Goal: Task Accomplishment & Management: Manage account settings

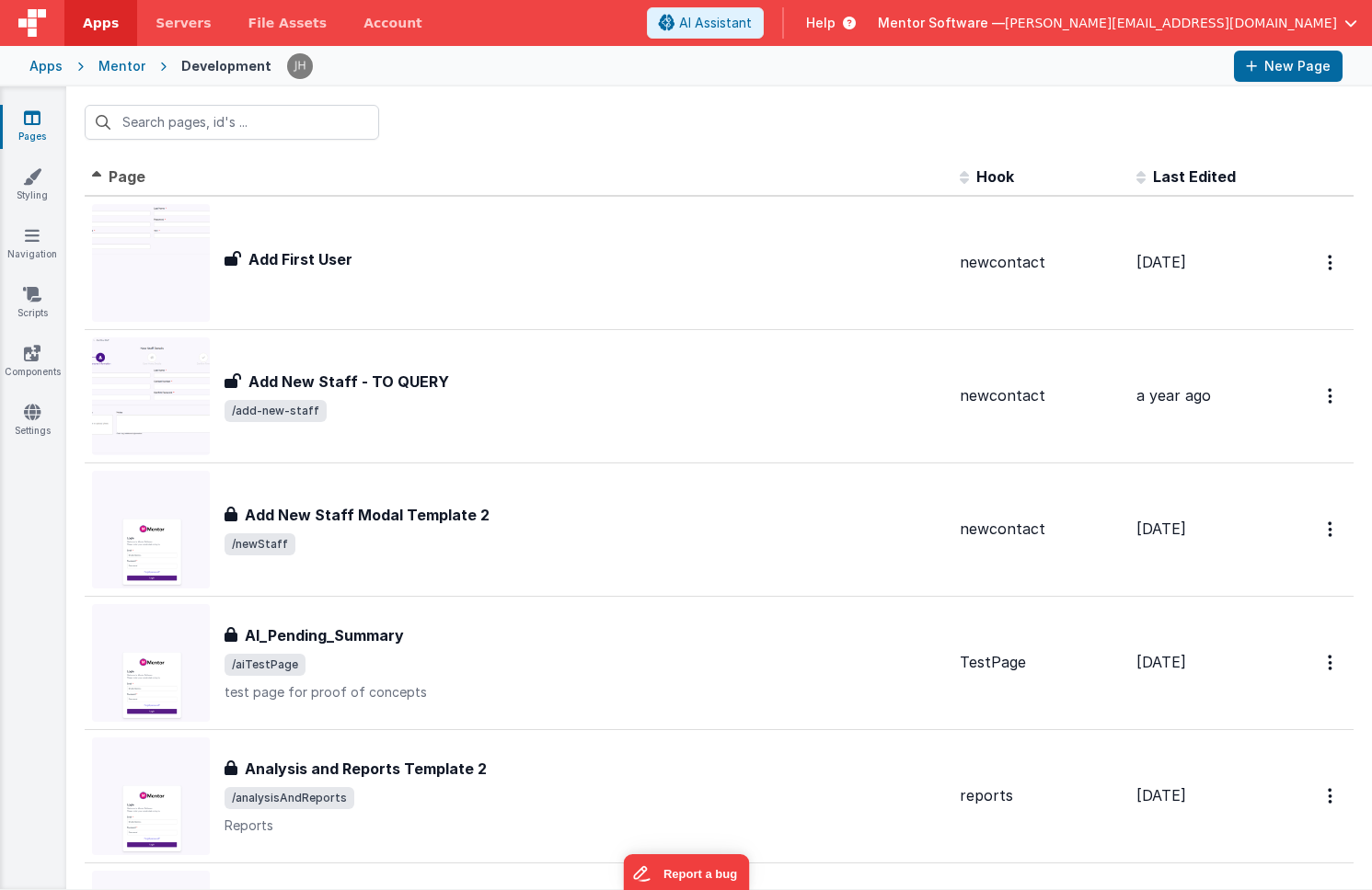
click at [34, 126] on link "Pages" at bounding box center [32, 127] width 66 height 37
click at [170, 126] on input "text" at bounding box center [231, 123] width 295 height 35
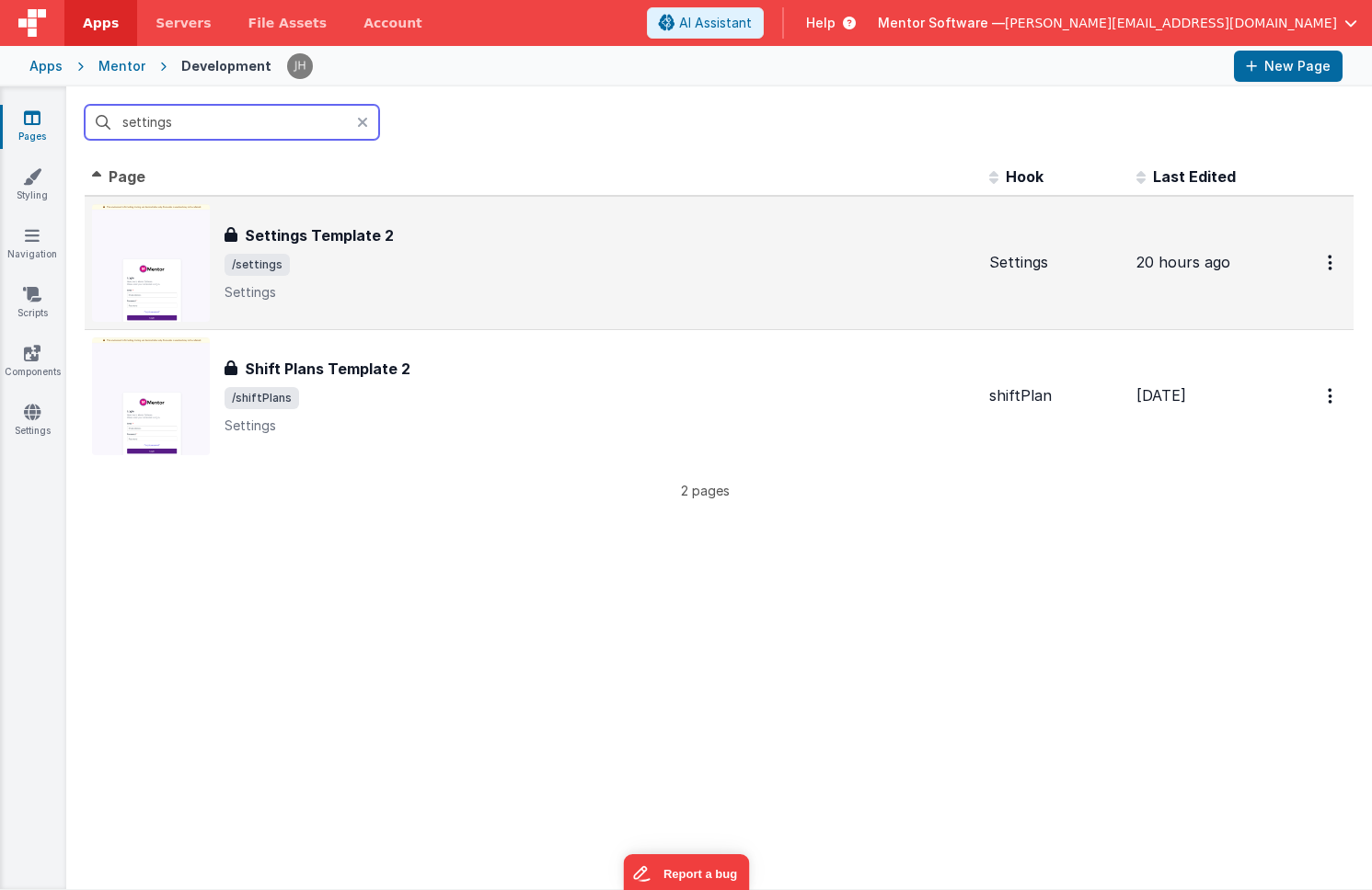
type input "settings"
click at [406, 262] on span "/settings" at bounding box center [600, 265] width 750 height 22
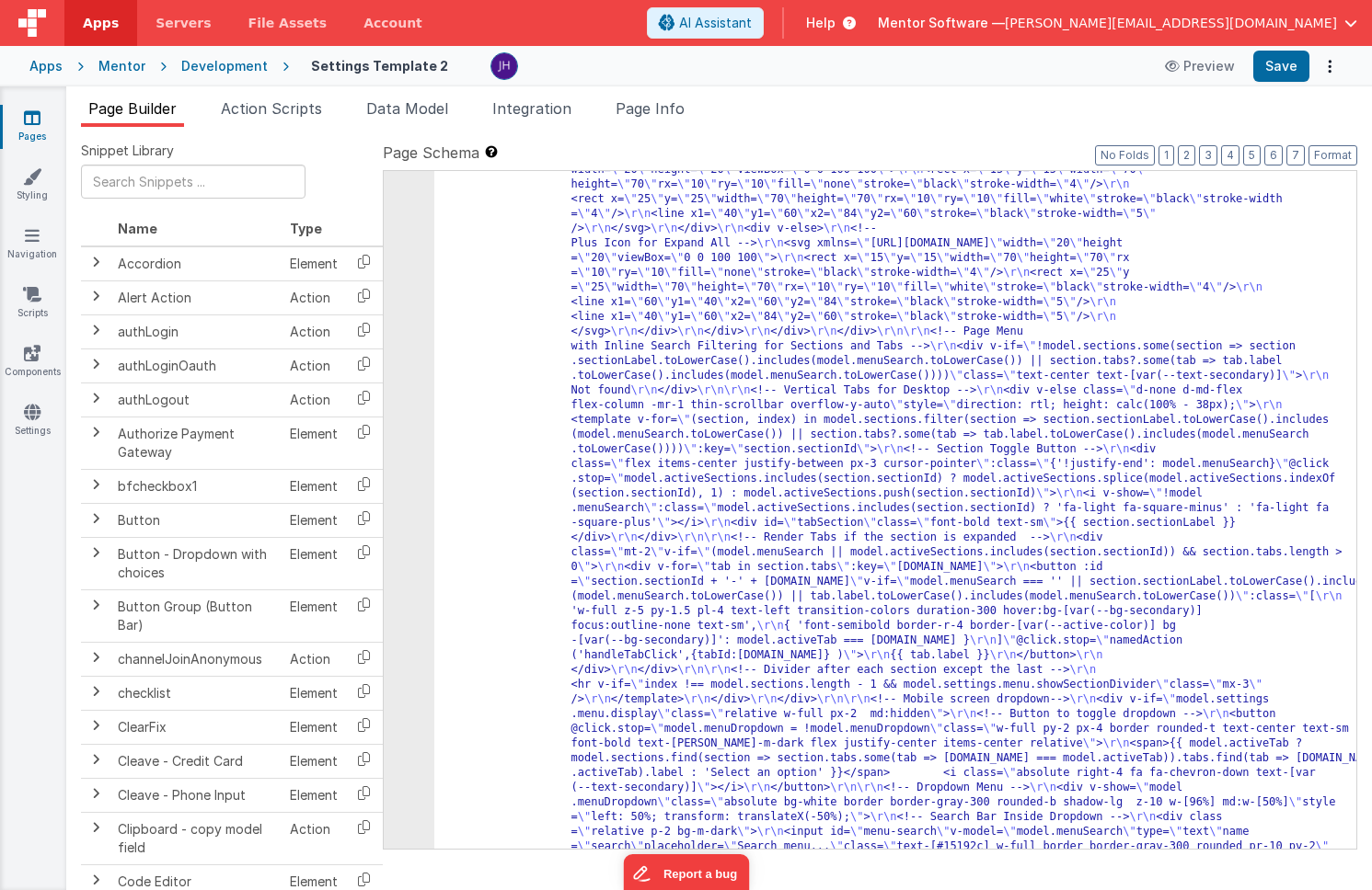
scroll to position [487, 0]
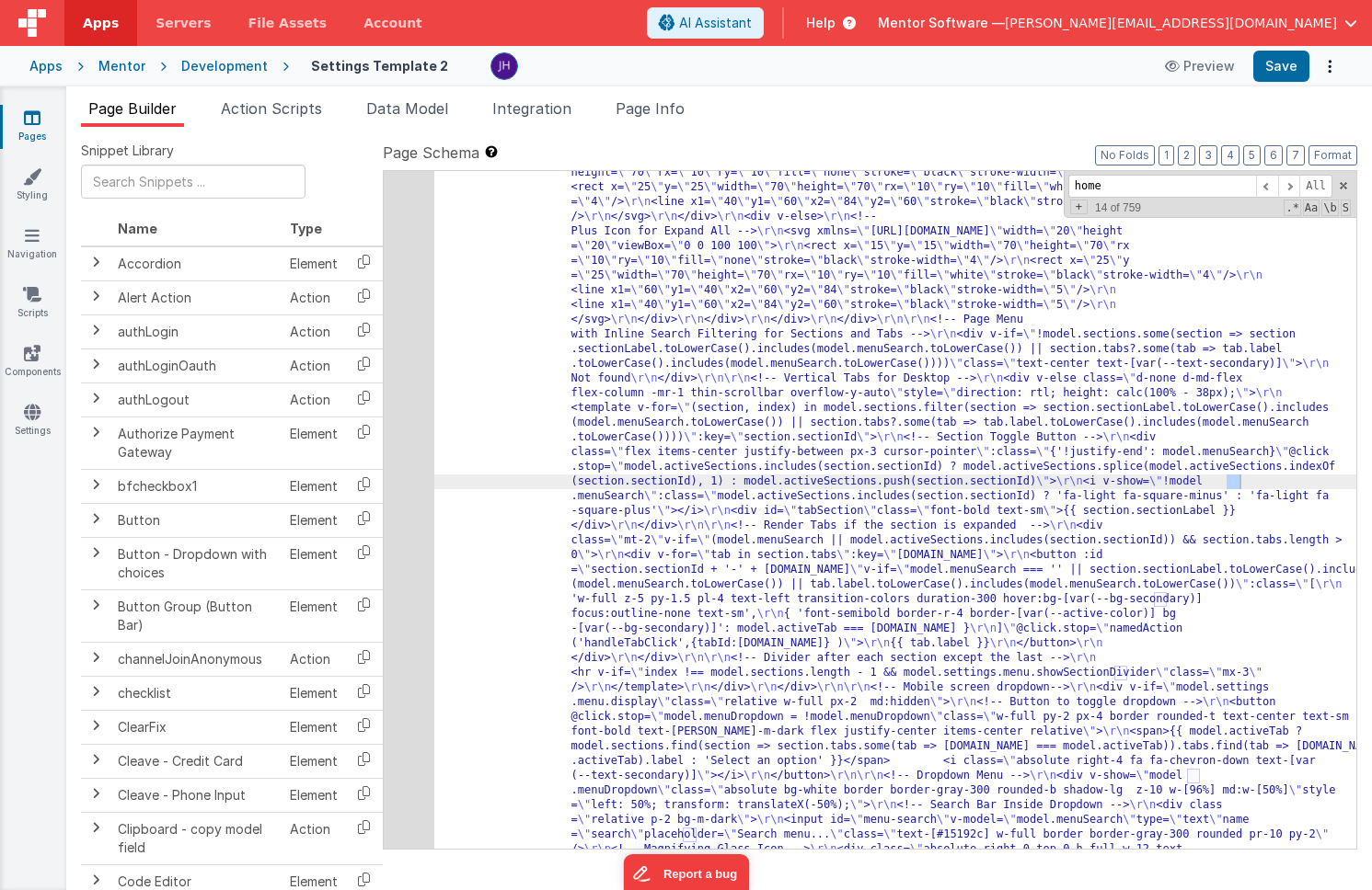
scroll to position [1304, 0]
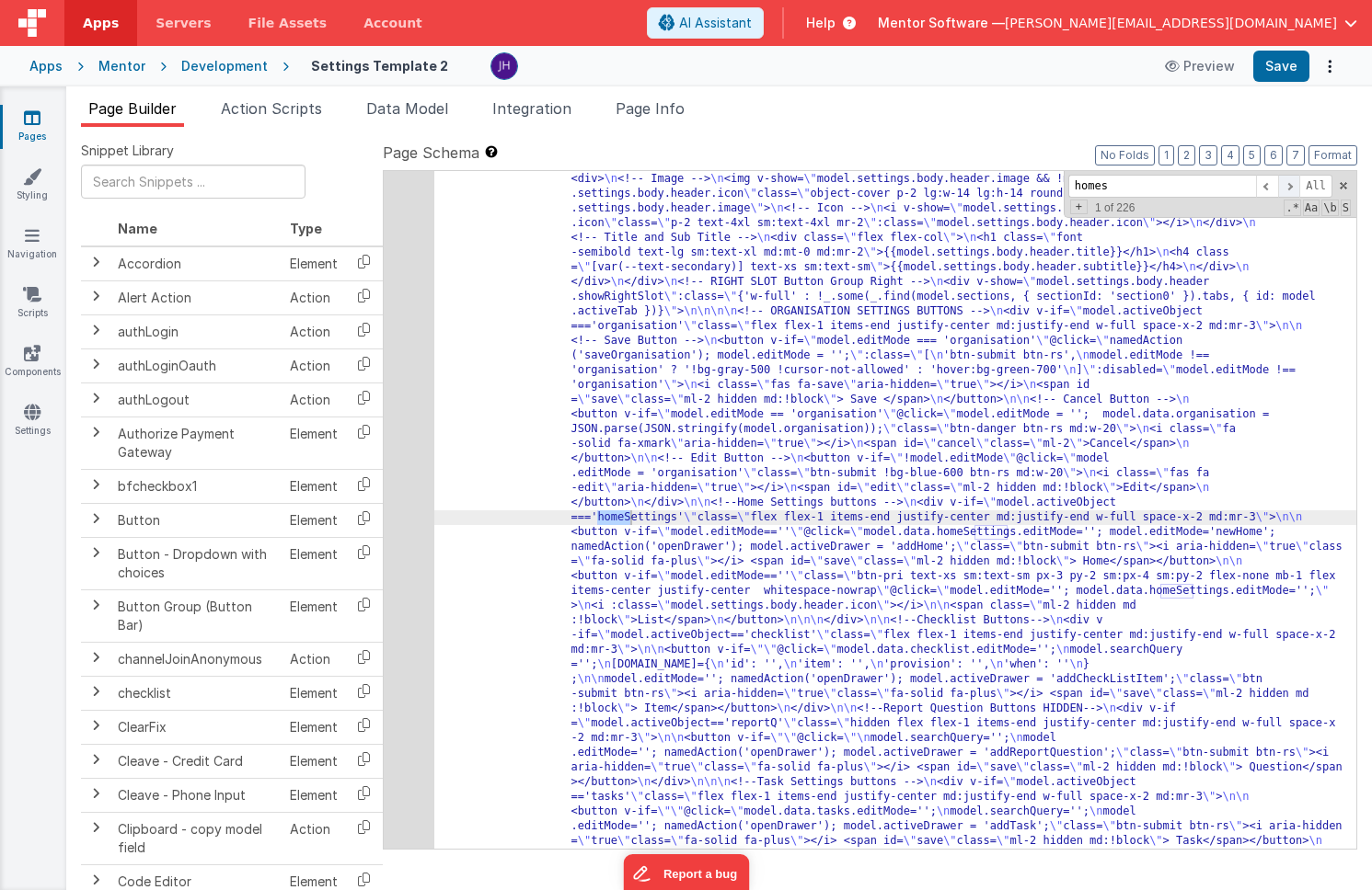
type input "homes"
click at [1286, 181] on span at bounding box center [1289, 186] width 22 height 23
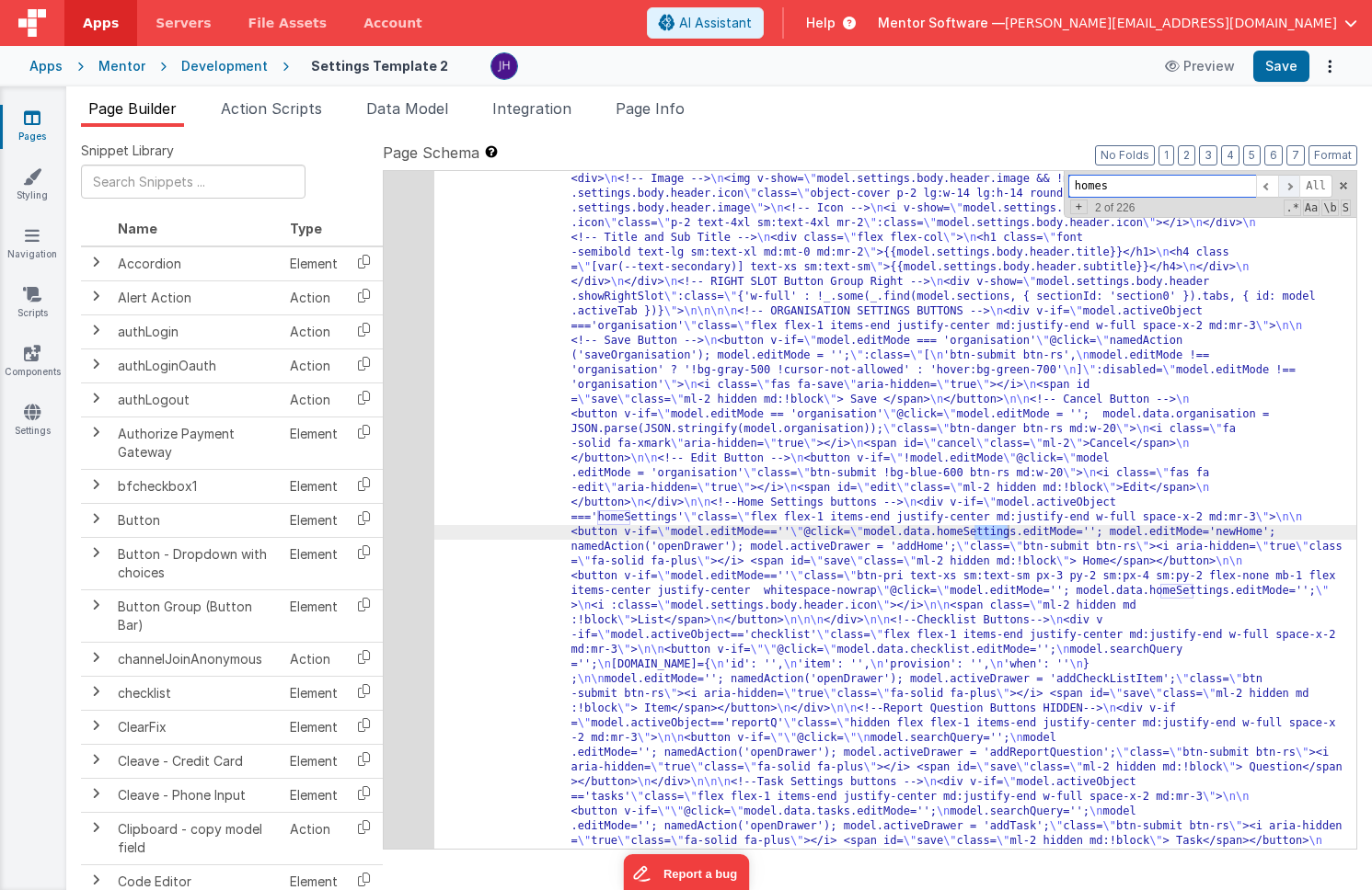
click at [1286, 181] on span at bounding box center [1289, 186] width 22 height 23
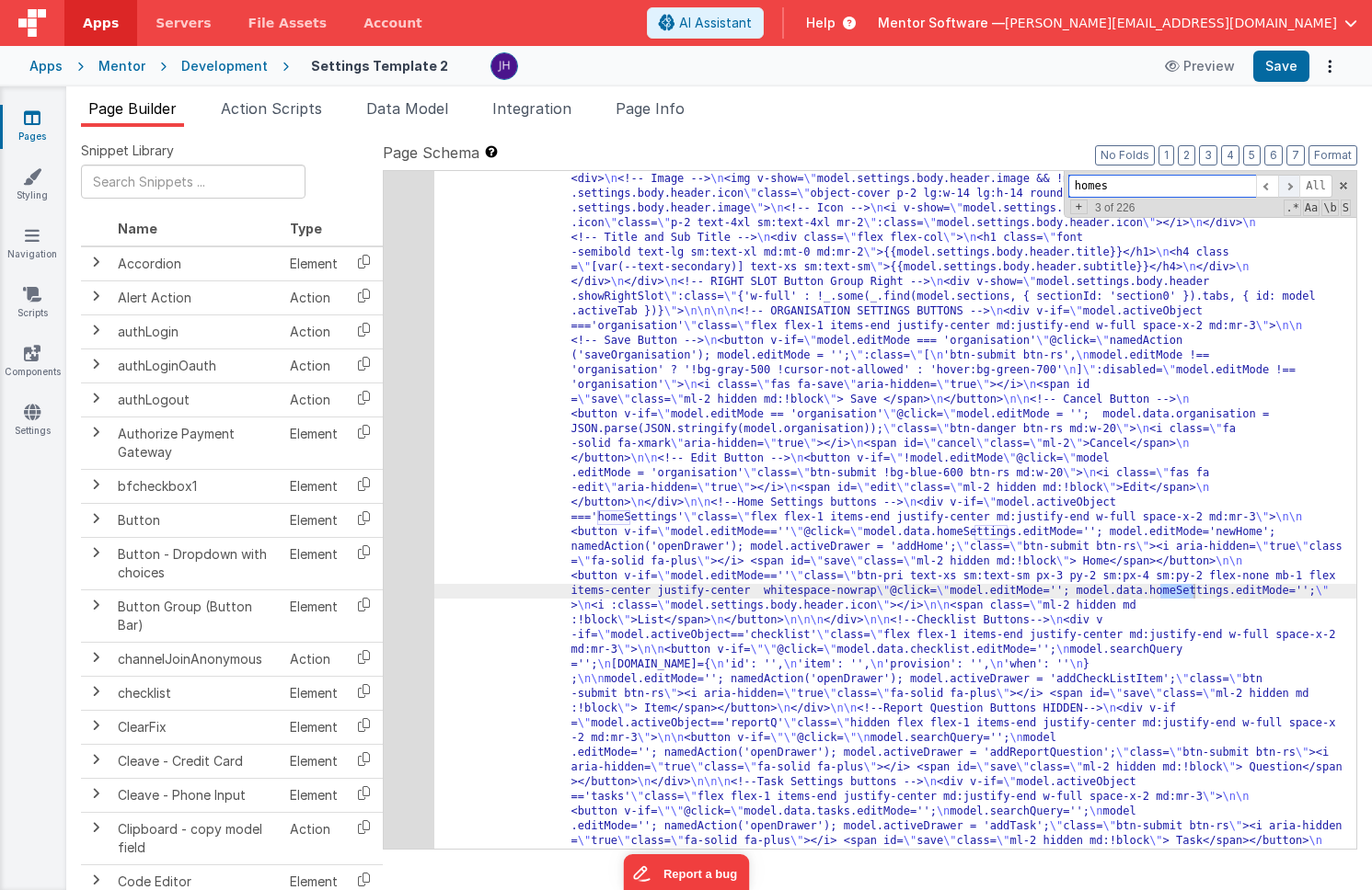
click at [1286, 181] on span at bounding box center [1289, 186] width 22 height 23
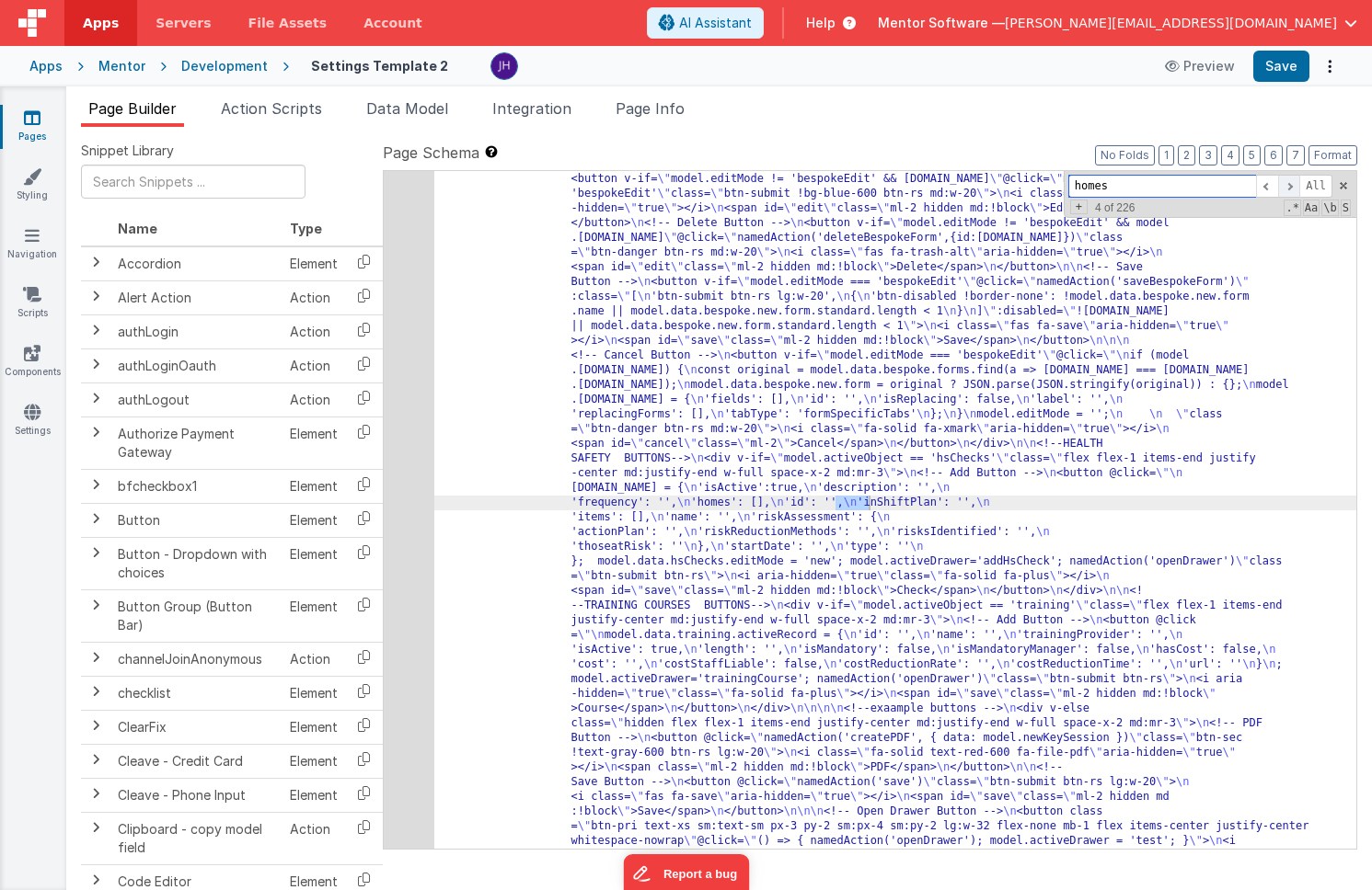
click at [1286, 181] on span at bounding box center [1289, 186] width 22 height 23
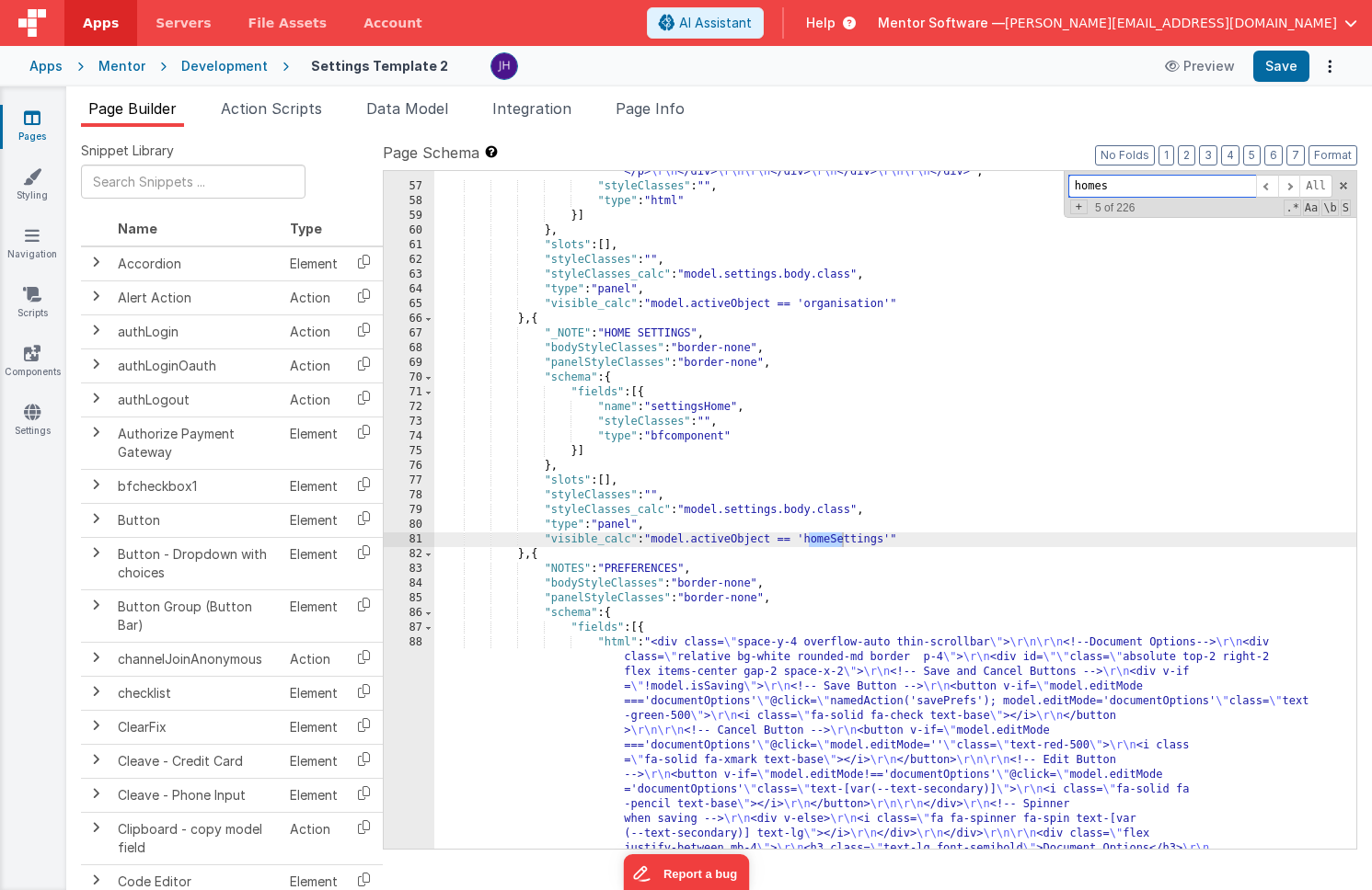
scroll to position [4901, 0]
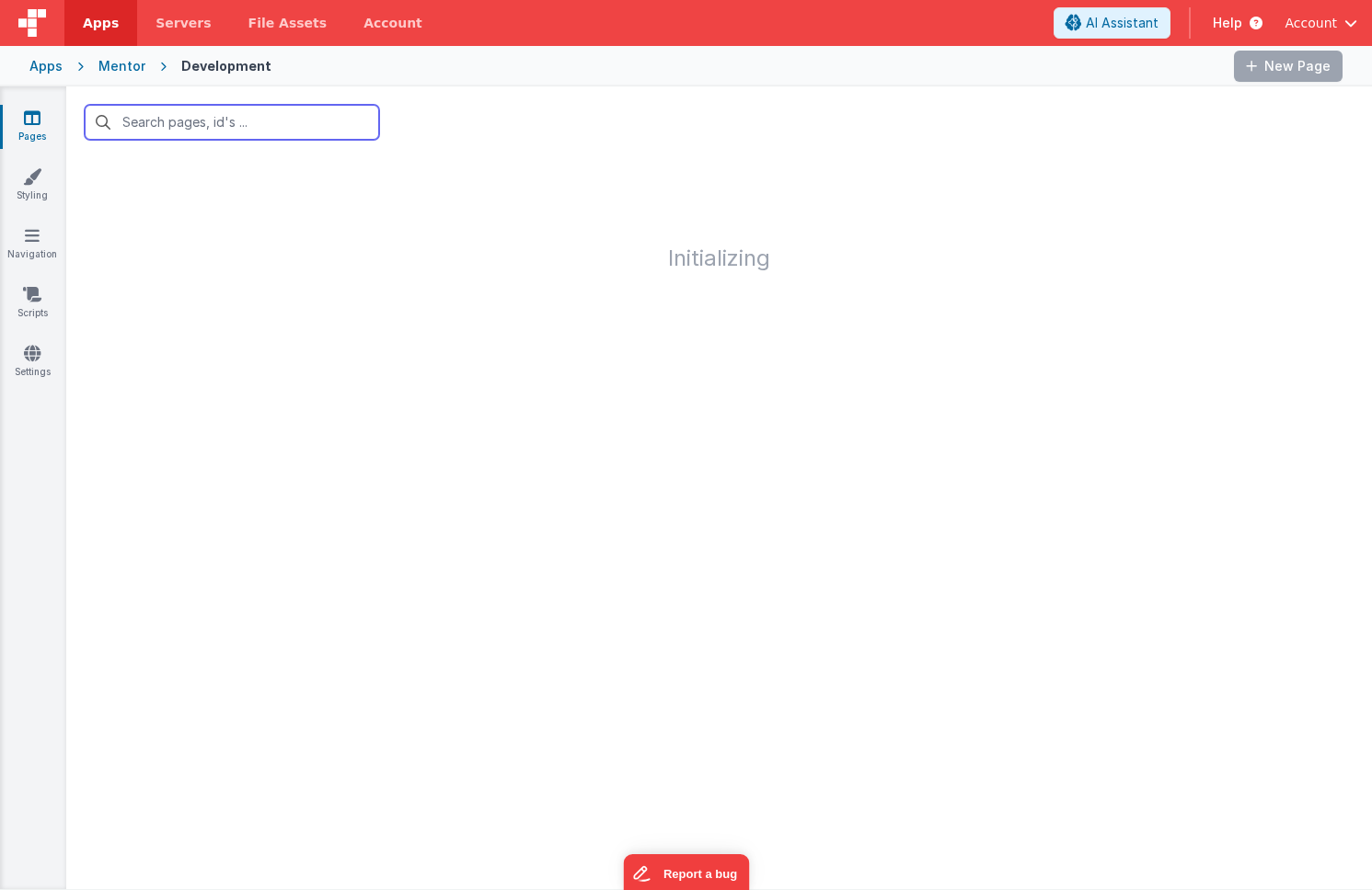
click at [231, 122] on input "text" at bounding box center [231, 123] width 295 height 35
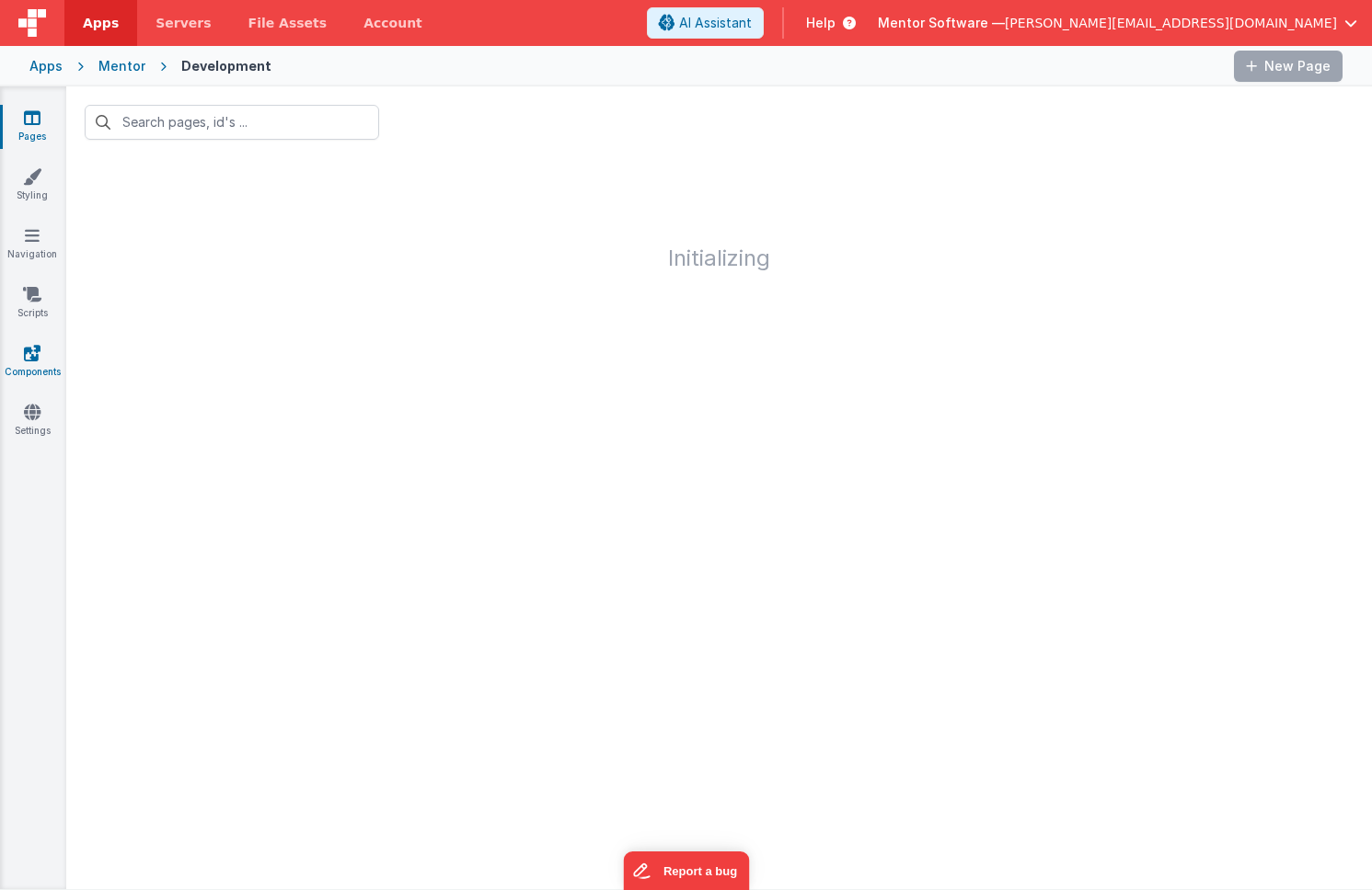
click at [39, 354] on icon at bounding box center [33, 353] width 17 height 19
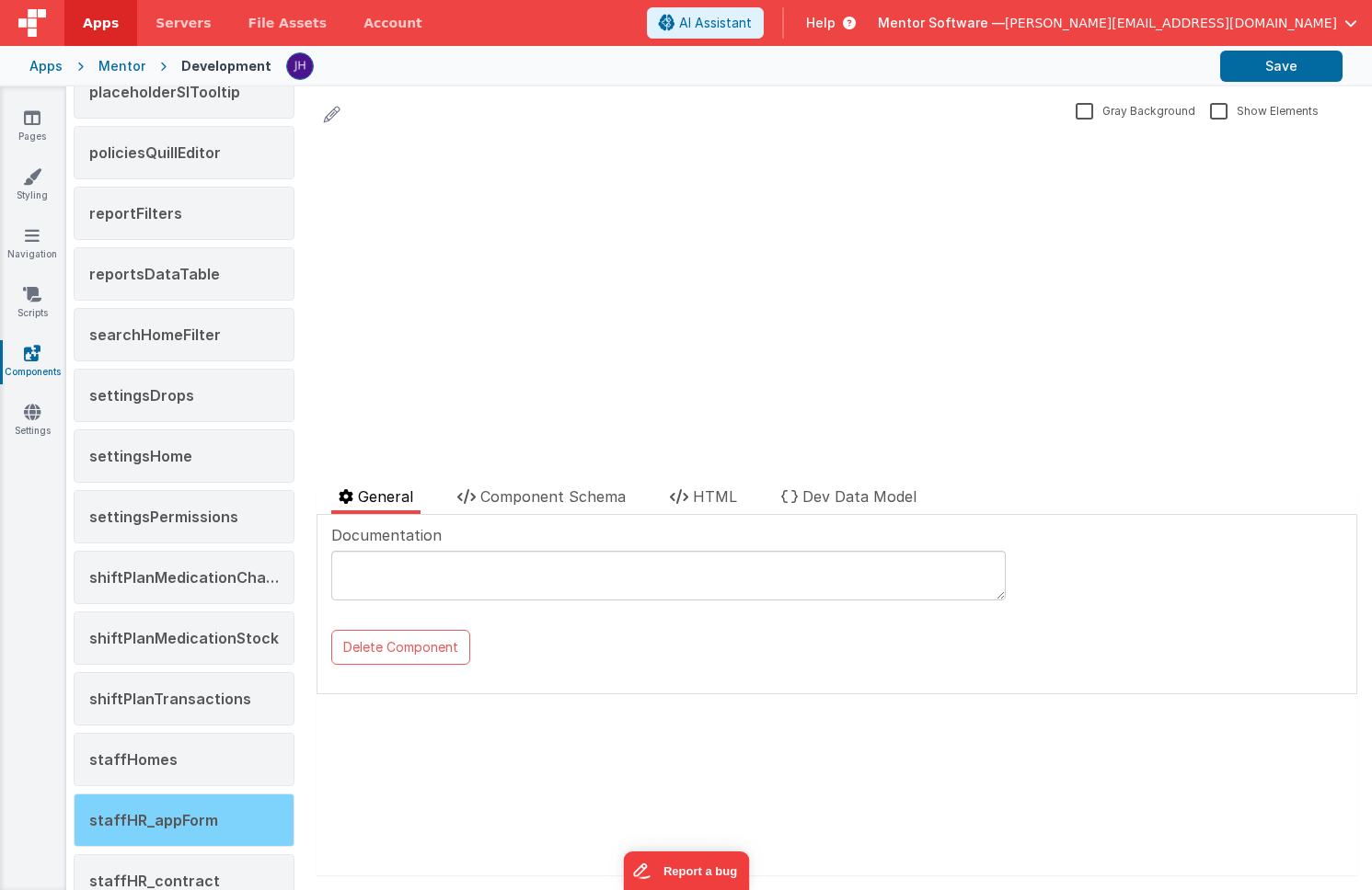
scroll to position [1584, 0]
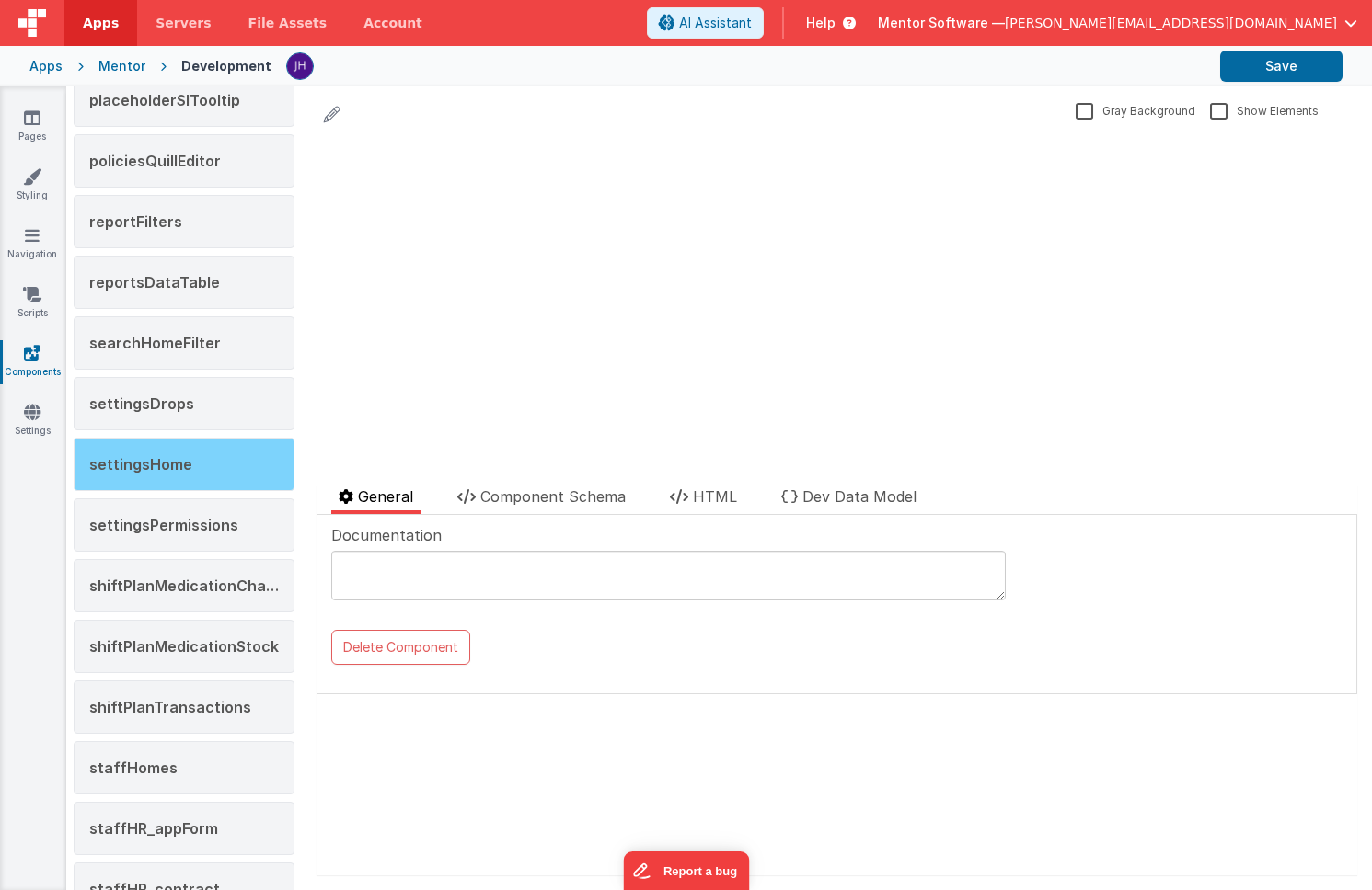
click at [152, 475] on div "settingsHome" at bounding box center [184, 464] width 221 height 53
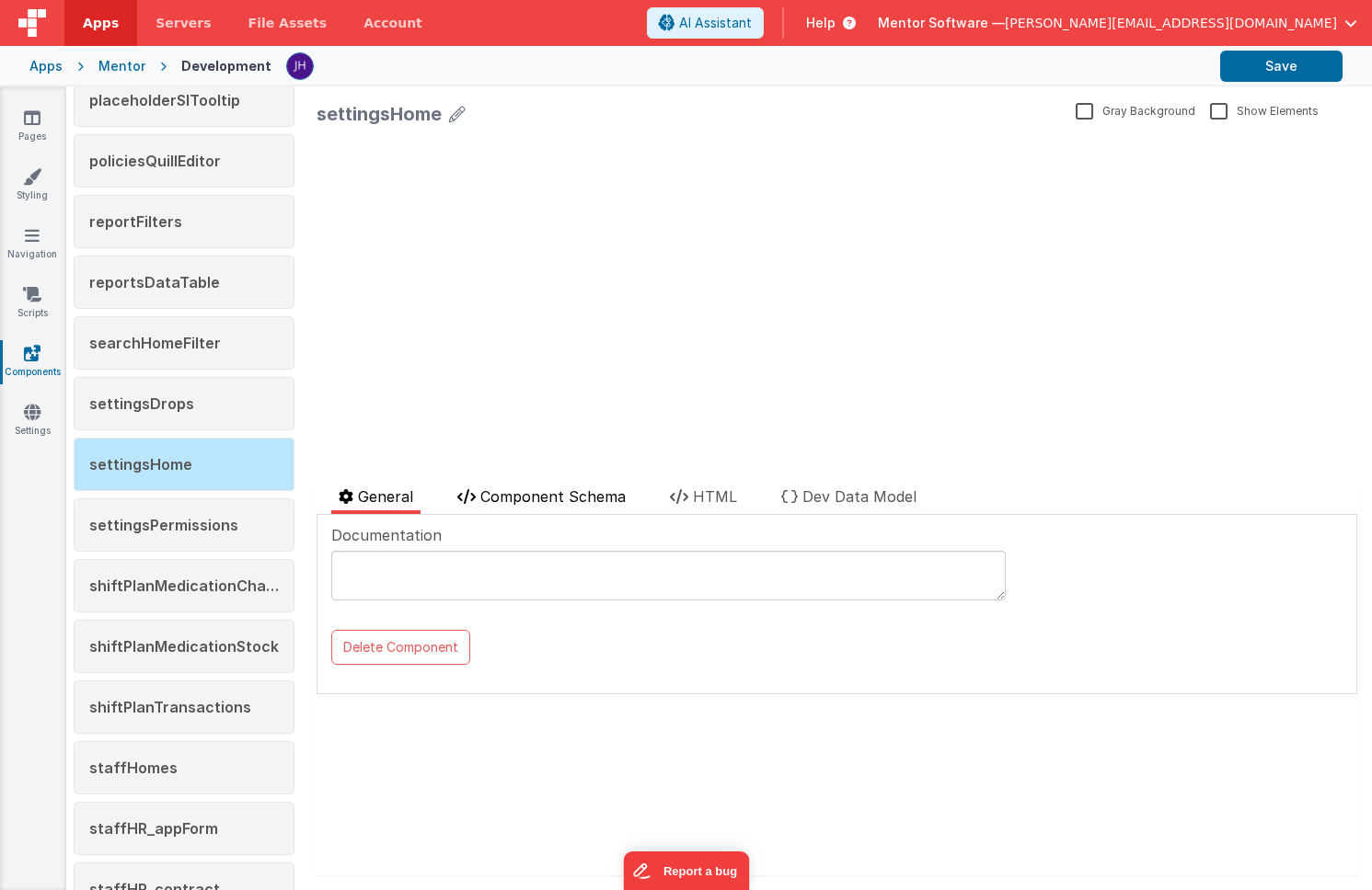
click at [558, 499] on span "Component Schema" at bounding box center [553, 497] width 145 height 19
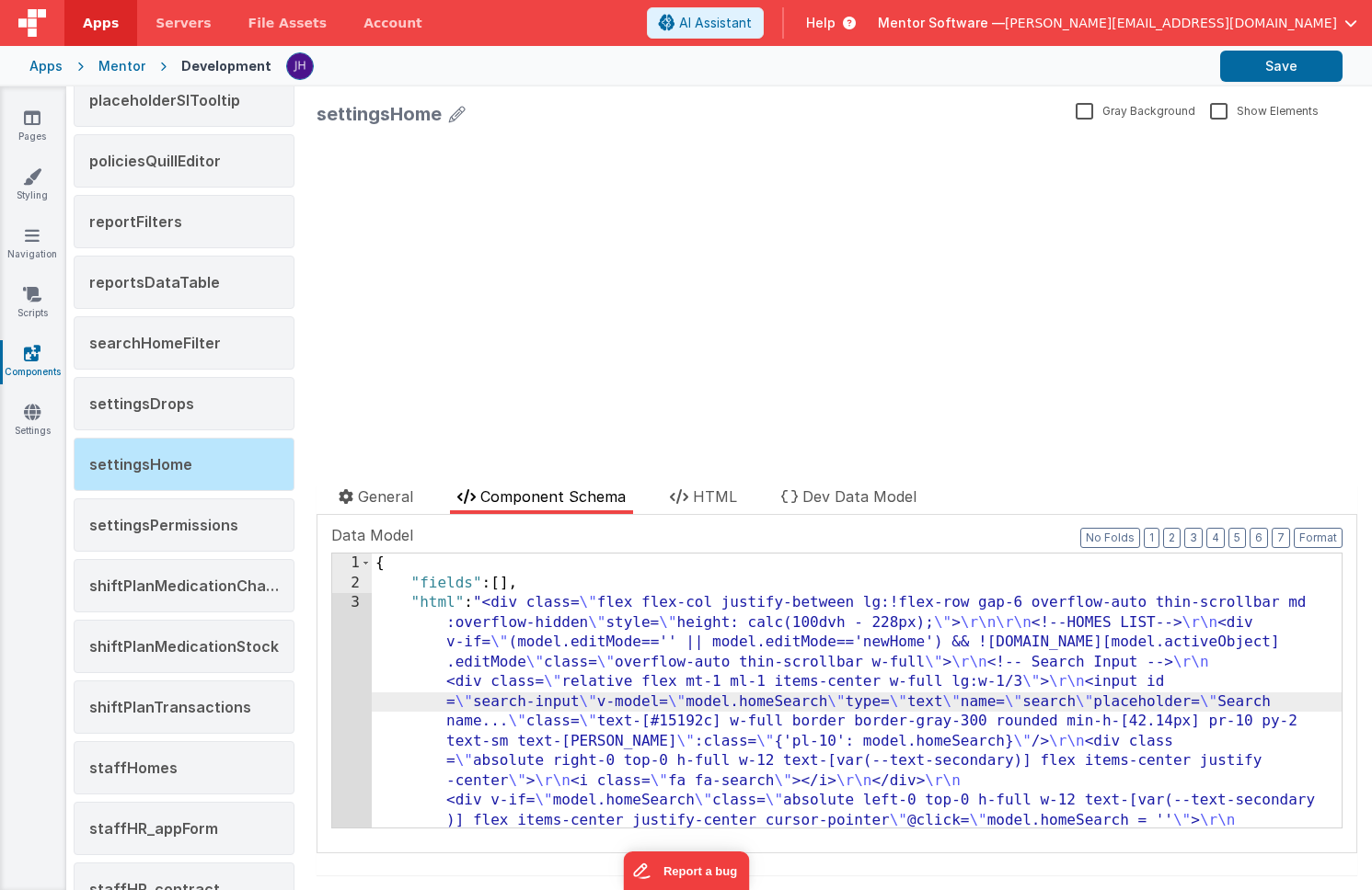
scroll to position [5046, 0]
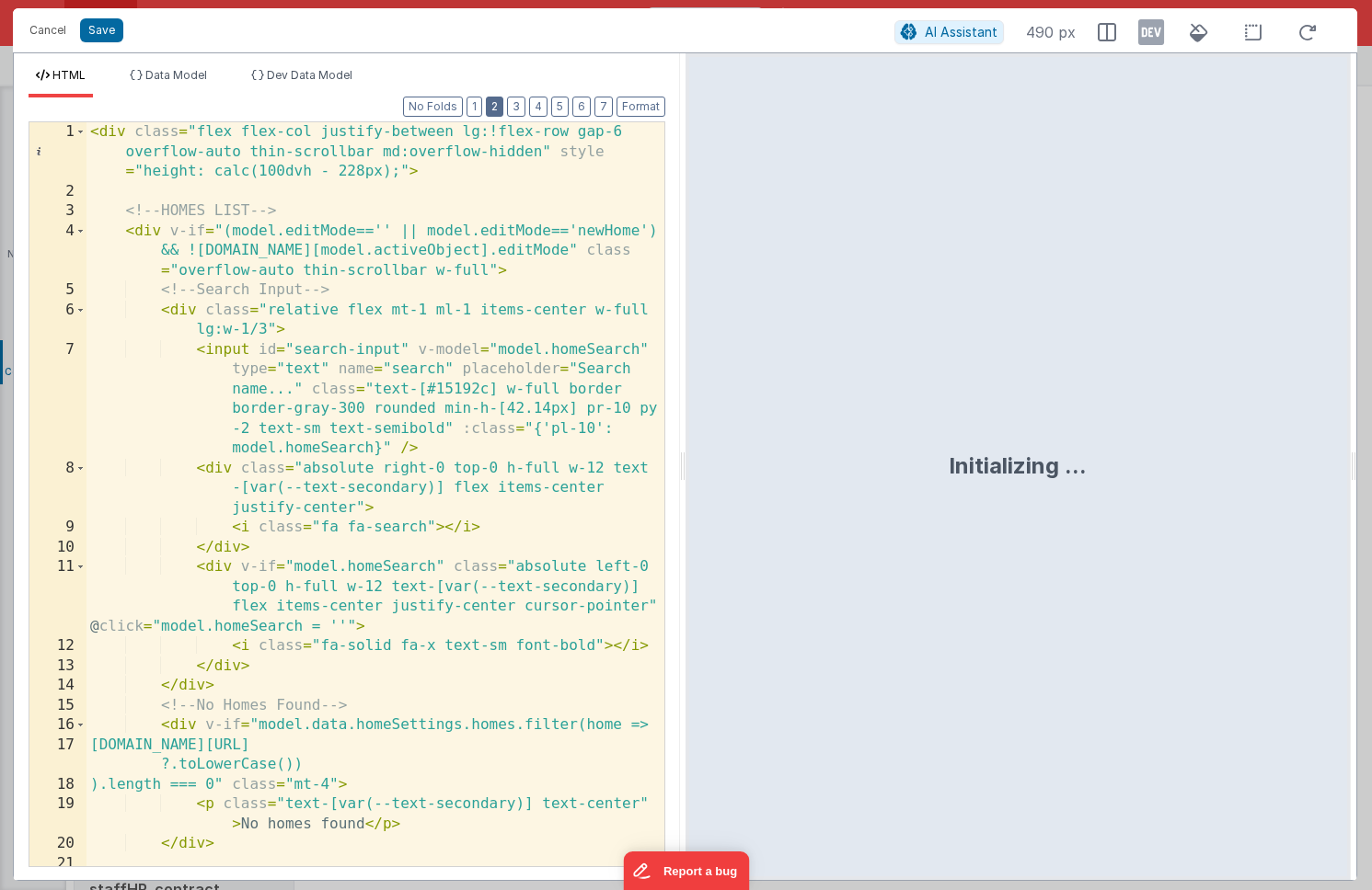
click at [500, 111] on button "2" at bounding box center [495, 107] width 18 height 20
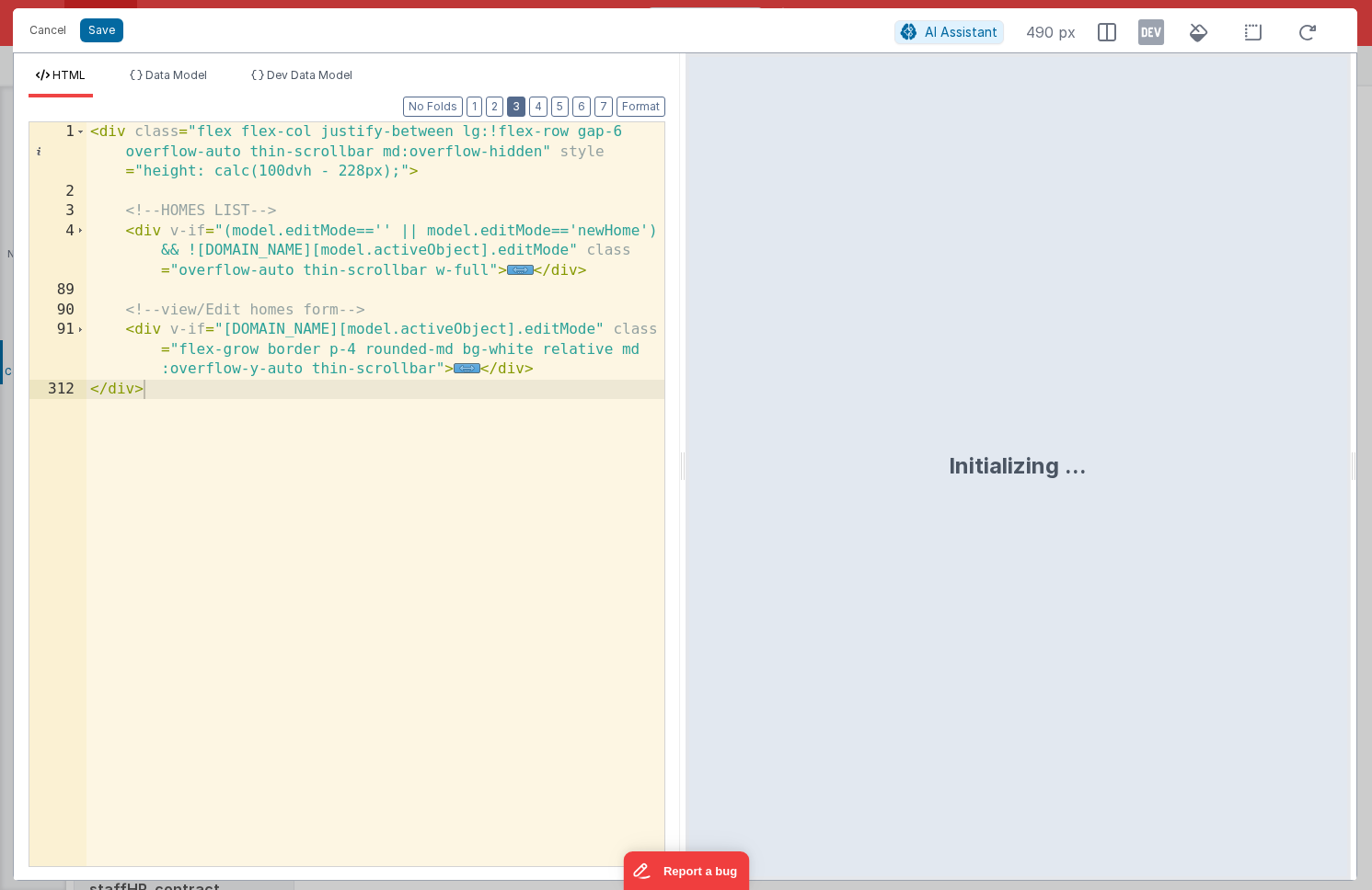
click at [518, 109] on button "3" at bounding box center [517, 107] width 19 height 20
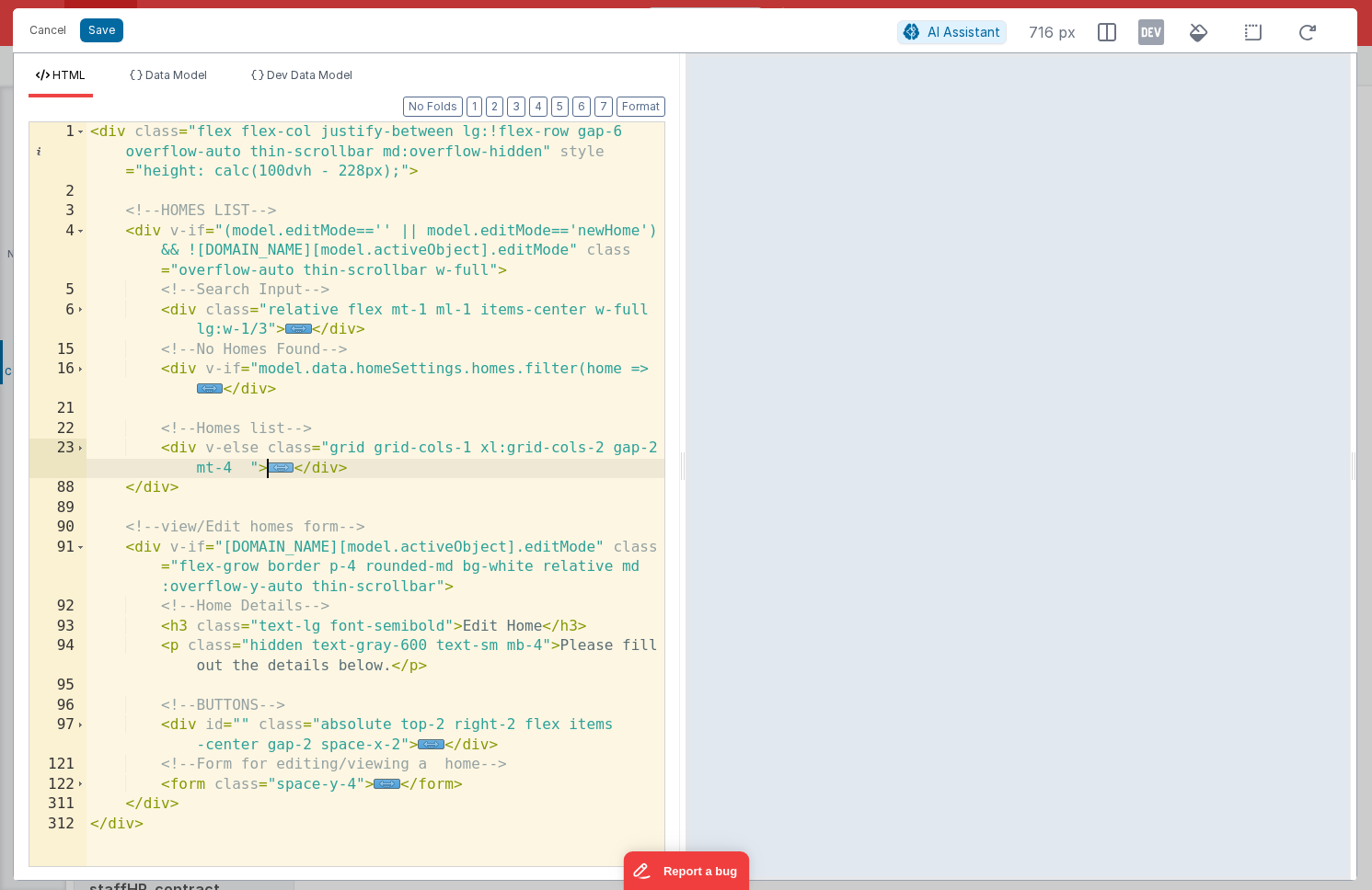
click at [279, 467] on span "..." at bounding box center [281, 467] width 27 height 10
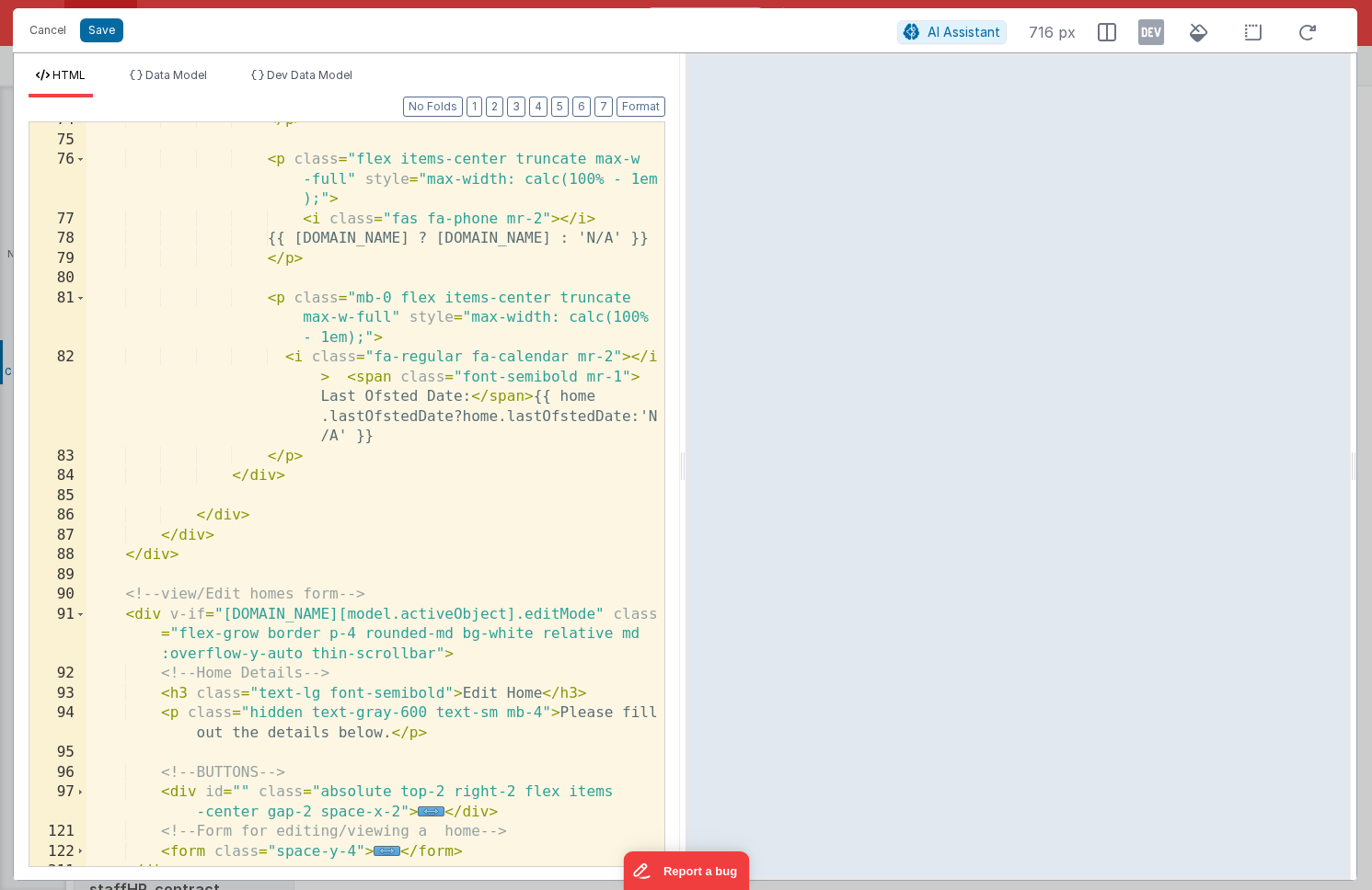
scroll to position [2024, 0]
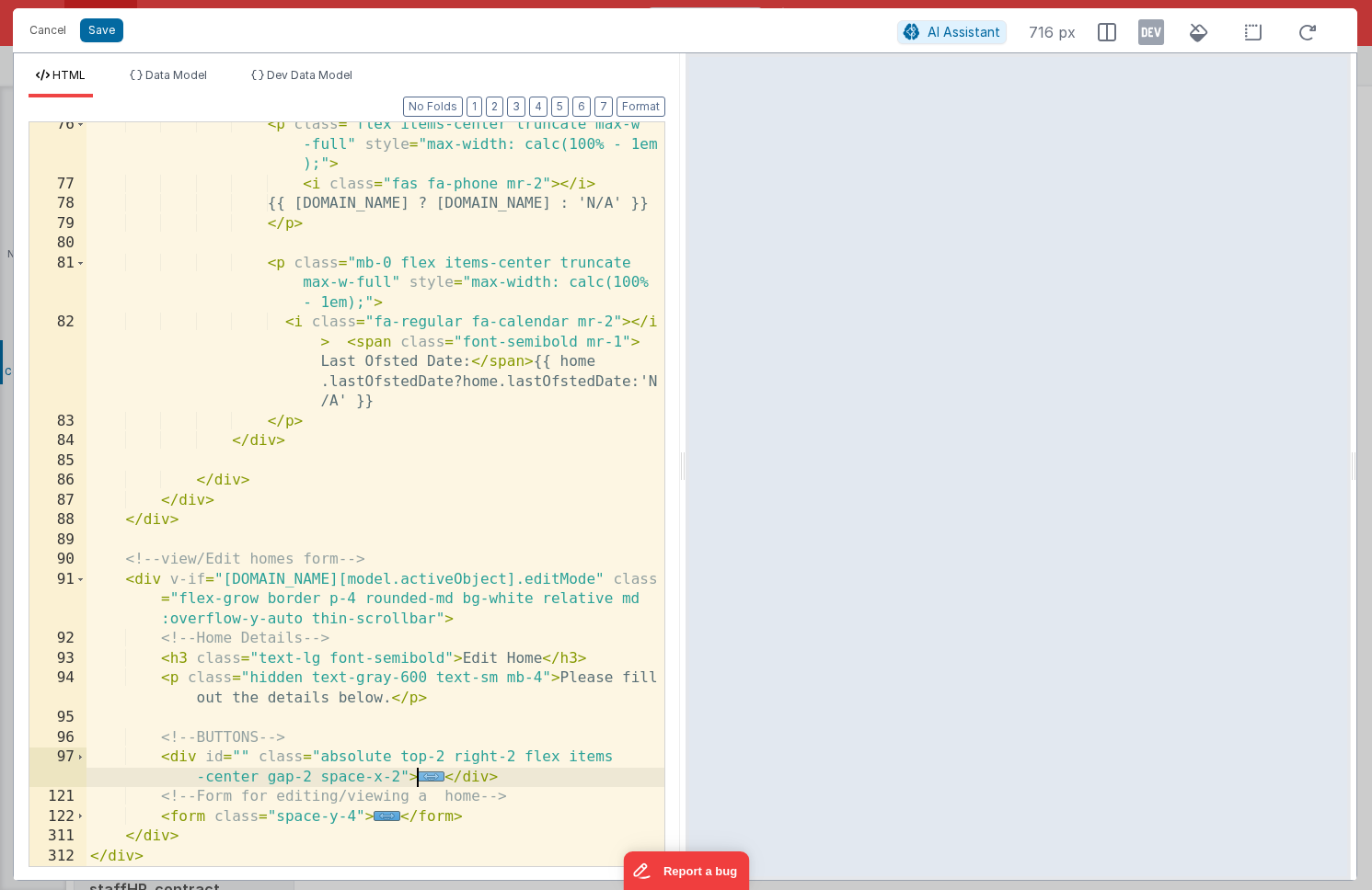
click at [433, 773] on span "..." at bounding box center [431, 777] width 27 height 10
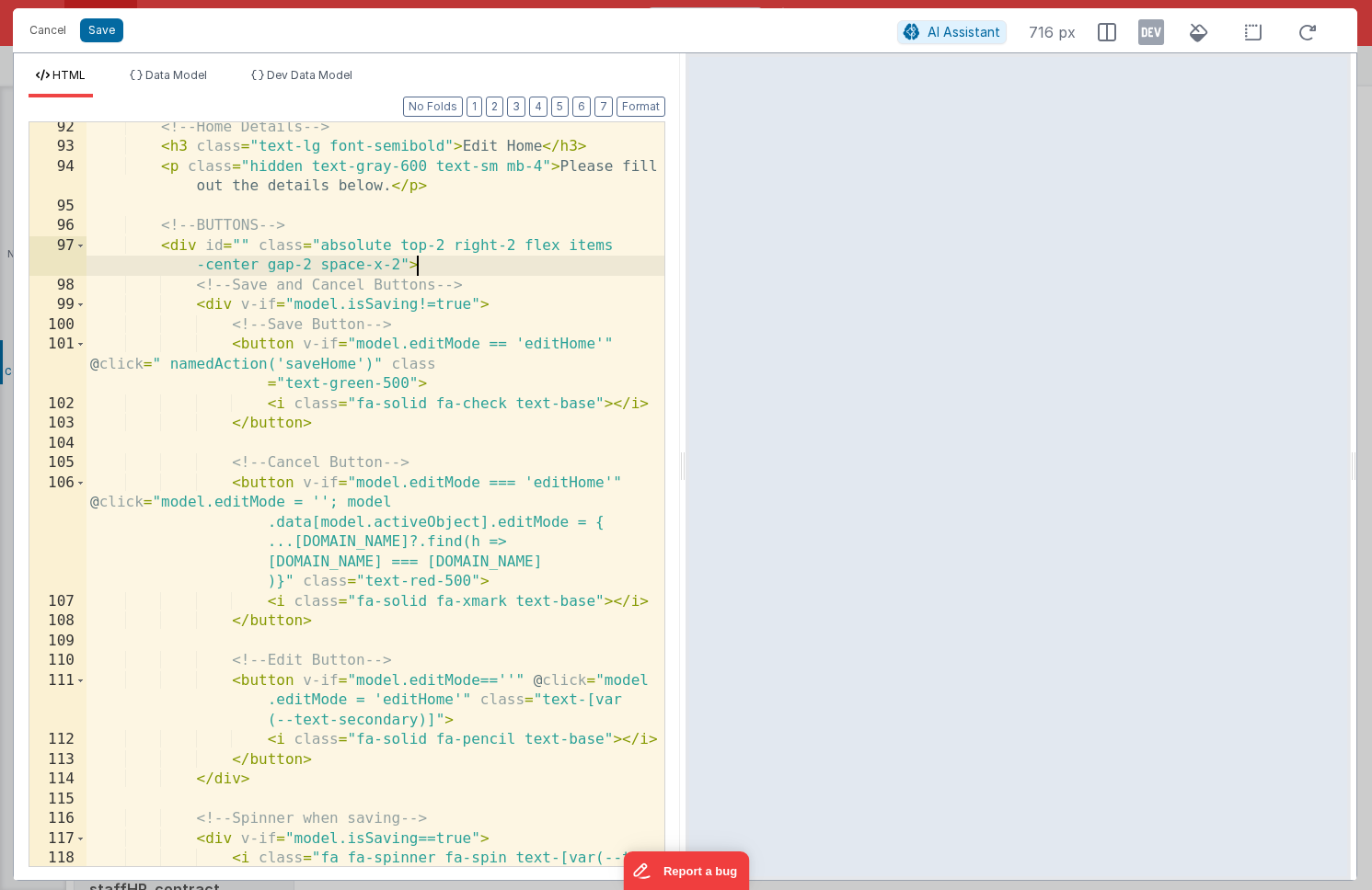
scroll to position [2677, 0]
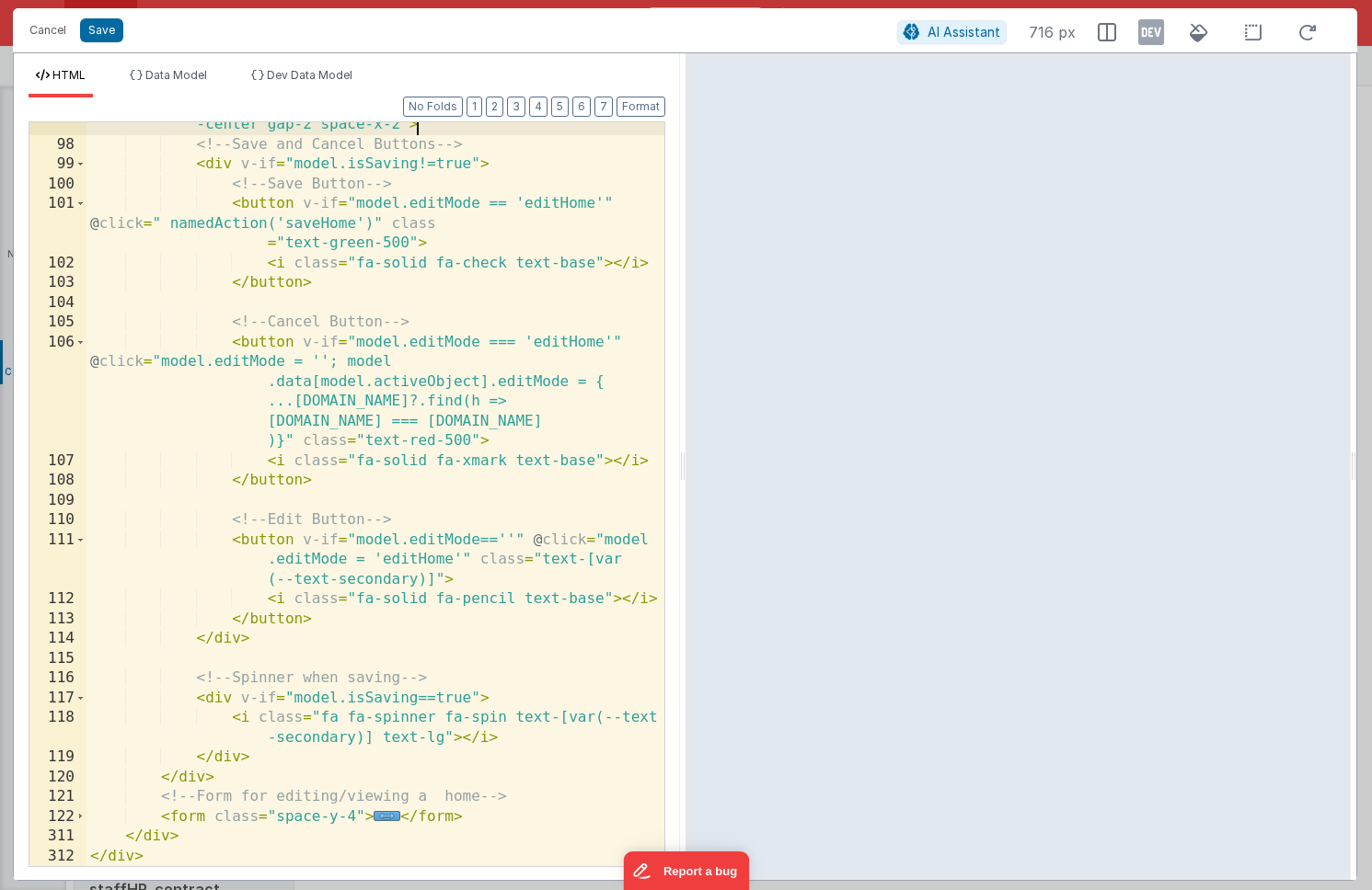
click at [391, 815] on span "..." at bounding box center [387, 816] width 27 height 10
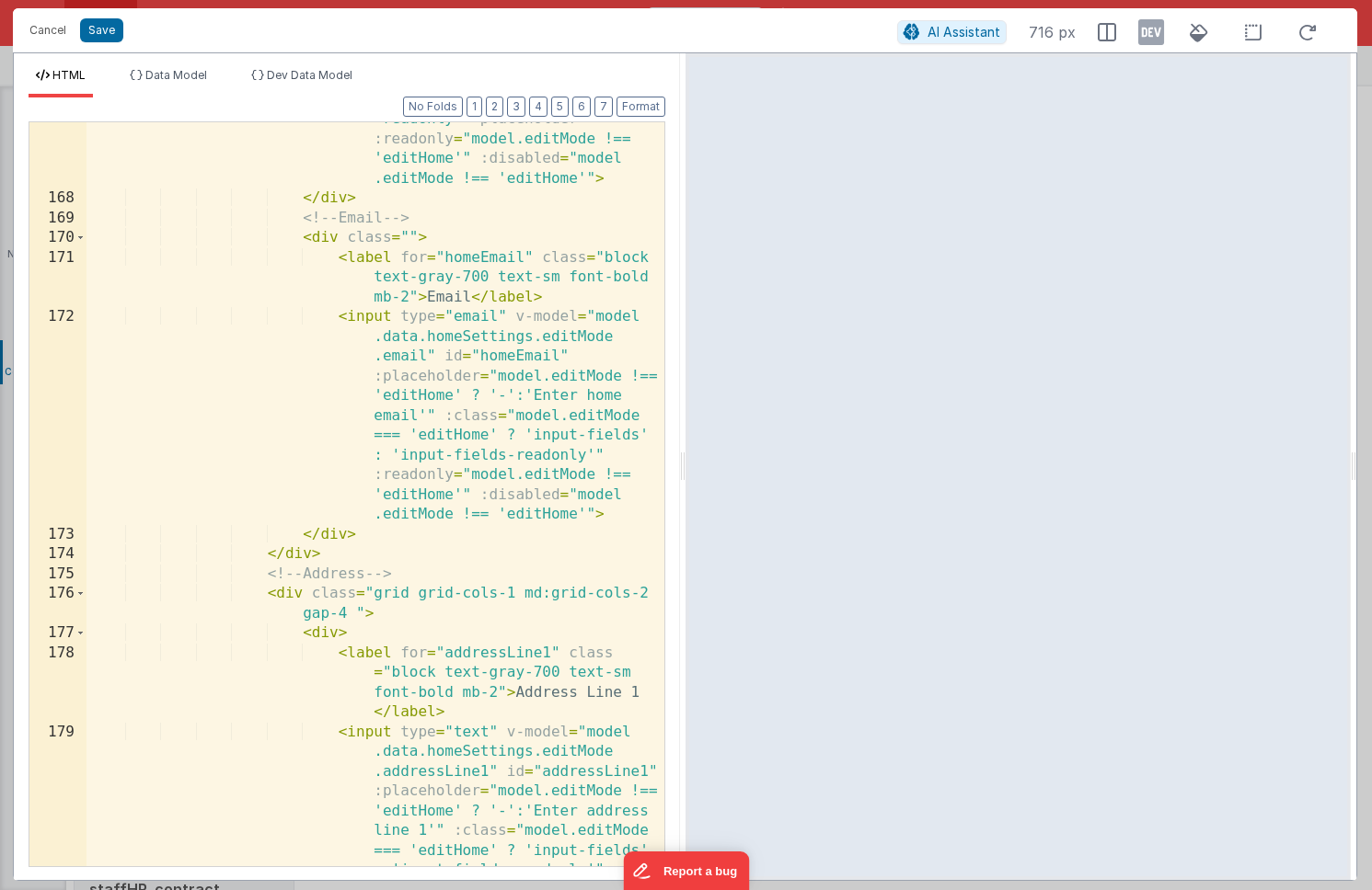
scroll to position [5481, 0]
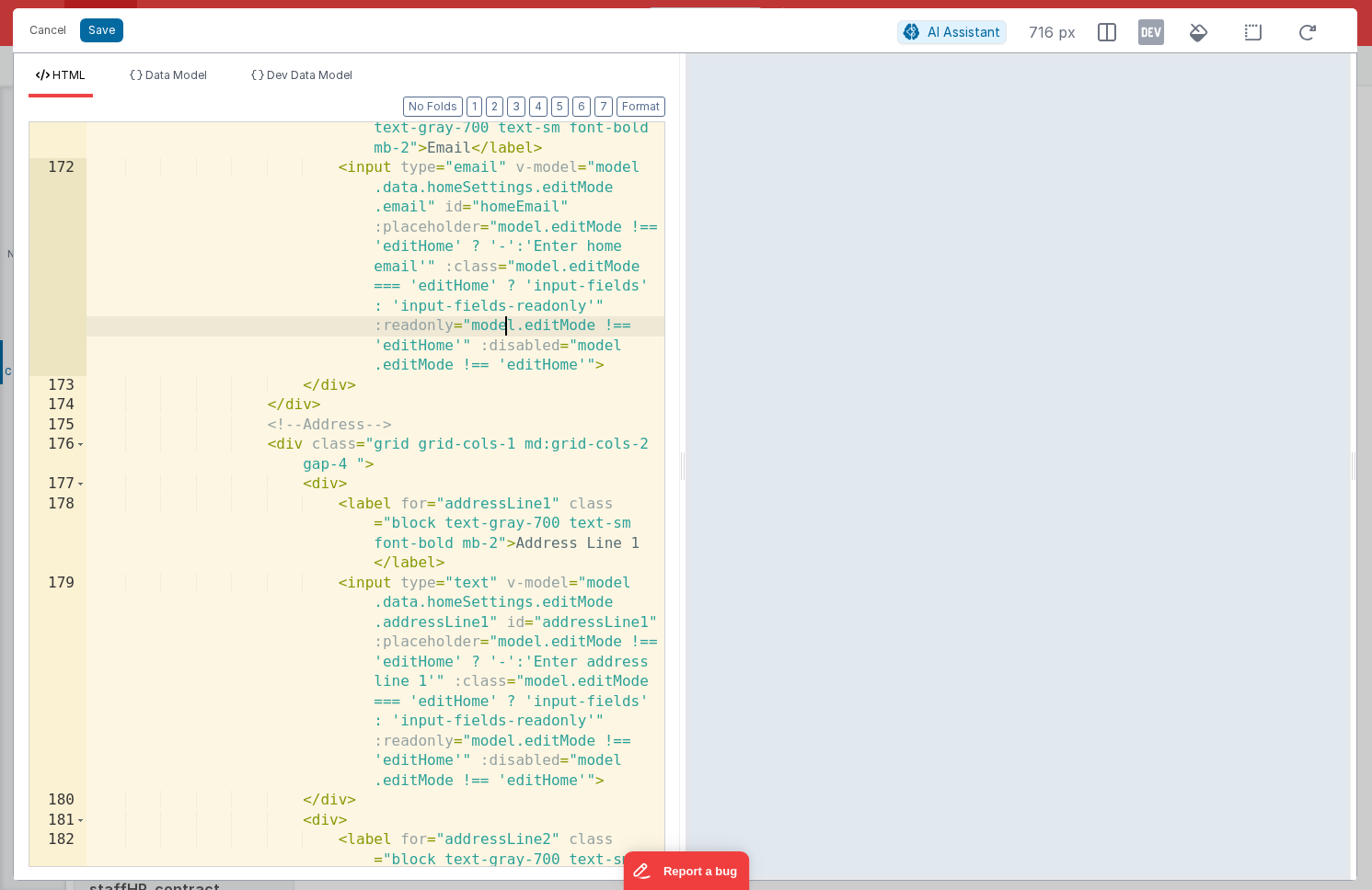
click at [505, 323] on div "< label for = "homeEmail" class = "block text-gray-700 text-sm font-bold mb-2" …" at bounding box center [376, 541] width 578 height 883
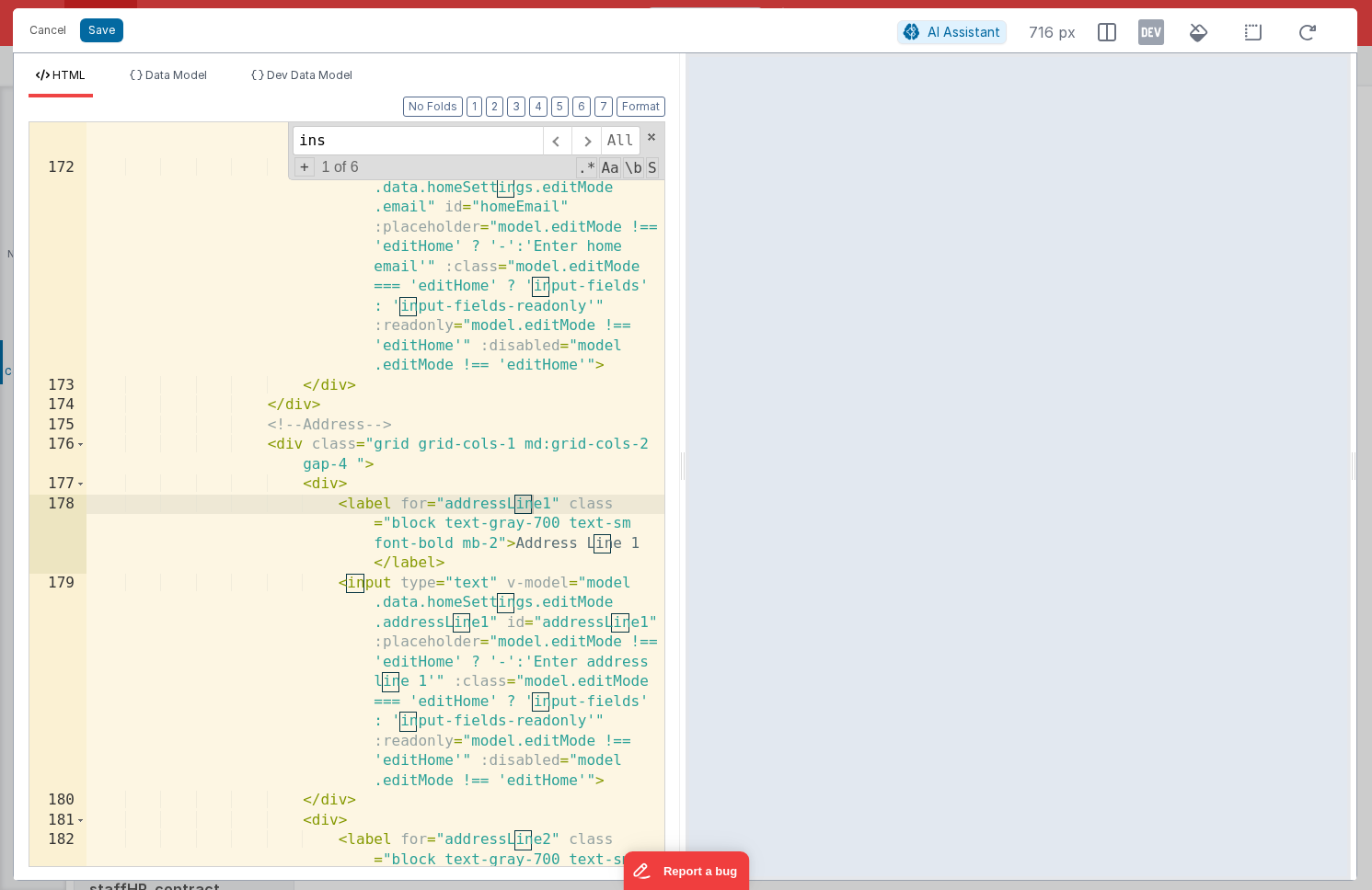
scroll to position [12364, 0]
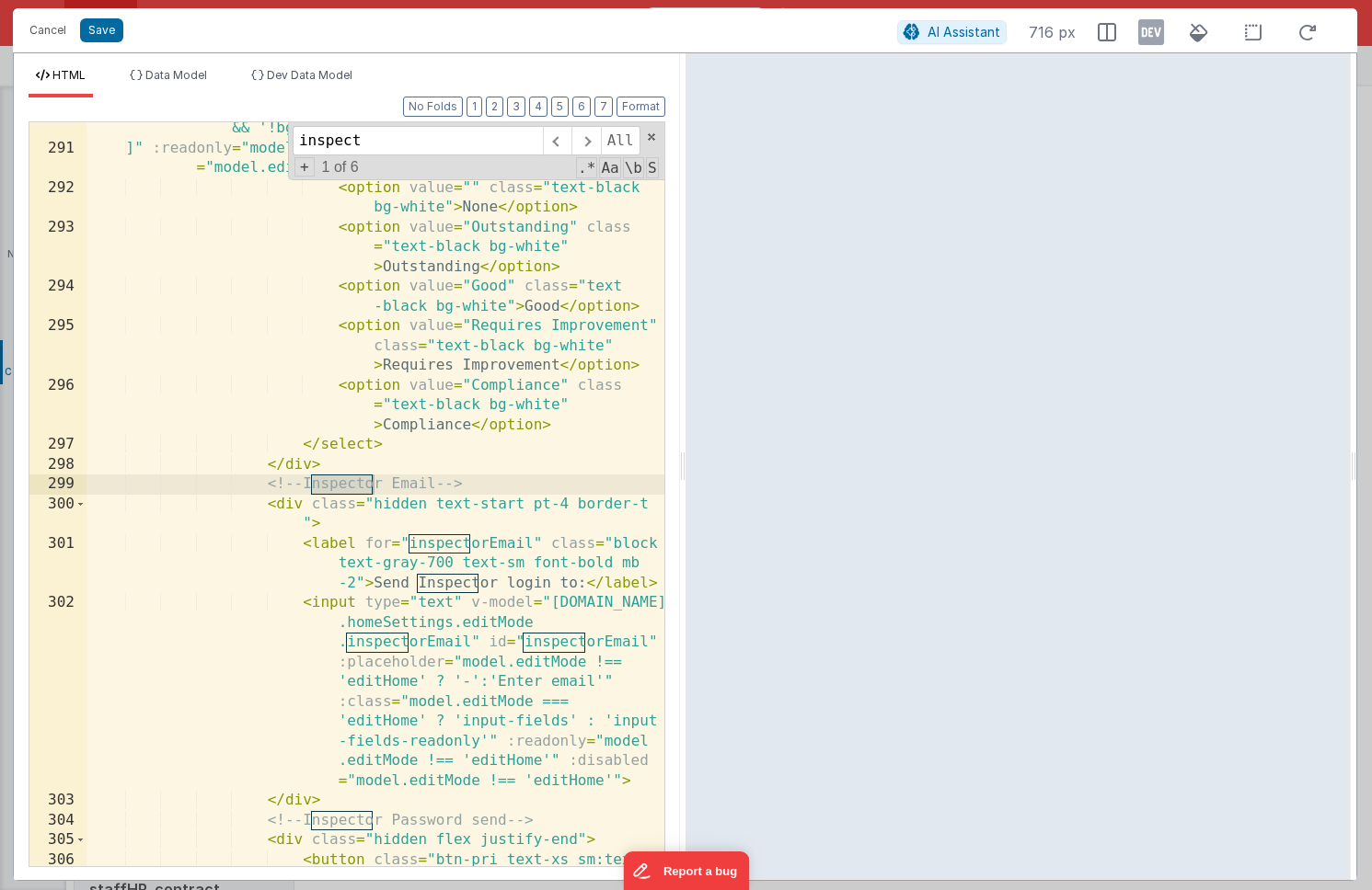
type input "inspect"
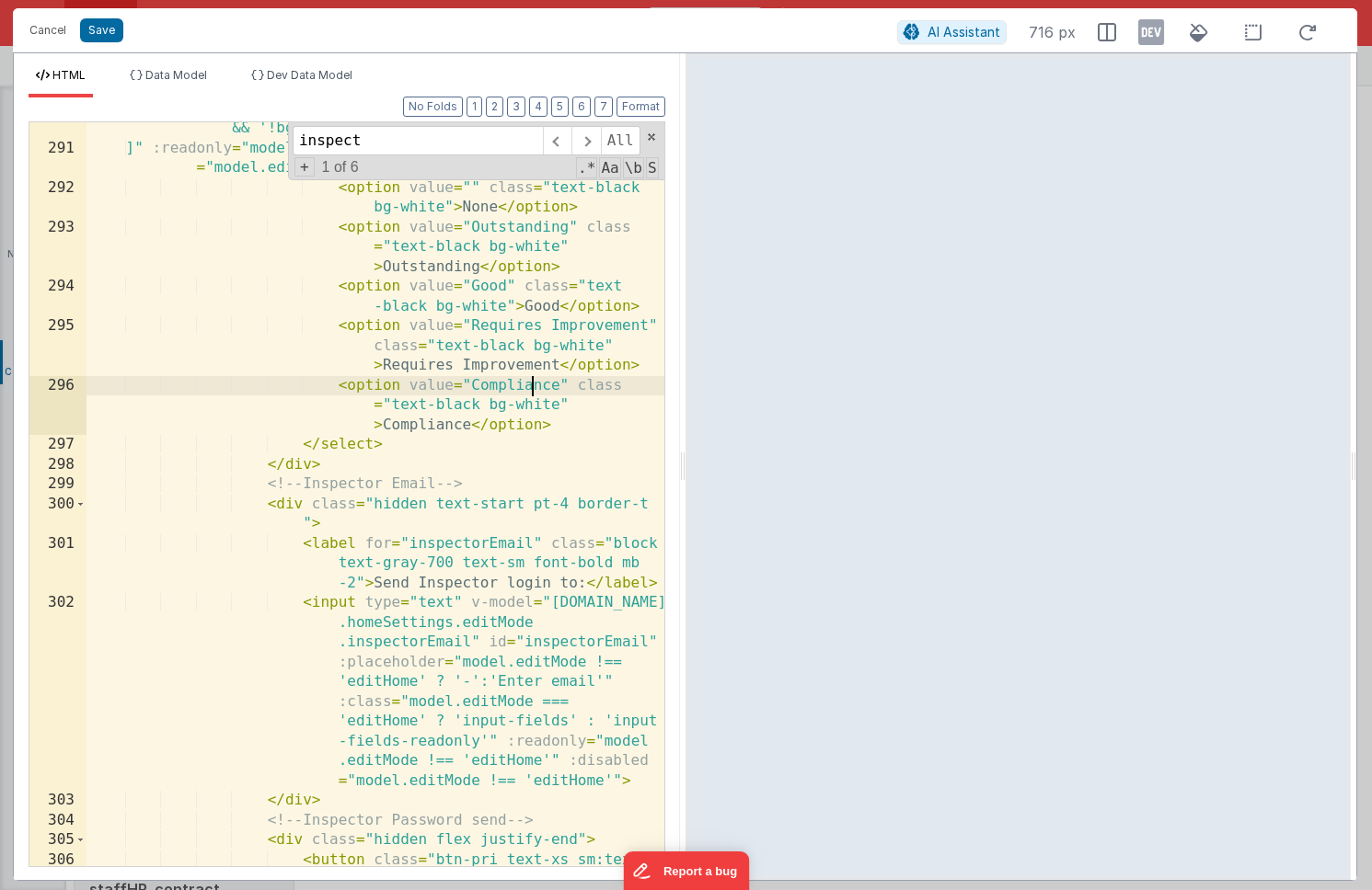
click at [528, 382] on div "model.data.homeSettings.editMode.ofstedRating === '' && '!bg-white !text-gray-7…" at bounding box center [376, 541] width 578 height 883
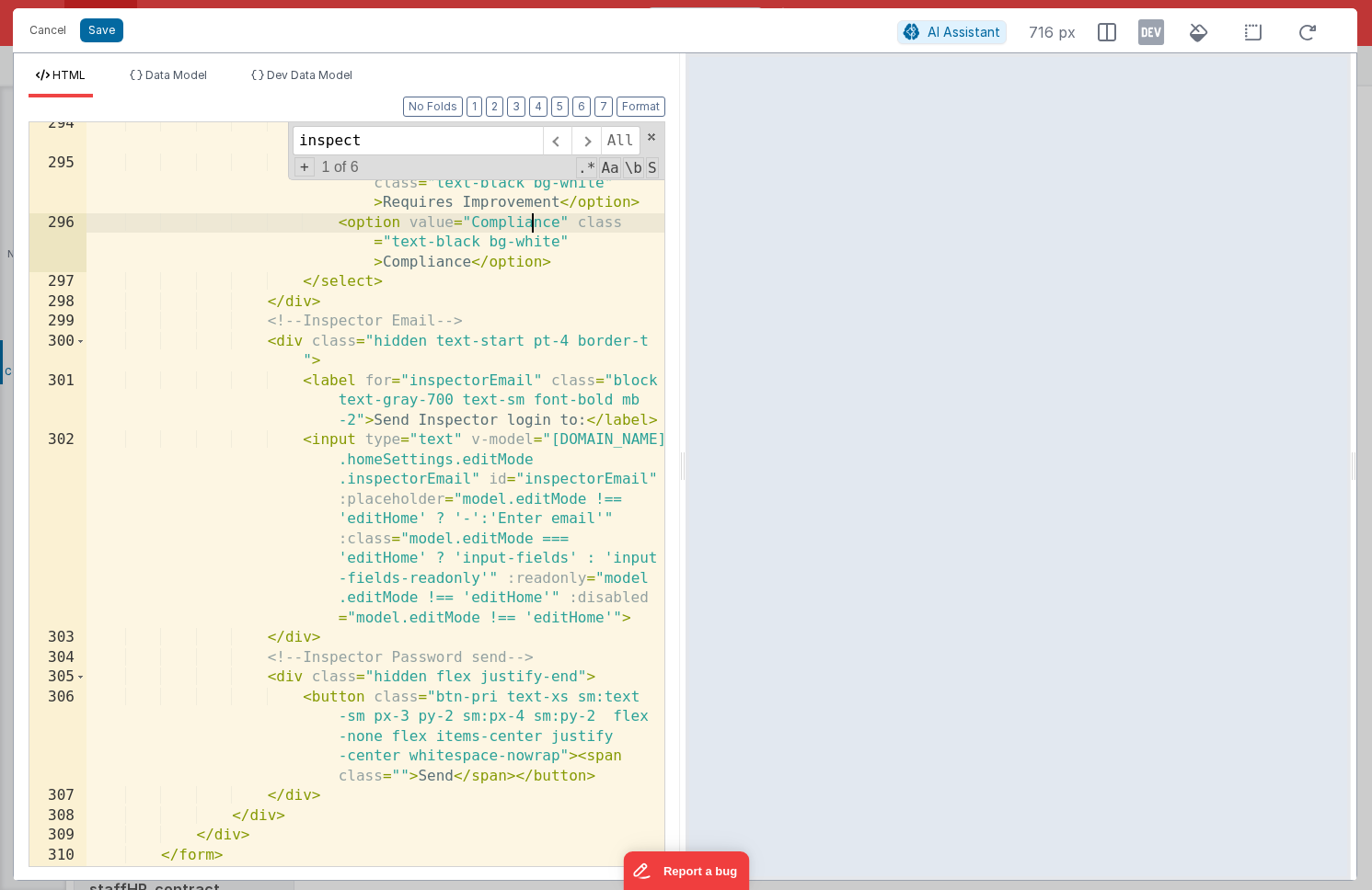
scroll to position [12527, 0]
click at [404, 336] on div "< option value = "Good" class = "text -black bg-white" > Good </ option > < opt…" at bounding box center [376, 516] width 578 height 804
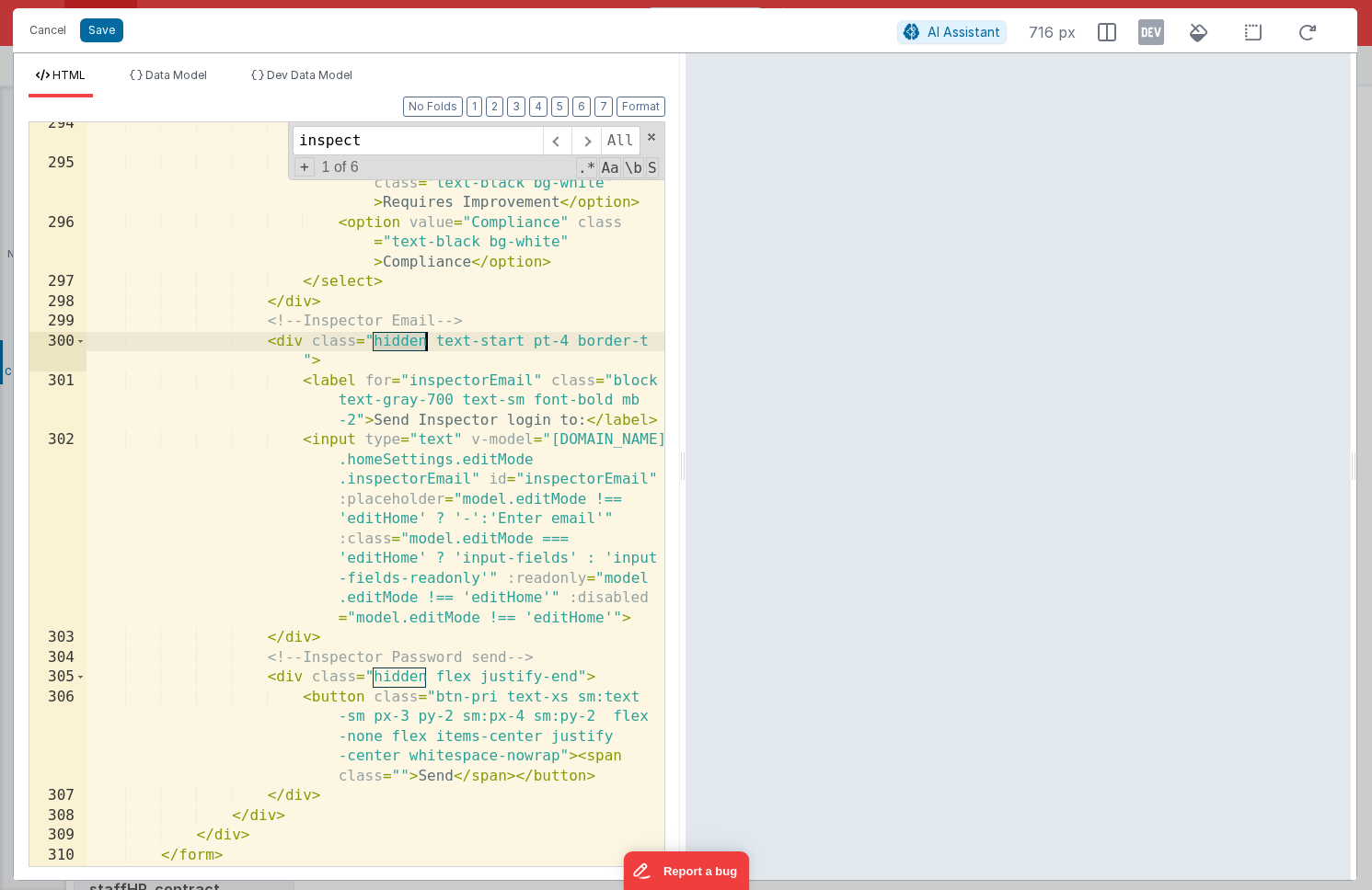
click at [404, 336] on div "< option value = "Good" class = "text -black bg-white" > Good </ option > < opt…" at bounding box center [376, 516] width 578 height 804
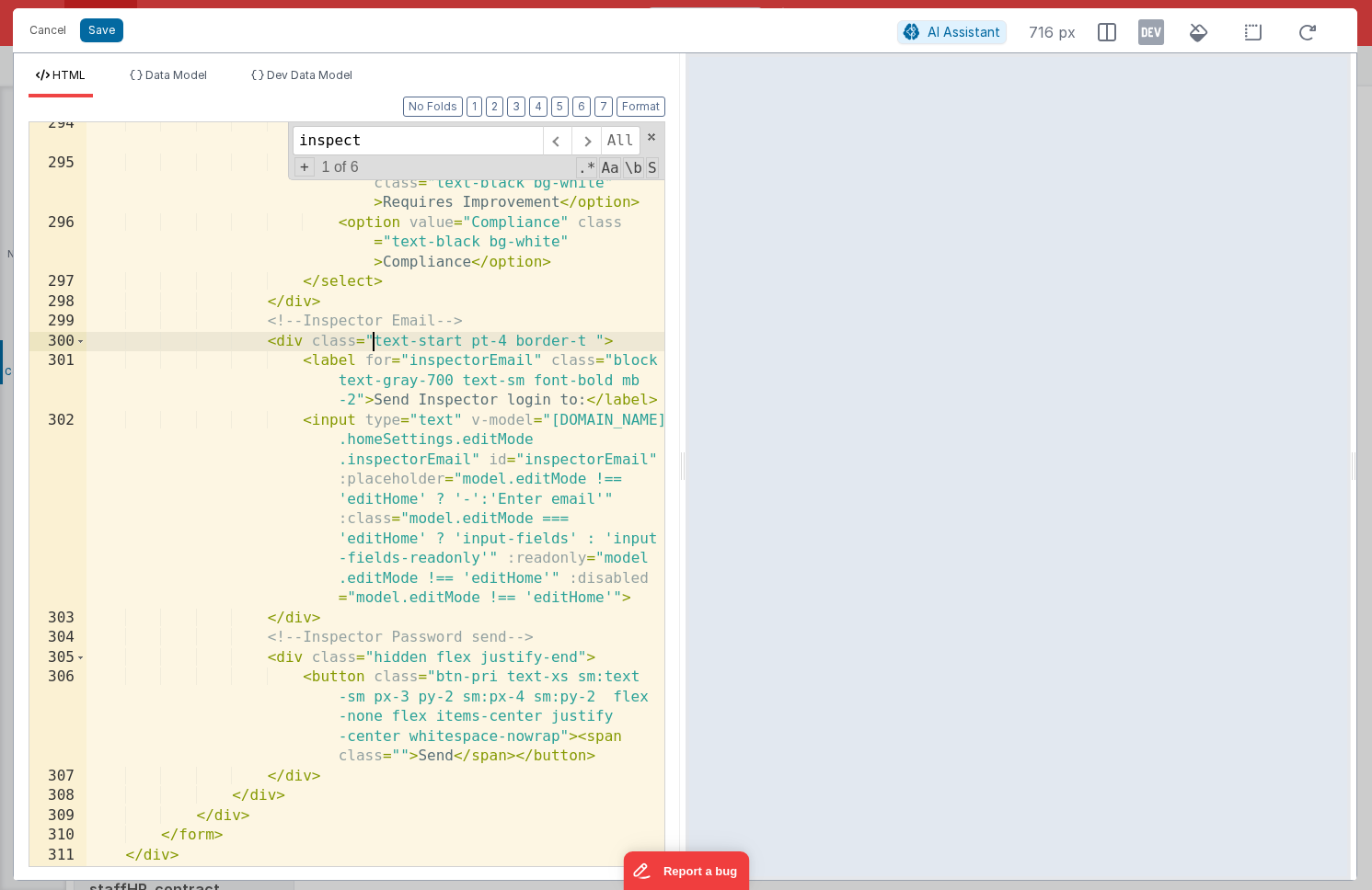
scroll to position [12546, 0]
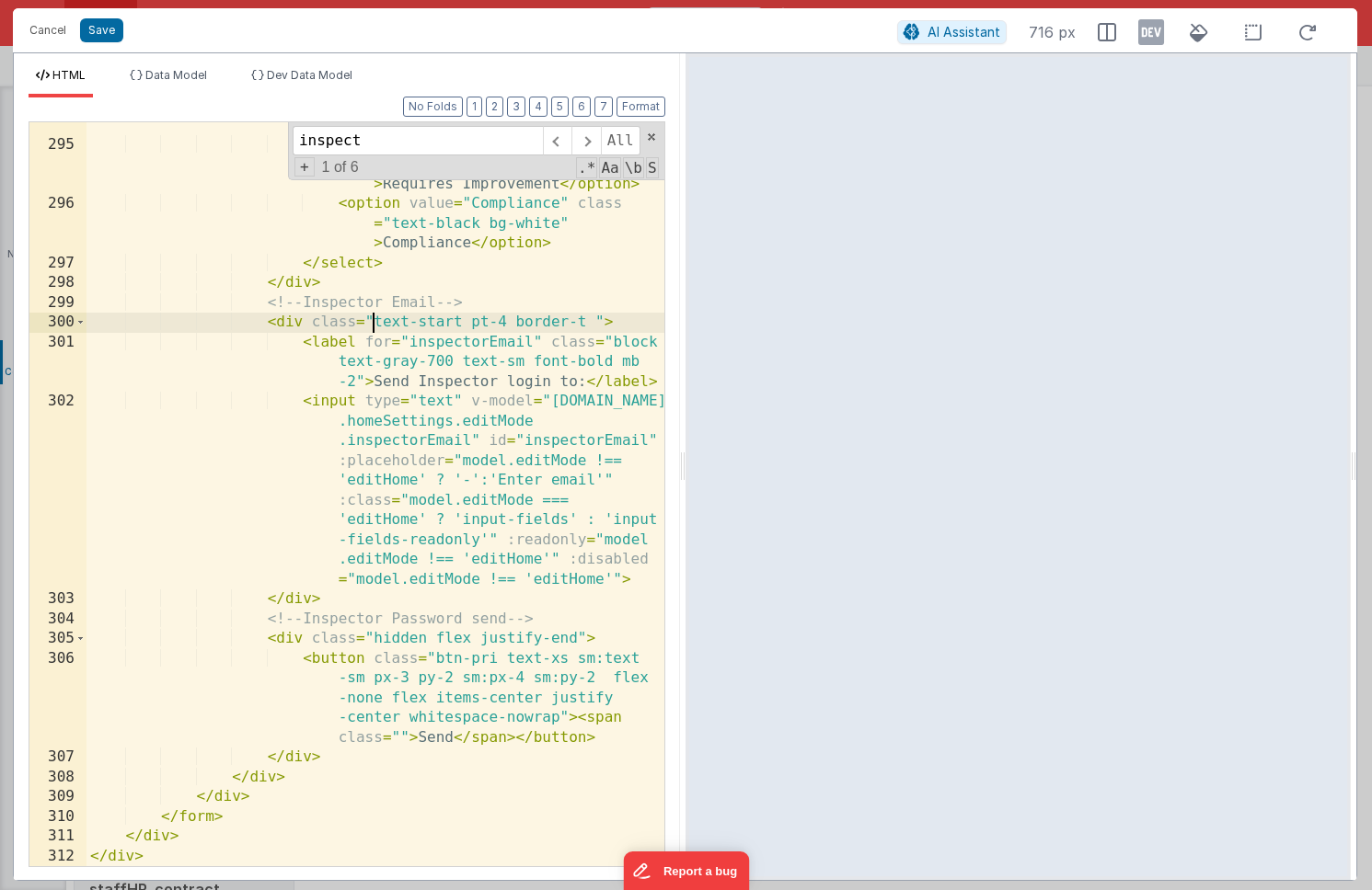
click at [400, 643] on div "< option value = "Good" class = "text -black bg-white" > Good </ option > < opt…" at bounding box center [376, 497] width 578 height 804
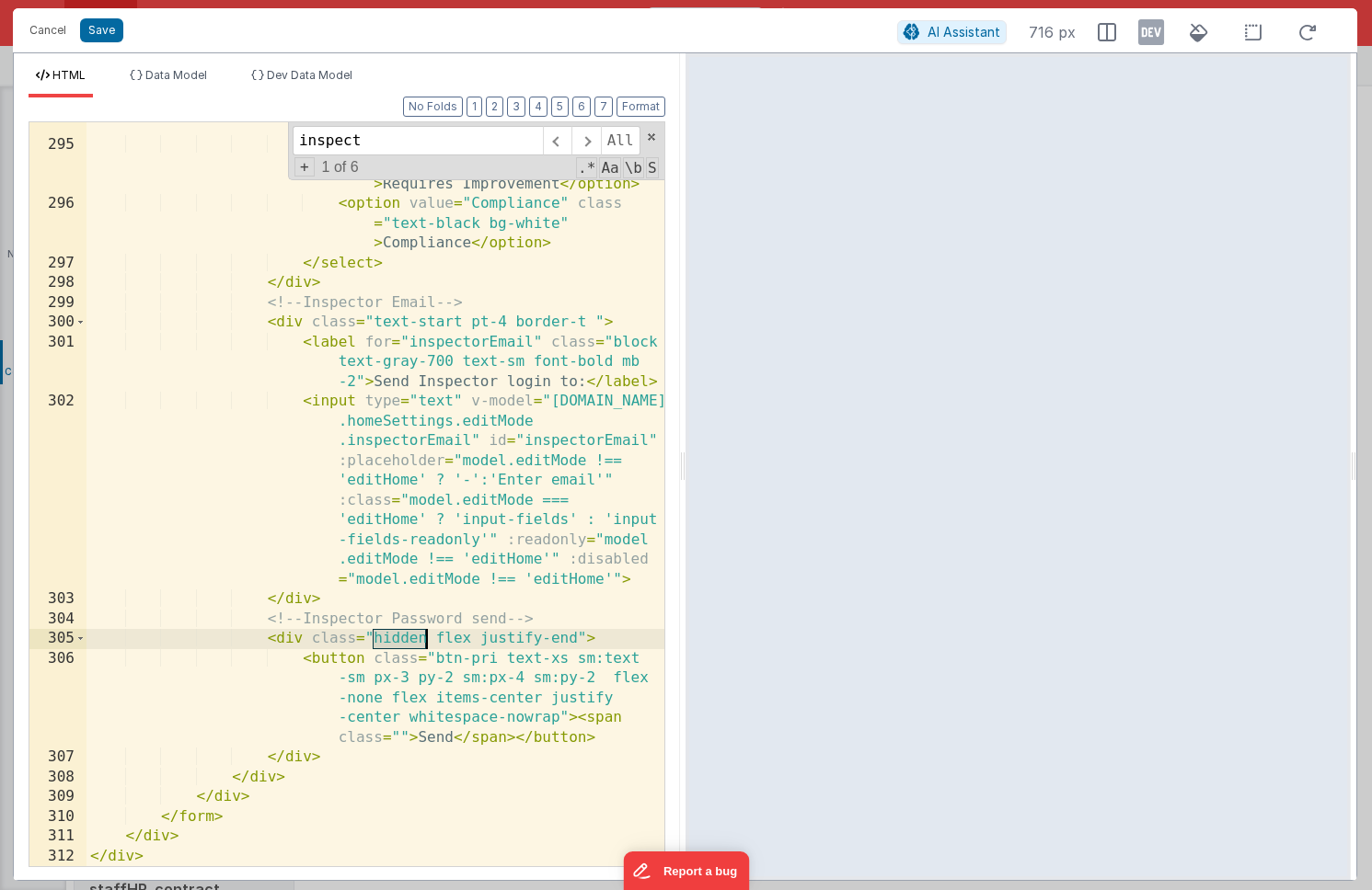
click at [400, 643] on div "< option value = "Good" class = "text -black bg-white" > Good </ option > < opt…" at bounding box center [376, 497] width 578 height 804
click at [106, 38] on button "Save" at bounding box center [101, 31] width 44 height 24
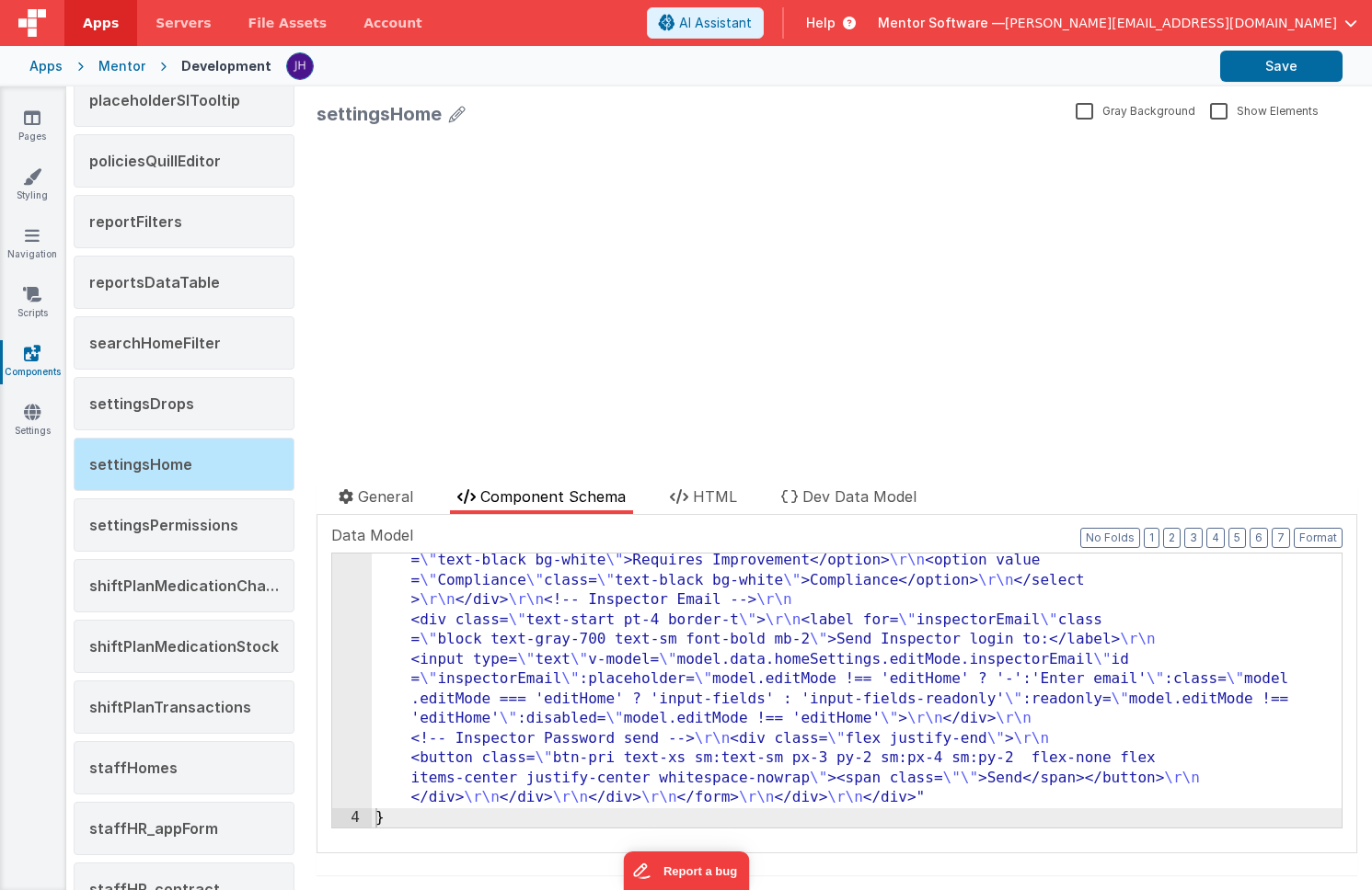
scroll to position [4828, 0]
click at [1302, 60] on button "Save" at bounding box center [1282, 66] width 123 height 32
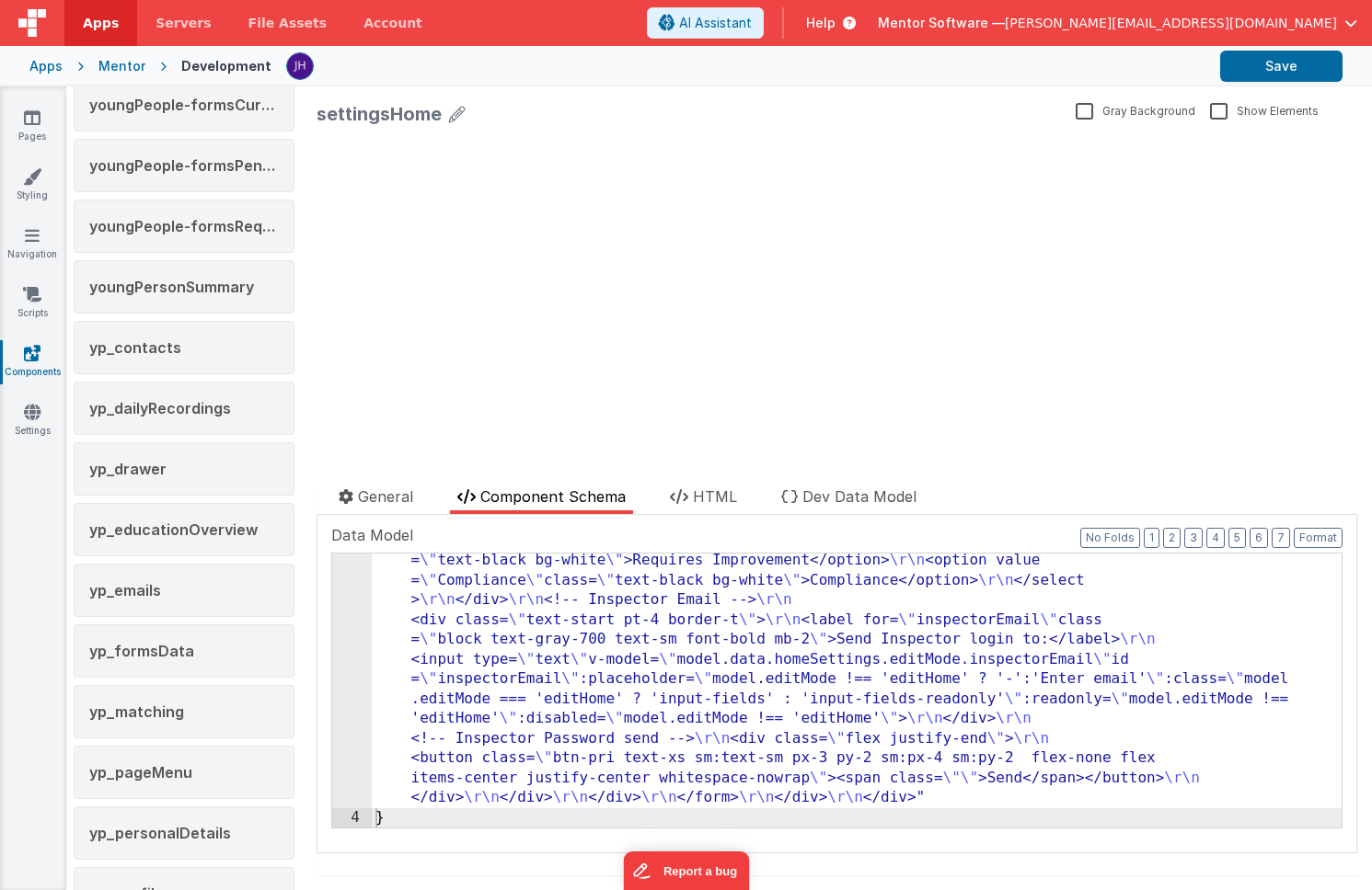
scroll to position [3521, 0]
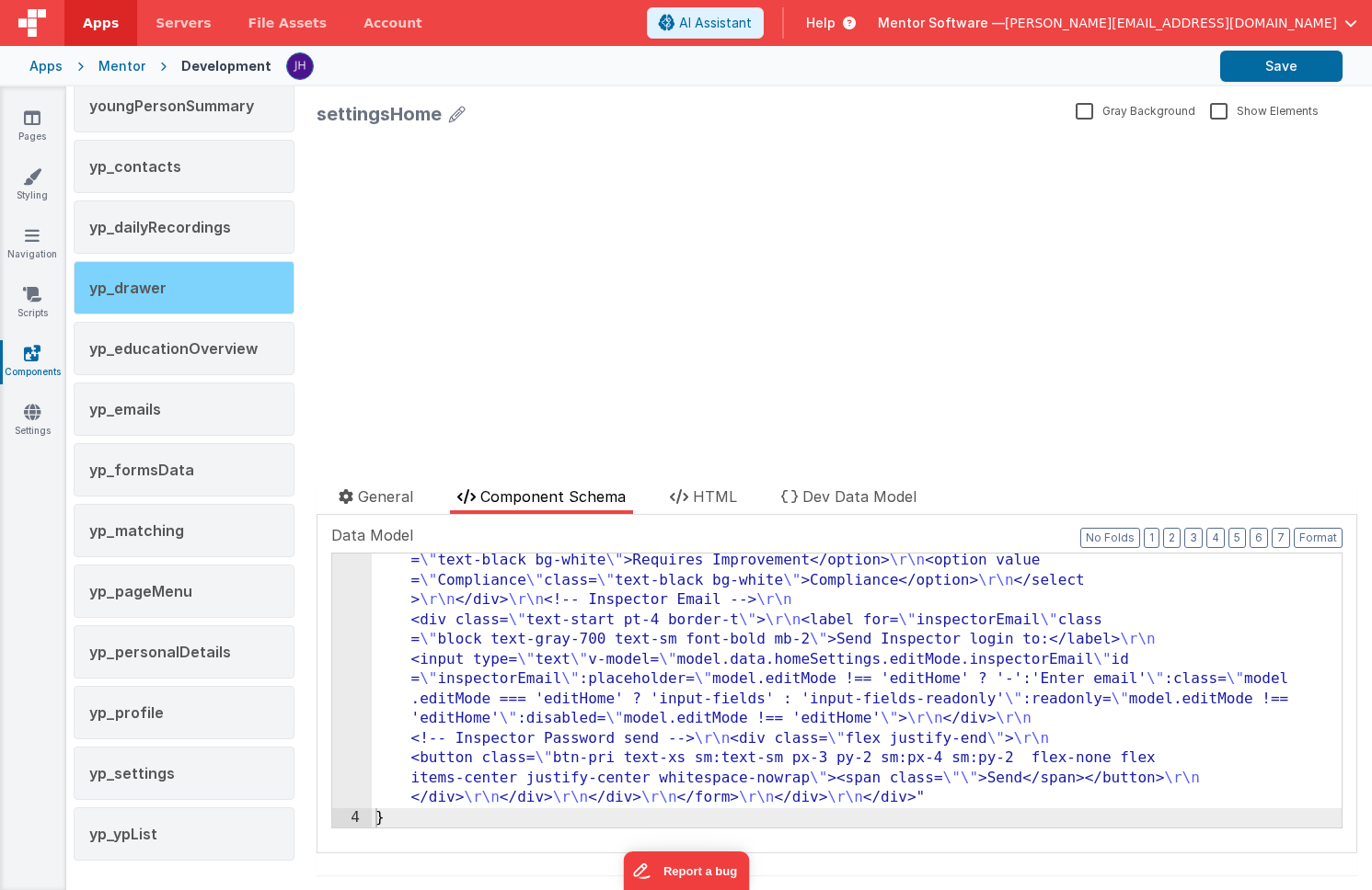
click at [165, 303] on div "yp_drawer" at bounding box center [184, 287] width 221 height 53
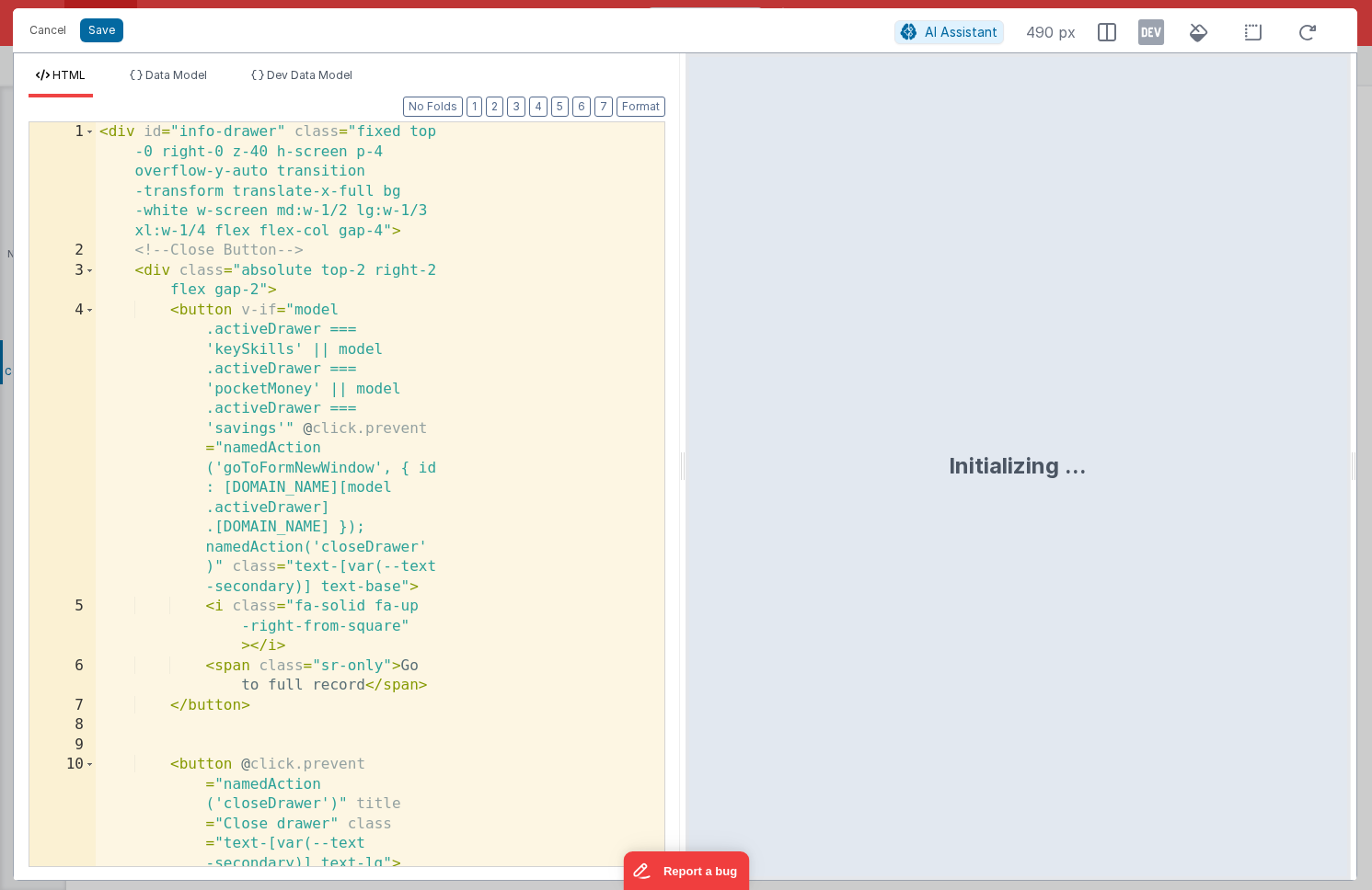
scroll to position [29868, 0]
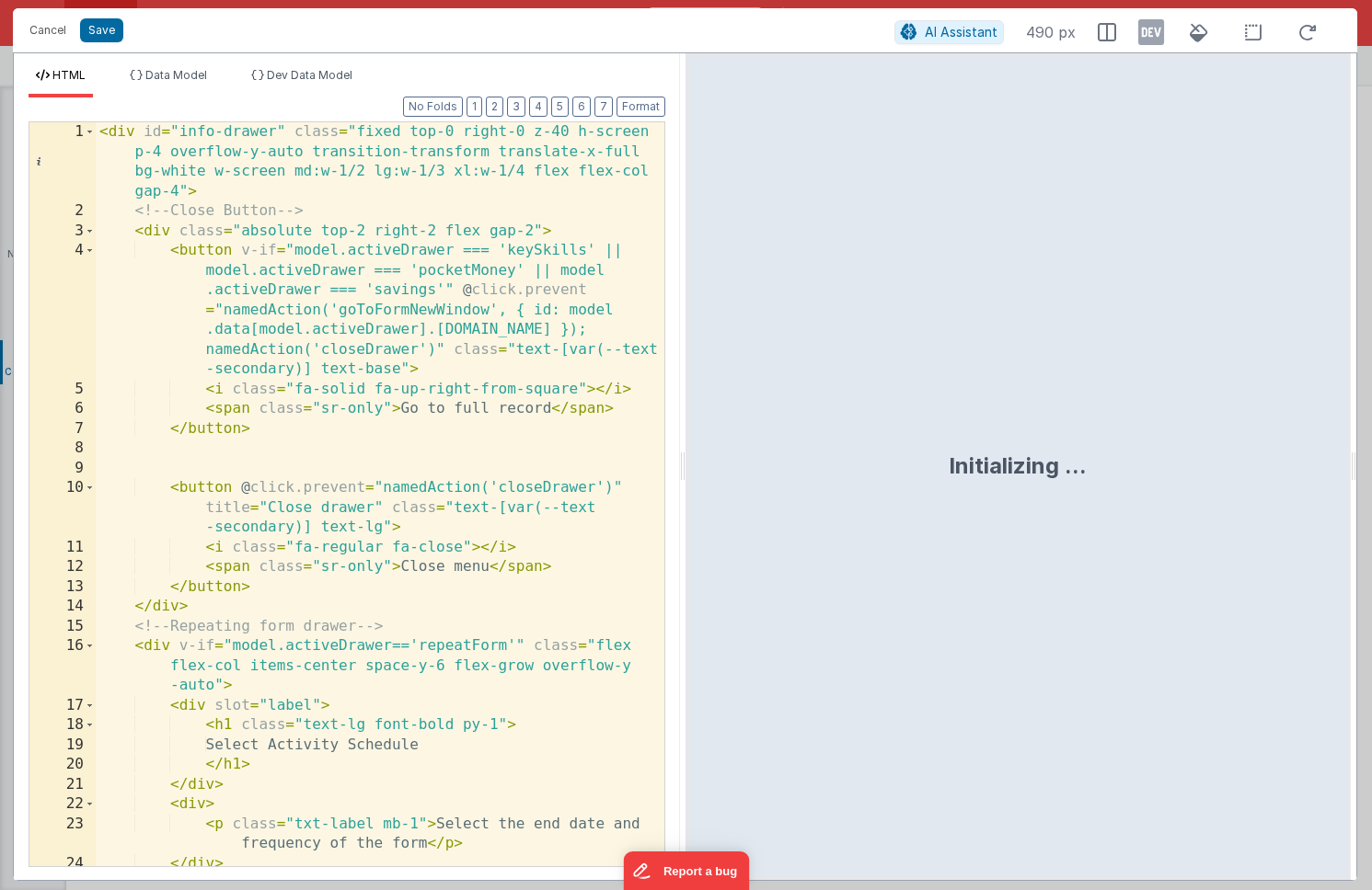
click at [544, 399] on div "< div id = "info-drawer" class = "fixed top-0 right-0 z-40 h-screen p-4 overflo…" at bounding box center [380, 544] width 569 height 844
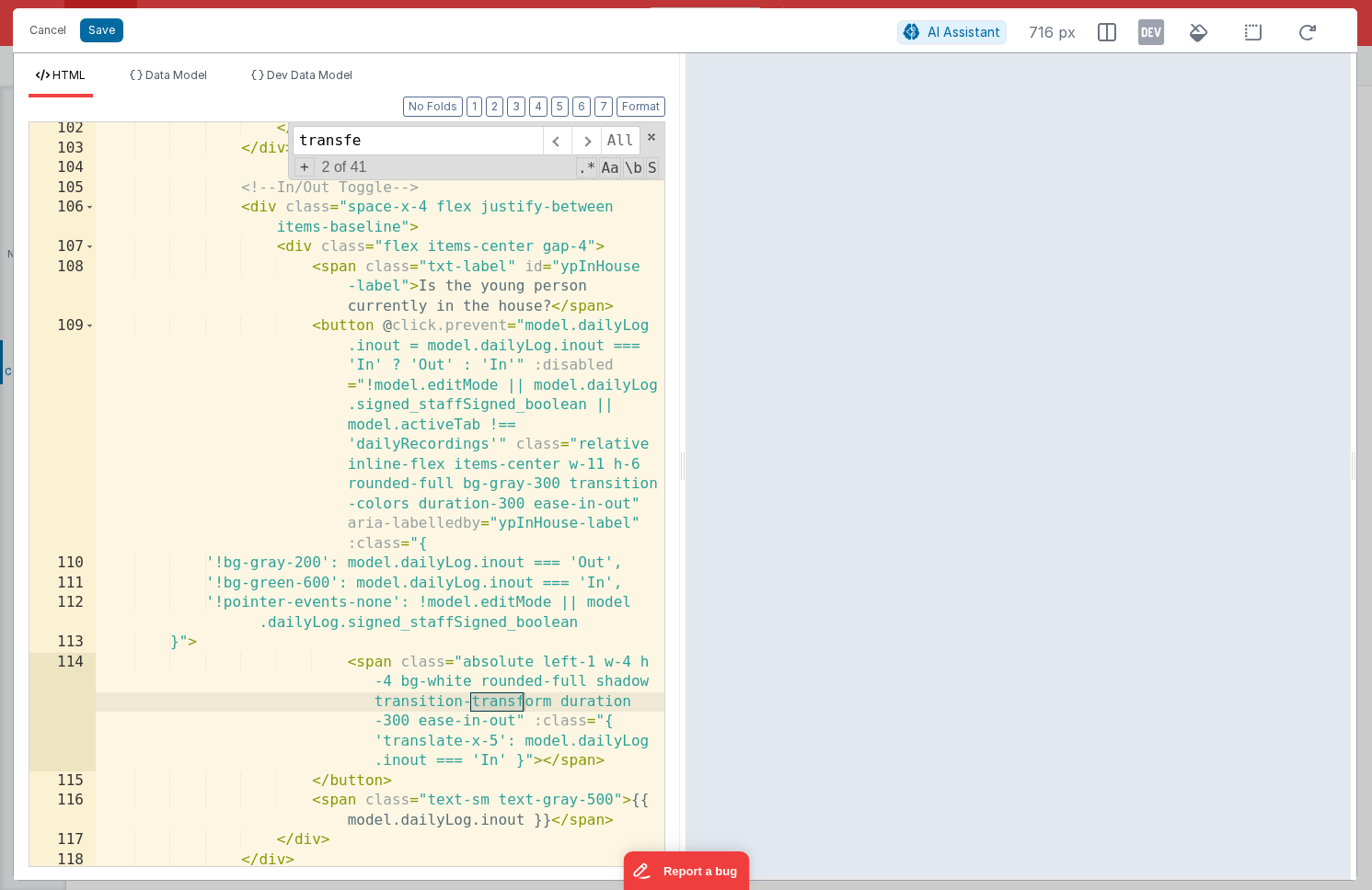
scroll to position [29398, 0]
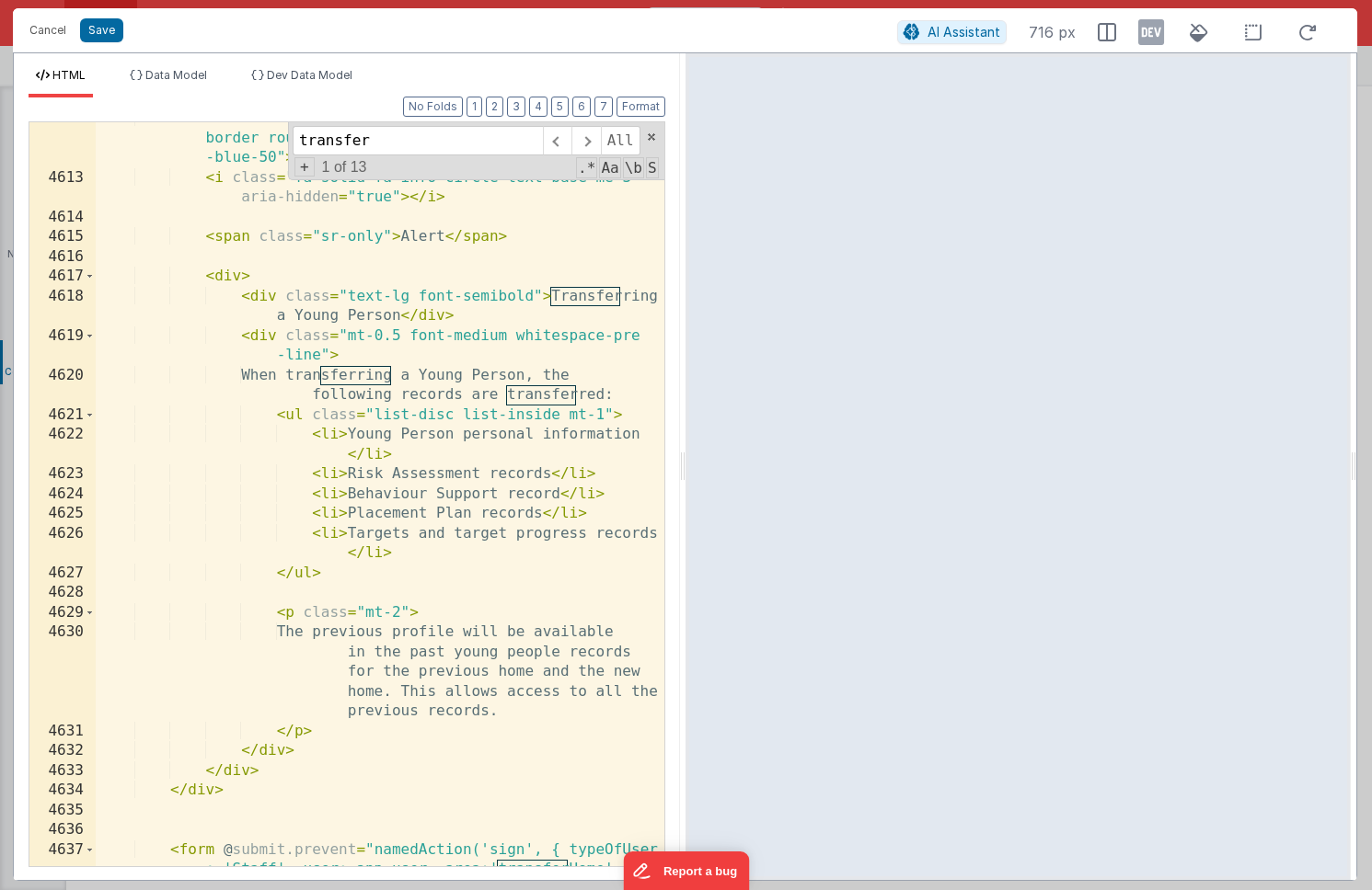
type input "transfer"
click at [218, 277] on div "< div role = "alert" class = "flex items-start p-2 text-sm border rounded-lg te…" at bounding box center [380, 540] width 569 height 863
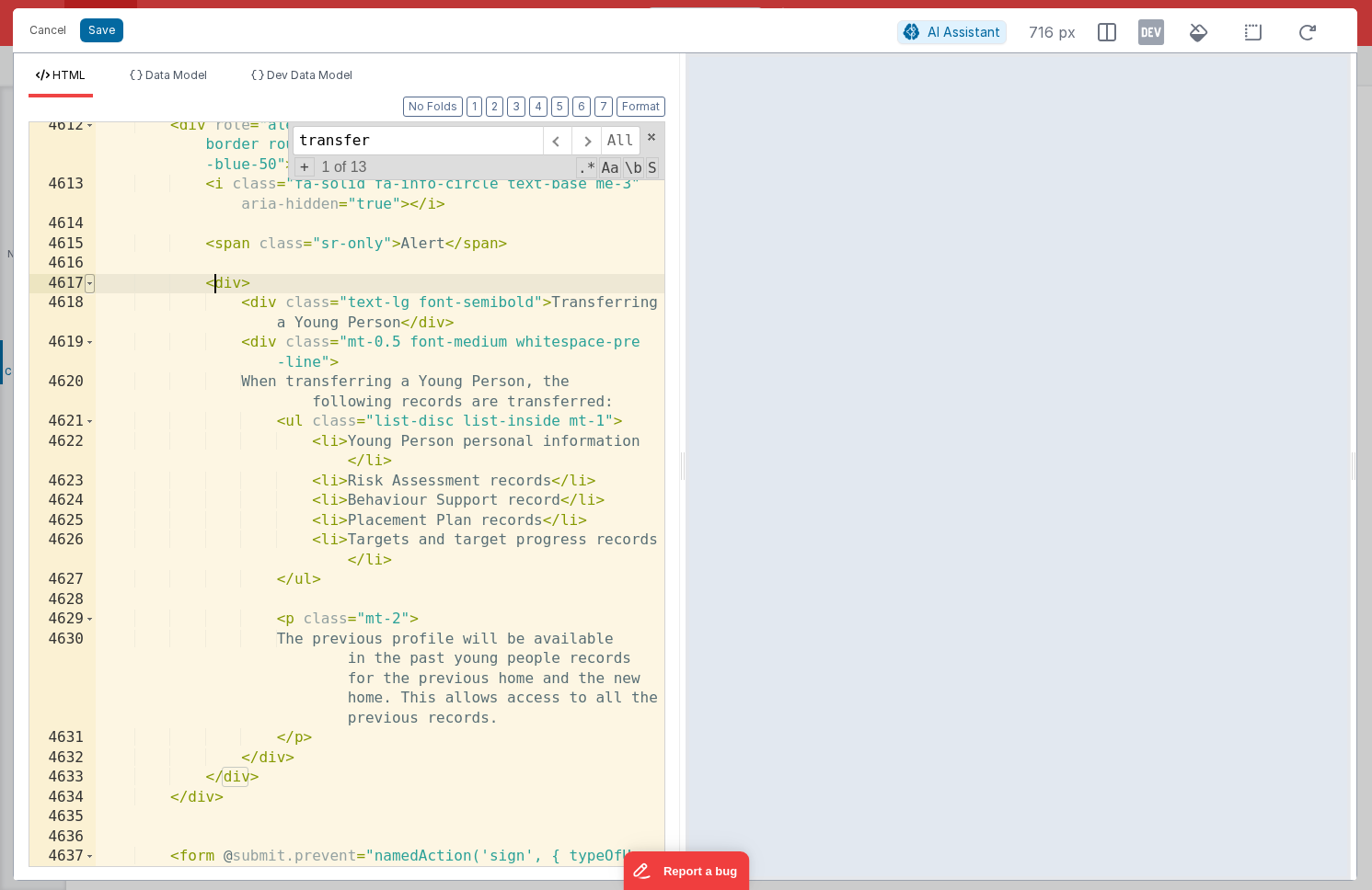
click at [90, 284] on span at bounding box center [89, 284] width 10 height 20
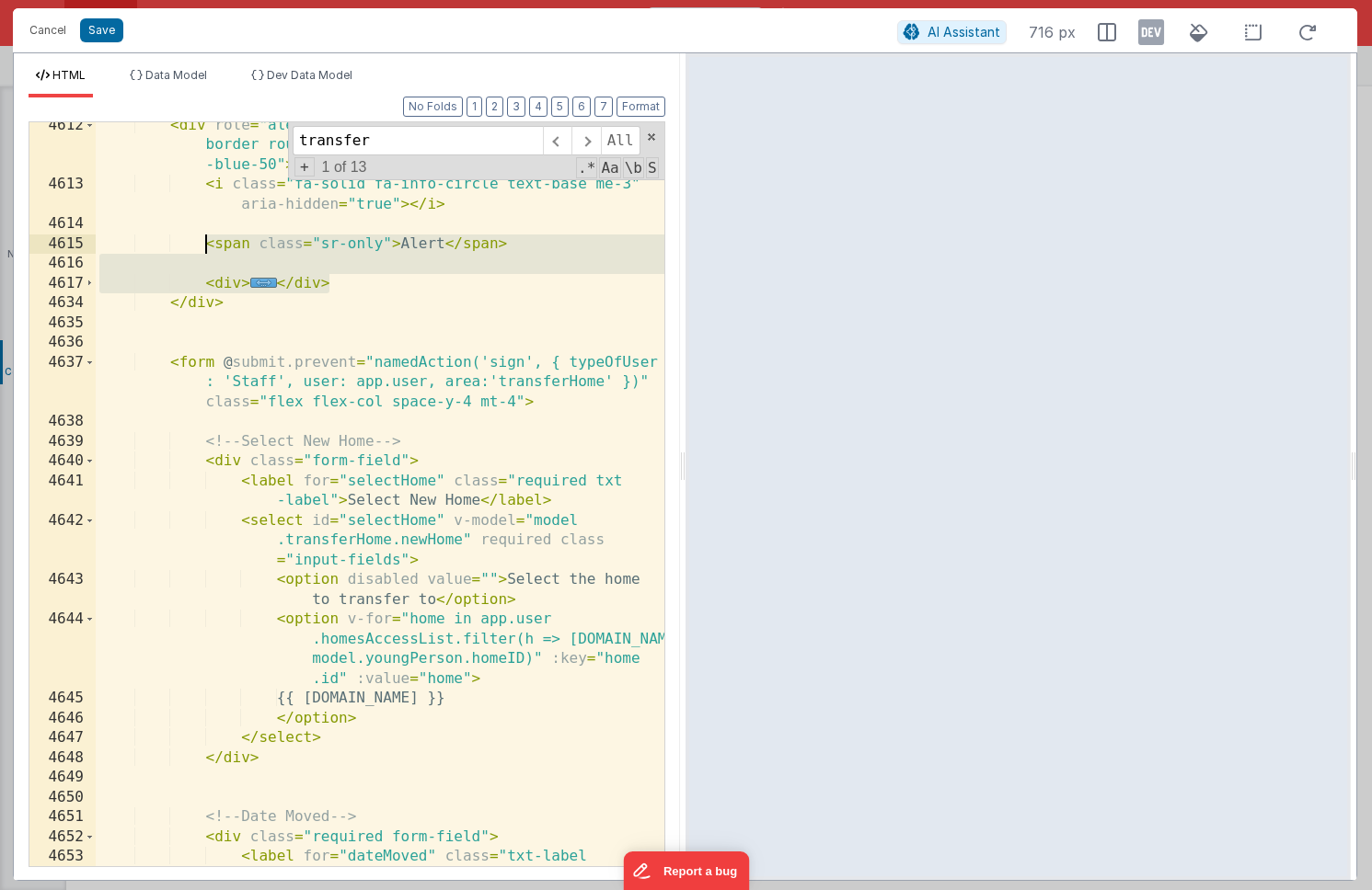
drag, startPoint x: 336, startPoint y: 282, endPoint x: 208, endPoint y: 249, distance: 132.2
click at [208, 249] on div "< div role = "alert" class = "flex items-start p-2 text-sm border rounded-lg te…" at bounding box center [380, 538] width 569 height 844
click at [652, 136] on span at bounding box center [652, 137] width 13 height 13
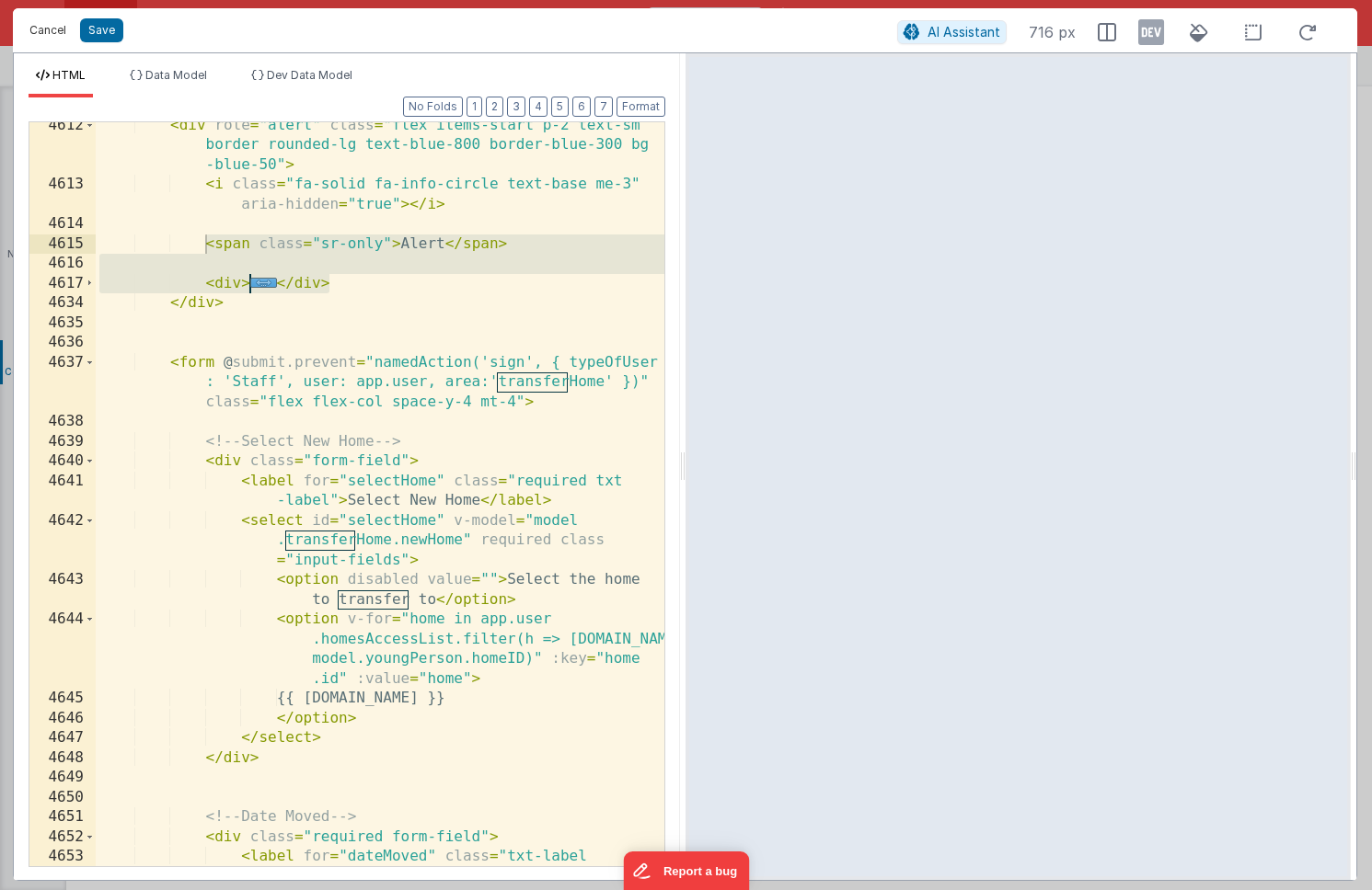
click at [52, 28] on button "Cancel" at bounding box center [47, 31] width 55 height 26
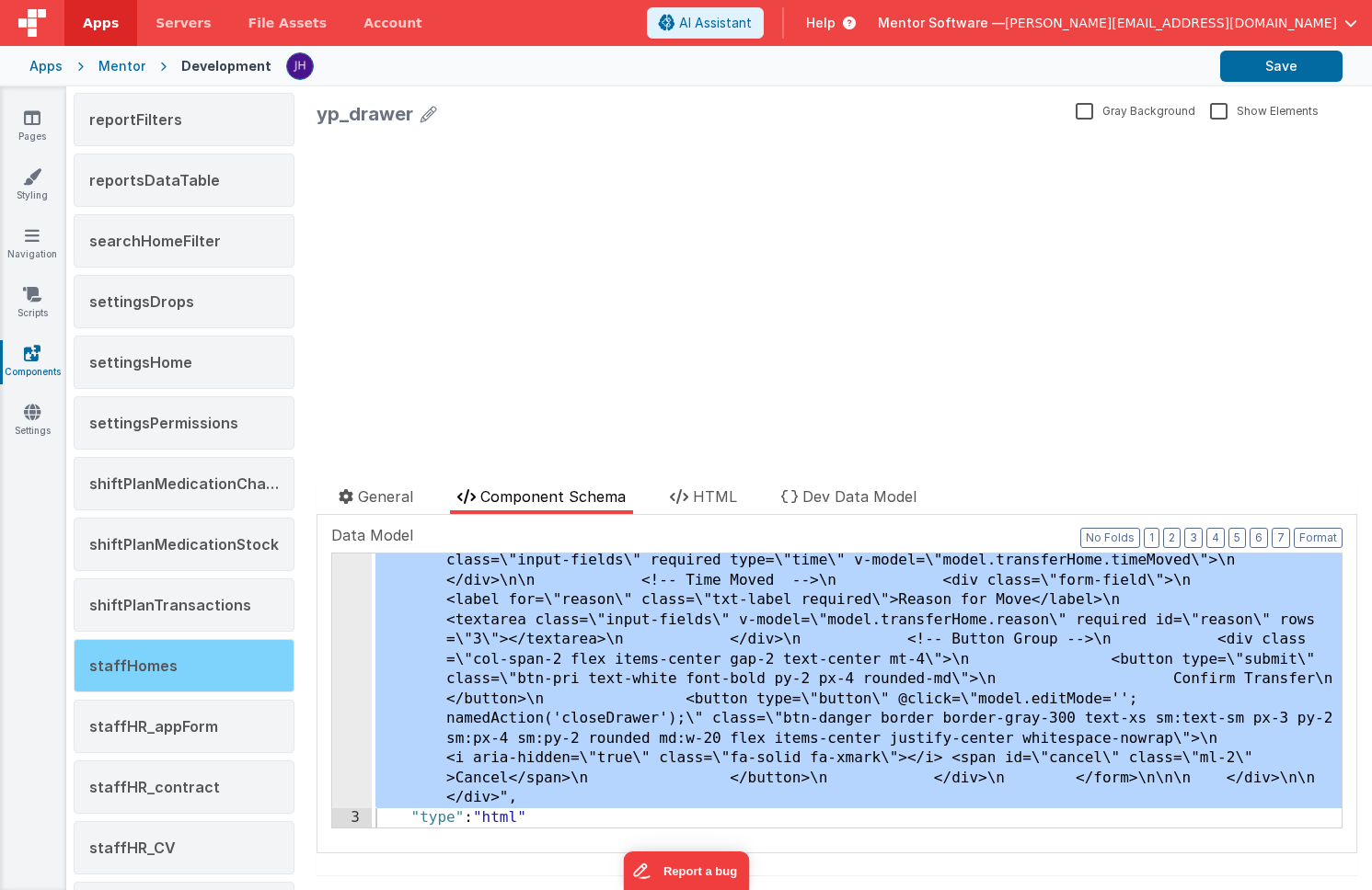
scroll to position [1676, 0]
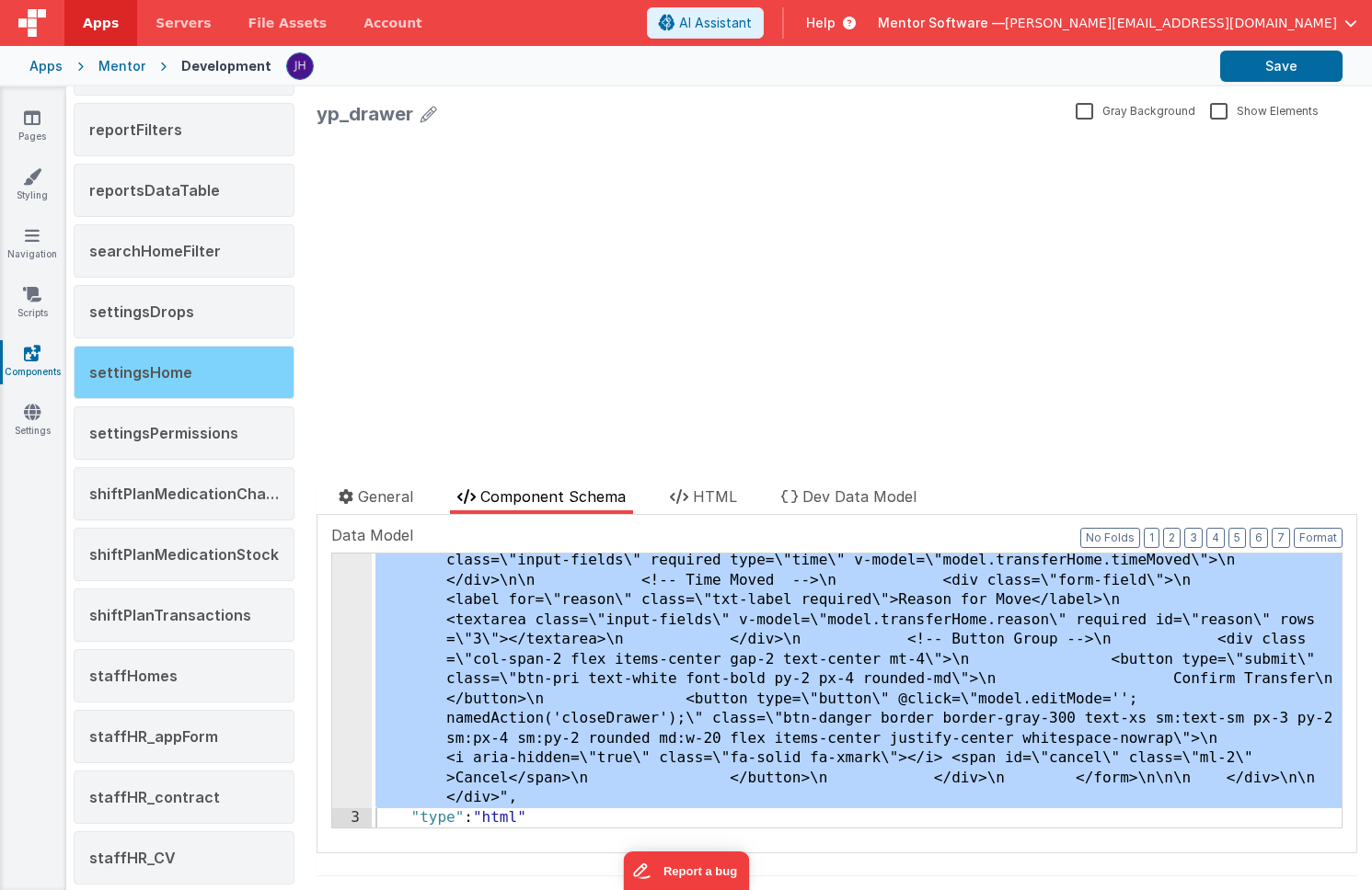
click at [161, 368] on span "settingsHome" at bounding box center [140, 373] width 103 height 19
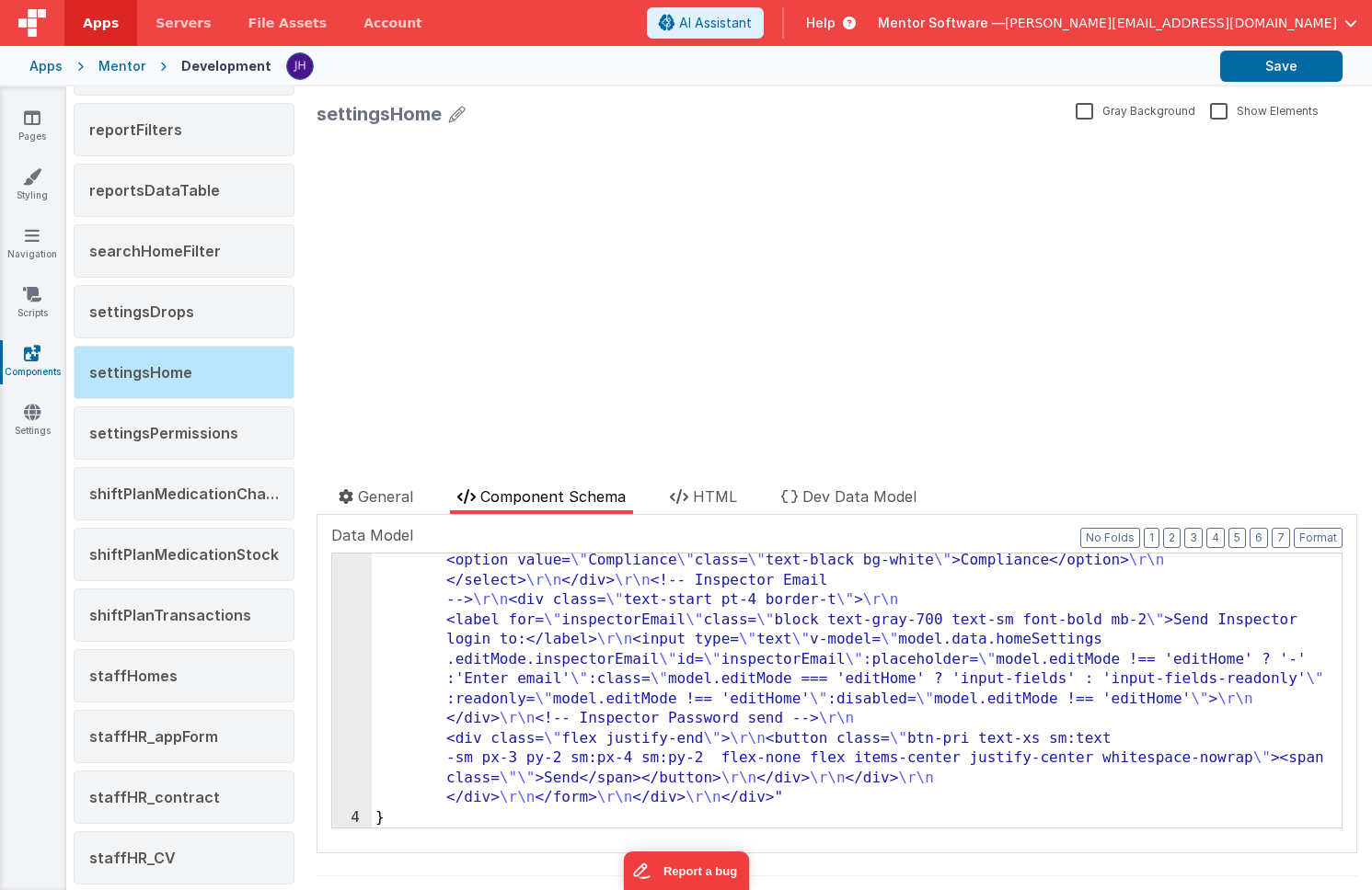
scroll to position [5046, 0]
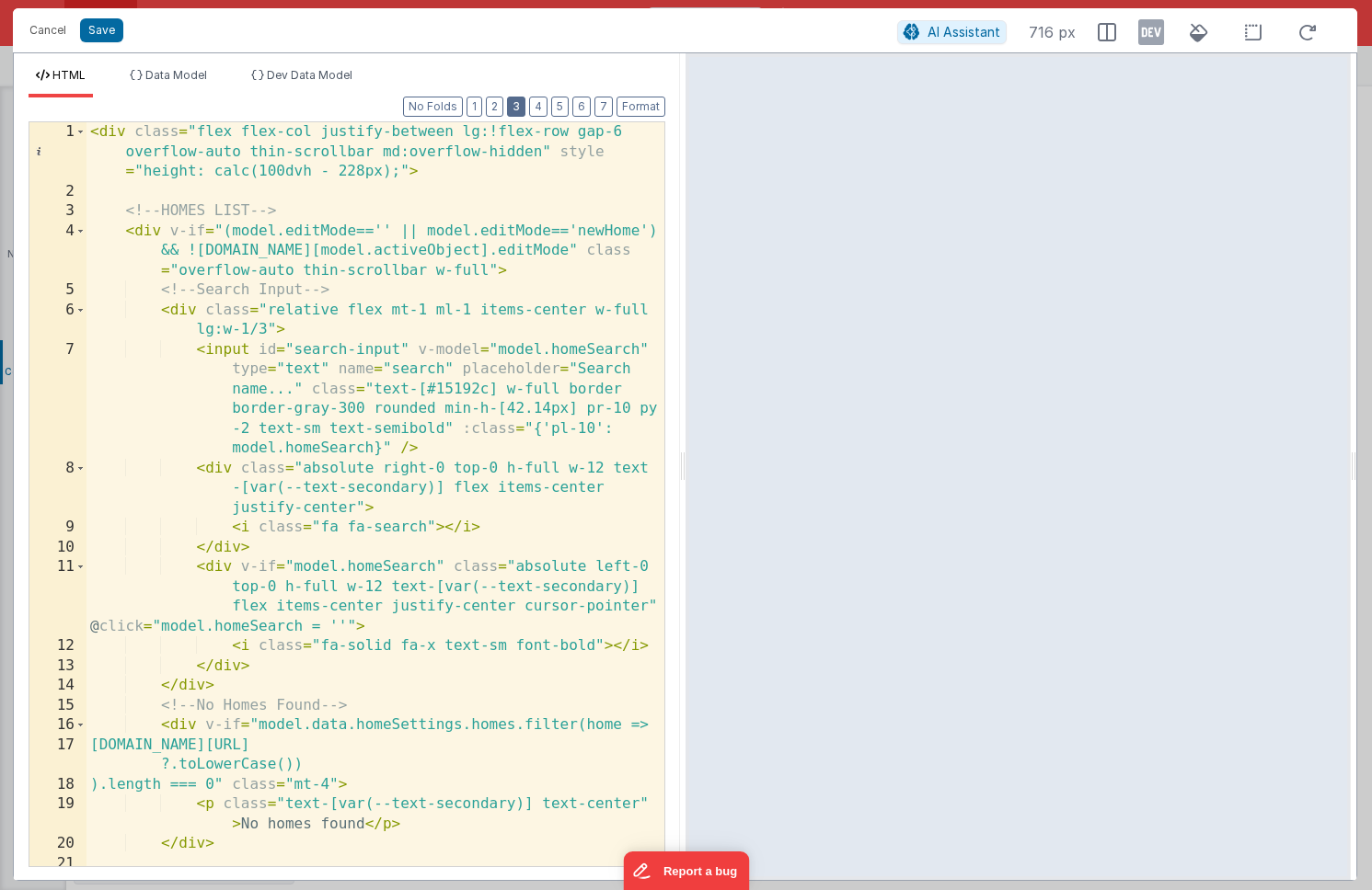
click at [516, 110] on button "3" at bounding box center [517, 107] width 19 height 20
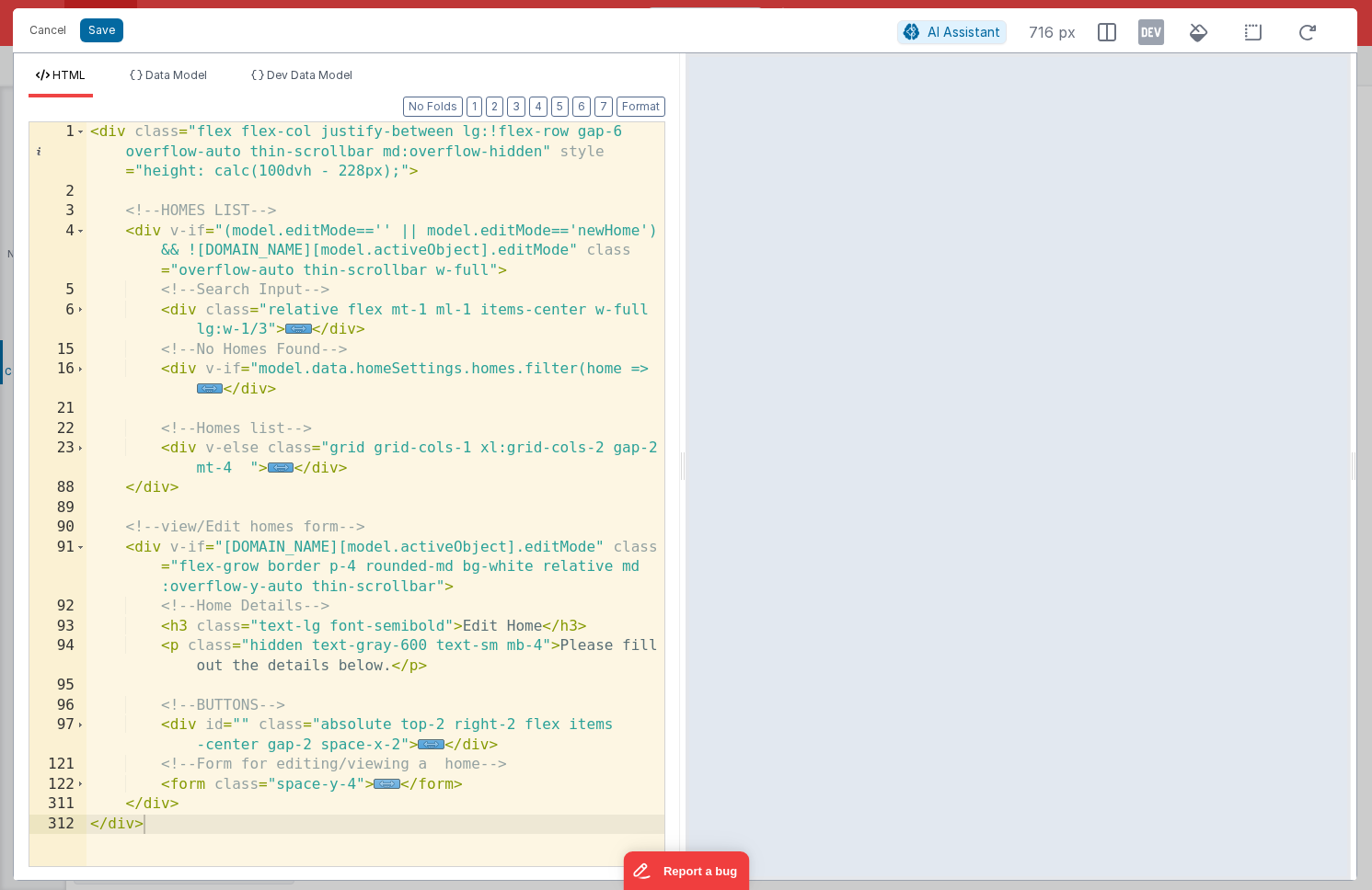
click at [384, 784] on span "..." at bounding box center [387, 784] width 27 height 10
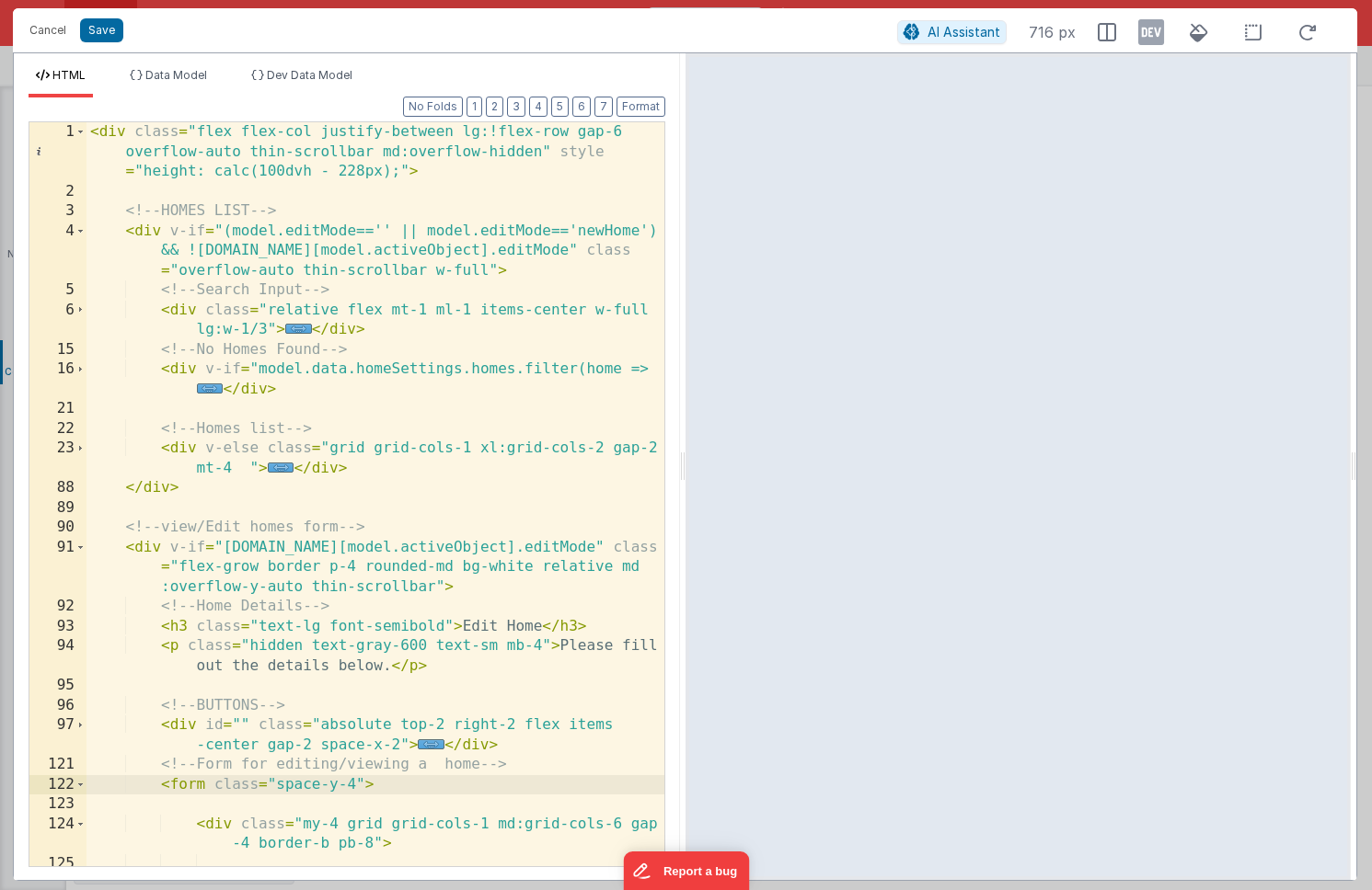
click at [530, 746] on div "< div class = "flex flex-col justify-between lg:!flex-row gap-6 overflow-auto t…" at bounding box center [376, 534] width 578 height 823
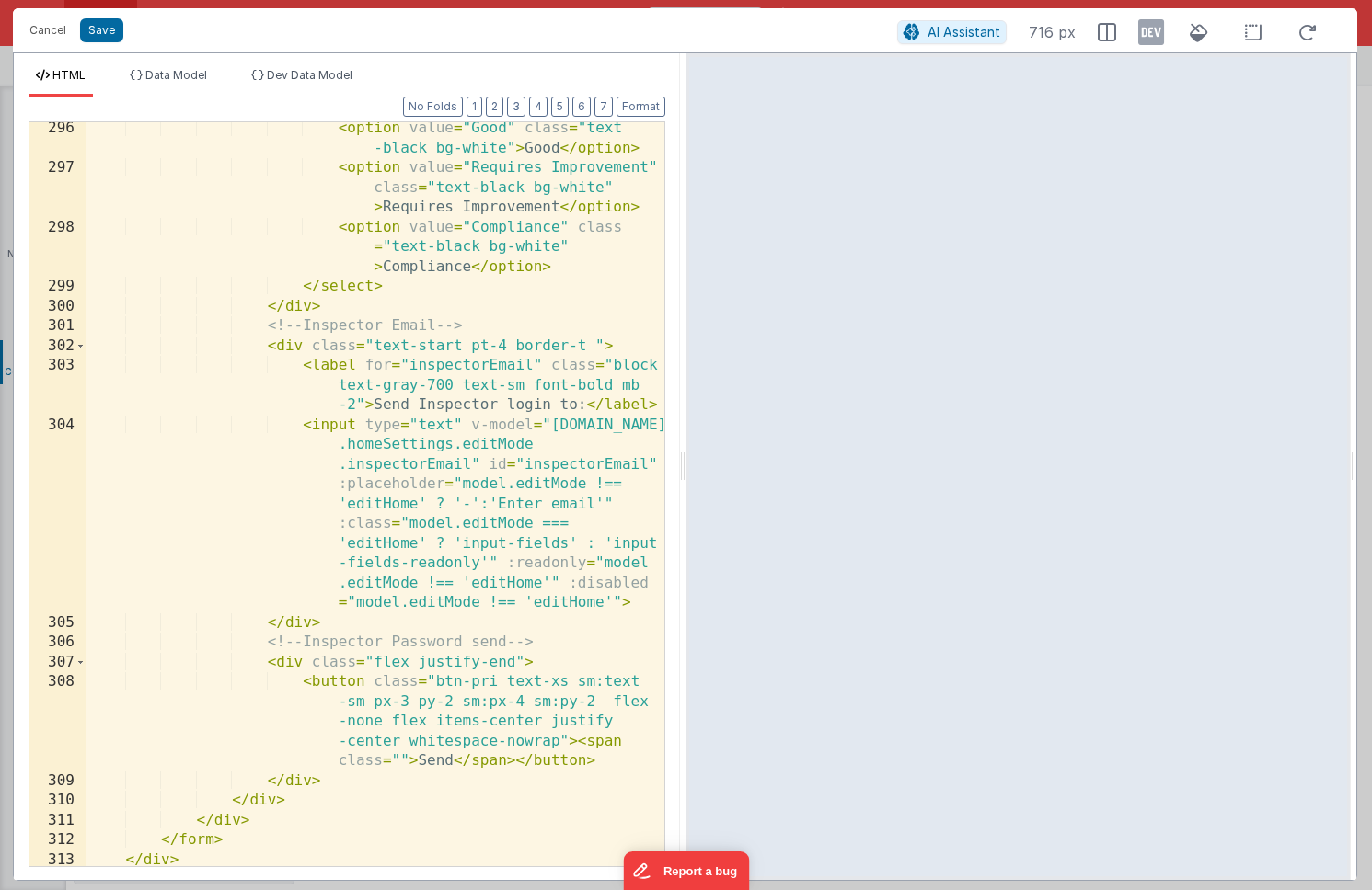
scroll to position [9875, 0]
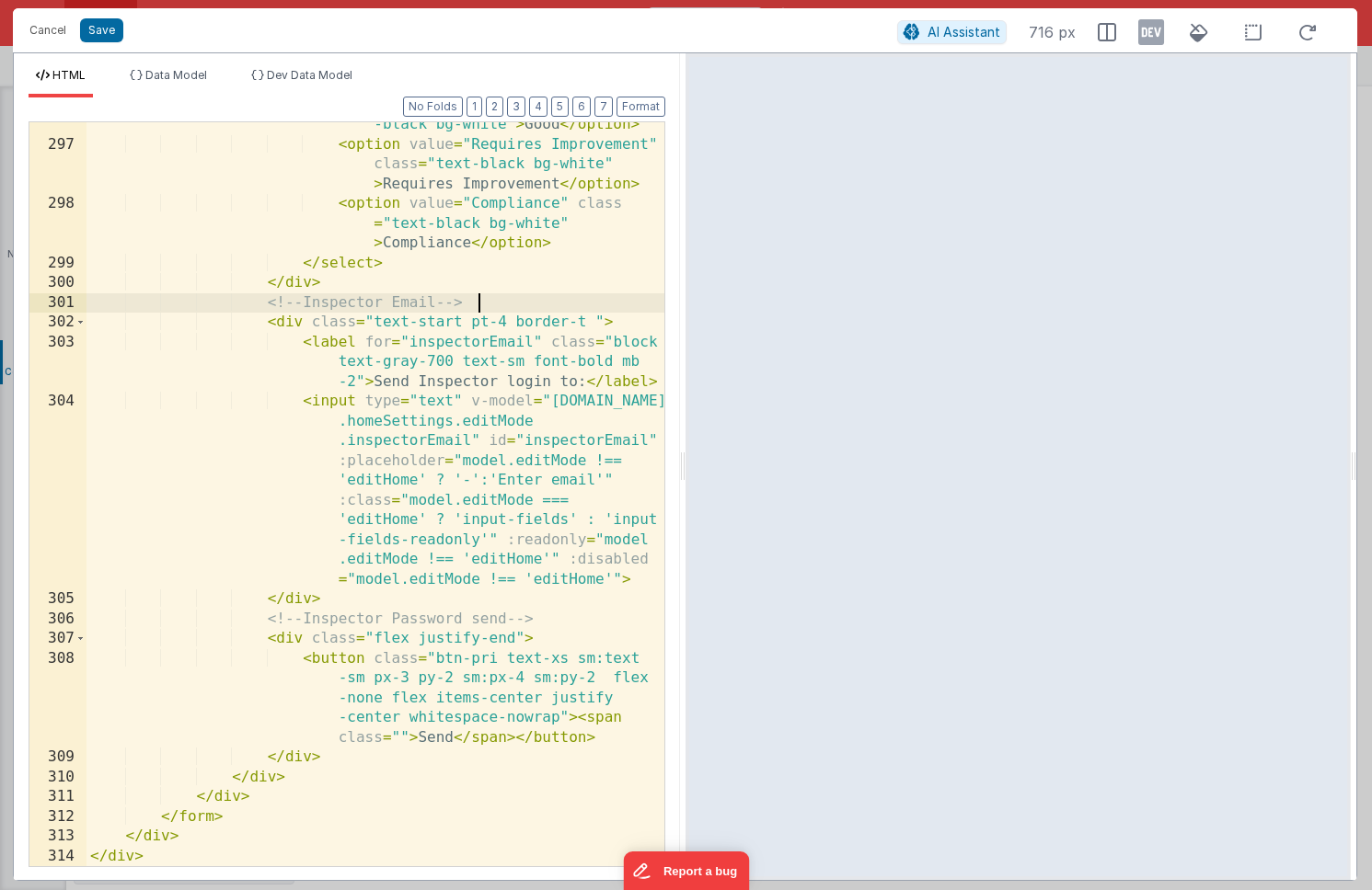
click at [499, 302] on div "< option value = "Good" class = "text -black bg-white" > Good </ option > < opt…" at bounding box center [376, 497] width 578 height 804
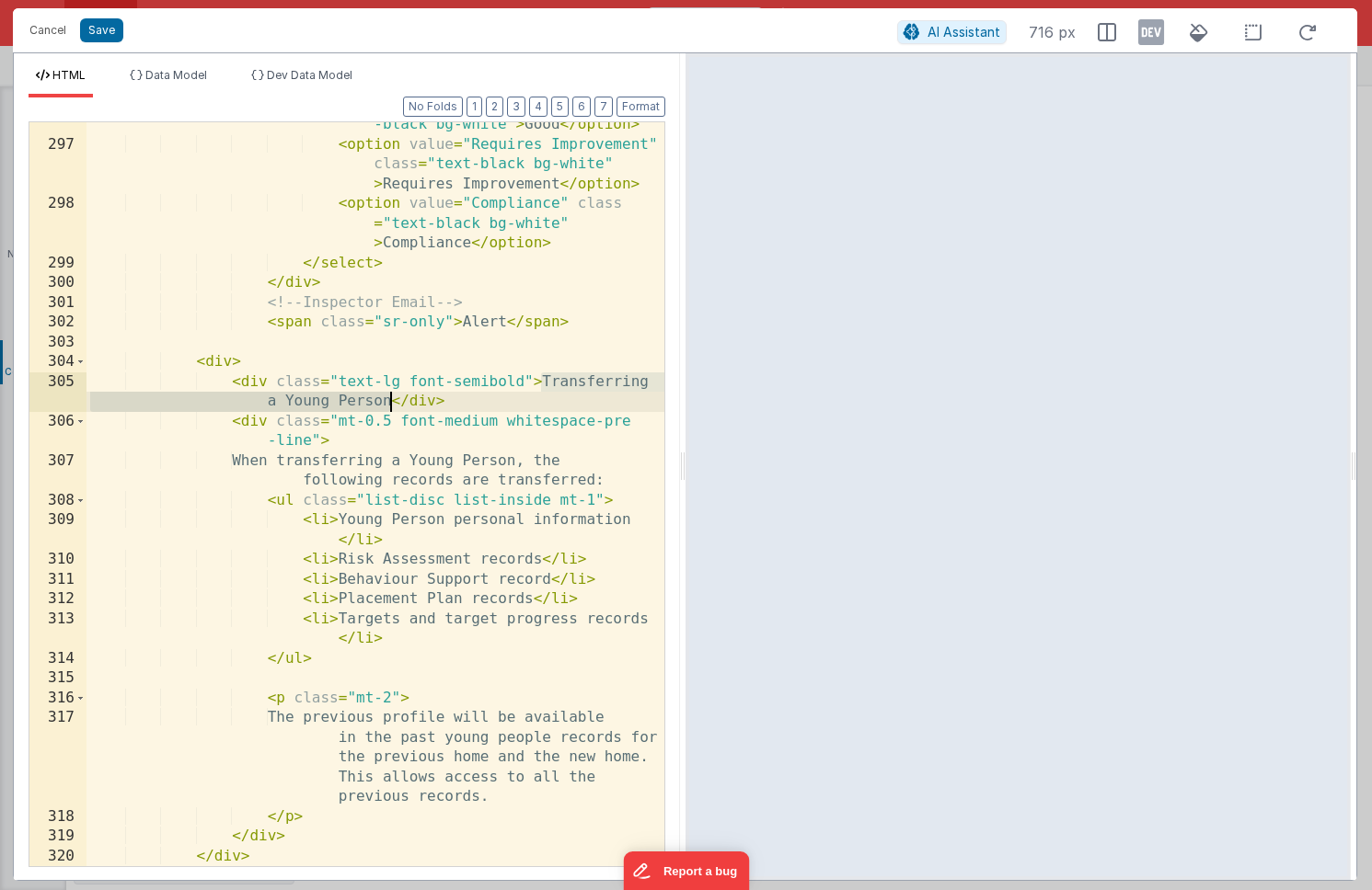
drag, startPoint x: 542, startPoint y: 382, endPoint x: 393, endPoint y: 400, distance: 150.1
click at [393, 400] on div "< option value = "Good" class = "text -black bg-white" > Good </ option > < opt…" at bounding box center [376, 497] width 578 height 804
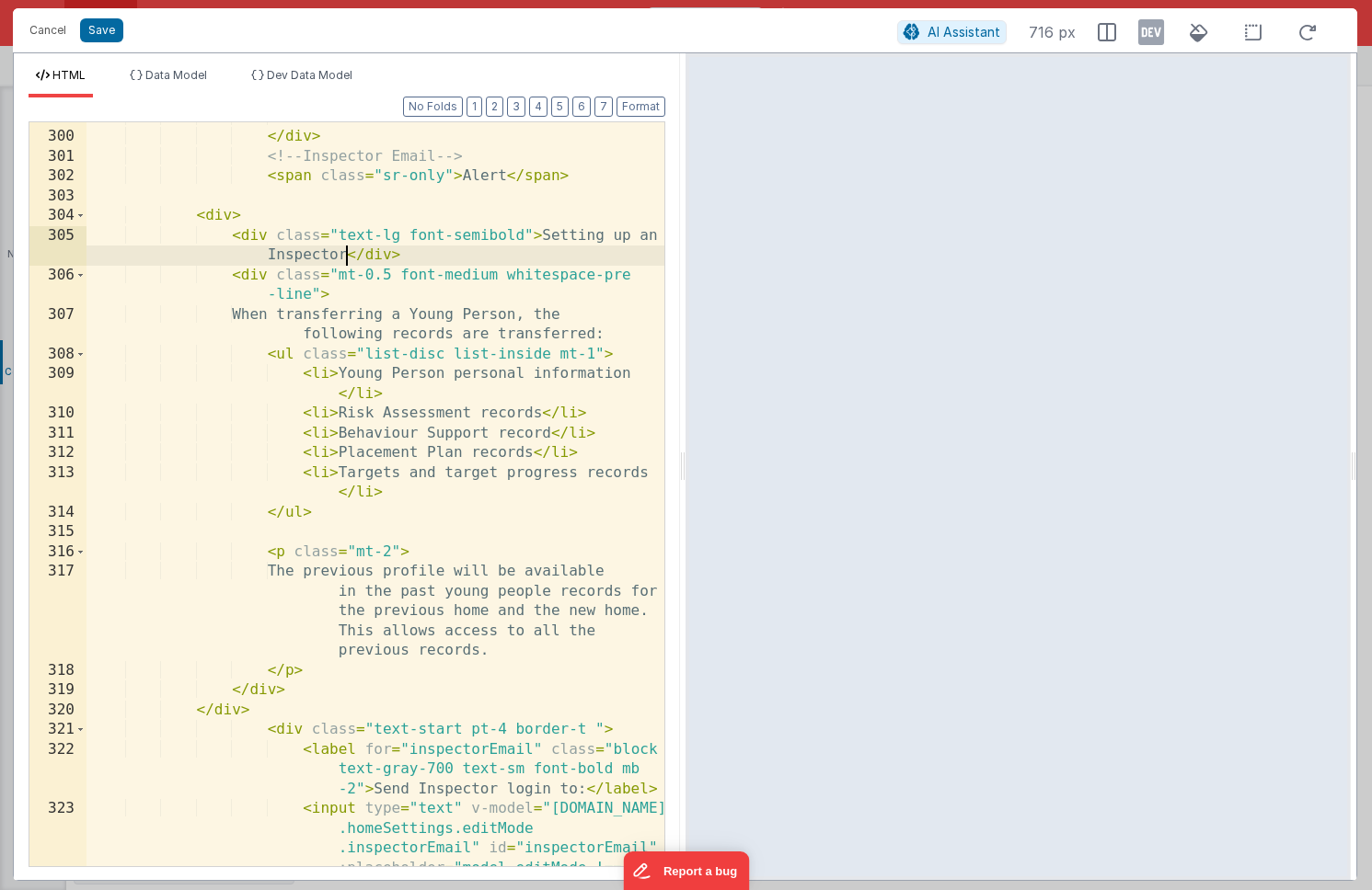
scroll to position [10051, 0]
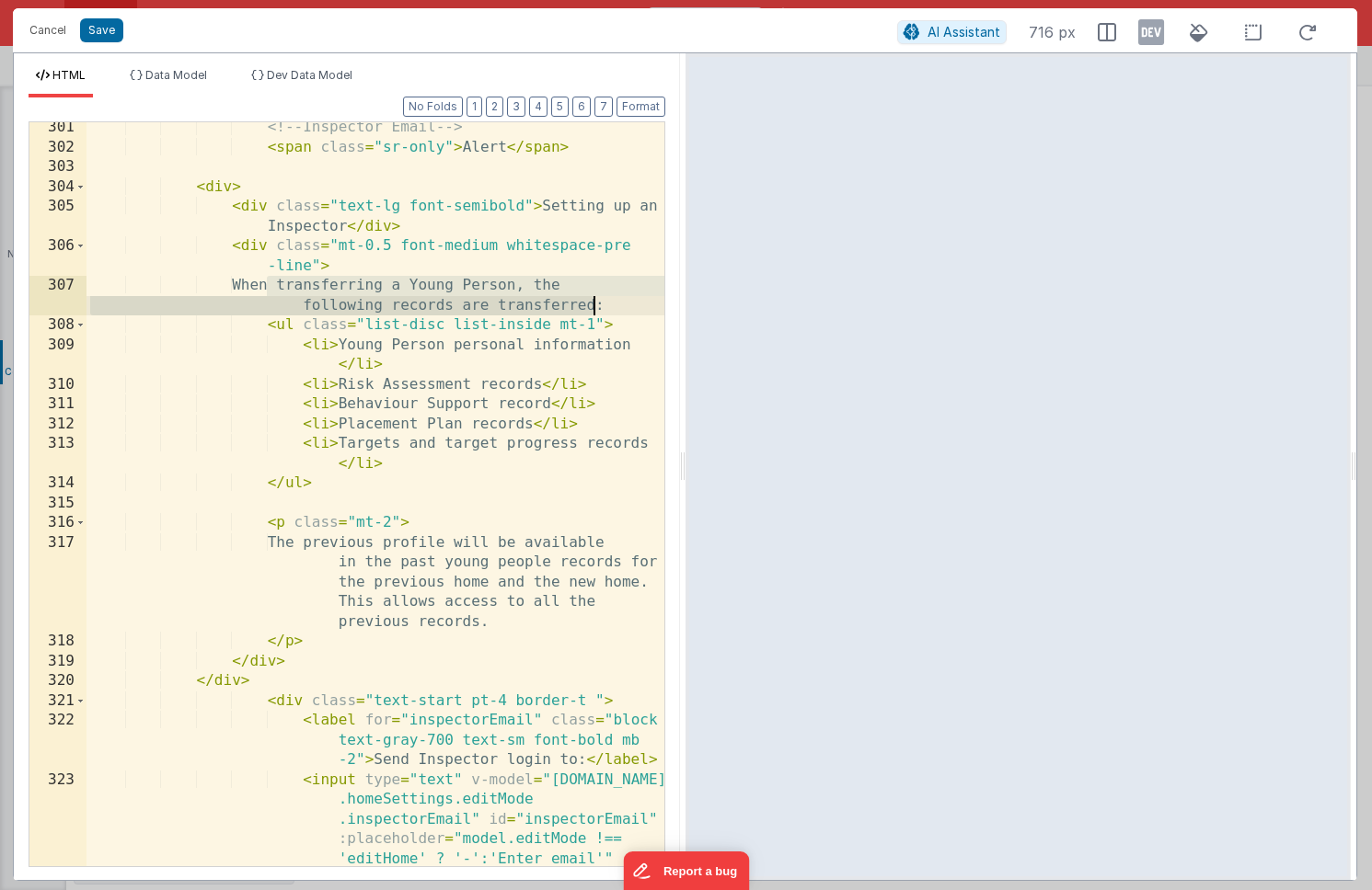
drag, startPoint x: 268, startPoint y: 282, endPoint x: 598, endPoint y: 304, distance: 330.7
click at [598, 304] on div "<!-- Inspector Email --> < span class = "sr-only" > Alert </ span > < div > < d…" at bounding box center [376, 599] width 578 height 962
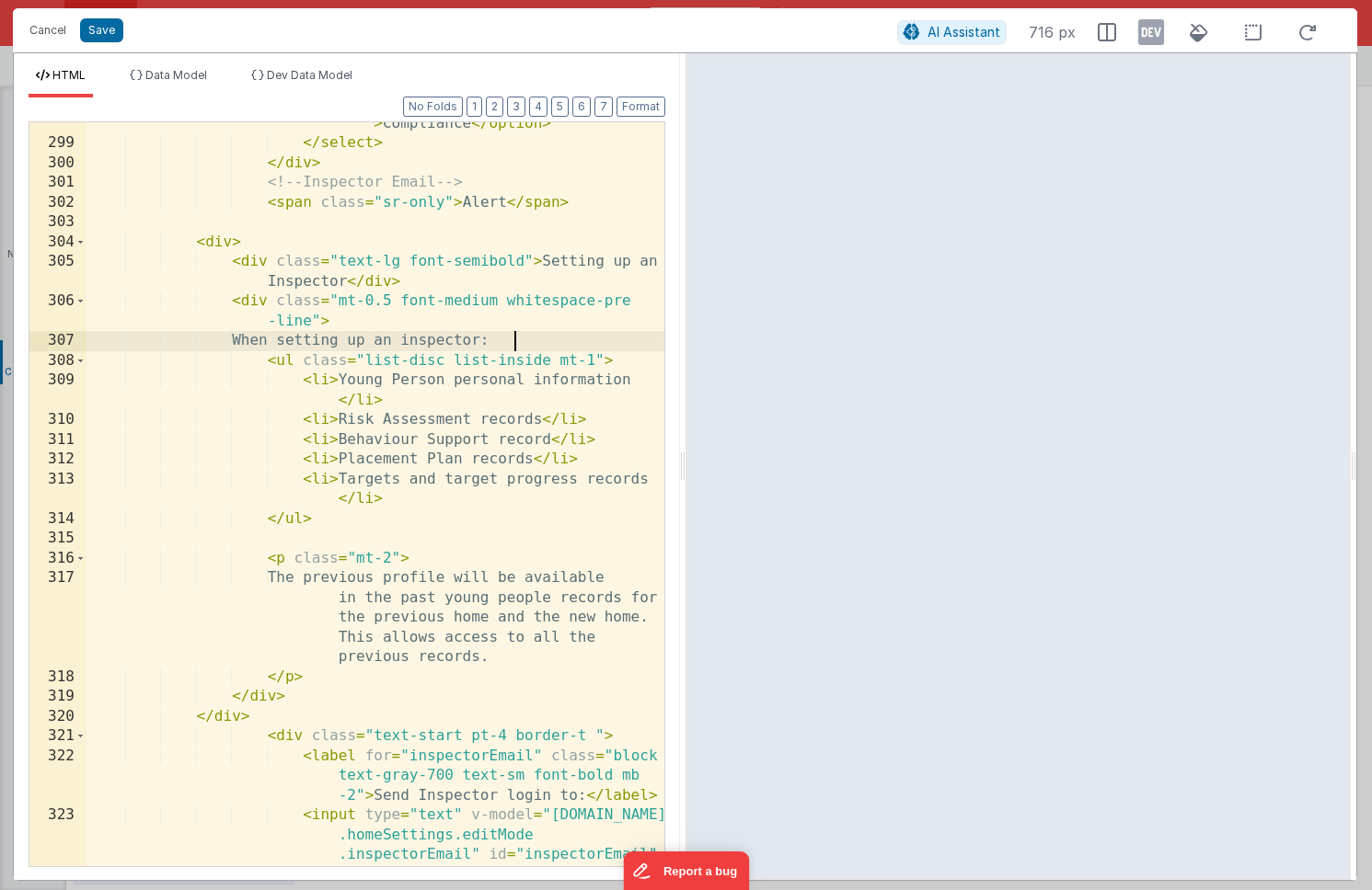
scroll to position [9961, 0]
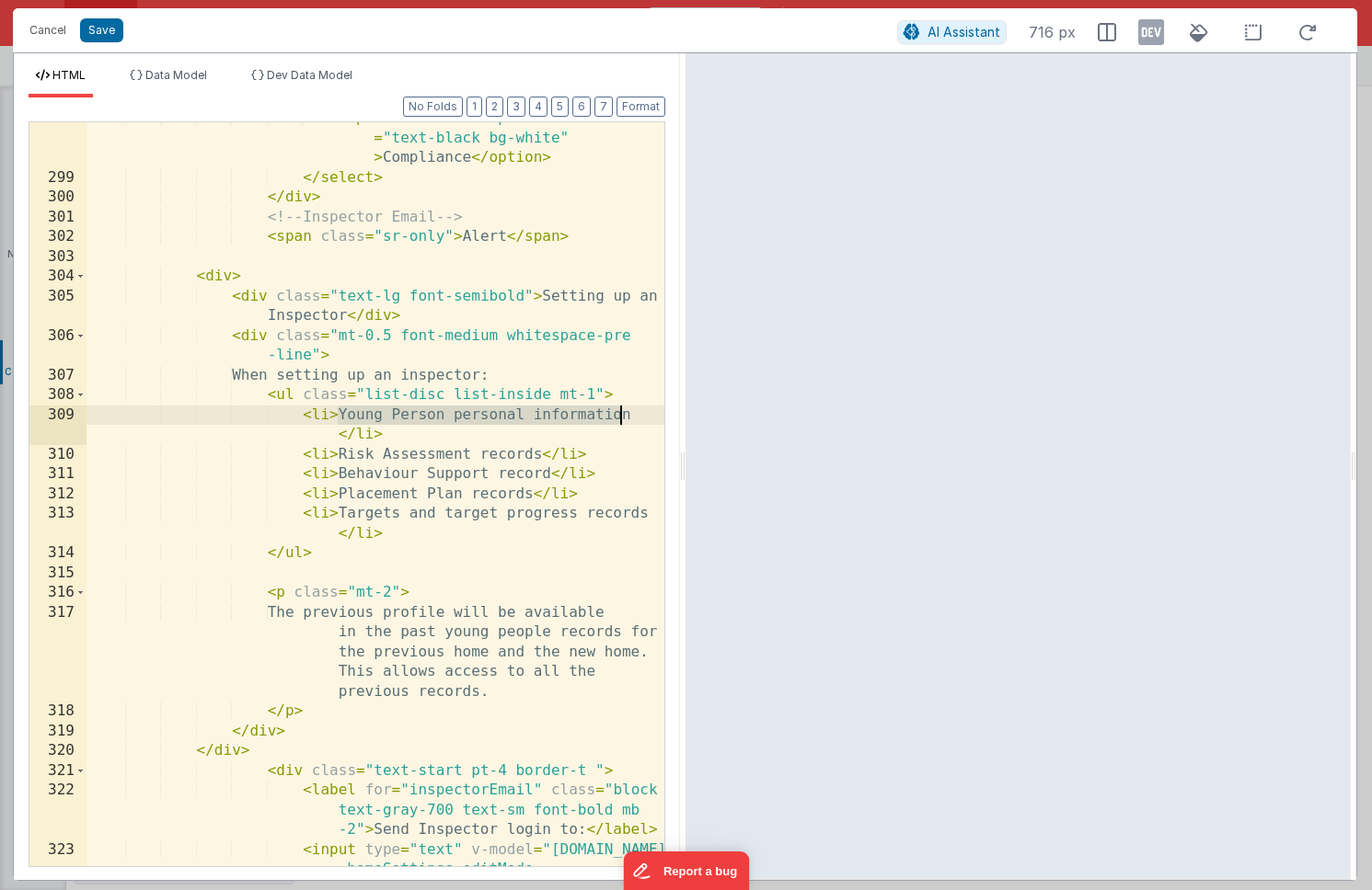
drag, startPoint x: 338, startPoint y: 413, endPoint x: 634, endPoint y: 413, distance: 296.0
click at [634, 413] on div "< option value = "Compliance" class = "text-black bg-white" > Compliance </ opt…" at bounding box center [376, 609] width 578 height 1001
click at [413, 416] on div "< option value = "Compliance" class = "text-black bg-white" > Compliance </ opt…" at bounding box center [376, 609] width 578 height 1001
click at [468, 435] on div "< option value = "Compliance" class = "text-black bg-white" > Compliance </ opt…" at bounding box center [376, 609] width 578 height 1001
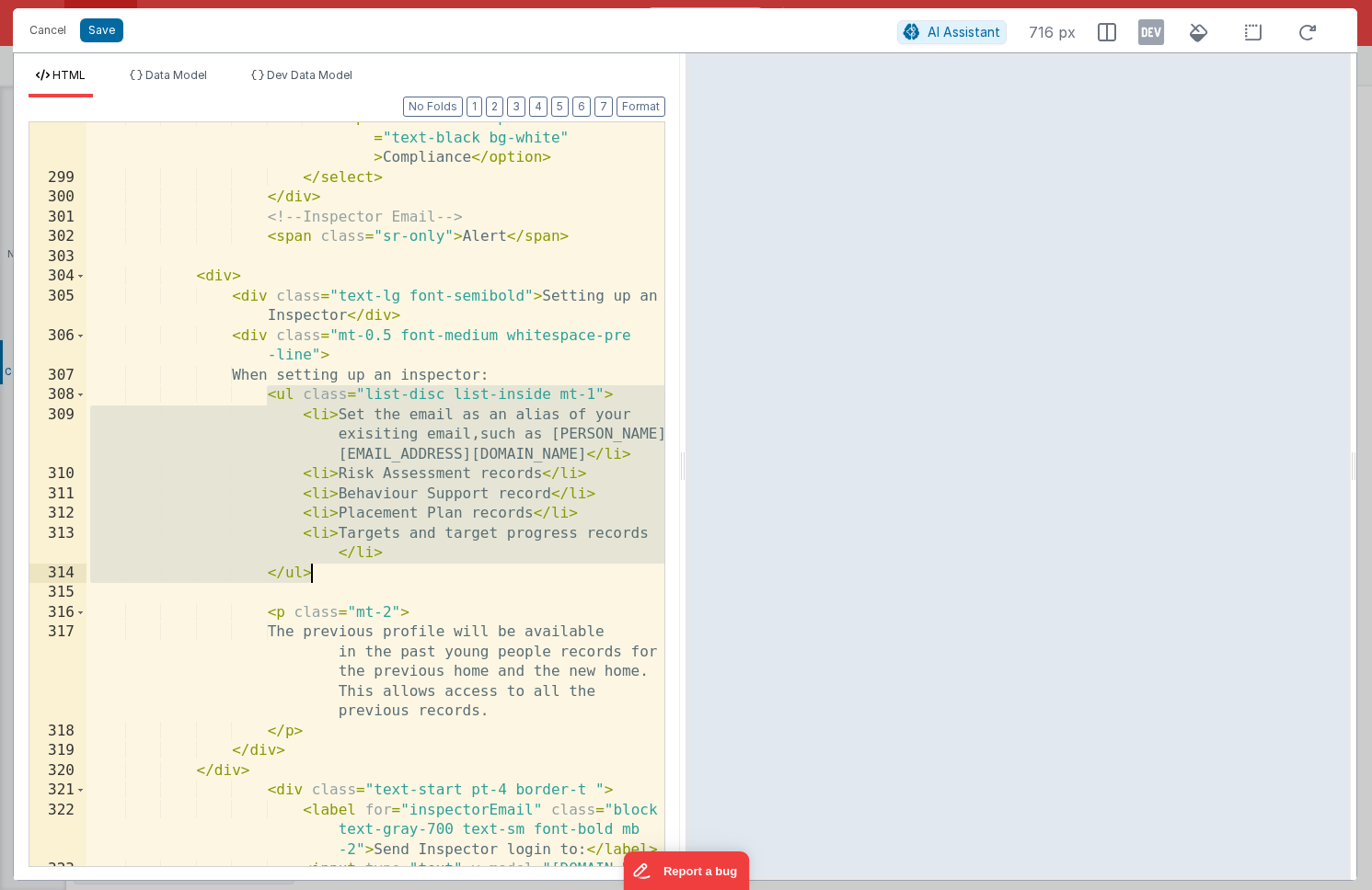
drag, startPoint x: 267, startPoint y: 398, endPoint x: 379, endPoint y: 572, distance: 206.9
click at [379, 572] on div "< option value = "Compliance" class = "text-black bg-white" > Compliance </ opt…" at bounding box center [376, 609] width 578 height 1001
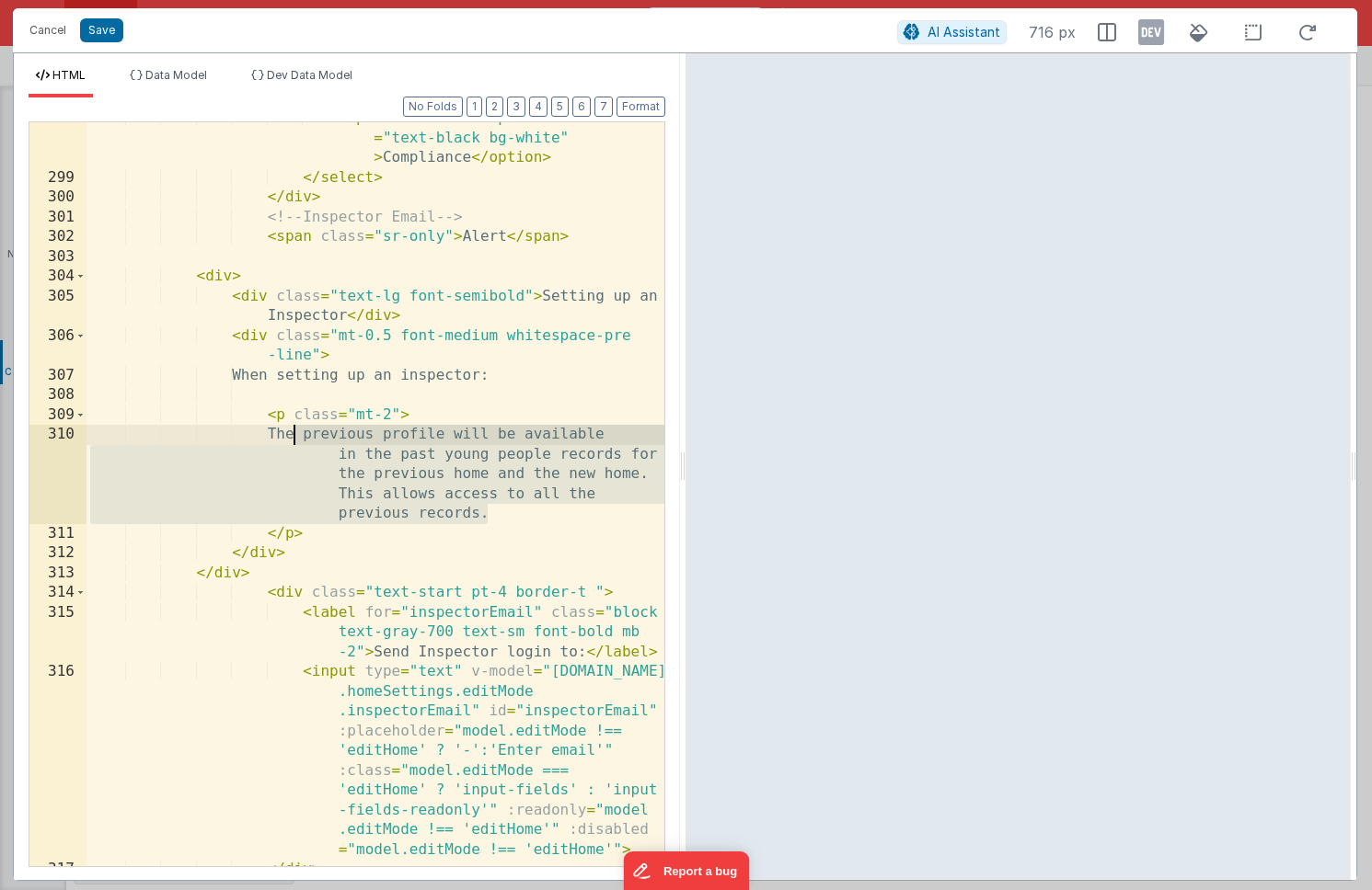
drag, startPoint x: 493, startPoint y: 519, endPoint x: 297, endPoint y: 435, distance: 213.2
click at [297, 435] on div "< option value = "Compliance" class = "text-black bg-white" > Compliance </ opt…" at bounding box center [376, 520] width 578 height 823
click at [433, 486] on div "< option value = "Compliance" class = "text-black bg-white" > Compliance </ opt…" at bounding box center [376, 520] width 578 height 823
drag, startPoint x: 495, startPoint y: 515, endPoint x: 303, endPoint y: 434, distance: 208.4
click at [303, 434] on div "< option value = "Compliance" class = "text-black bg-white" > Compliance </ opt…" at bounding box center [376, 520] width 578 height 823
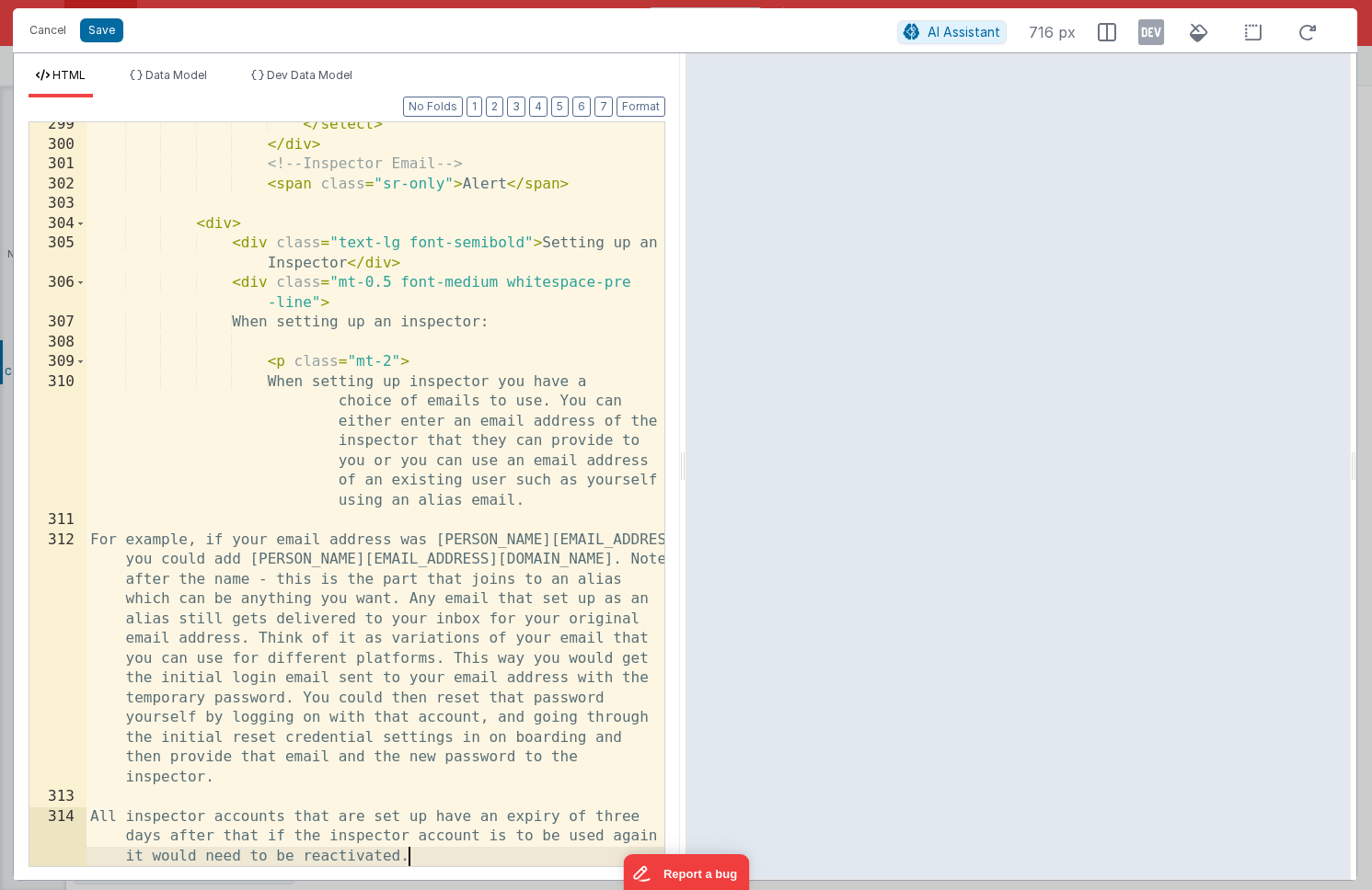
scroll to position [10015, 0]
click at [530, 510] on div "</ select > </ div > <!-- Inspector Email --> < span class = "sr-only" > Alert …" at bounding box center [376, 507] width 578 height 784
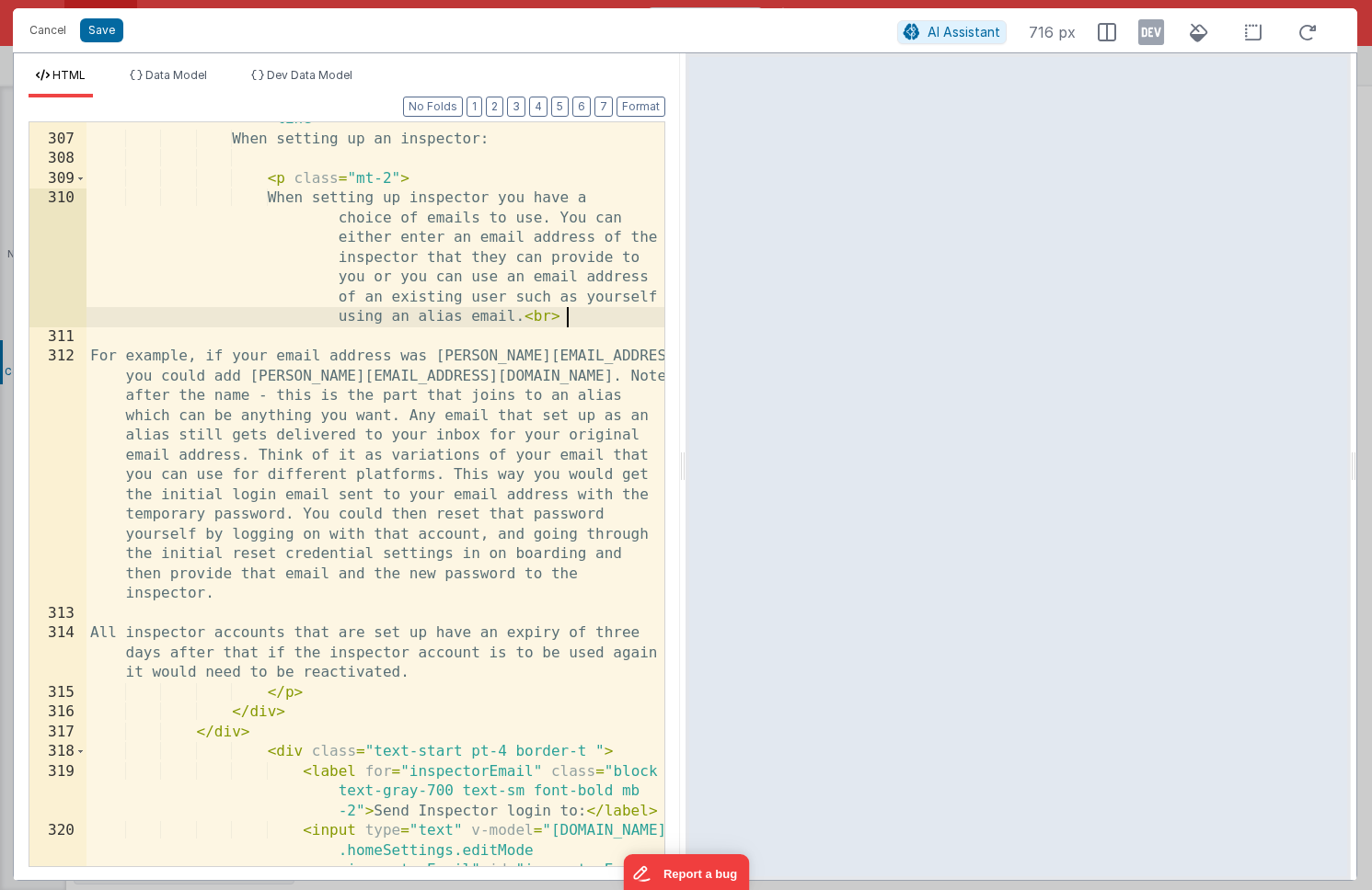
scroll to position [10198, 0]
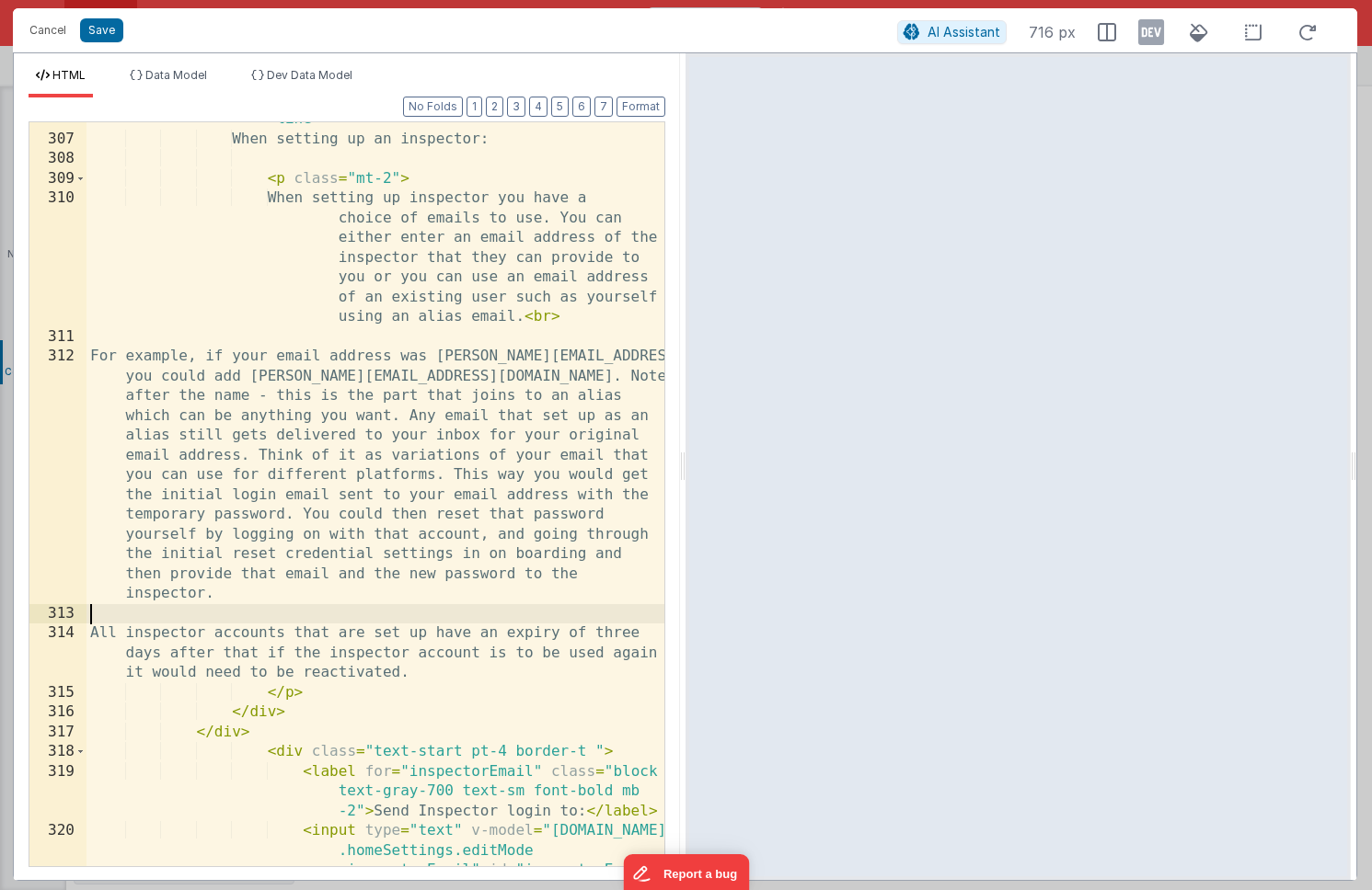
click at [449, 609] on div "< div class = "mt-0.5 font-medium whitespace-pre -line" > When setting up an in…" at bounding box center [376, 581] width 578 height 981
click at [108, 35] on button "Save" at bounding box center [101, 31] width 44 height 24
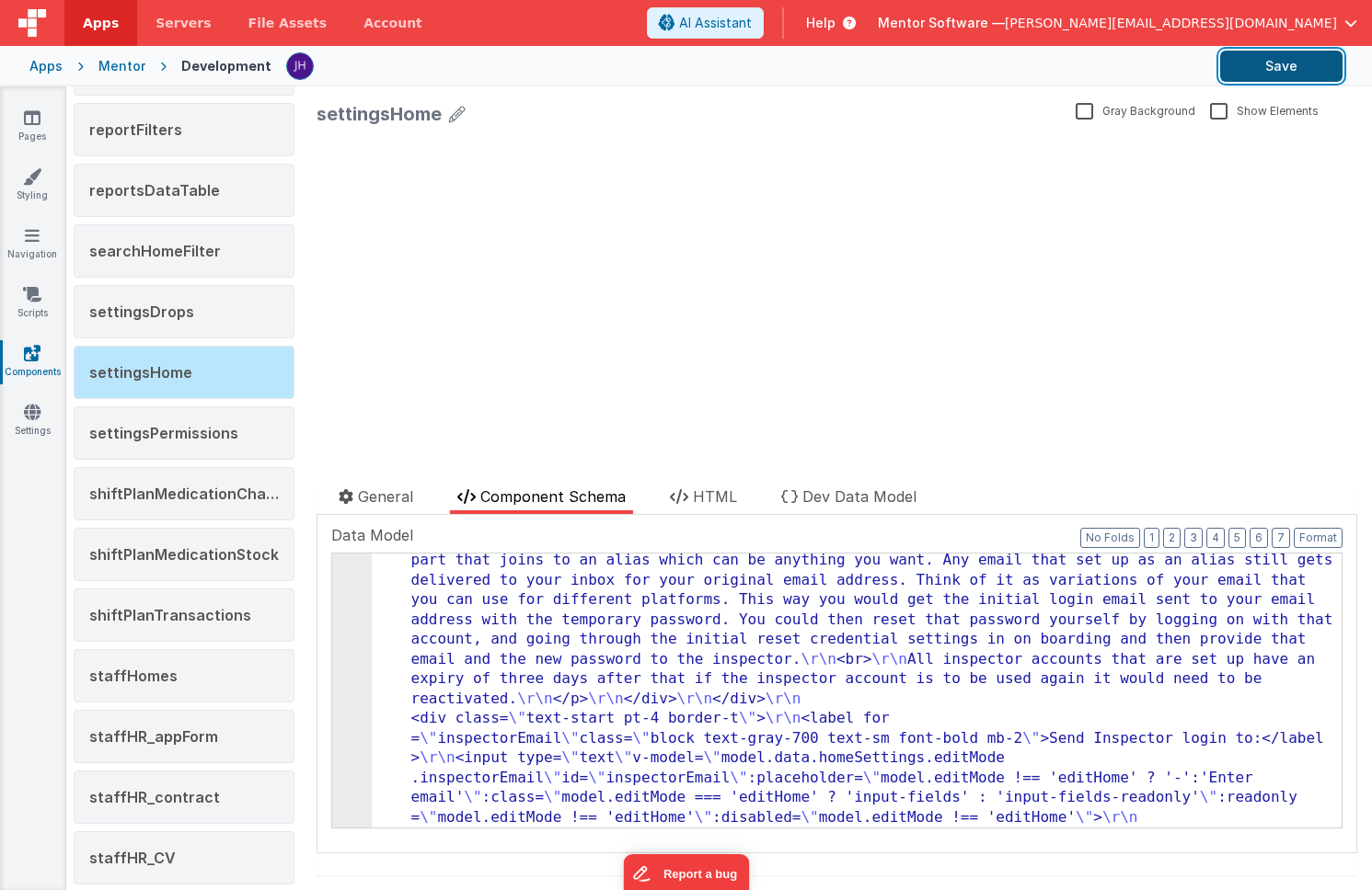
click at [1288, 64] on button "Save" at bounding box center [1282, 66] width 123 height 32
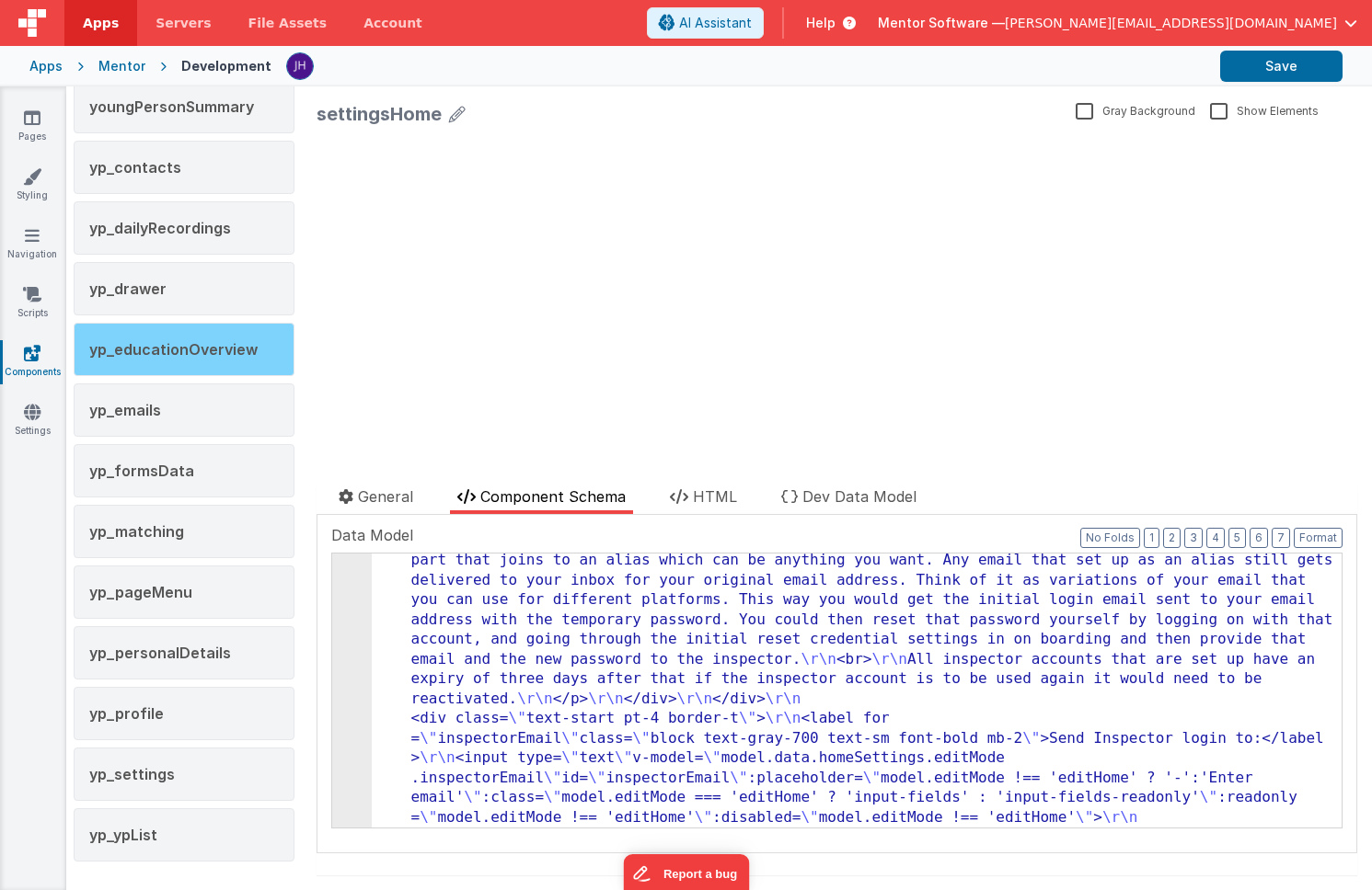
scroll to position [3521, 0]
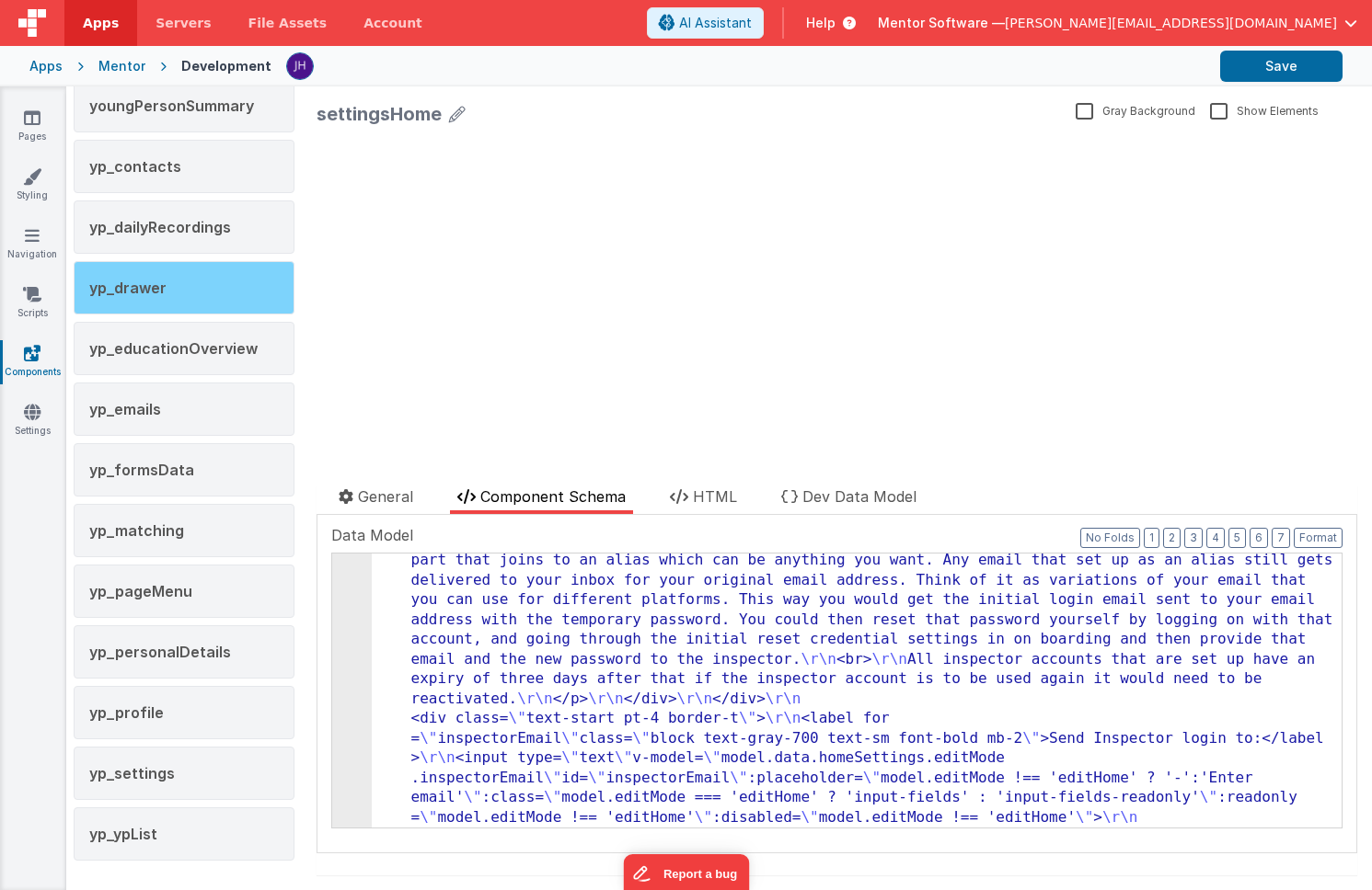
click at [171, 284] on div "yp_drawer" at bounding box center [184, 287] width 221 height 53
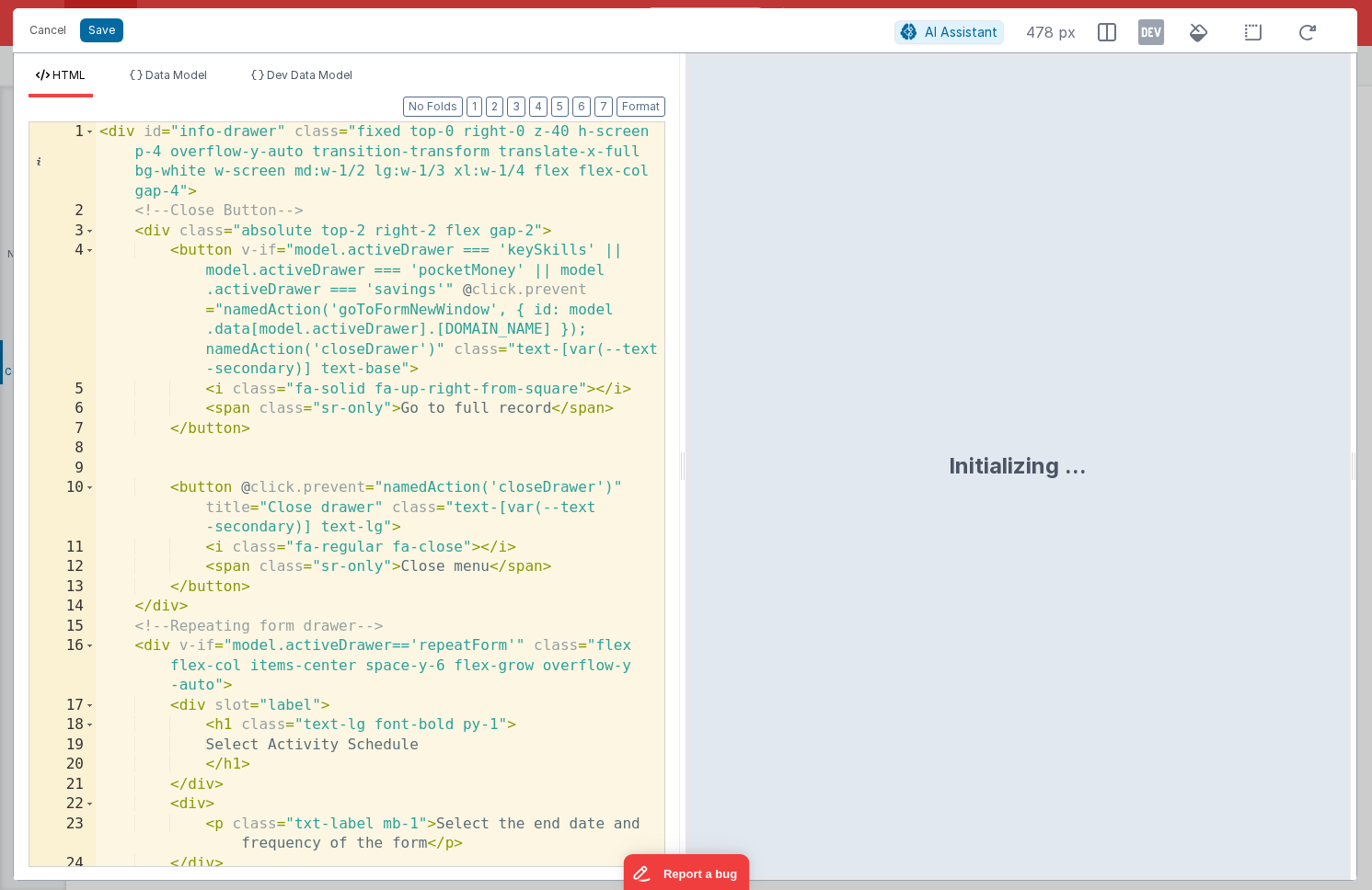
click at [548, 356] on div "< div id = "info-drawer" class = "fixed top-0 right-0 z-40 h-screen p-4 overflo…" at bounding box center [380, 544] width 569 height 844
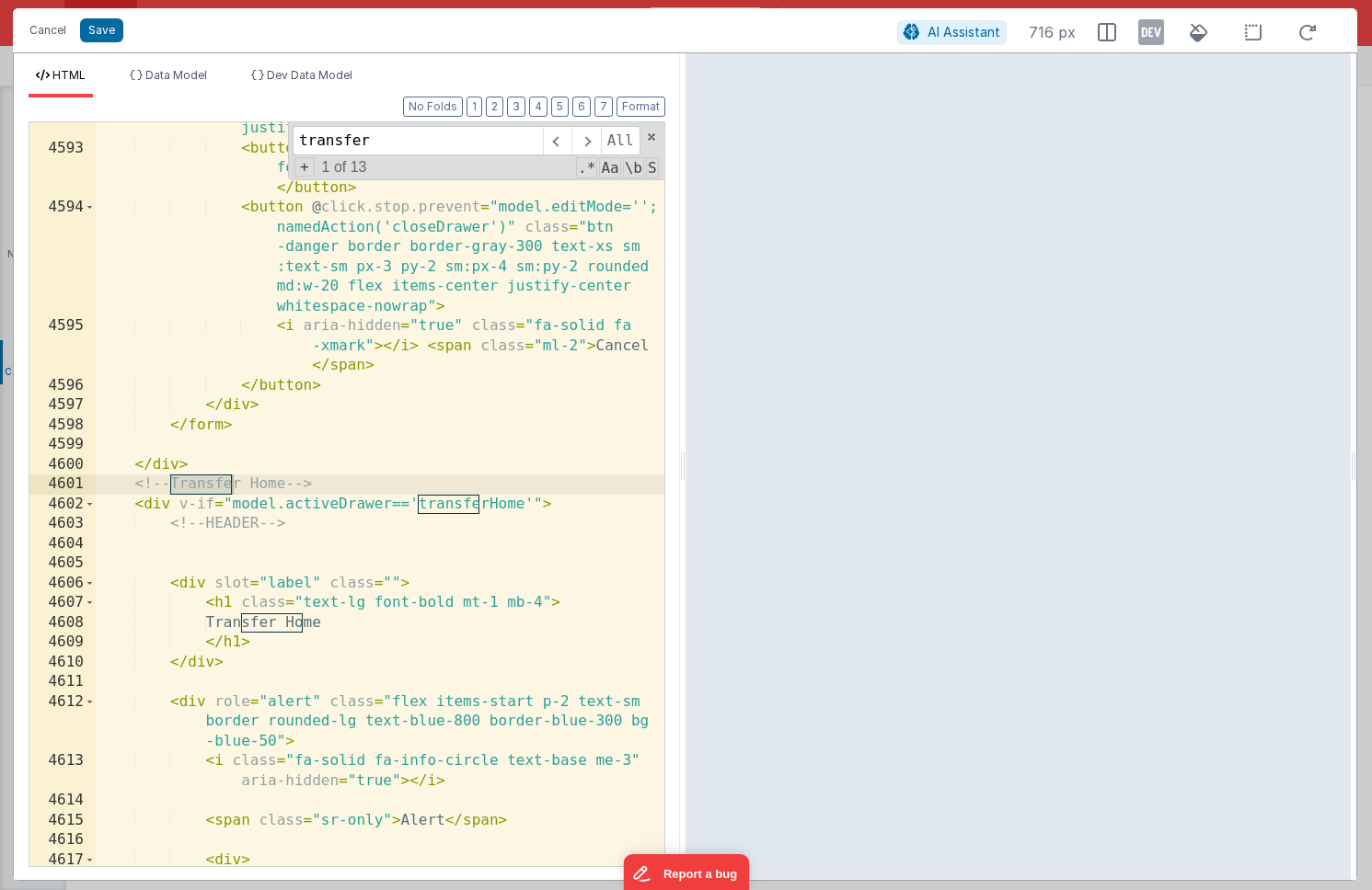
scroll to position [29398, 0]
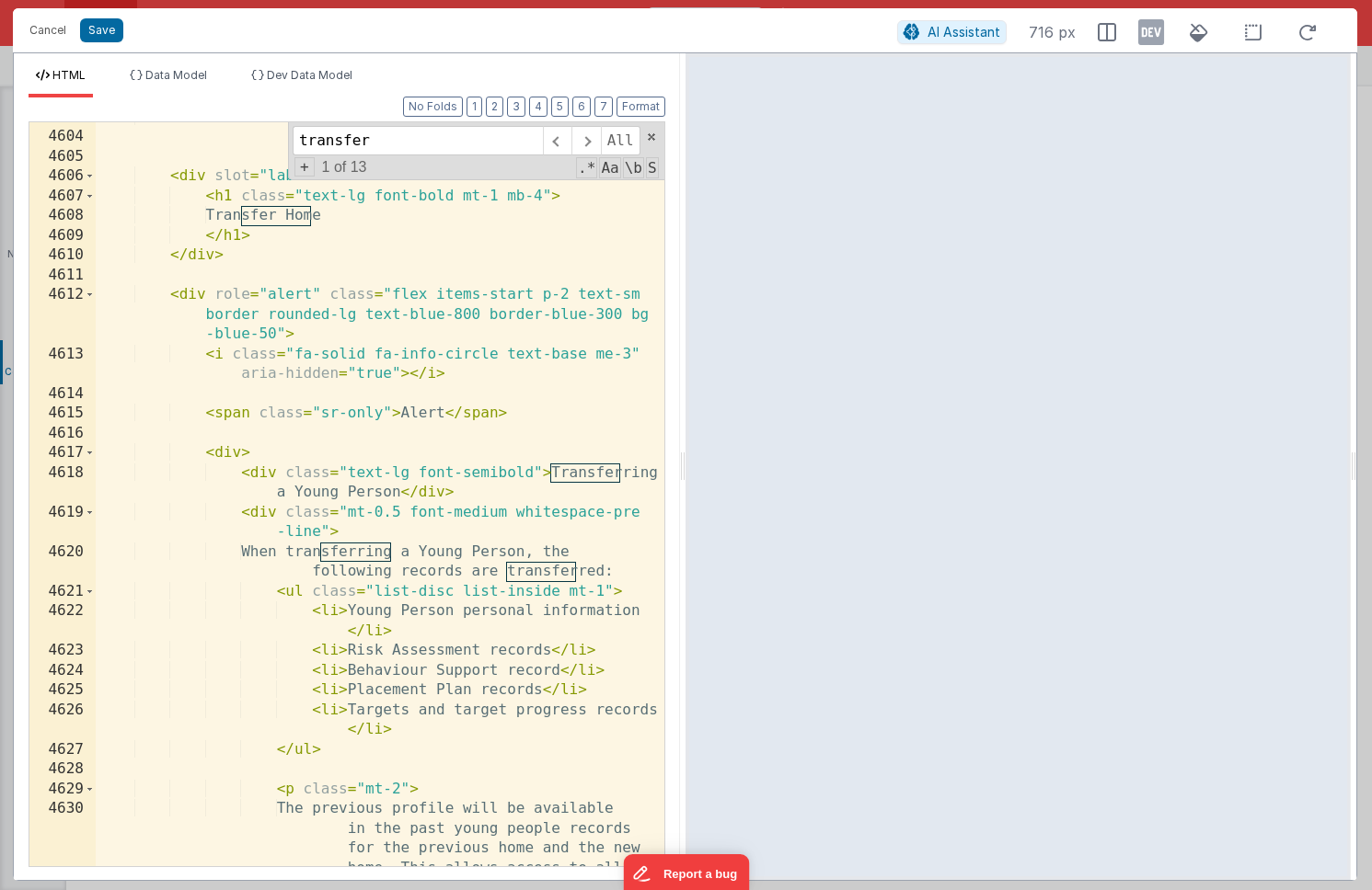
type input "transfer"
click at [196, 290] on div "<!-- HEADER --> < div slot = "label" class = "" > < h1 class = "text-lg font-bo…" at bounding box center [380, 539] width 569 height 863
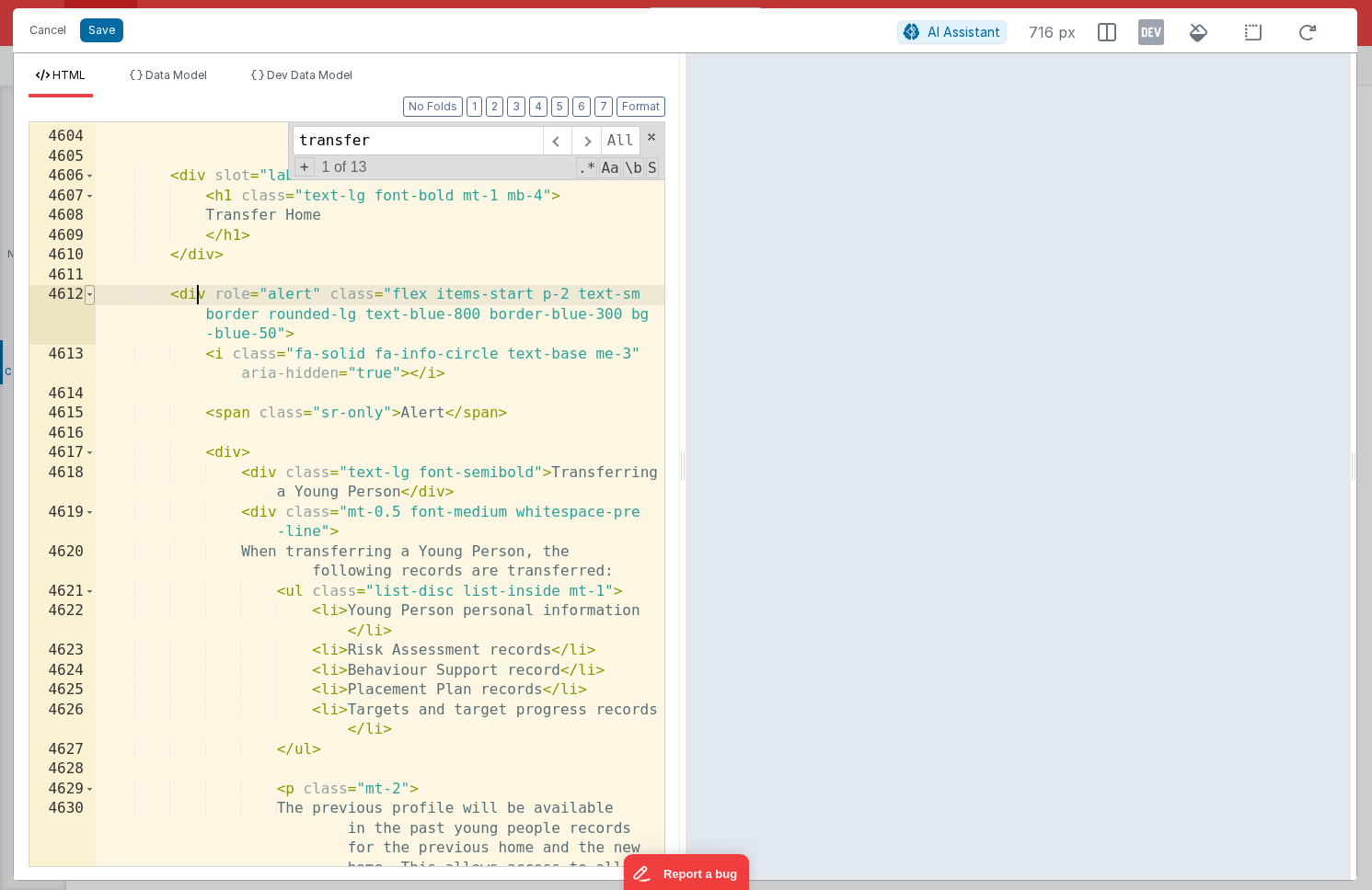
click at [89, 295] on span at bounding box center [89, 295] width 10 height 20
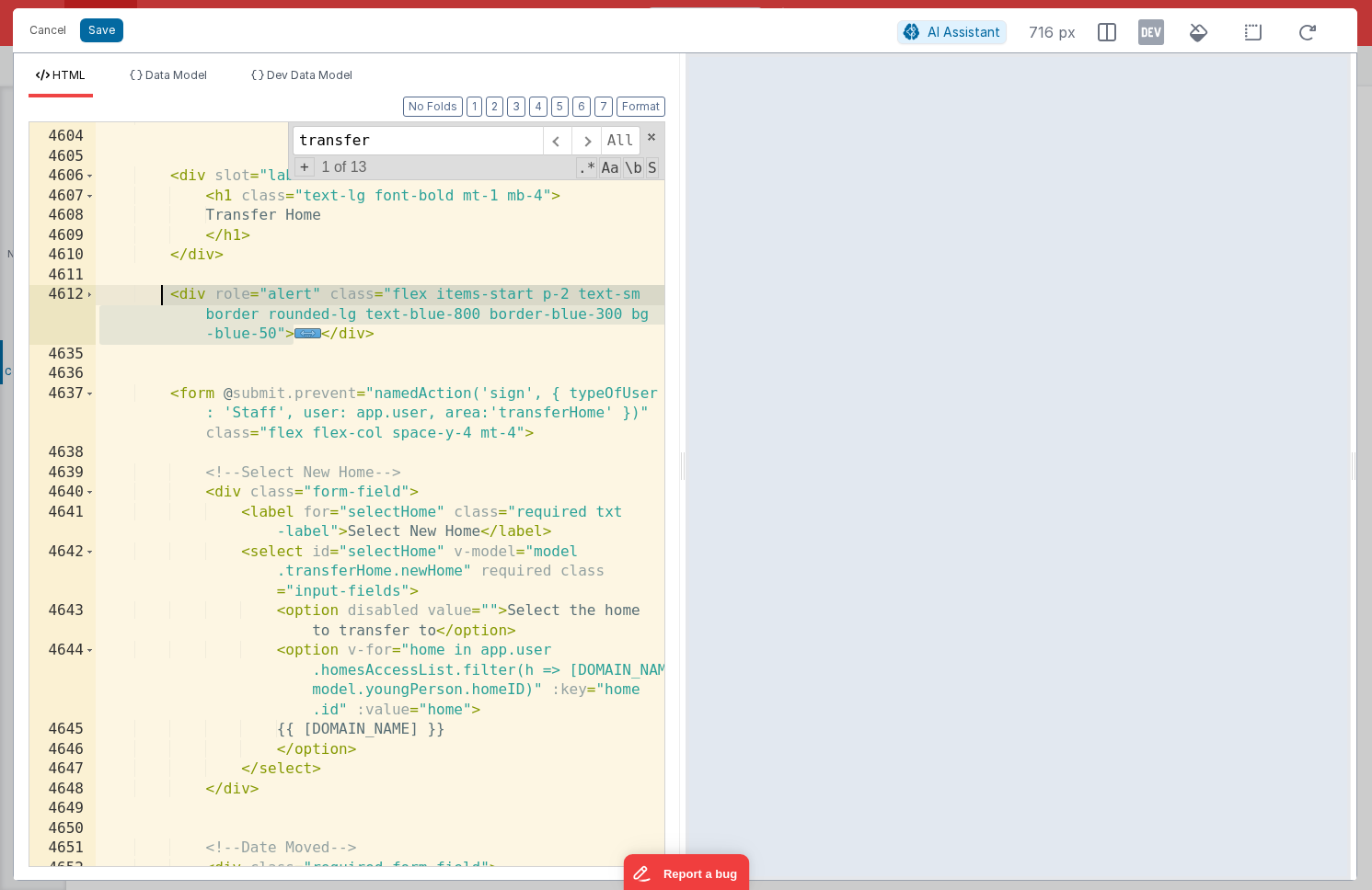
drag, startPoint x: 291, startPoint y: 334, endPoint x: 165, endPoint y: 297, distance: 131.3
click at [164, 297] on div "<!-- HEADER --> < div slot = "label" class = "" > < h1 class = "text-lg font-bo…" at bounding box center [380, 500] width 569 height 784
click at [306, 335] on span "..." at bounding box center [308, 333] width 27 height 10
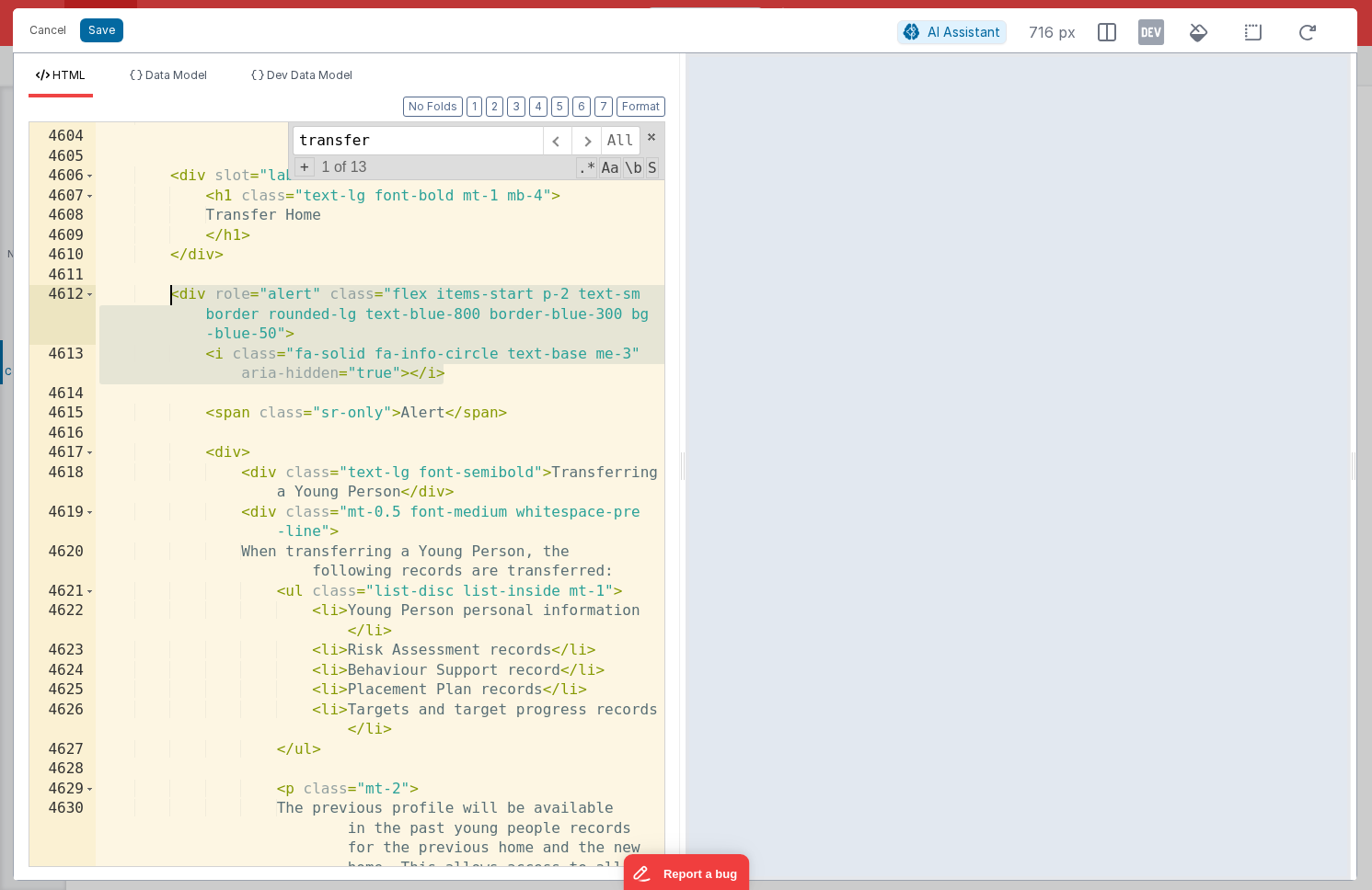
drag, startPoint x: 457, startPoint y: 373, endPoint x: 168, endPoint y: 305, distance: 296.9
click at [168, 305] on div "<!-- HEADER --> < div slot = "label" class = "" > < h1 class = "text-lg font-bo…" at bounding box center [380, 539] width 569 height 863
click at [43, 30] on button "Cancel" at bounding box center [47, 31] width 55 height 26
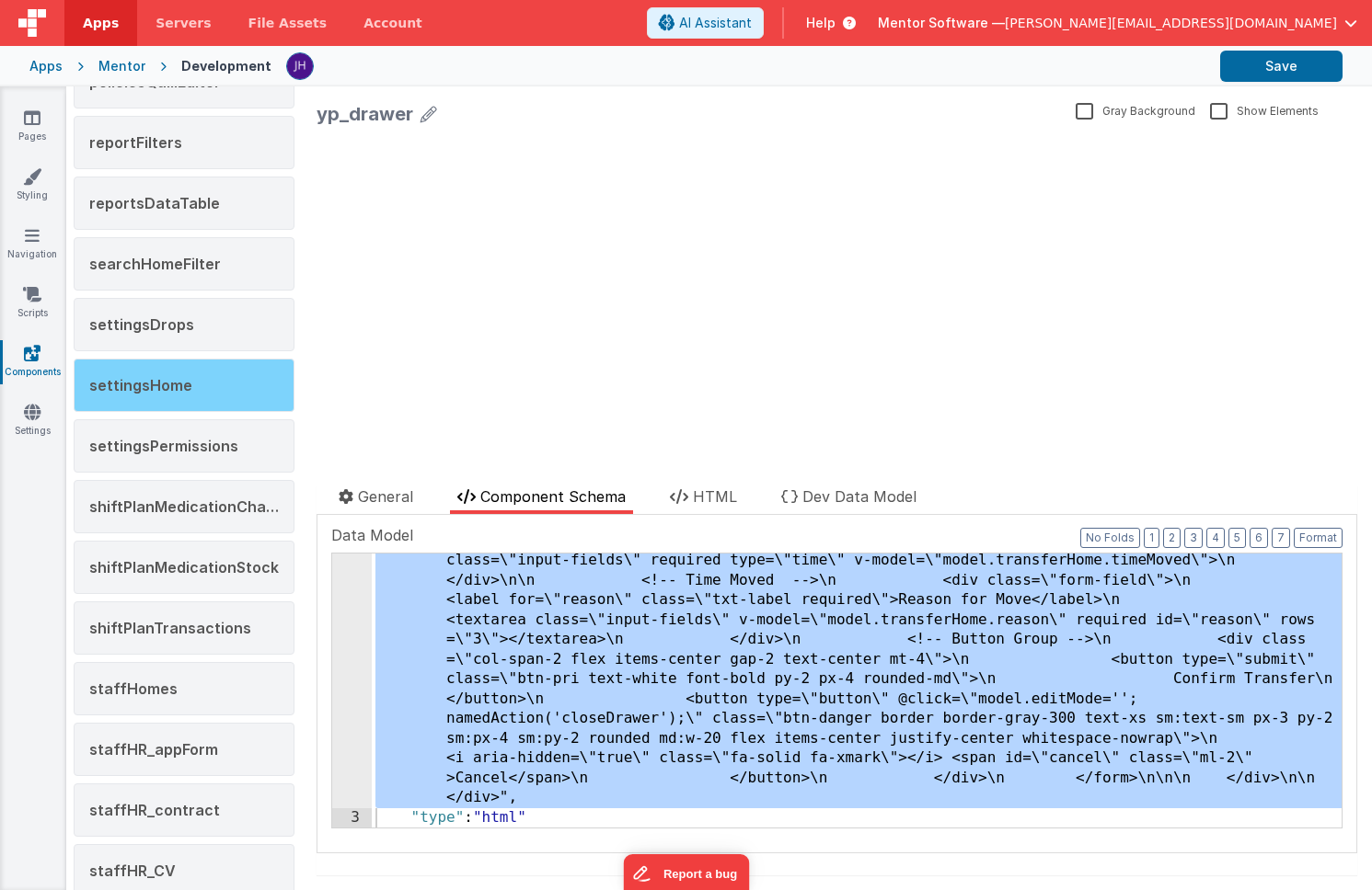
scroll to position [1642, 0]
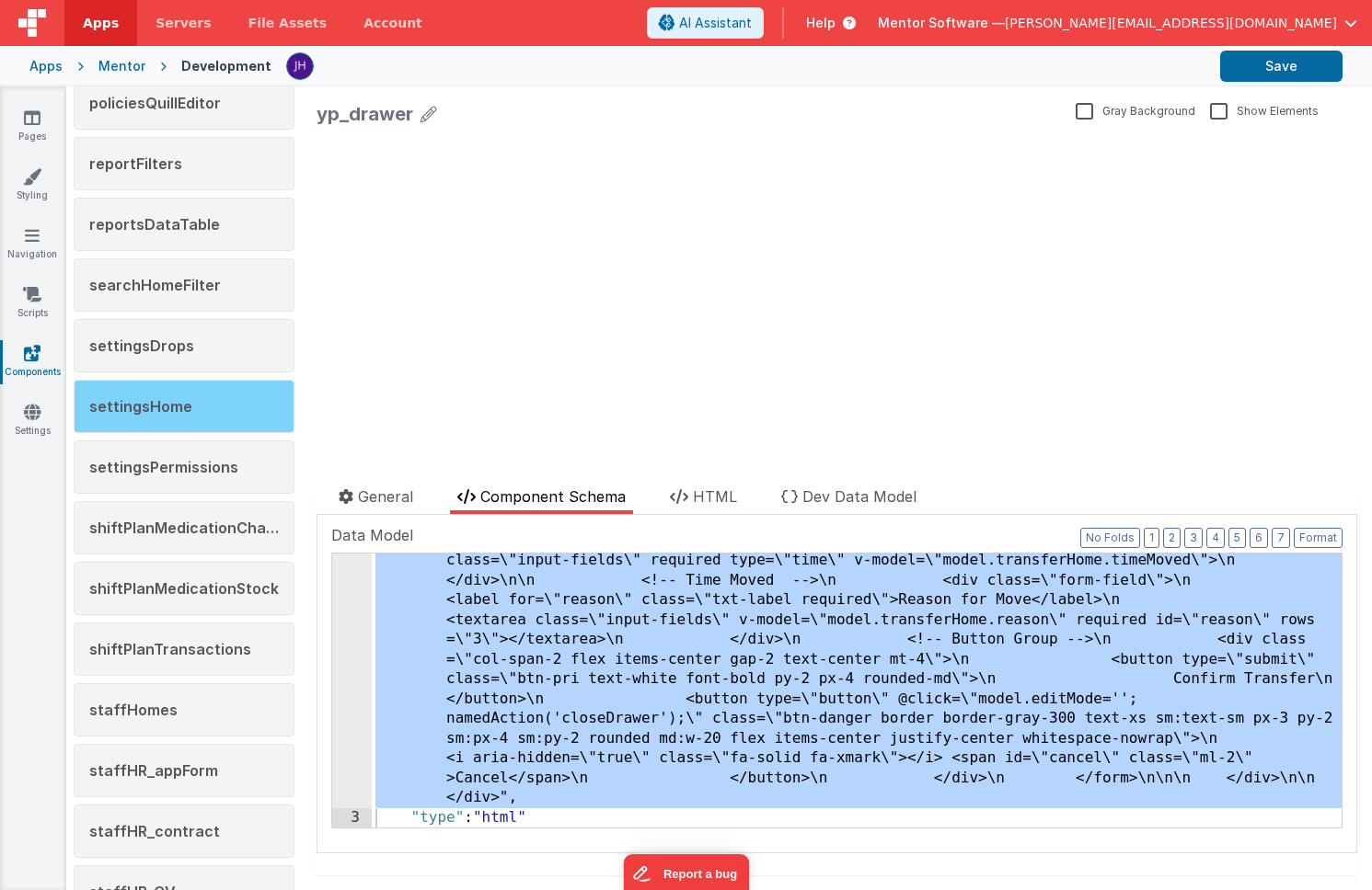
click at [169, 412] on span "settingsHome" at bounding box center [140, 407] width 103 height 19
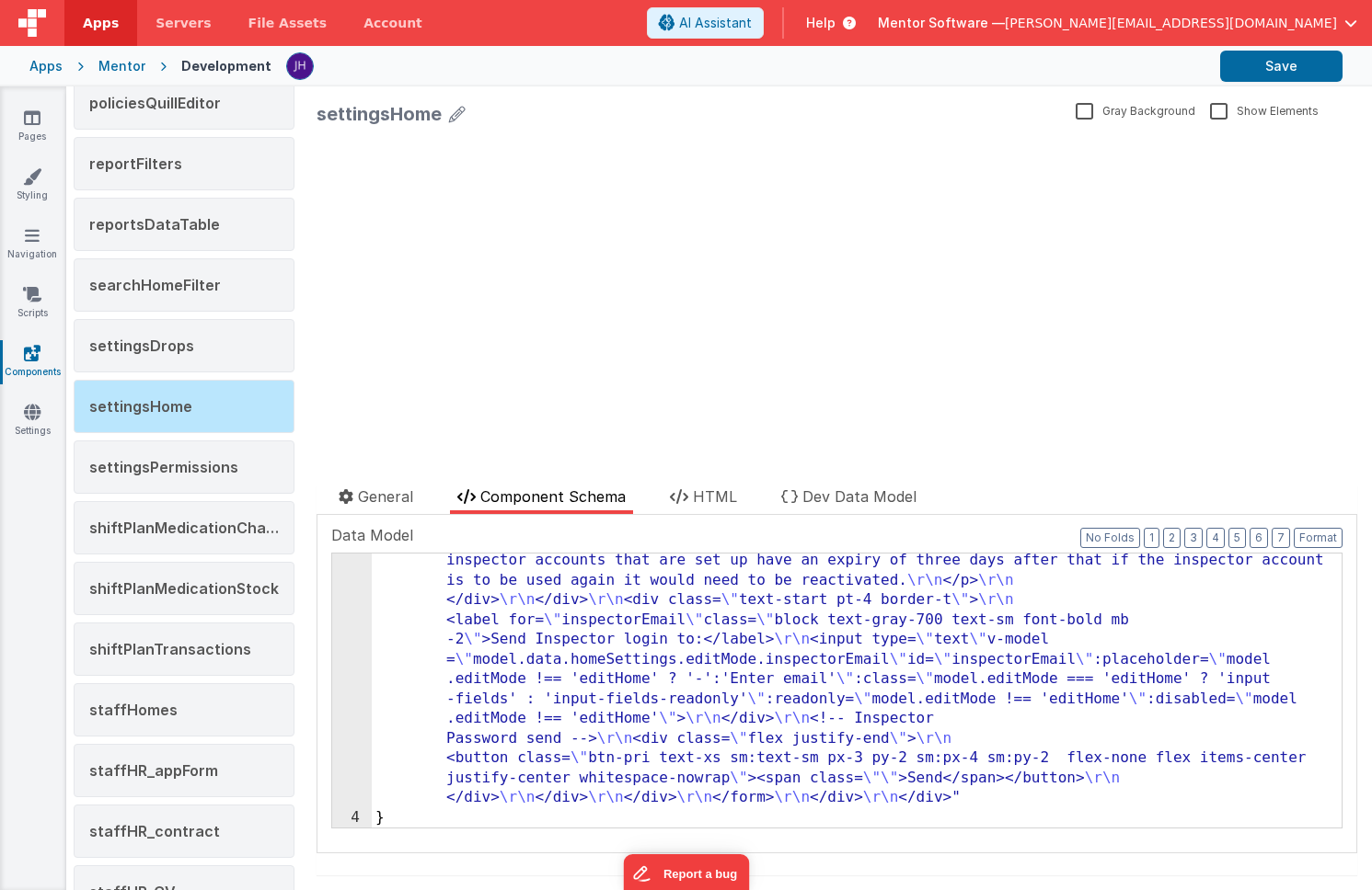
scroll to position [5362, 0]
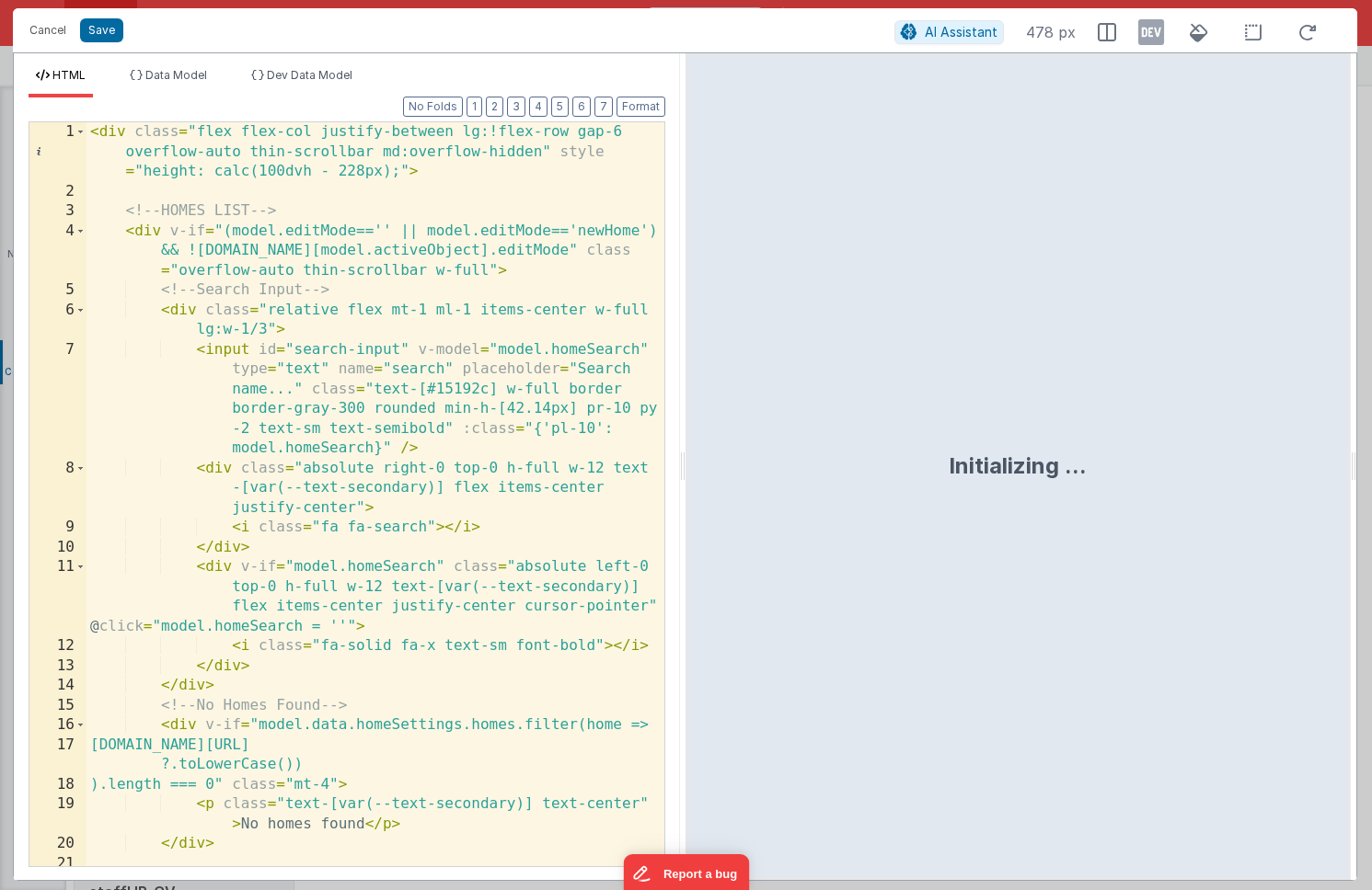
click at [534, 255] on div "< div class = "flex flex-col justify-between lg:!flex-row gap-6 overflow-auto t…" at bounding box center [376, 534] width 578 height 823
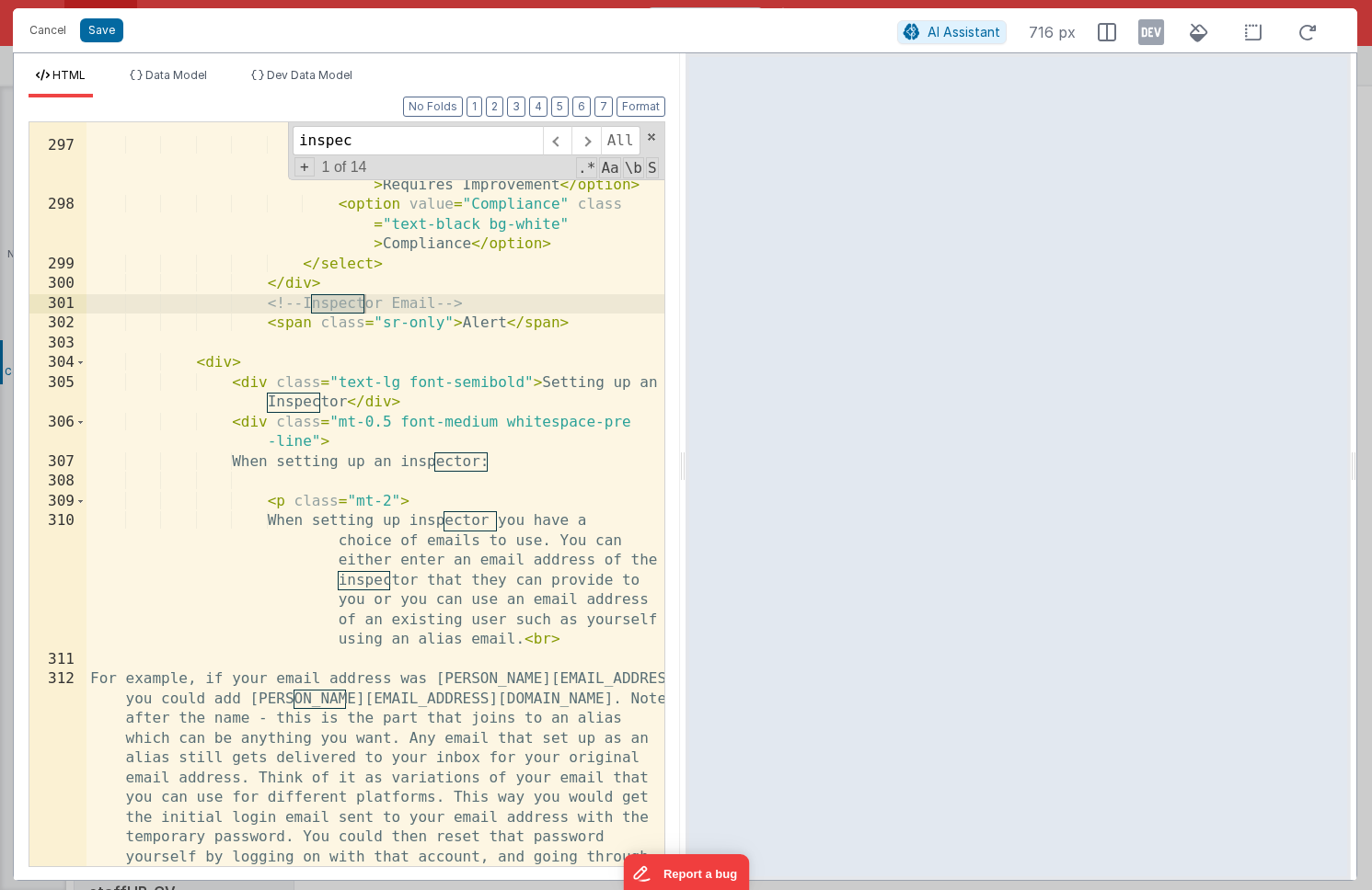
scroll to position [13052, 0]
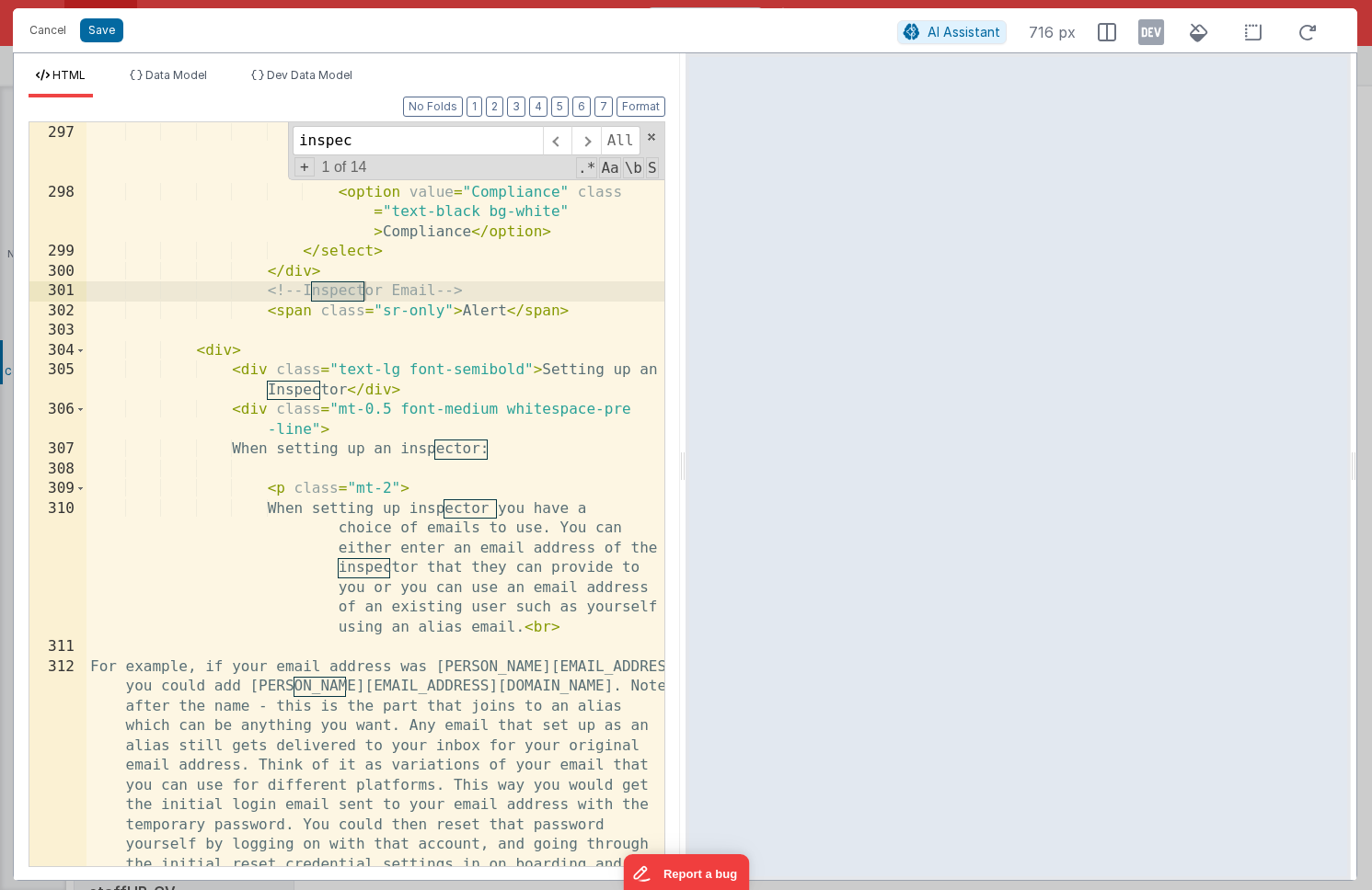
type input "inspec"
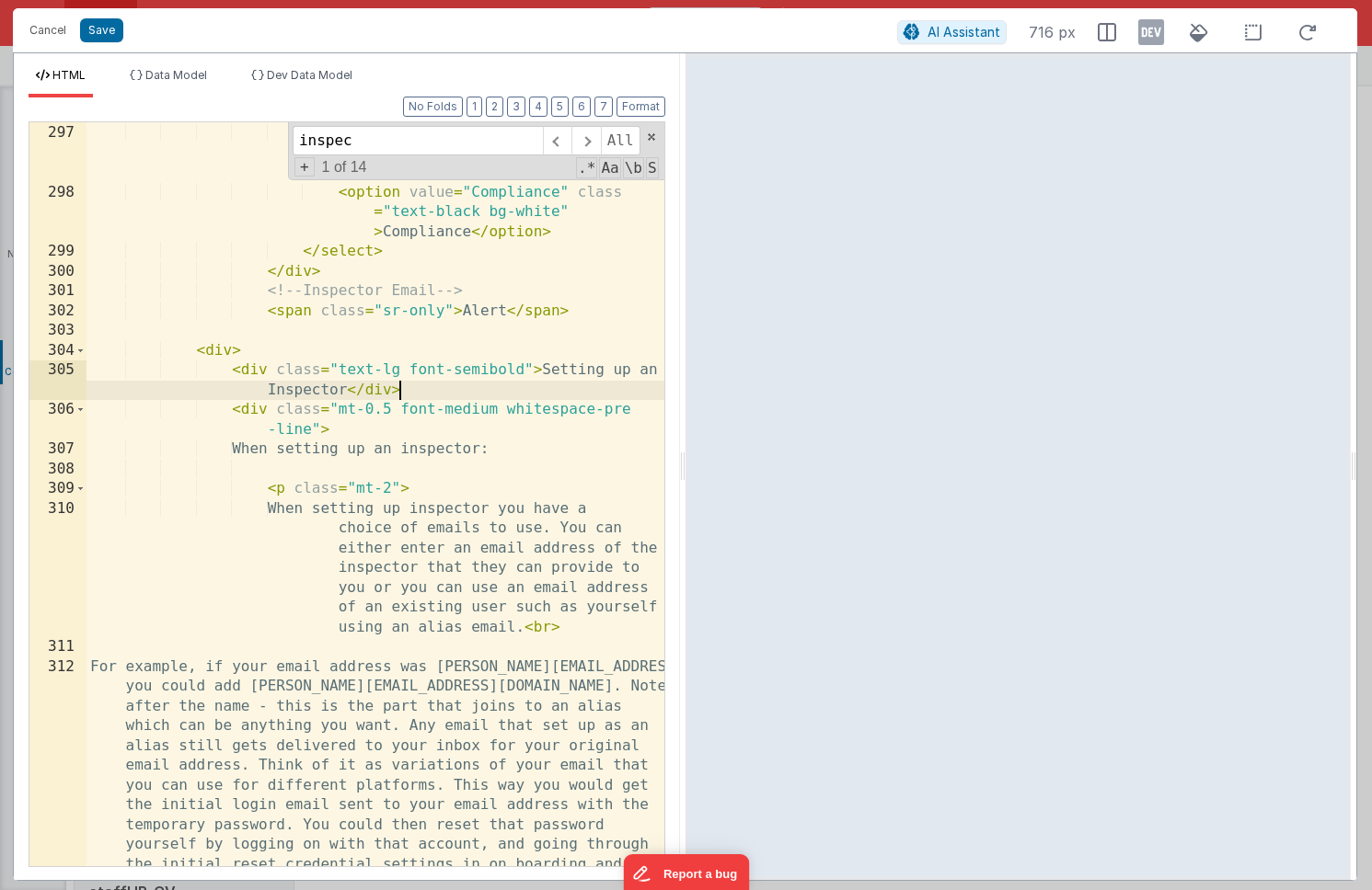
click at [442, 395] on div "< option value = "Good" class = "text -black bg-white" > Good </ option > < opt…" at bounding box center [376, 604] width 578 height 1041
click at [268, 355] on div "< option value = "Good" class = "text -black bg-white" > Good </ option > < opt…" at bounding box center [376, 604] width 578 height 1041
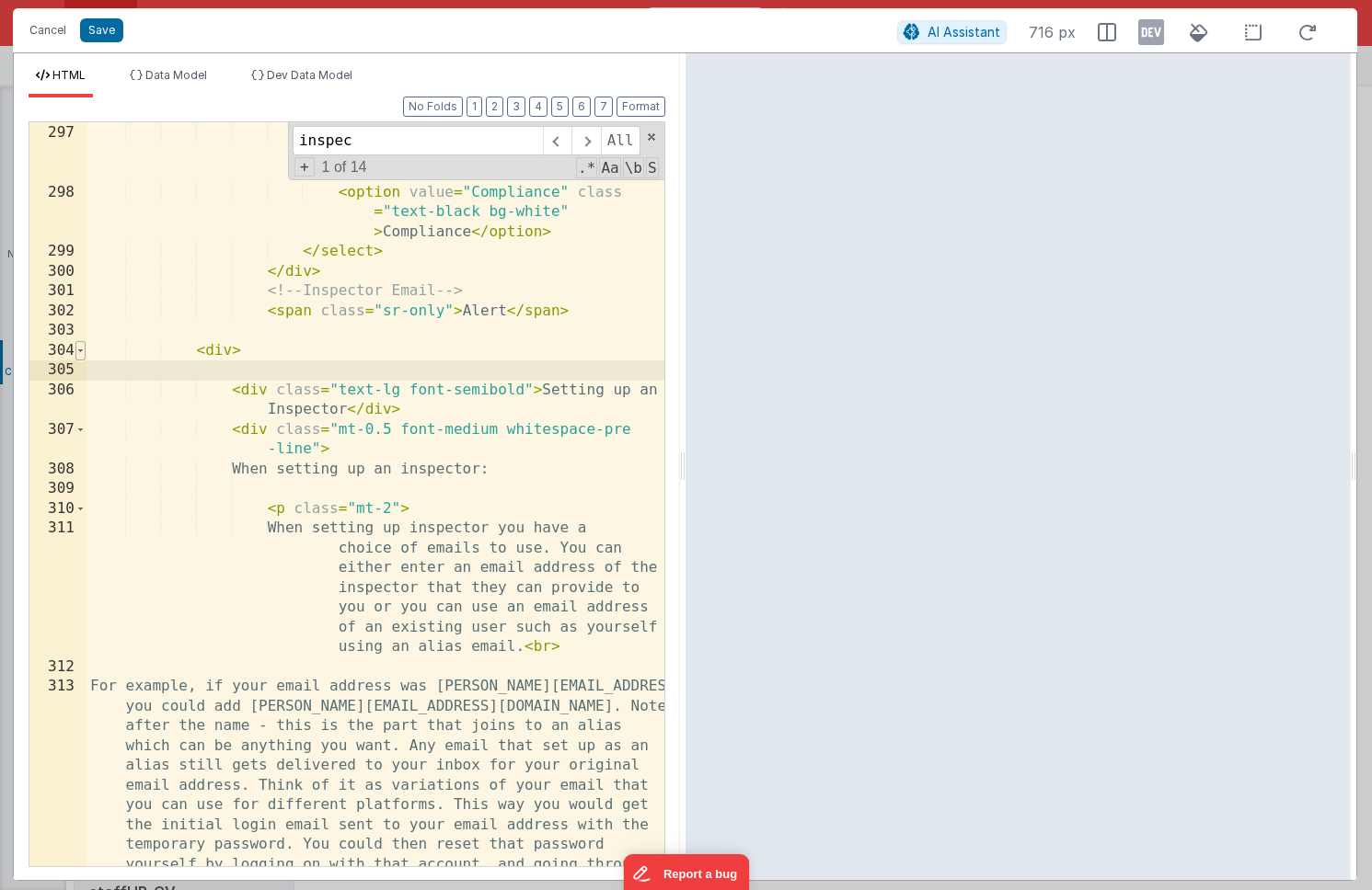
click at [83, 353] on span at bounding box center [80, 351] width 10 height 20
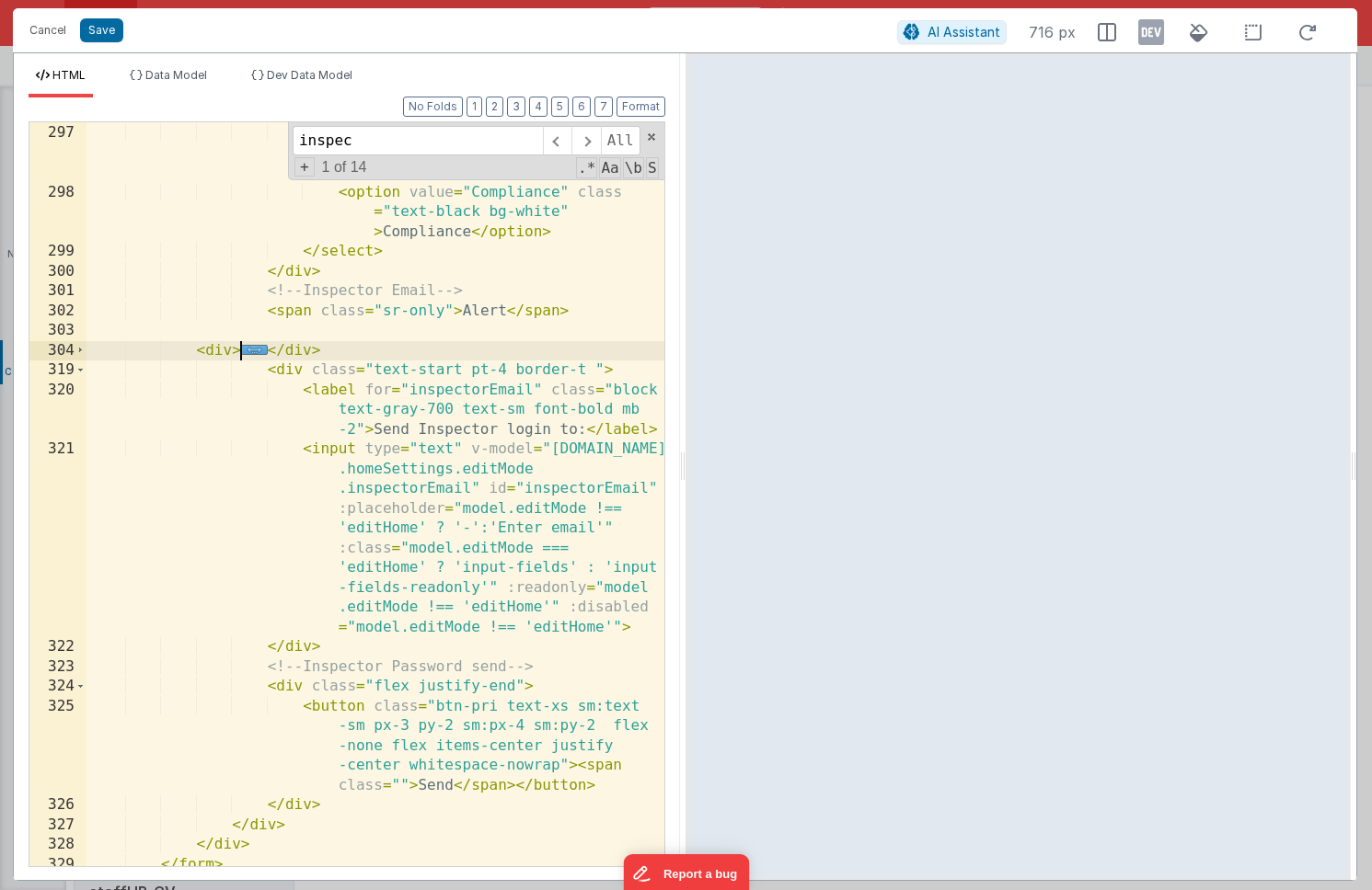
click at [378, 347] on div "< option value = "Good" class = "text -black bg-white" > Good </ option > < opt…" at bounding box center [376, 485] width 578 height 804
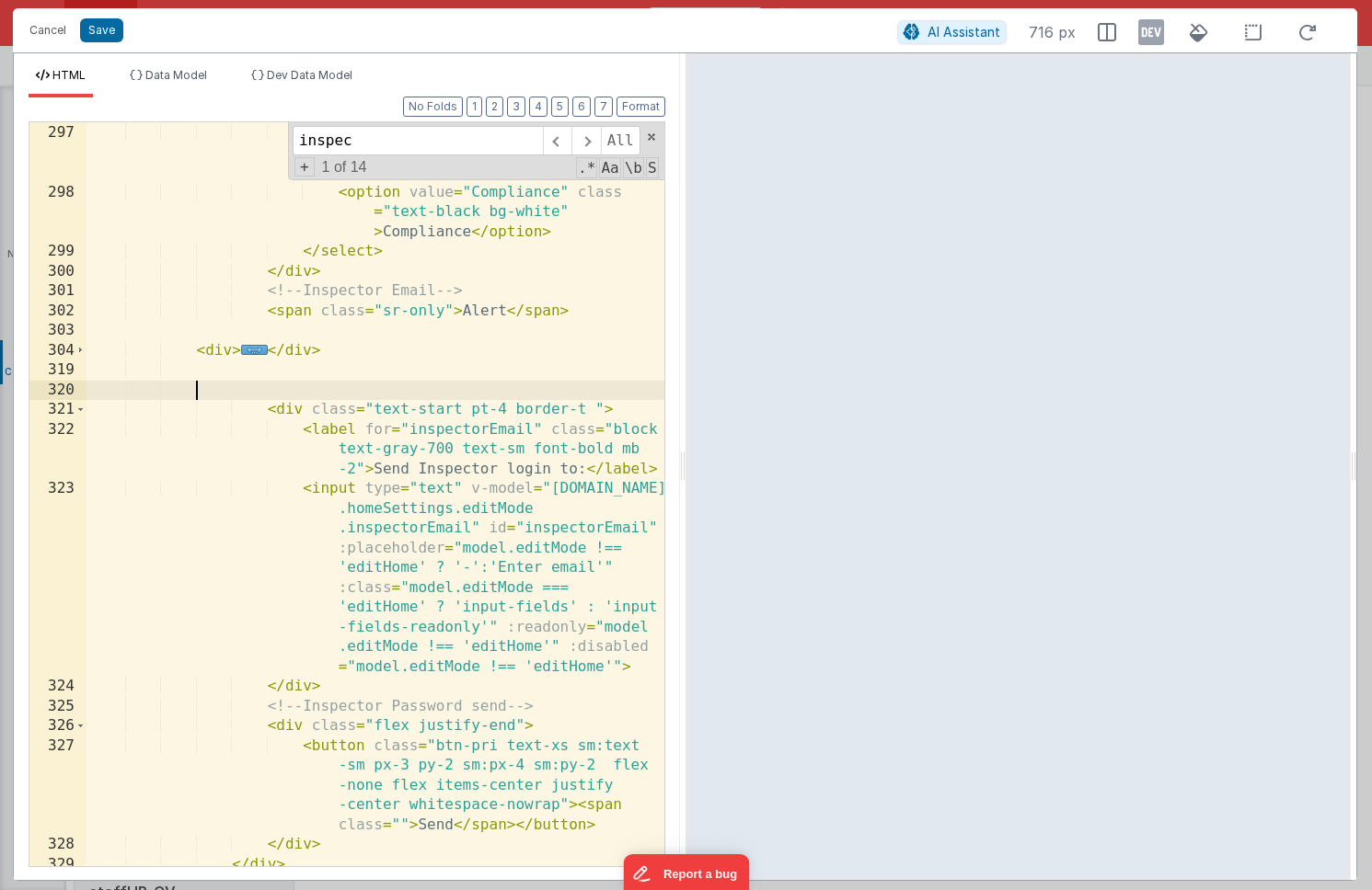
click at [218, 336] on div "< option value = "Good" class = "text -black bg-white" > Good </ option > < opt…" at bounding box center [376, 485] width 578 height 804
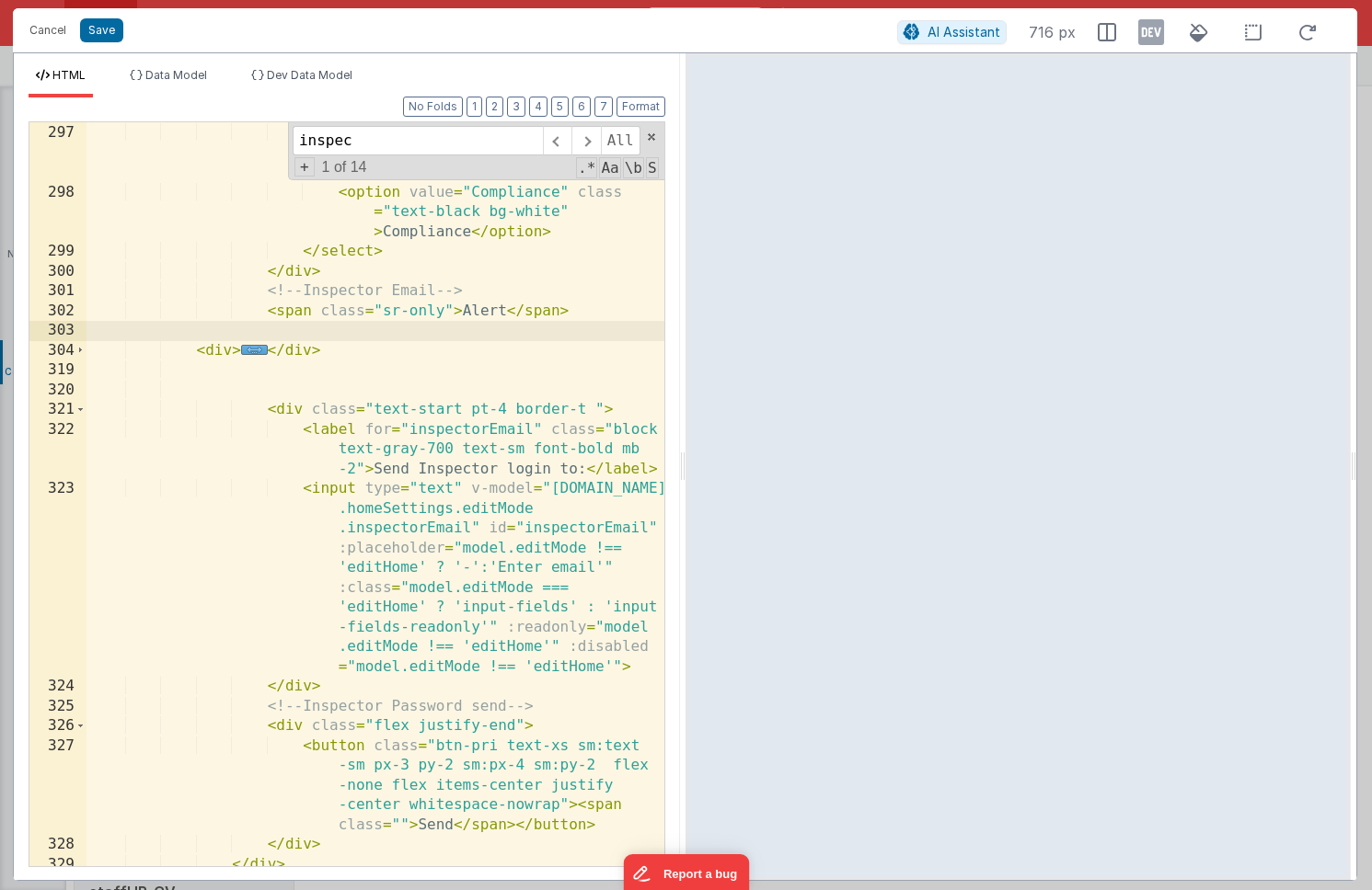
paste textarea
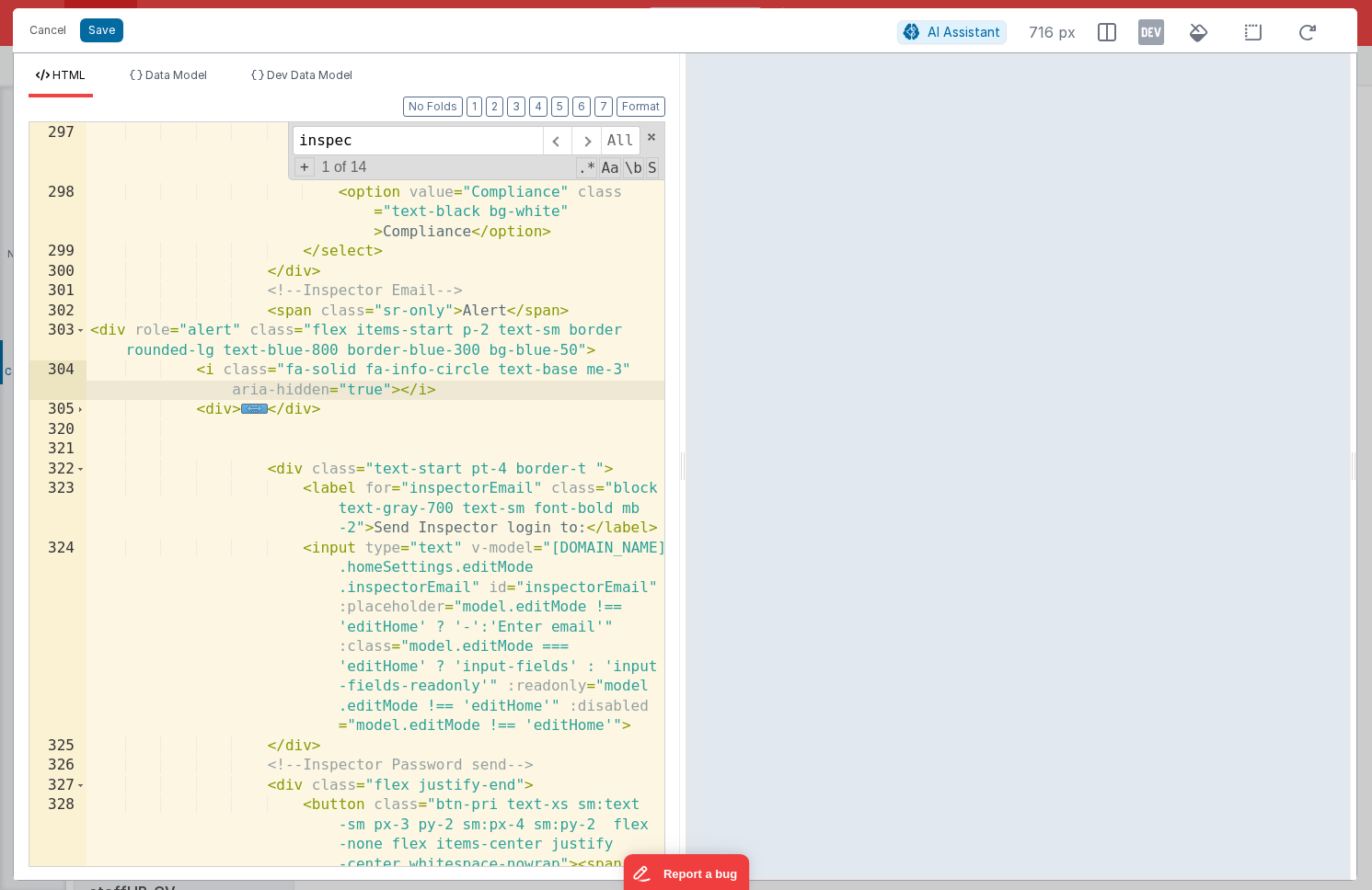
click at [336, 408] on div "< option value = "Good" class = "text -black bg-white" > Good </ option > < opt…" at bounding box center [376, 525] width 578 height 883
click at [353, 413] on div "< option value = "Good" class = "text -black bg-white" > Good </ option > < opt…" at bounding box center [376, 525] width 578 height 883
click at [412, 406] on div "< option value = "Good" class = "text -black bg-white" > Good </ option > < opt…" at bounding box center [376, 525] width 578 height 883
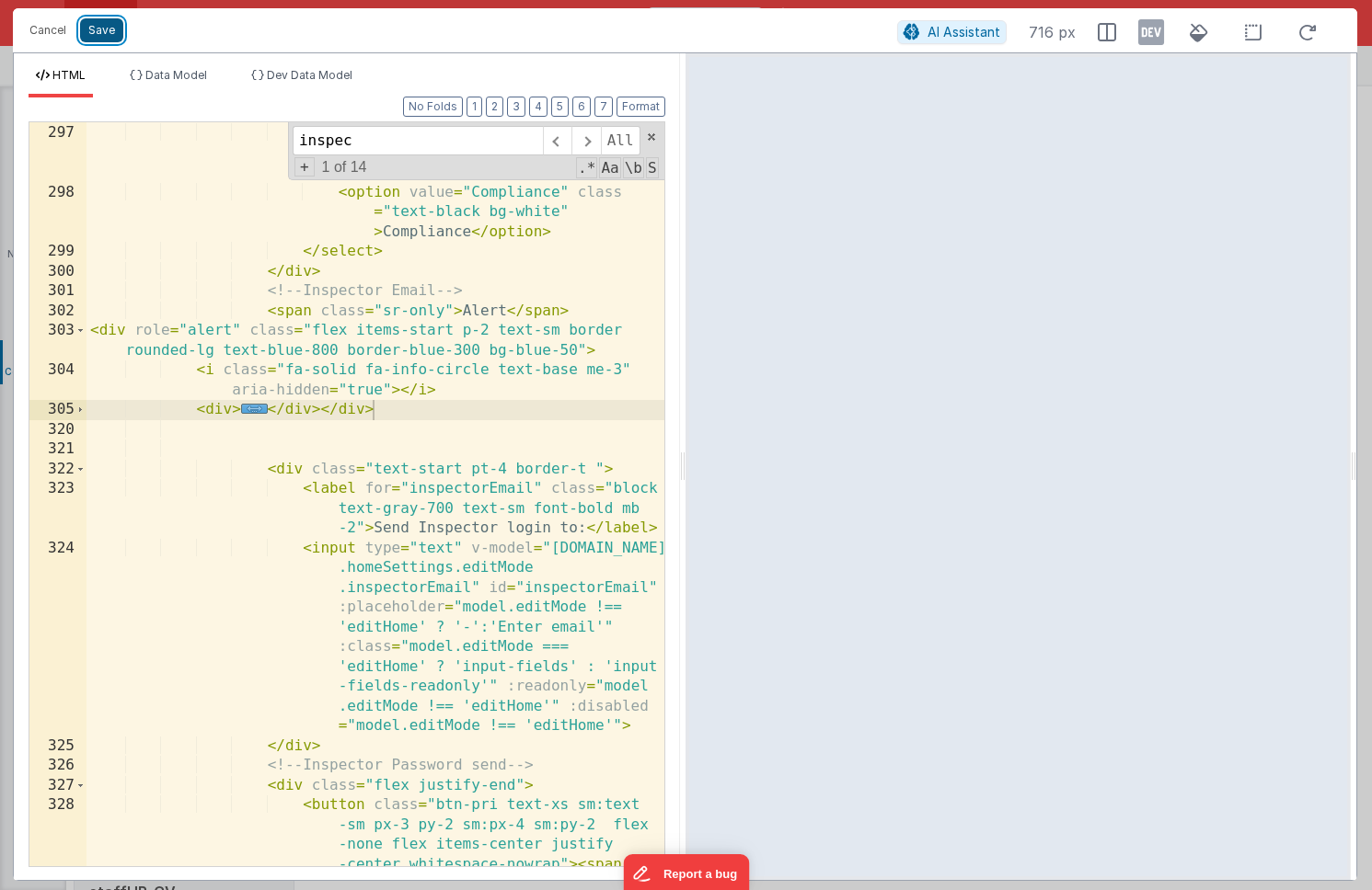
click at [113, 40] on button "Save" at bounding box center [101, 31] width 44 height 24
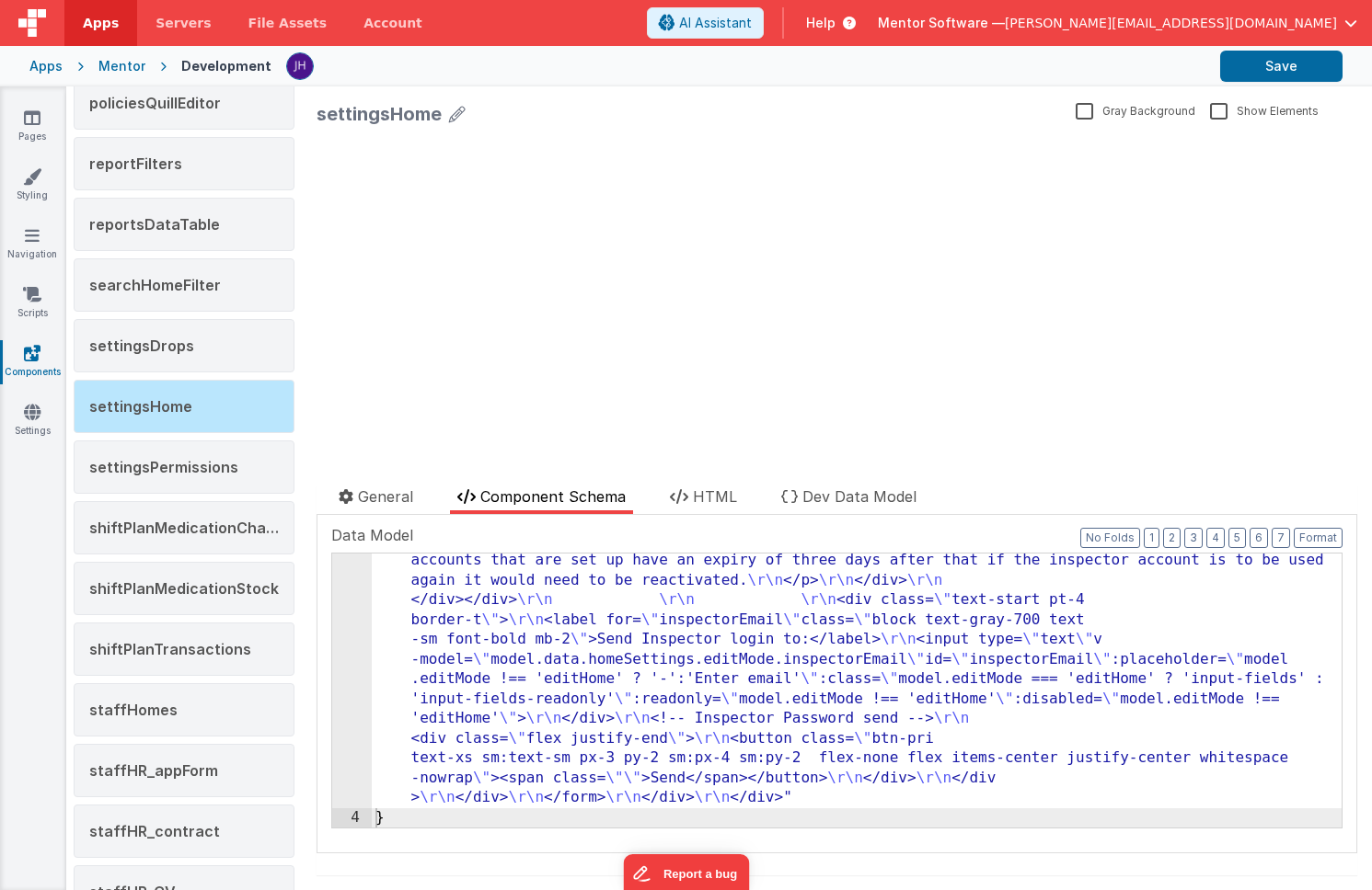
scroll to position [5203, 0]
click at [1271, 69] on button "Save" at bounding box center [1282, 66] width 123 height 32
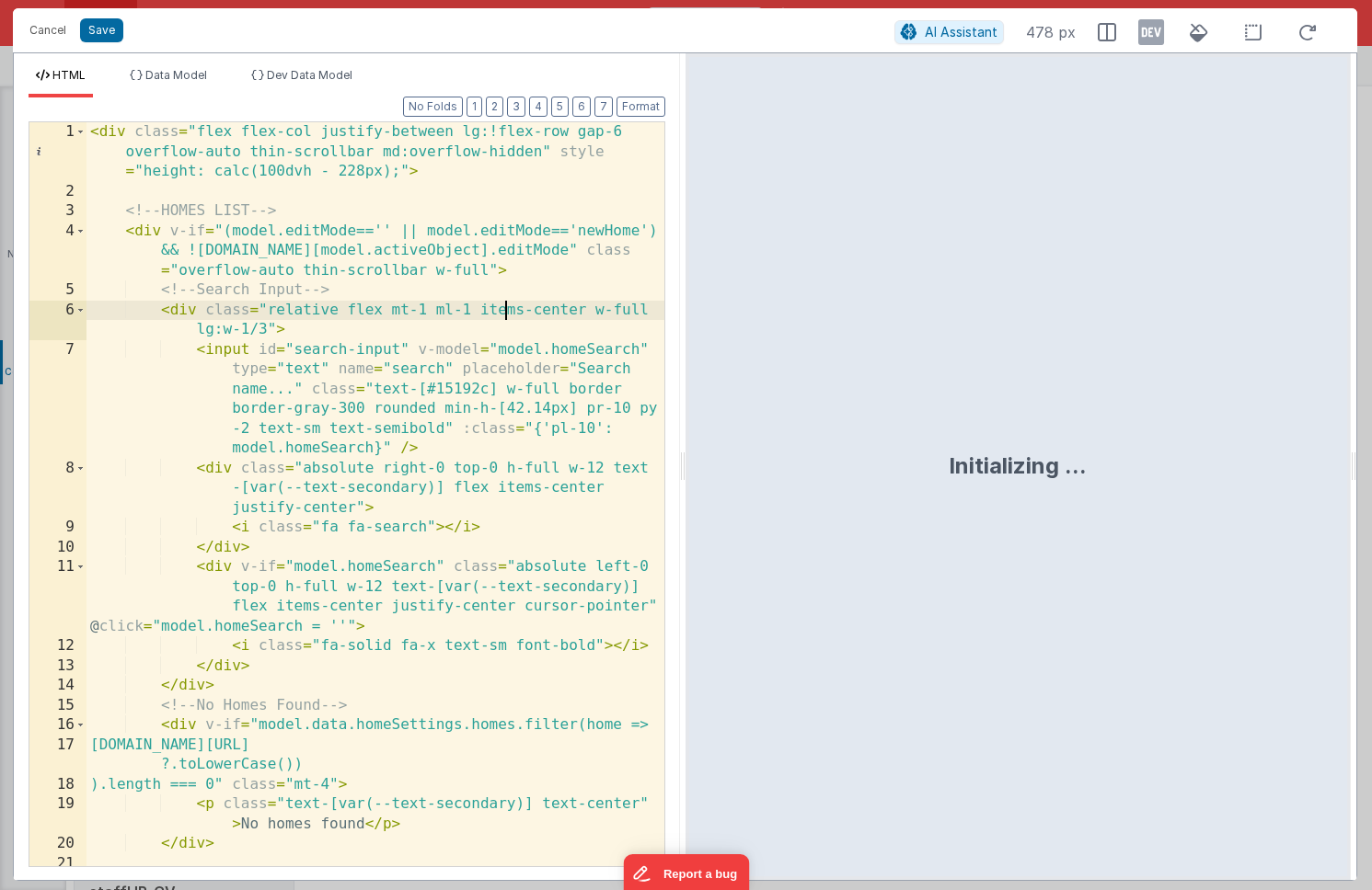
click at [504, 320] on div "< div class = "flex flex-col justify-between lg:!flex-row gap-6 overflow-auto t…" at bounding box center [376, 534] width 578 height 823
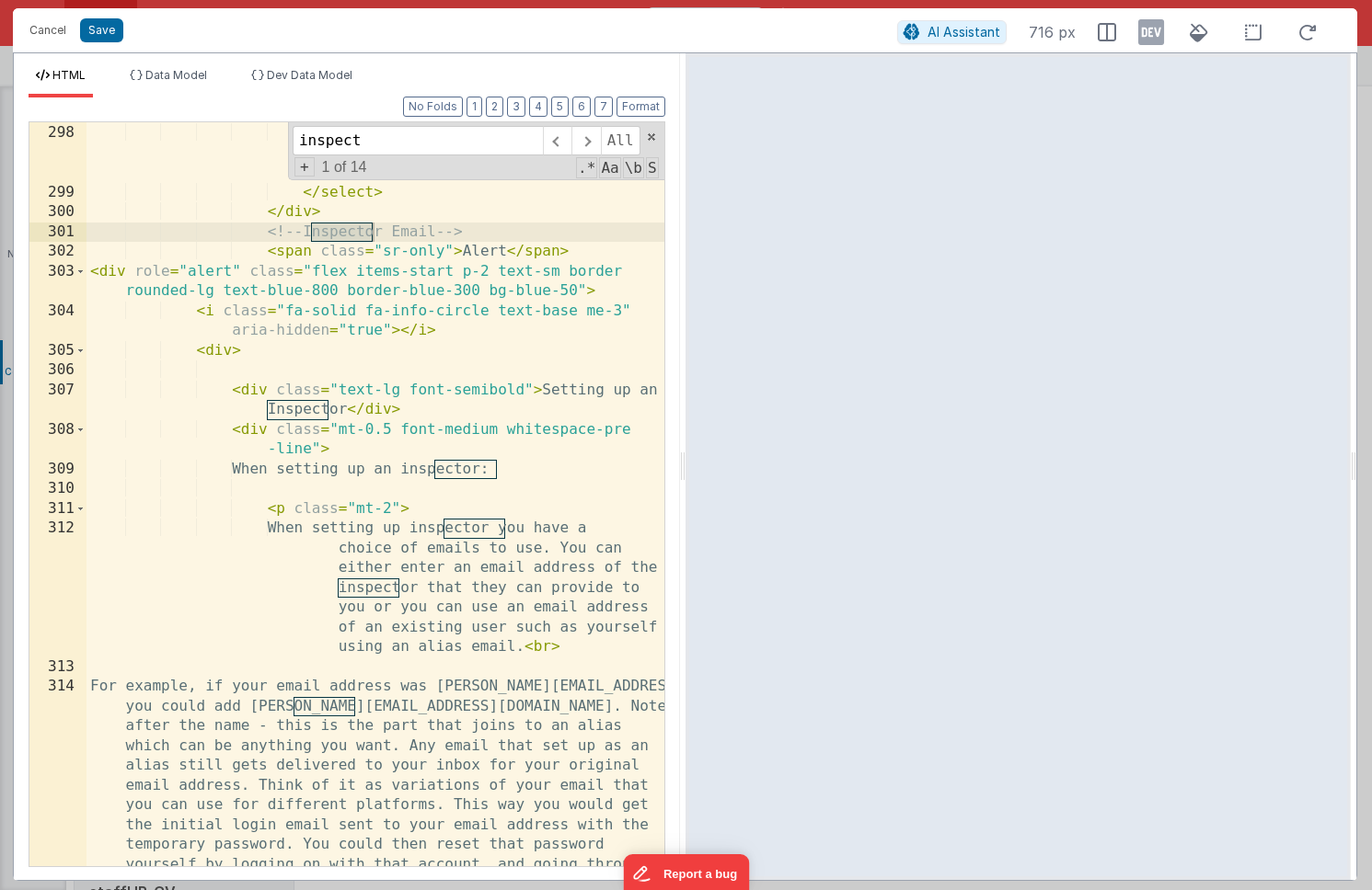
scroll to position [13158, 0]
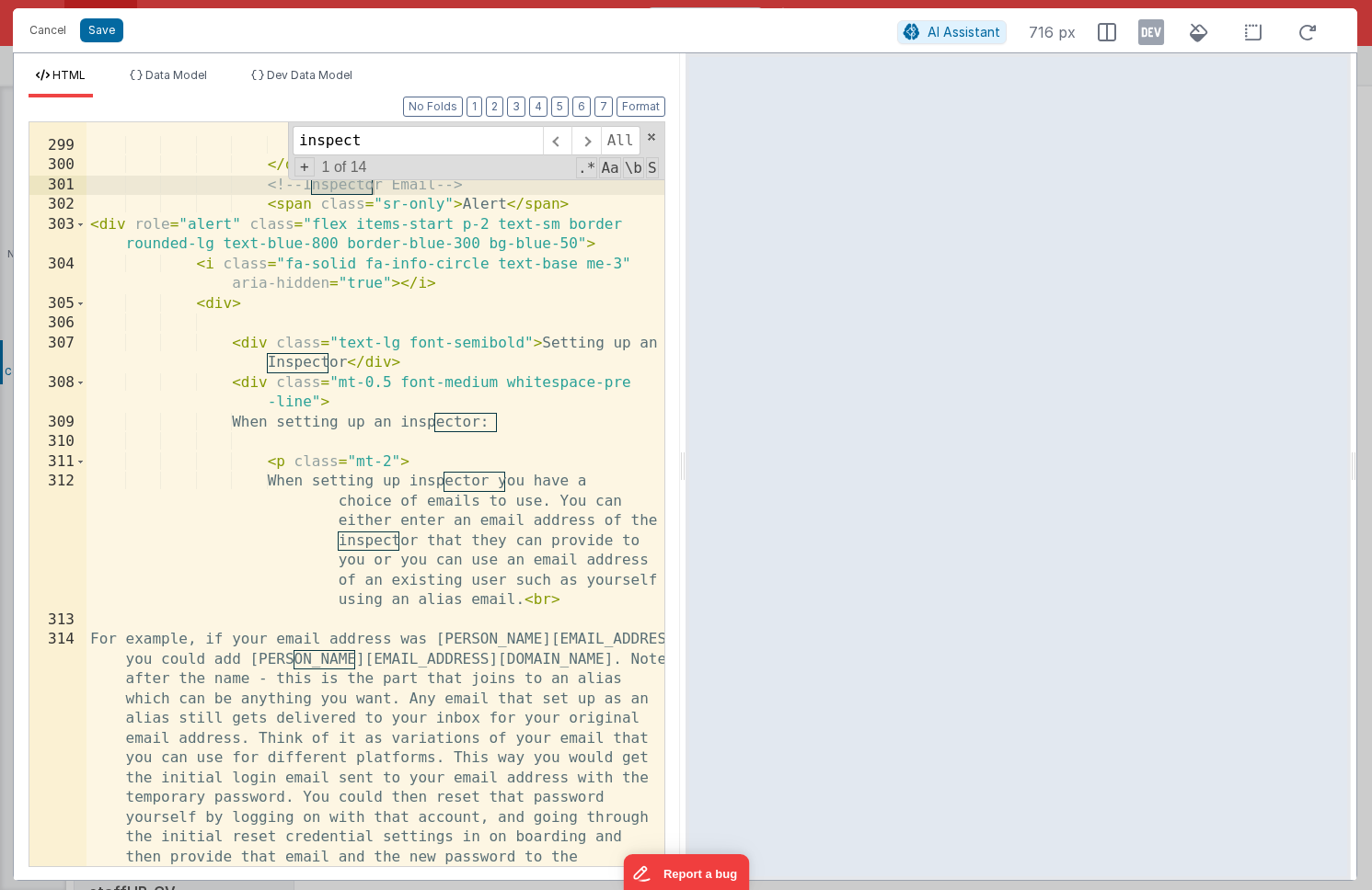
type input "inspect"
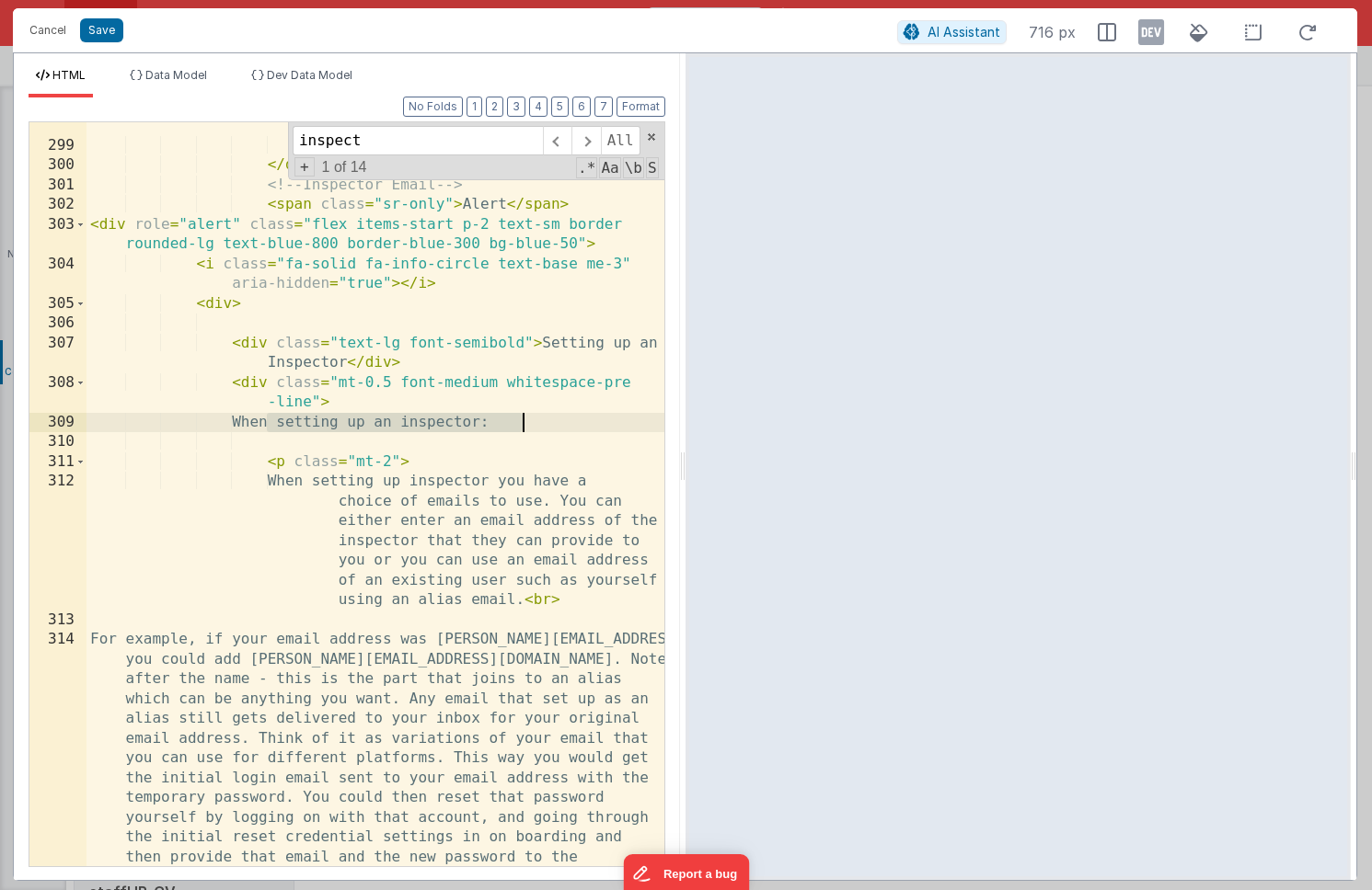
drag, startPoint x: 264, startPoint y: 420, endPoint x: 536, endPoint y: 423, distance: 272.0
click at [536, 423] on div "< option value = "Compliance" class = "text-black bg-white" > Compliance </ opt…" at bounding box center [376, 607] width 578 height 1061
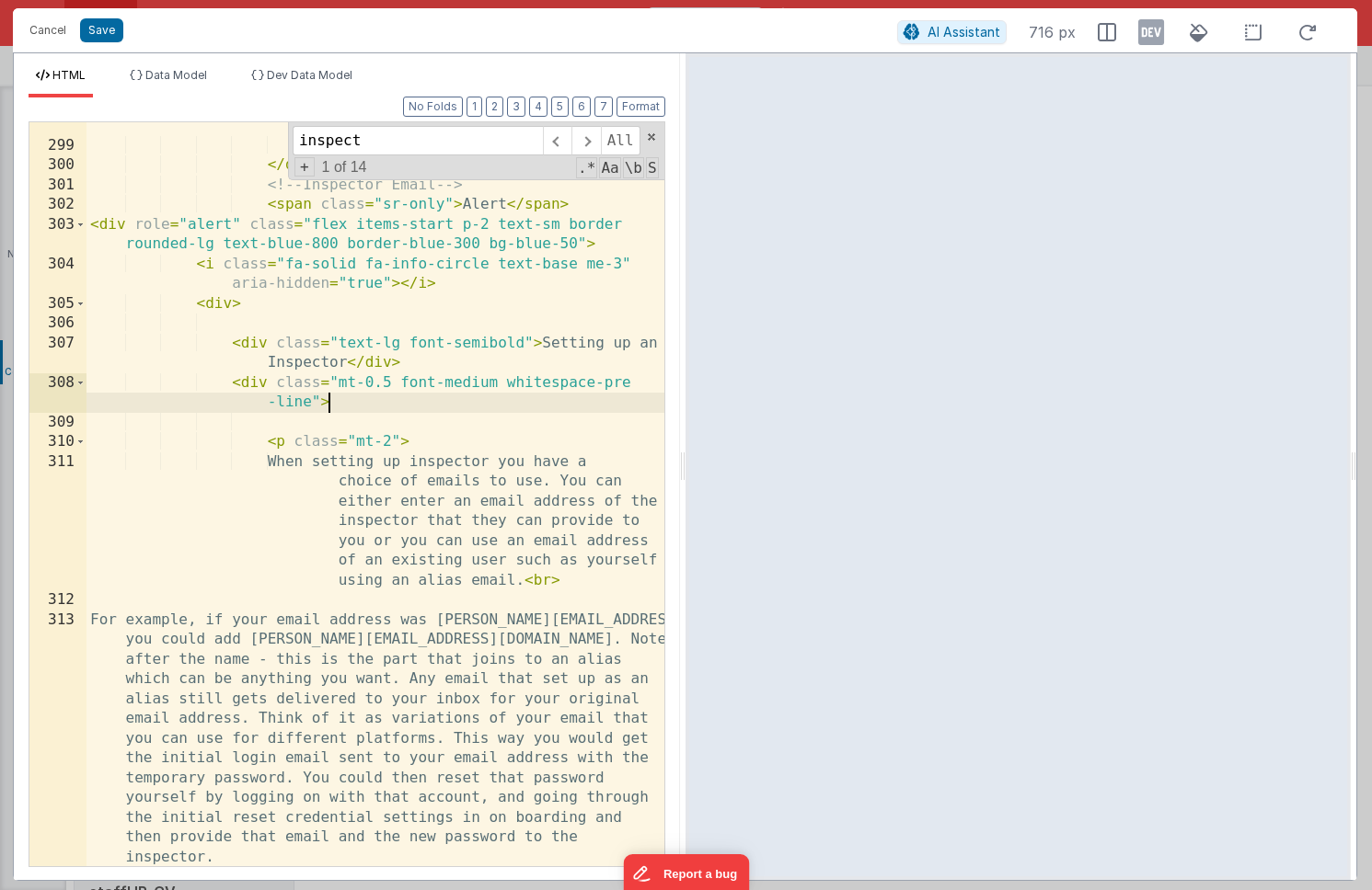
click at [487, 402] on div "< option value = "Compliance" class = "text-black bg-white" > Compliance </ opt…" at bounding box center [376, 488] width 578 height 823
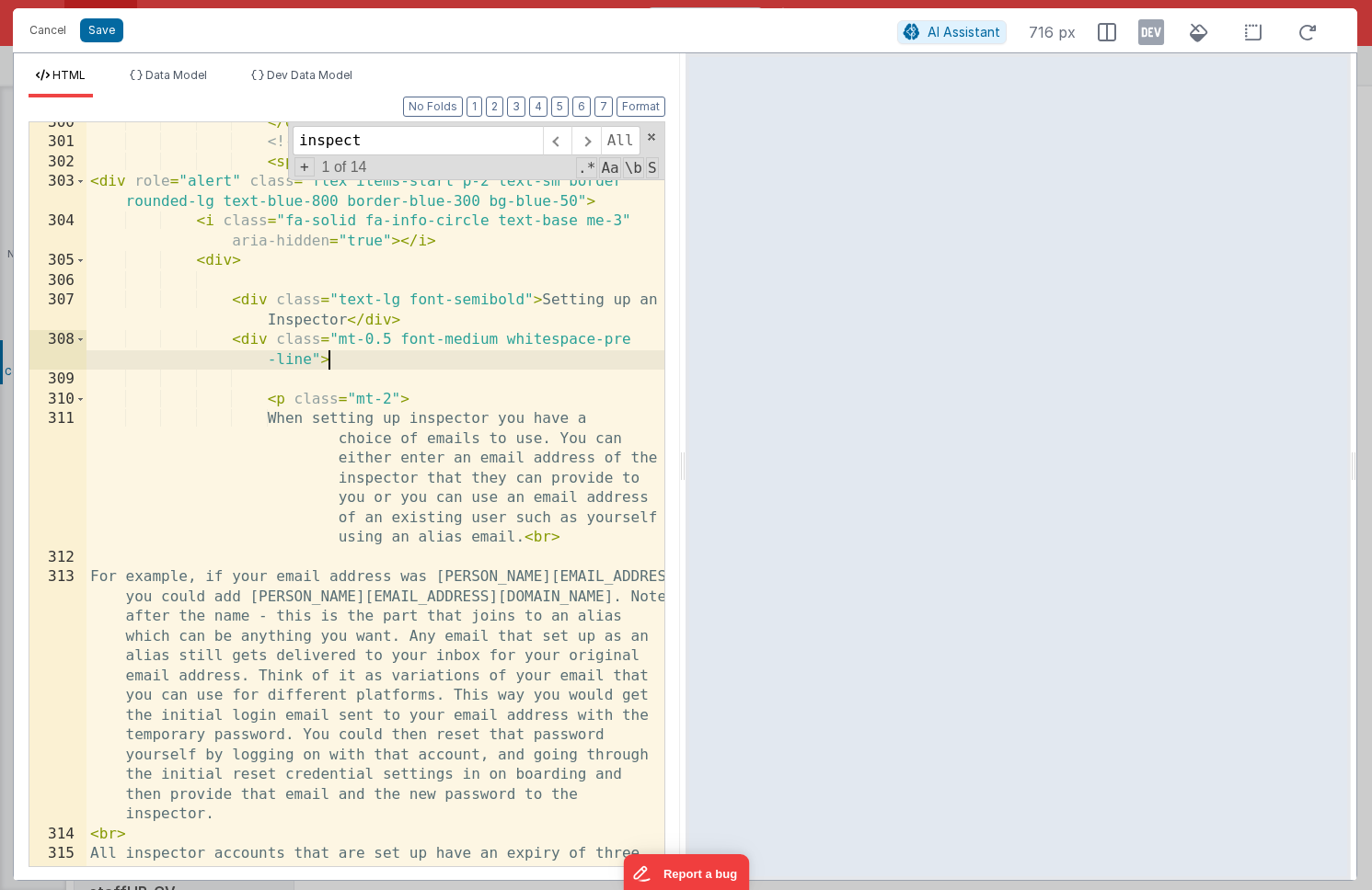
scroll to position [13201, 0]
click at [390, 395] on div "</ div > <!-- Inspector Email --> < span class = "sr-only" > Alert </ span > < …" at bounding box center [376, 525] width 578 height 823
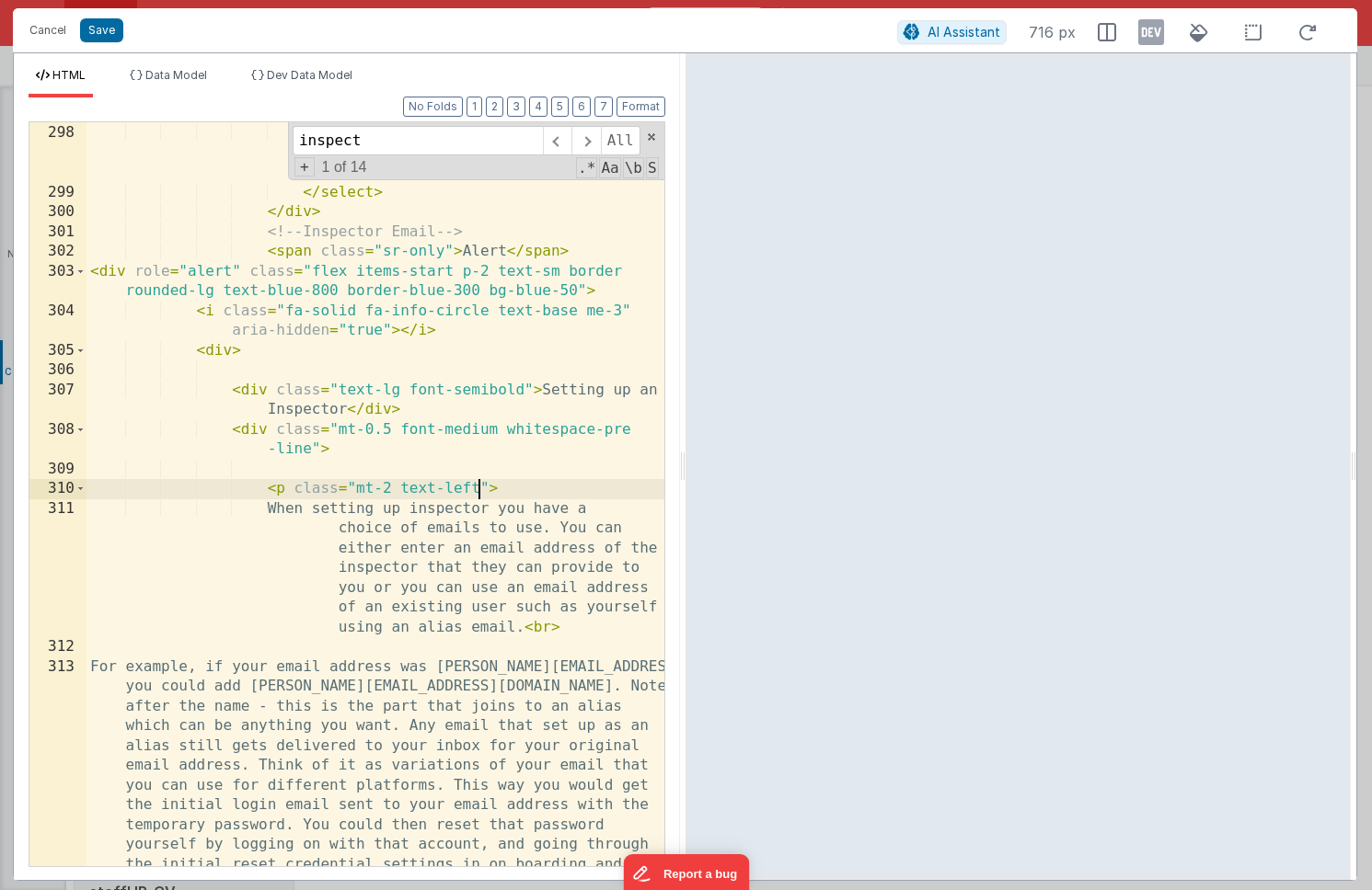
scroll to position [13106, 0]
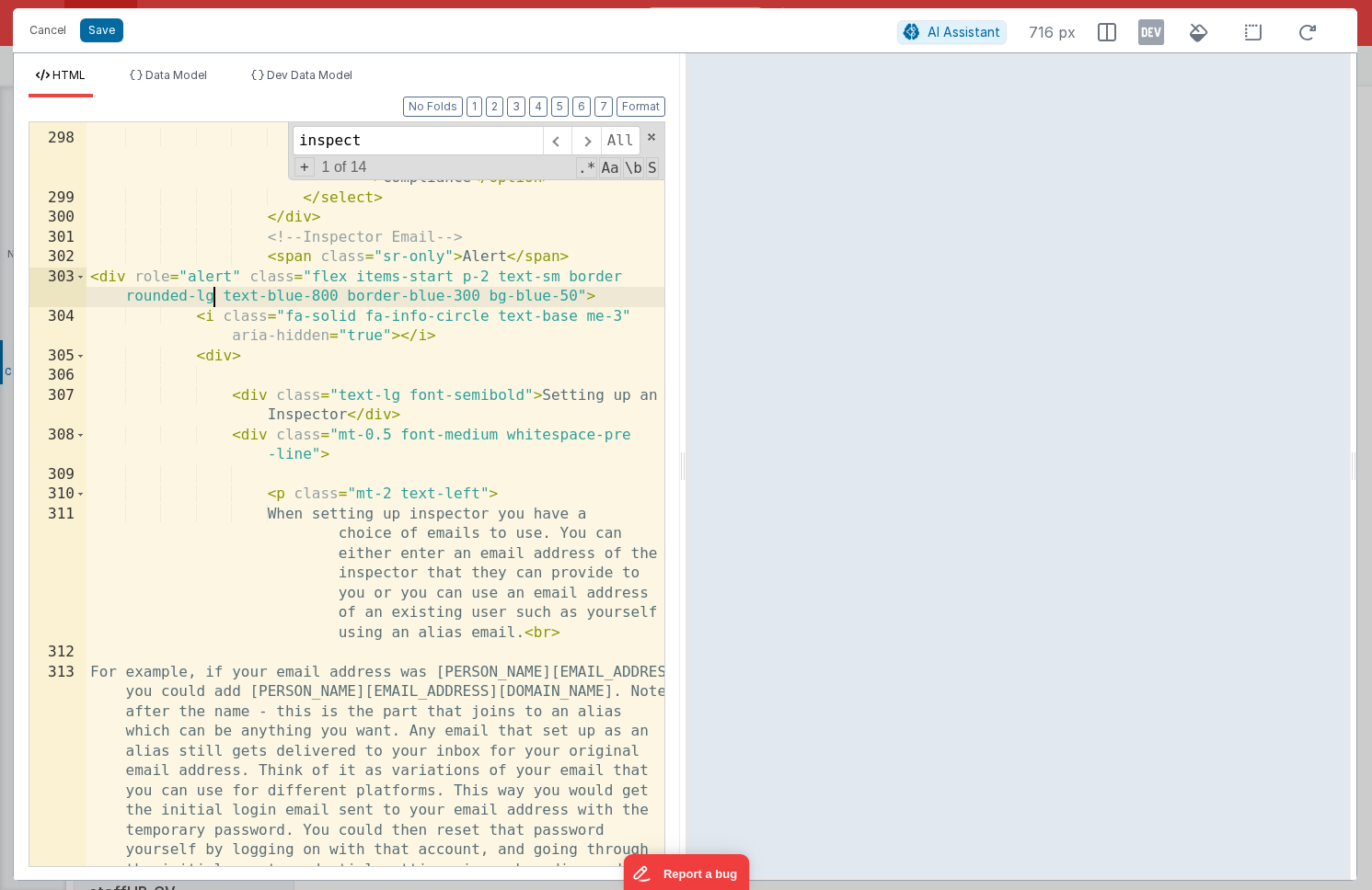
click at [213, 298] on div "< option value = "Requires Improvement" class = "text-black bg-white" > Require…" at bounding box center [376, 600] width 578 height 1061
click at [617, 317] on div "< option value = "Requires Improvement" class = "text-black bg-white" > Require…" at bounding box center [376, 600] width 578 height 1061
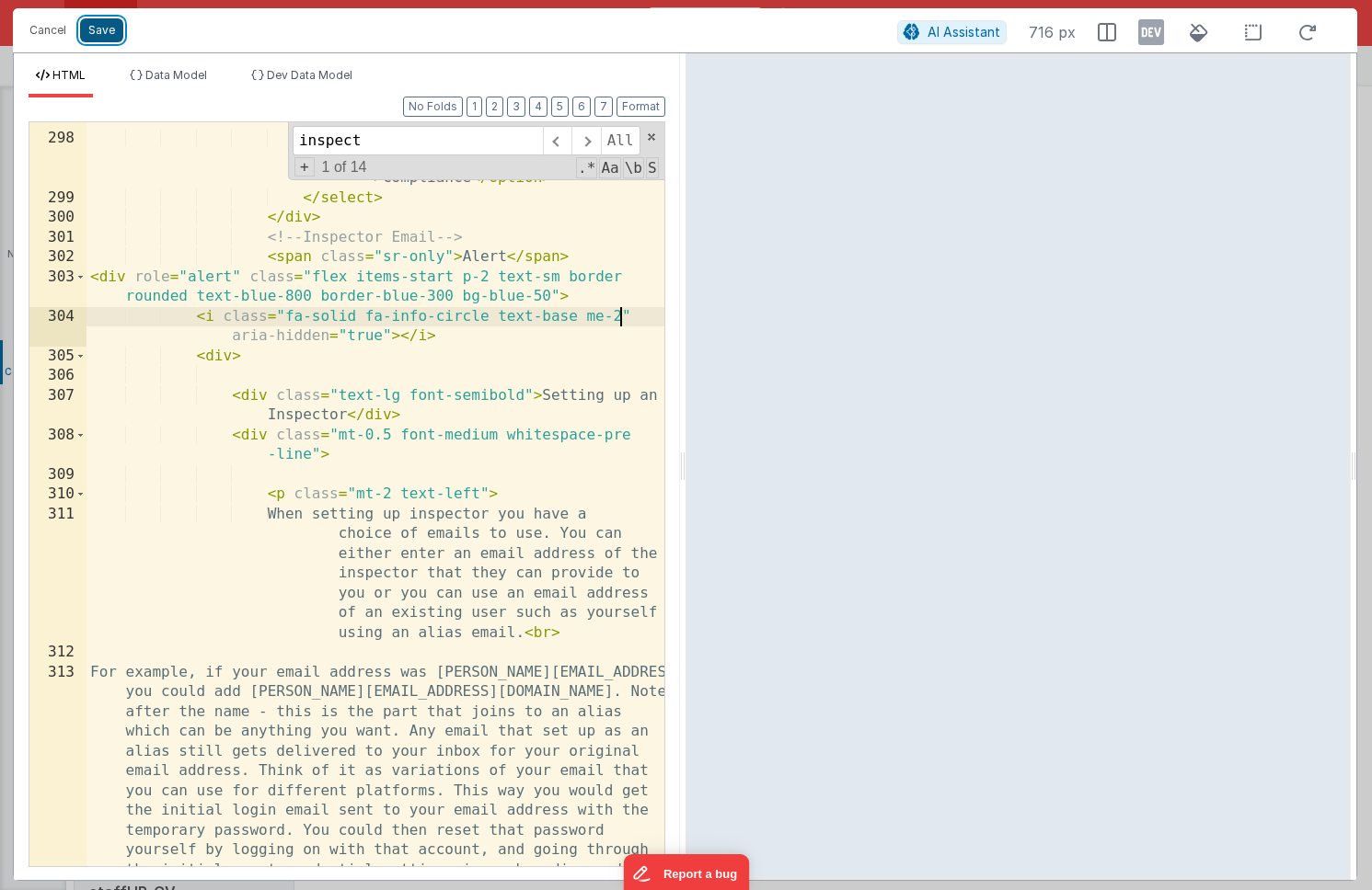
click at [105, 34] on button "Save" at bounding box center [101, 31] width 44 height 24
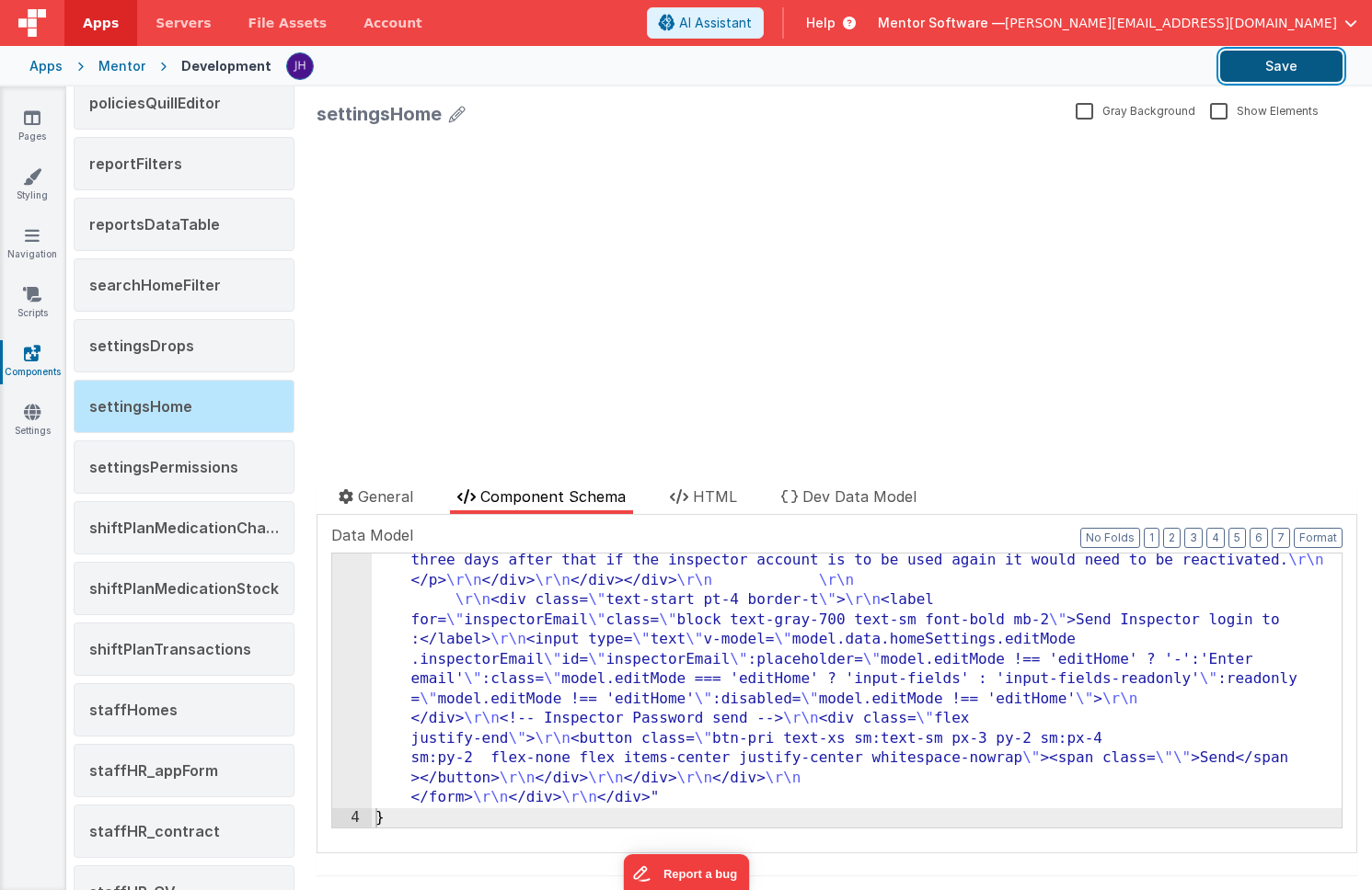
click at [1261, 72] on button "Save" at bounding box center [1282, 66] width 123 height 32
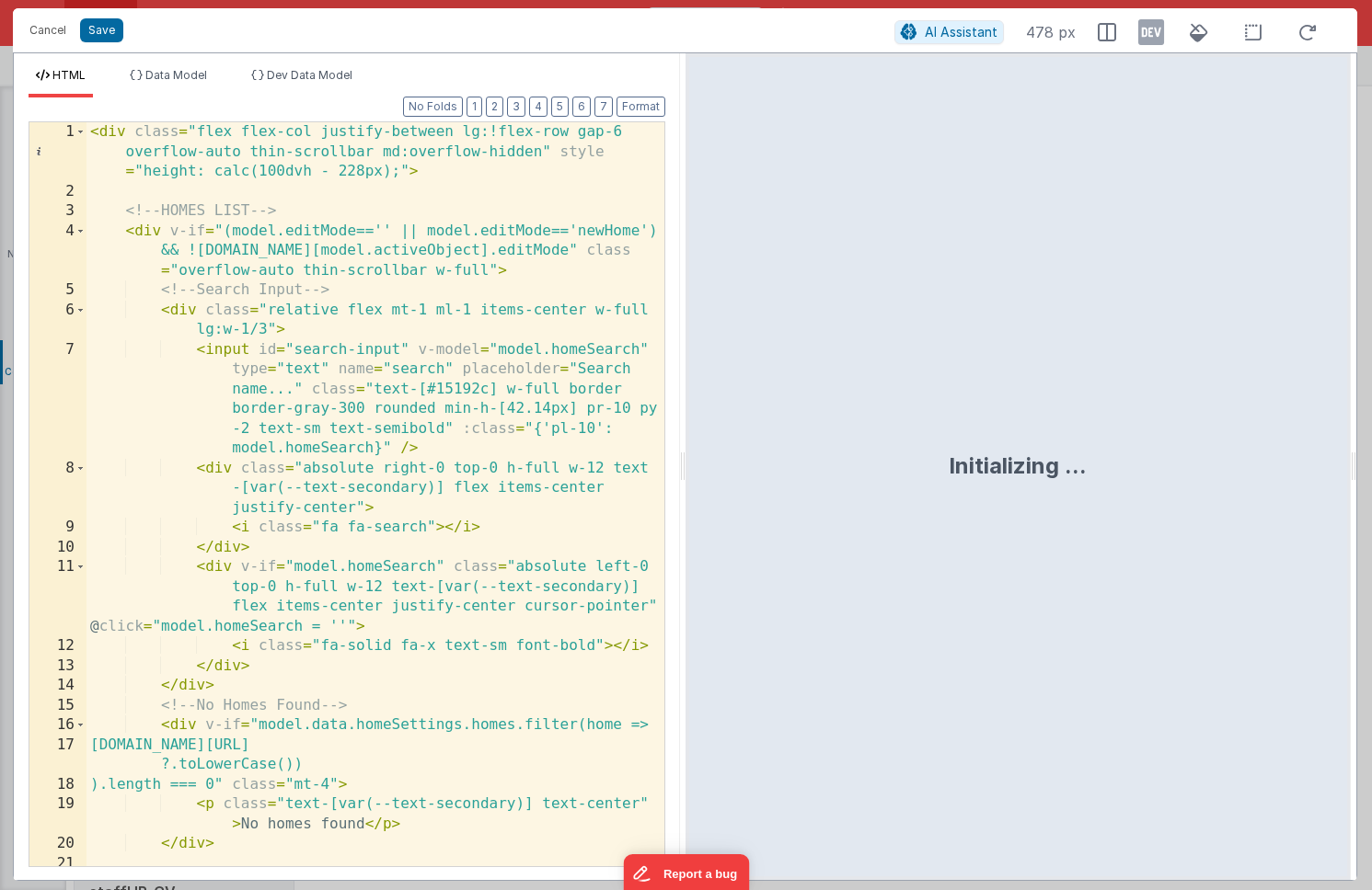
click at [475, 317] on div "< div class = "flex flex-col justify-between lg:!flex-row gap-6 overflow-auto t…" at bounding box center [376, 534] width 578 height 823
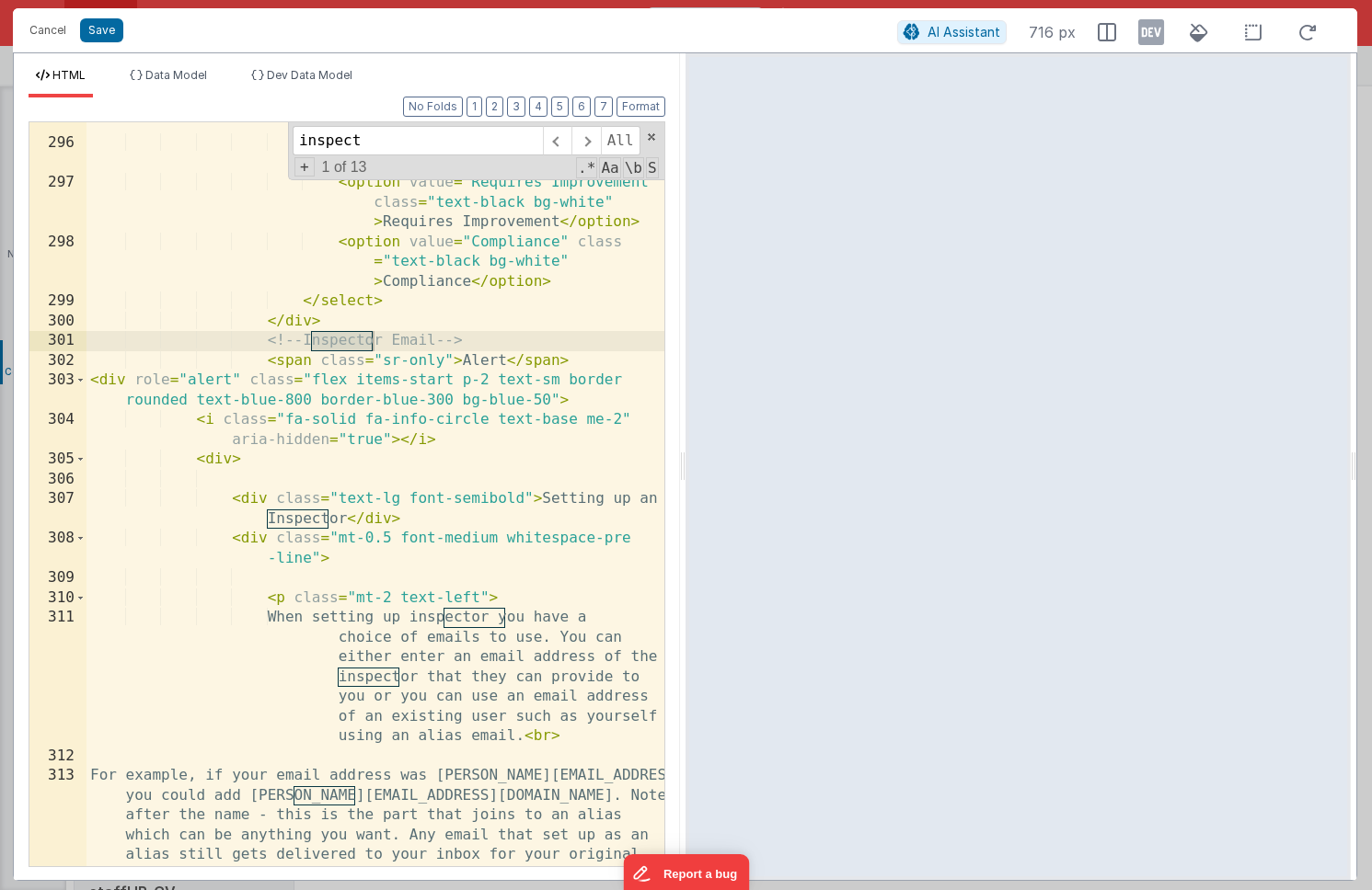
scroll to position [13118, 0]
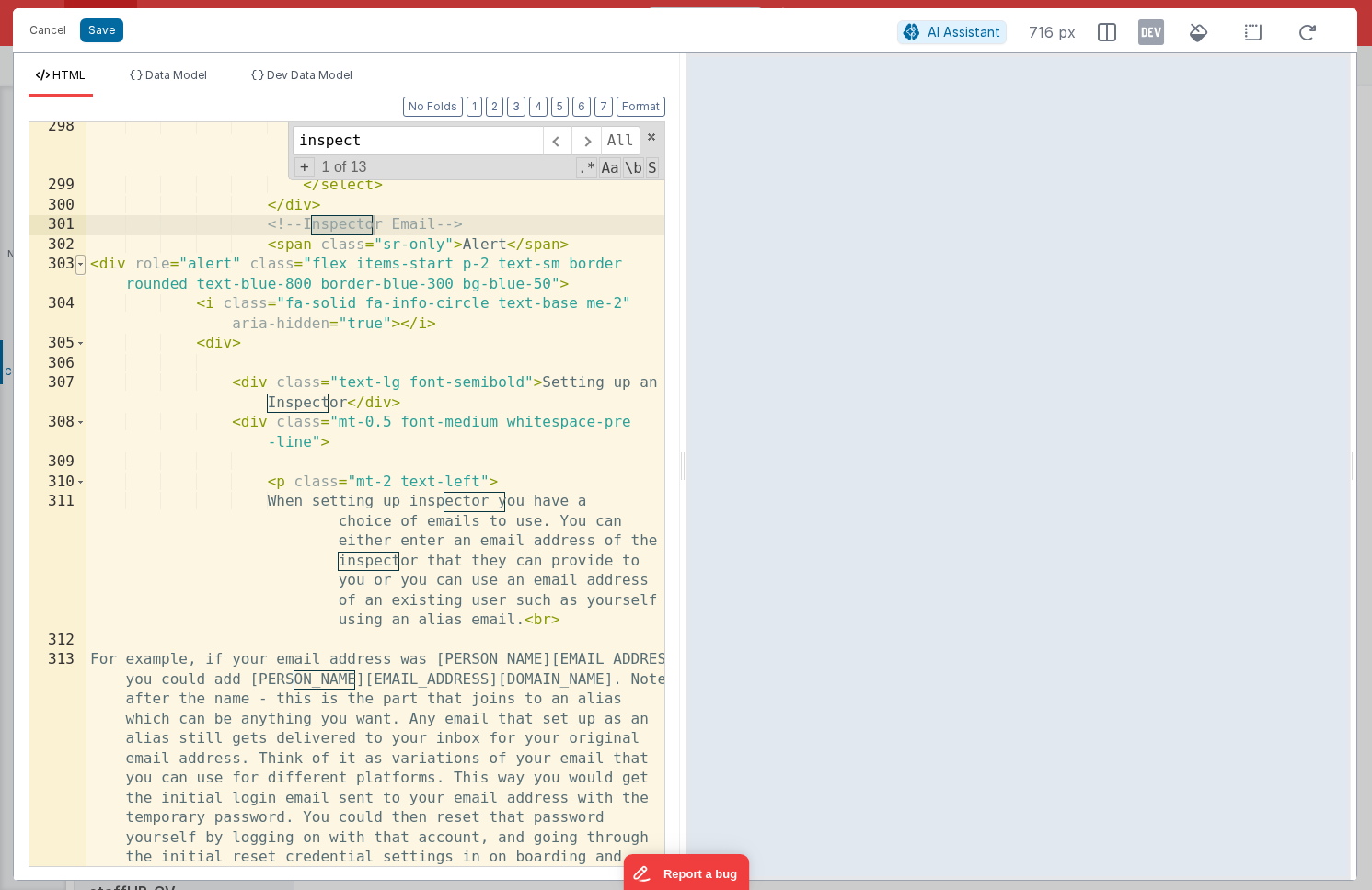
type input "inspect"
click at [79, 261] on span at bounding box center [80, 265] width 10 height 20
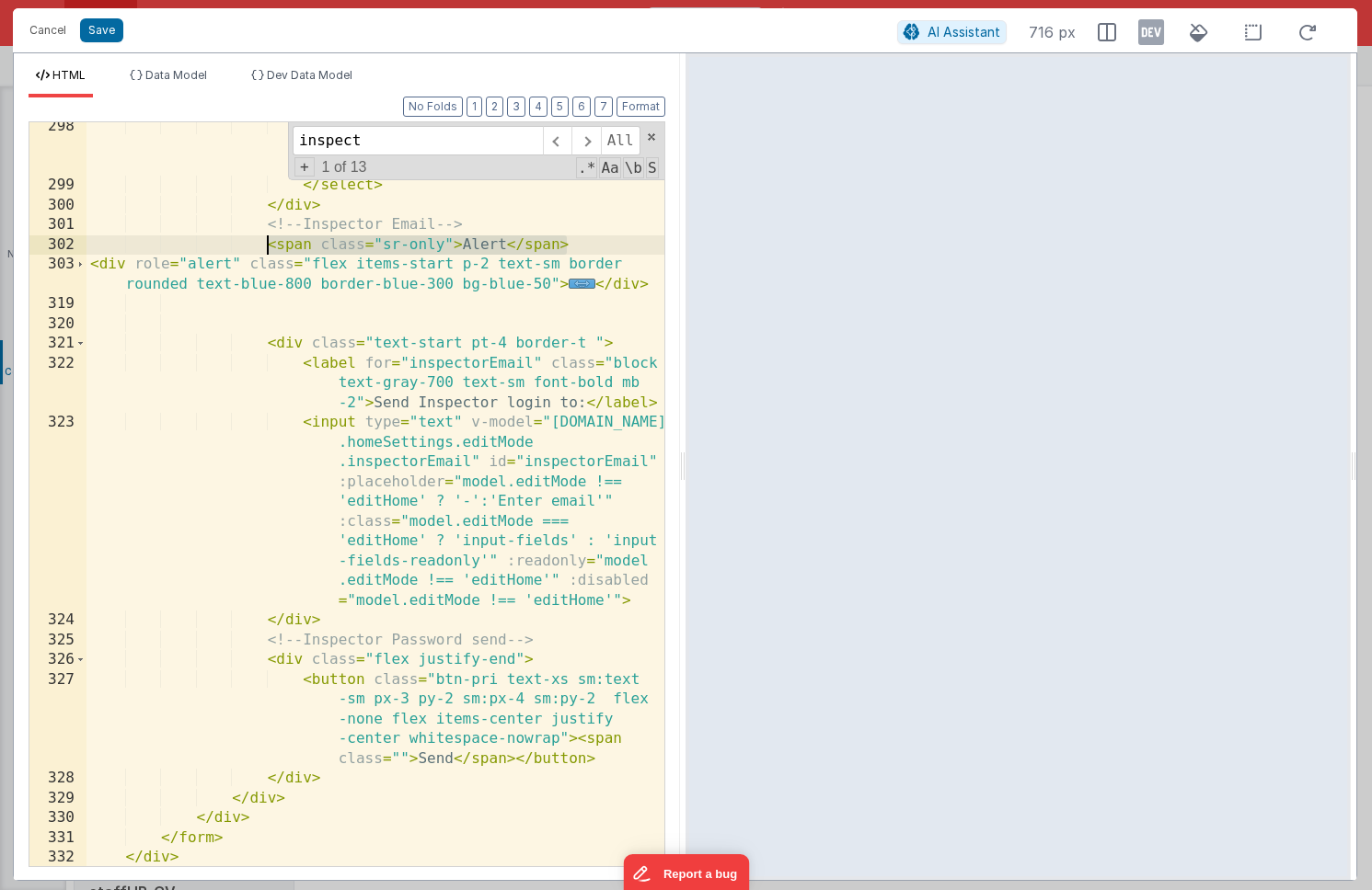
drag, startPoint x: 580, startPoint y: 245, endPoint x: 272, endPoint y: 247, distance: 308.0
click at [272, 247] on div "< option value = "Compliance" class = "text-black bg-white" > Compliance </ opt…" at bounding box center [376, 529] width 578 height 823
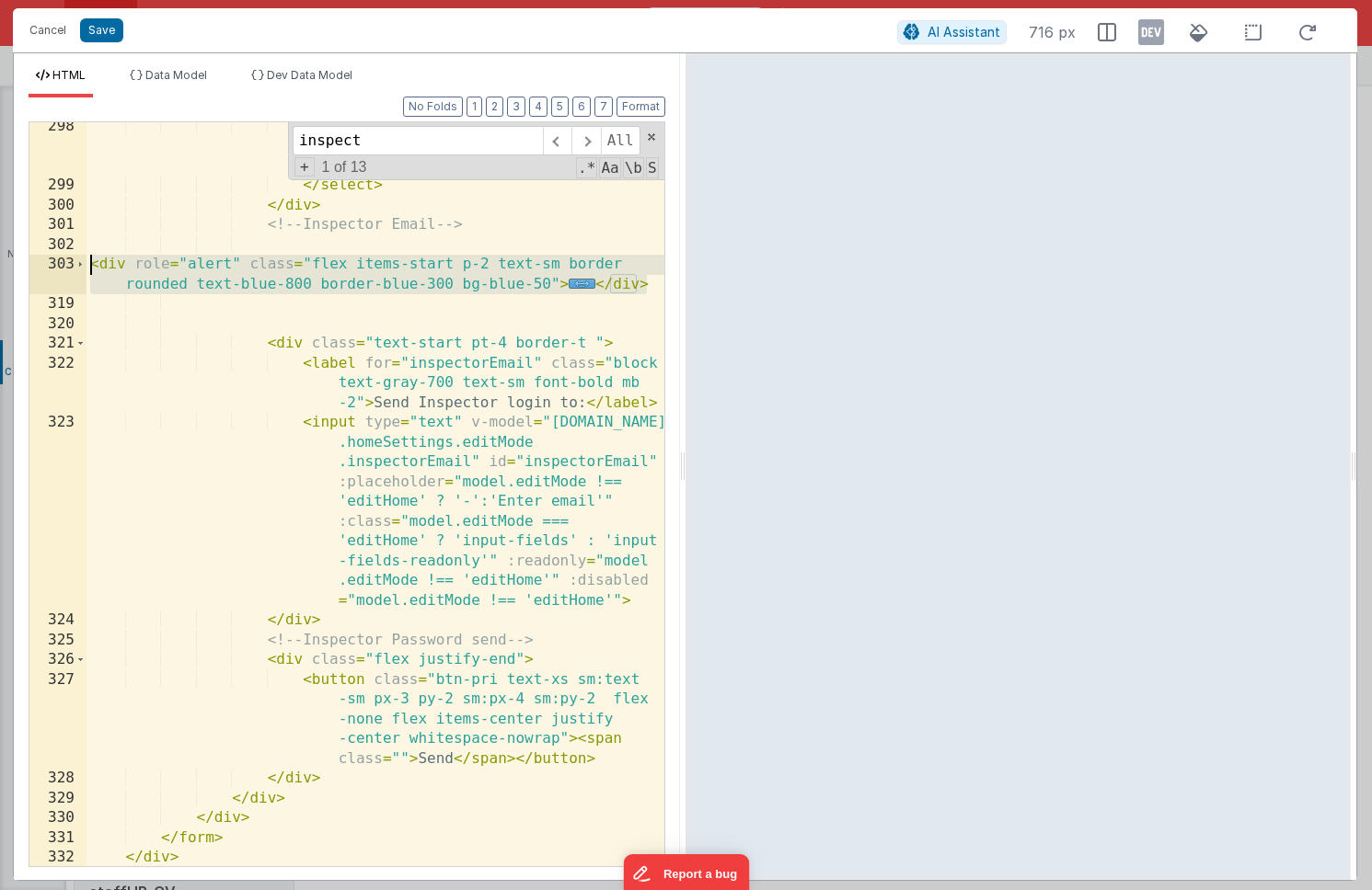
drag, startPoint x: 653, startPoint y: 285, endPoint x: 42, endPoint y: 261, distance: 611.5
click at [42, 261] on div "298 299 300 301 302 303 319 320 321 322 323 324 325 326 327 328 329 330 331 332…" at bounding box center [347, 494] width 637 height 746
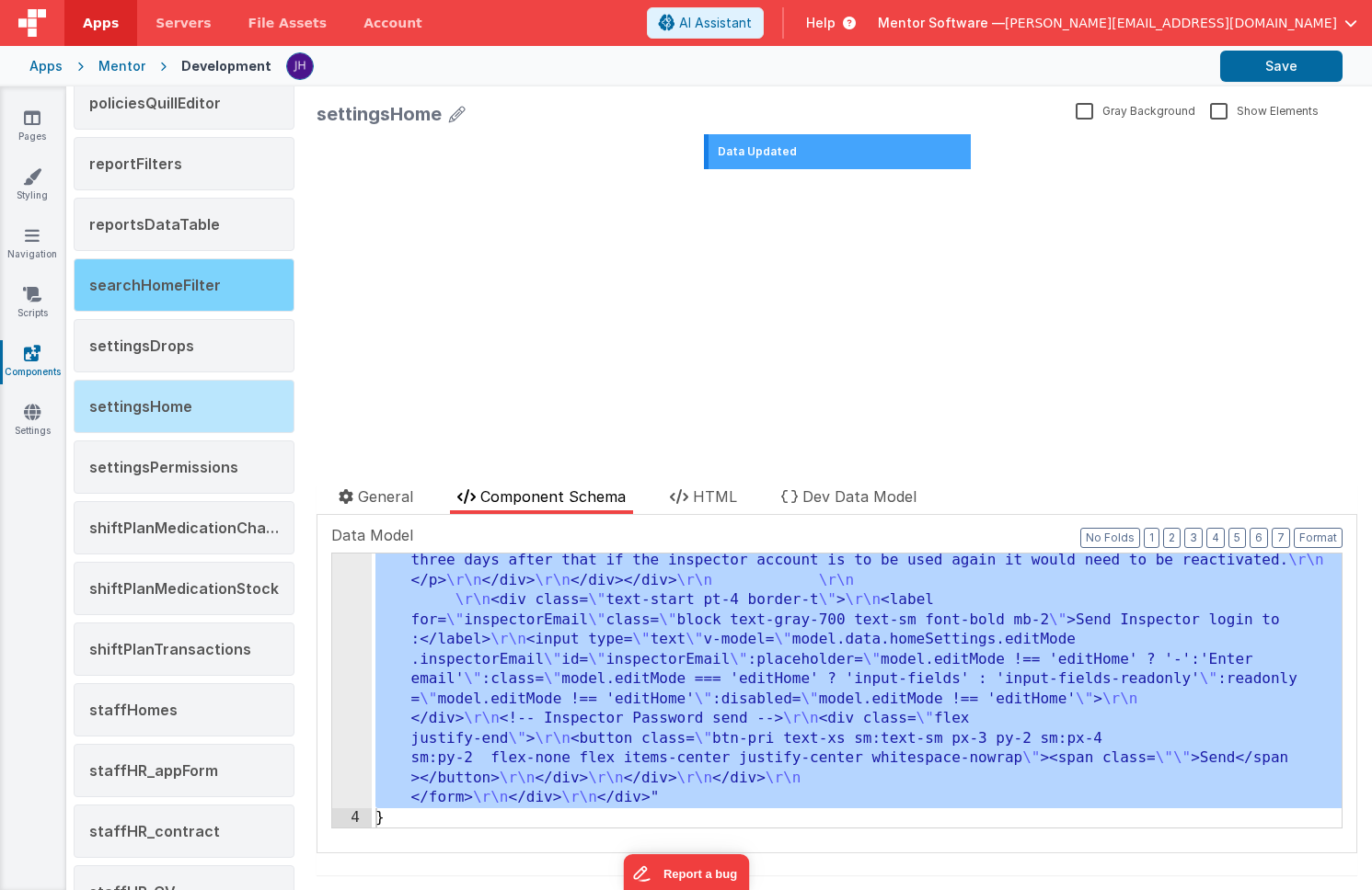
drag, startPoint x: 653, startPoint y: 287, endPoint x: 177, endPoint y: 280, distance: 476.1
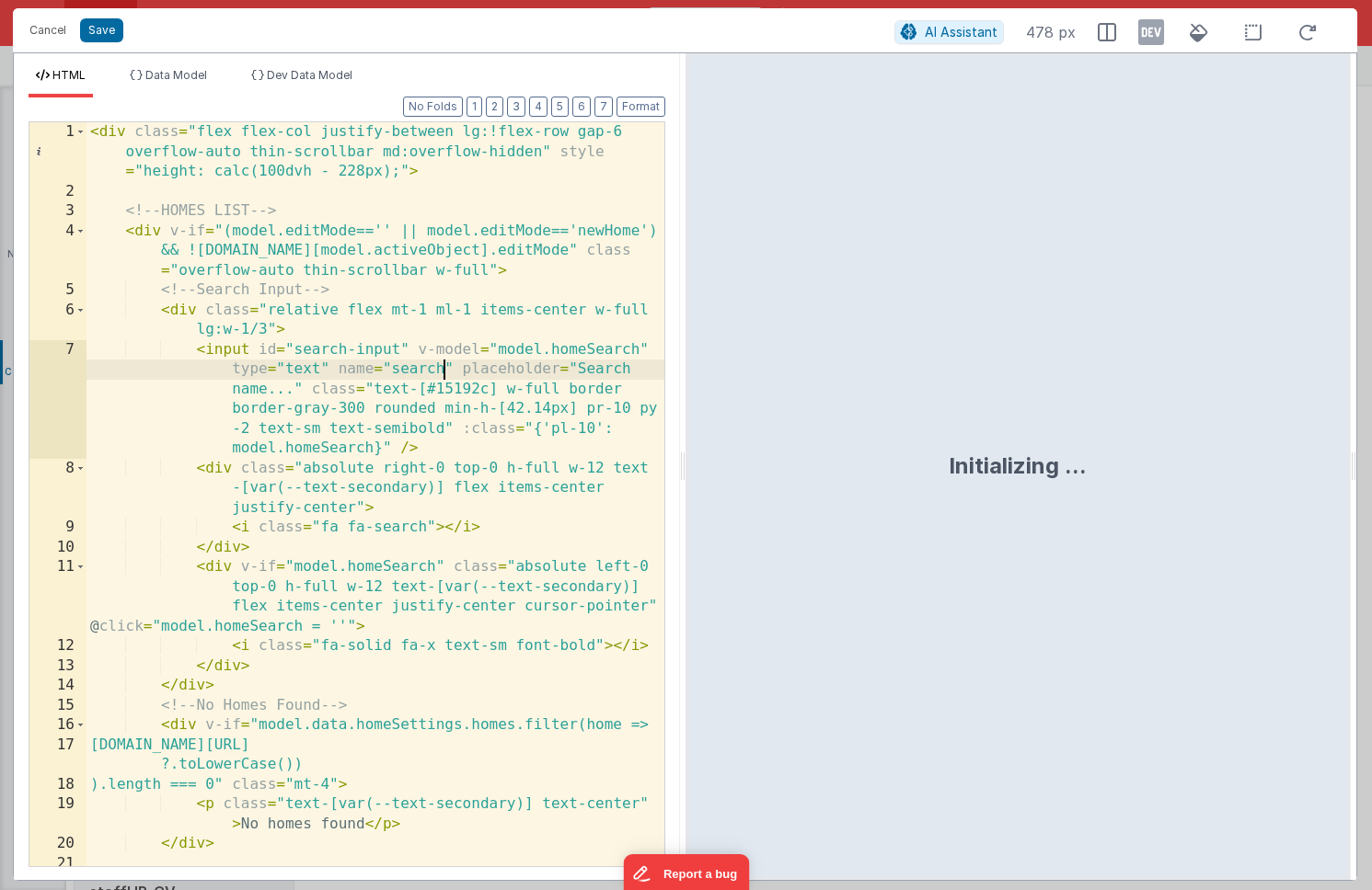
click at [441, 371] on div "< div class = "flex flex-col justify-between lg:!flex-row gap-6 overflow-auto t…" at bounding box center [376, 534] width 578 height 823
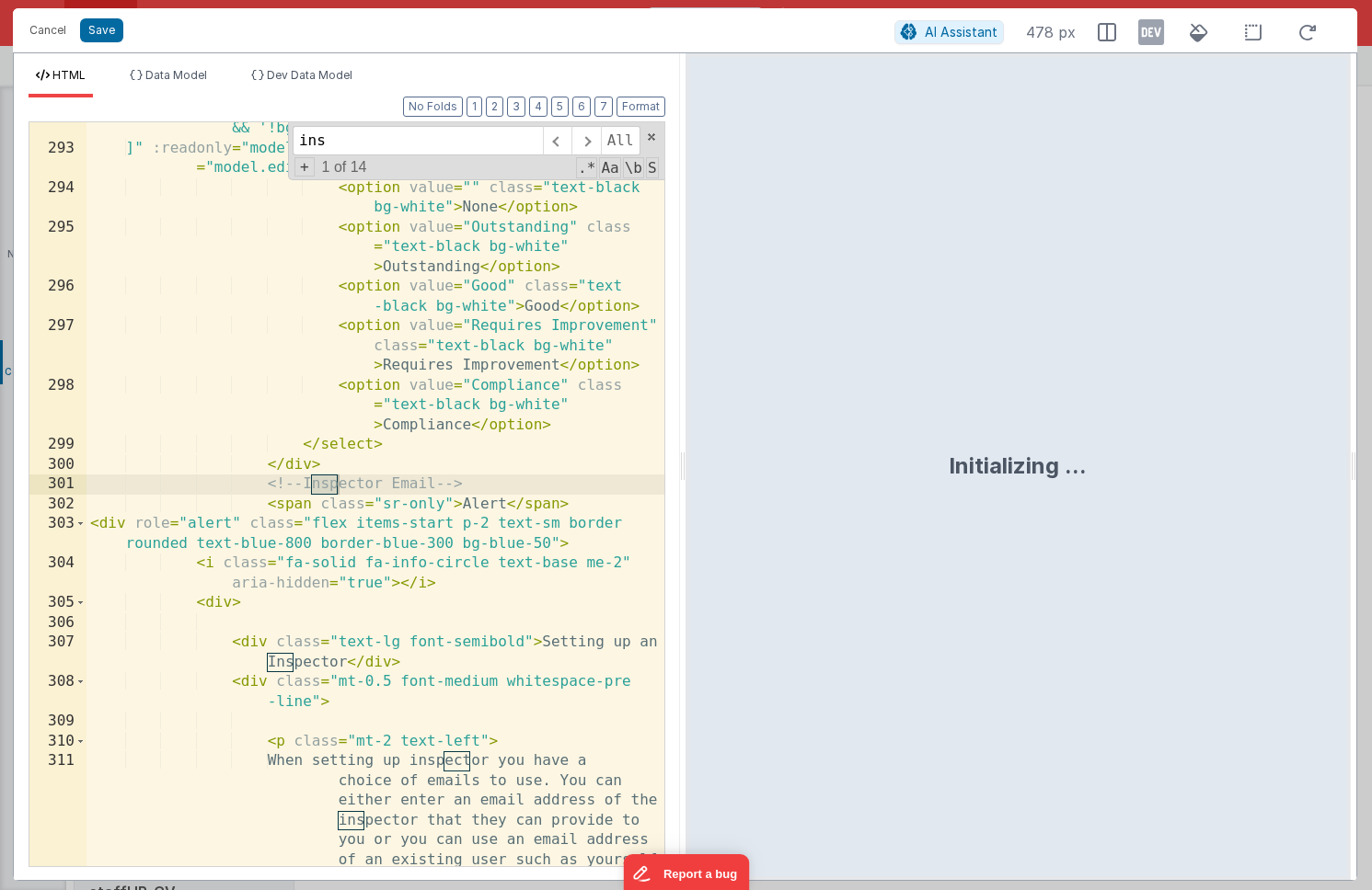
scroll to position [12859, 0]
type input "inspect"
click at [460, 530] on div "model.data.homeSettings.editMode.ofstedRating === '' && '!bg-white !text-gray-7…" at bounding box center [376, 560] width 578 height 923
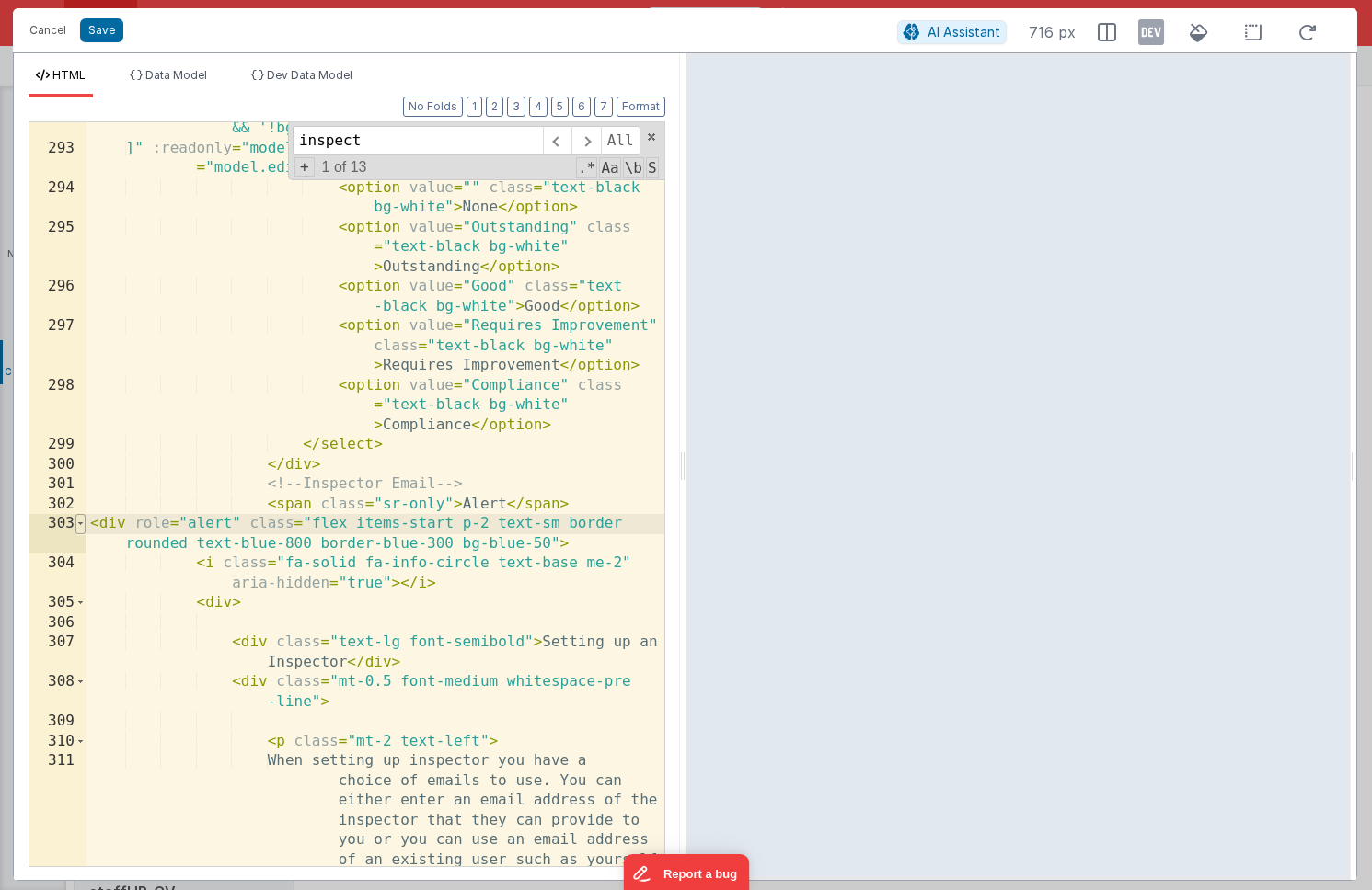
click at [77, 525] on span at bounding box center [80, 524] width 10 height 20
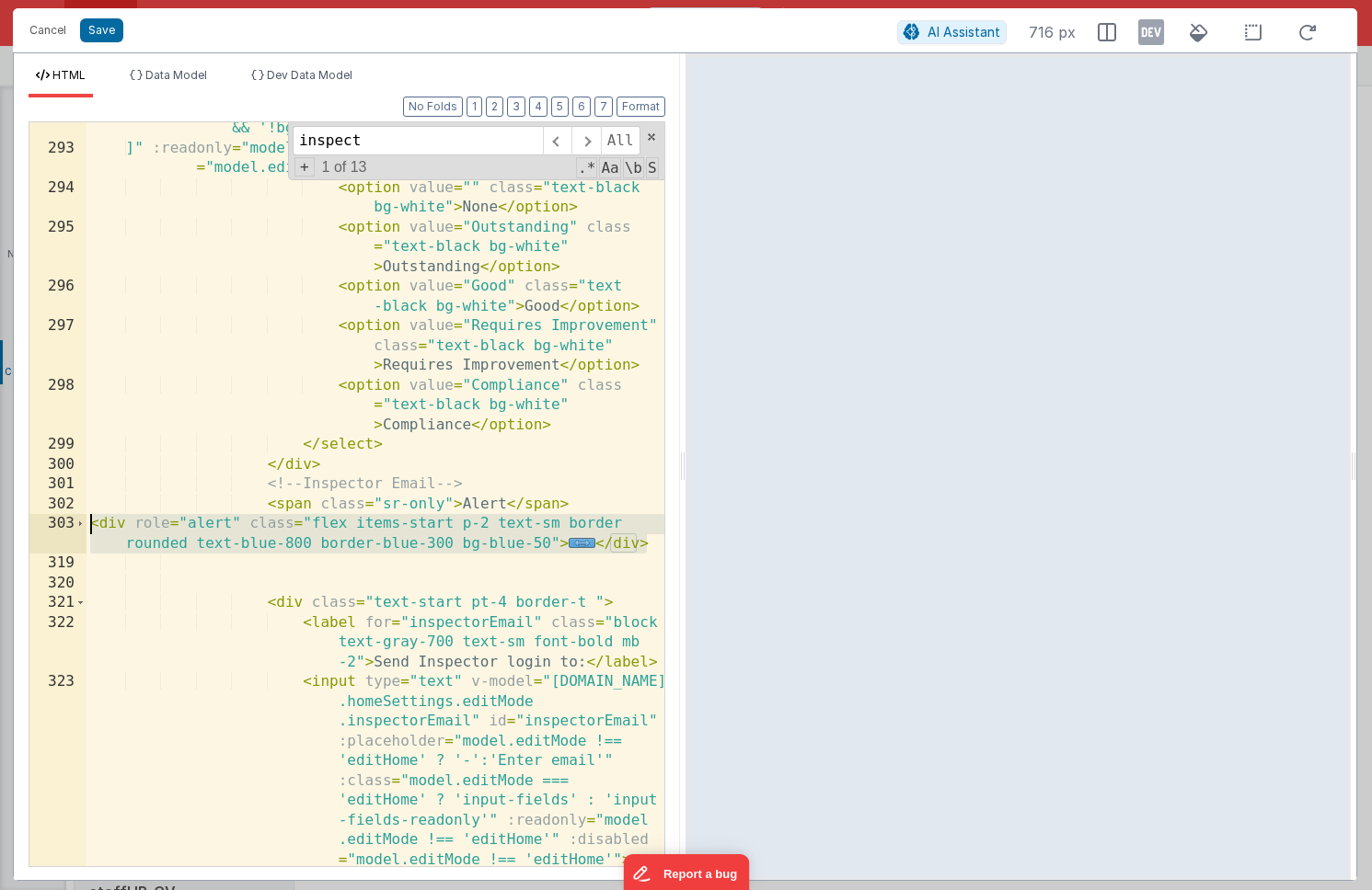
drag, startPoint x: 652, startPoint y: 546, endPoint x: 70, endPoint y: 531, distance: 582.2
click at [70, 531] on div "292 293 294 295 296 297 298 299 300 301 302 303 319 320 321 322 323 324 325 326…" at bounding box center [347, 494] width 637 height 746
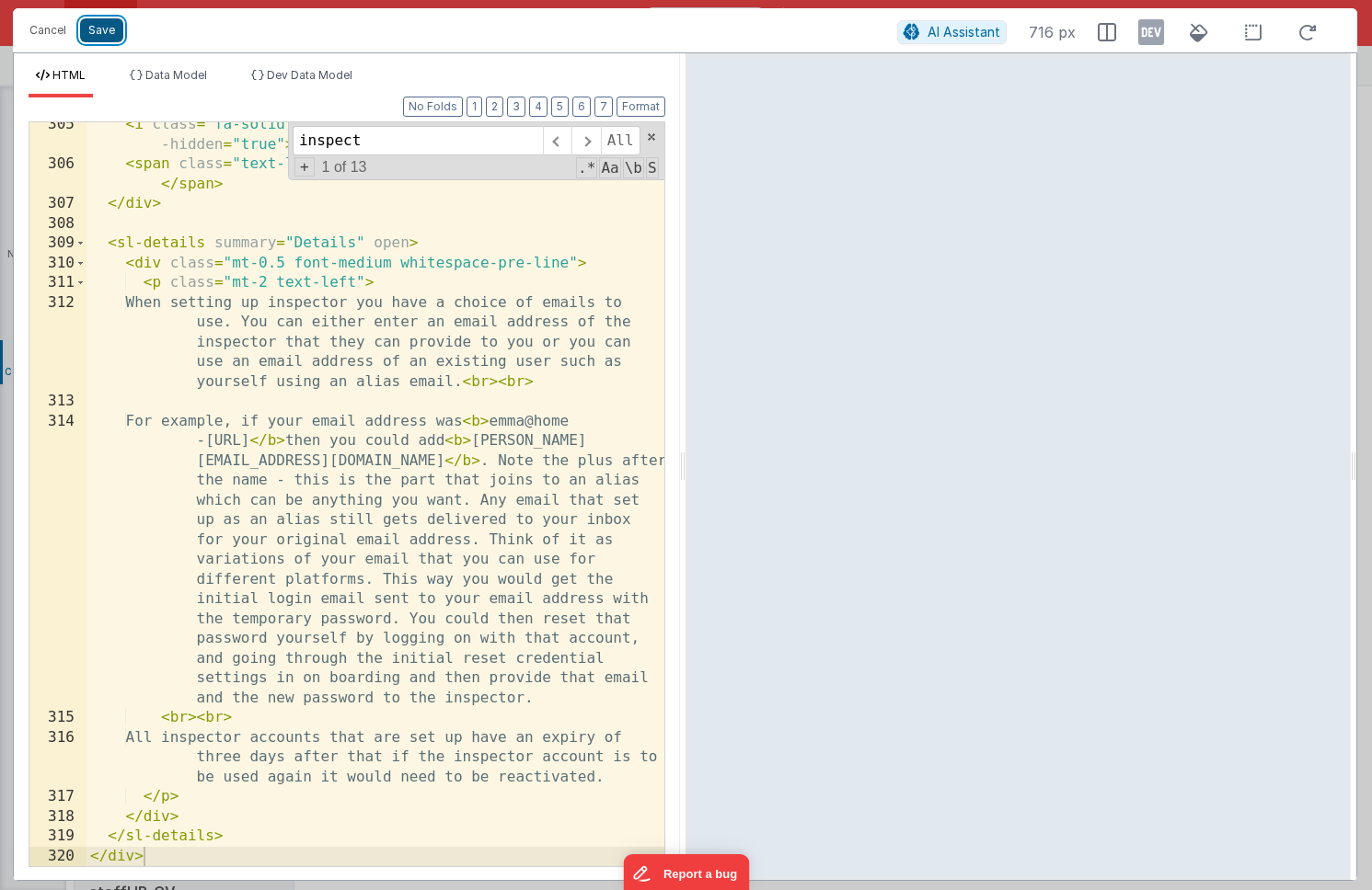
click at [112, 35] on button "Save" at bounding box center [101, 31] width 44 height 24
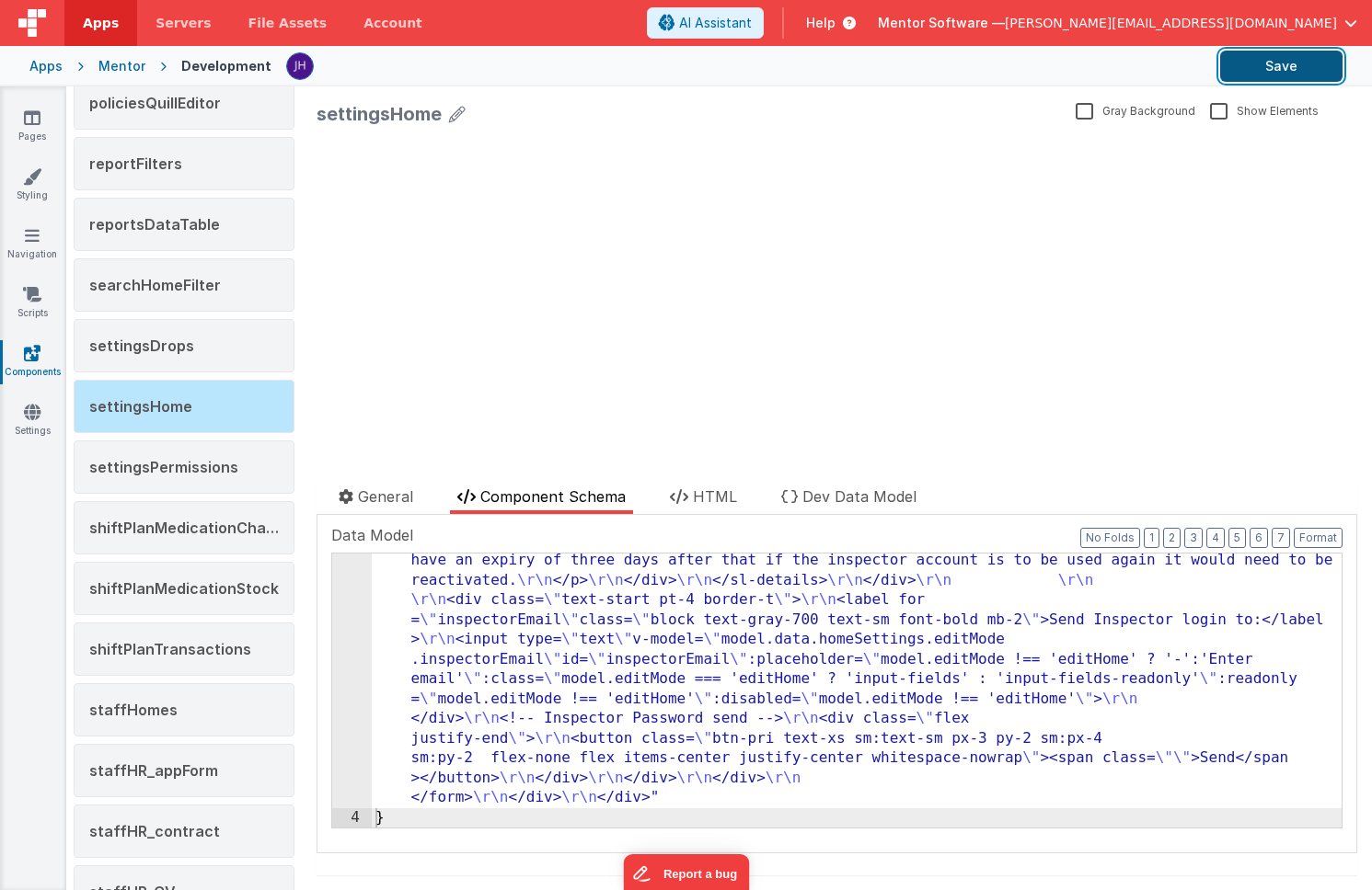
click at [1258, 78] on button "Save" at bounding box center [1282, 66] width 123 height 32
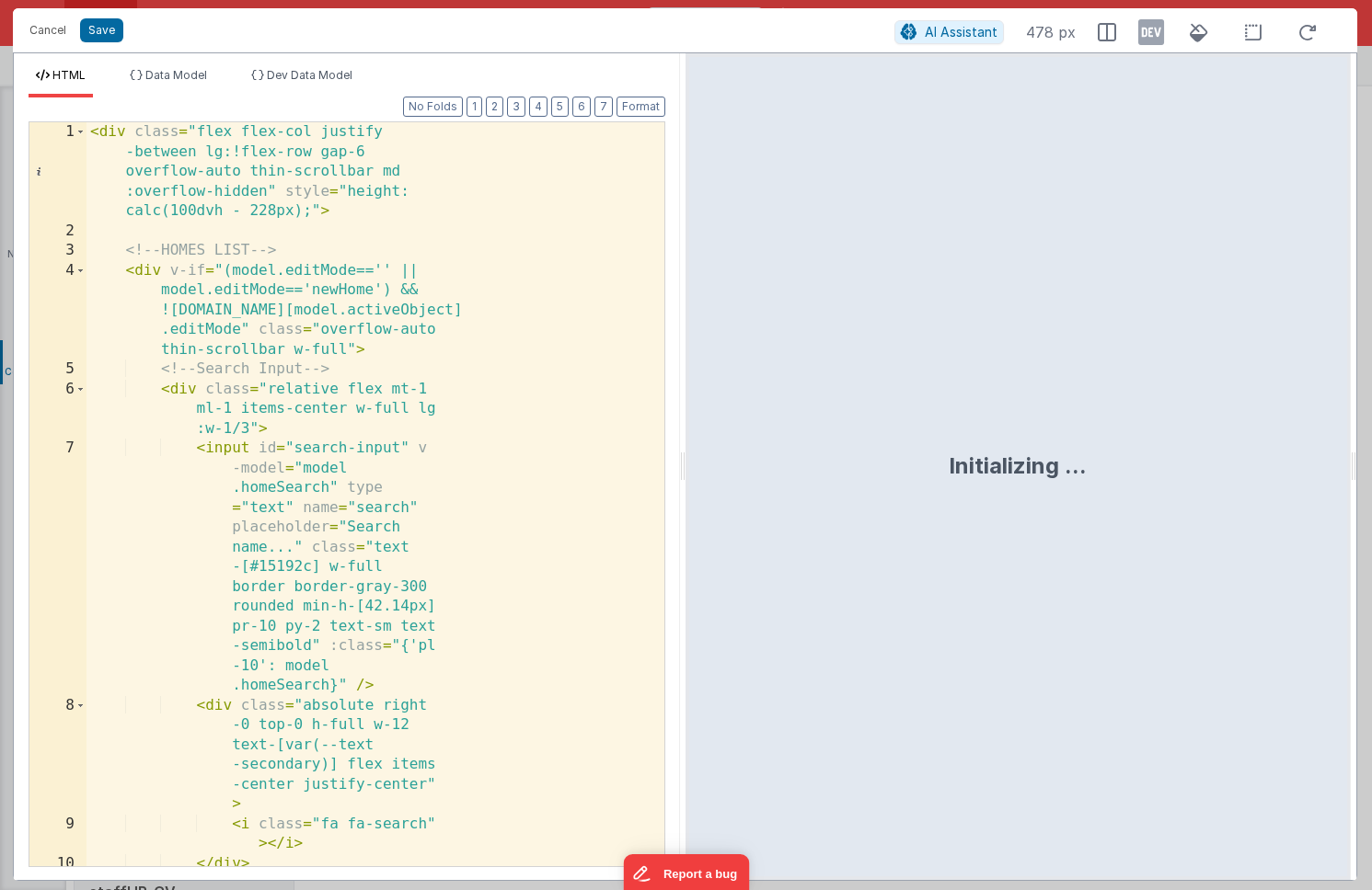
click at [498, 481] on div "< div class = "flex flex-col justify -between lg:!flex-row gap-6 overflow-auto …" at bounding box center [376, 633] width 578 height 1021
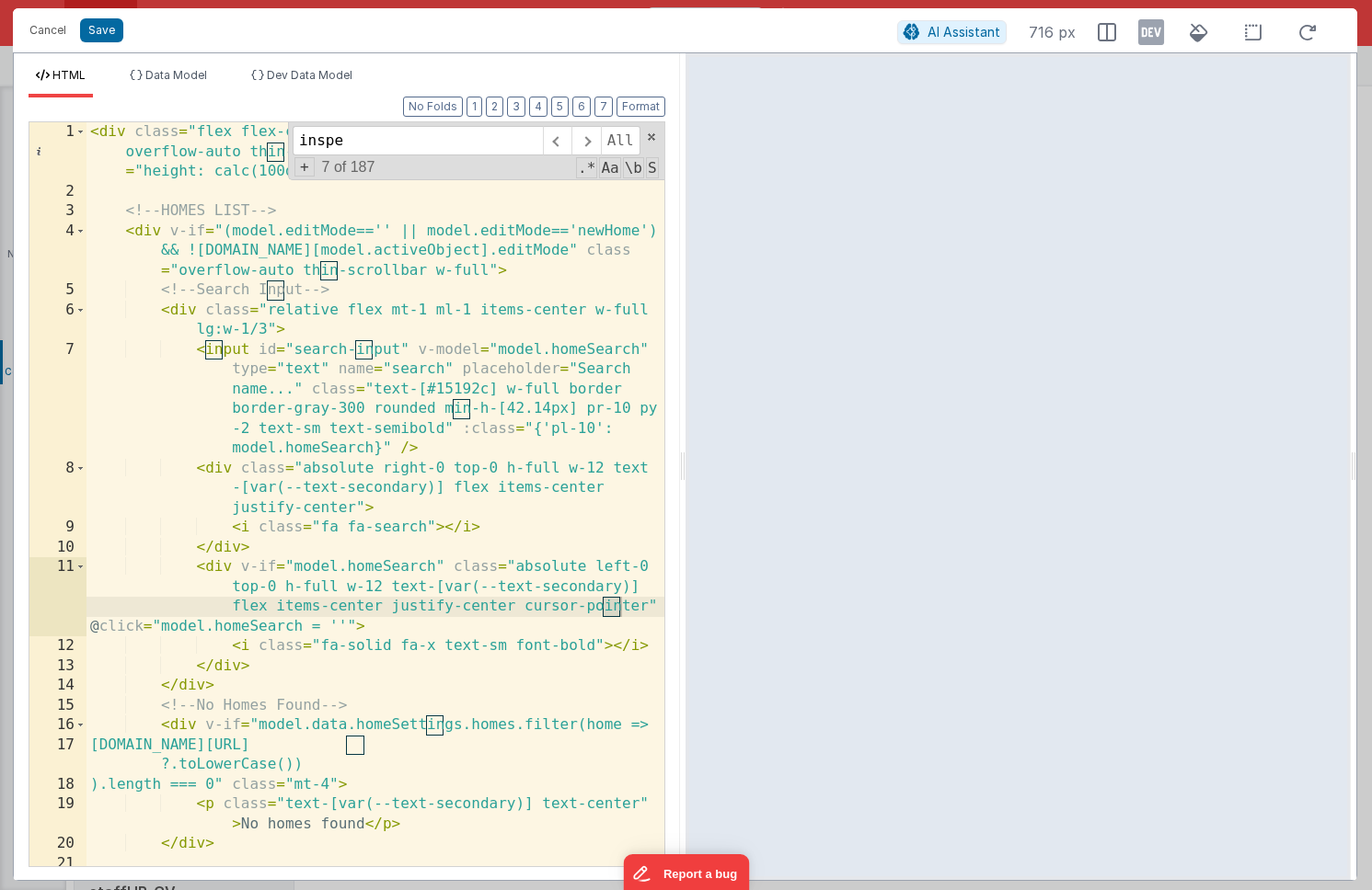
scroll to position [12859, 0]
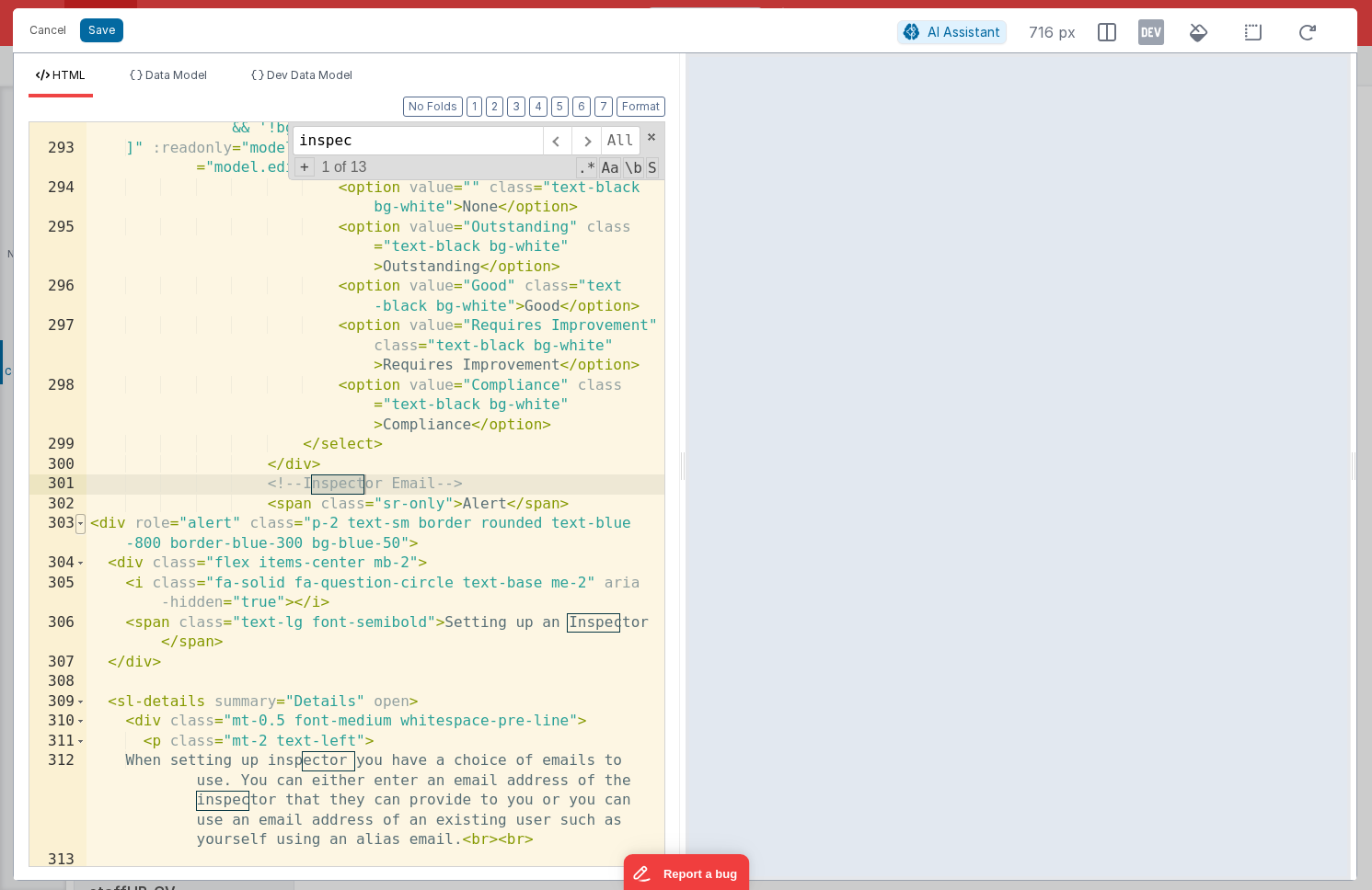
type input "inspec"
click at [83, 518] on span at bounding box center [80, 524] width 10 height 20
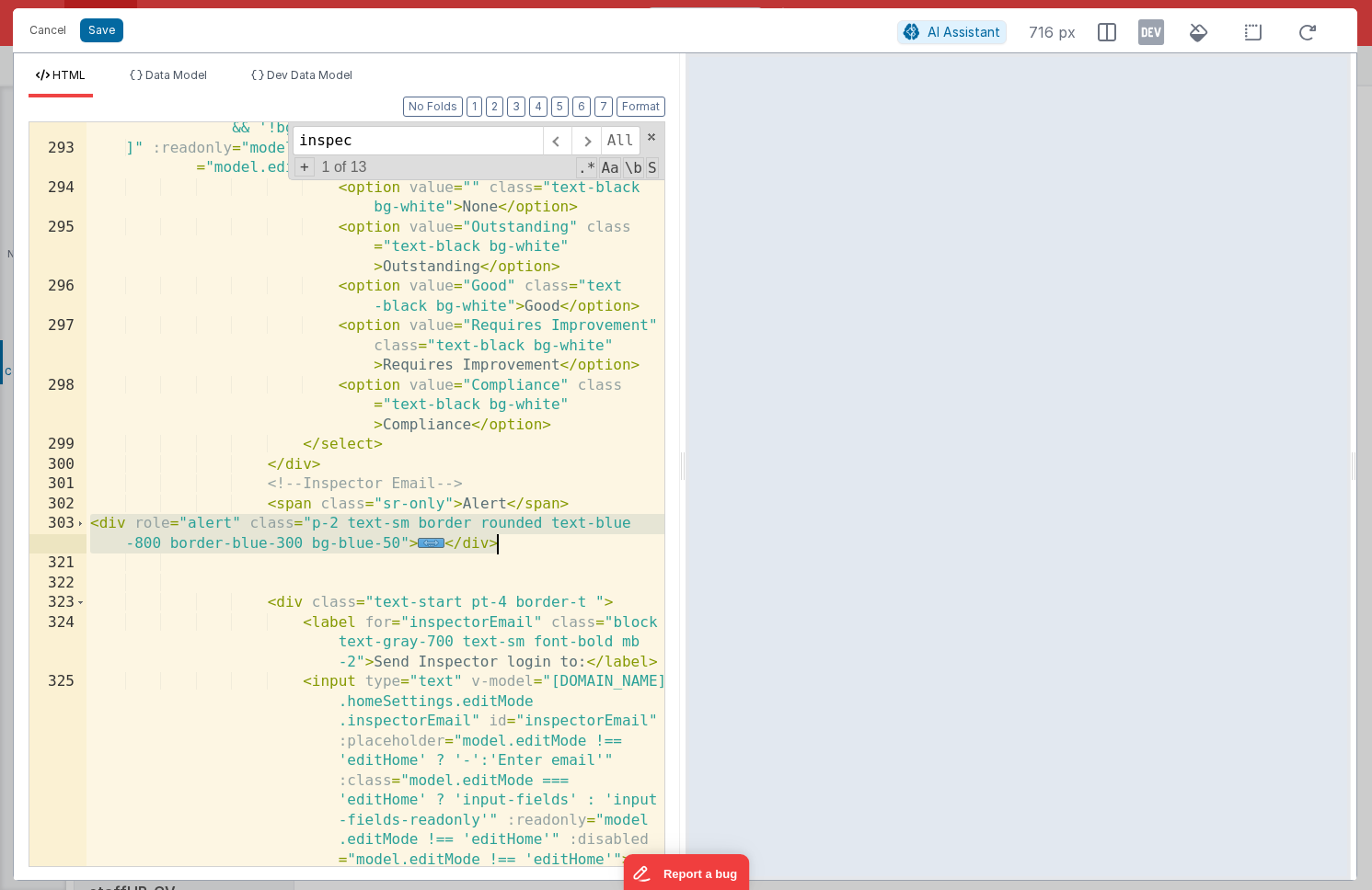
drag, startPoint x: 91, startPoint y: 525, endPoint x: 510, endPoint y: 541, distance: 419.3
click at [510, 541] on div "model.data.homeSettings.editMode.ofstedRating === '' && '!bg-white !text-gray-7…" at bounding box center [376, 501] width 578 height 804
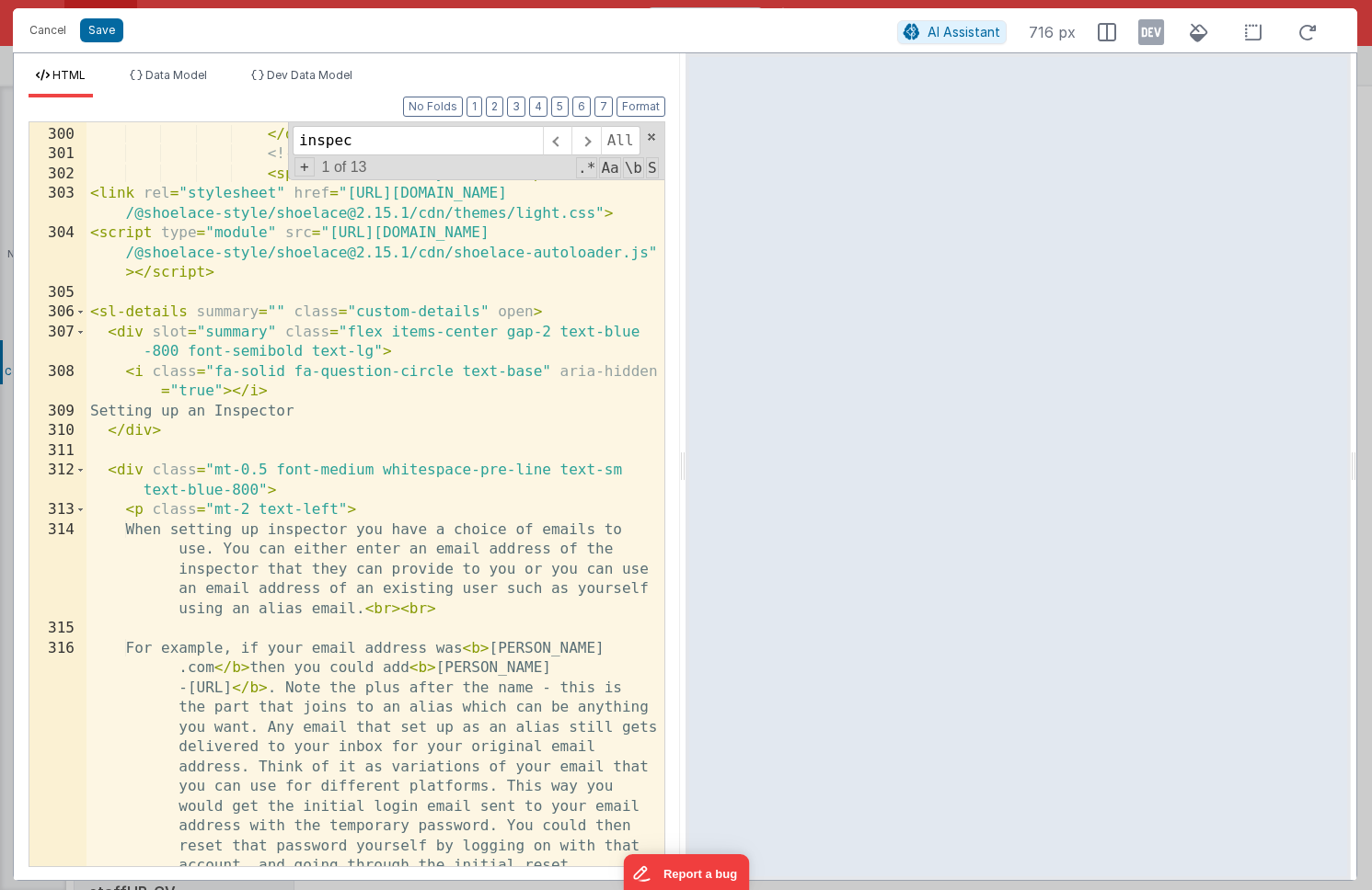
scroll to position [13182, 0]
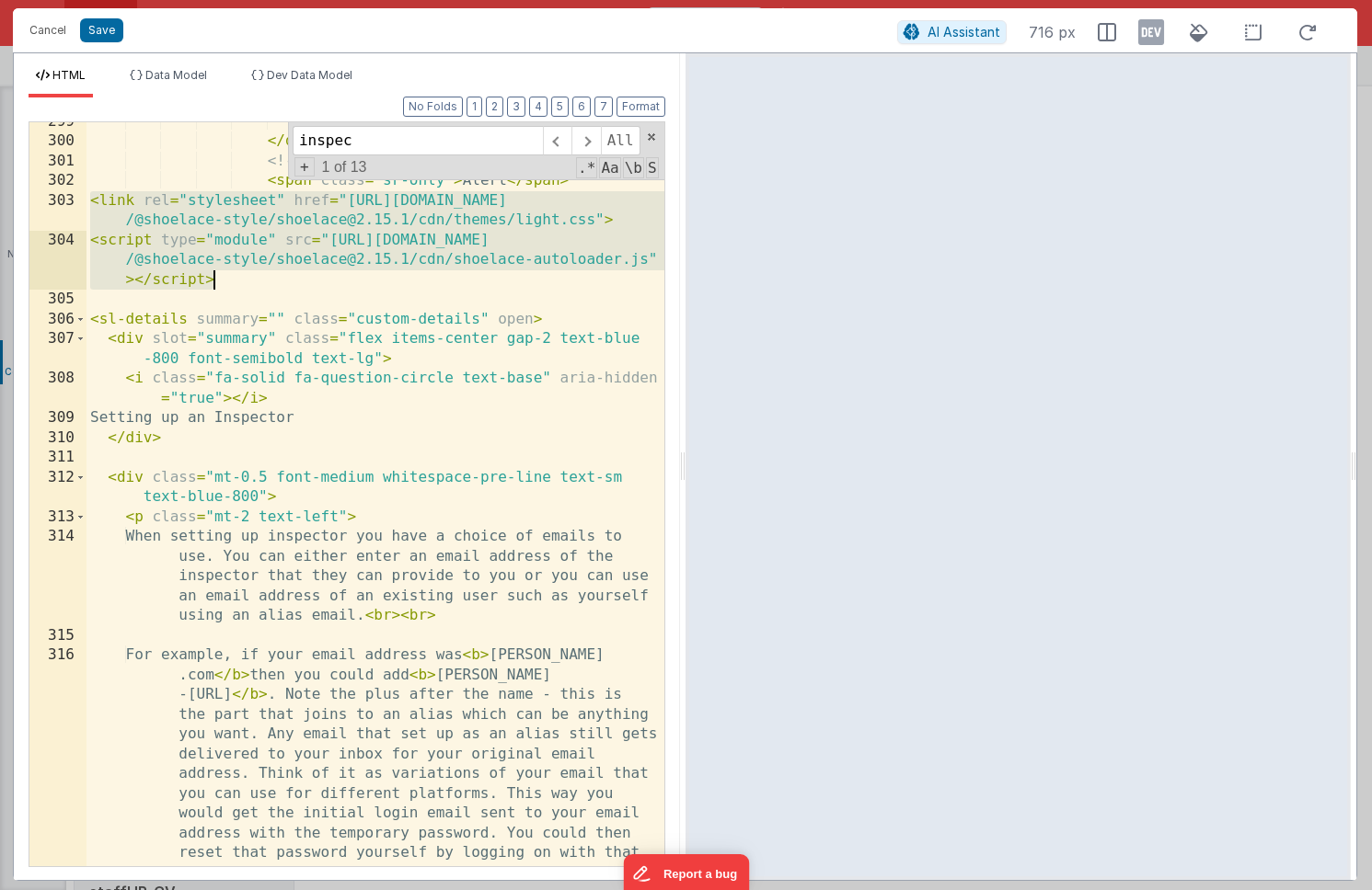
drag, startPoint x: 91, startPoint y: 199, endPoint x: 233, endPoint y: 284, distance: 165.5
click at [233, 284] on div "</ select > </ div > <!-- Inspector Email --> < span class = "sr-only" > Alert …" at bounding box center [376, 633] width 578 height 1041
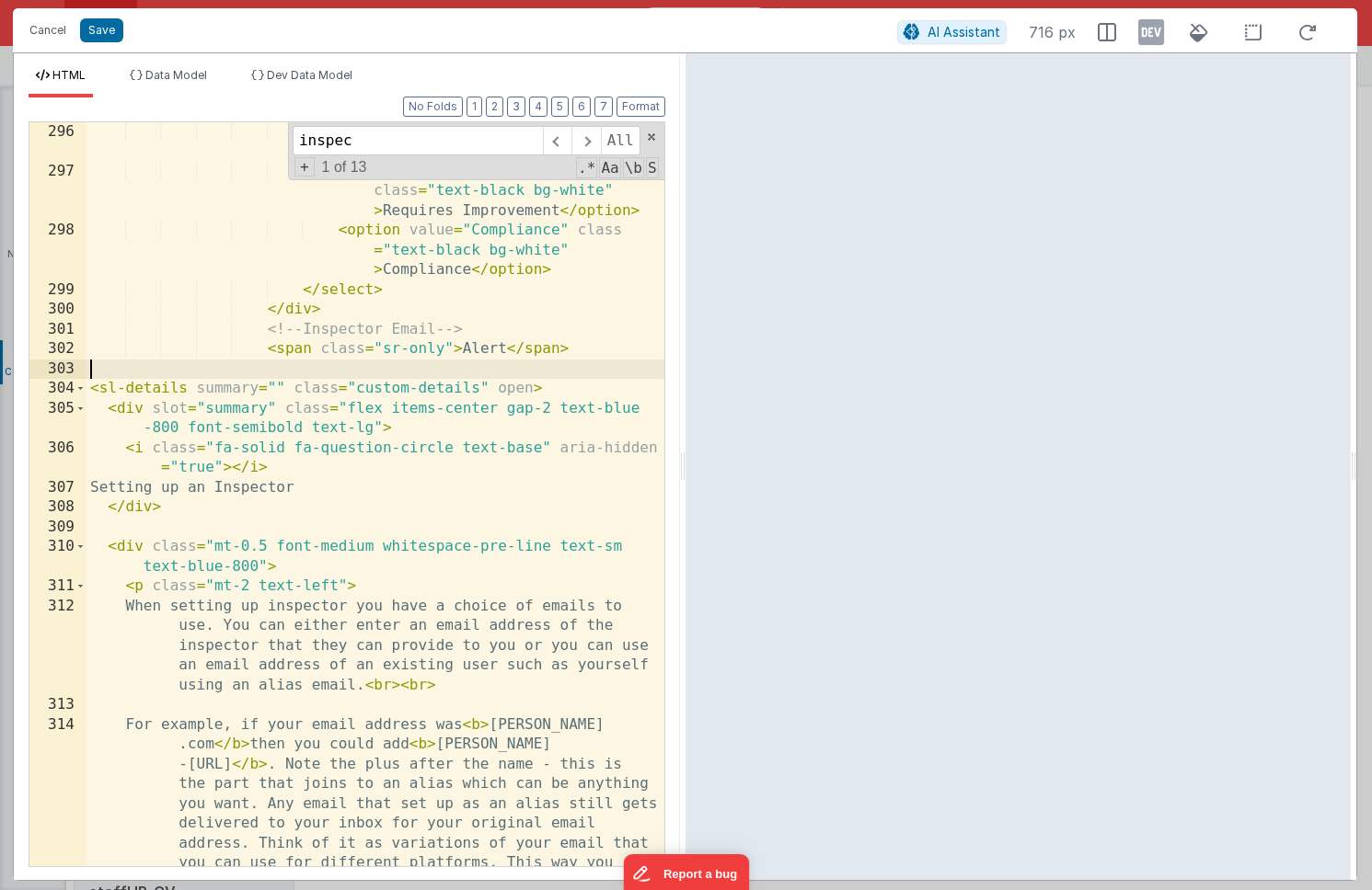
scroll to position [12986, 0]
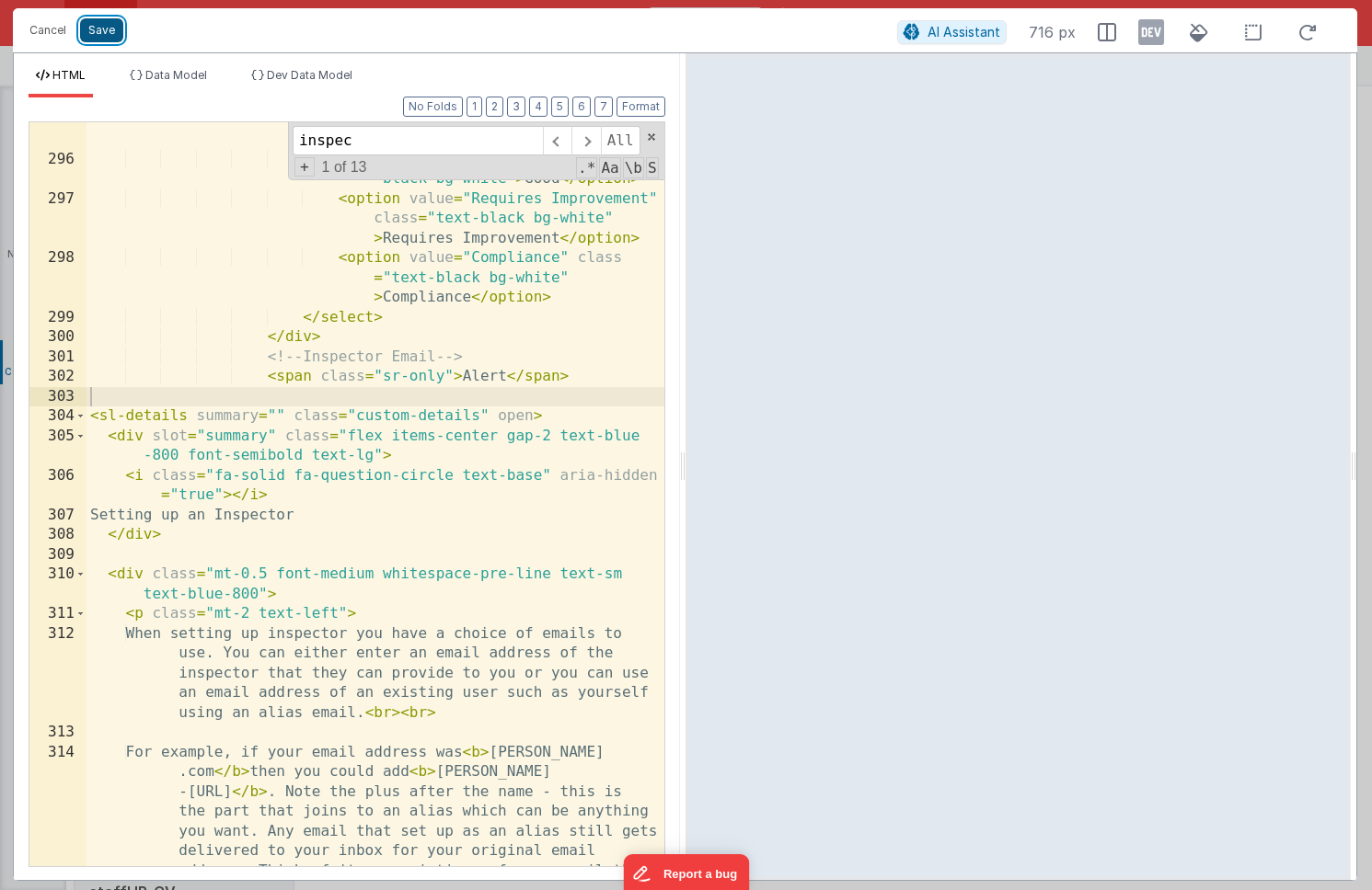
click at [109, 34] on button "Save" at bounding box center [101, 31] width 44 height 24
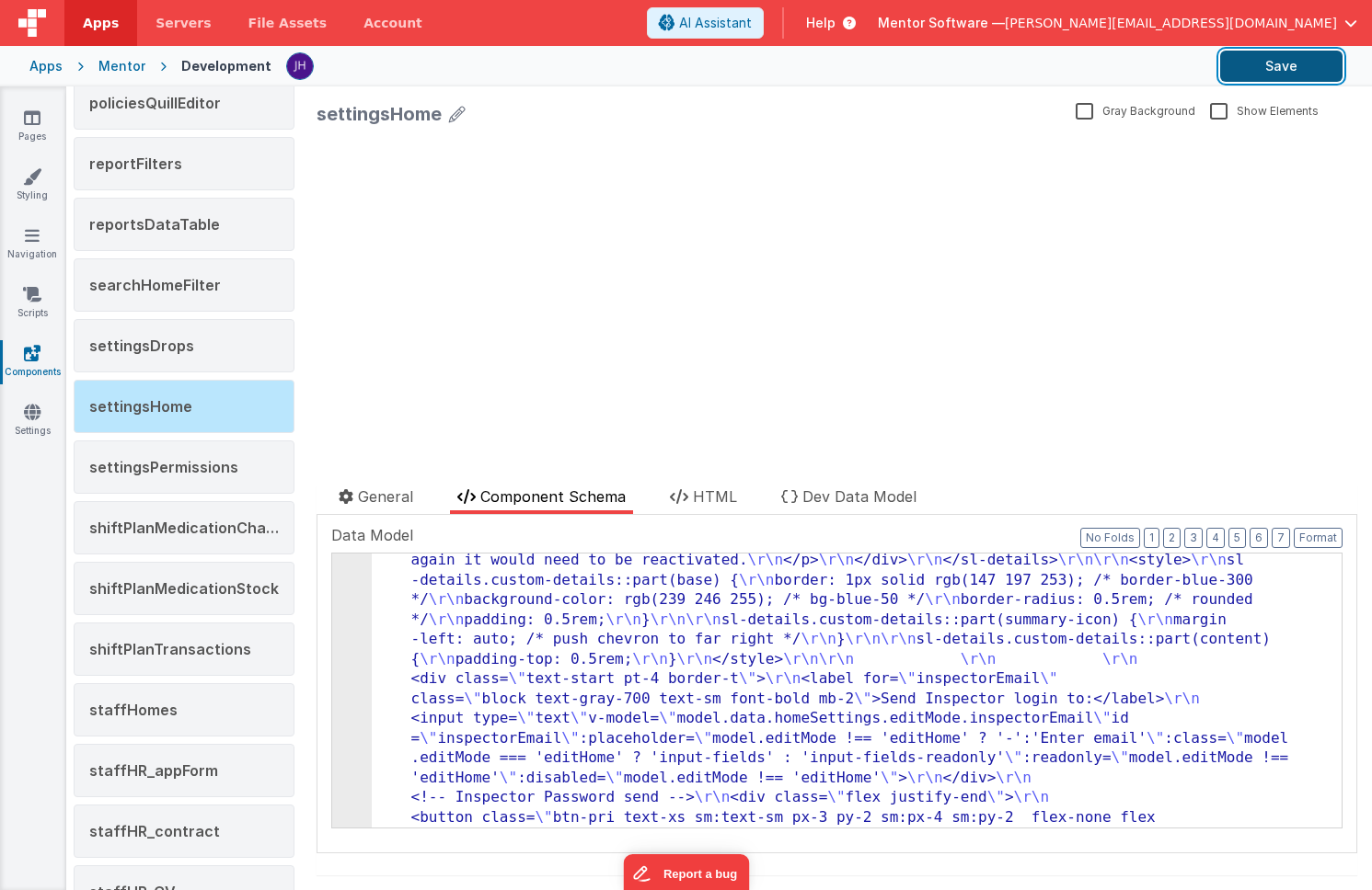
click at [1285, 64] on button "Save" at bounding box center [1282, 66] width 123 height 32
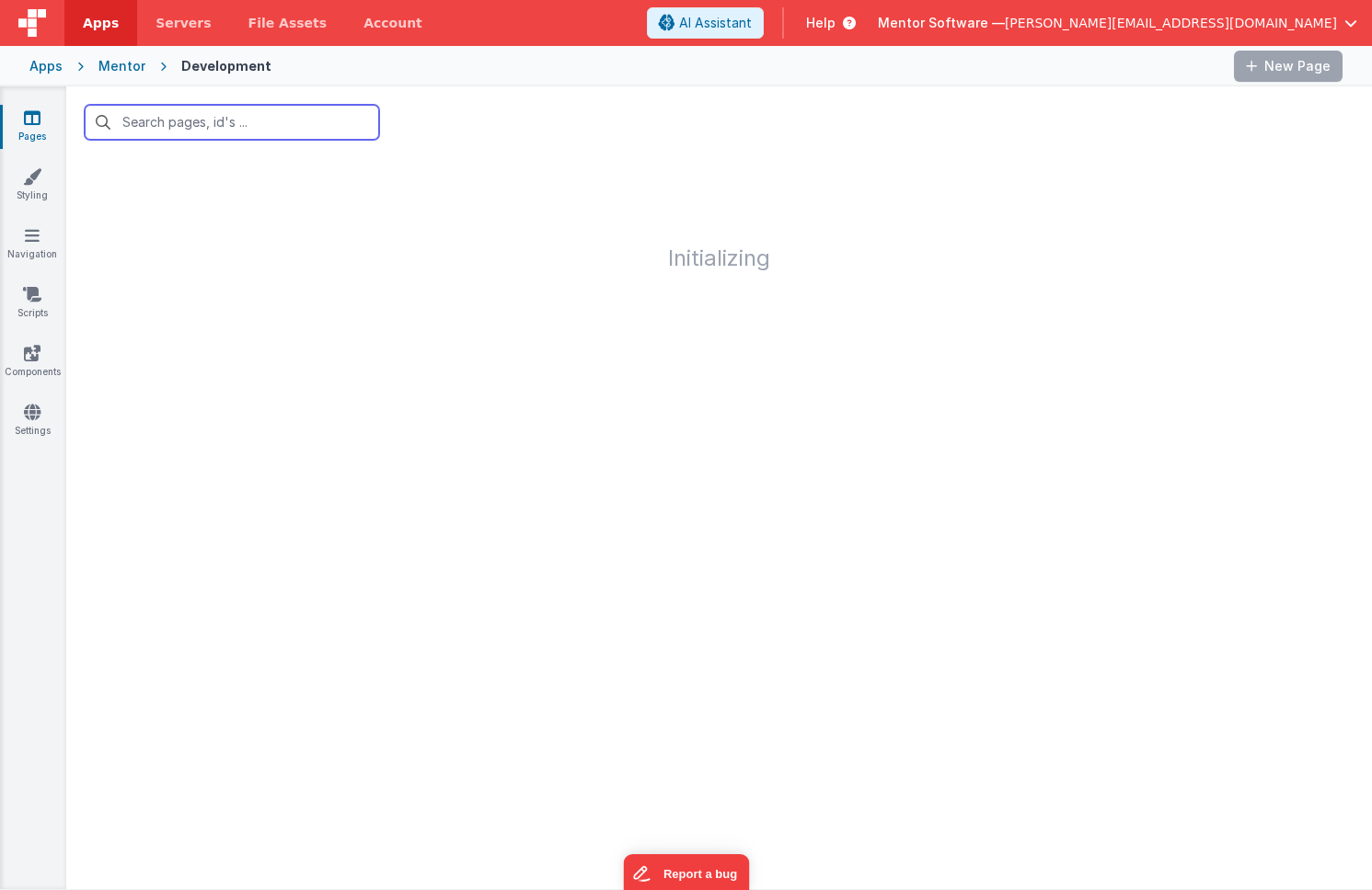
click at [200, 124] on input "text" at bounding box center [231, 123] width 295 height 35
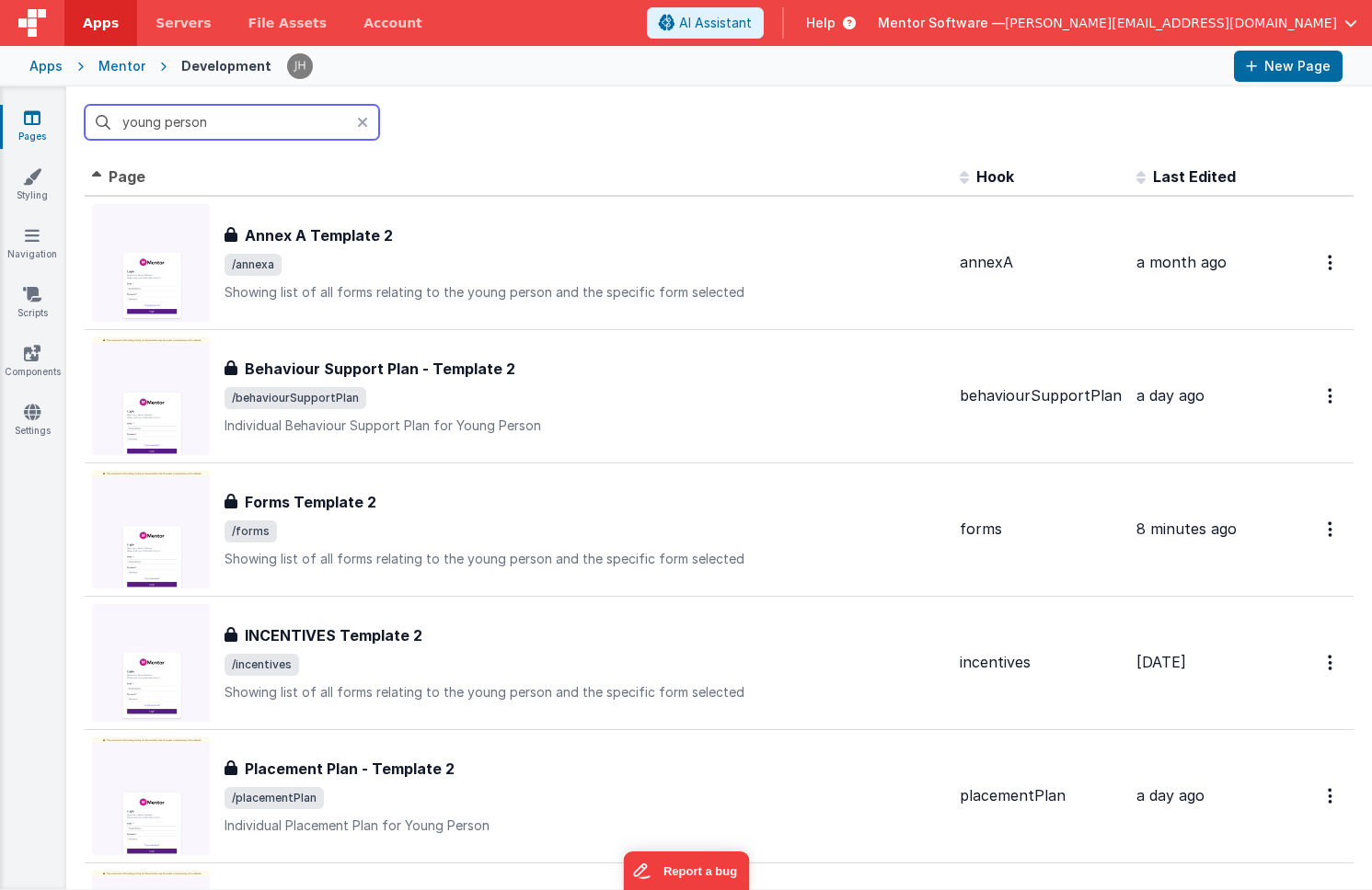
click at [170, 120] on input "young person" at bounding box center [231, 123] width 295 height 35
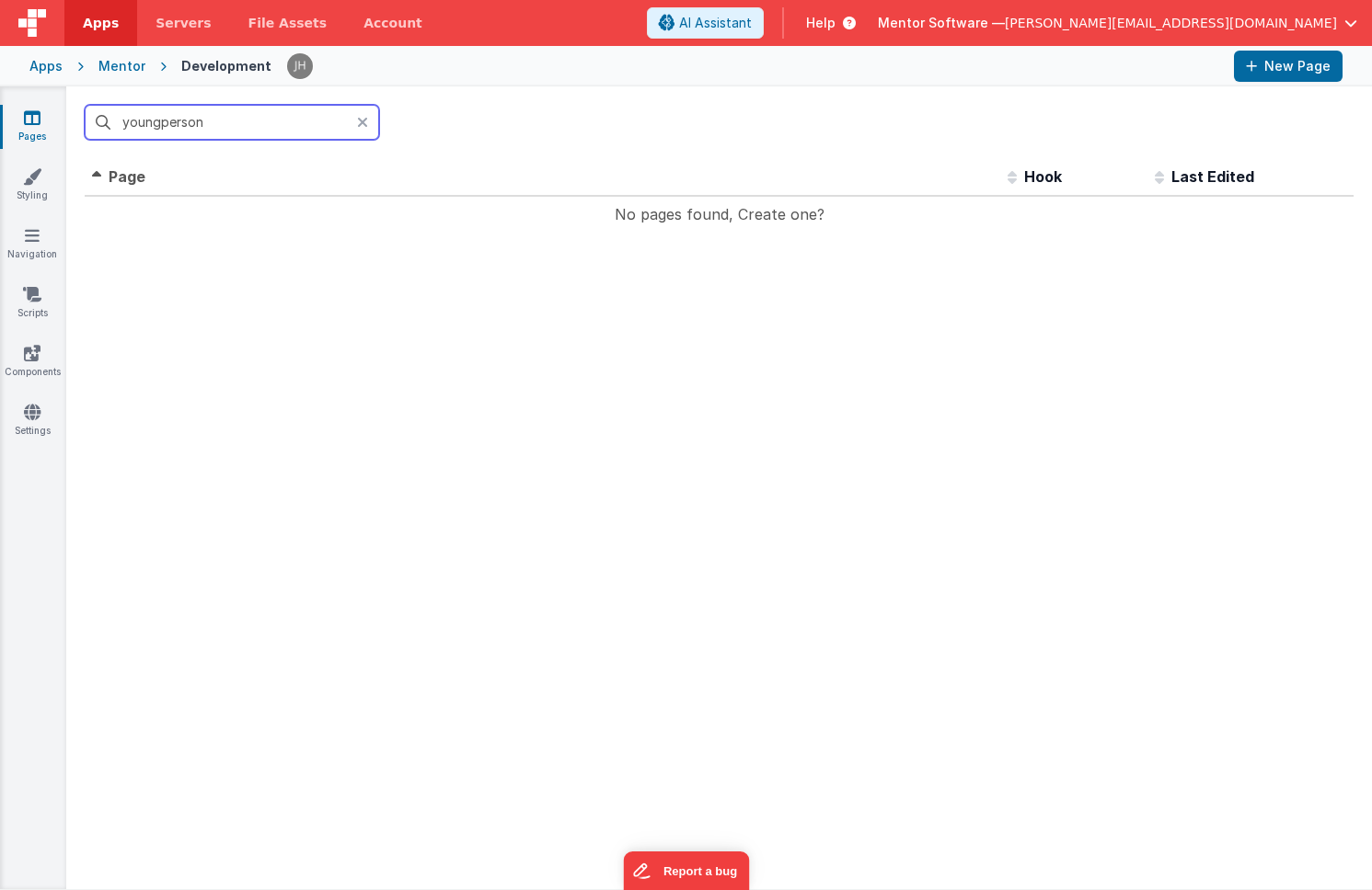
click at [208, 133] on input "youngperson" at bounding box center [231, 123] width 295 height 35
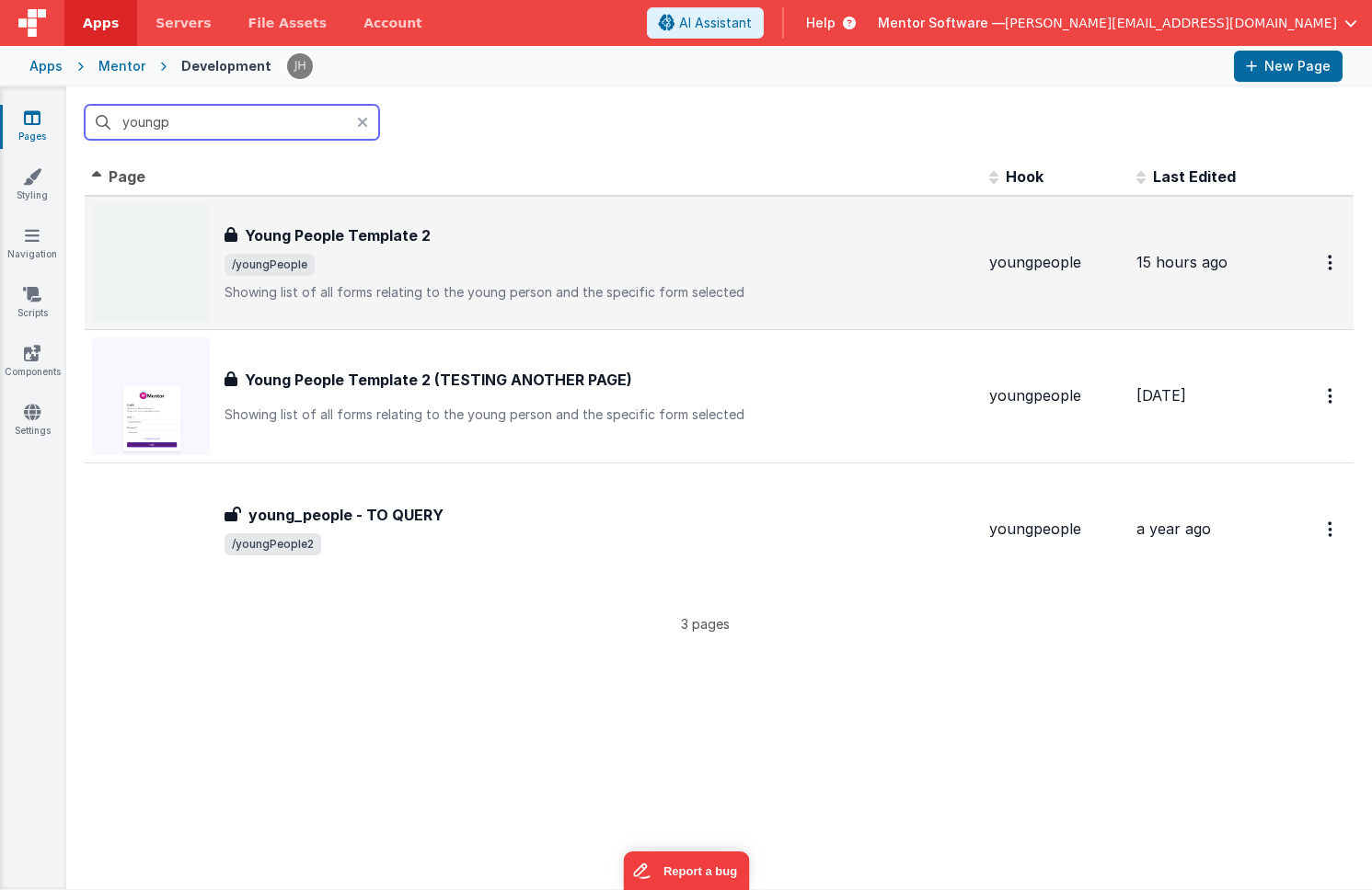
type input "youngp"
click at [377, 233] on h3 "Young People Template 2" at bounding box center [337, 236] width 186 height 22
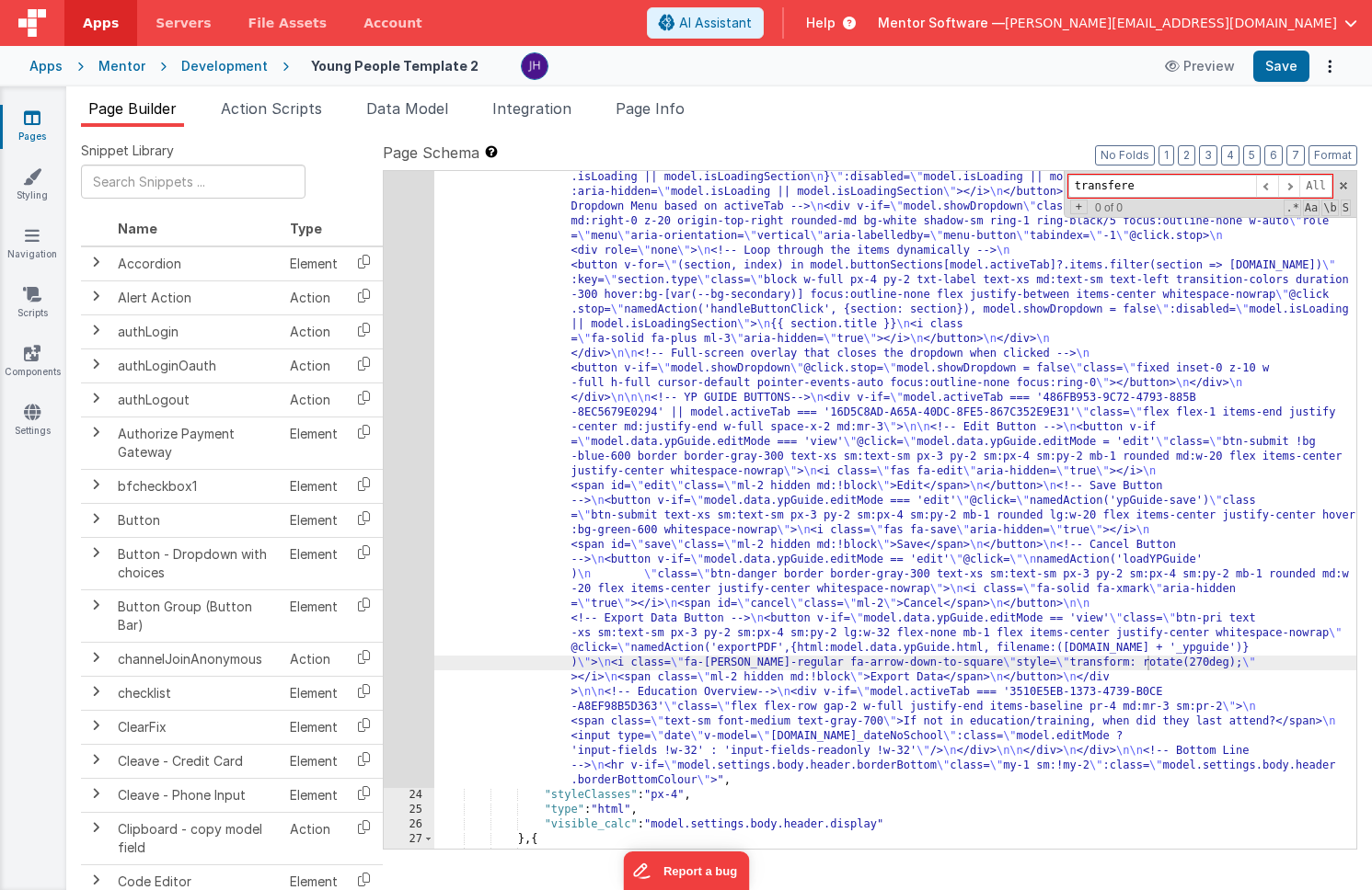
scroll to position [1111, 0]
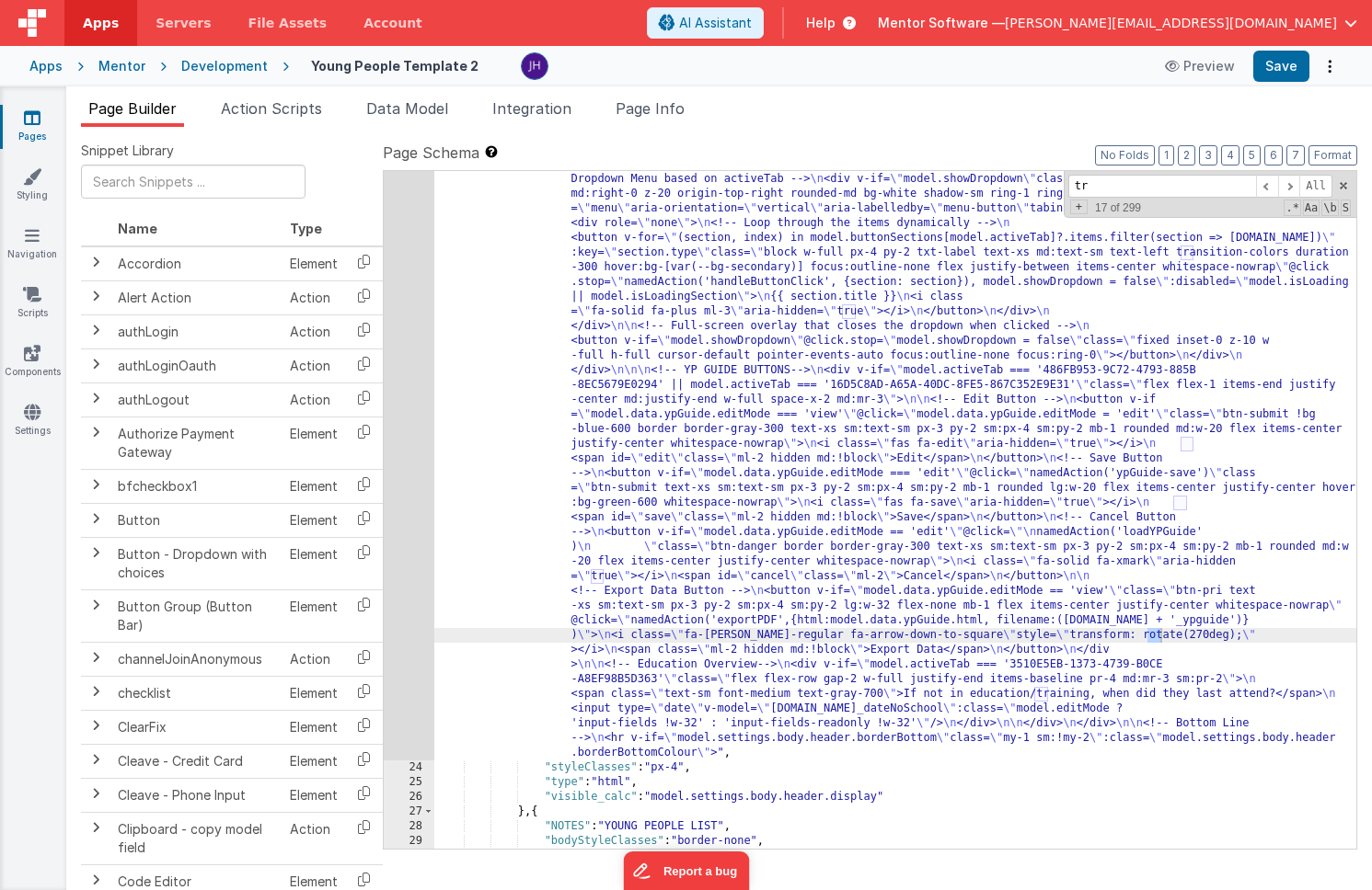
type input "t"
click at [1271, 151] on button "6" at bounding box center [1273, 155] width 19 height 20
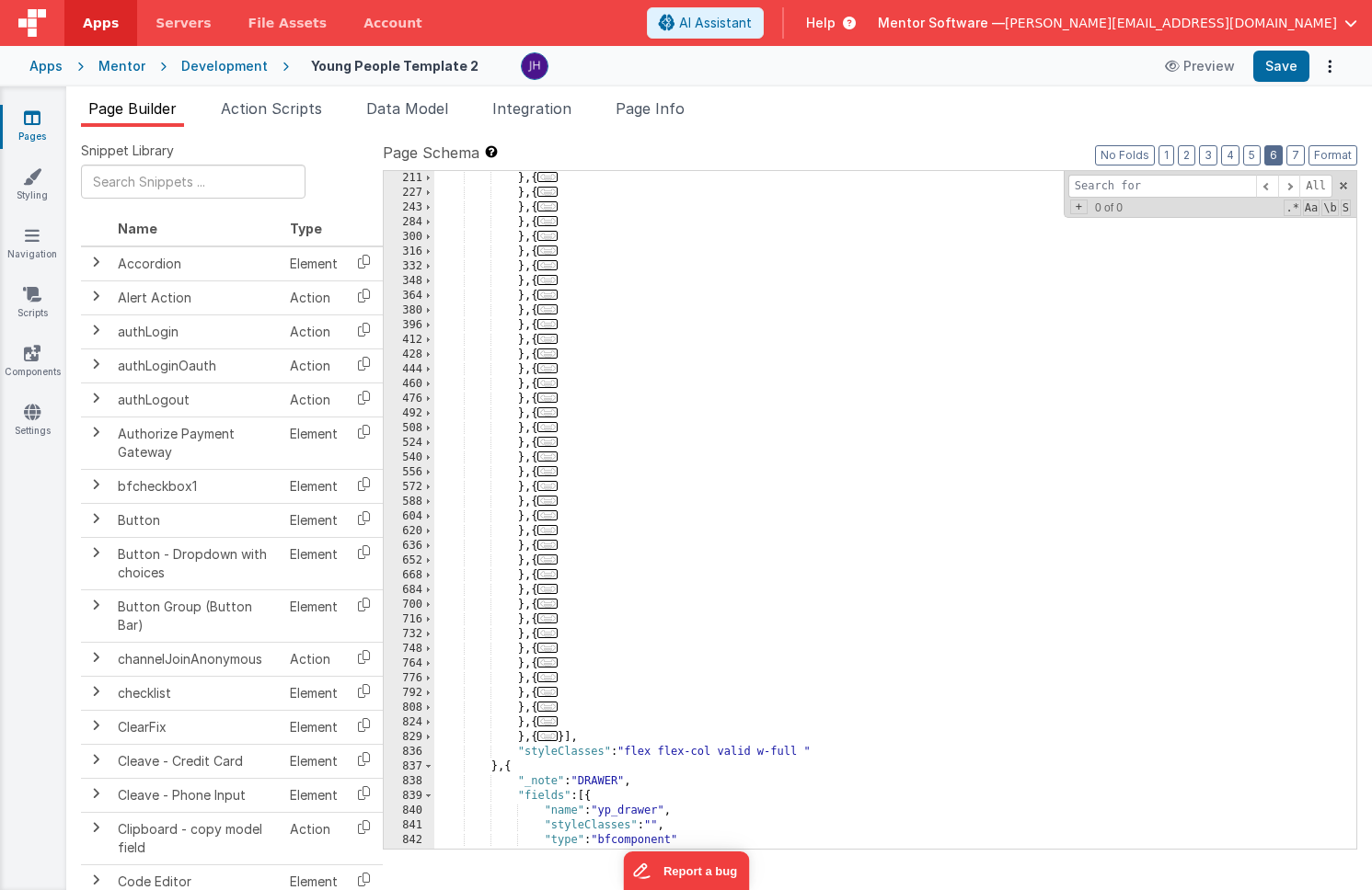
scroll to position [2428, 0]
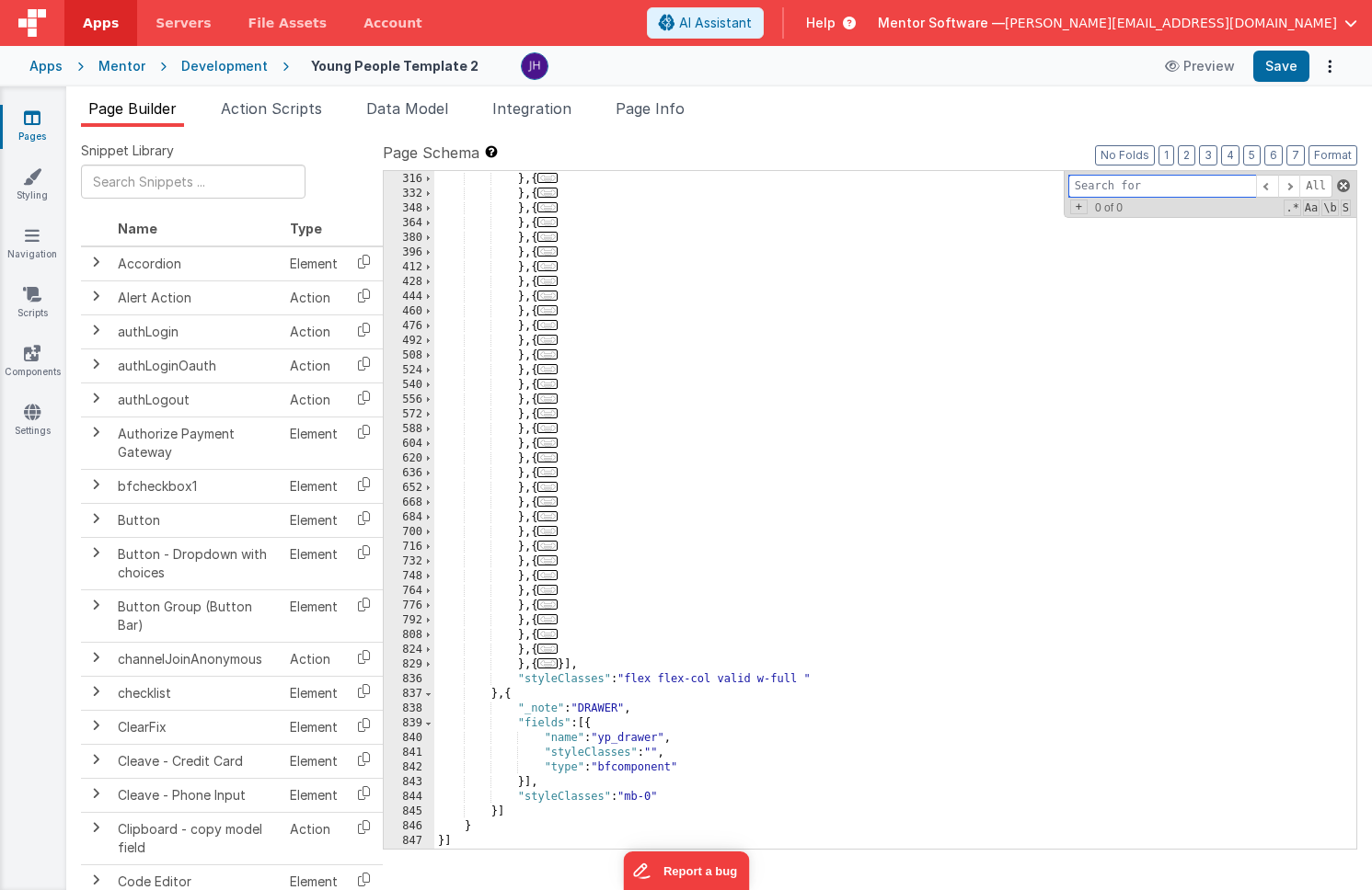
click at [1342, 185] on span at bounding box center [1344, 186] width 13 height 13
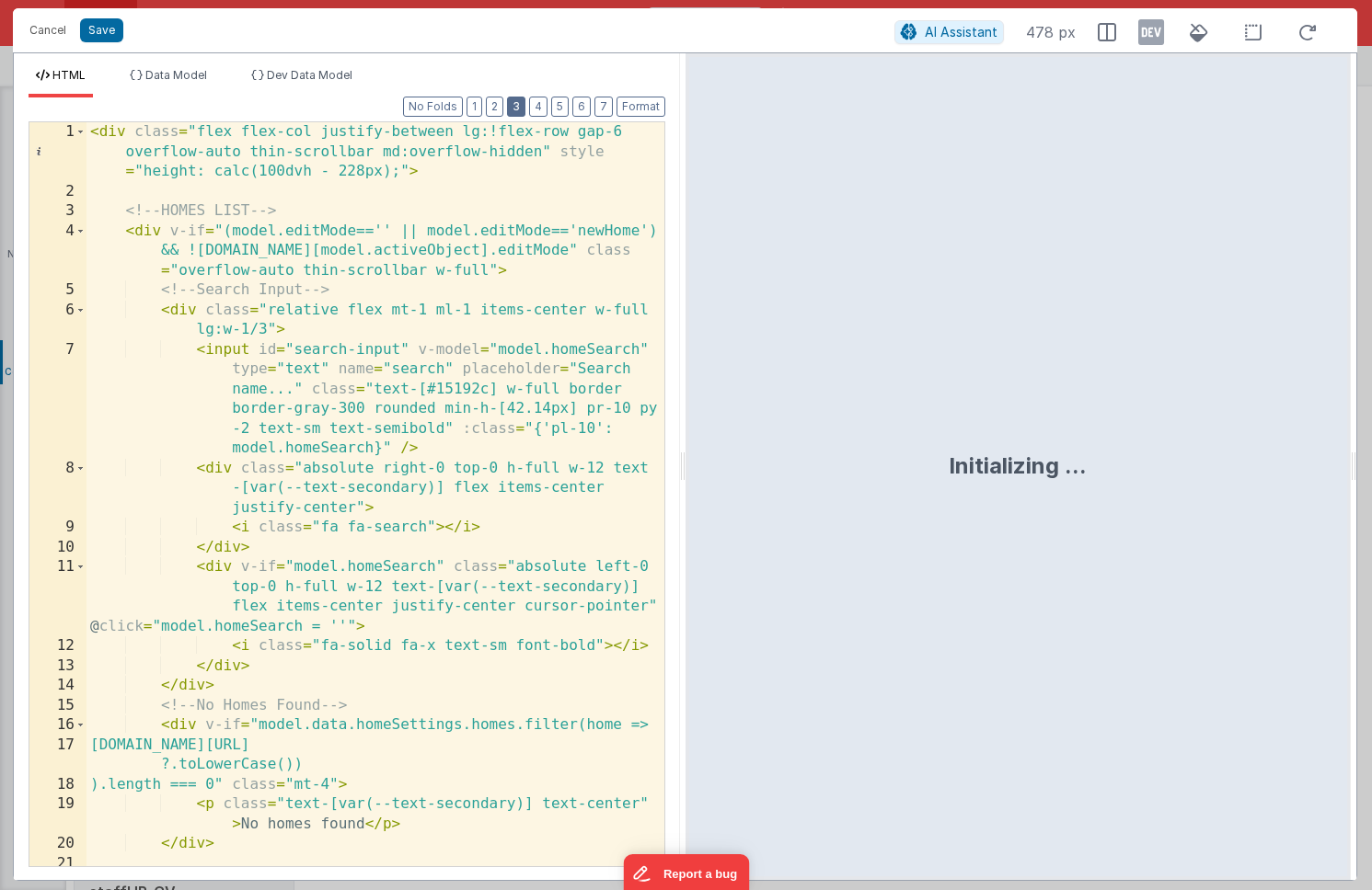
click at [514, 108] on button "3" at bounding box center [517, 107] width 19 height 20
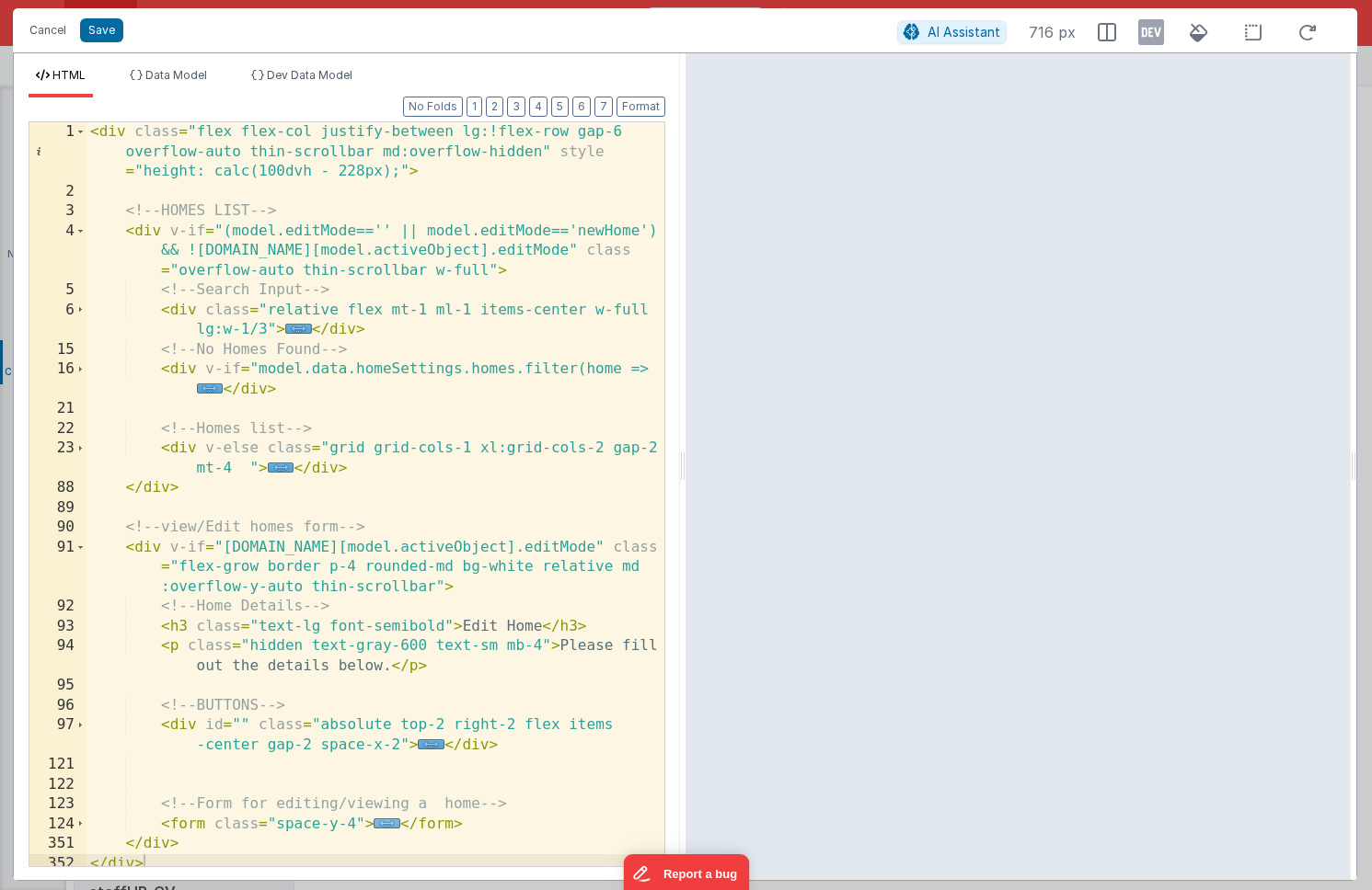
click at [383, 821] on span "..." at bounding box center [387, 823] width 27 height 10
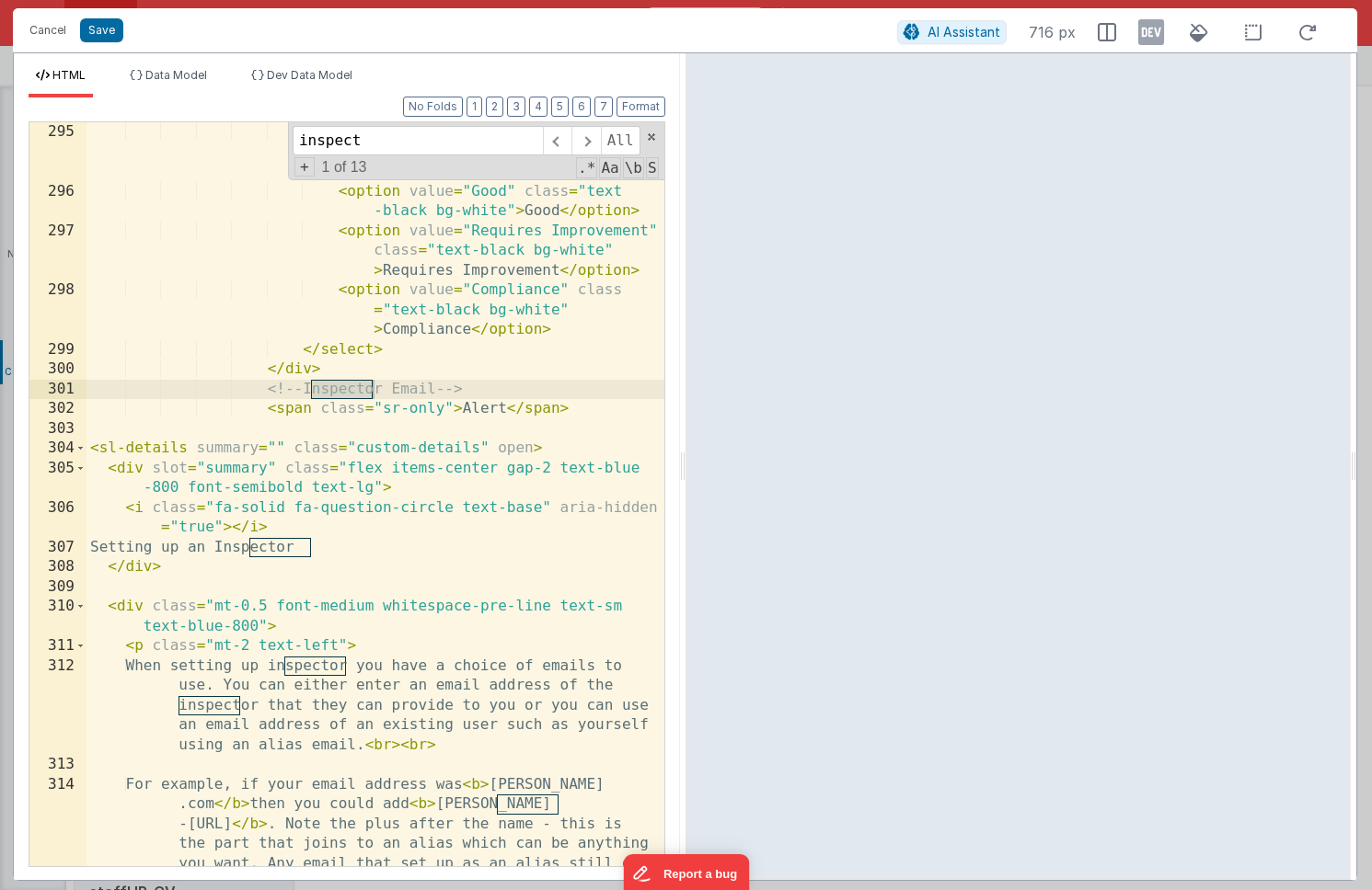
scroll to position [9862, 0]
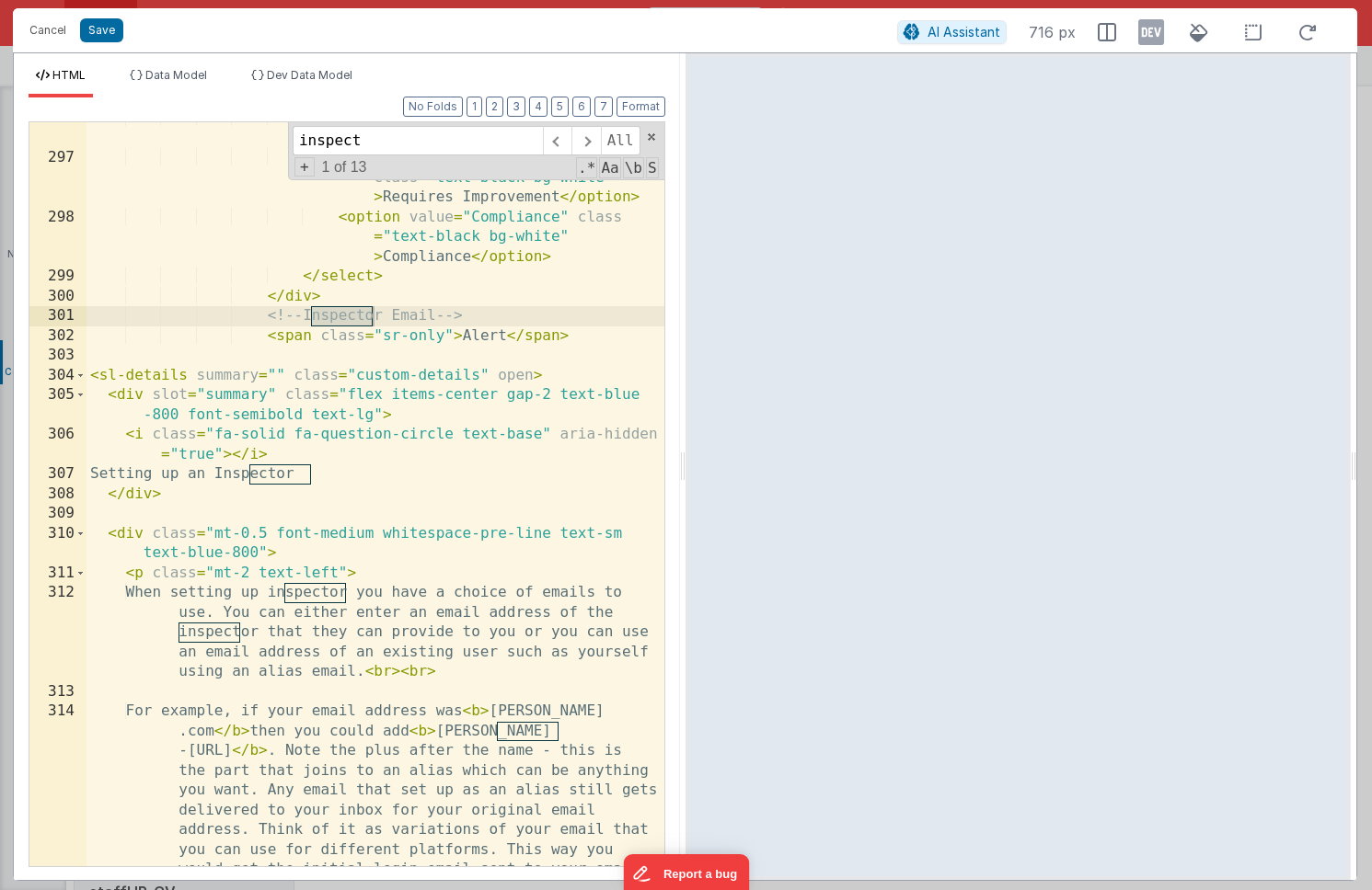
type input "inspect"
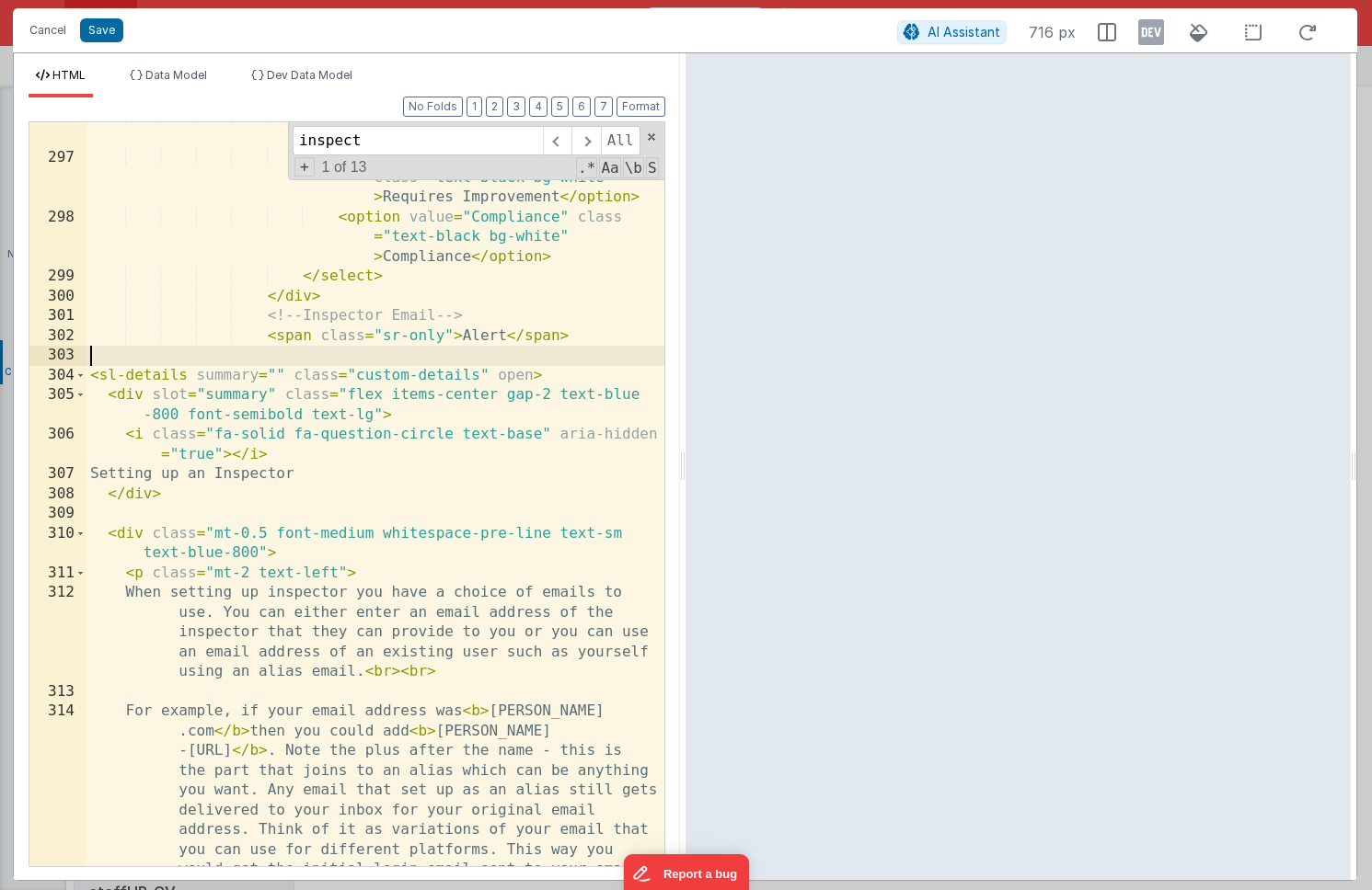
click at [574, 350] on div "< option value = "Good" class = "text -black bg-white" > Good </ option > < opt…" at bounding box center [376, 639] width 578 height 1061
drag, startPoint x: 581, startPoint y: 334, endPoint x: 59, endPoint y: 336, distance: 522.0
click at [59, 336] on div "296 297 298 299 300 301 302 303 304 305 306 307 308 309 310 311 312 313 314 315…" at bounding box center [347, 494] width 637 height 746
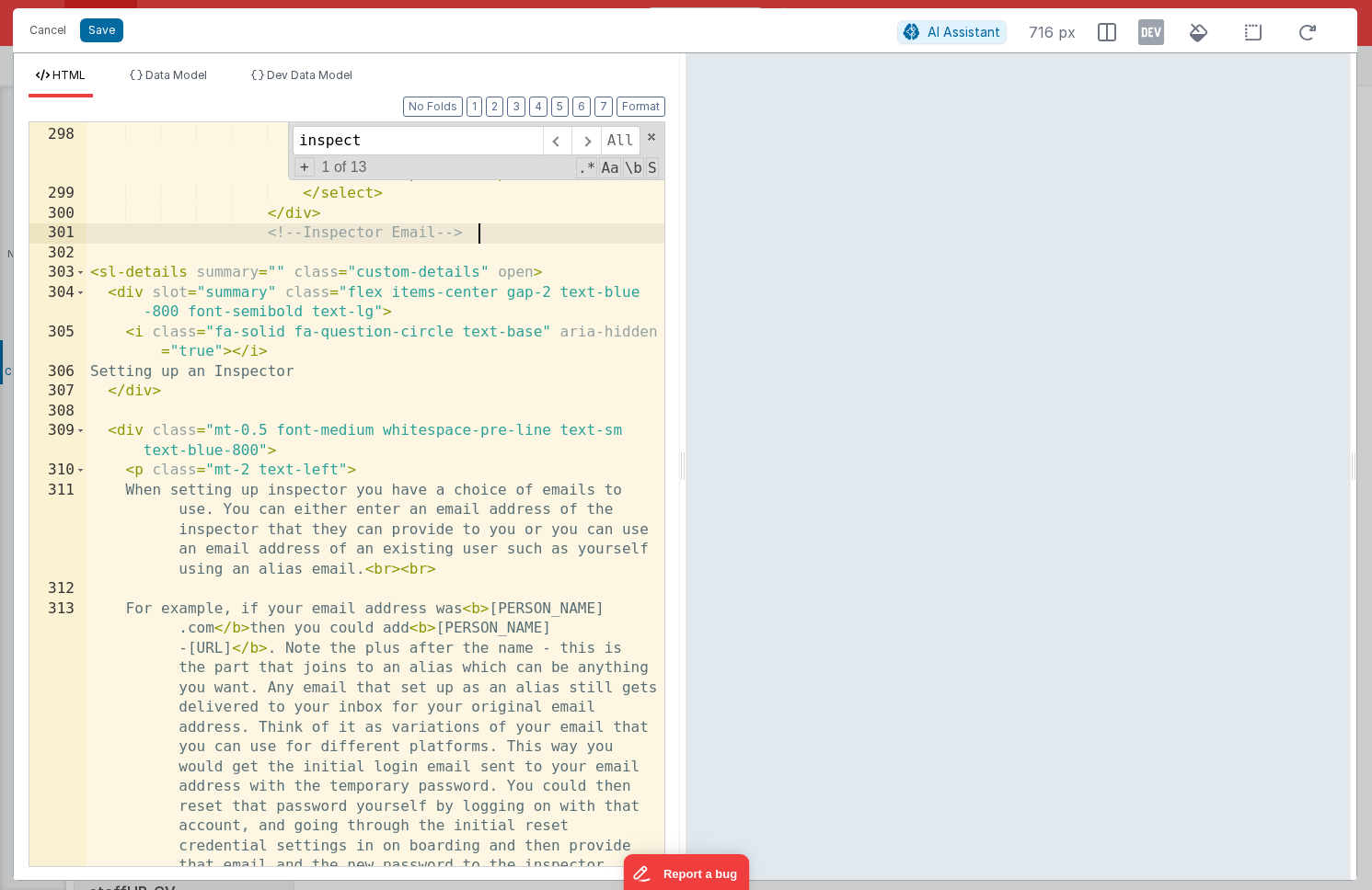
scroll to position [9967, 0]
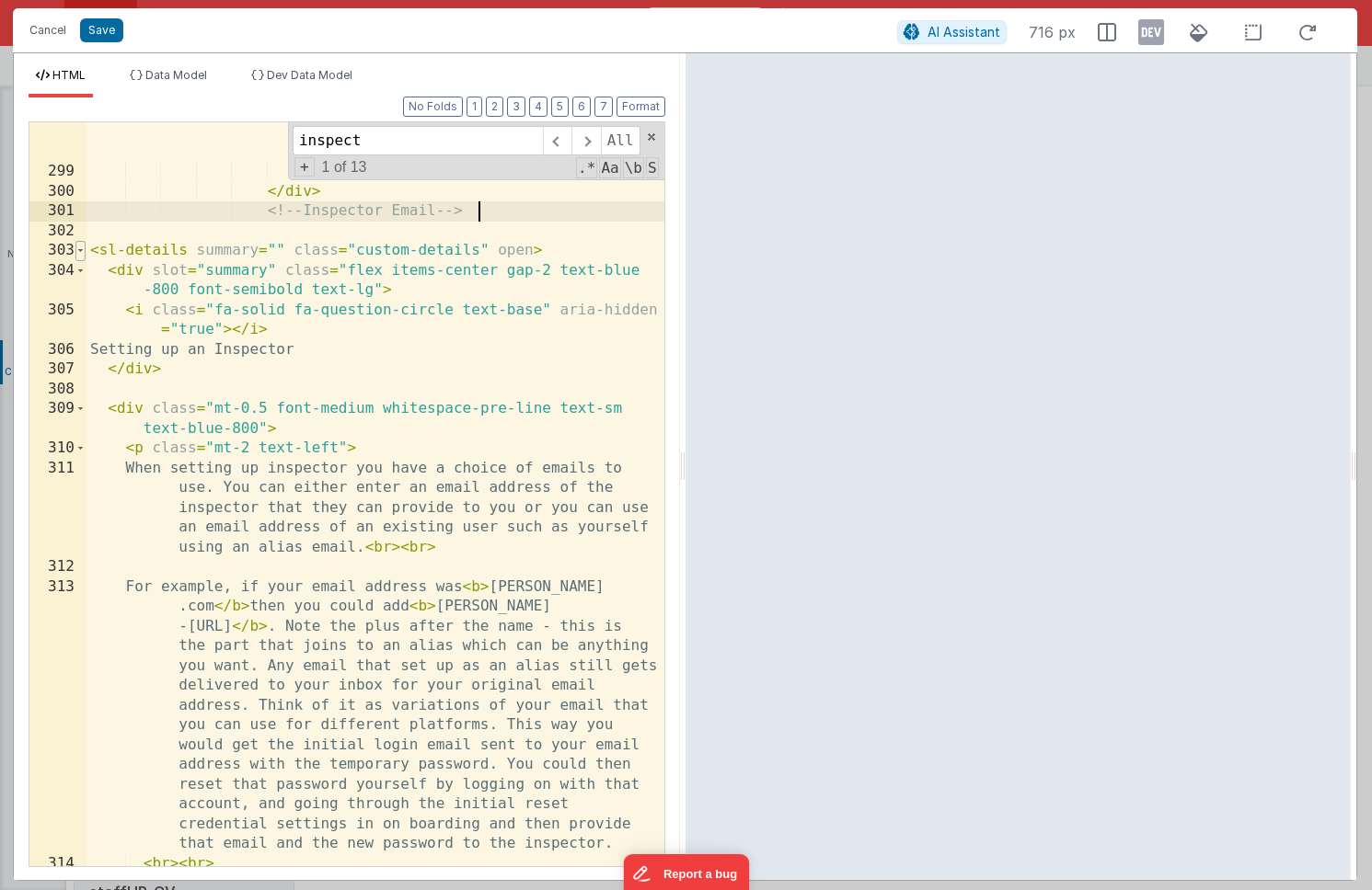
click at [83, 252] on span at bounding box center [80, 251] width 10 height 20
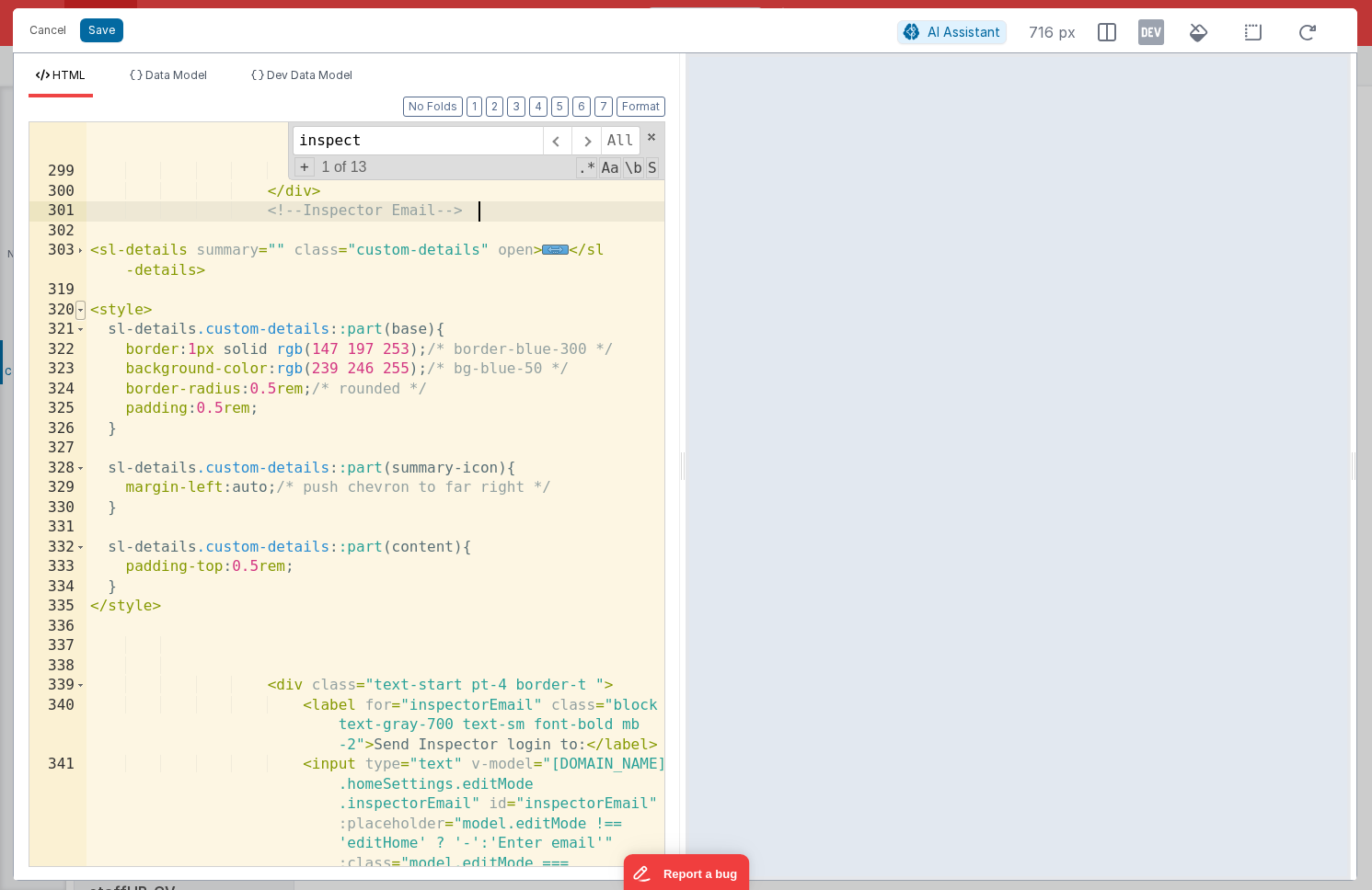
click at [83, 308] on span at bounding box center [80, 311] width 10 height 20
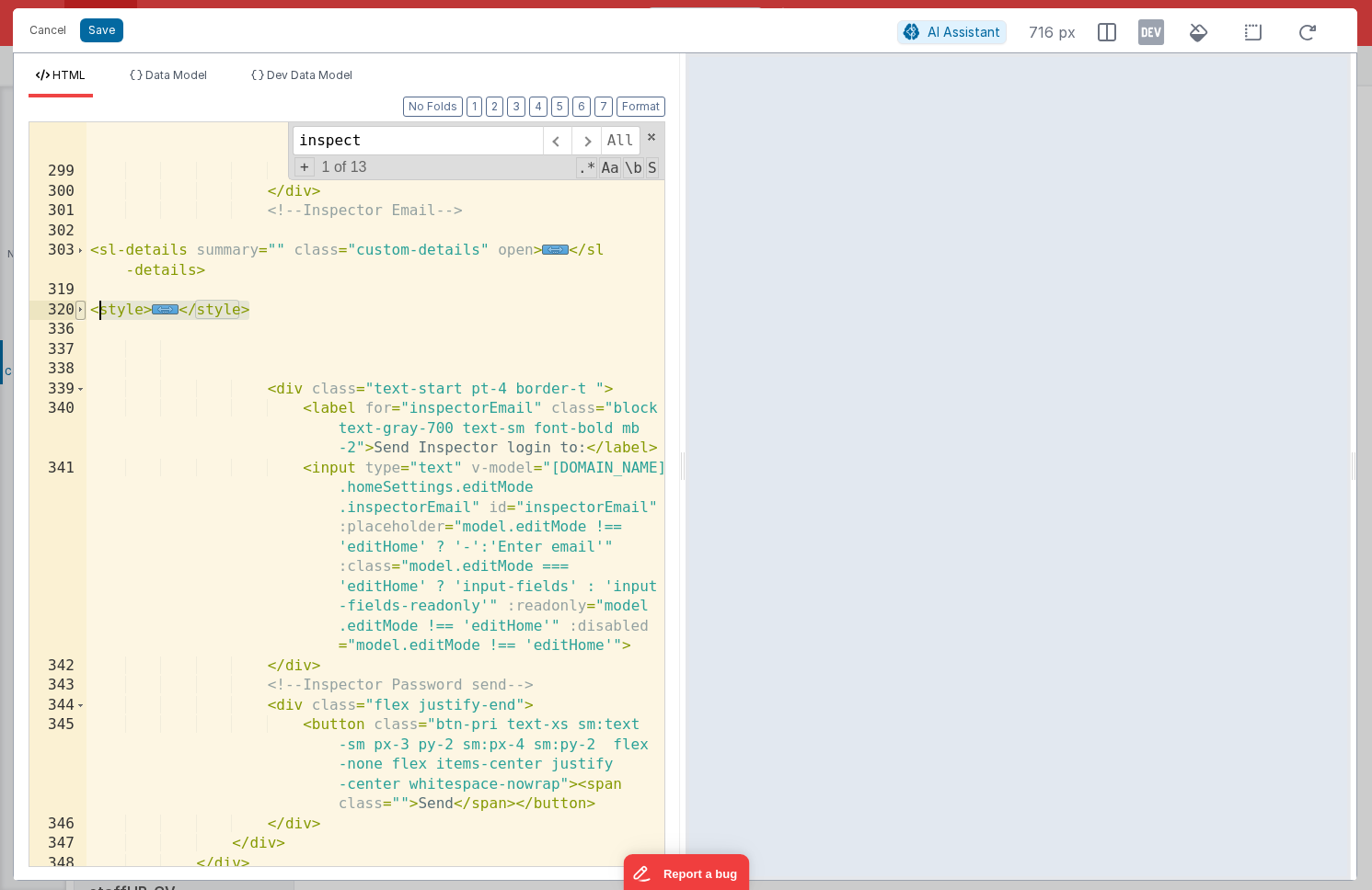
drag, startPoint x: 250, startPoint y: 308, endPoint x: 79, endPoint y: 308, distance: 171.0
click at [79, 308] on div "298 299 300 301 302 303 319 320 336 337 338 339 340 341 342 343 344 345 346 347…" at bounding box center [347, 494] width 637 height 746
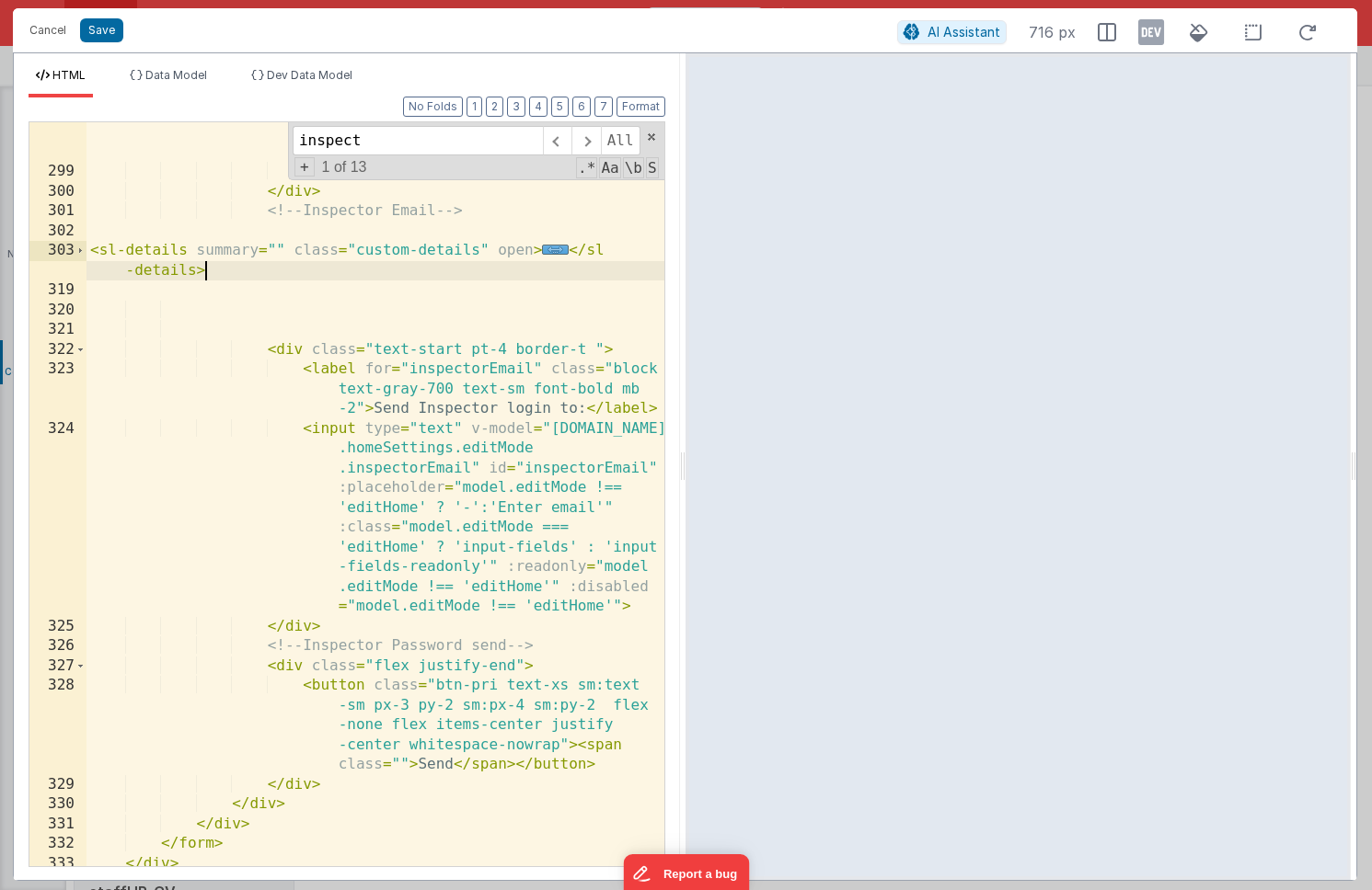
scroll to position [9974, 0]
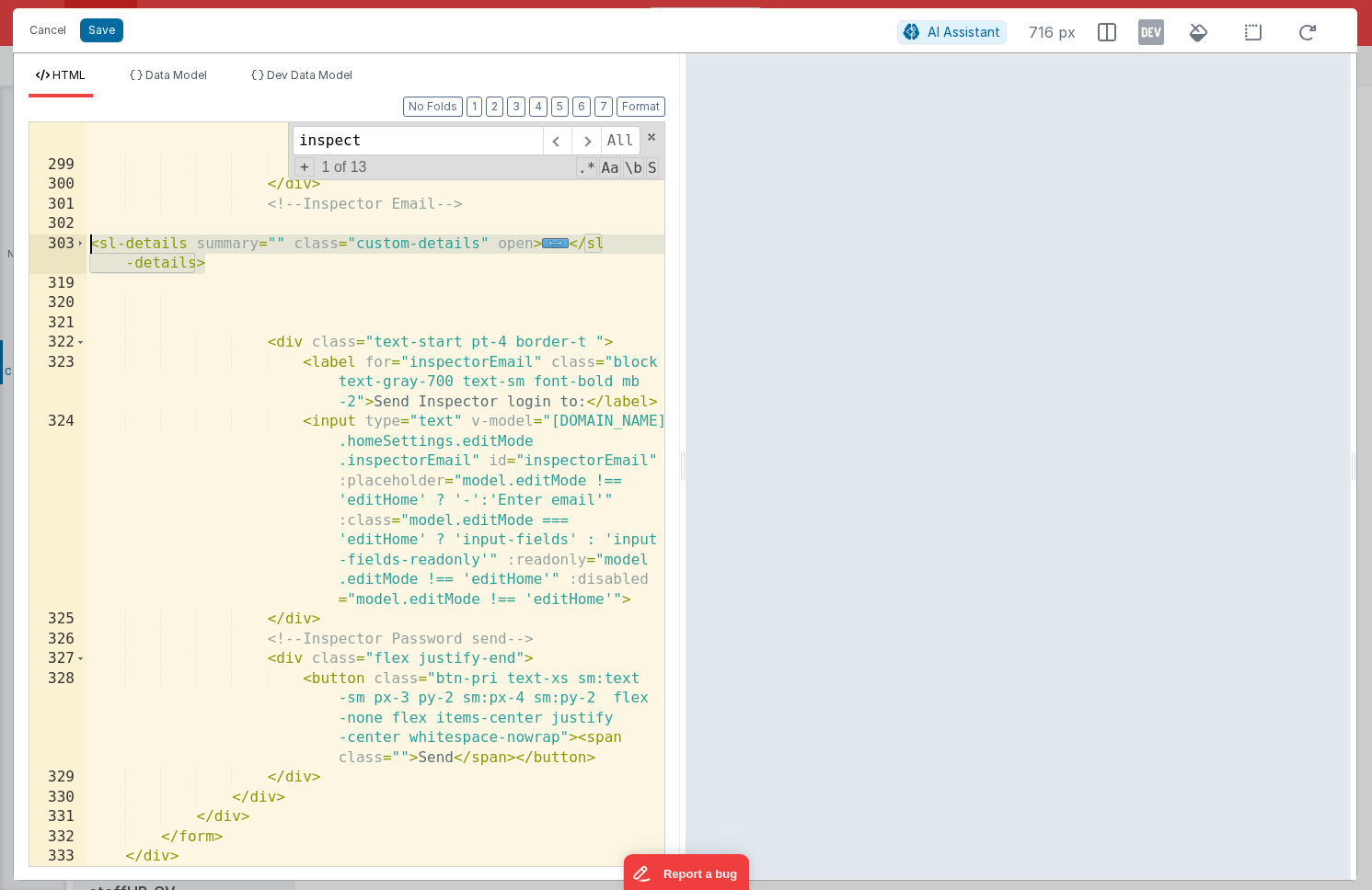
drag, startPoint x: 218, startPoint y: 263, endPoint x: 68, endPoint y: 250, distance: 150.6
click at [68, 250] on div "298 299 300 301 302 303 319 320 321 322 323 324 325 326 327 328 329 330 331 332…" at bounding box center [347, 494] width 637 height 746
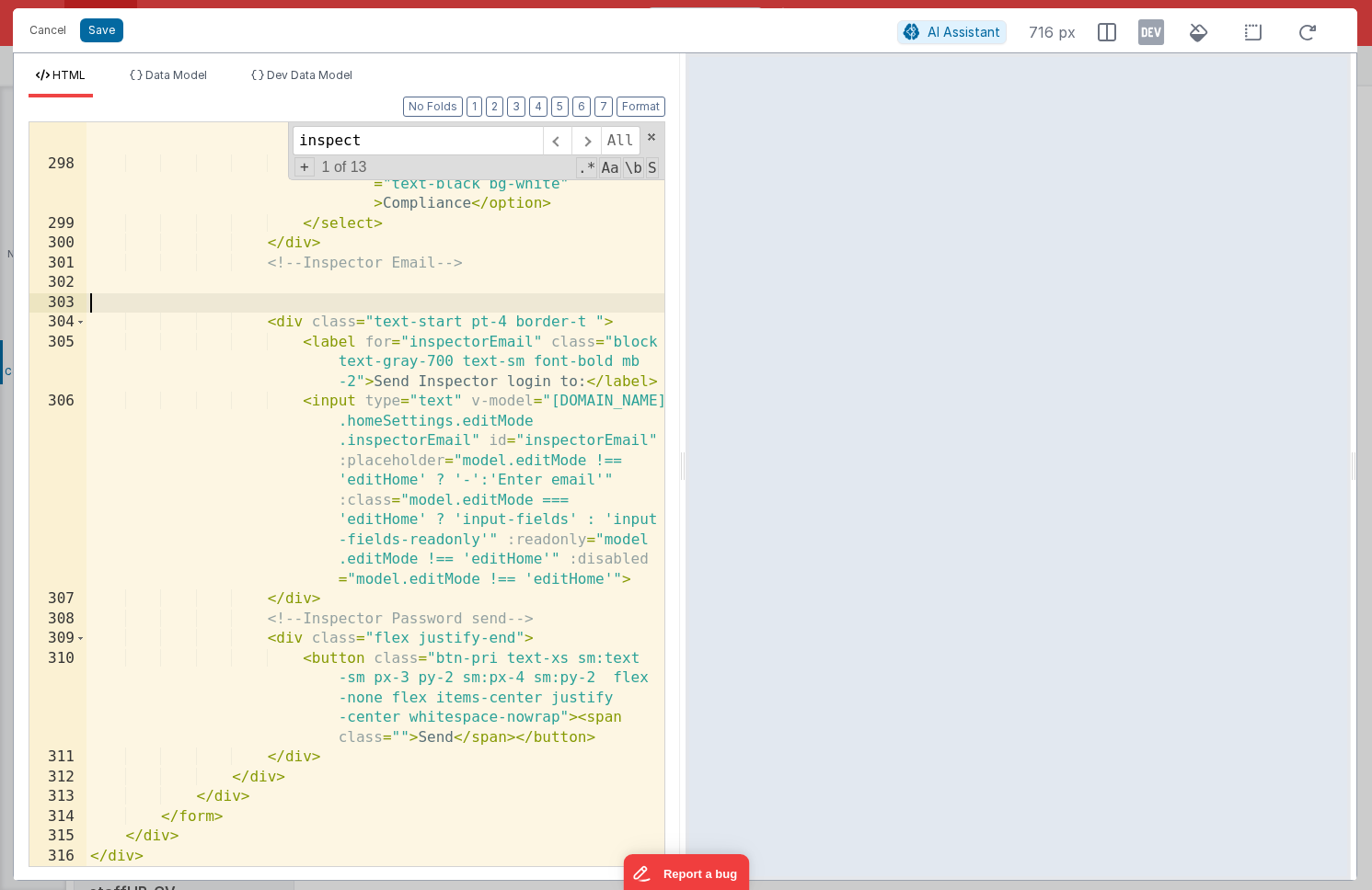
scroll to position [9896, 0]
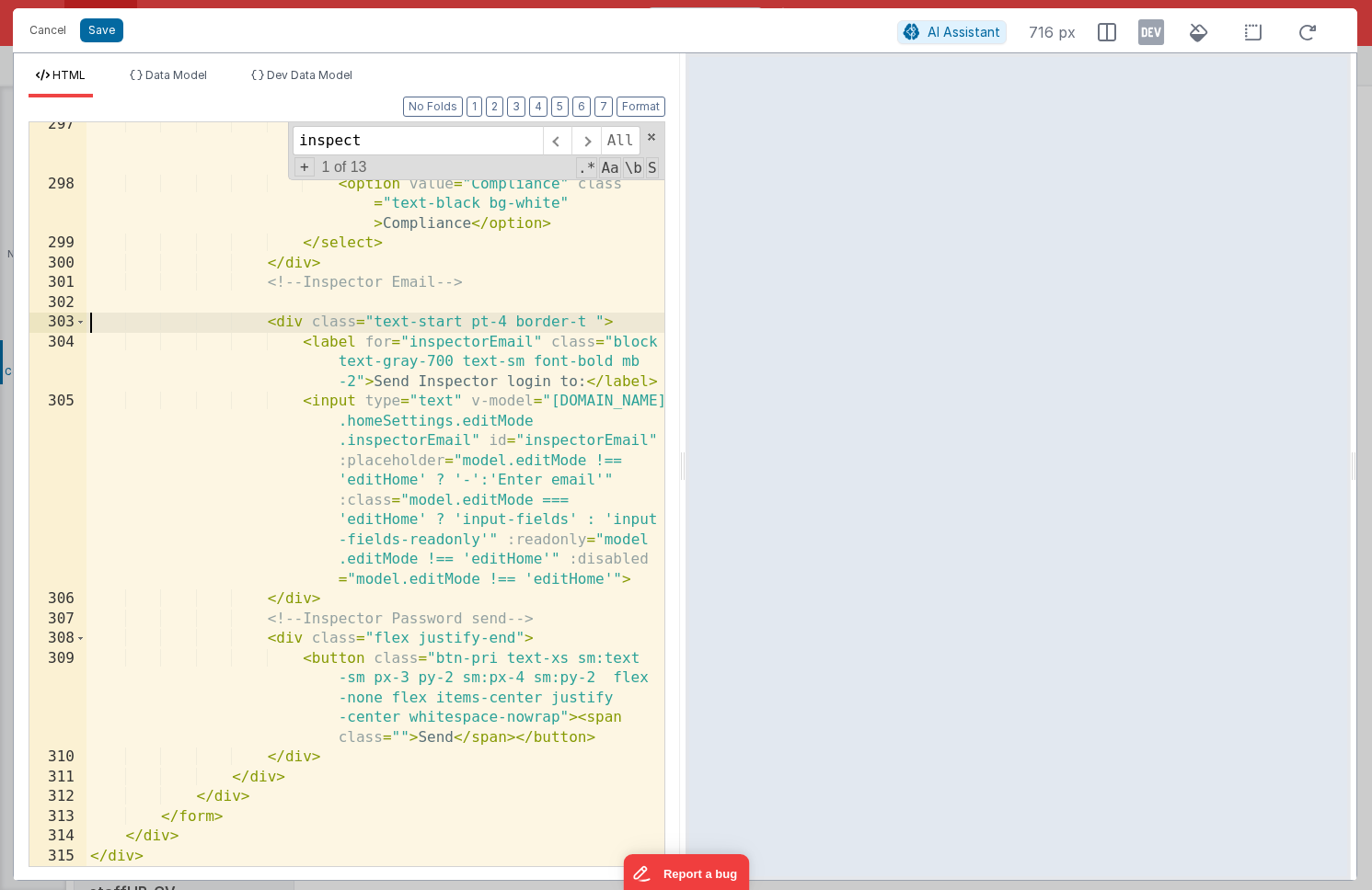
click at [626, 323] on div "< option value = "Requires Improvement" class = "text-black bg-white" > Require…" at bounding box center [376, 527] width 578 height 823
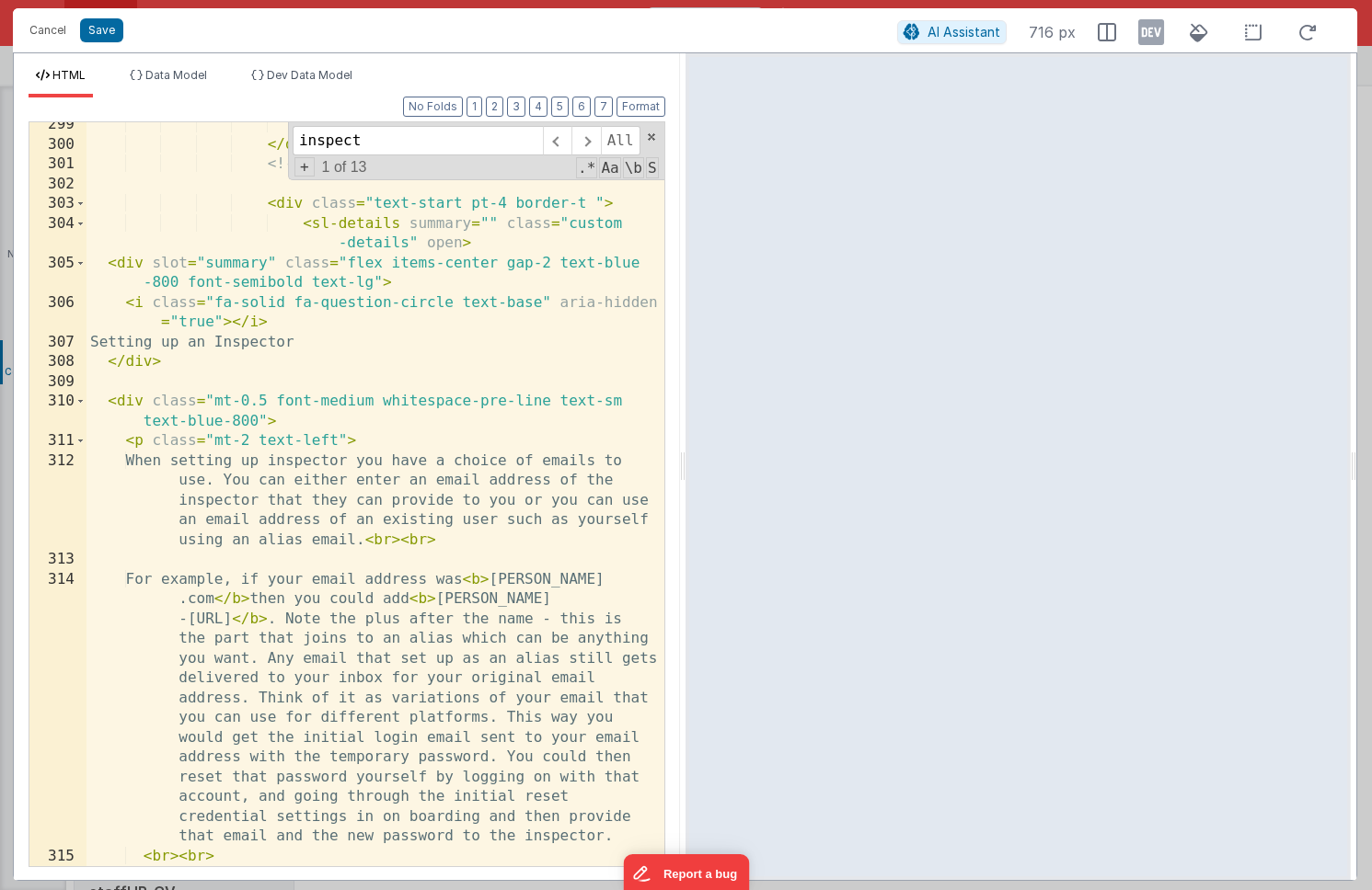
scroll to position [9965, 0]
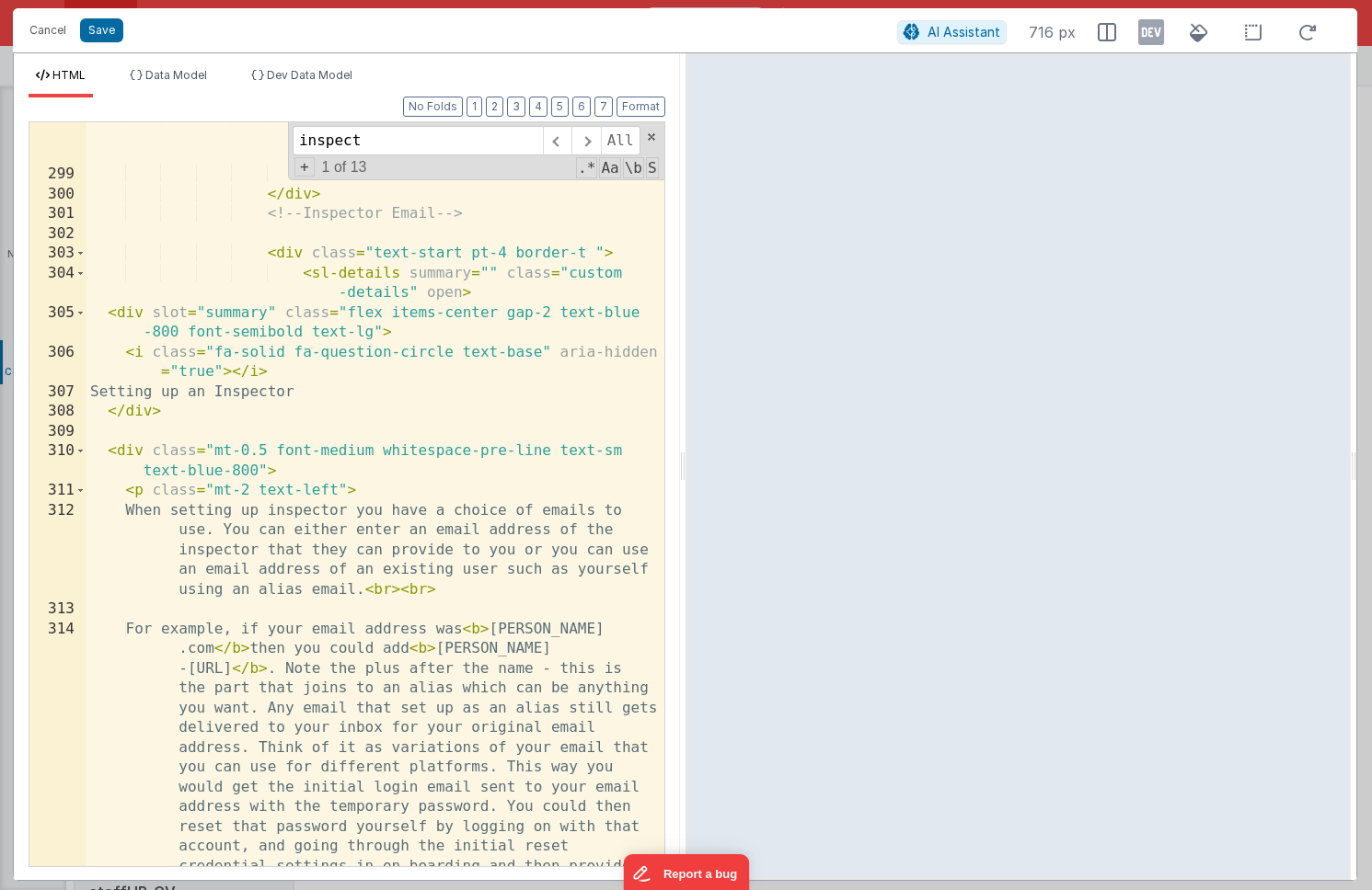
click at [372, 332] on div "< option value = "Compliance" class = "text-black bg-white" > Compliance </ opt…" at bounding box center [376, 646] width 578 height 1080
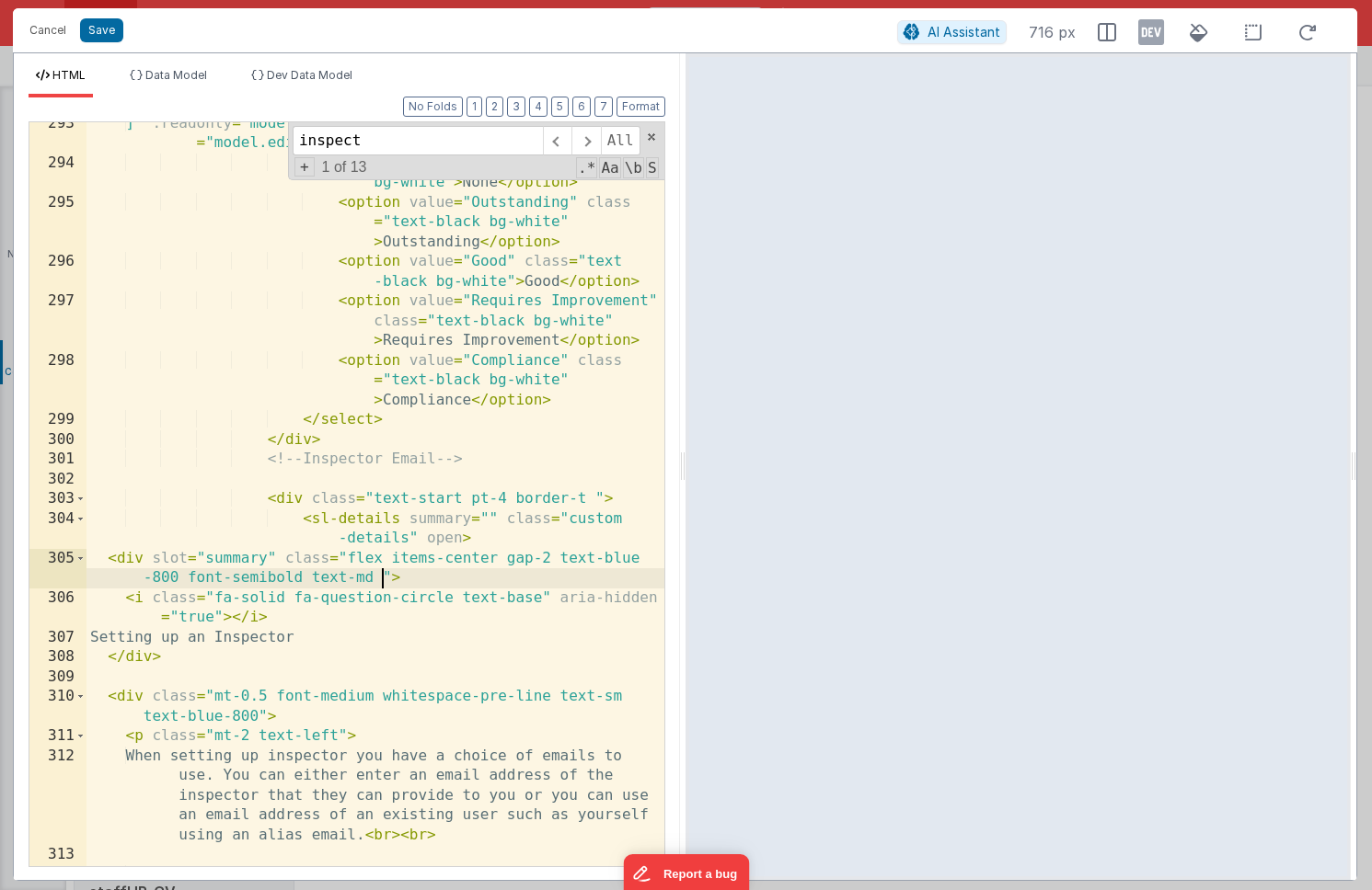
scroll to position [9604, 0]
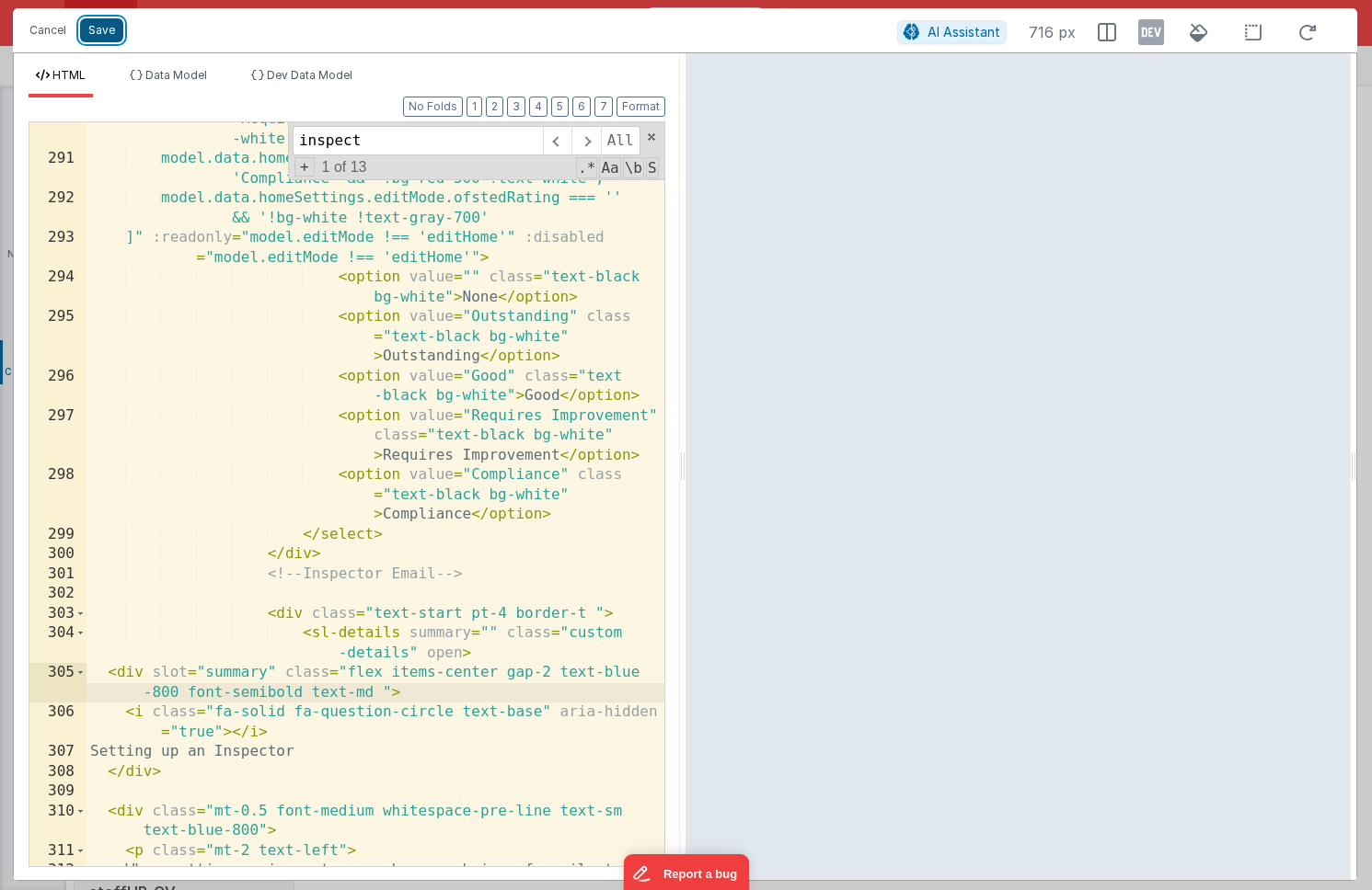
click at [108, 36] on button "Save" at bounding box center [101, 31] width 44 height 24
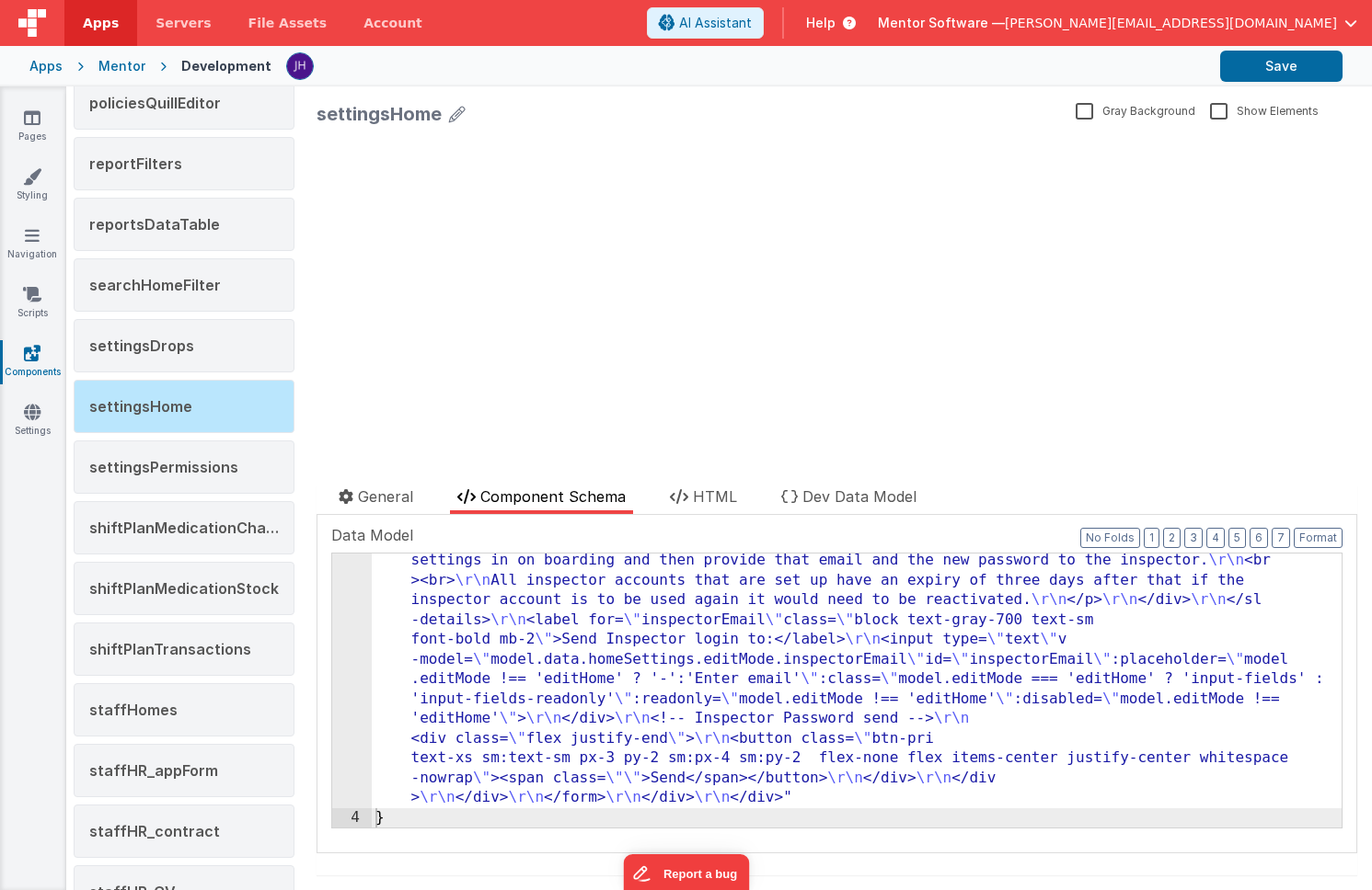
scroll to position [5164, 0]
click at [1273, 69] on button "Save" at bounding box center [1282, 66] width 123 height 32
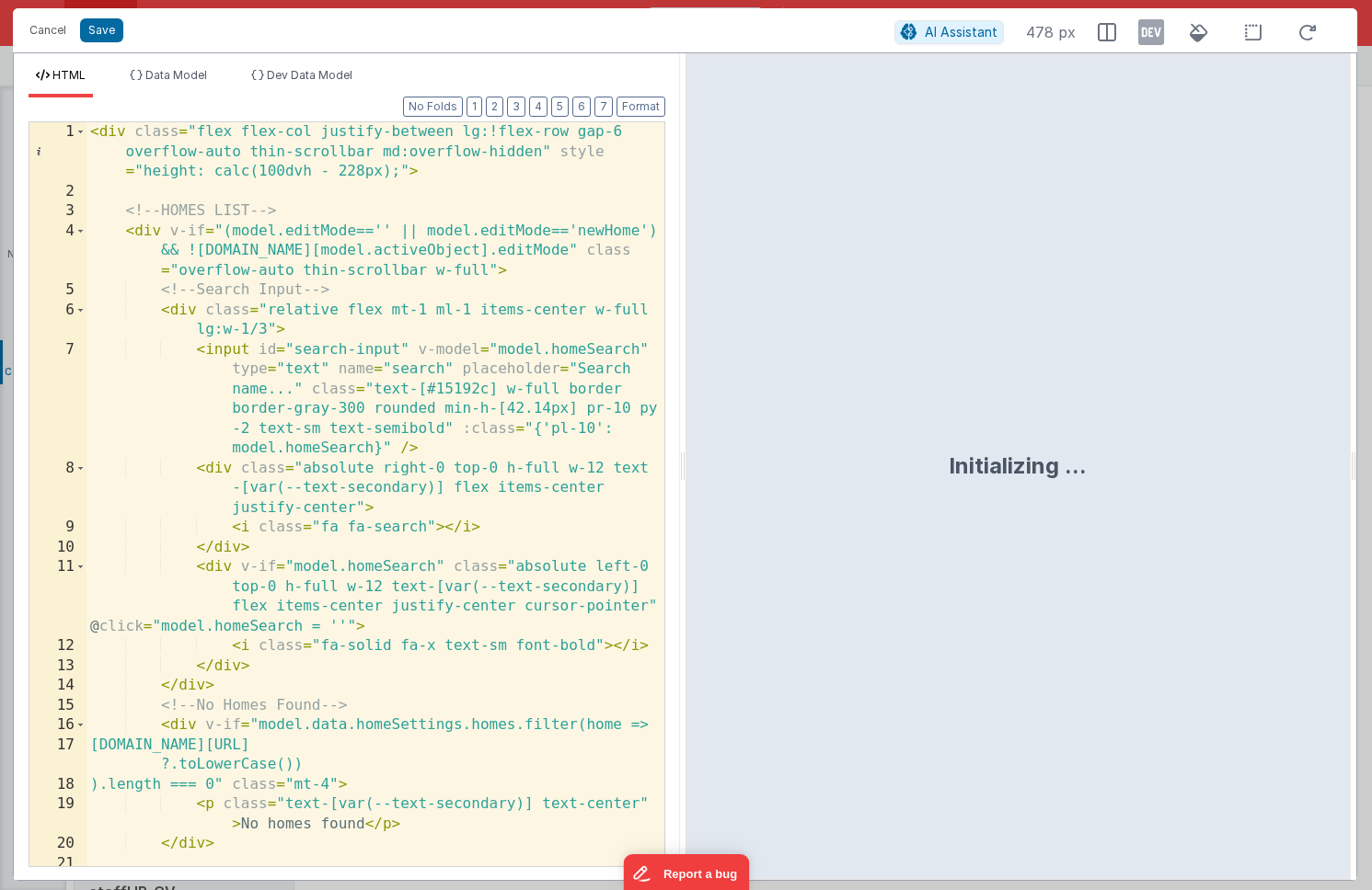
click at [466, 285] on div "< div class = "flex flex-col justify-between lg:!flex-row gap-6 overflow-auto t…" at bounding box center [376, 534] width 578 height 823
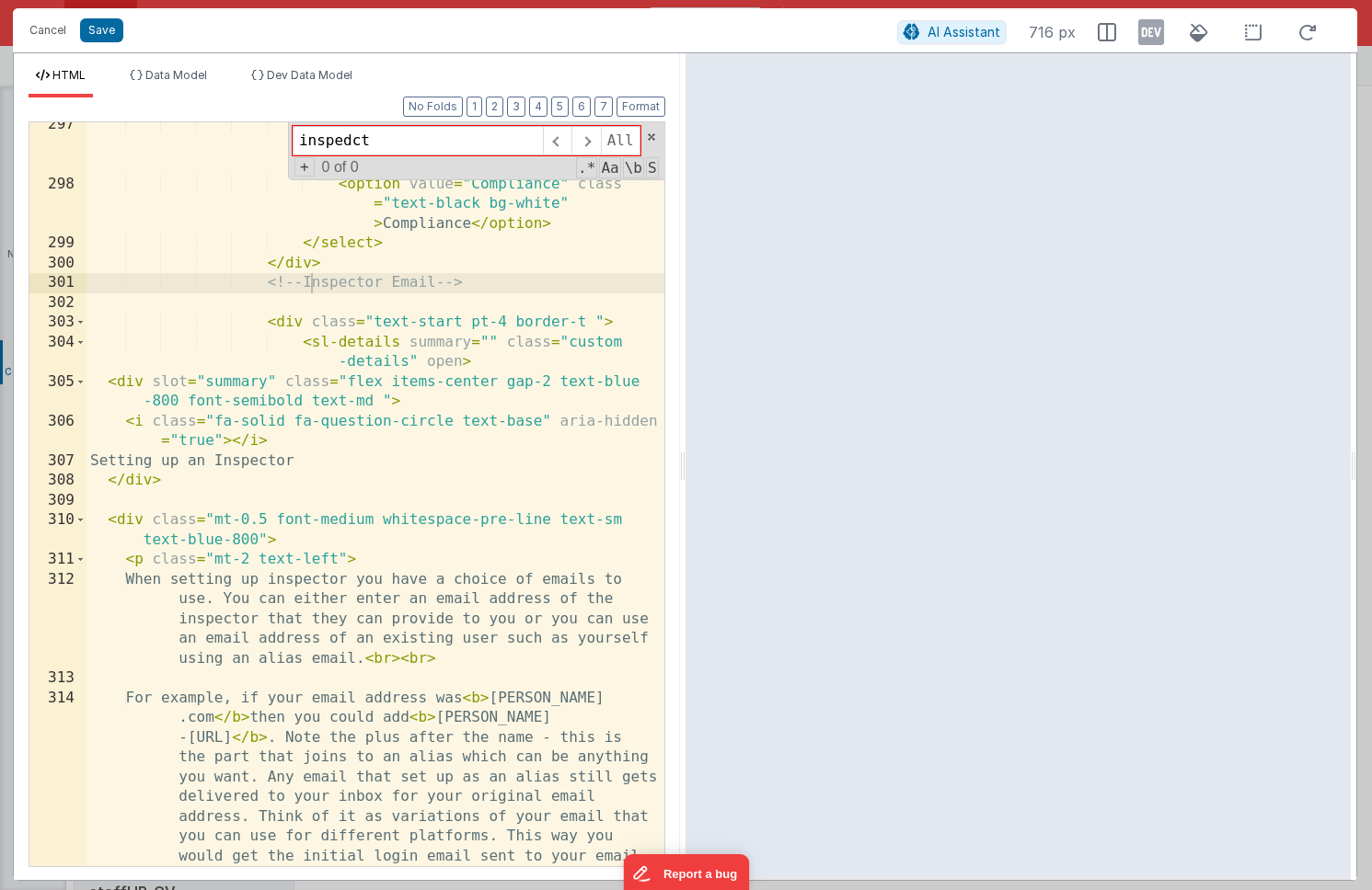
scroll to position [13064, 0]
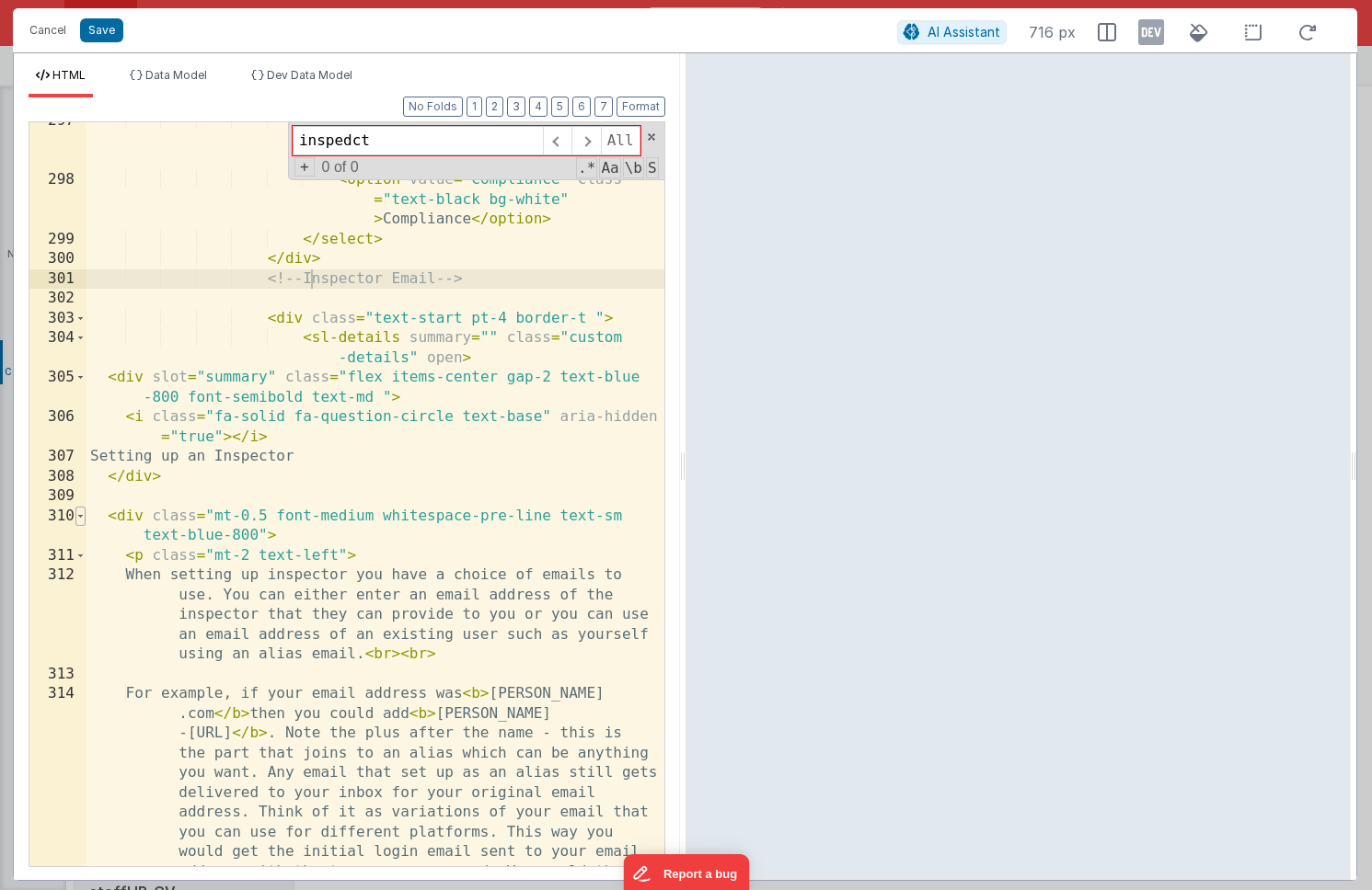
type input "inspedct"
click at [84, 514] on span at bounding box center [80, 517] width 10 height 20
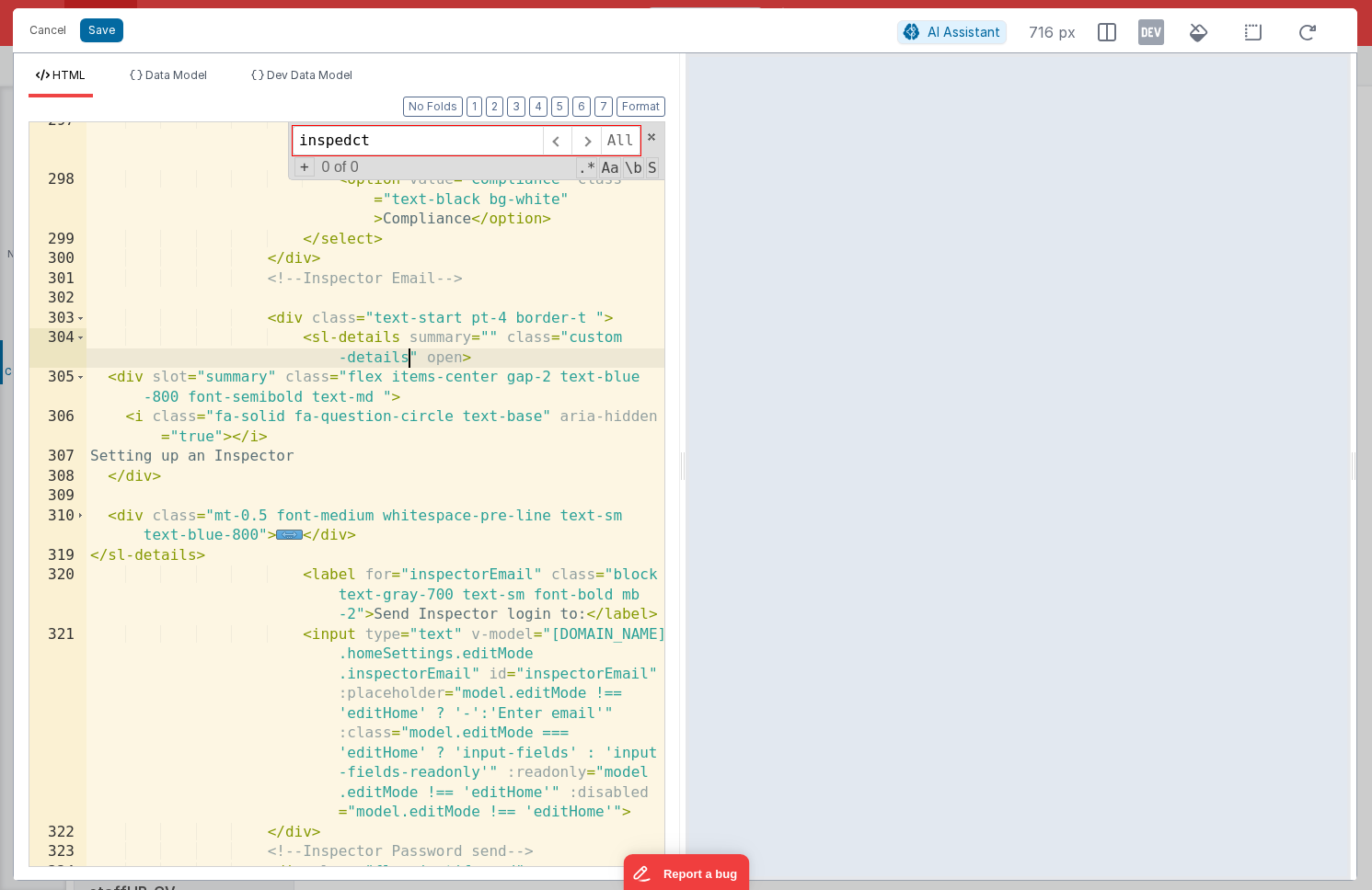
click at [410, 360] on div "< option value = "Requires Improvement" class = "text-black bg-white" > Require…" at bounding box center [376, 523] width 578 height 823
drag, startPoint x: 567, startPoint y: 338, endPoint x: 405, endPoint y: 359, distance: 163.4
click at [405, 359] on div "< option value = "Requires Improvement" class = "text-black bg-white" > Require…" at bounding box center [376, 523] width 578 height 823
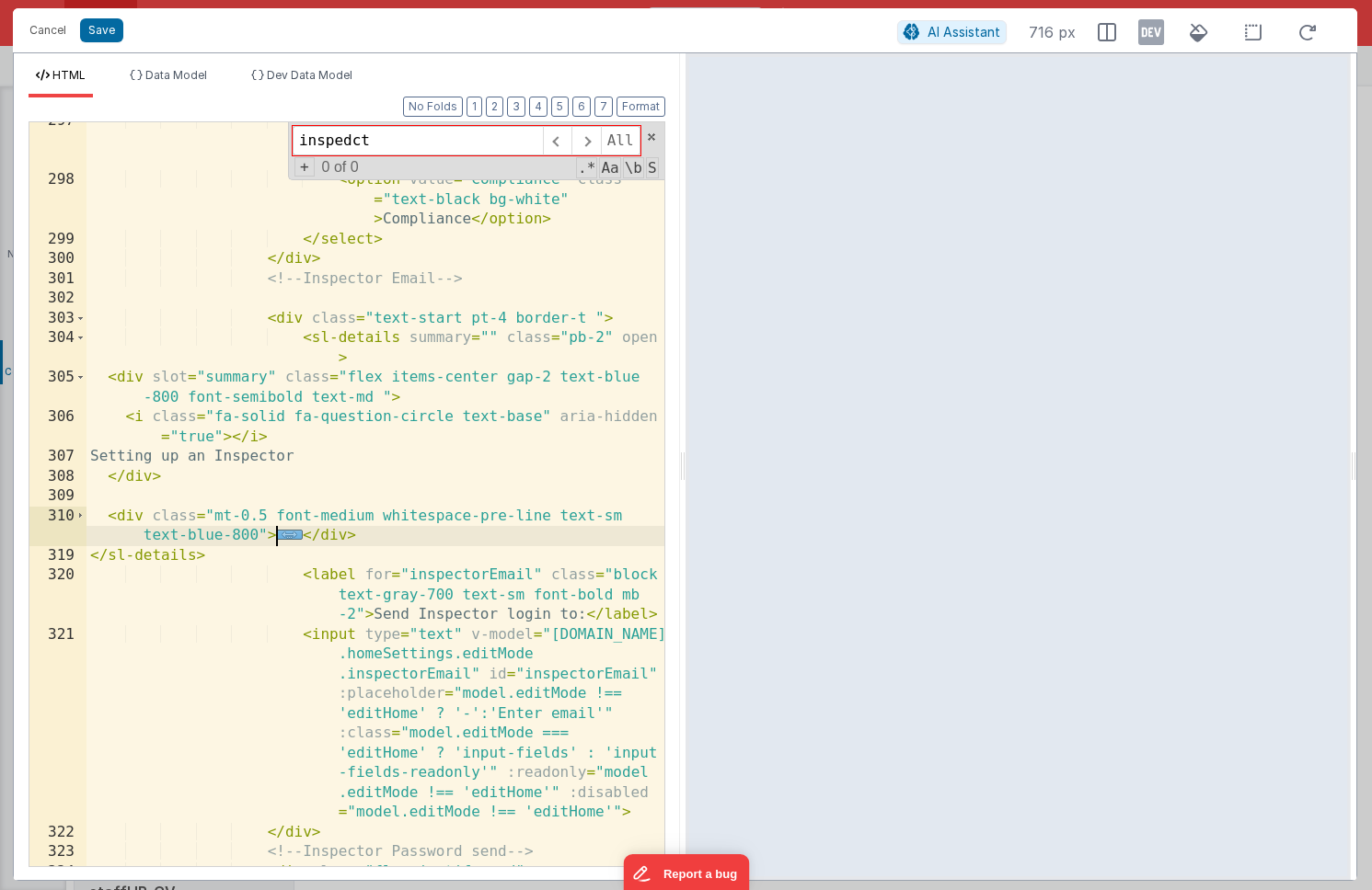
click at [289, 533] on span "..." at bounding box center [289, 534] width 27 height 10
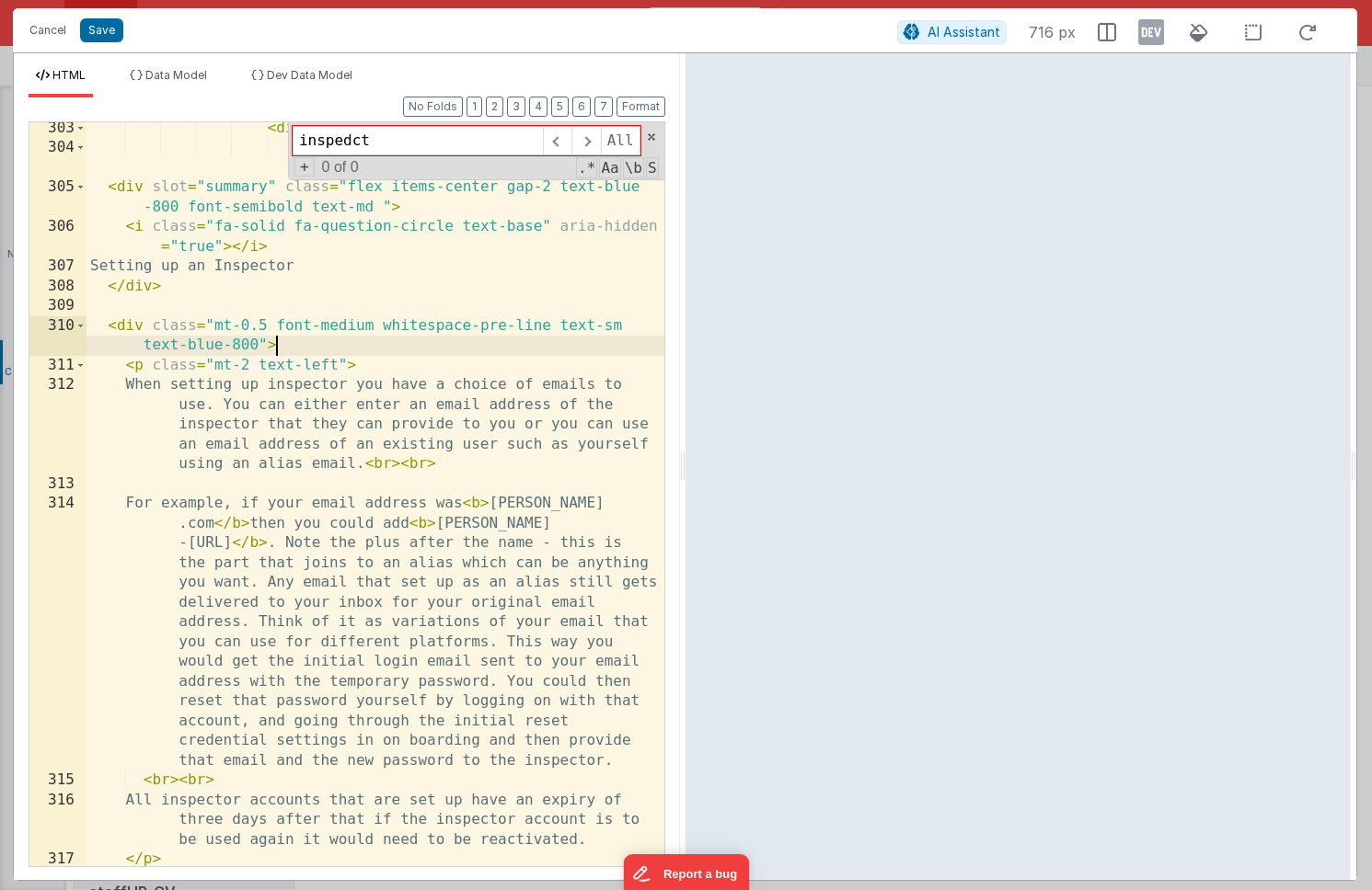
scroll to position [13254, 0]
click at [454, 465] on div "< div class = "text-start pt-4 border-t " > < sl-details summary = "" class = "…" at bounding box center [376, 511] width 578 height 784
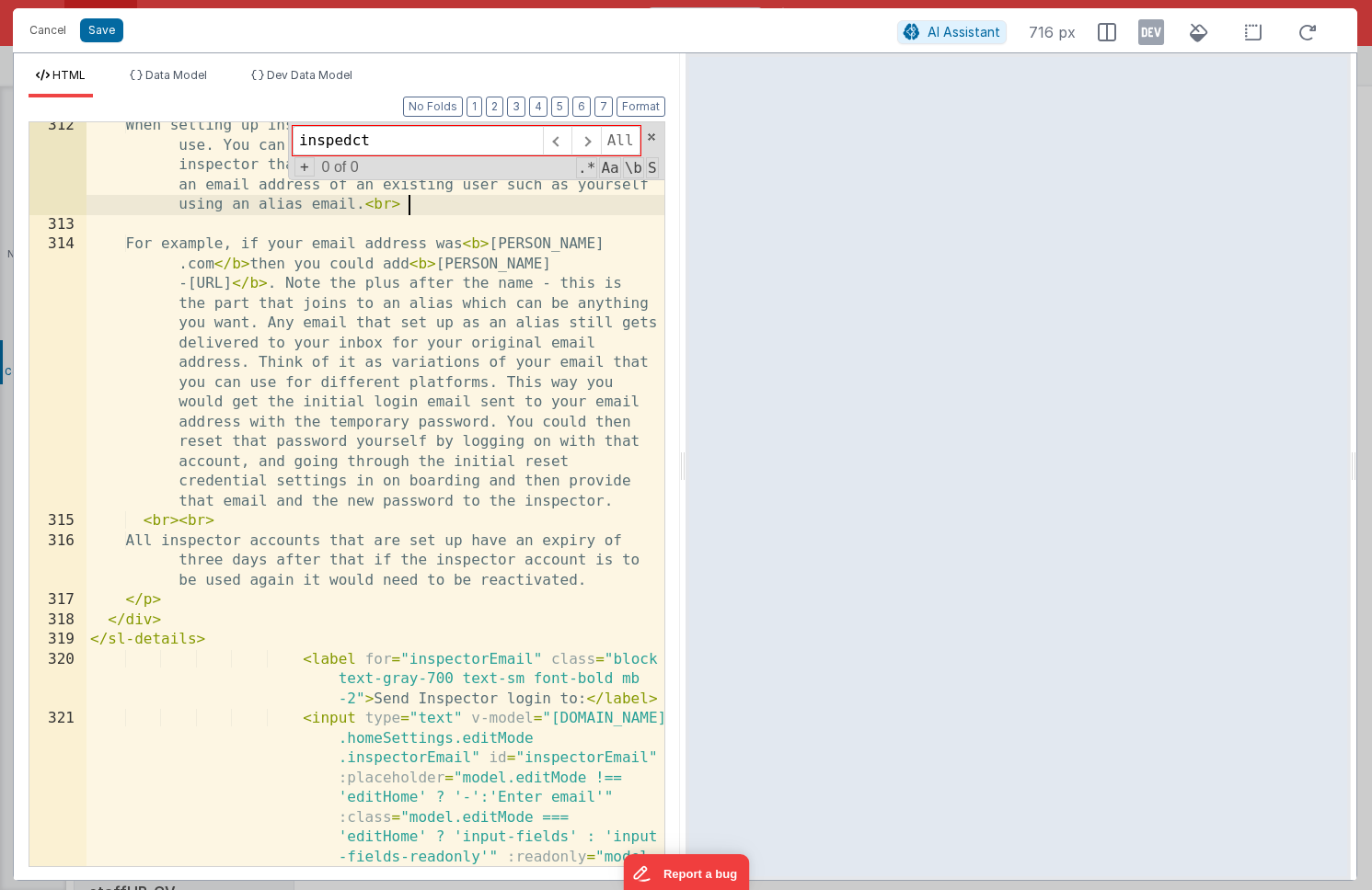
scroll to position [13516, 0]
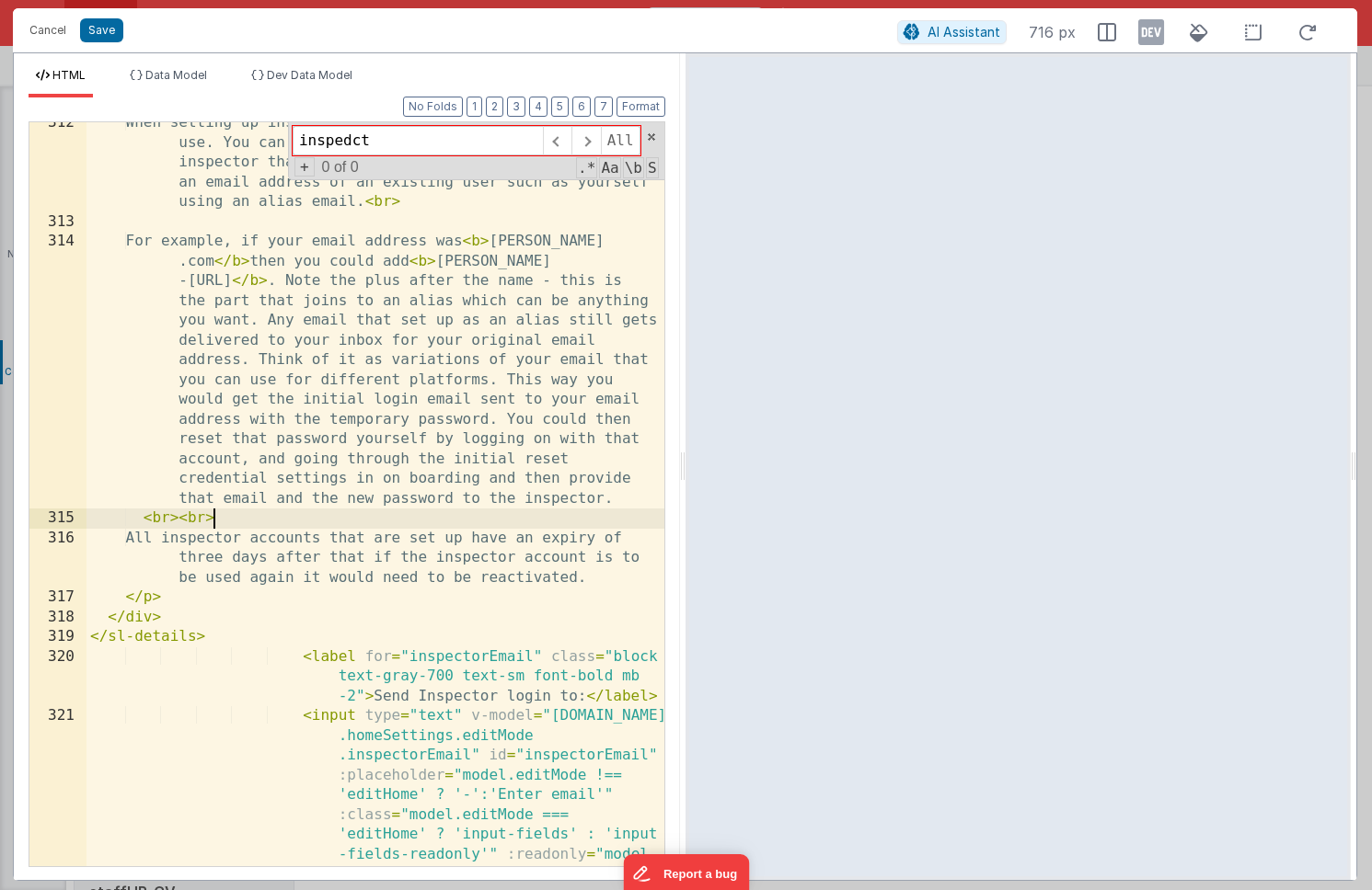
click at [248, 523] on div "When setting up inspector you have a choice of emails to use. You can either en…" at bounding box center [376, 634] width 578 height 1041
click at [104, 37] on button "Save" at bounding box center [101, 31] width 44 height 24
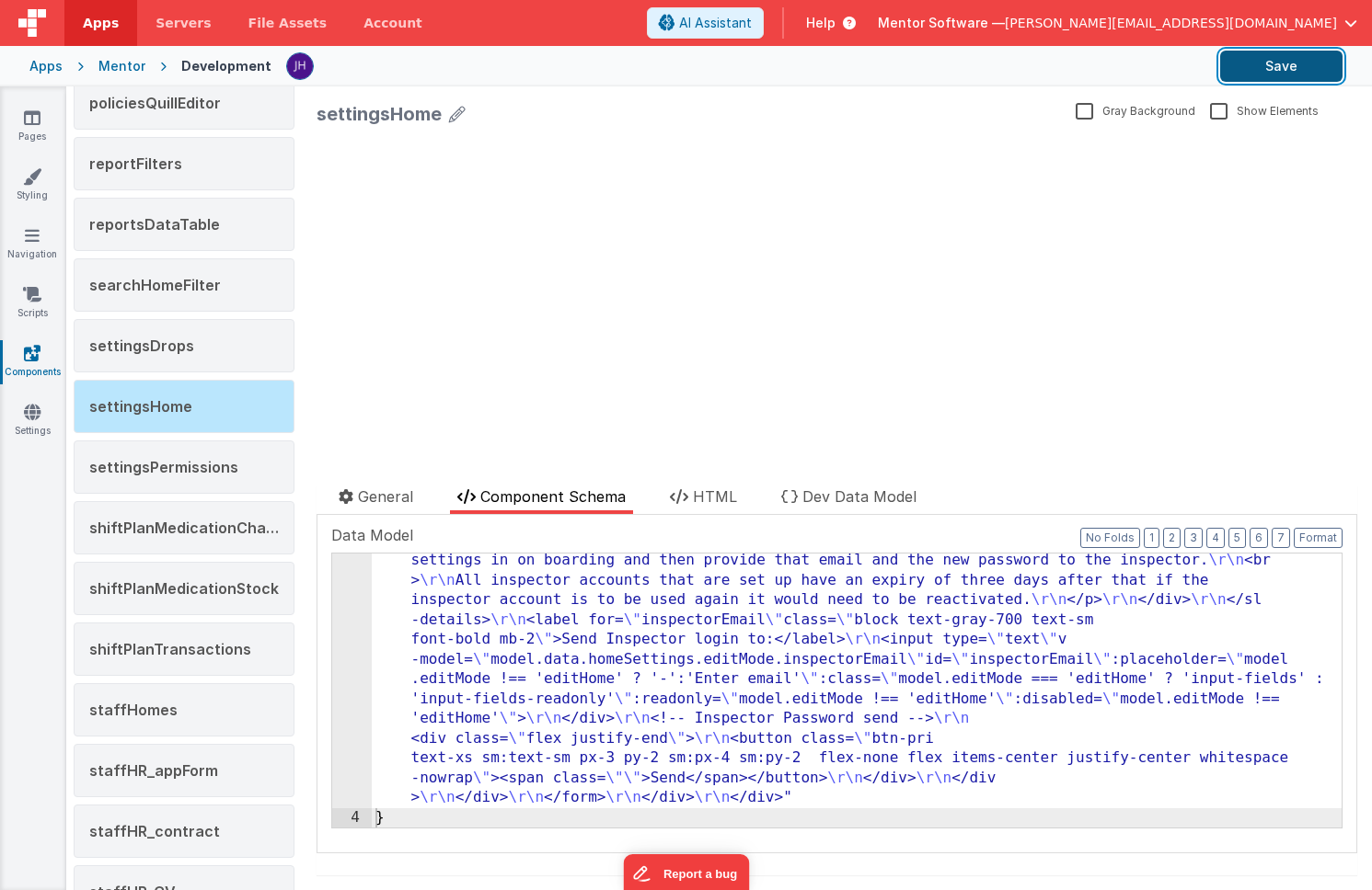
click at [1280, 63] on button "Save" at bounding box center [1282, 66] width 123 height 32
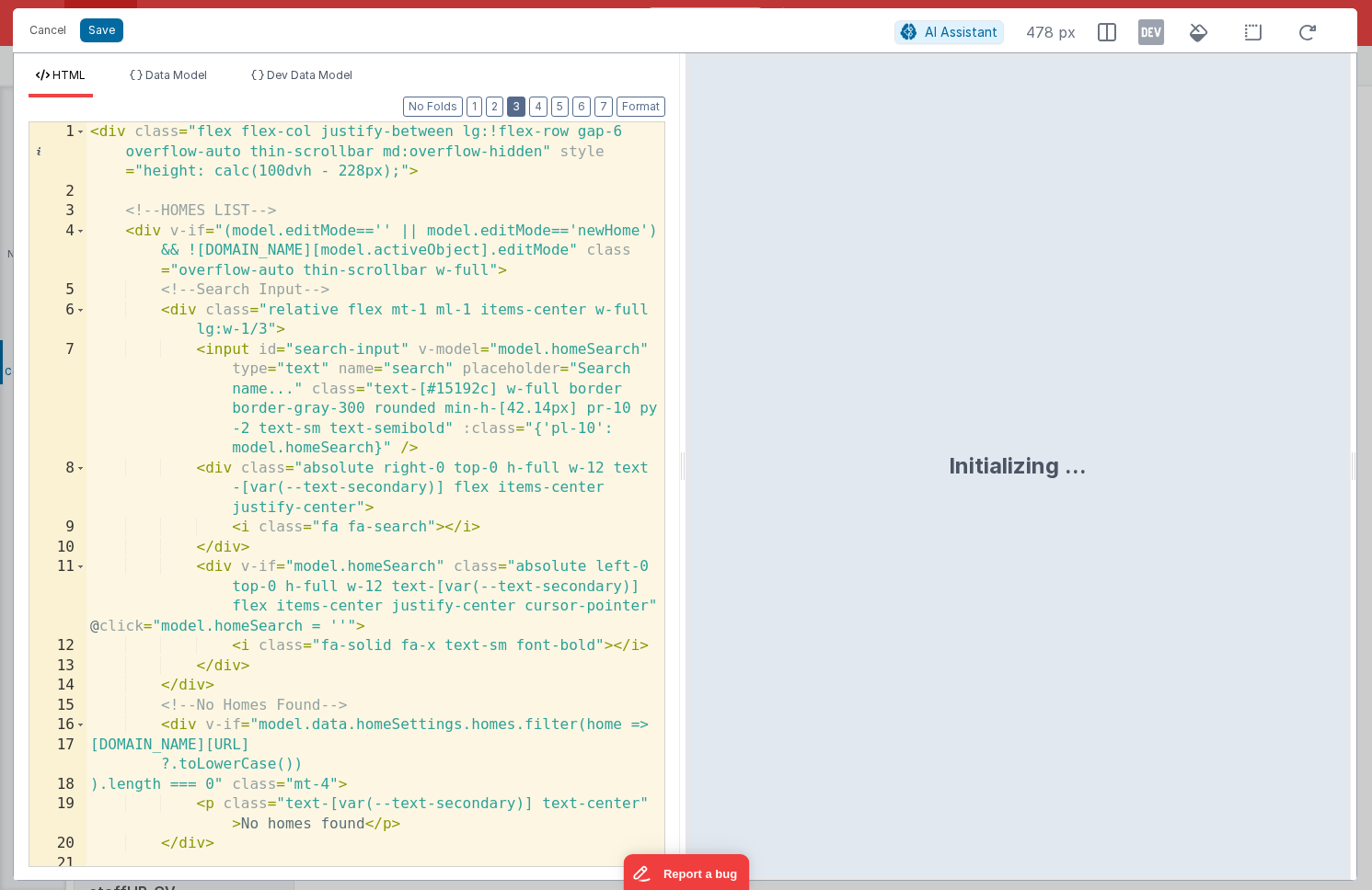
click at [514, 108] on button "3" at bounding box center [517, 107] width 19 height 20
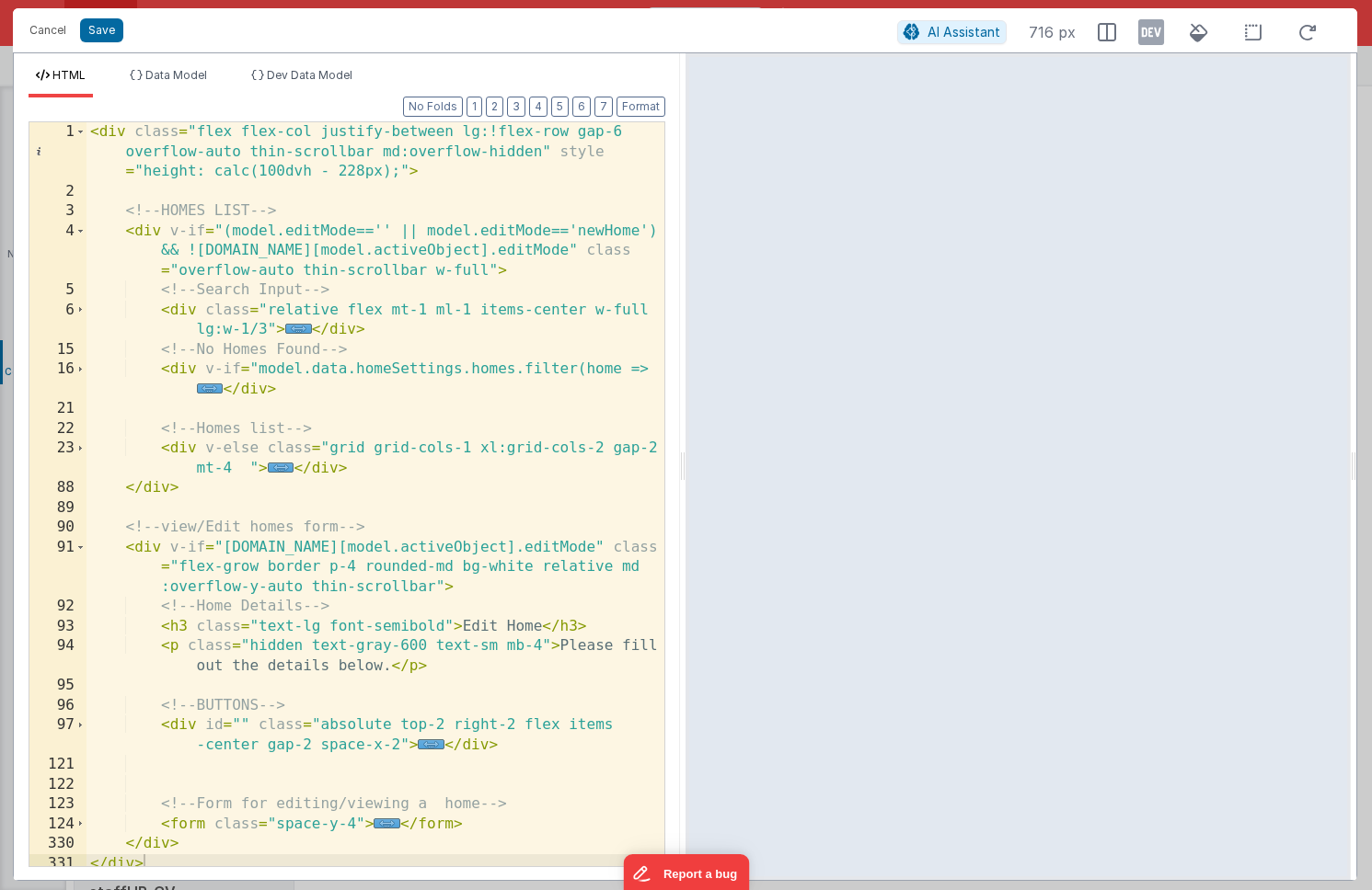
click at [512, 327] on div "< div class = "flex flex-col justify-between lg:!flex-row gap-6 overflow-auto t…" at bounding box center [376, 534] width 578 height 823
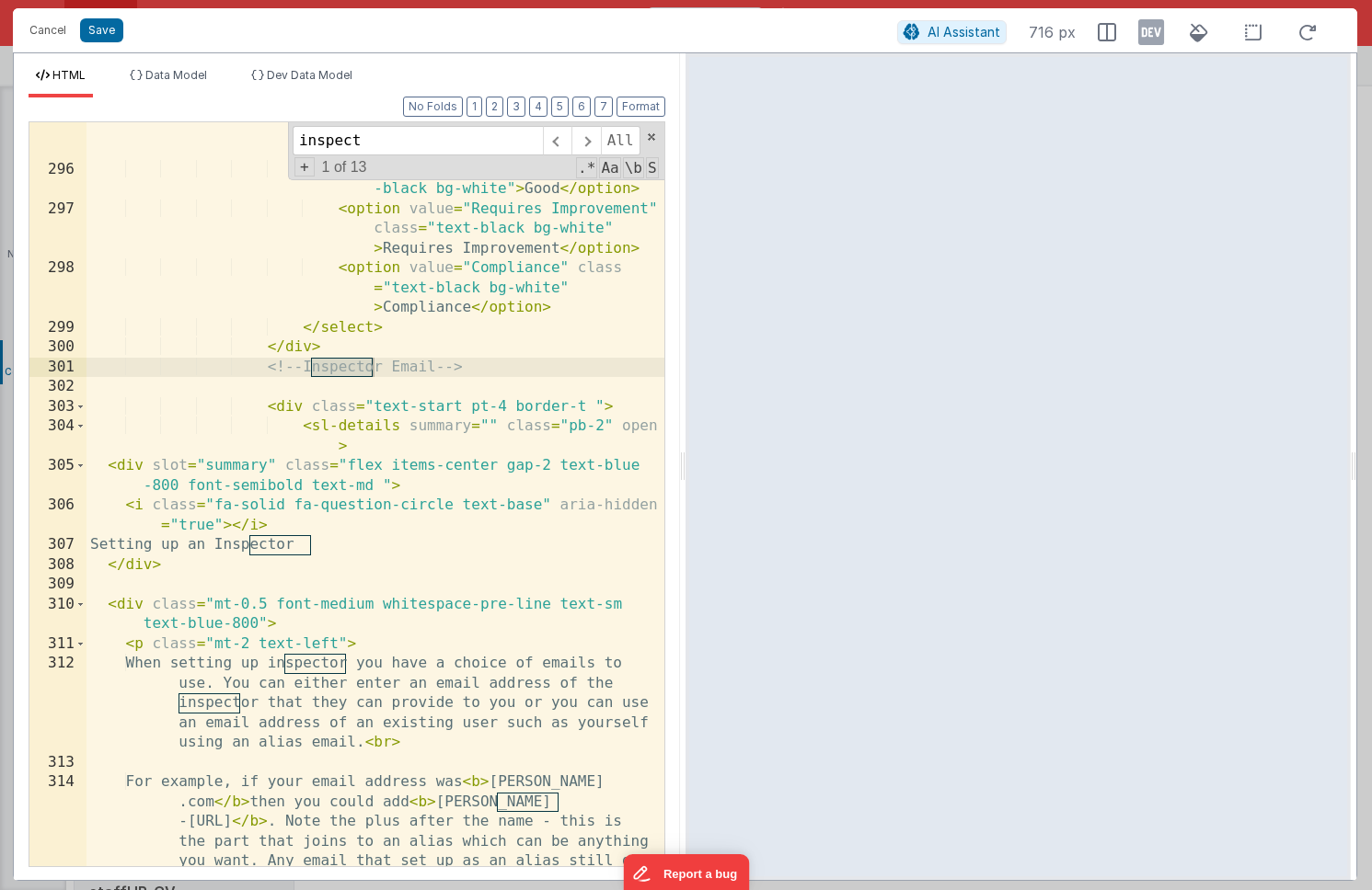
scroll to position [9811, 0]
type input "inspect"
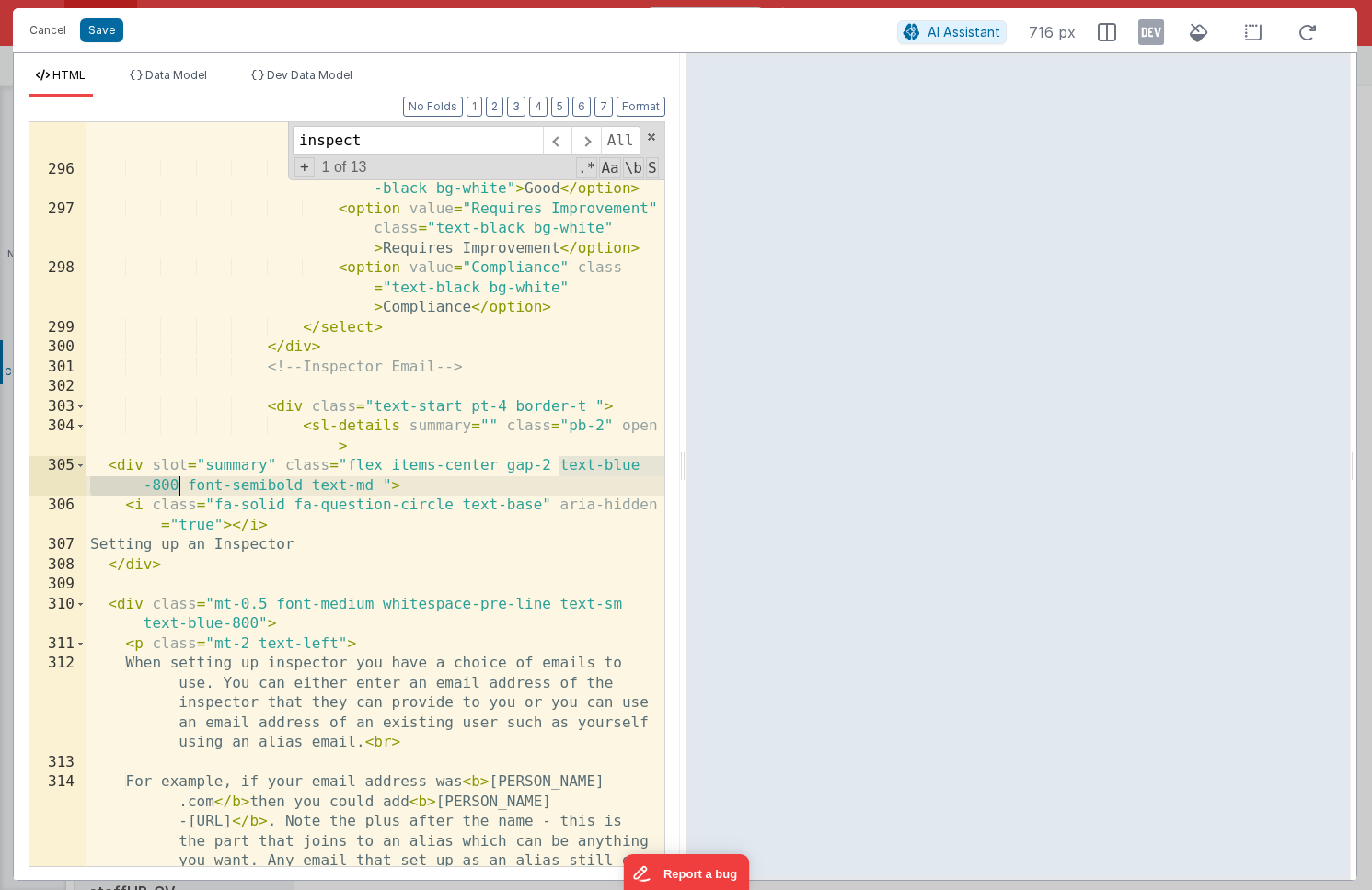
drag, startPoint x: 559, startPoint y: 466, endPoint x: 178, endPoint y: 487, distance: 381.6
click at [178, 487] on div "< option value = "Outstanding" class = "text-black bg-white" > Outstanding </ o…" at bounding box center [376, 640] width 578 height 1080
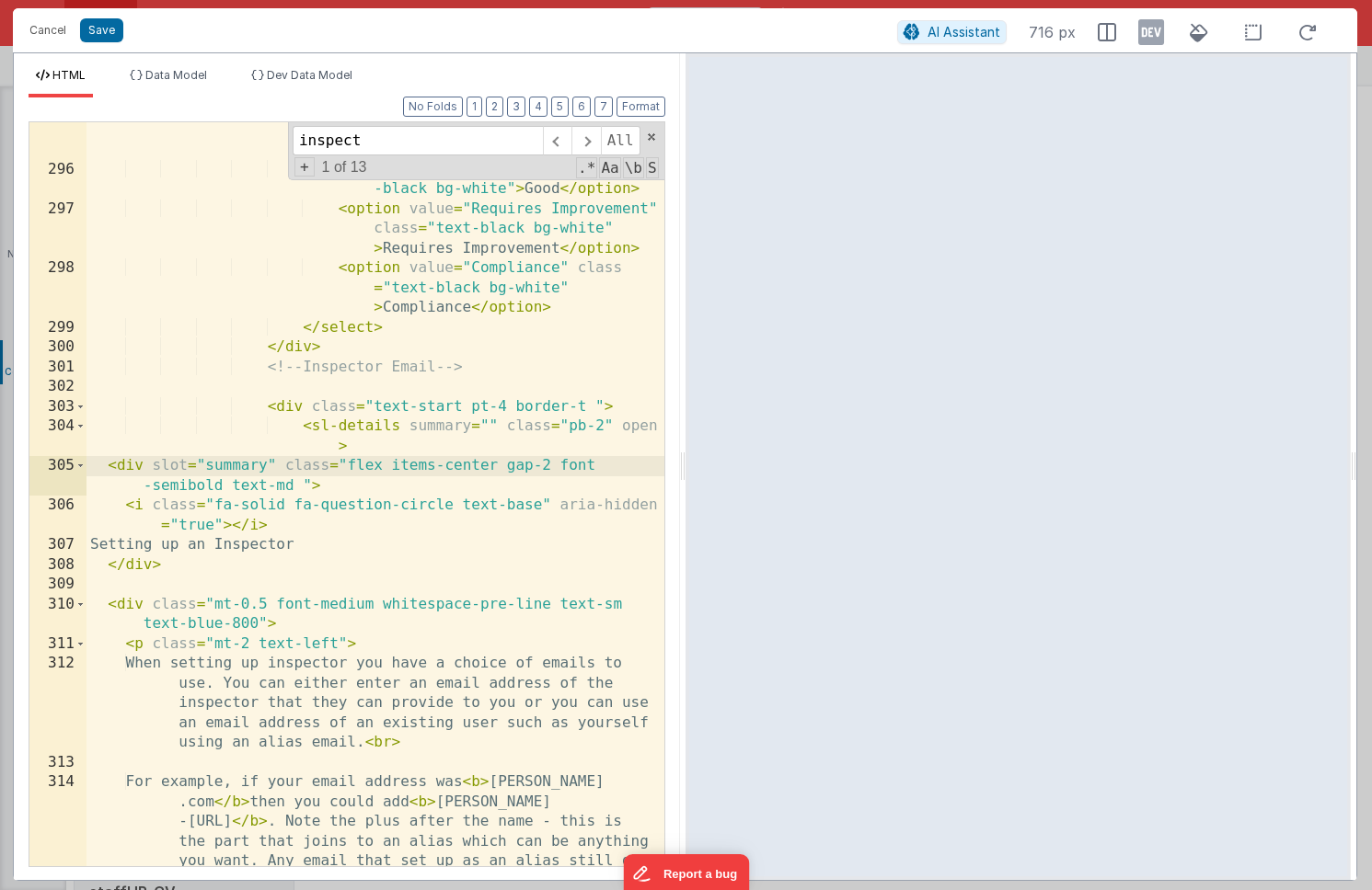
click at [461, 509] on div "< option value = "Outstanding" class = "text-black bg-white" > Outstanding </ o…" at bounding box center [376, 640] width 578 height 1080
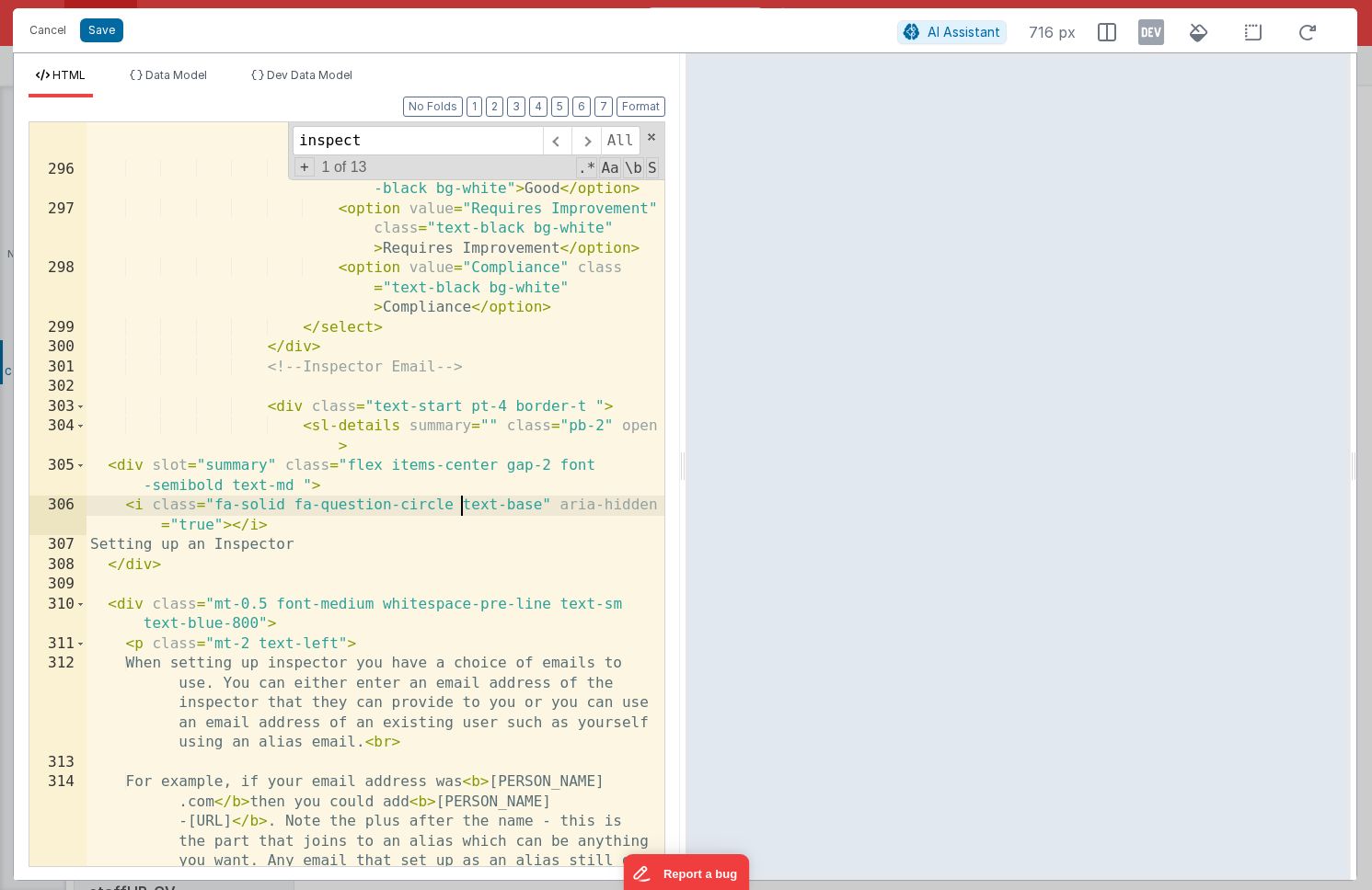
paste textarea
drag, startPoint x: 586, startPoint y: 508, endPoint x: 204, endPoint y: 522, distance: 382.3
click at [204, 522] on div "< option value = "Outstanding" class = "text-black bg-white" > Outstanding </ o…" at bounding box center [376, 640] width 578 height 1080
click at [102, 32] on button "Save" at bounding box center [101, 31] width 44 height 24
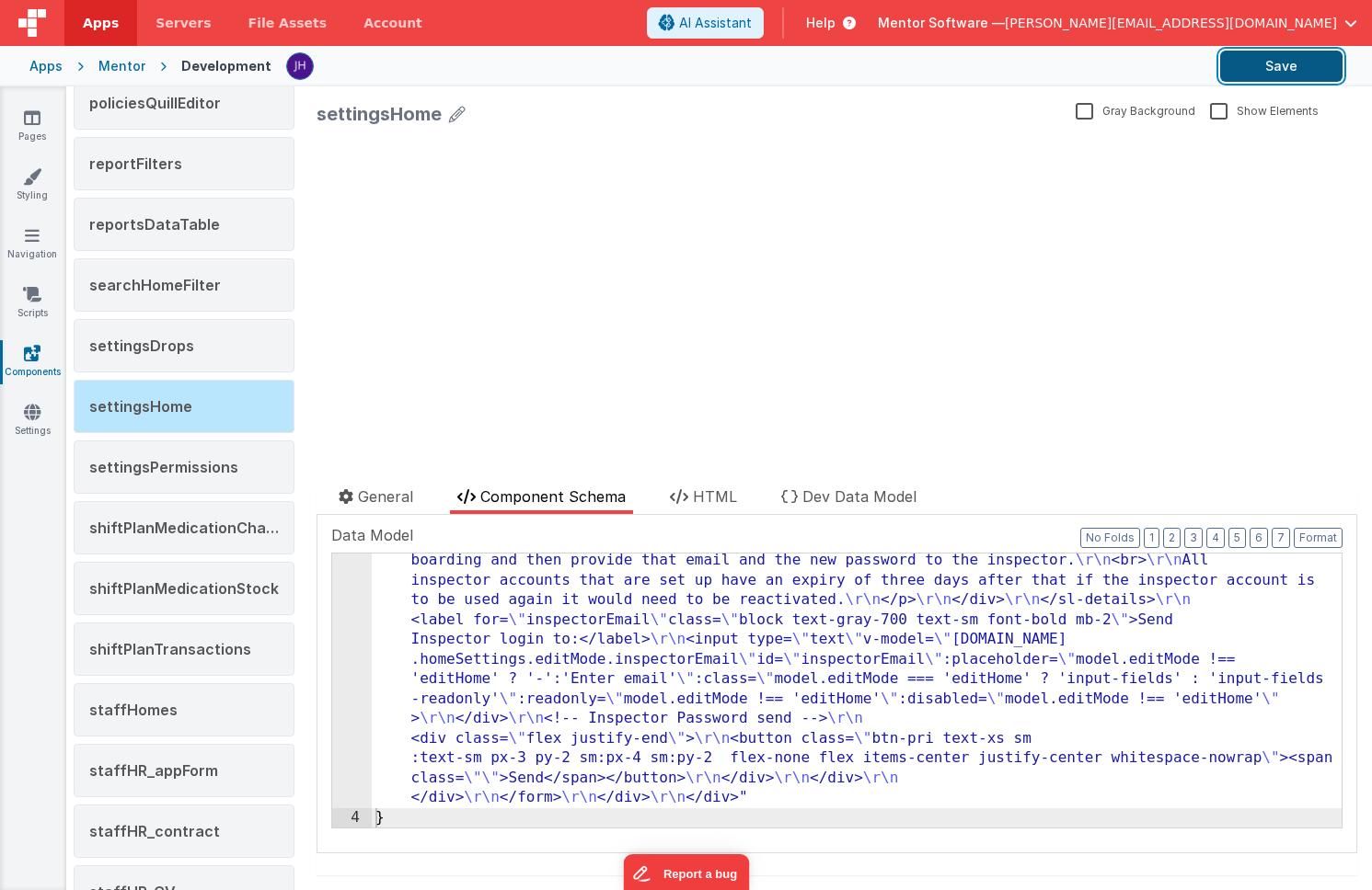
click at [1289, 67] on button "Save" at bounding box center [1282, 66] width 123 height 32
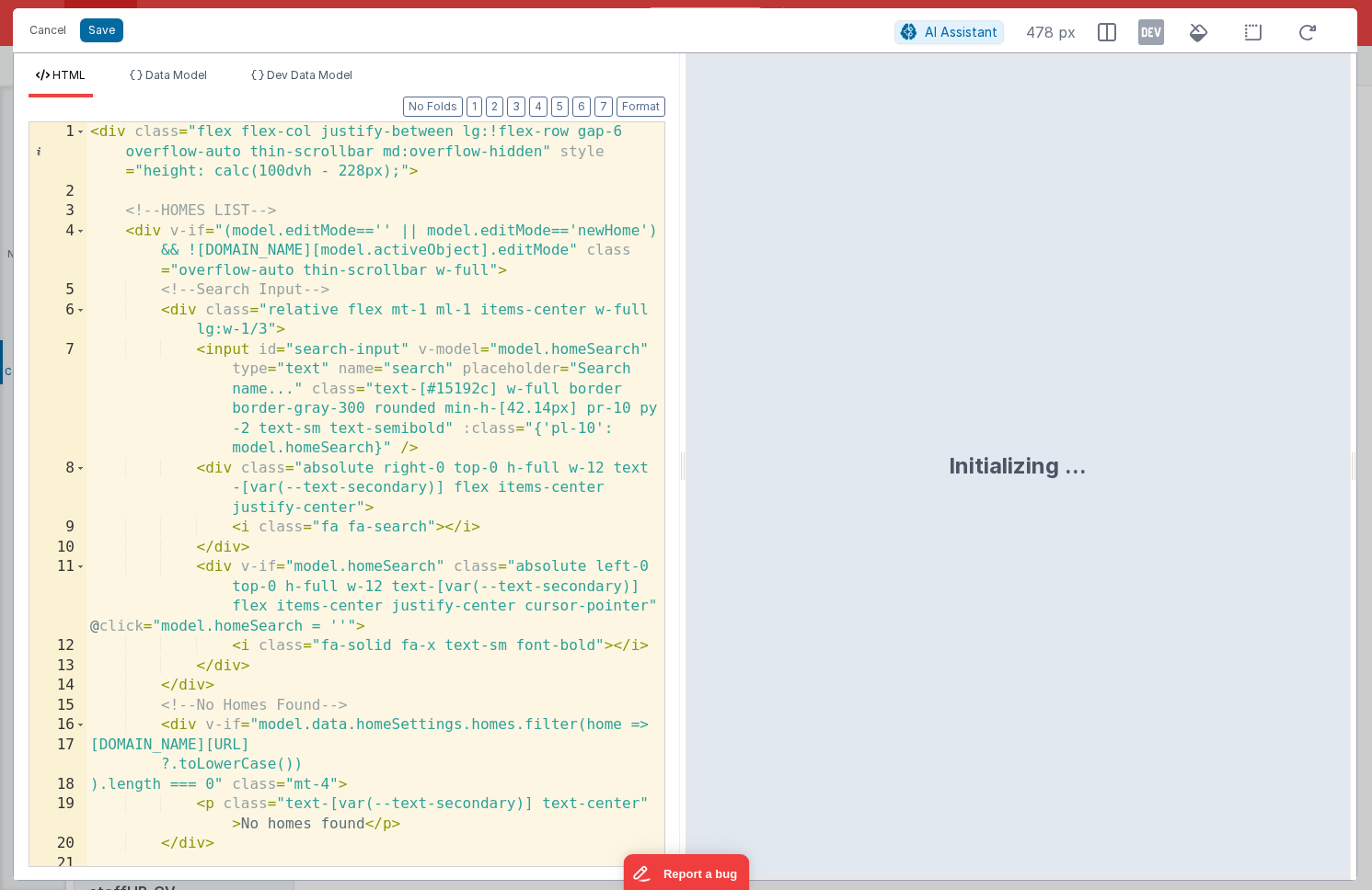
click at [522, 220] on div "< div class = "flex flex-col justify-between lg:!flex-row gap-6 overflow-auto t…" at bounding box center [376, 534] width 578 height 823
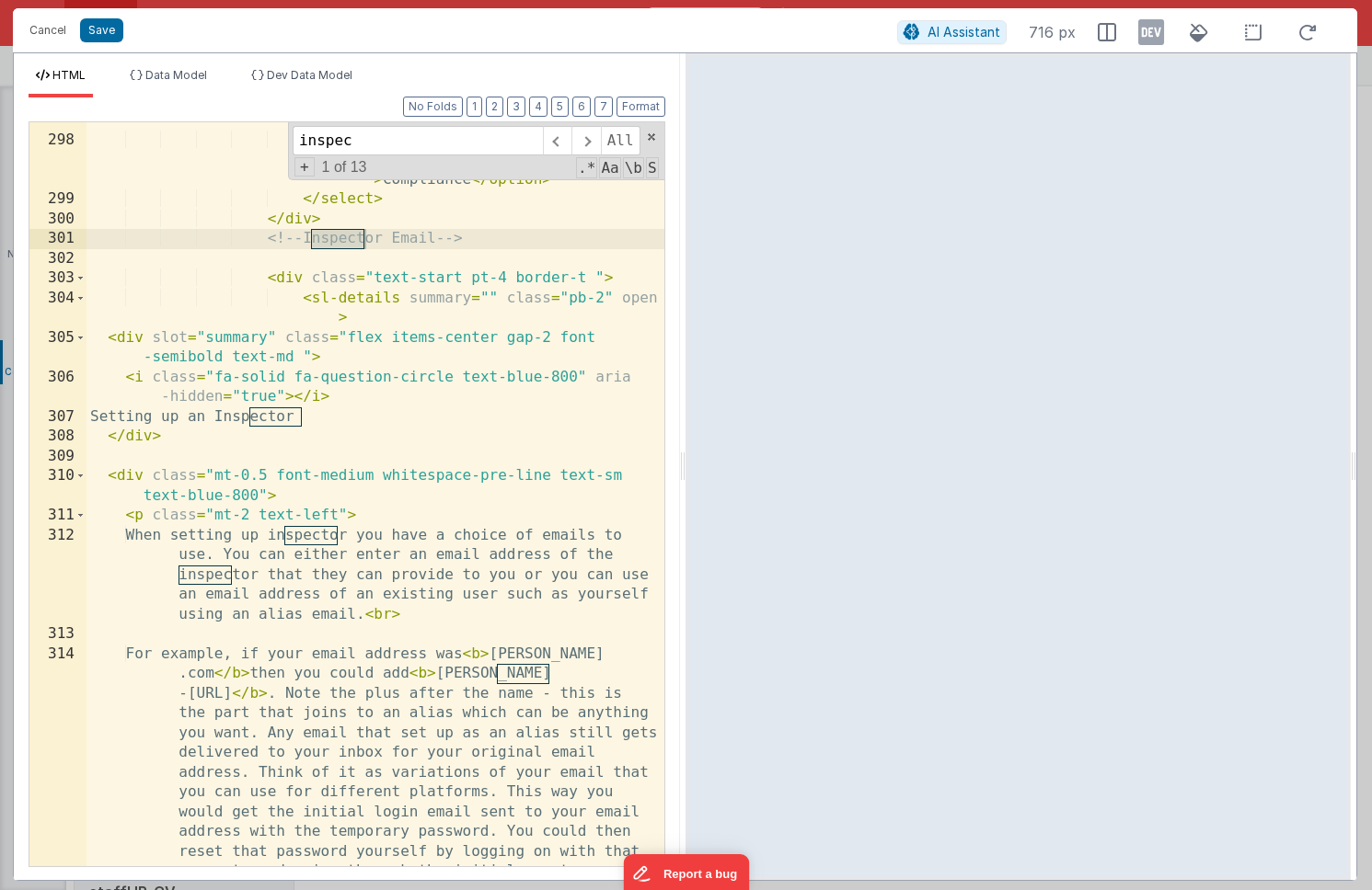
scroll to position [13105, 0]
type input "inspec"
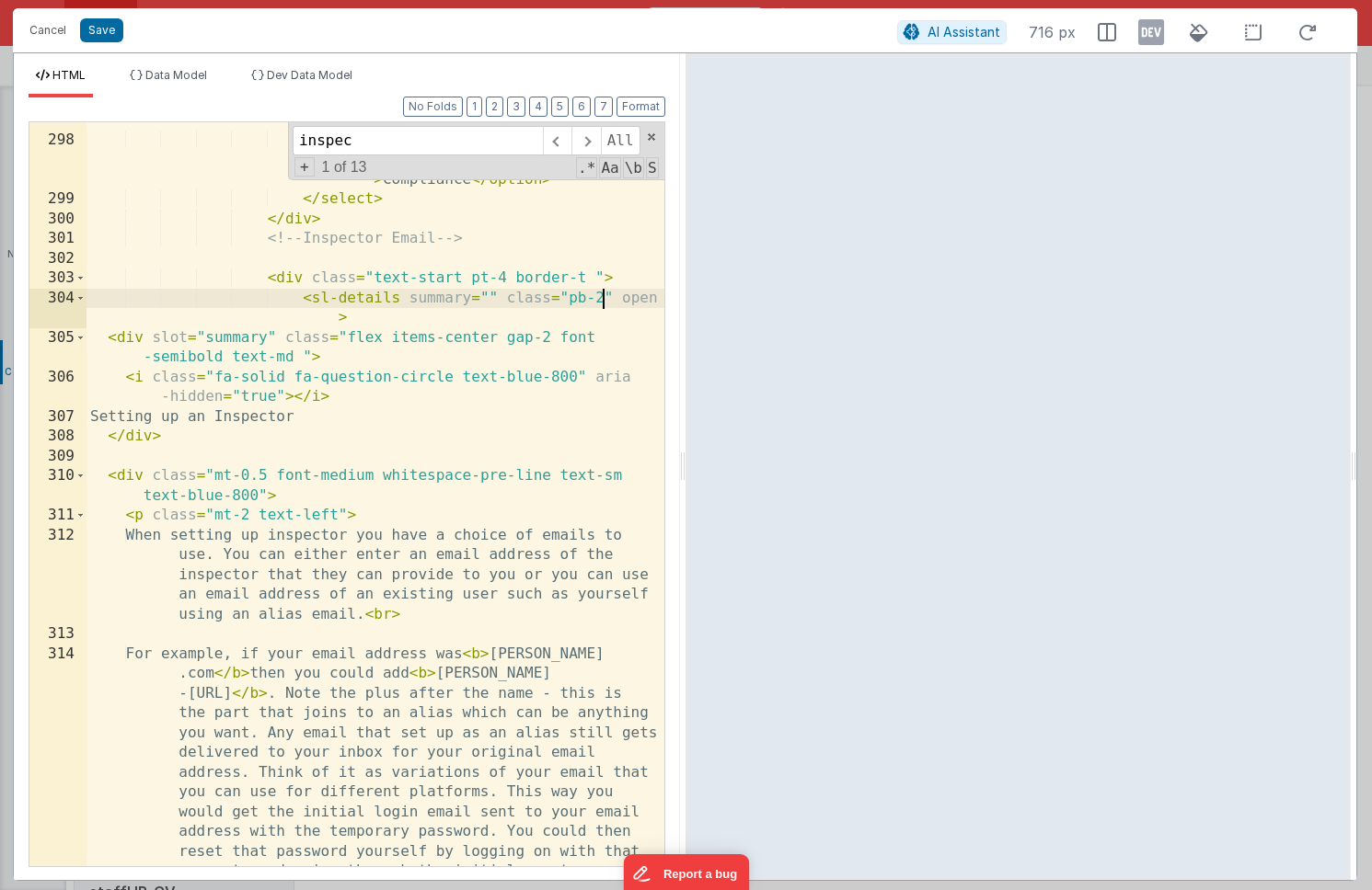
click at [601, 297] on div "< option value = "Requires Improvement" class = "text-black bg-white" > Require…" at bounding box center [376, 610] width 578 height 1080
click at [638, 296] on div "< option value = "Requires Improvement" class = "text-black bg-white" > Require…" at bounding box center [376, 610] width 578 height 1080
click at [633, 299] on div "< option value = "Requires Improvement" class = "text-black bg-white" > Require…" at bounding box center [376, 610] width 578 height 1080
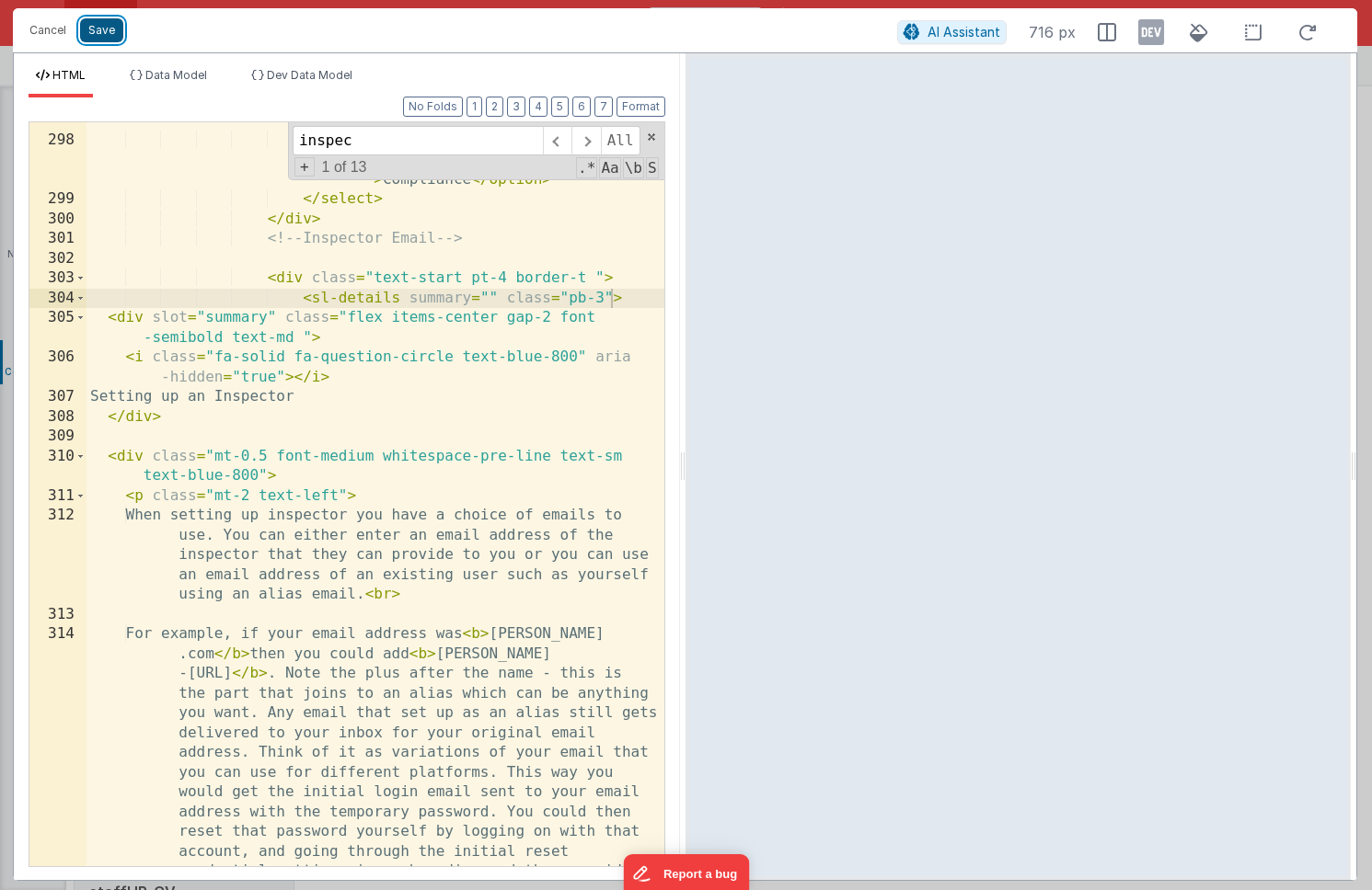
click at [111, 37] on button "Save" at bounding box center [101, 31] width 44 height 24
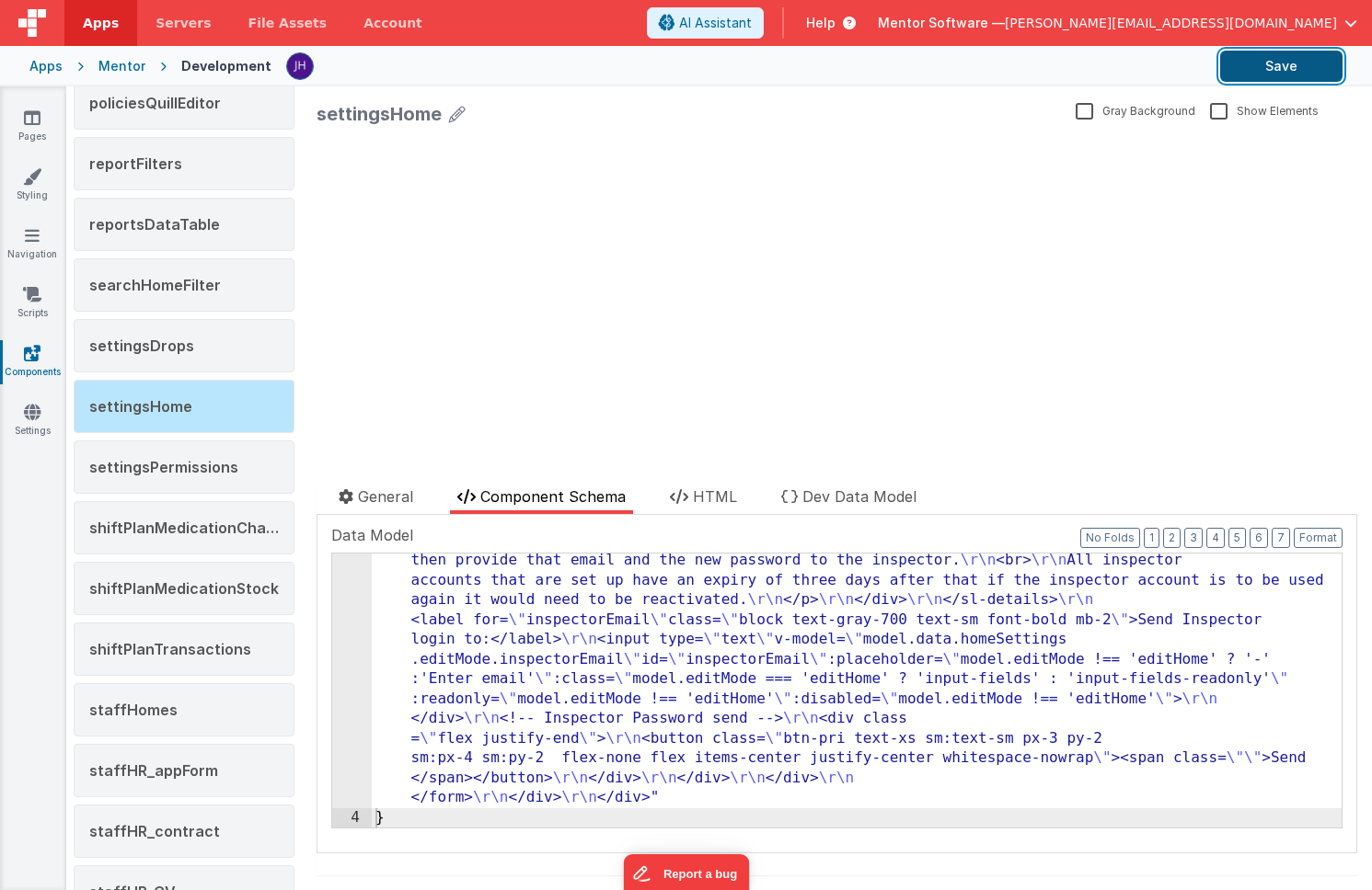
click at [1277, 61] on button "Save" at bounding box center [1282, 66] width 123 height 32
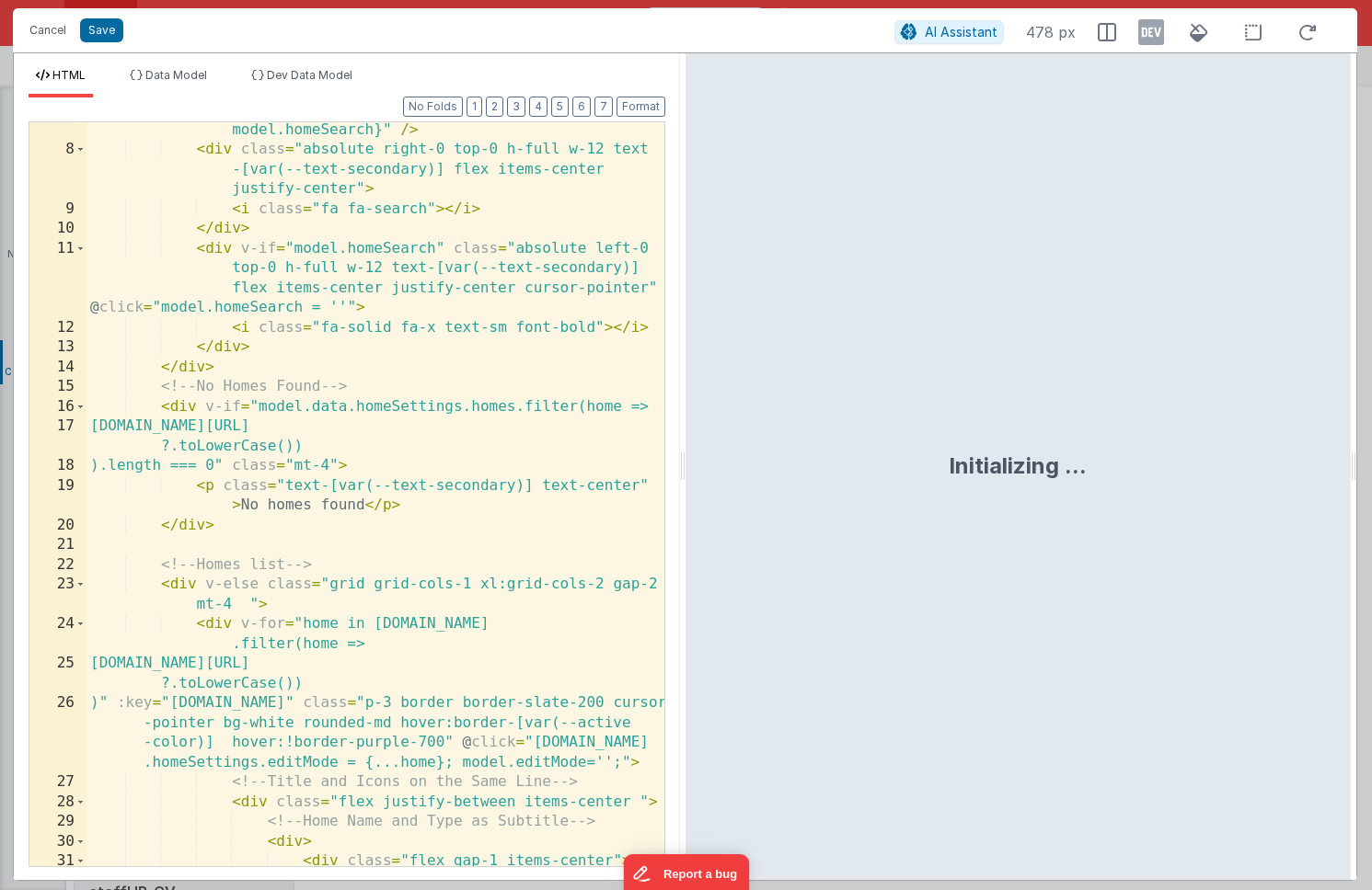
scroll to position [319, 0]
click at [554, 317] on div "< input id = "search-input" v-model = "model.homeSearch" type = "text" name = "…" at bounding box center [376, 492] width 578 height 942
click at [527, 362] on div "< input id = "search-input" v-model = "model.homeSearch" type = "text" name = "…" at bounding box center [376, 492] width 578 height 942
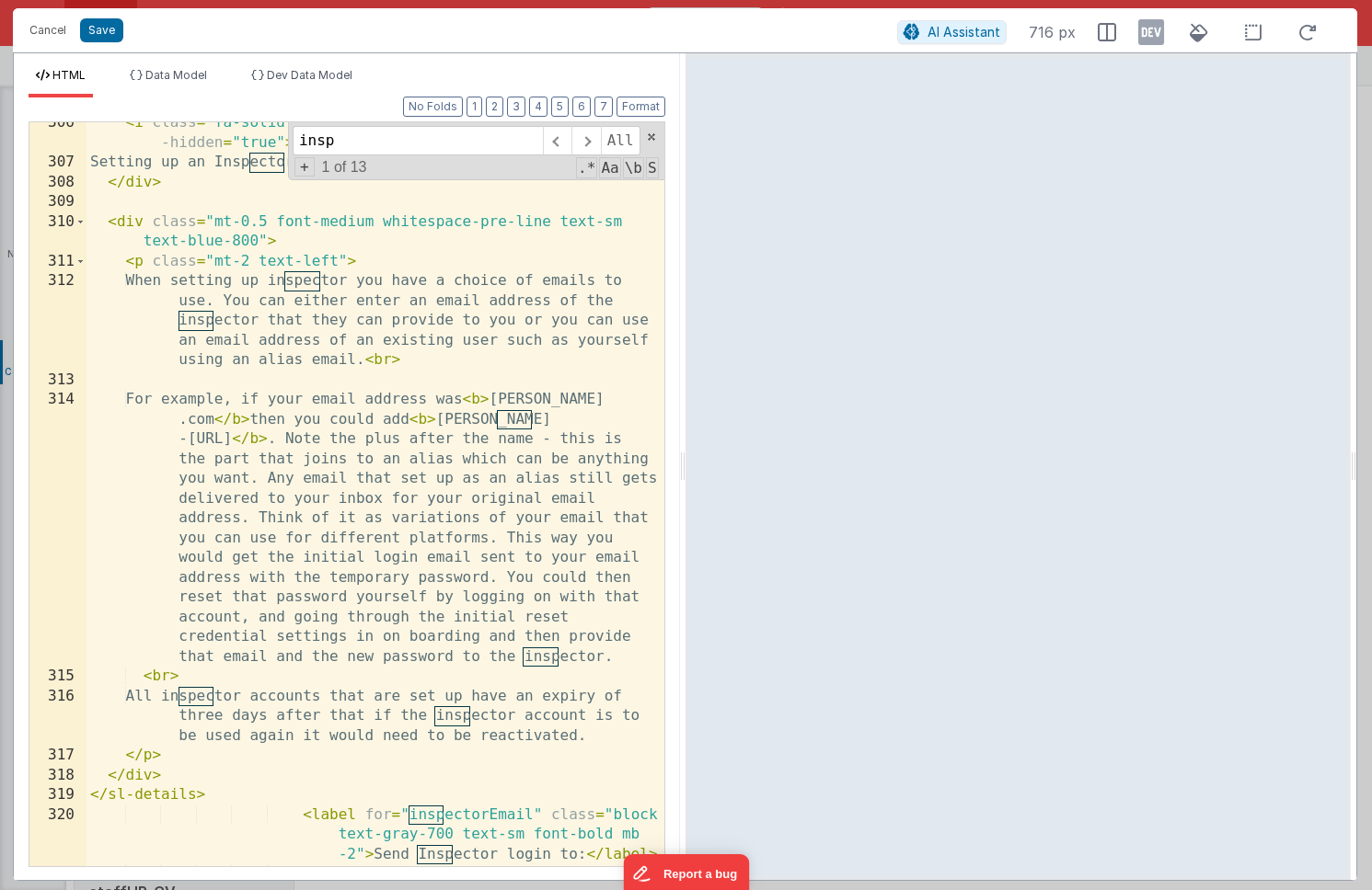
scroll to position [13389, 0]
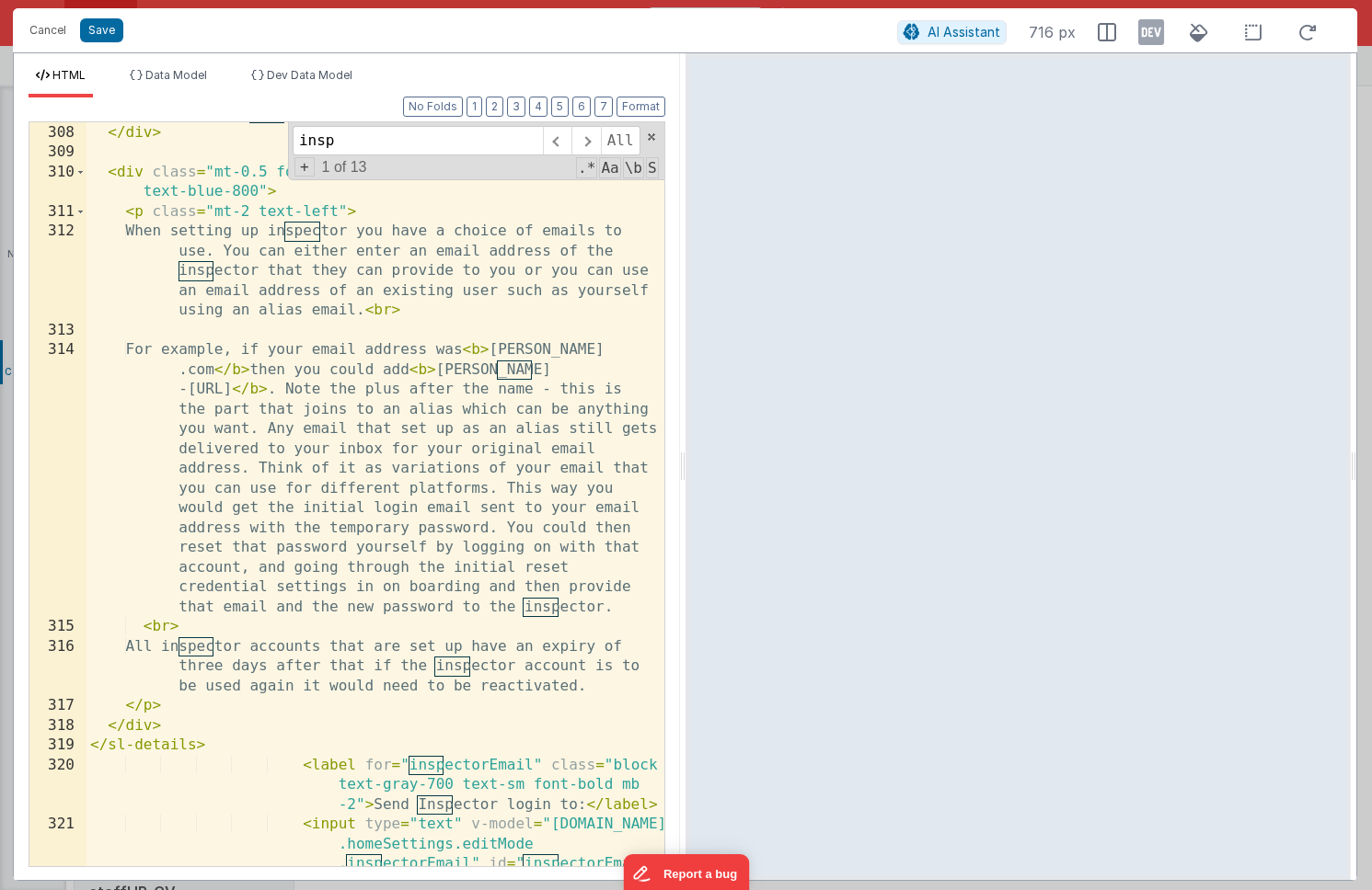
type input "insp"
click at [431, 312] on div "Setting up an Inspector </ div > < div class = "mt-0.5 font-medium whitespace-p…" at bounding box center [376, 584] width 578 height 962
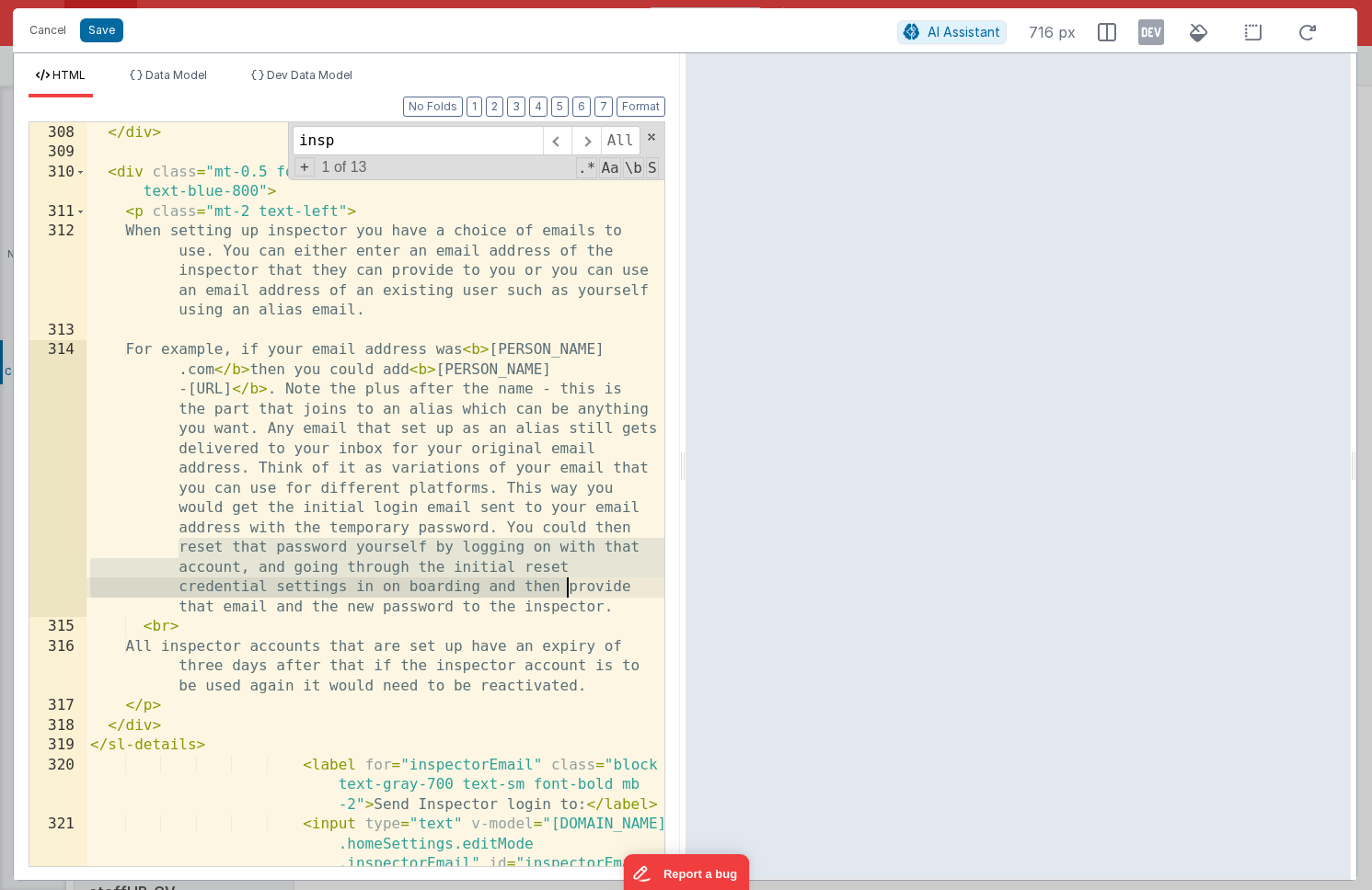
drag, startPoint x: 178, startPoint y: 550, endPoint x: 567, endPoint y: 586, distance: 390.7
click at [567, 586] on div "Setting up an Inspector </ div > < div class = "mt-0.5 font-medium whitespace-p…" at bounding box center [376, 584] width 578 height 962
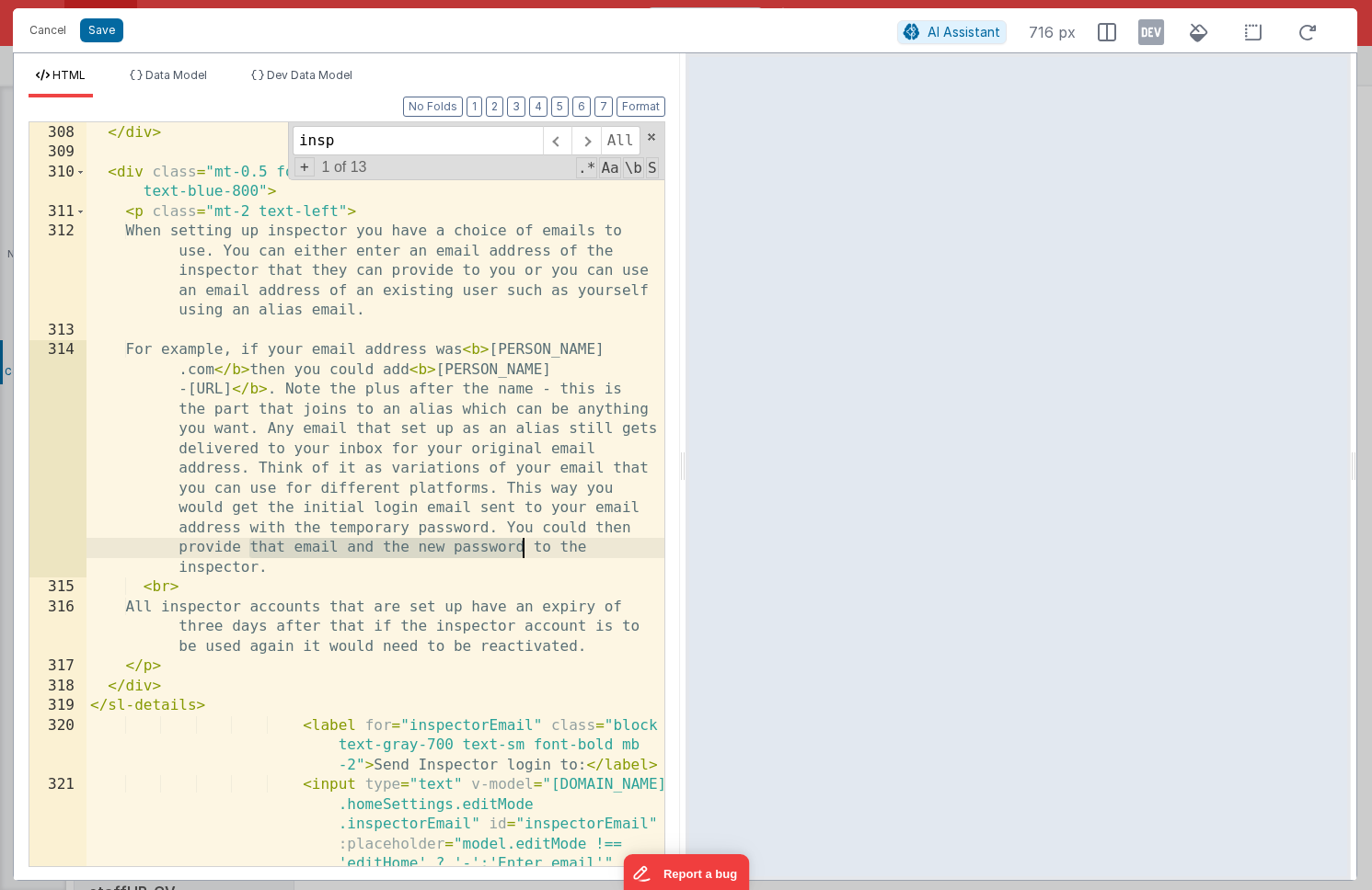
drag, startPoint x: 251, startPoint y: 548, endPoint x: 521, endPoint y: 543, distance: 270.0
click at [521, 543] on div "Setting up an Inspector </ div > < div class = "mt-0.5 font-medium whitespace-p…" at bounding box center [376, 584] width 578 height 962
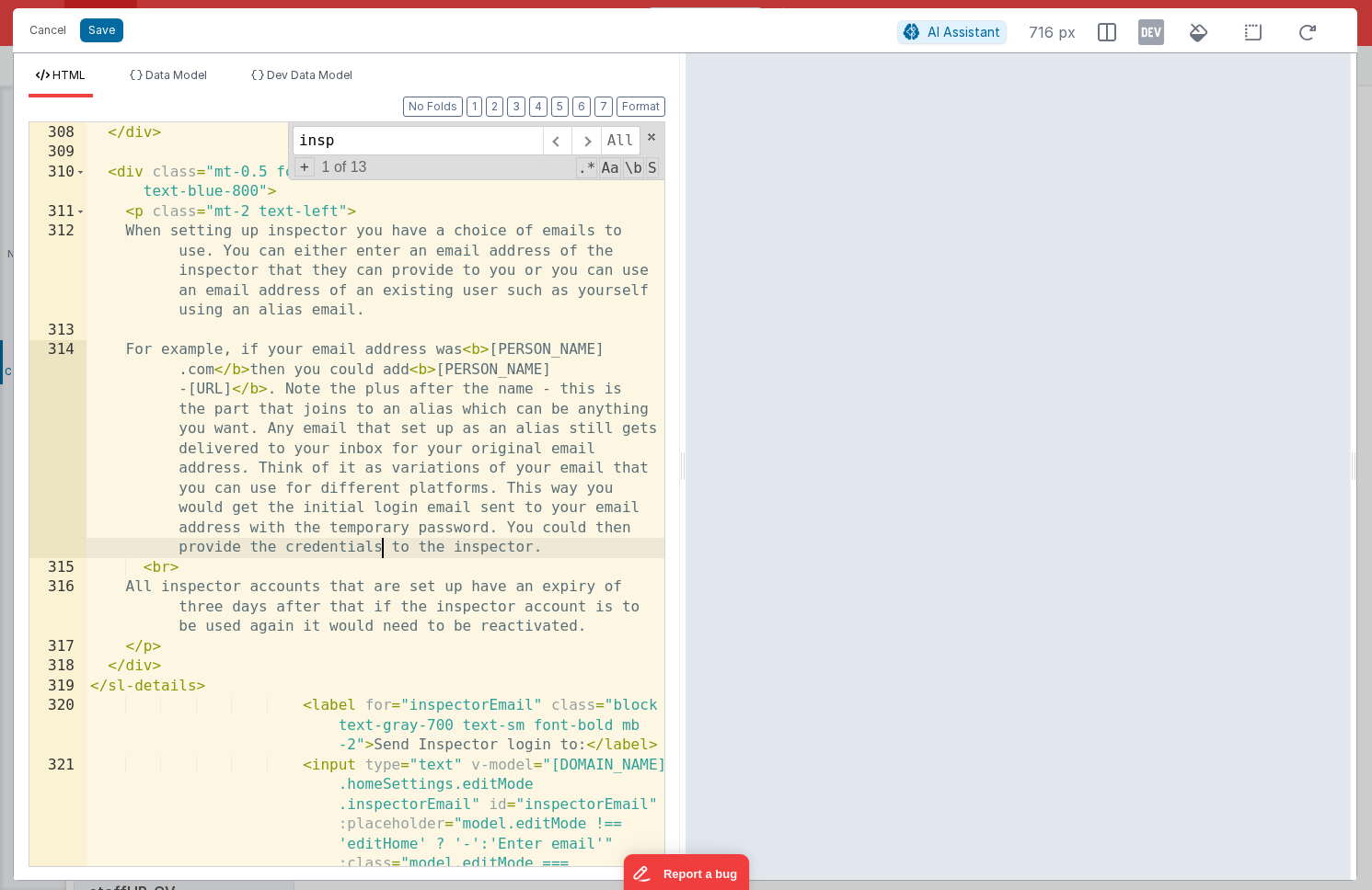
click at [527, 551] on div "Setting up an Inspector </ div > < div class = "mt-0.5 font-medium whitespace-p…" at bounding box center [376, 584] width 578 height 962
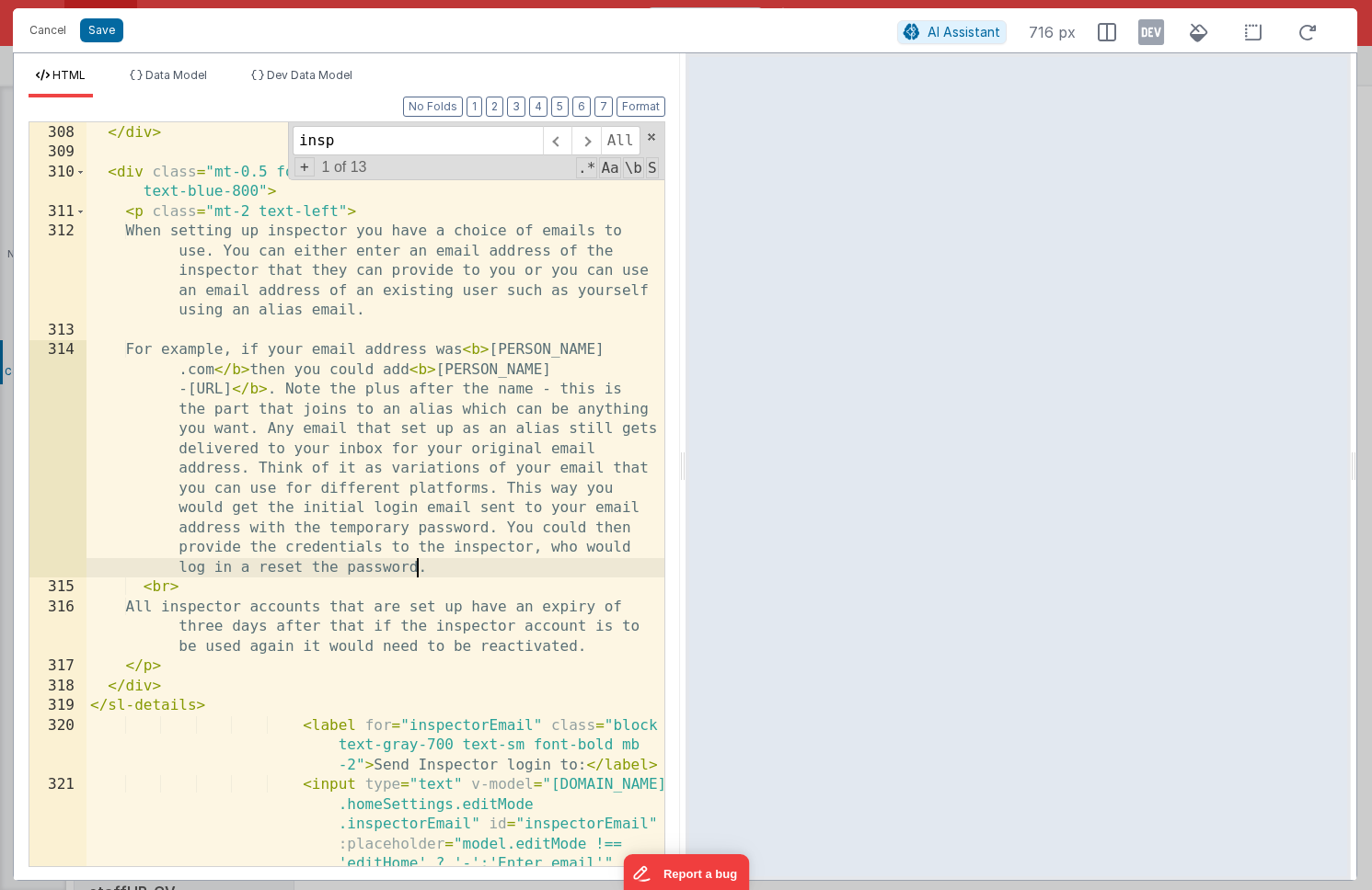
click at [519, 573] on div "Setting up an Inspector </ div > < div class = "mt-0.5 font-medium whitespace-p…" at bounding box center [376, 584] width 578 height 962
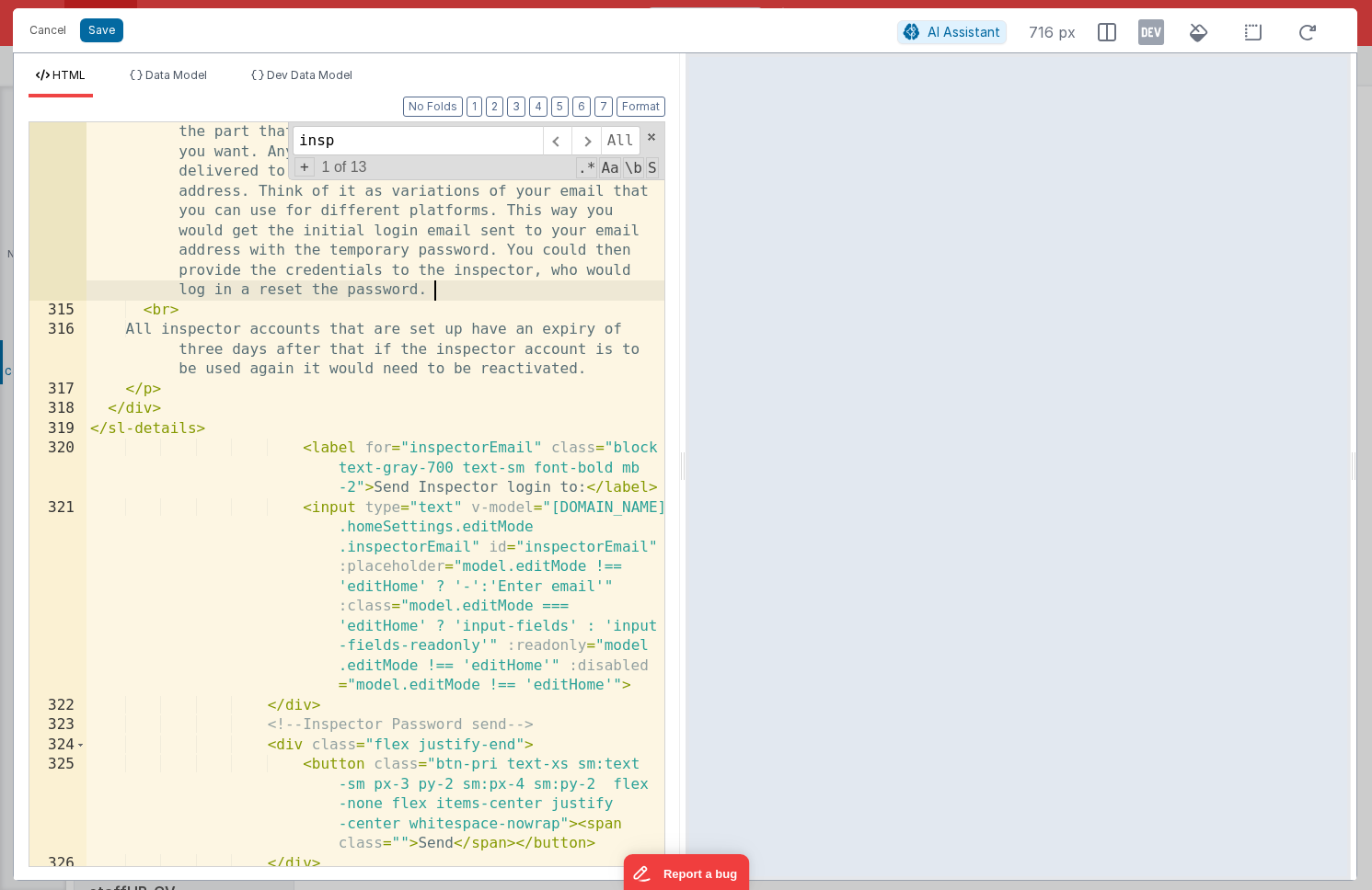
scroll to position [13673, 0]
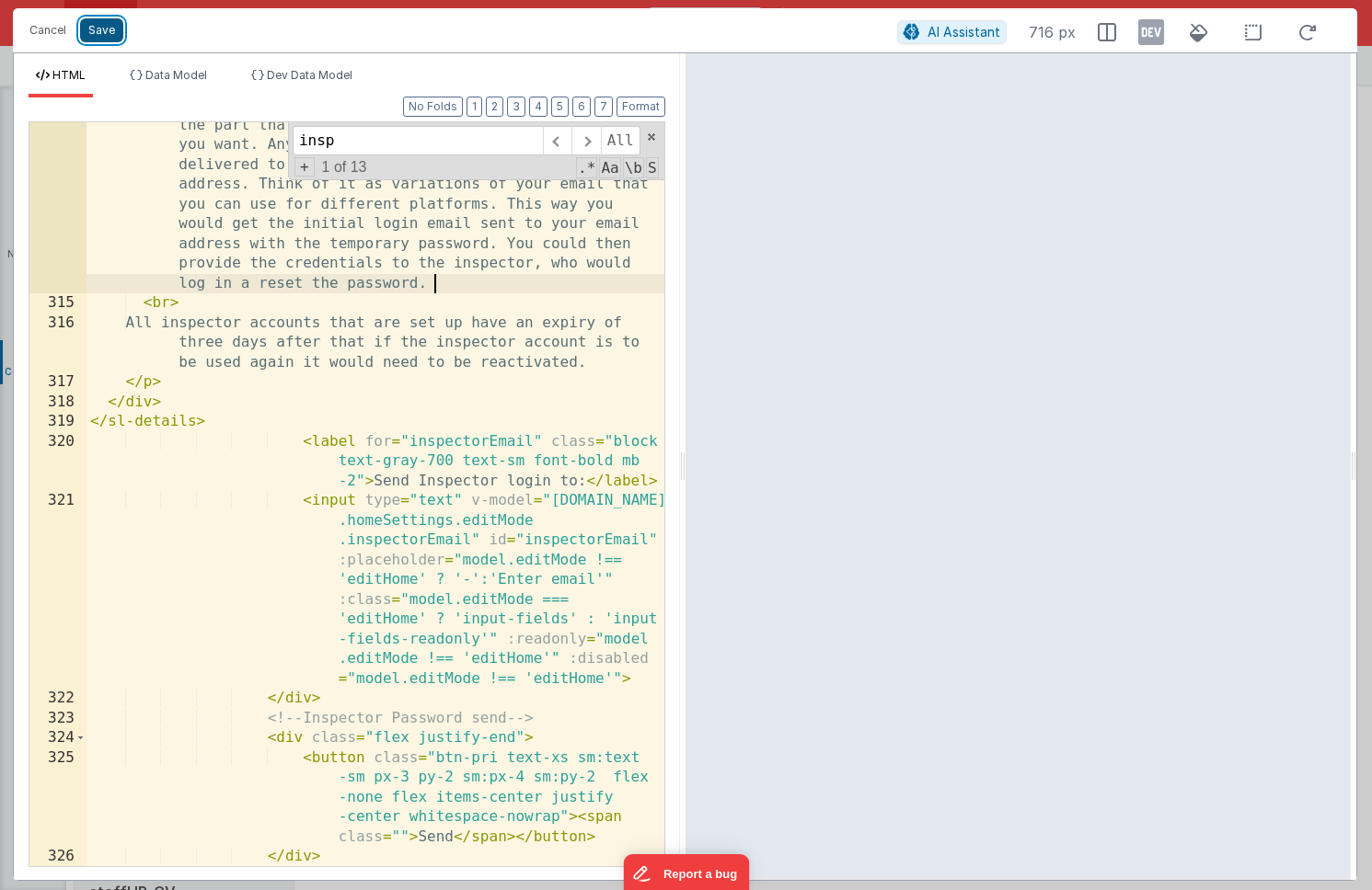
click at [106, 31] on button "Save" at bounding box center [101, 31] width 44 height 24
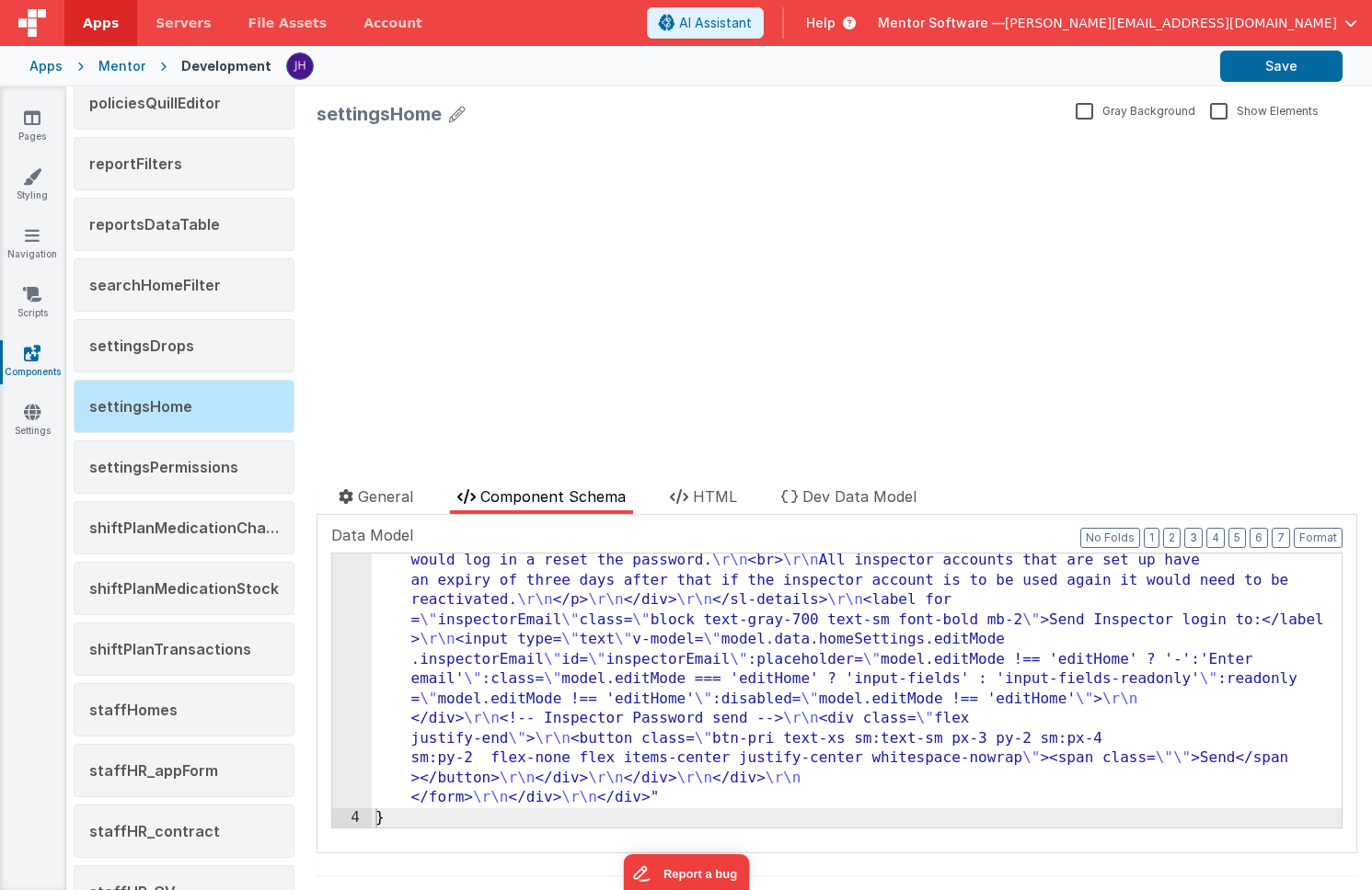
scroll to position [5145, 0]
click at [1282, 73] on button "Save" at bounding box center [1282, 66] width 123 height 32
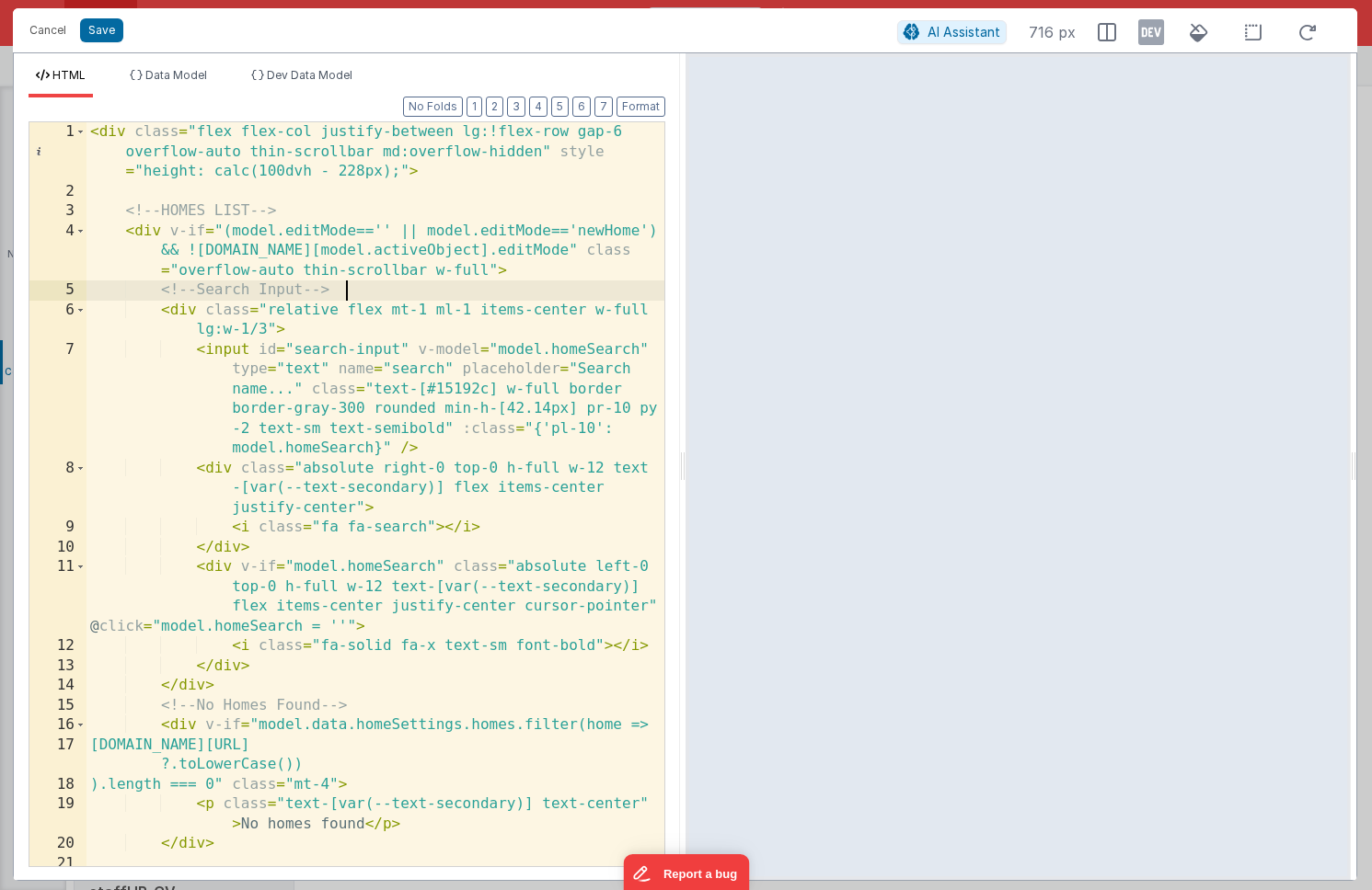
click at [512, 281] on div "< div class = "flex flex-col justify-between lg:!flex-row gap-6 overflow-auto t…" at bounding box center [376, 534] width 578 height 823
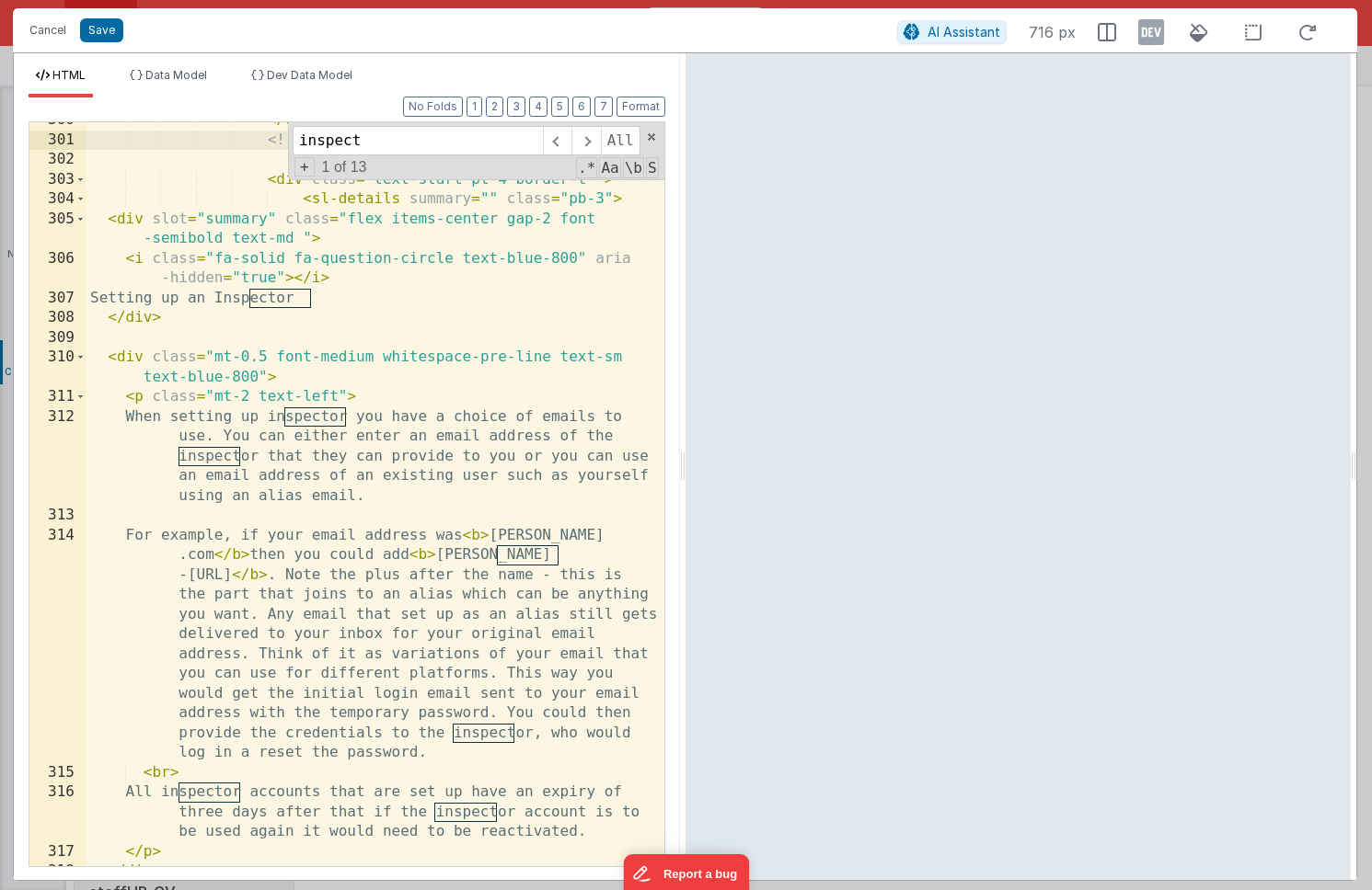
scroll to position [13230, 0]
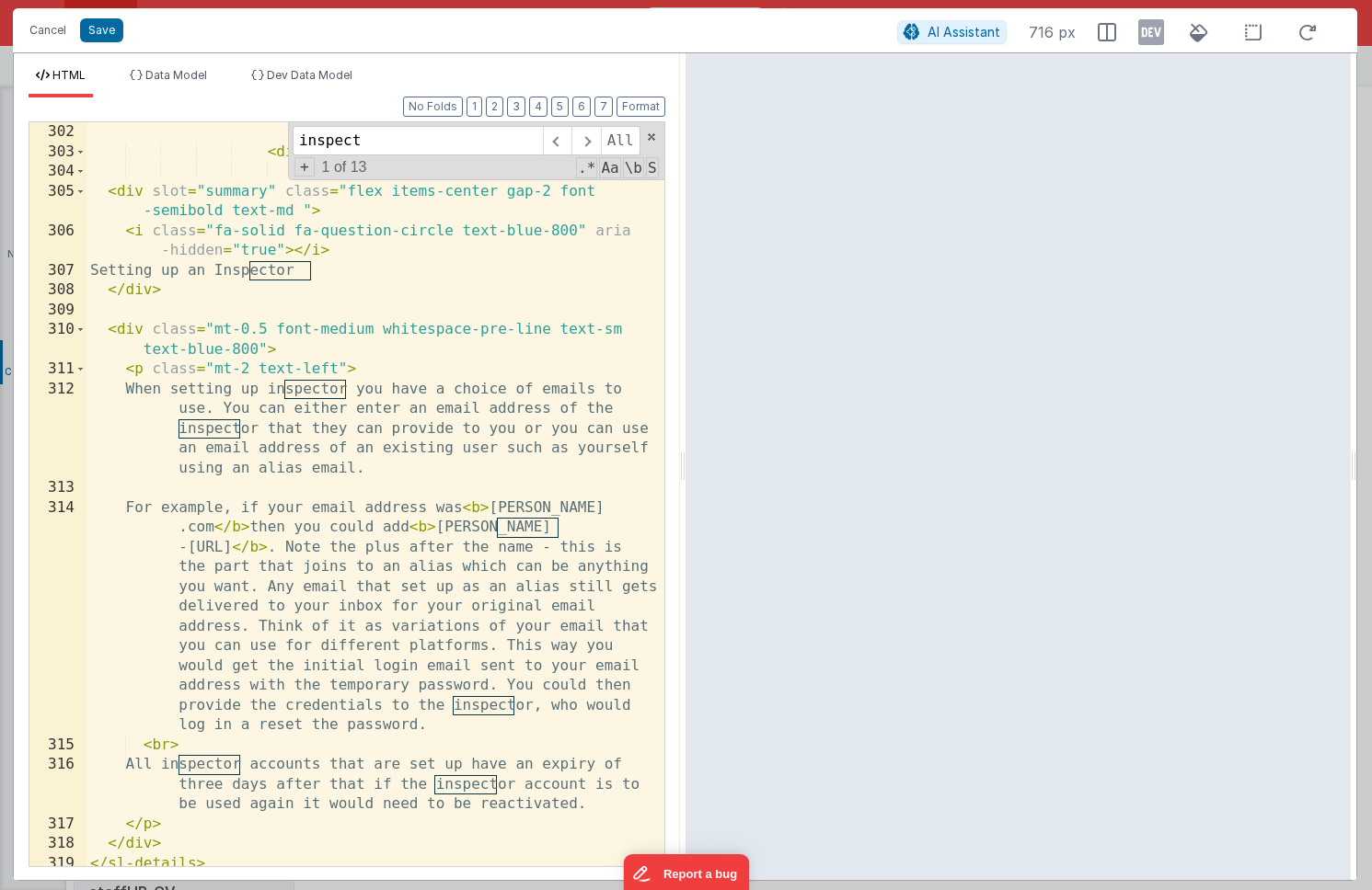
type input "inspect"
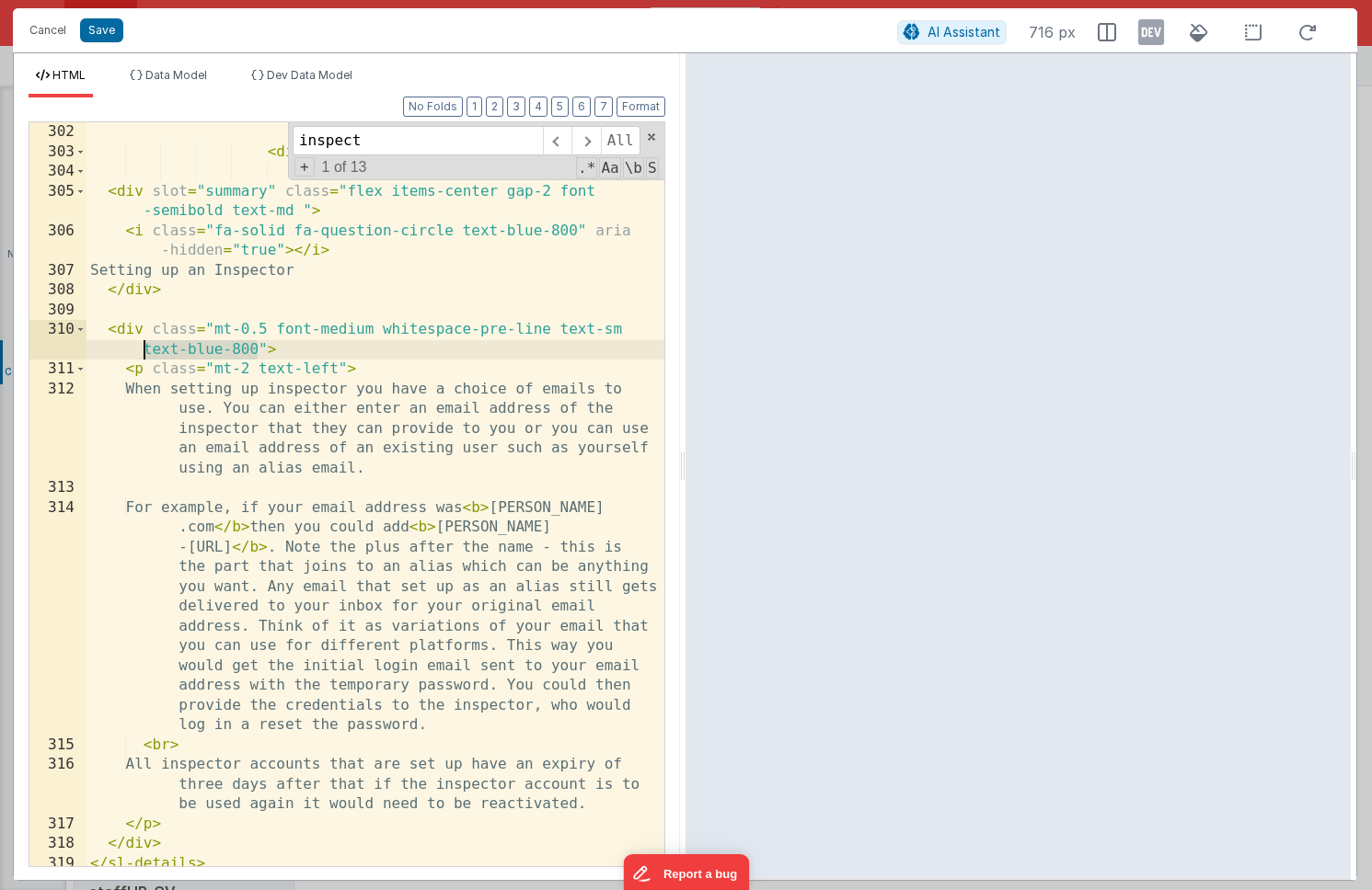
drag, startPoint x: 257, startPoint y: 347, endPoint x: 146, endPoint y: 347, distance: 111.0
click at [146, 347] on div "< div class = "text-start pt-4 border-t " > < sl-details summary = "" class = "…" at bounding box center [376, 534] width 578 height 823
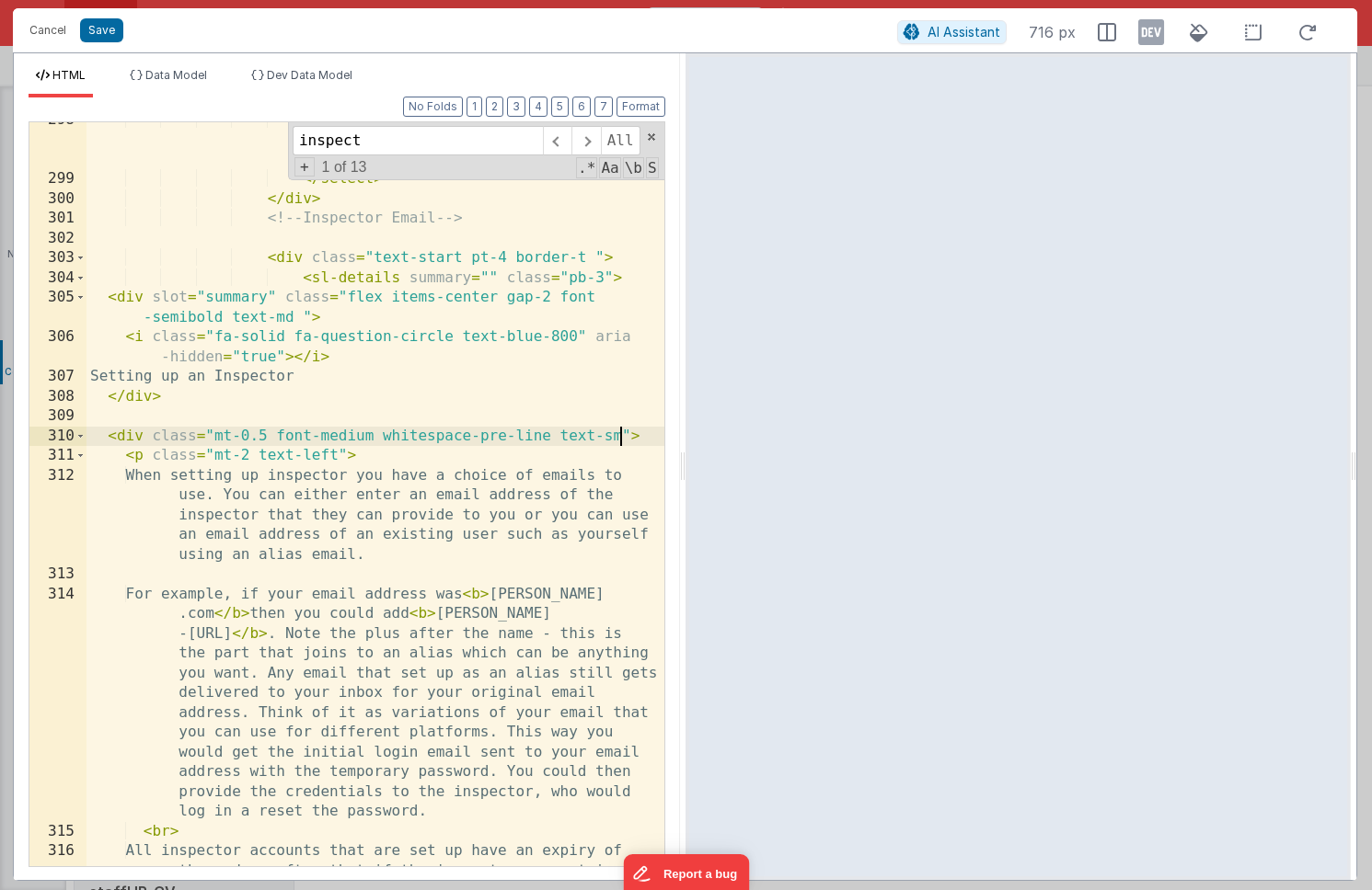
scroll to position [13122, 0]
click at [578, 336] on div "< option value = "Compliance" class = "text-black bg-white" > Compliance </ opt…" at bounding box center [376, 543] width 578 height 863
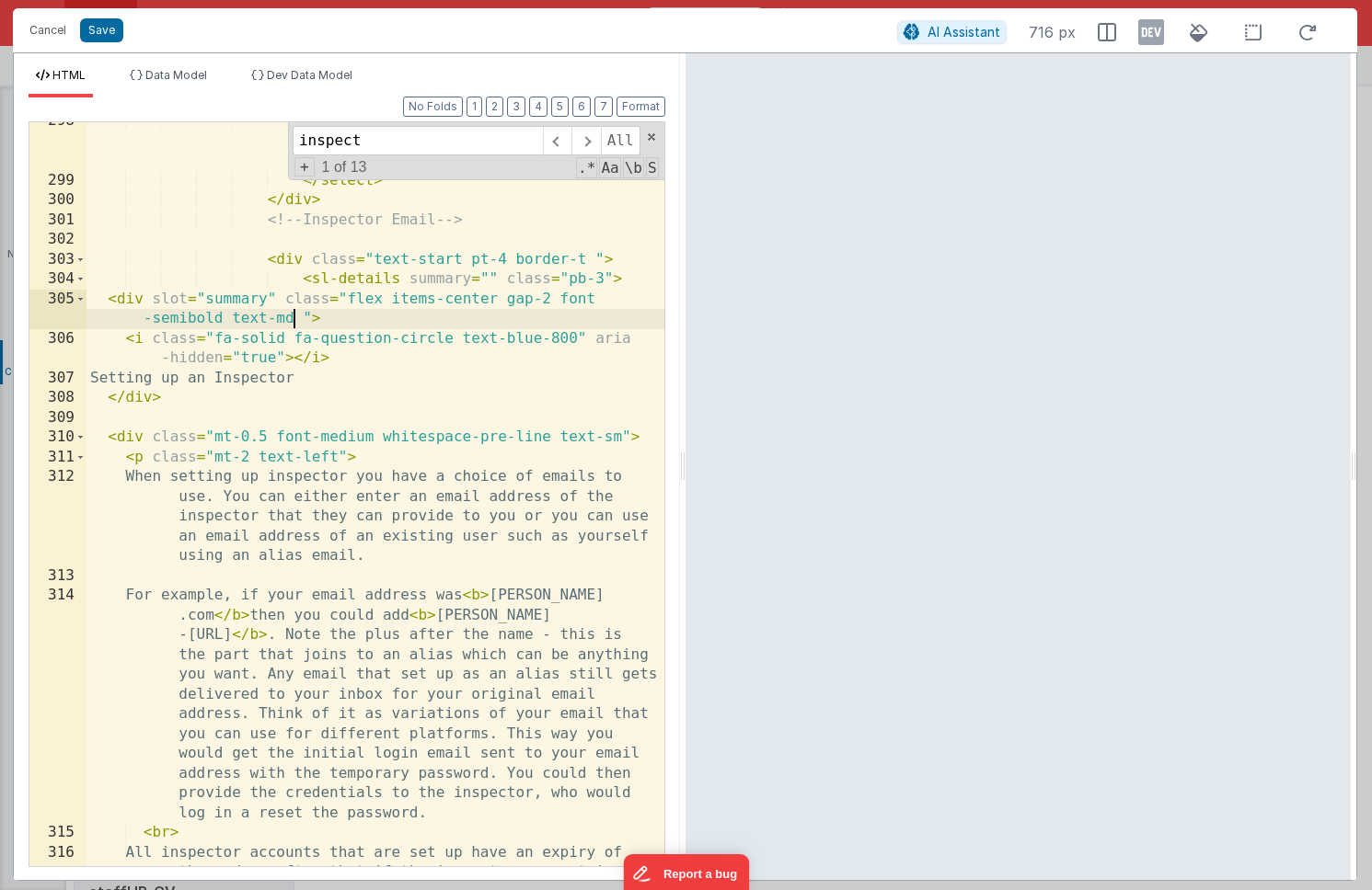
click at [292, 317] on div "< option value = "Compliance" class = "text-black bg-white" > Compliance </ opt…" at bounding box center [376, 543] width 578 height 863
click at [101, 26] on button "Save" at bounding box center [101, 31] width 44 height 24
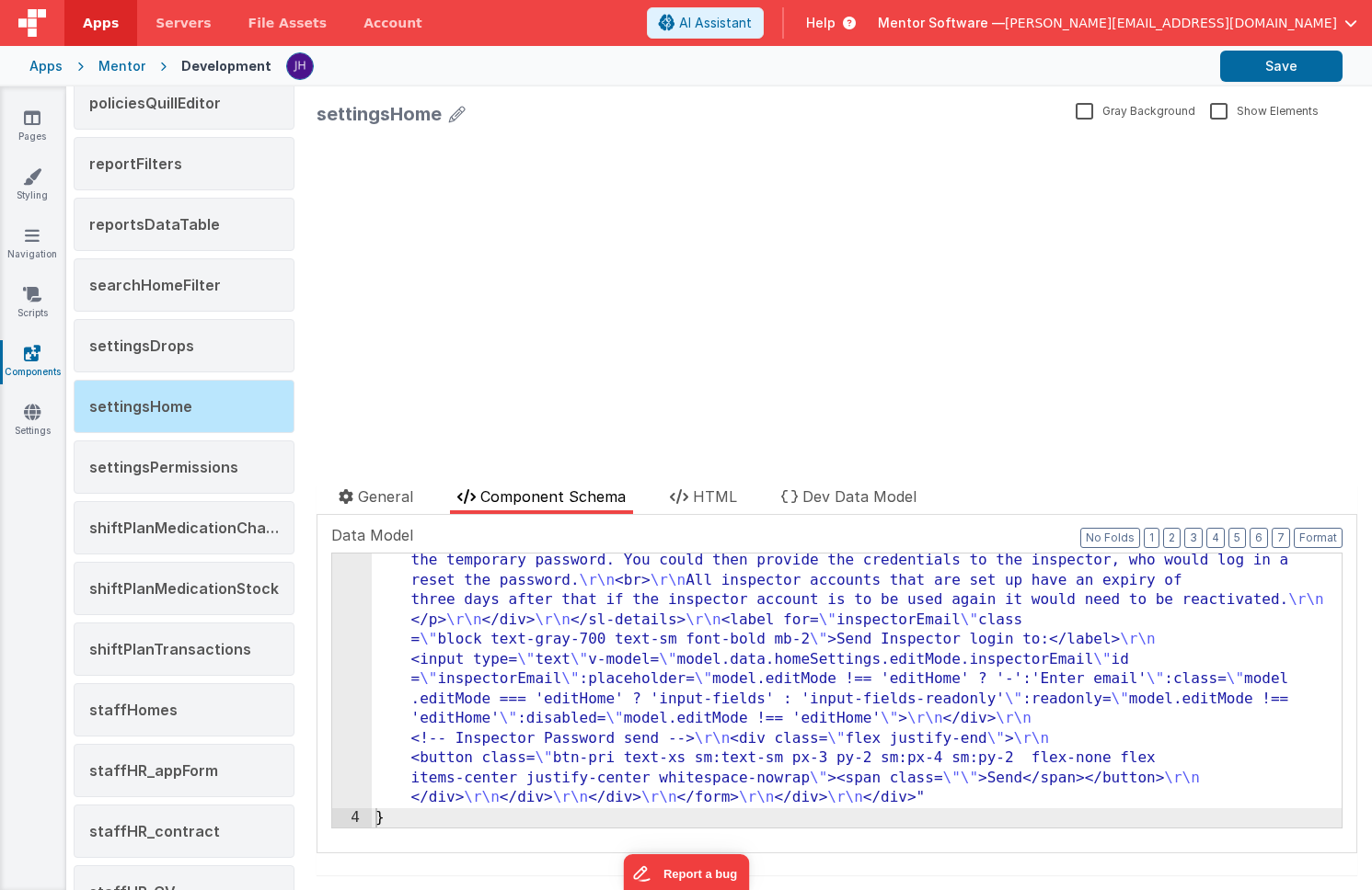
scroll to position [5124, 0]
click at [1272, 69] on button "Save" at bounding box center [1282, 66] width 123 height 32
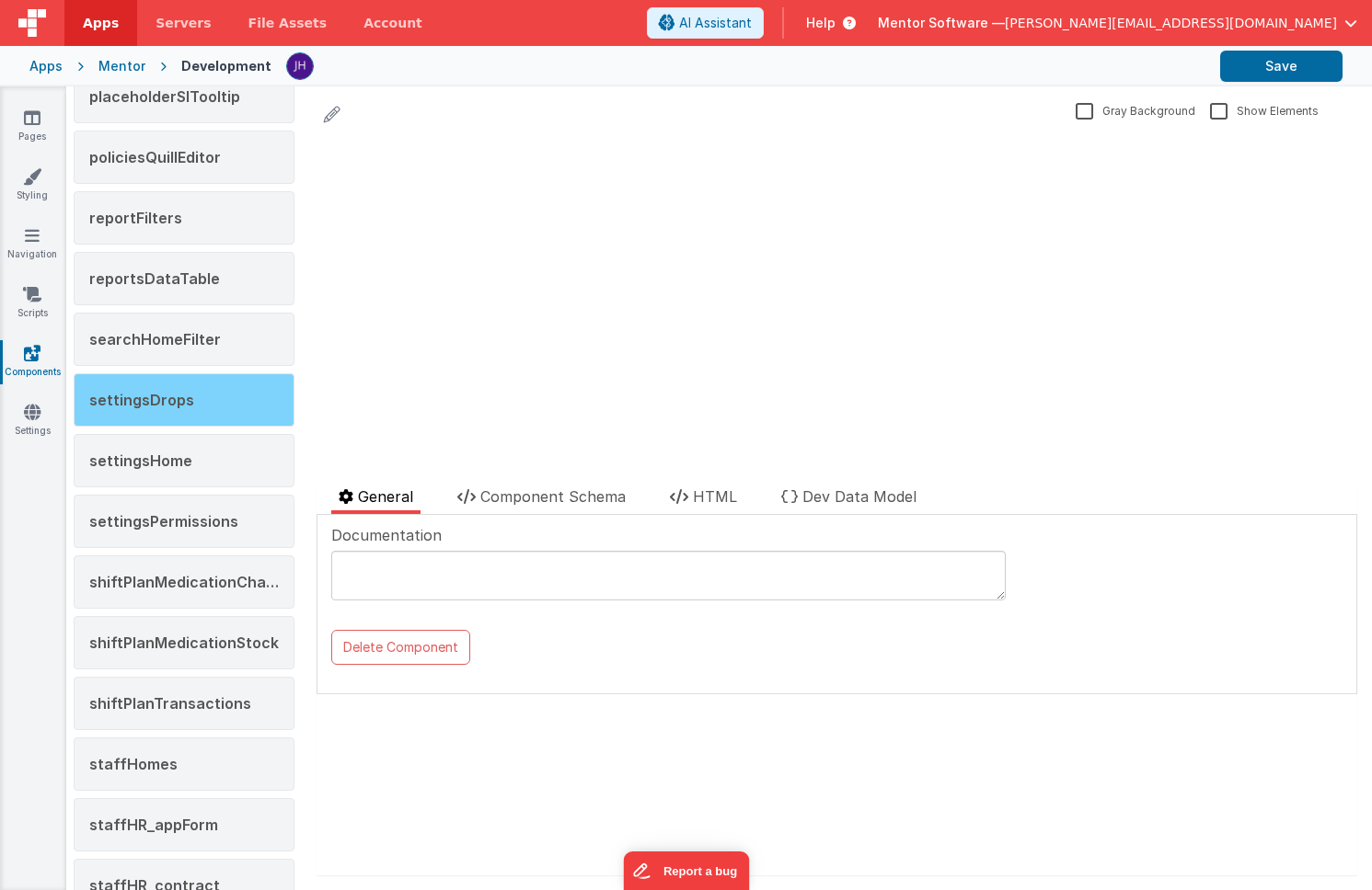
scroll to position [1593, 0]
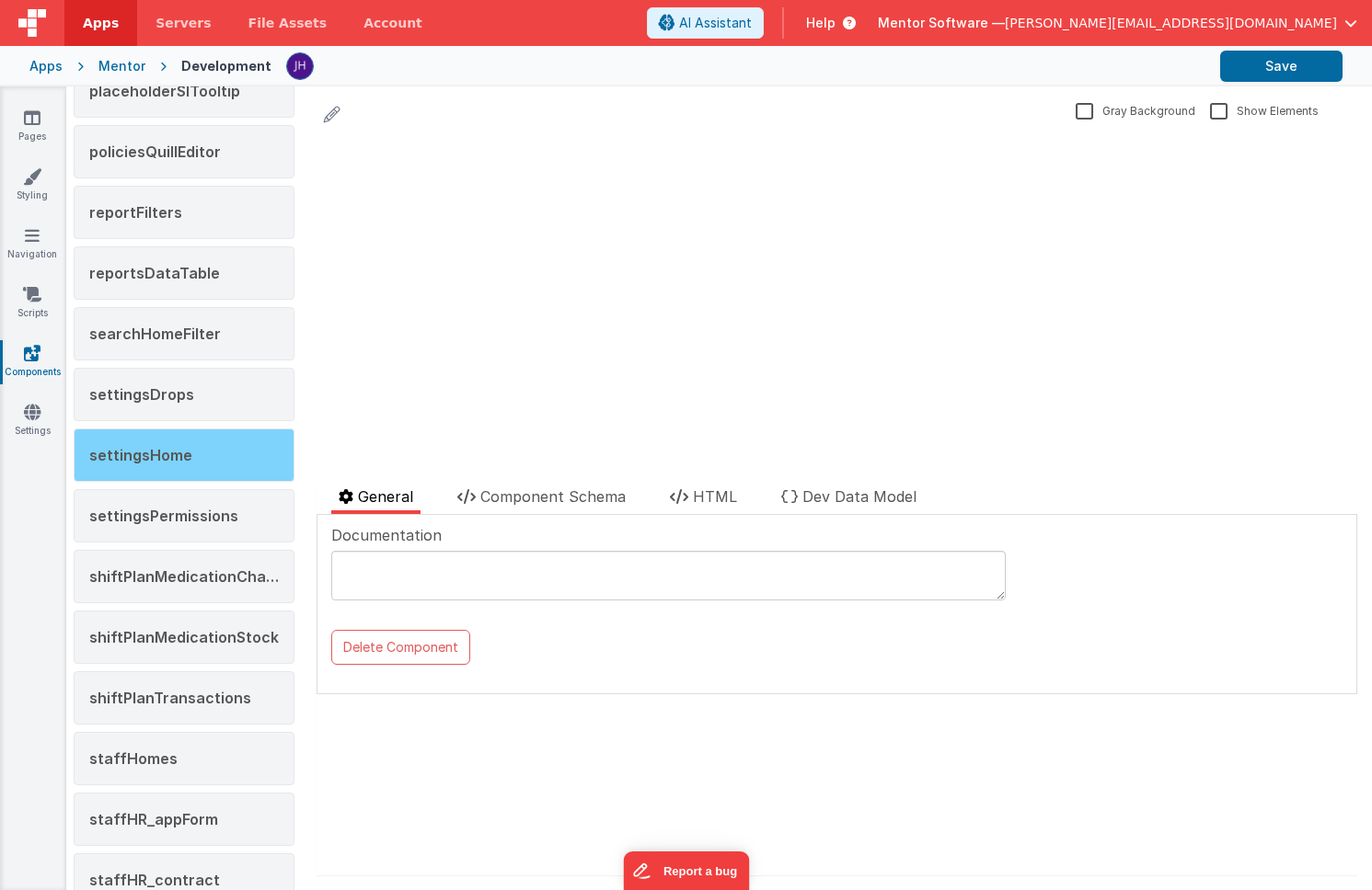
click at [165, 454] on span "settingsHome" at bounding box center [140, 455] width 103 height 19
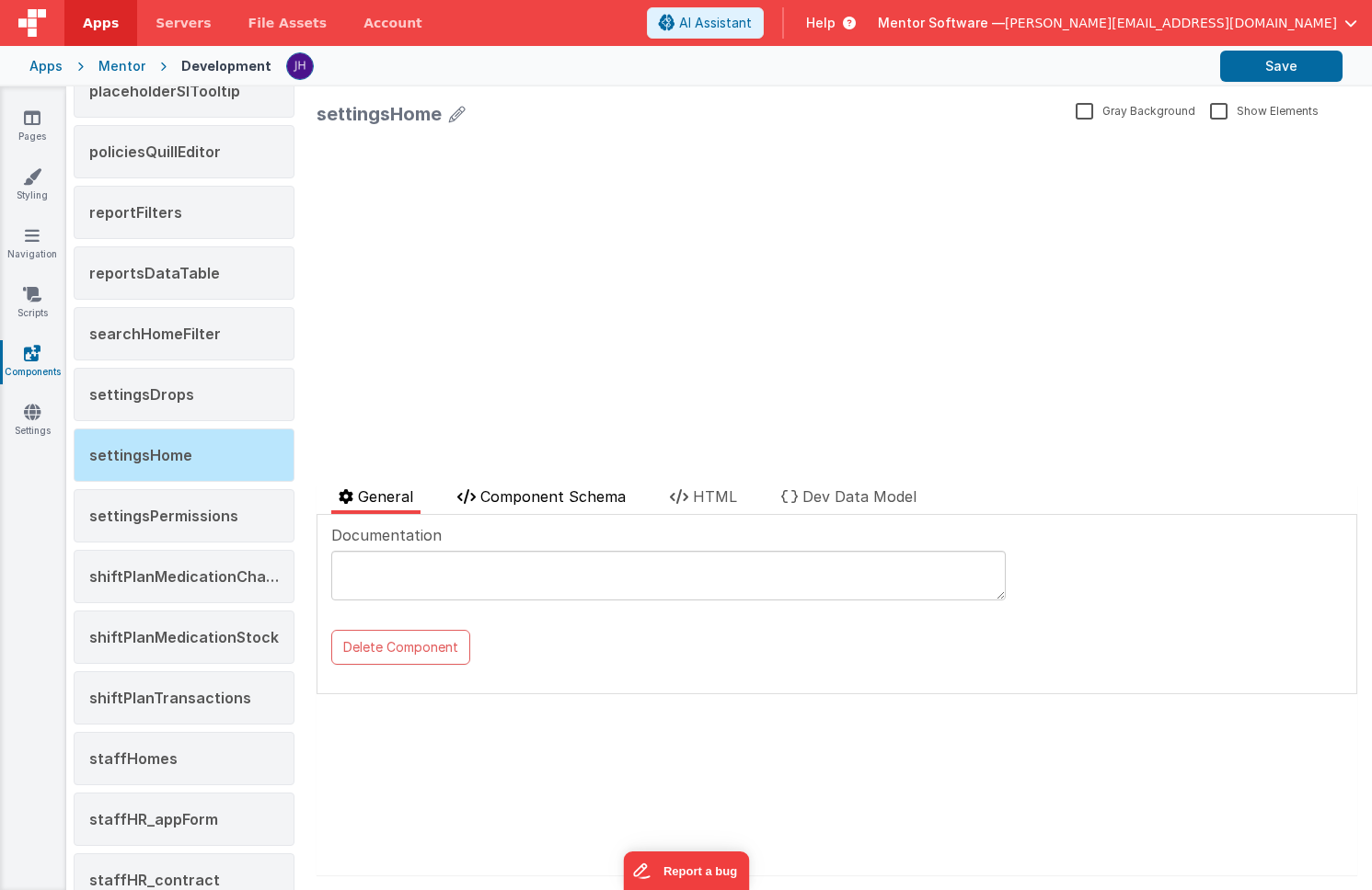
click at [556, 504] on span "Component Schema" at bounding box center [553, 497] width 145 height 19
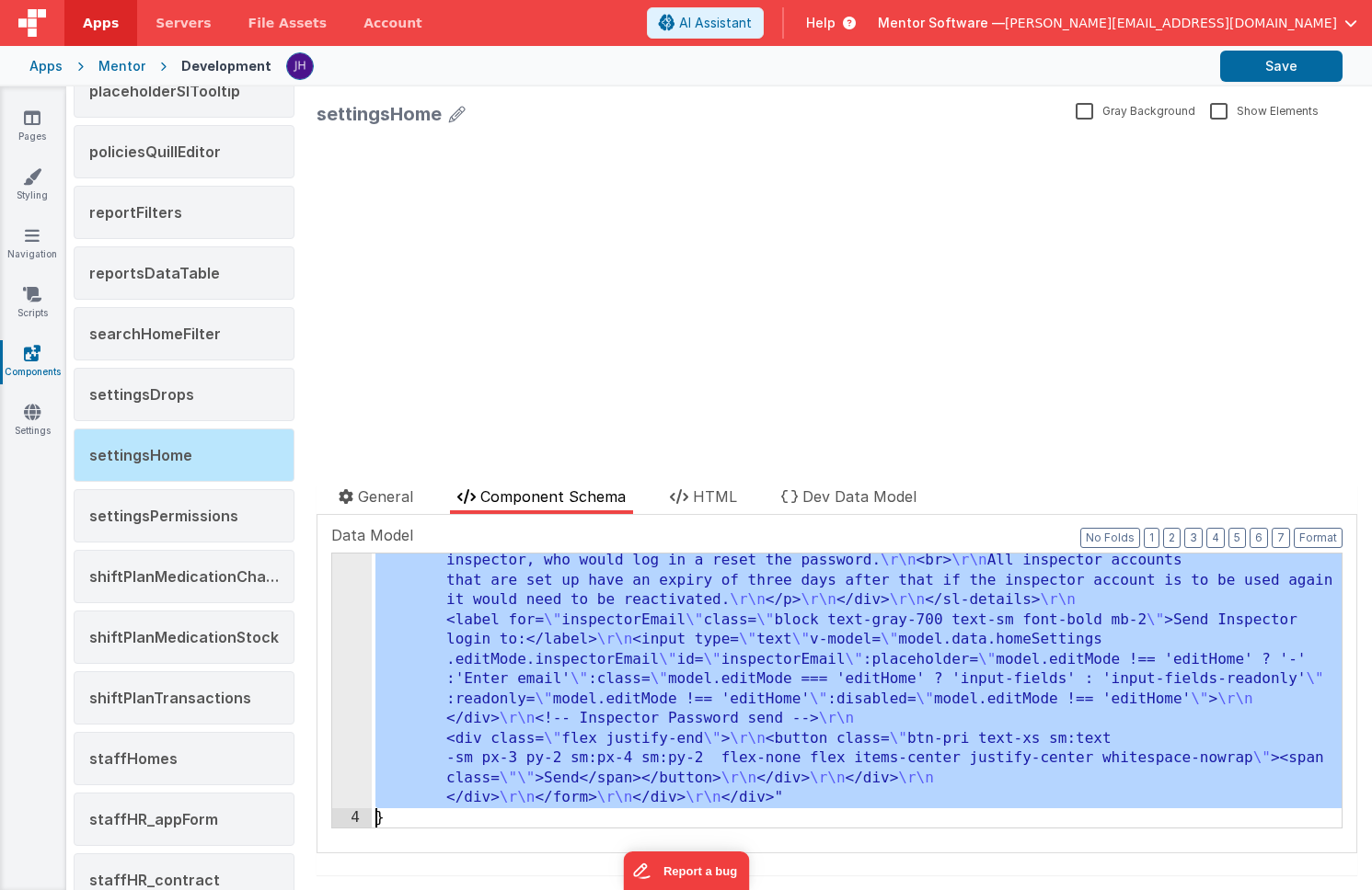
scroll to position [5343, 0]
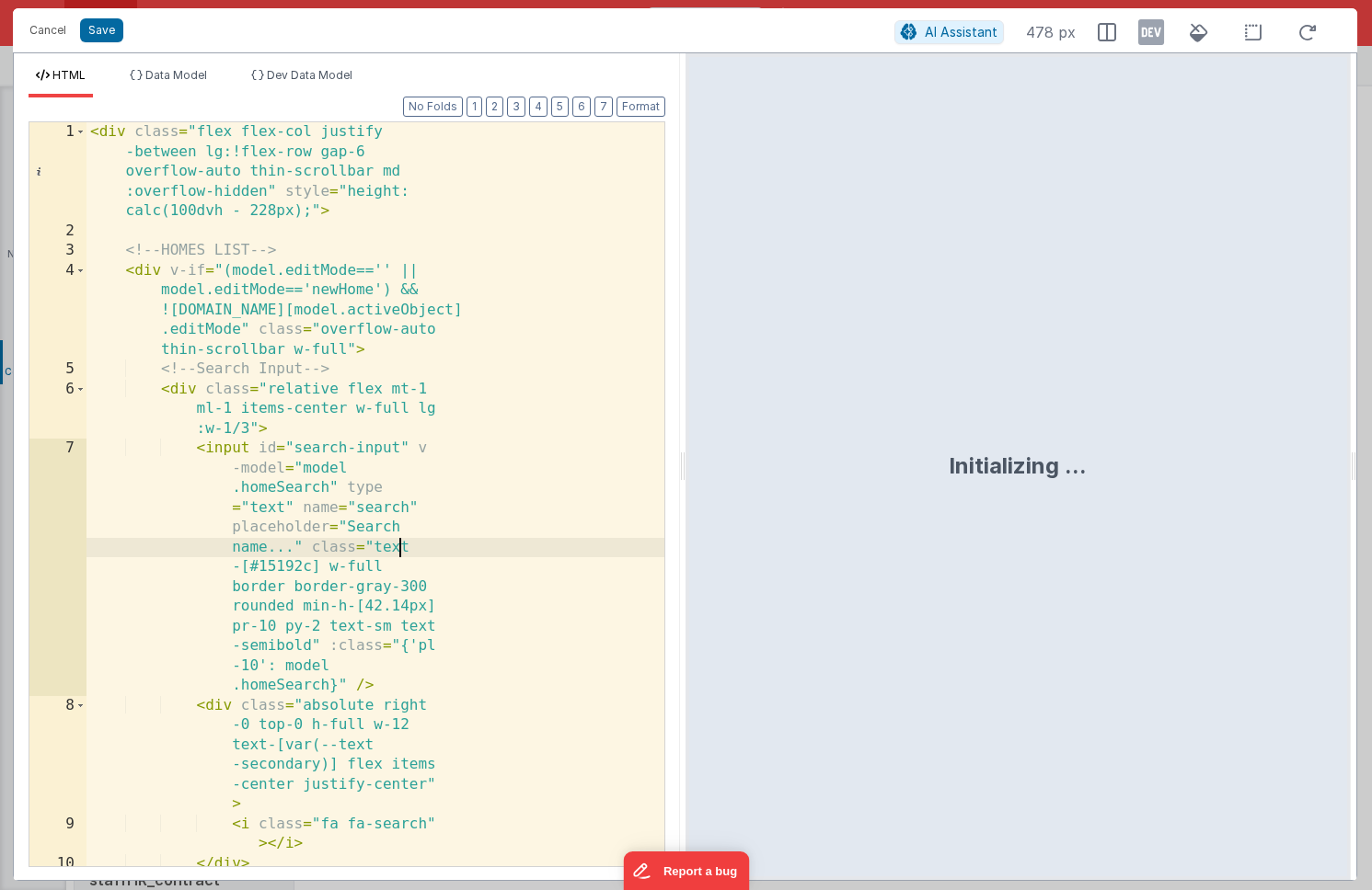
click at [544, 539] on div "< div class = "flex flex-col justify -between lg:!flex-row gap-6 overflow-auto …" at bounding box center [376, 633] width 578 height 1021
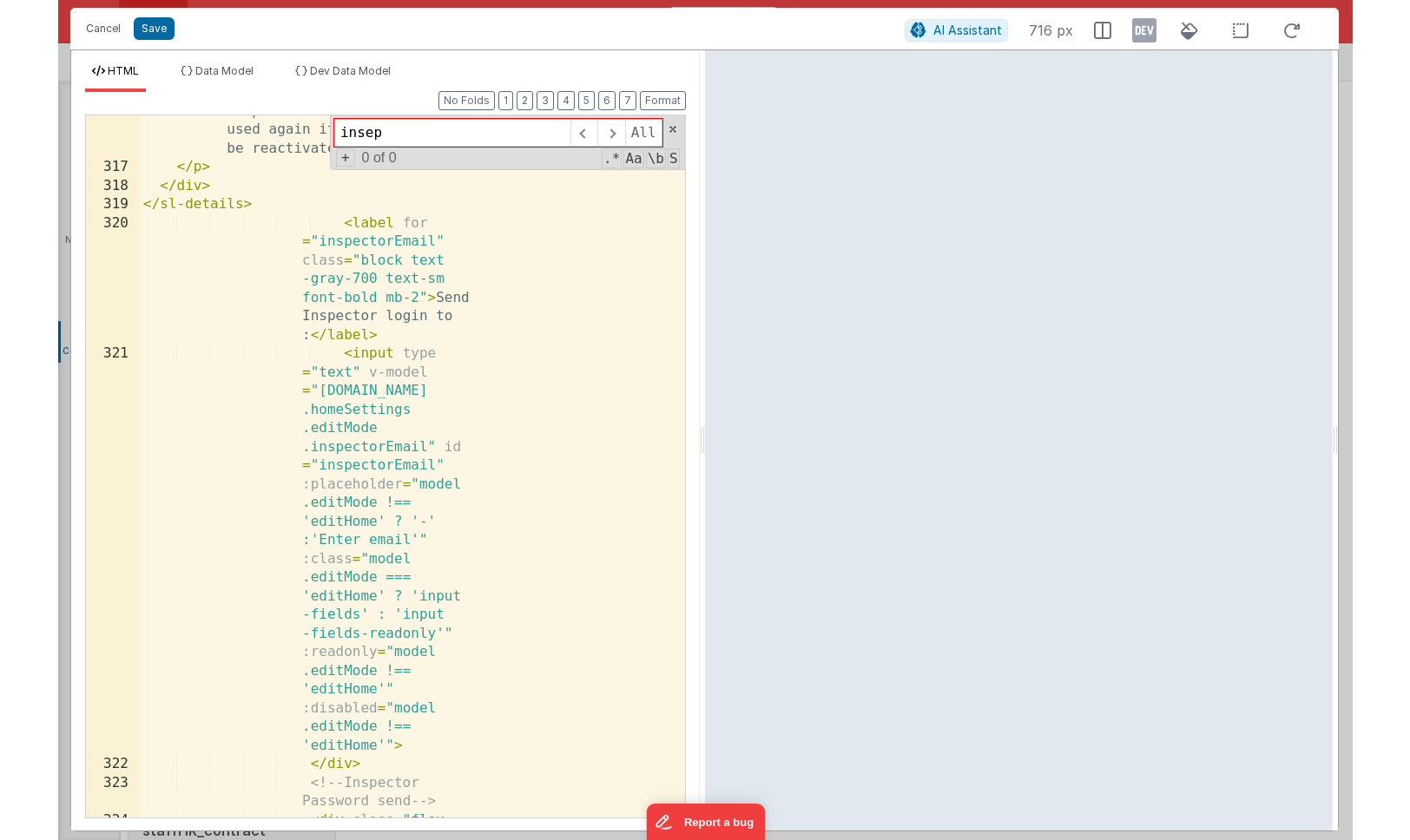
scroll to position [22869, 0]
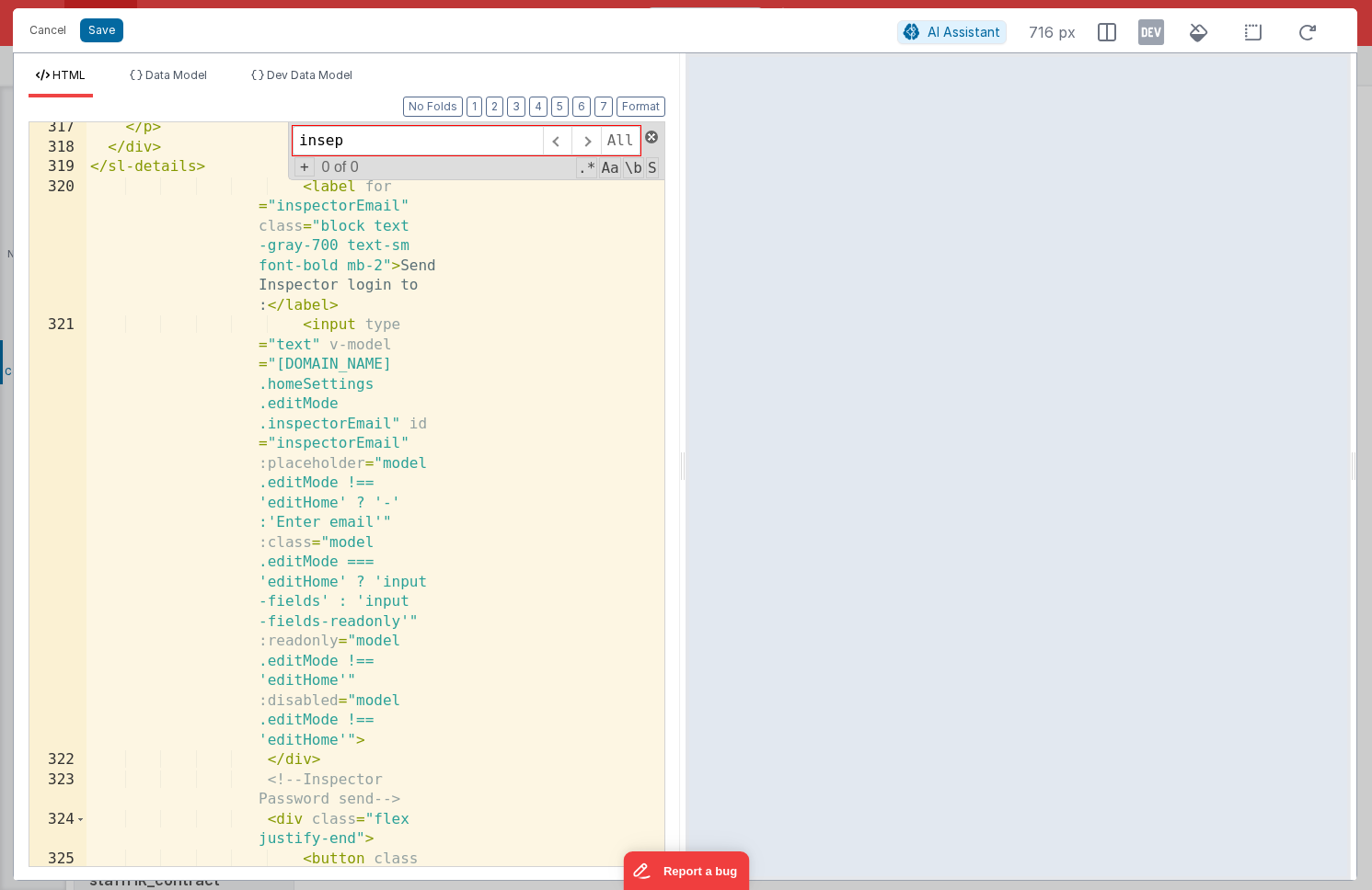
type input "insep"
click at [651, 141] on span at bounding box center [652, 137] width 13 height 13
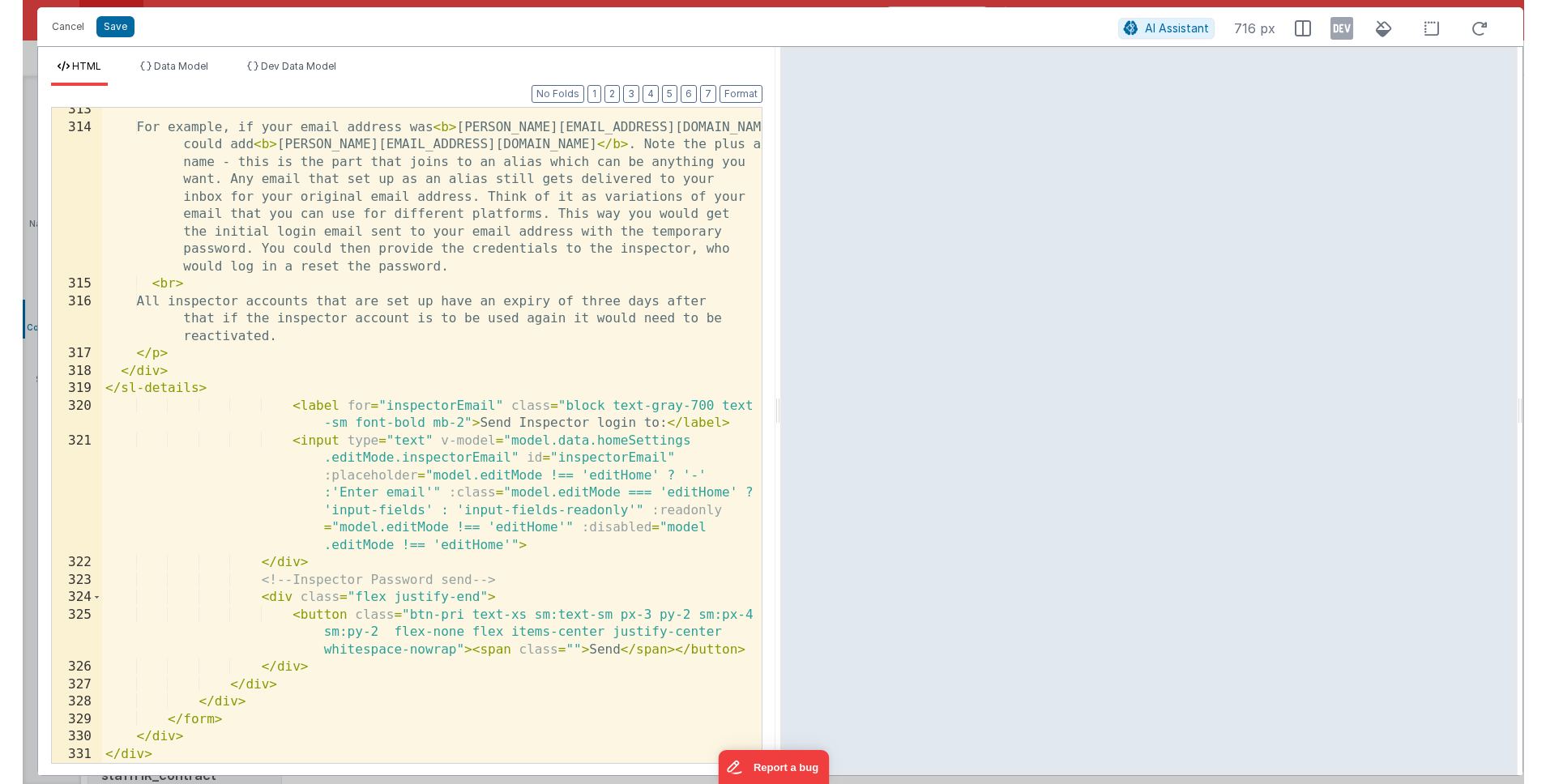
scroll to position [3190, 0]
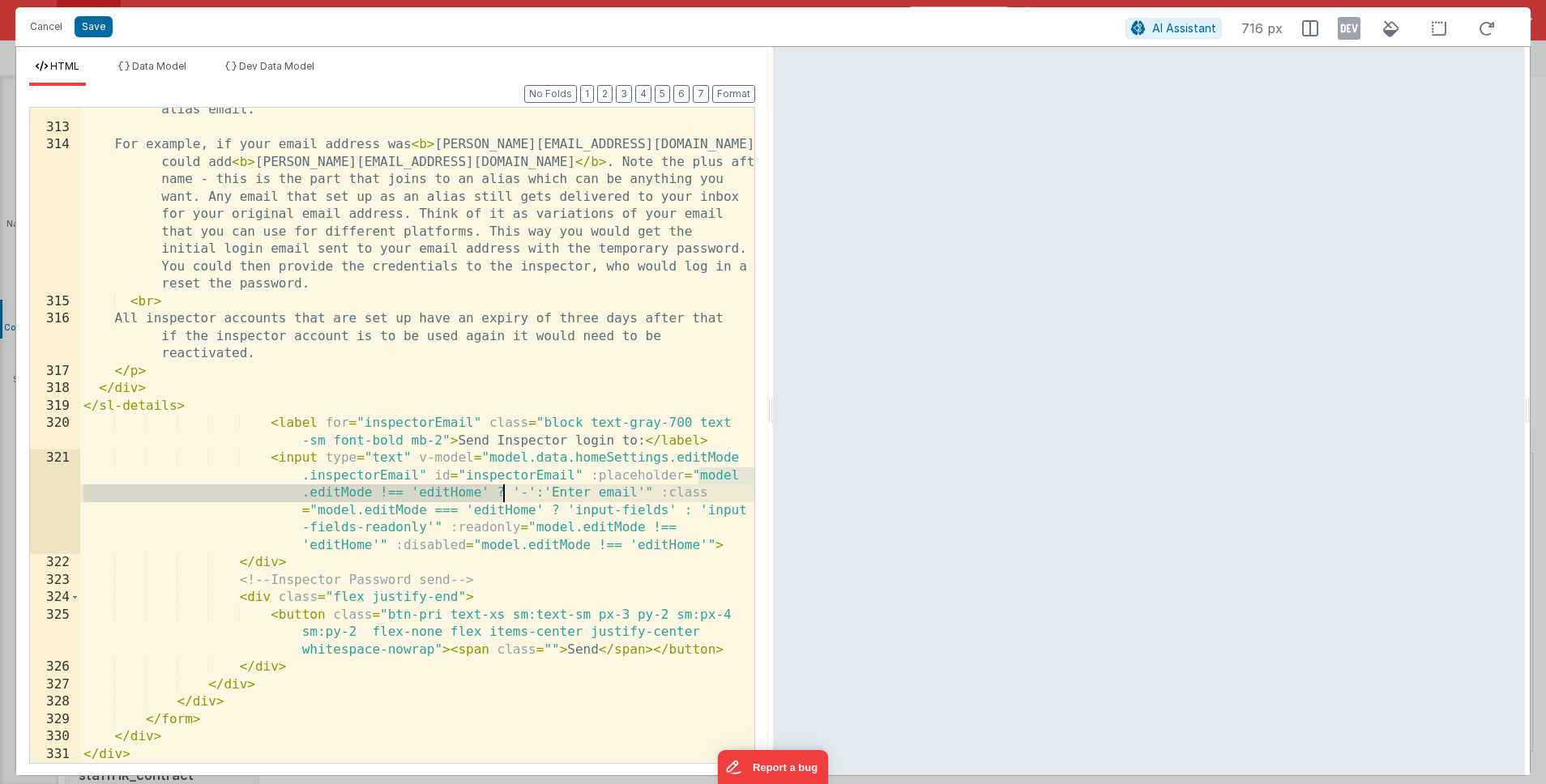
drag, startPoint x: 698, startPoint y: 474, endPoint x: 504, endPoint y: 490, distance: 194.7
click at [504, 490] on div "When setting up inspector you have a choice of emails to use. You can either en…" at bounding box center [417, 421] width 674 height 743
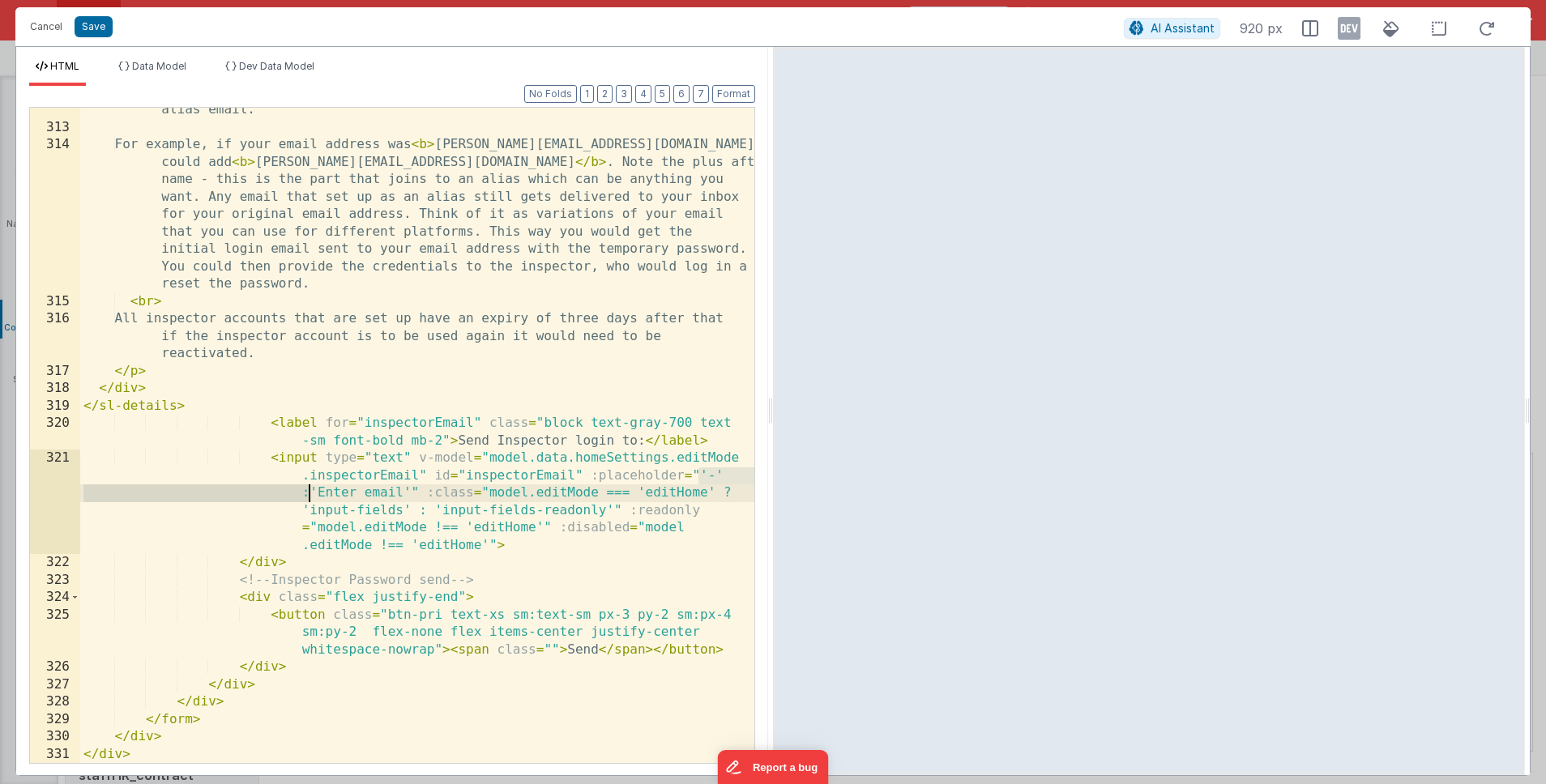
drag, startPoint x: 700, startPoint y: 477, endPoint x: 307, endPoint y: 501, distance: 393.7
click at [307, 501] on div "When setting up inspector you have a choice of emails to use. You can either en…" at bounding box center [417, 421] width 674 height 743
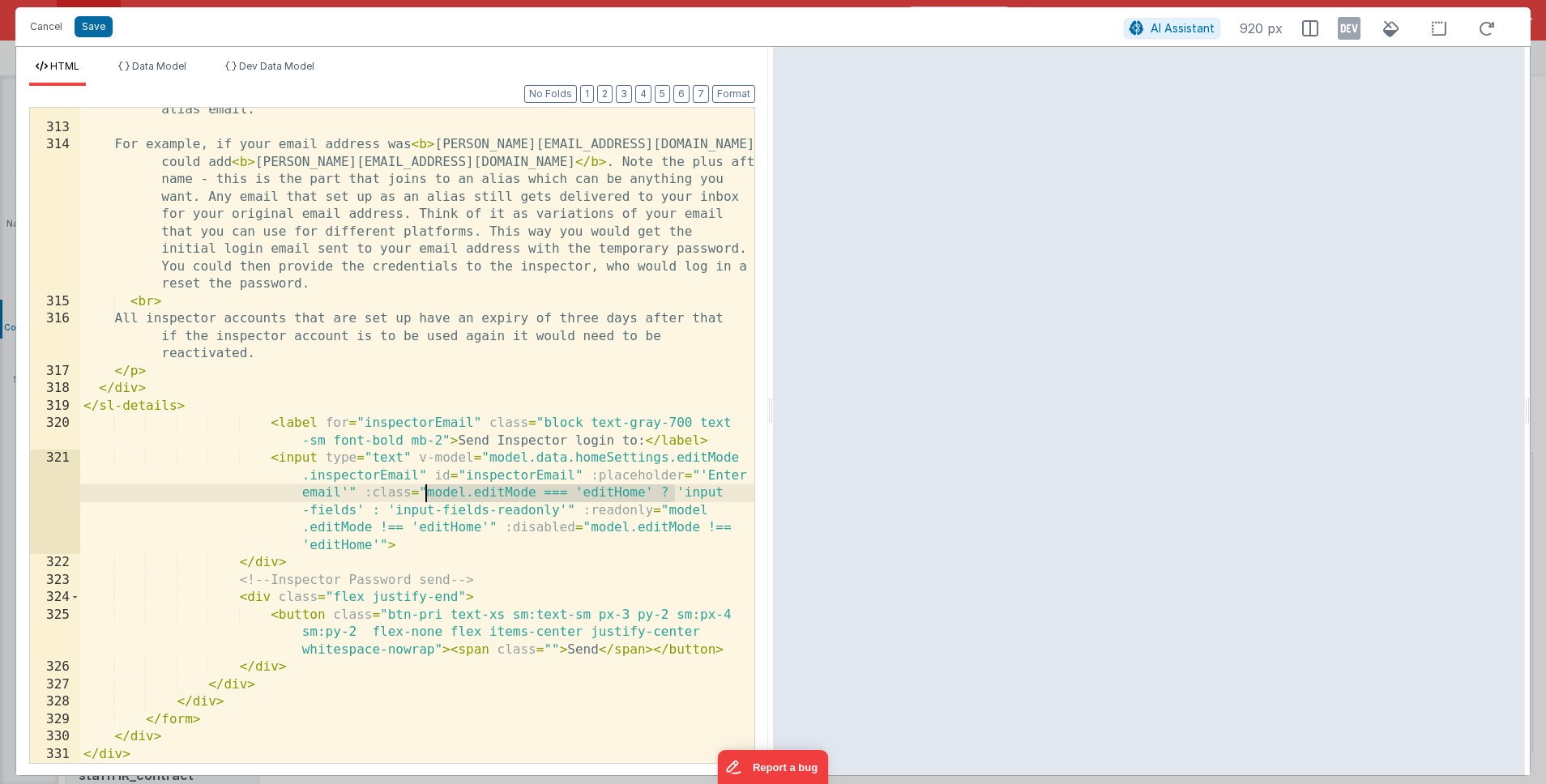
drag, startPoint x: 676, startPoint y: 493, endPoint x: 426, endPoint y: 500, distance: 250.1
click at [426, 500] on div "When setting up inspector you have a choice of emails to use. You can either en…" at bounding box center [417, 421] width 674 height 743
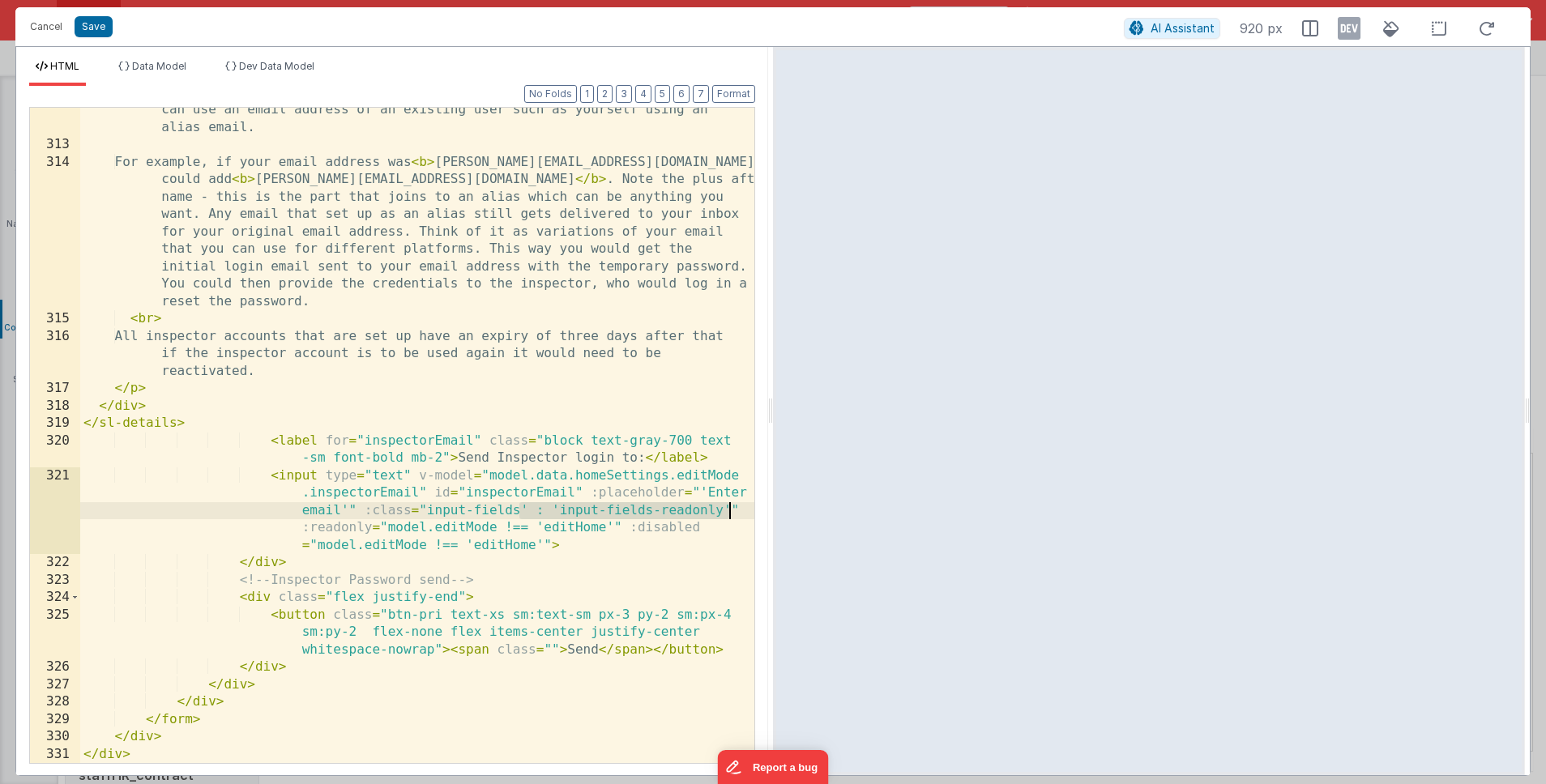
drag, startPoint x: 519, startPoint y: 511, endPoint x: 728, endPoint y: 506, distance: 209.1
click at [728, 506] on div "When setting up inspector you have a choice of emails to use. You can either en…" at bounding box center [417, 438] width 674 height 743
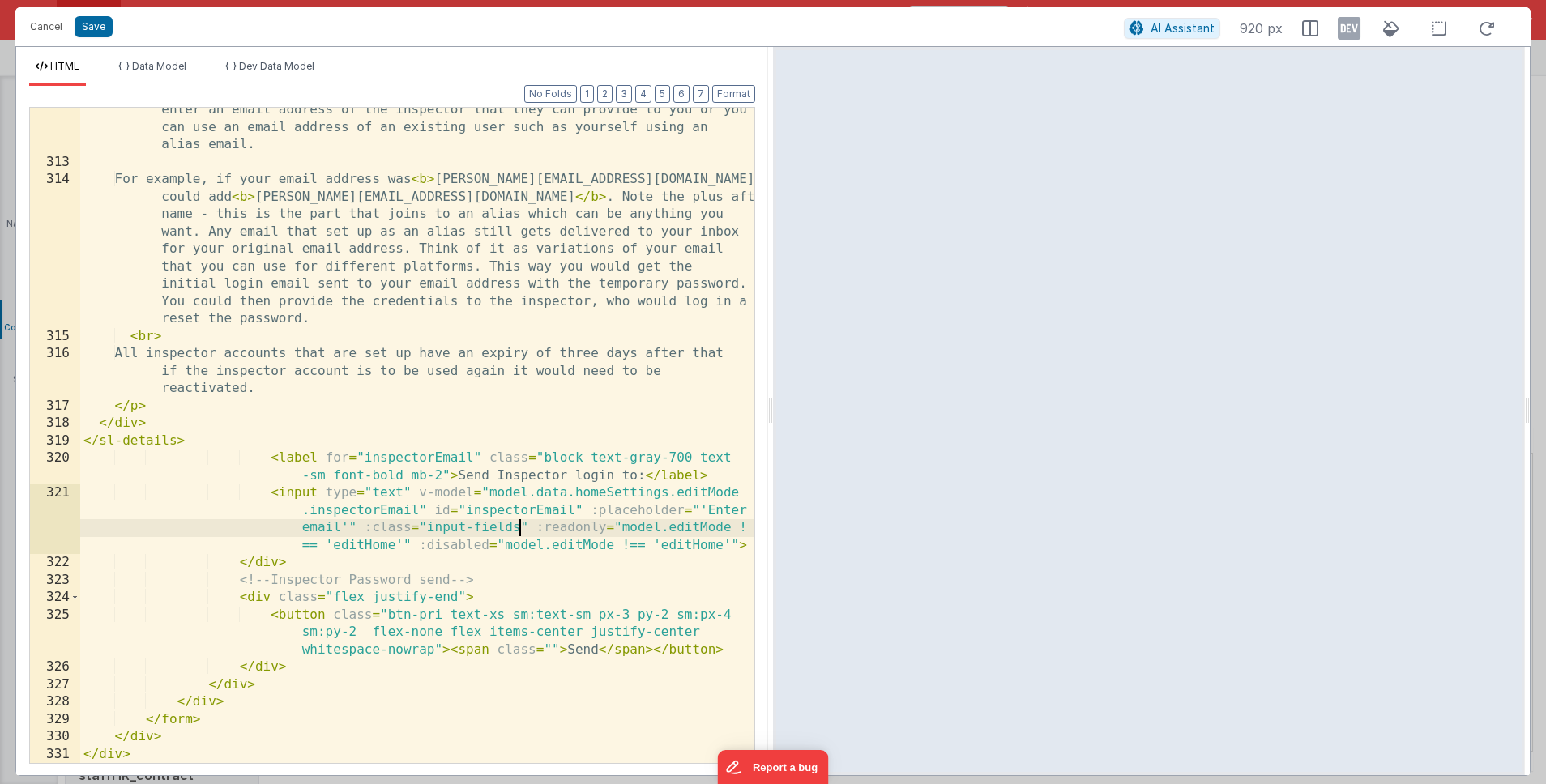
scroll to position [8787, 0]
click at [704, 506] on div "When setting up inspector you have a choice of emails to use. You can either en…" at bounding box center [417, 456] width 674 height 743
click at [348, 525] on div "When setting up inspector you have a choice of emails to use. You can either en…" at bounding box center [417, 456] width 674 height 743
drag, startPoint x: 528, startPoint y: 531, endPoint x: 735, endPoint y: 543, distance: 207.3
click at [735, 543] on div "When setting up inspector you have a choice of emails to use. You can either en…" at bounding box center [417, 456] width 674 height 743
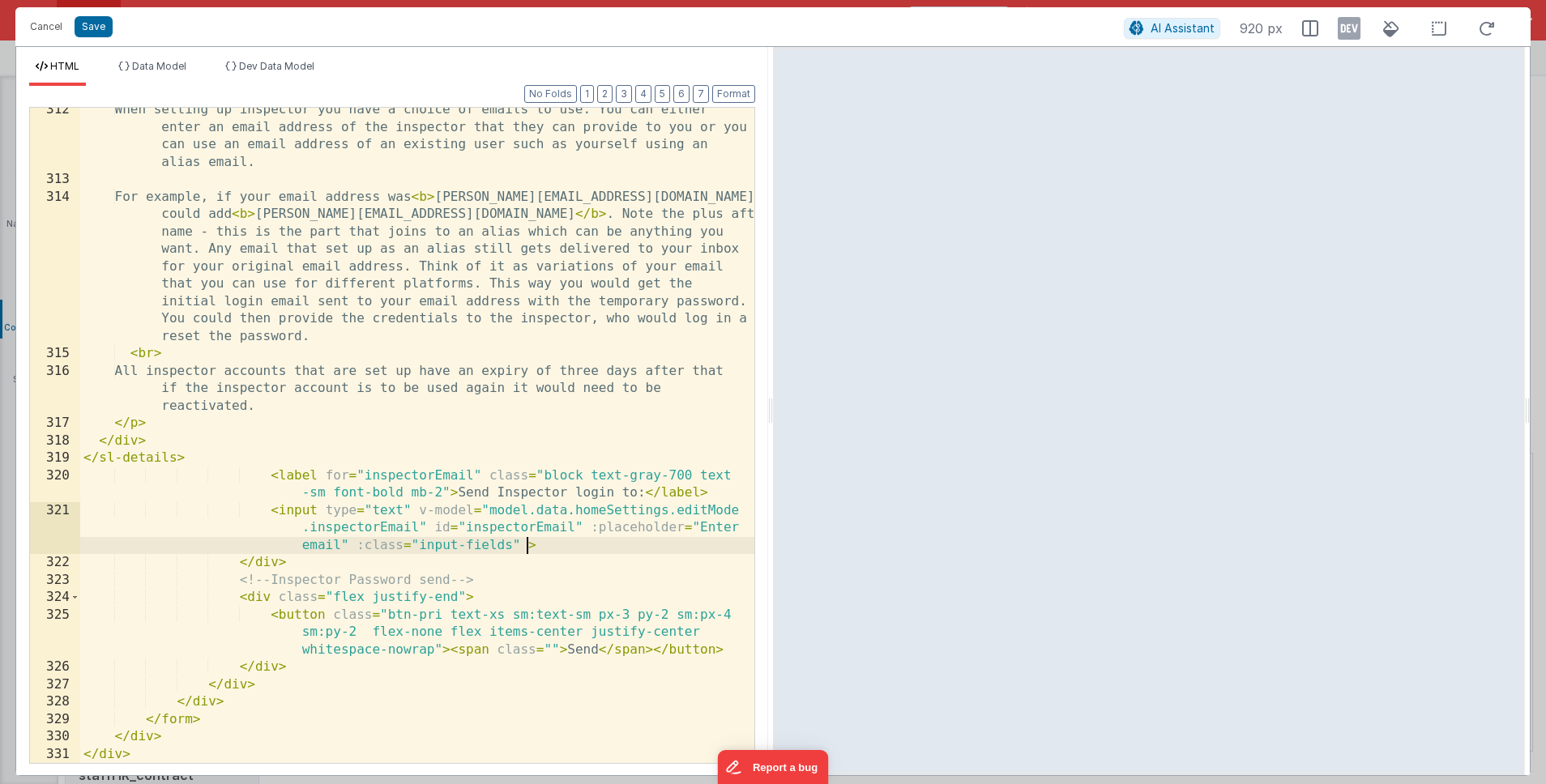
scroll to position [8769, 0]
click at [88, 32] on button "Save" at bounding box center [93, 27] width 38 height 21
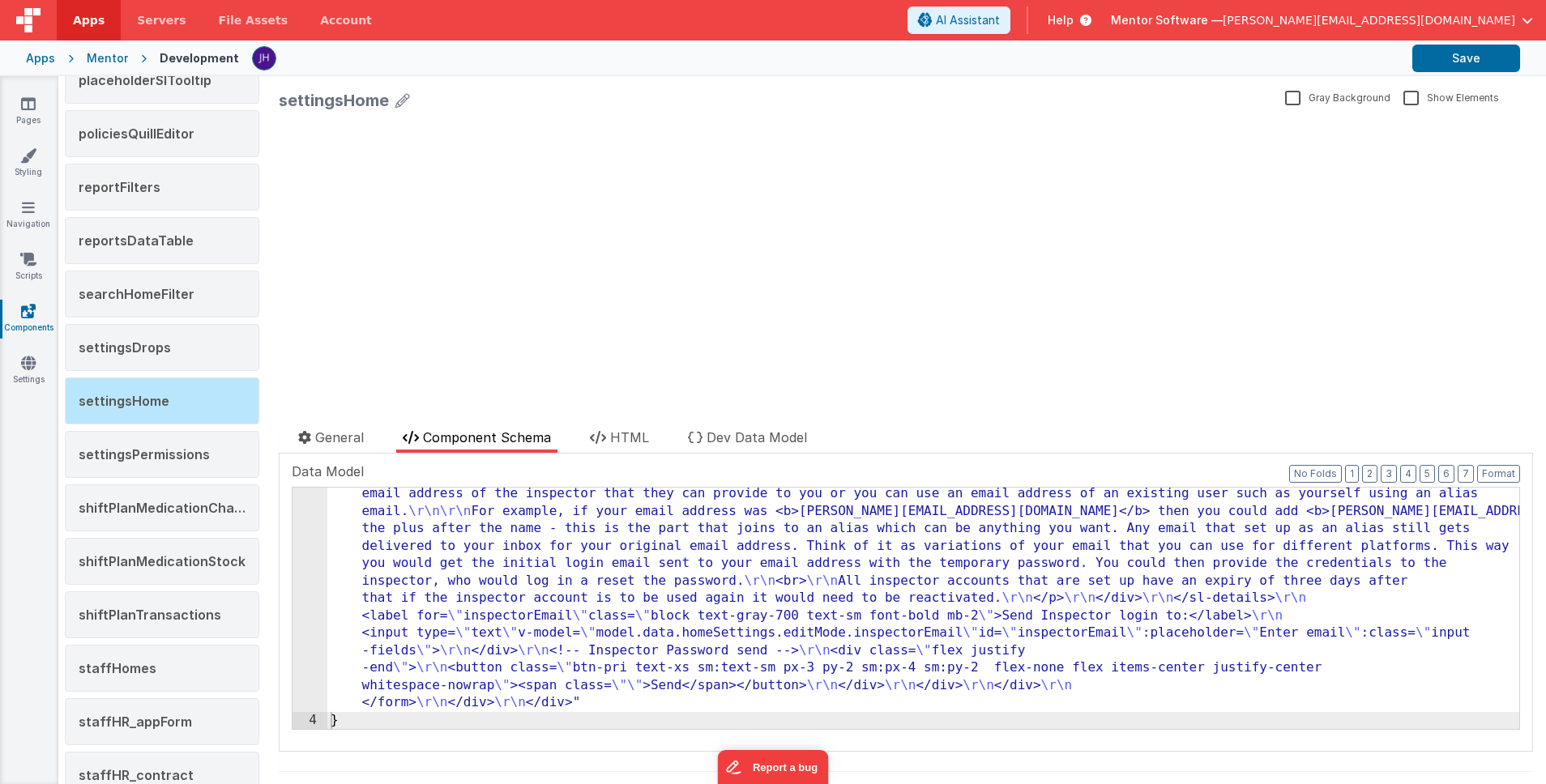
scroll to position [3085, 0]
click at [1207, 57] on button "Save" at bounding box center [1467, 58] width 108 height 28
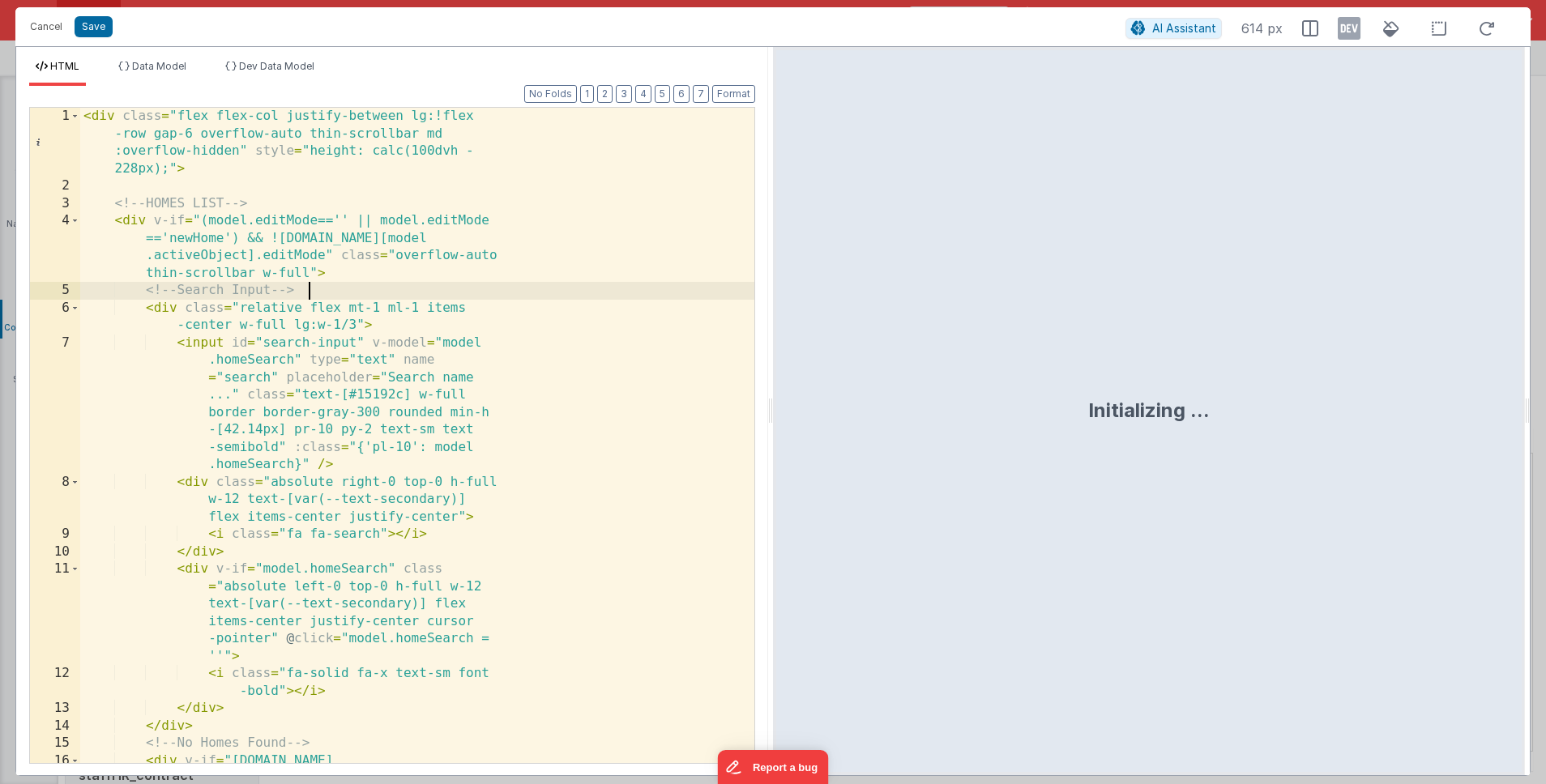
click at [528, 294] on div "< div class = "flex flex-col justify-between lg:!flex -row gap-6 overflow-auto …" at bounding box center [417, 488] width 674 height 760
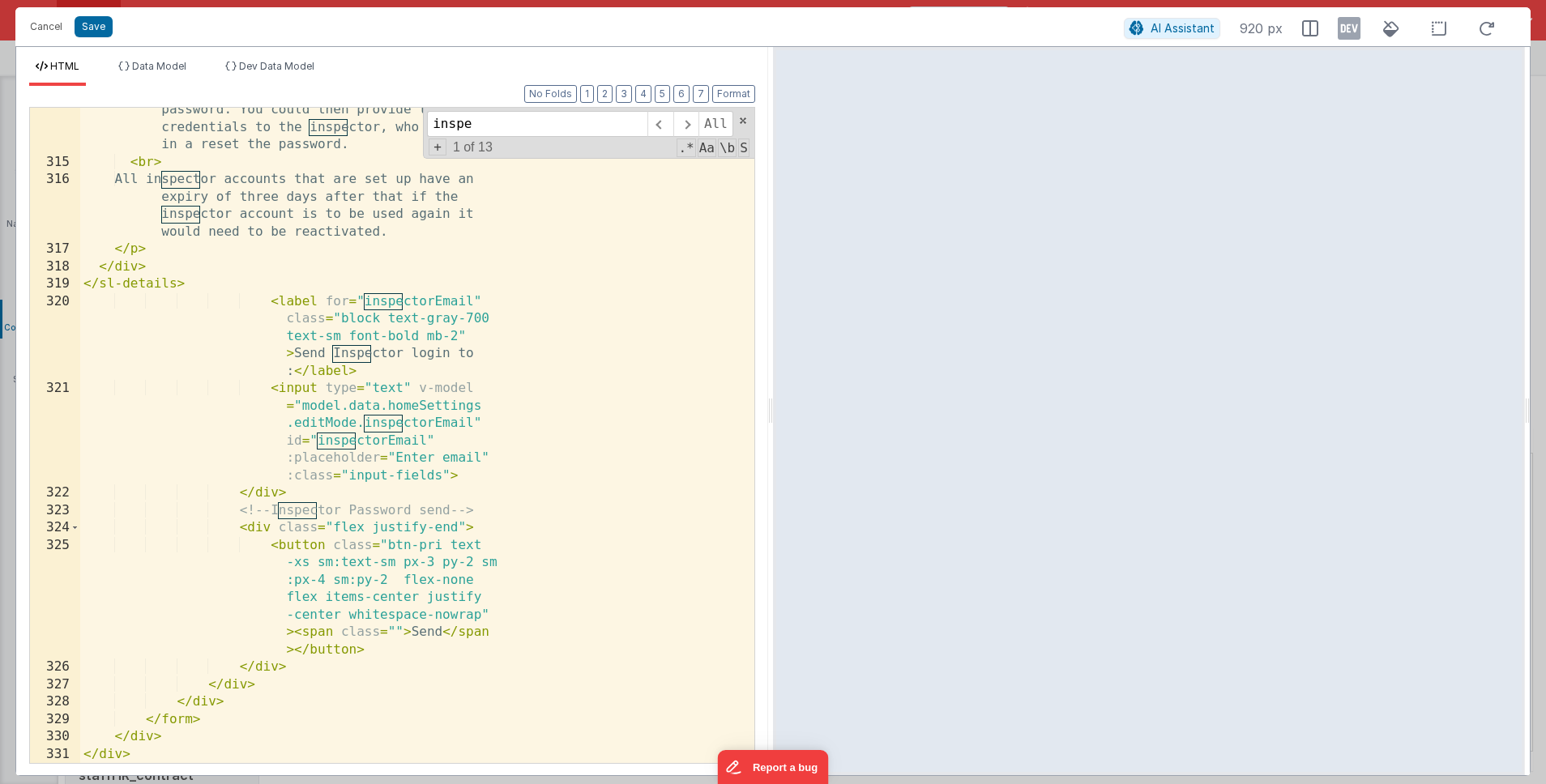
scroll to position [14885, 0]
type input "inspe"
click at [322, 310] on div "For example, if your email address was < b > emma@home-email.com </ b > then yo…" at bounding box center [417, 359] width 674 height 935
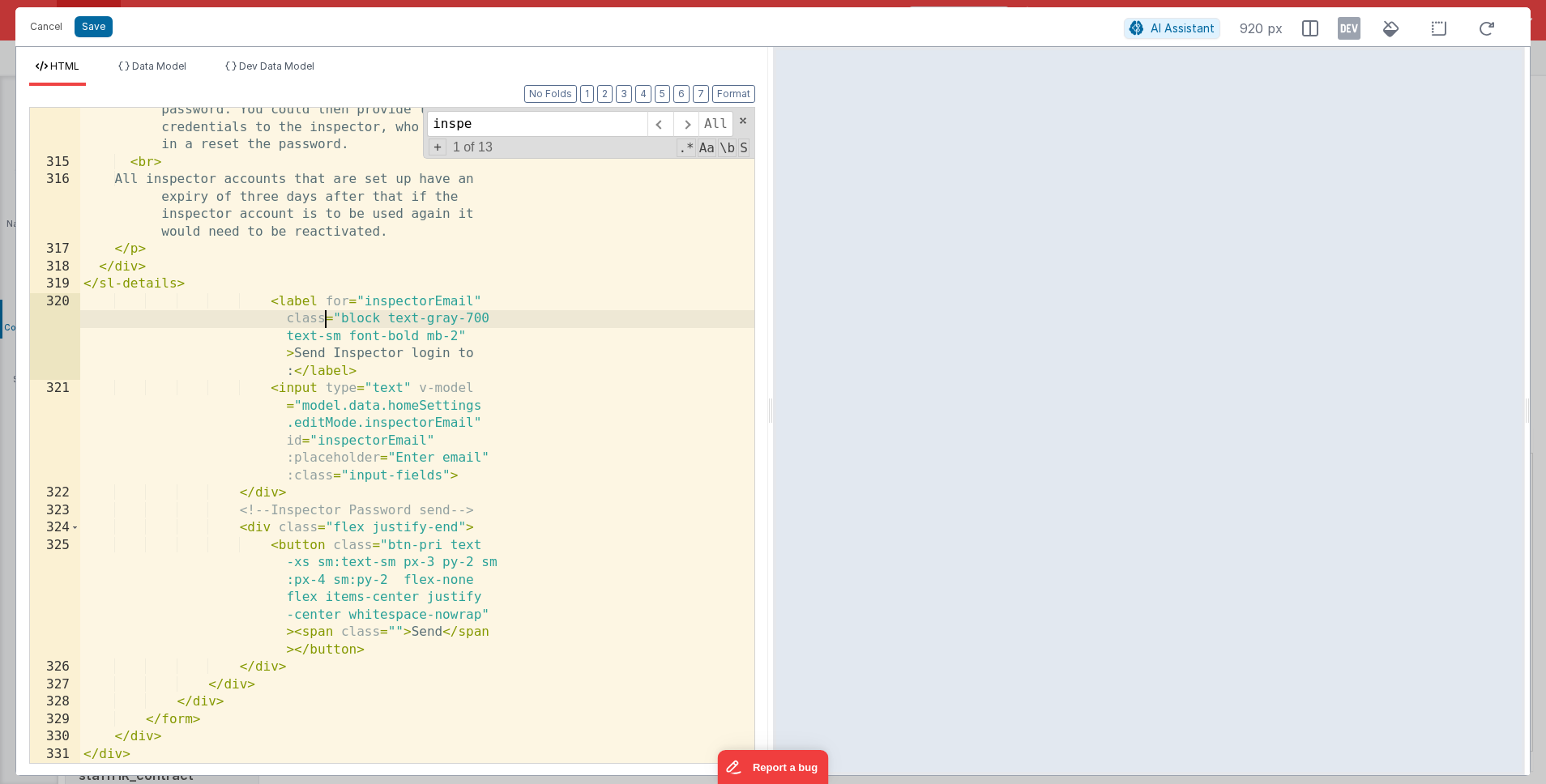
click at [395, 457] on div "For example, if your email address was < b > emma@home-email.com </ b > then yo…" at bounding box center [417, 359] width 674 height 935
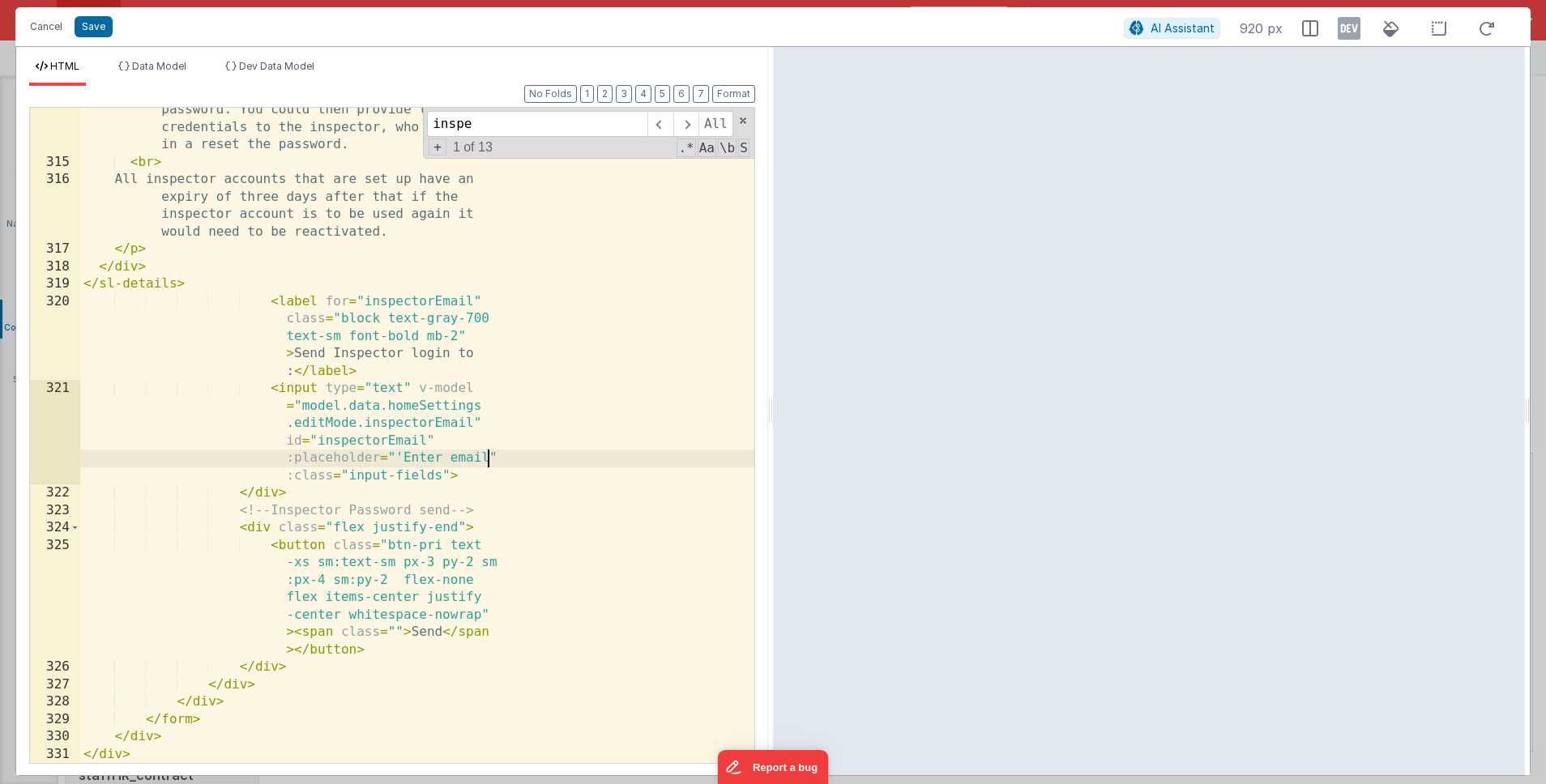
click at [487, 458] on div "For example, if your email address was < b > emma@home-email.com </ b > then yo…" at bounding box center [417, 359] width 674 height 935
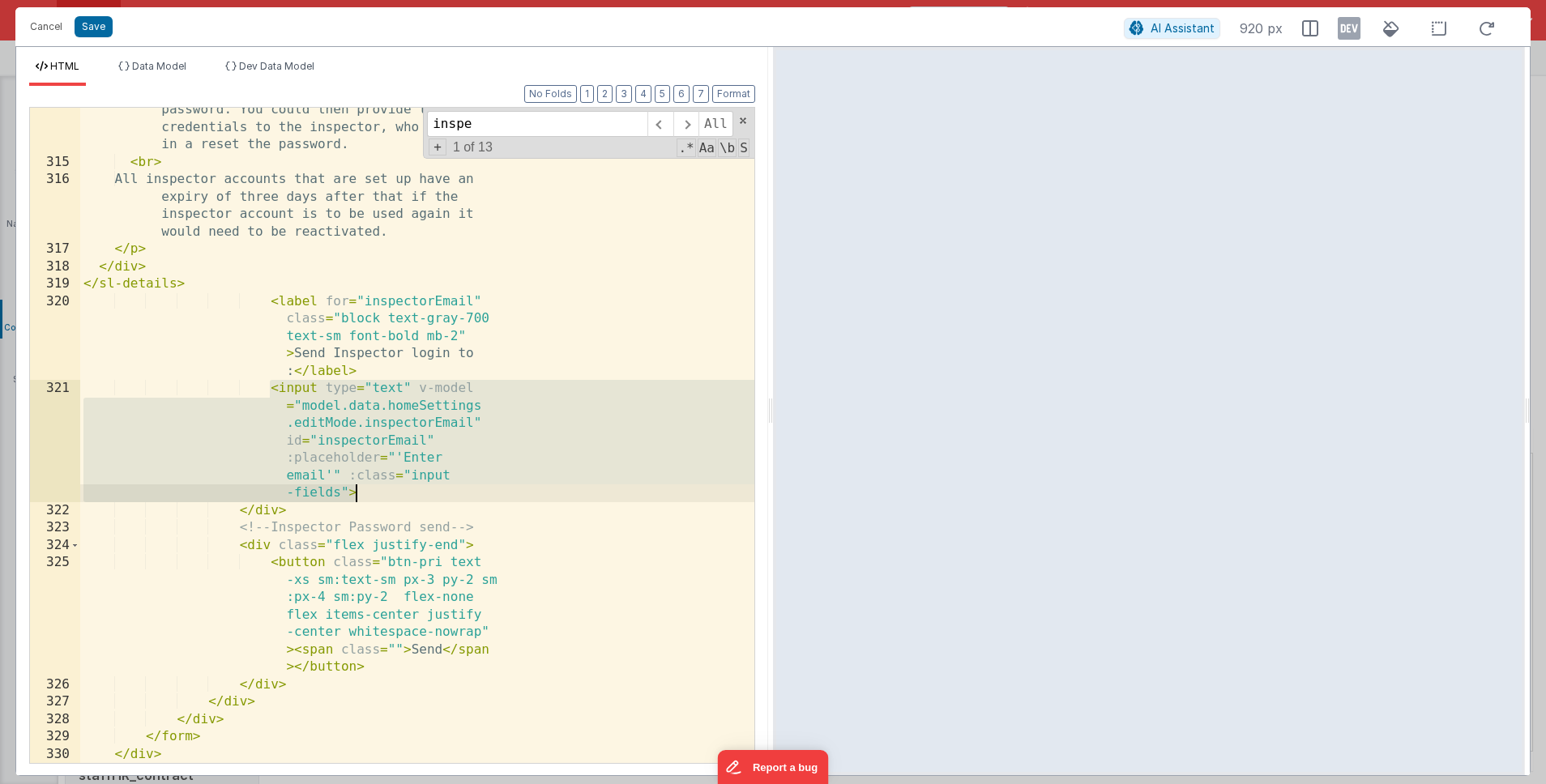
drag, startPoint x: 267, startPoint y: 392, endPoint x: 367, endPoint y: 492, distance: 141.4
click at [367, 492] on div "For example, if your email address was < b > emma@home-email.com </ b > then yo…" at bounding box center [417, 359] width 674 height 935
click at [378, 485] on div "For example, if your email address was < b > emma@home-email.com </ b > then yo…" at bounding box center [417, 359] width 674 height 935
drag, startPoint x: 368, startPoint y: 496, endPoint x: 273, endPoint y: 394, distance: 139.4
click at [273, 394] on div "For example, if your email address was < b > emma@home-email.com </ b > then yo…" at bounding box center [417, 359] width 674 height 935
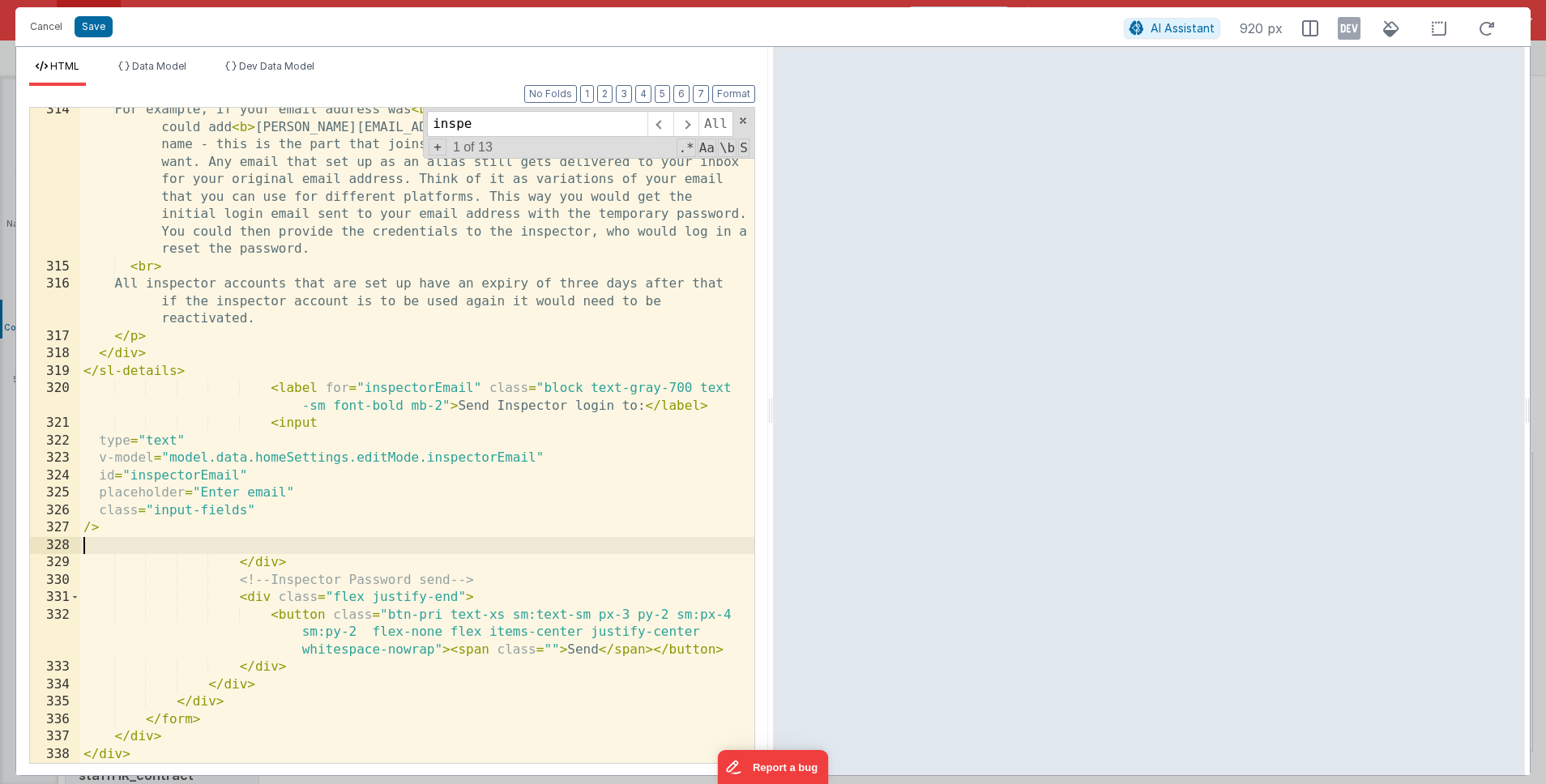
scroll to position [8856, 0]
click at [742, 98] on button "Format" at bounding box center [733, 94] width 43 height 18
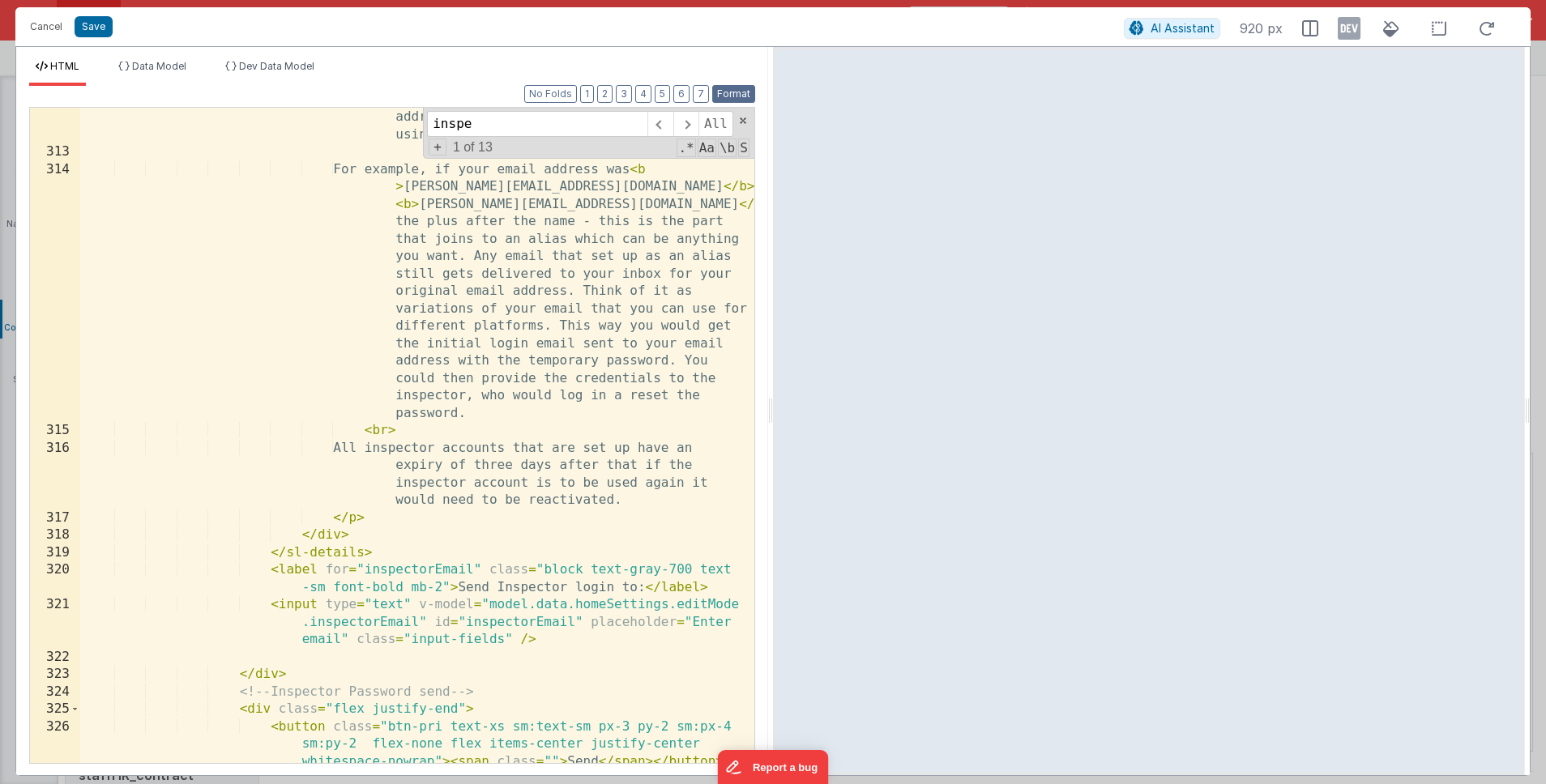
scroll to position [8879, 0]
click at [97, 33] on button "Save" at bounding box center [93, 27] width 38 height 21
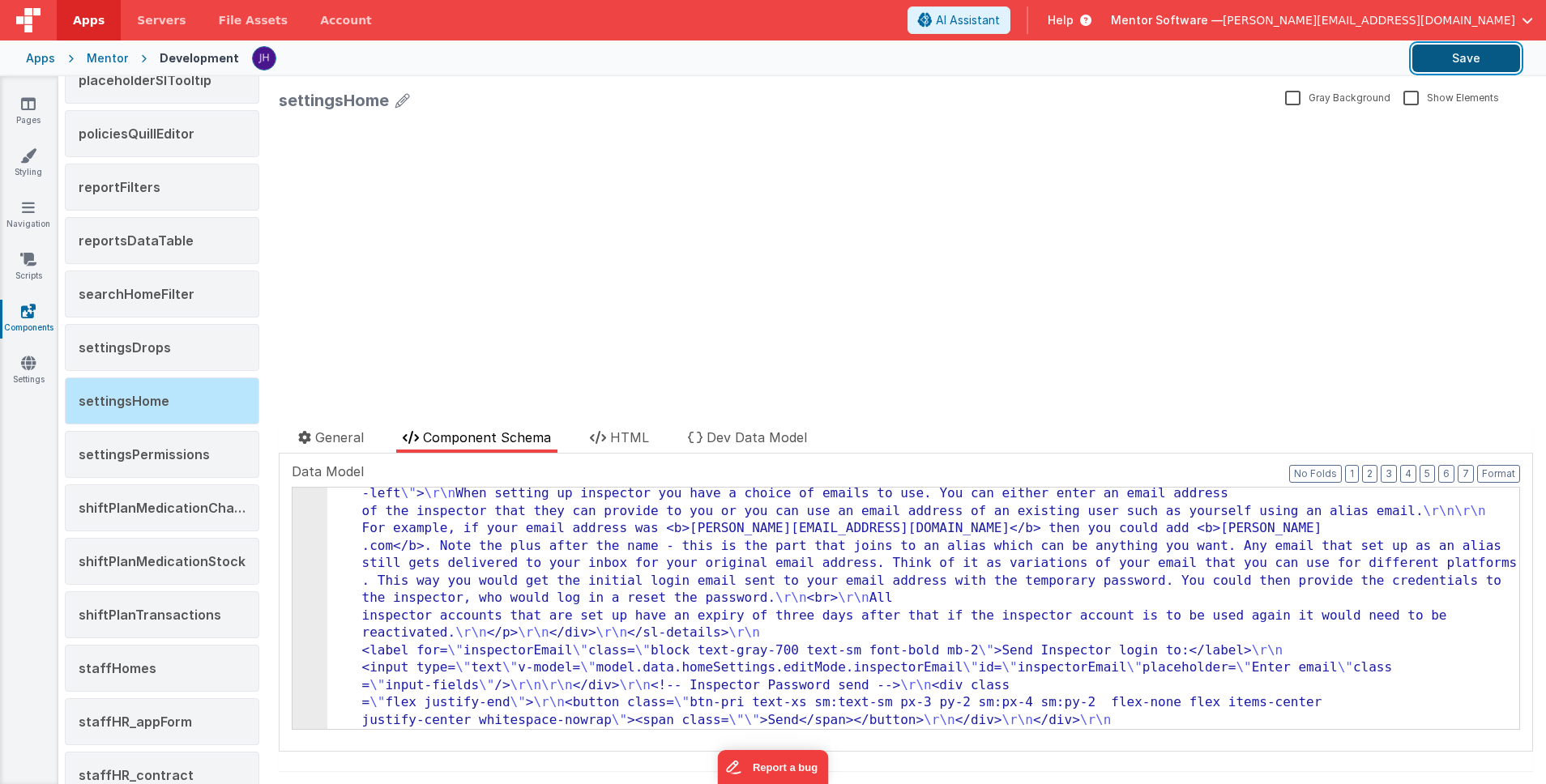
click at [1207, 63] on button "Save" at bounding box center [1467, 58] width 108 height 28
click at [28, 110] on icon at bounding box center [29, 104] width 15 height 16
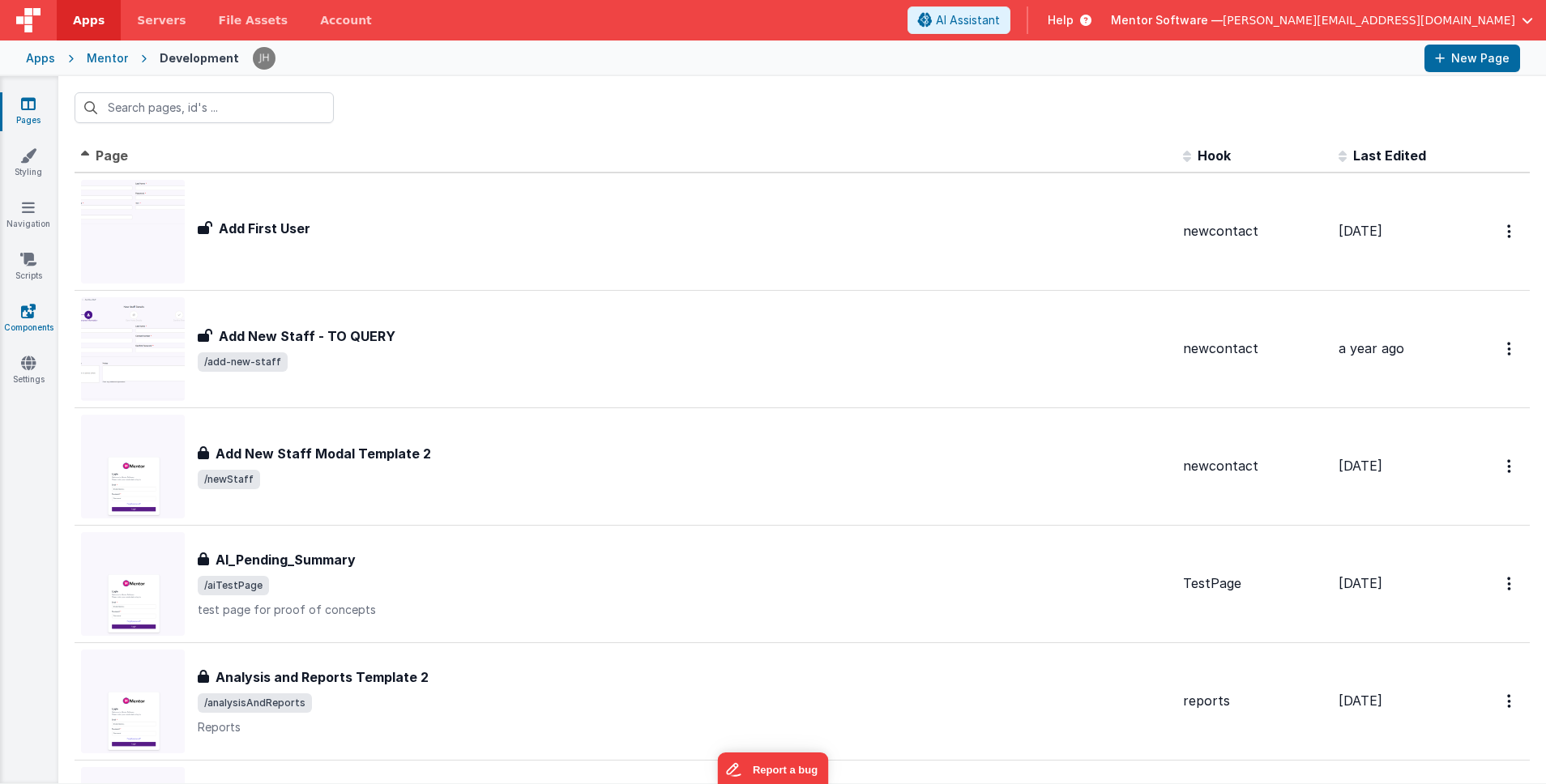
click at [36, 309] on link "Components" at bounding box center [28, 319] width 58 height 33
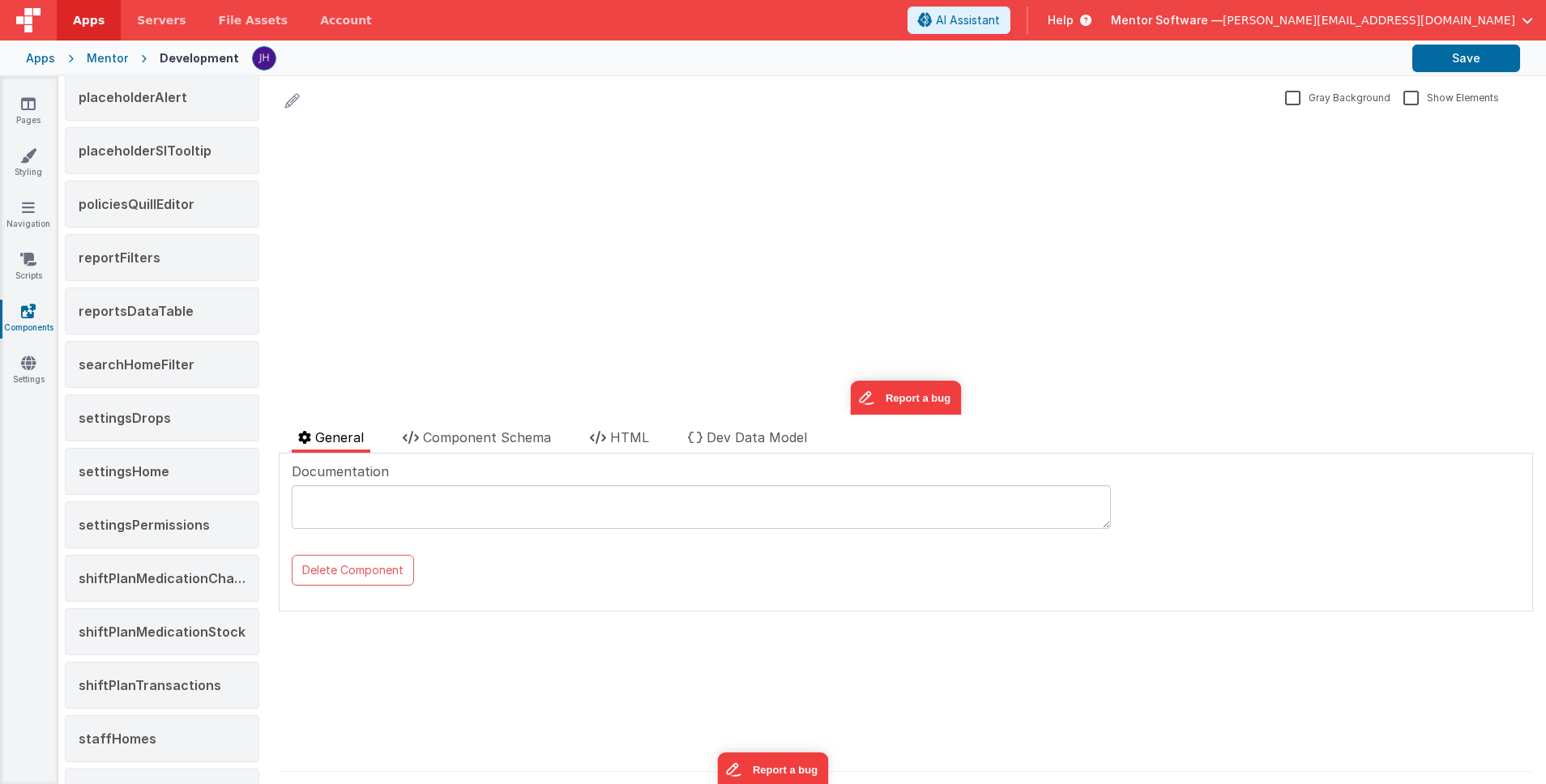
scroll to position [1352, 0]
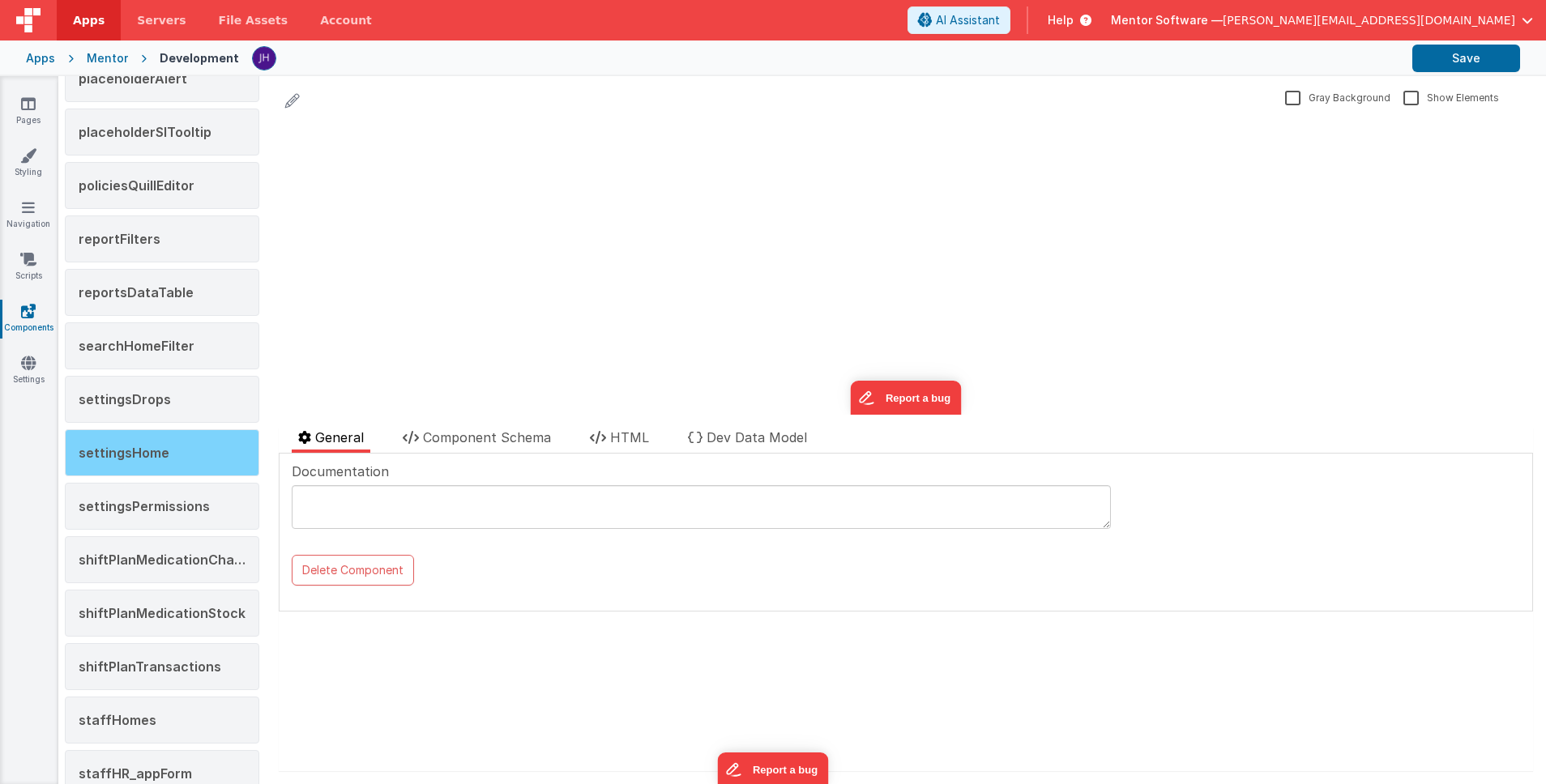
click at [146, 455] on span "settingsHome" at bounding box center [124, 453] width 91 height 16
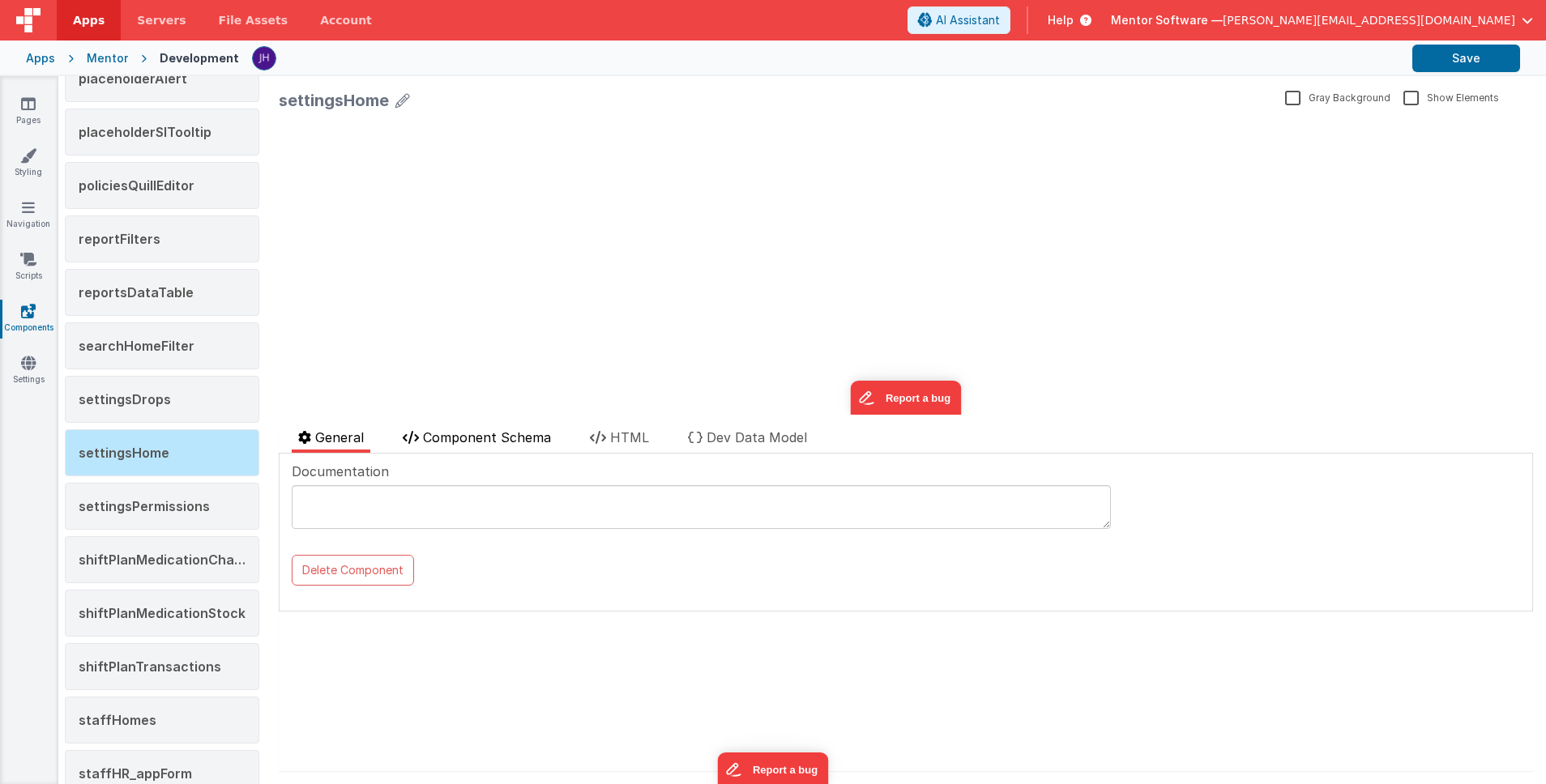
click at [494, 443] on span "Component Schema" at bounding box center [487, 438] width 128 height 16
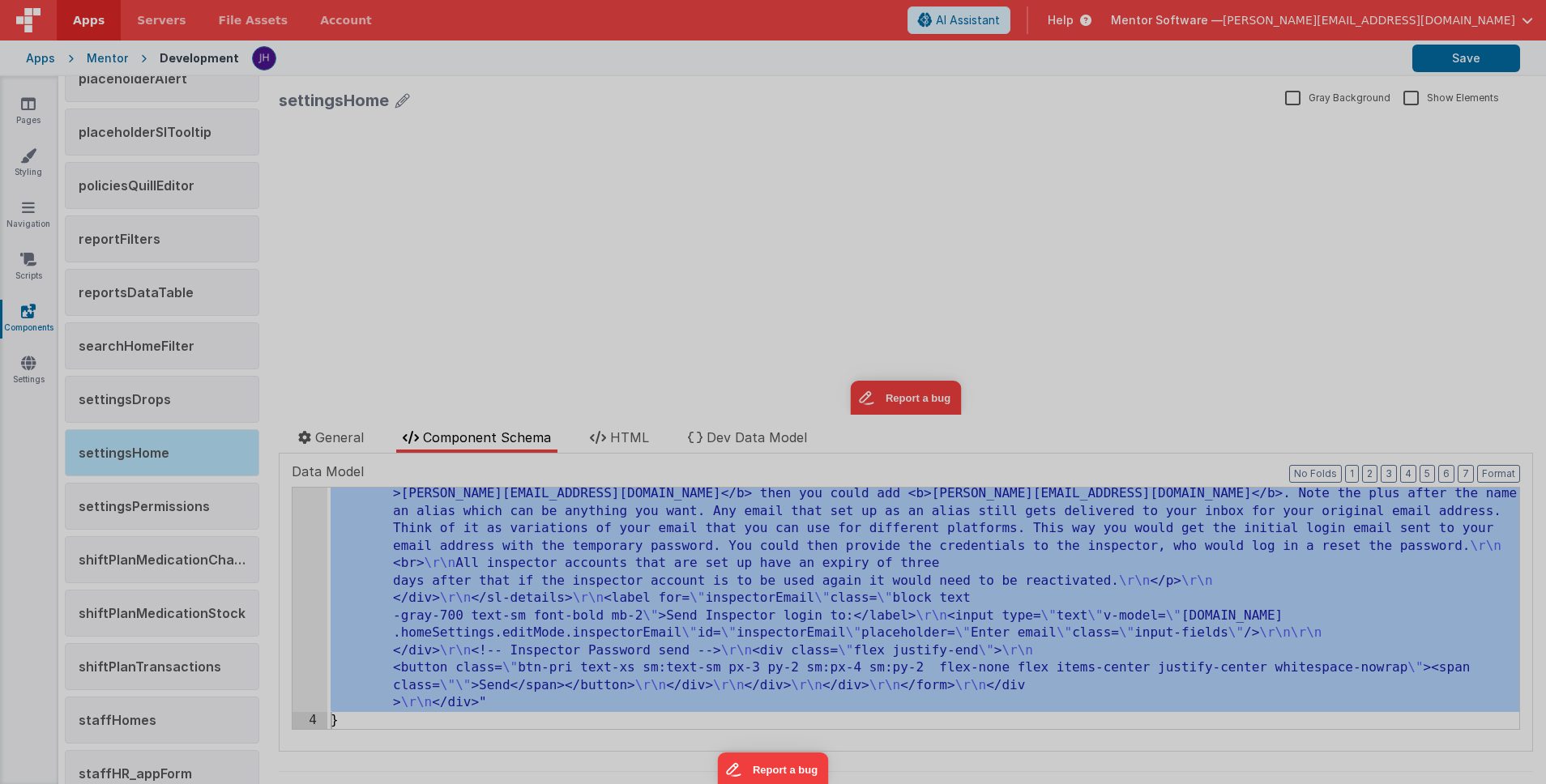
scroll to position [3225, 0]
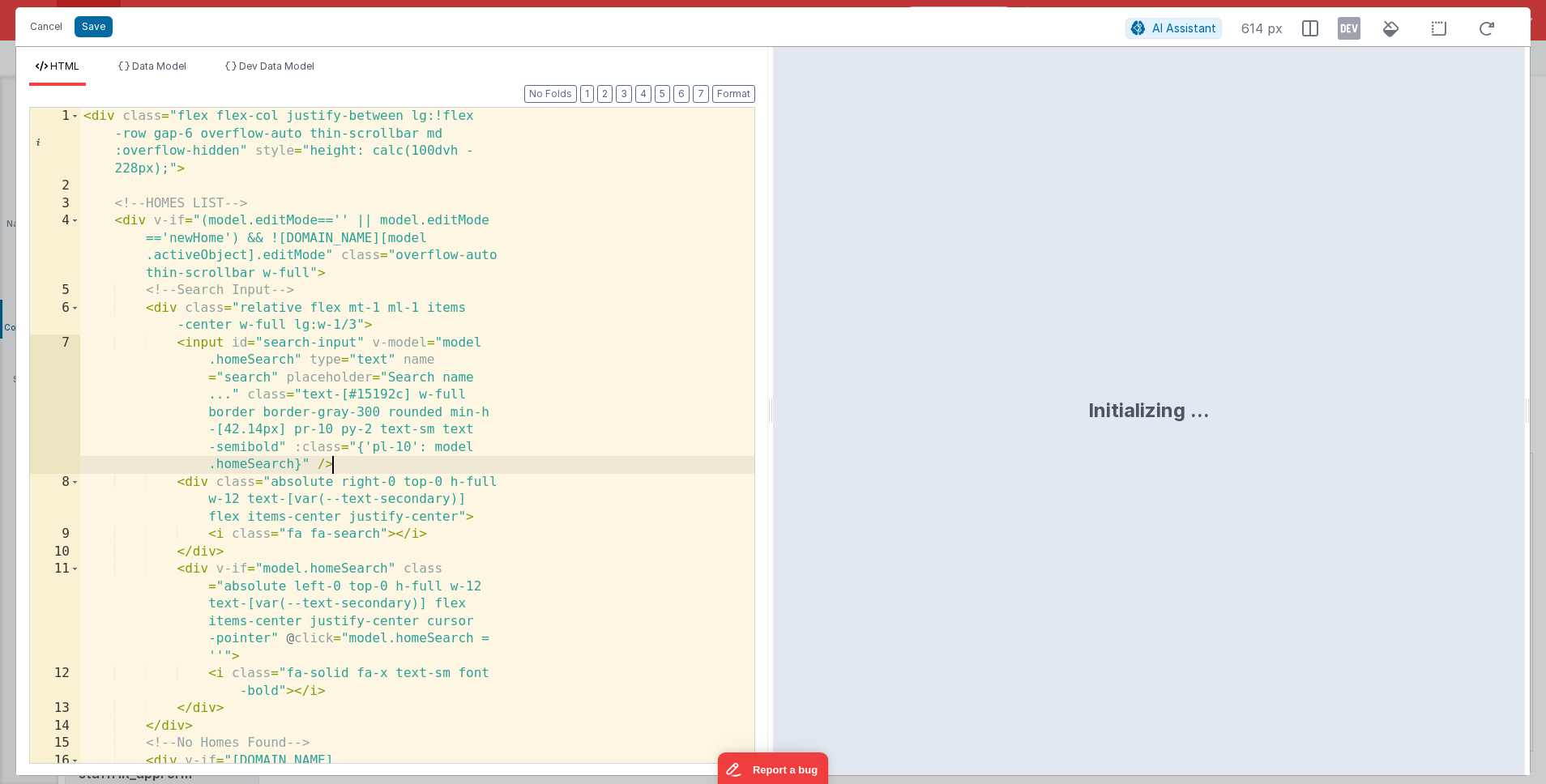
click at [539, 468] on div "< div class = "flex flex-col justify-between lg:!flex -row gap-6 overflow-auto …" at bounding box center [417, 488] width 674 height 760
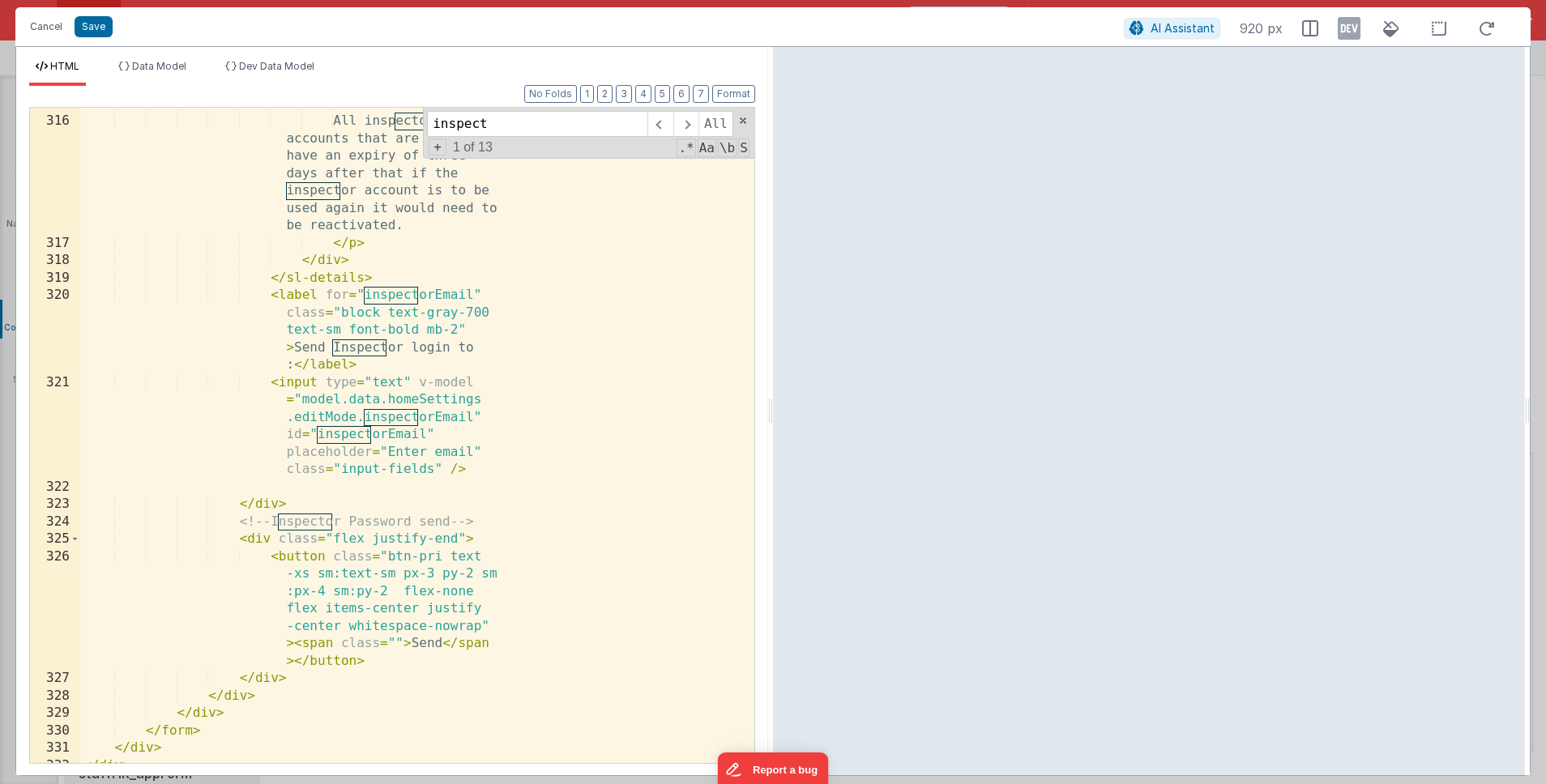
scroll to position [15285, 0]
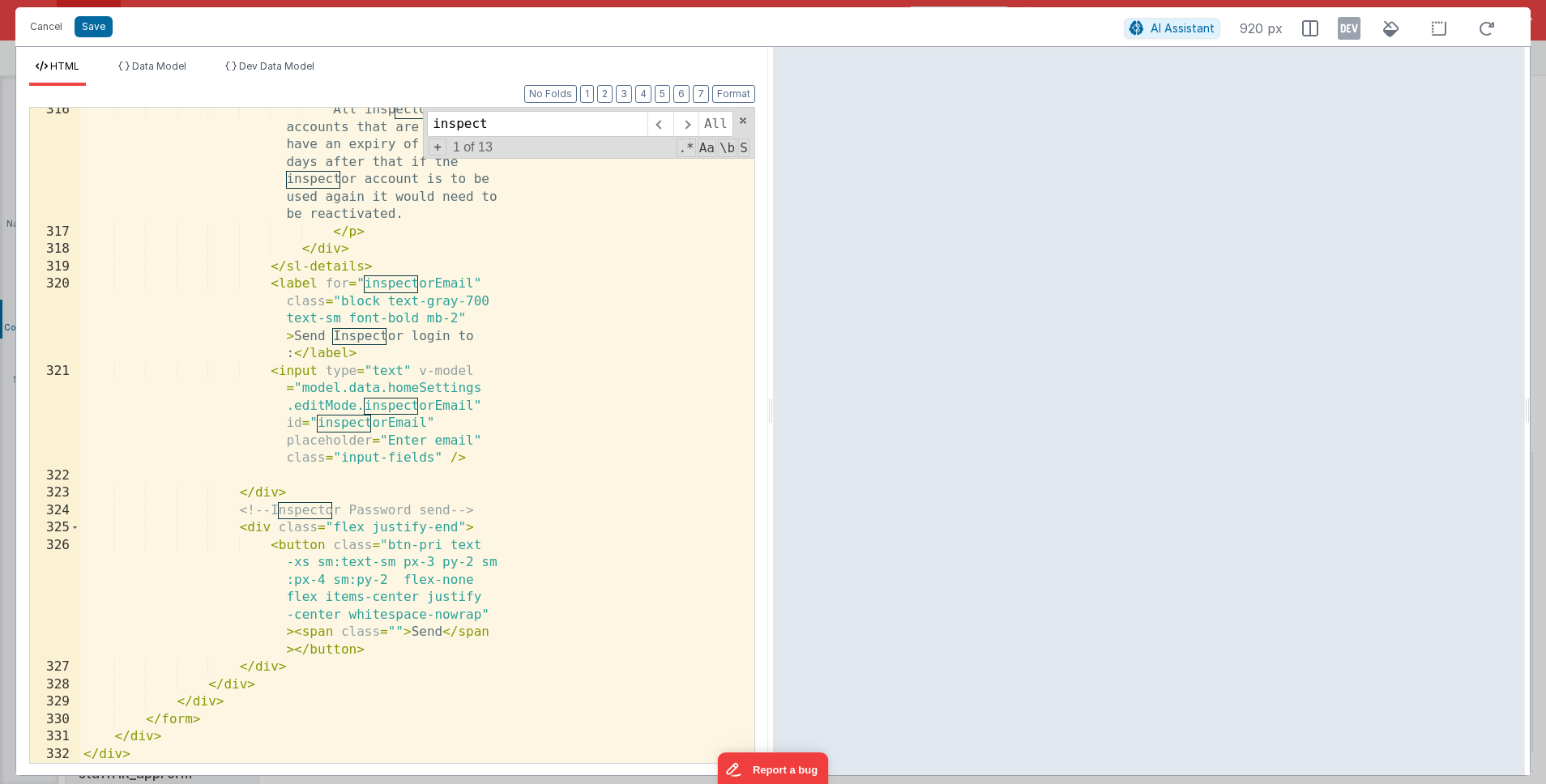
type input "inspect"
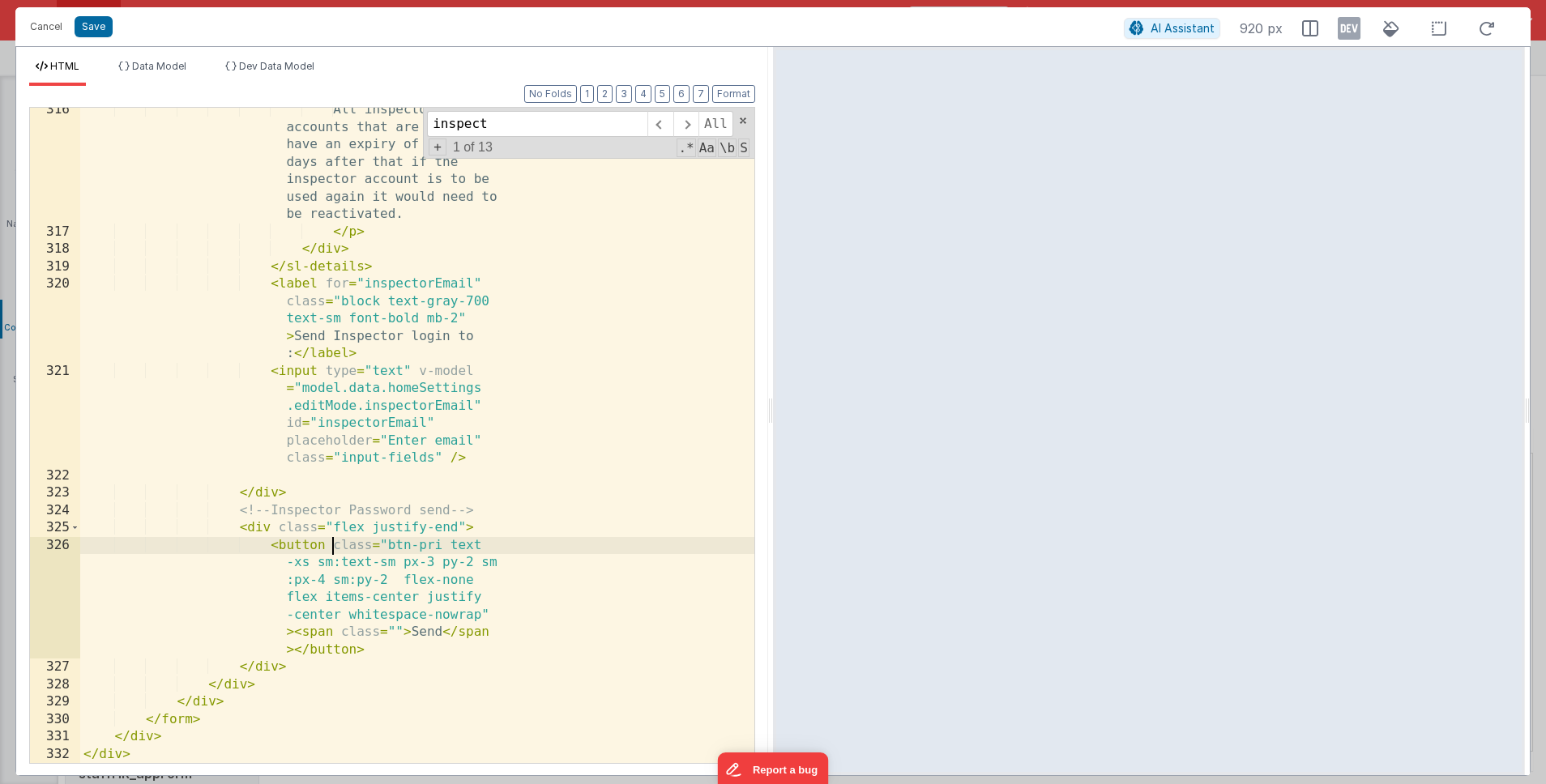
click at [332, 546] on div "All inspector accounts that are set up have an expiry of three days after that …" at bounding box center [417, 498] width 674 height 795
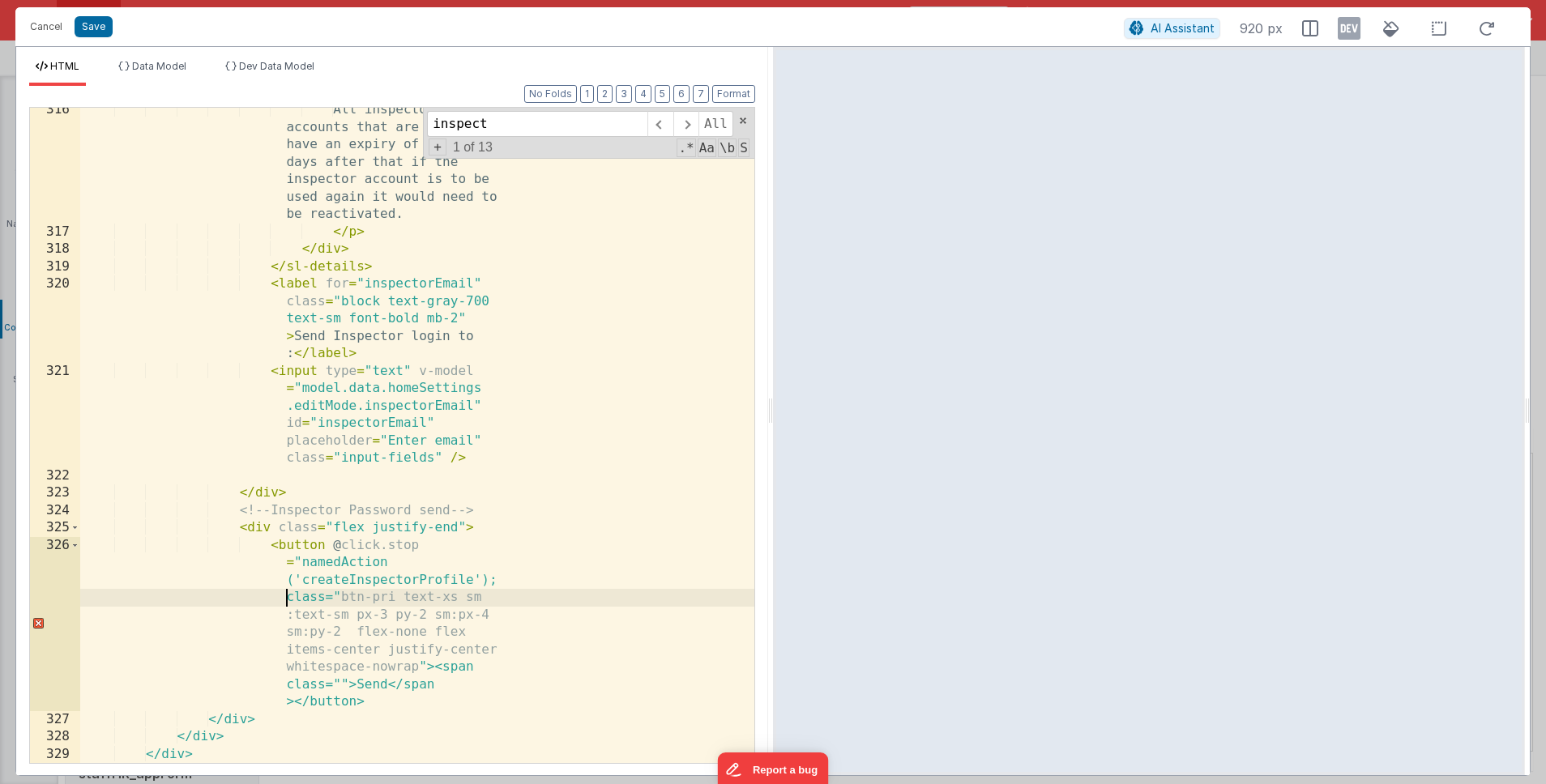
click at [491, 580] on div "All inspector accounts that are set up have an expiry of three days after that …" at bounding box center [417, 498] width 674 height 795
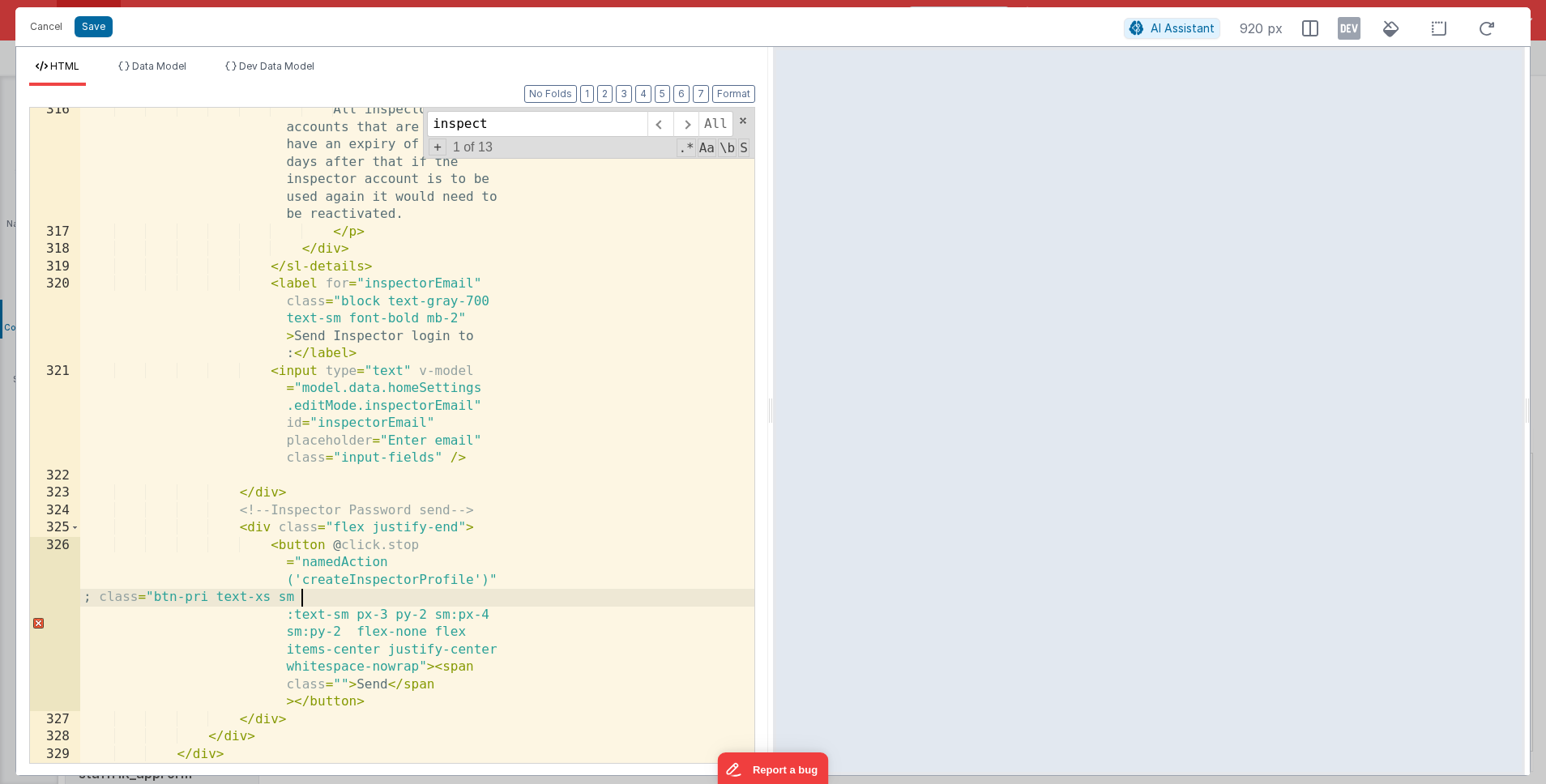
click at [300, 602] on div "All inspector accounts that are set up have an expiry of three days after that …" at bounding box center [417, 498] width 674 height 795
click at [556, 607] on div "All inspector accounts that are set up have an expiry of three days after that …" at bounding box center [417, 498] width 674 height 795
click at [294, 605] on div "All inspector accounts that are set up have an expiry of three days after that …" at bounding box center [417, 498] width 674 height 795
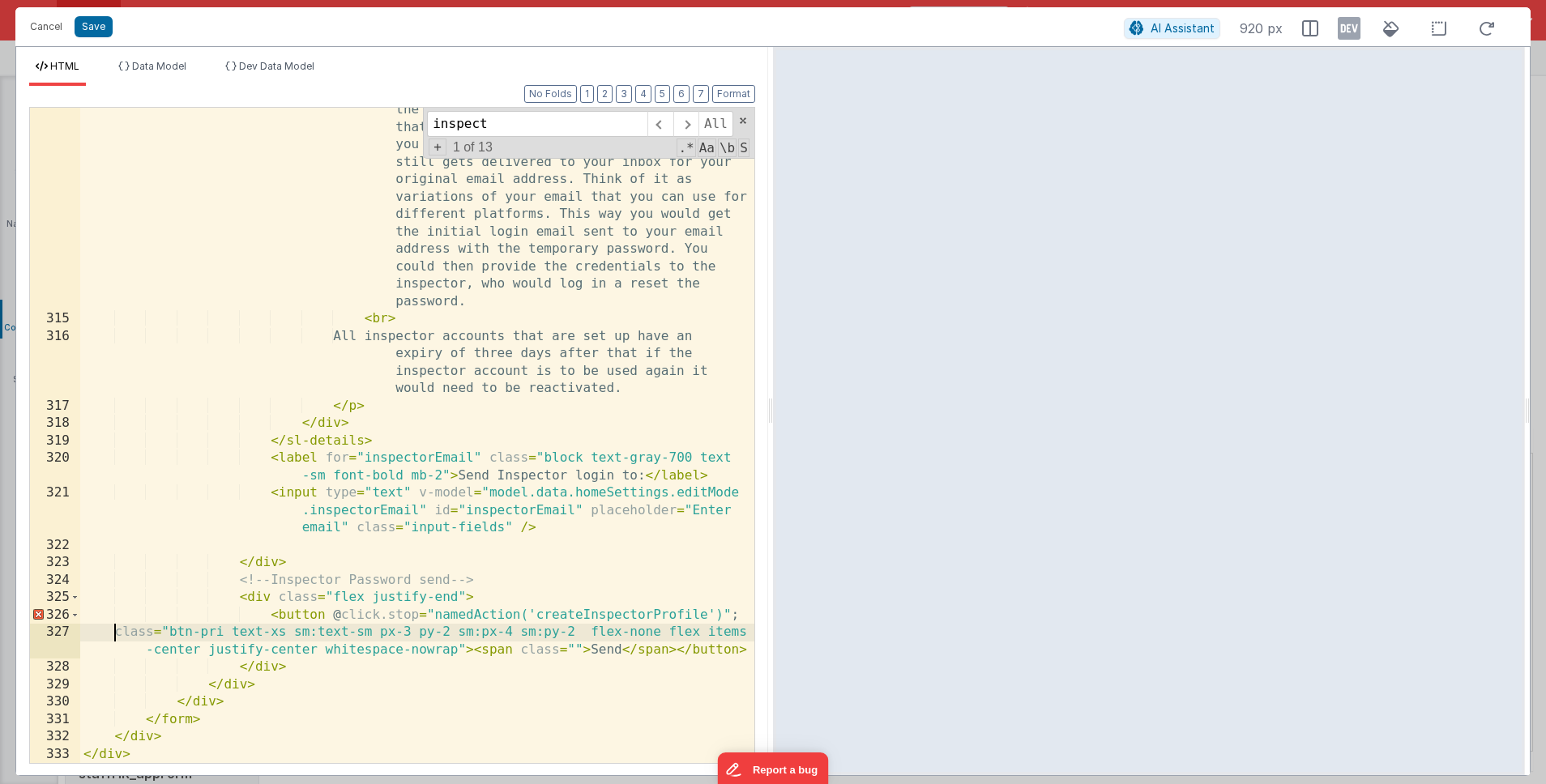
scroll to position [8996, 0]
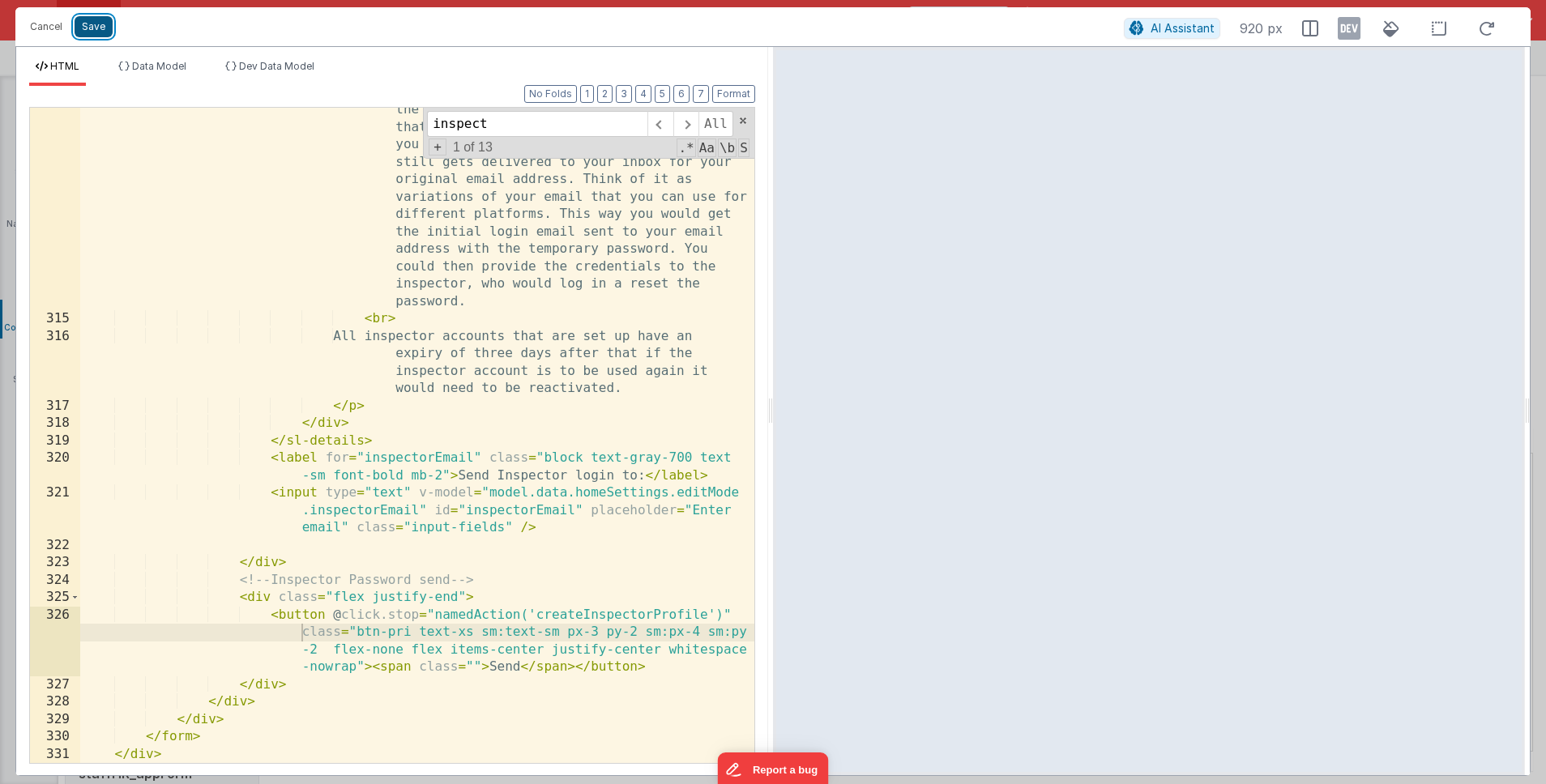
click at [101, 29] on button "Save" at bounding box center [93, 27] width 38 height 21
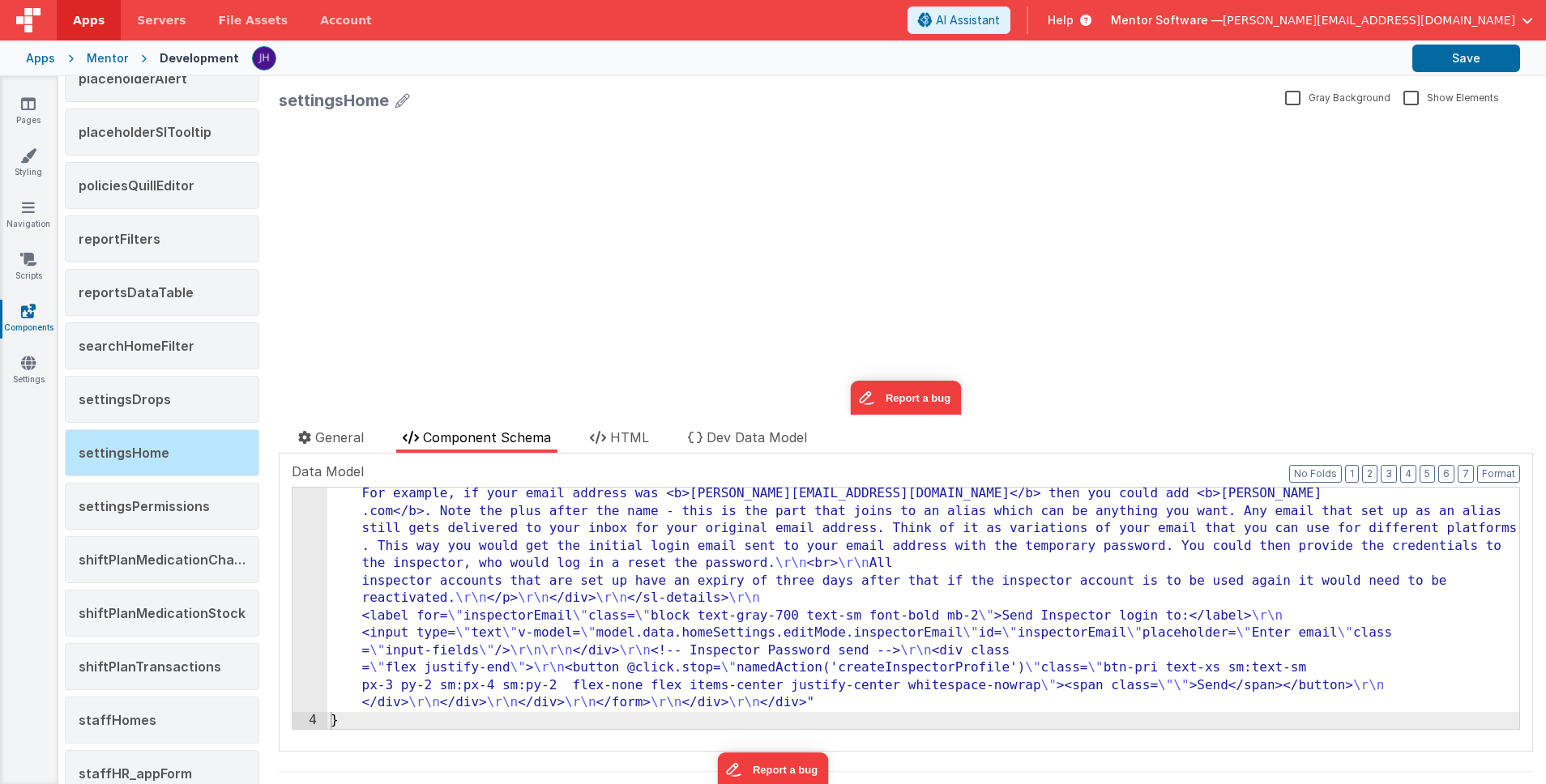
scroll to position [3120, 0]
click at [1207, 58] on button "Save" at bounding box center [1467, 58] width 108 height 28
click at [27, 102] on icon at bounding box center [29, 104] width 15 height 16
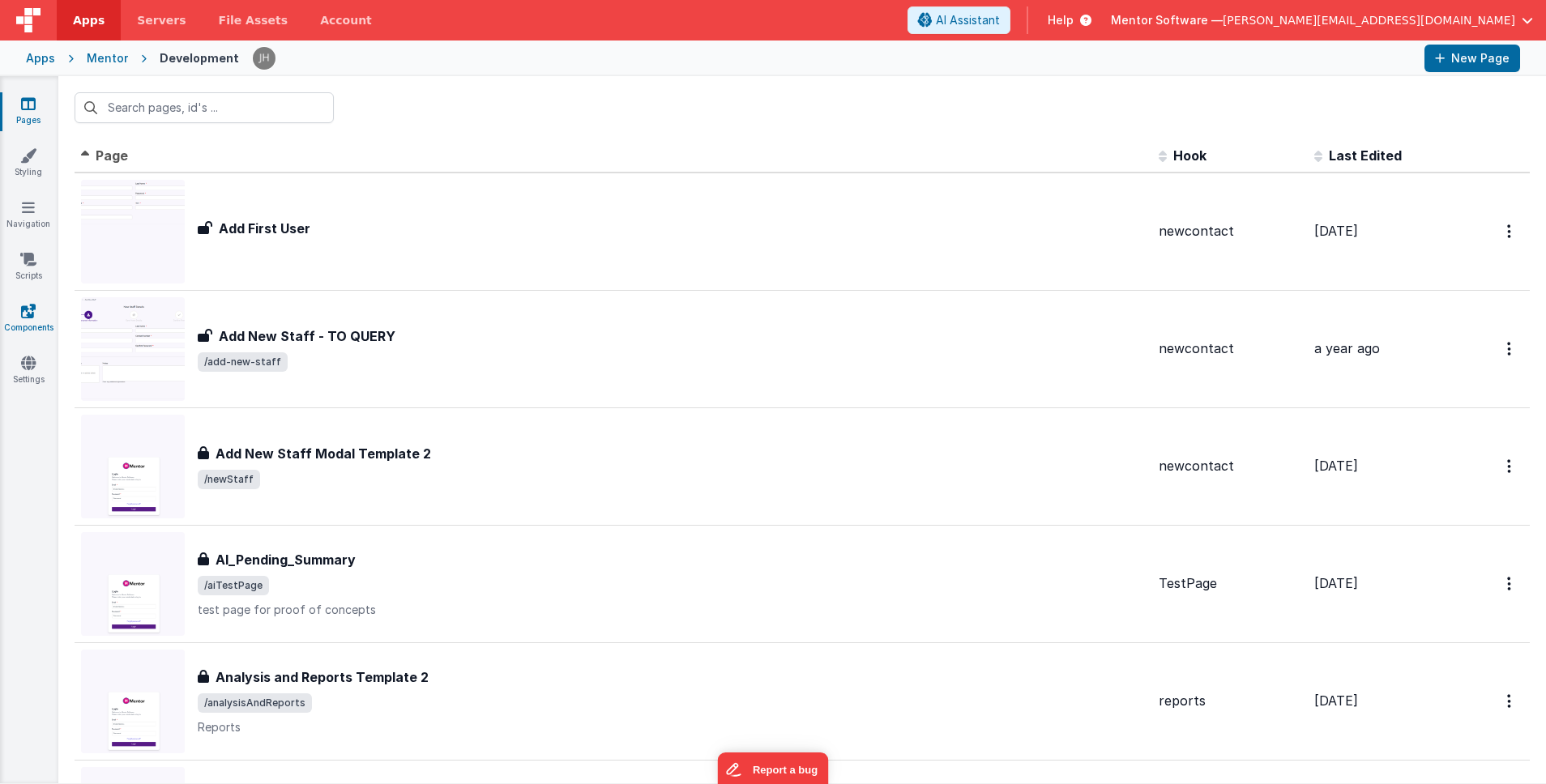
click at [31, 313] on icon at bounding box center [29, 311] width 15 height 16
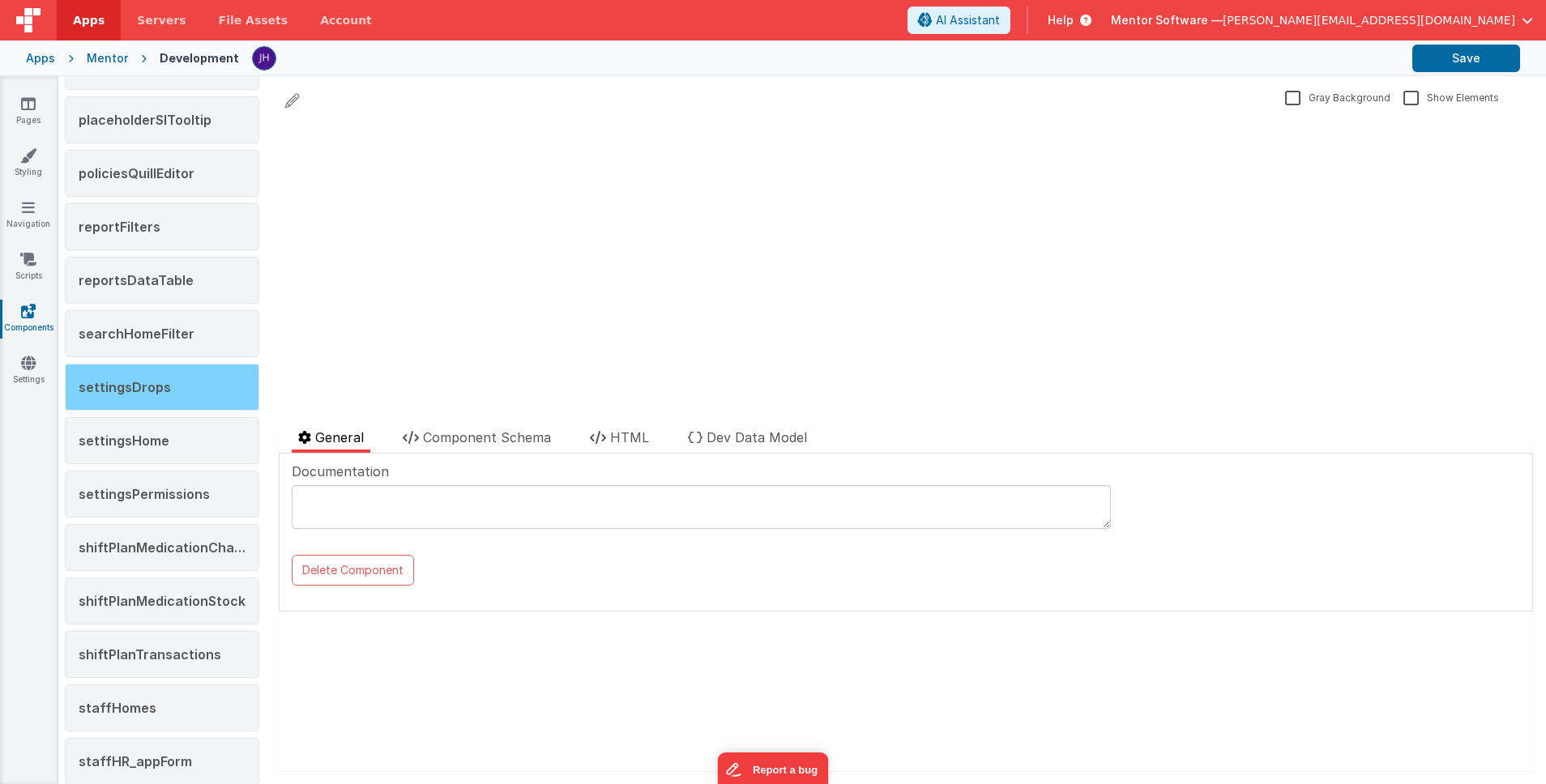
scroll to position [1359, 0]
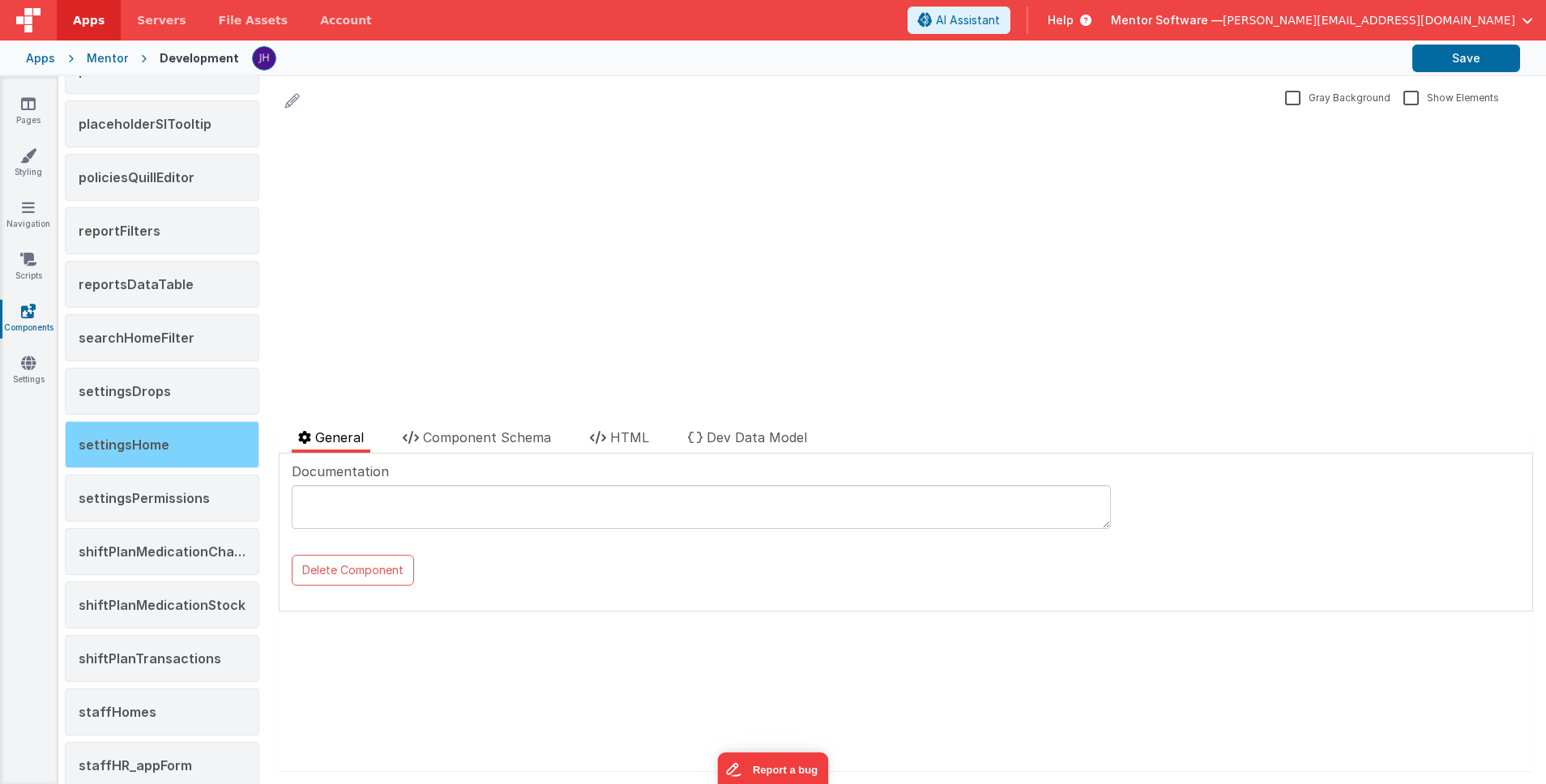
click at [166, 446] on div "settingsHome" at bounding box center [162, 444] width 195 height 47
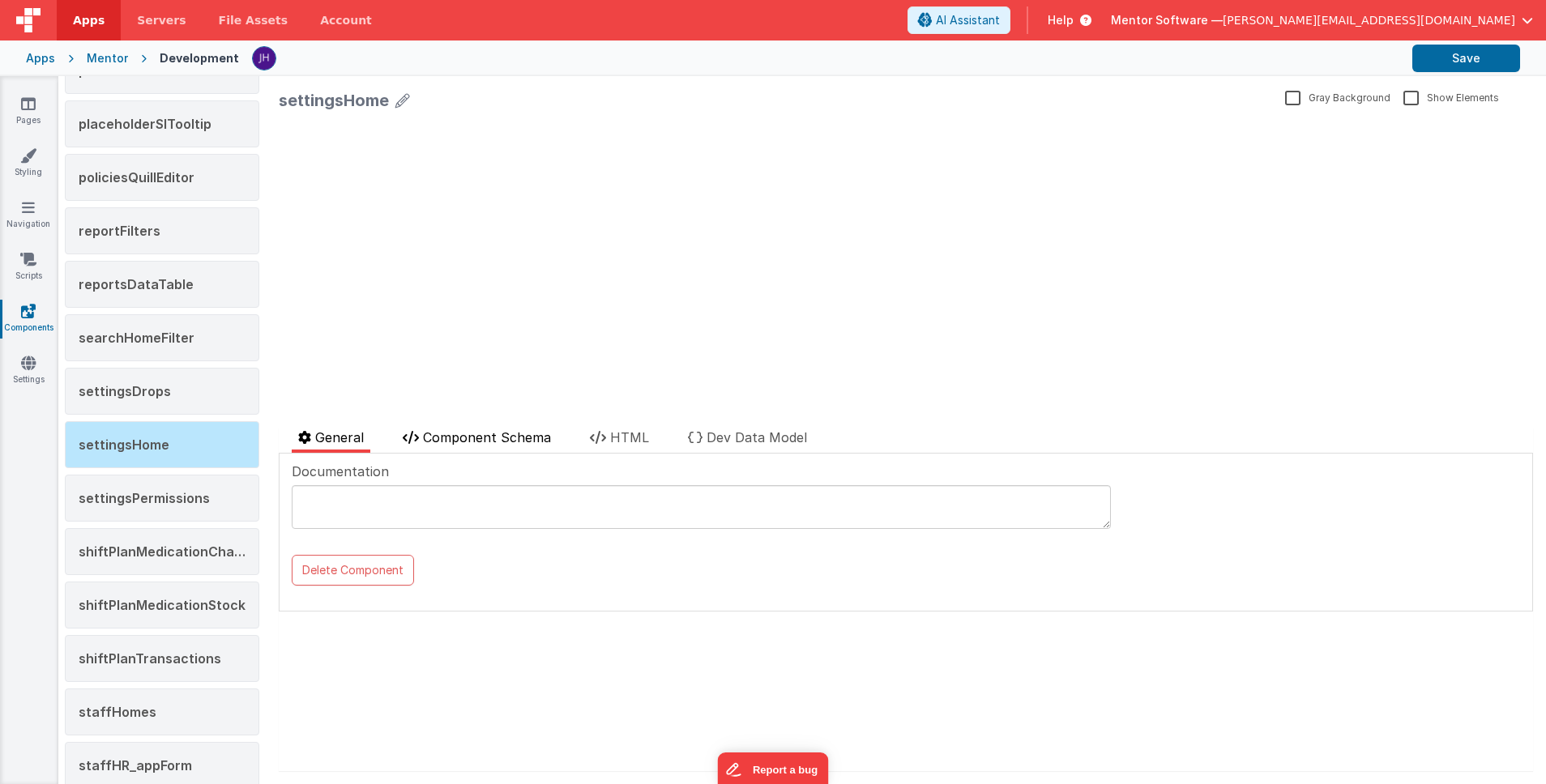
click at [498, 439] on span "Component Schema" at bounding box center [487, 438] width 128 height 16
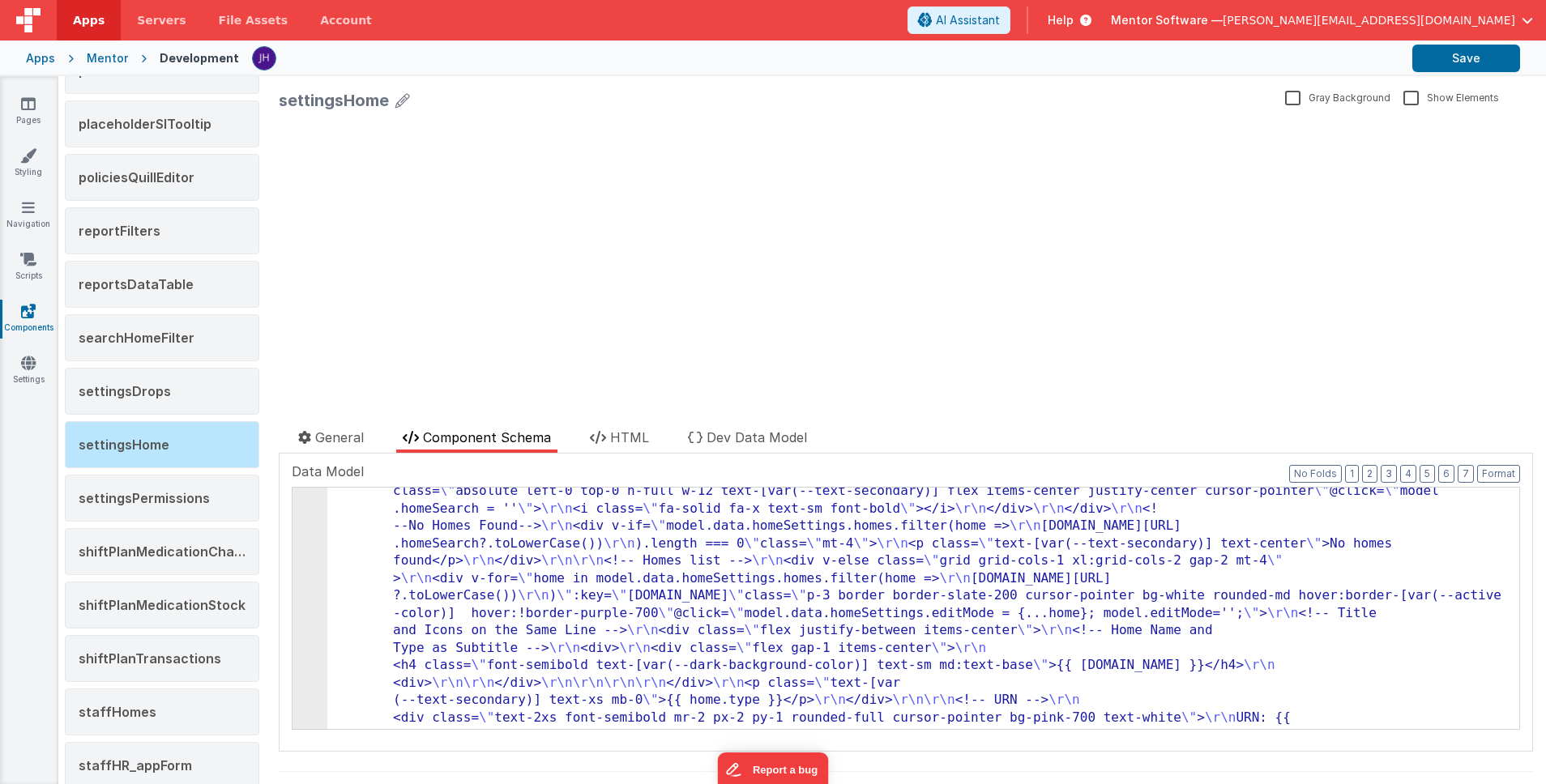
scroll to position [180, 0]
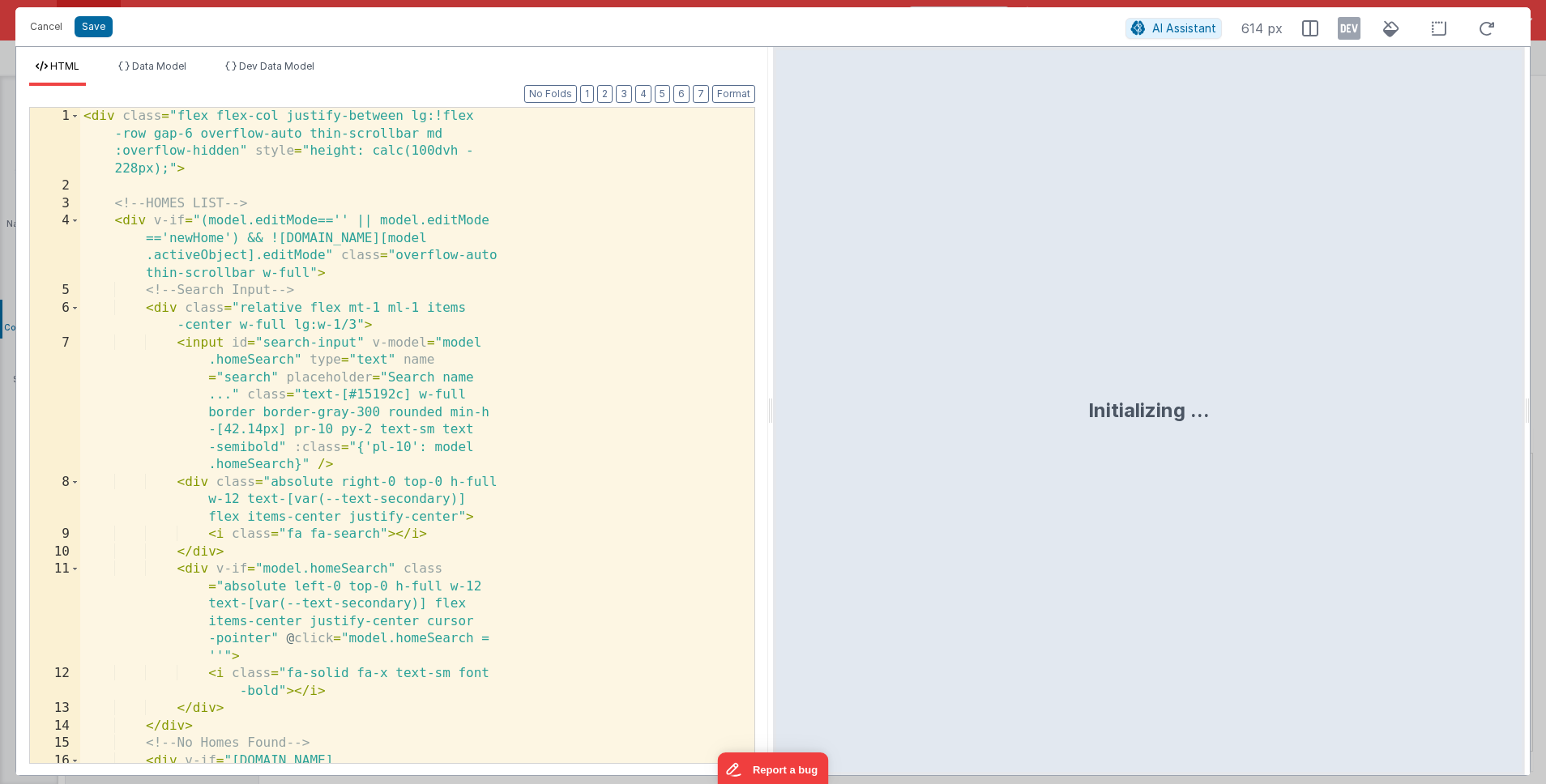
scroll to position [3225, 0]
click at [580, 366] on div "< div class = "flex flex-col justify-between lg:!flex -row gap-6 overflow-auto …" at bounding box center [417, 488] width 674 height 760
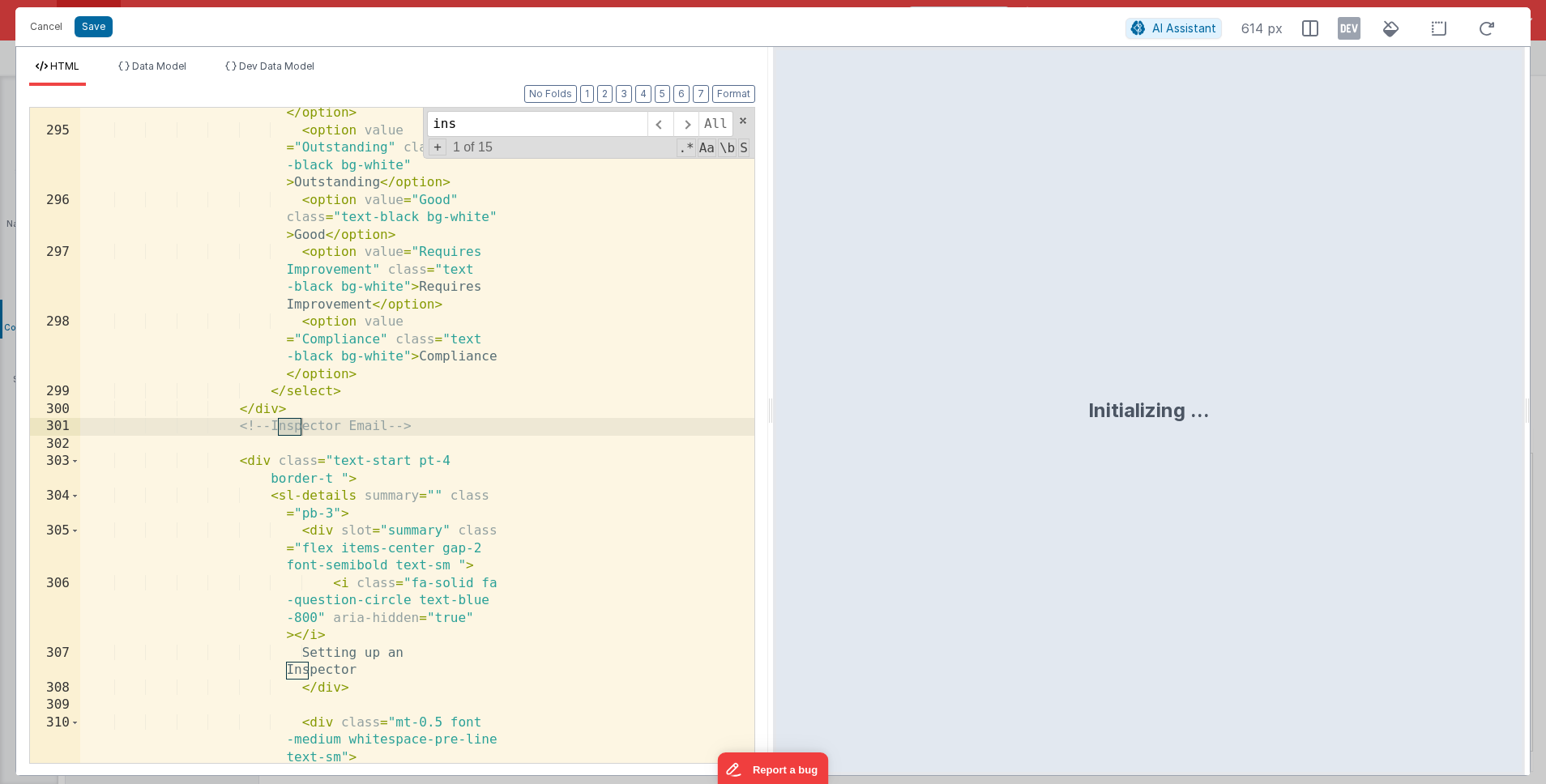
scroll to position [13957, 0]
type input "inspect"
click at [598, 430] on div "< option value = "" class = "text-black bg-white" > None </ option > < option v…" at bounding box center [417, 441] width 674 height 743
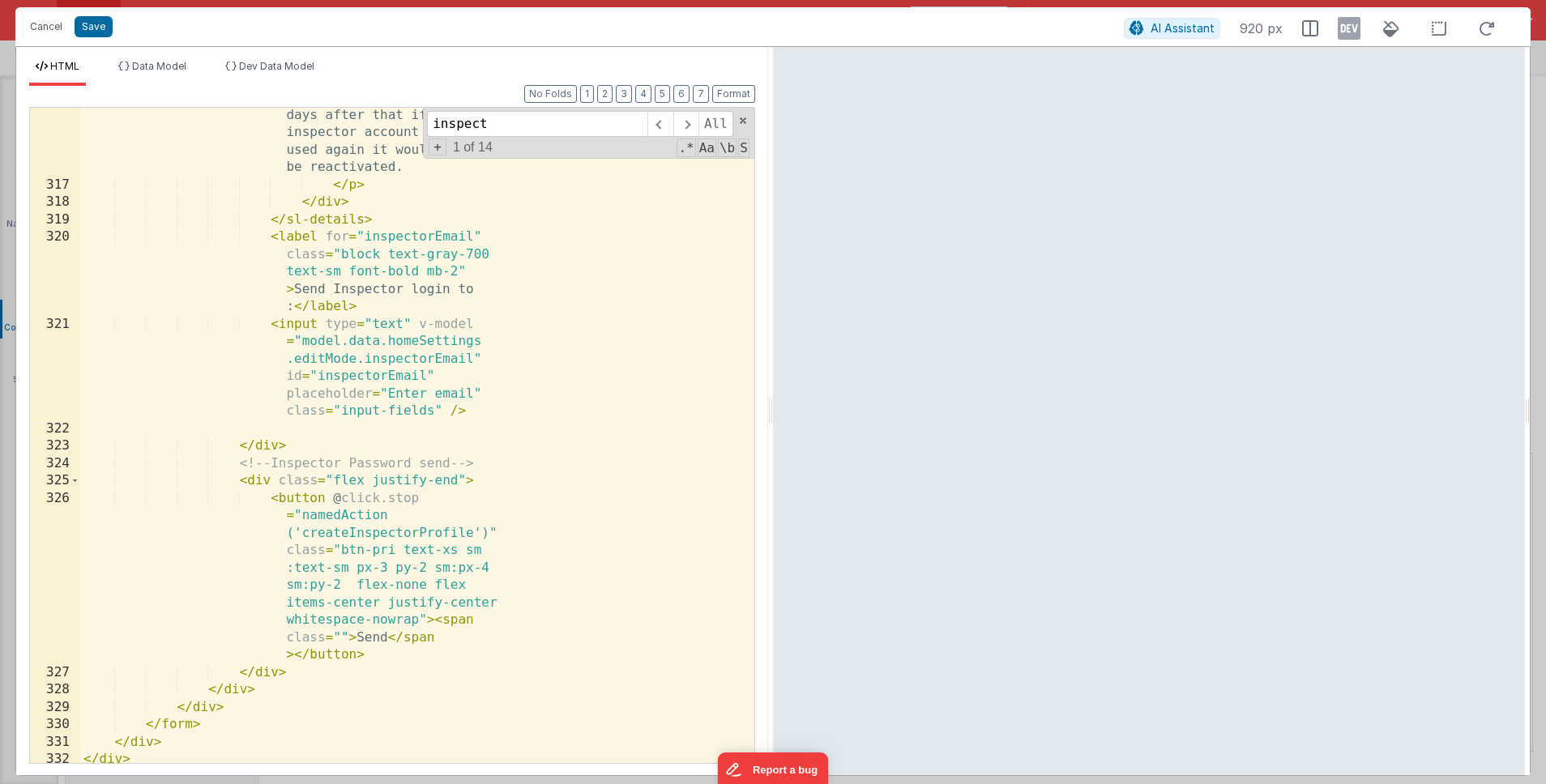
scroll to position [15337, 0]
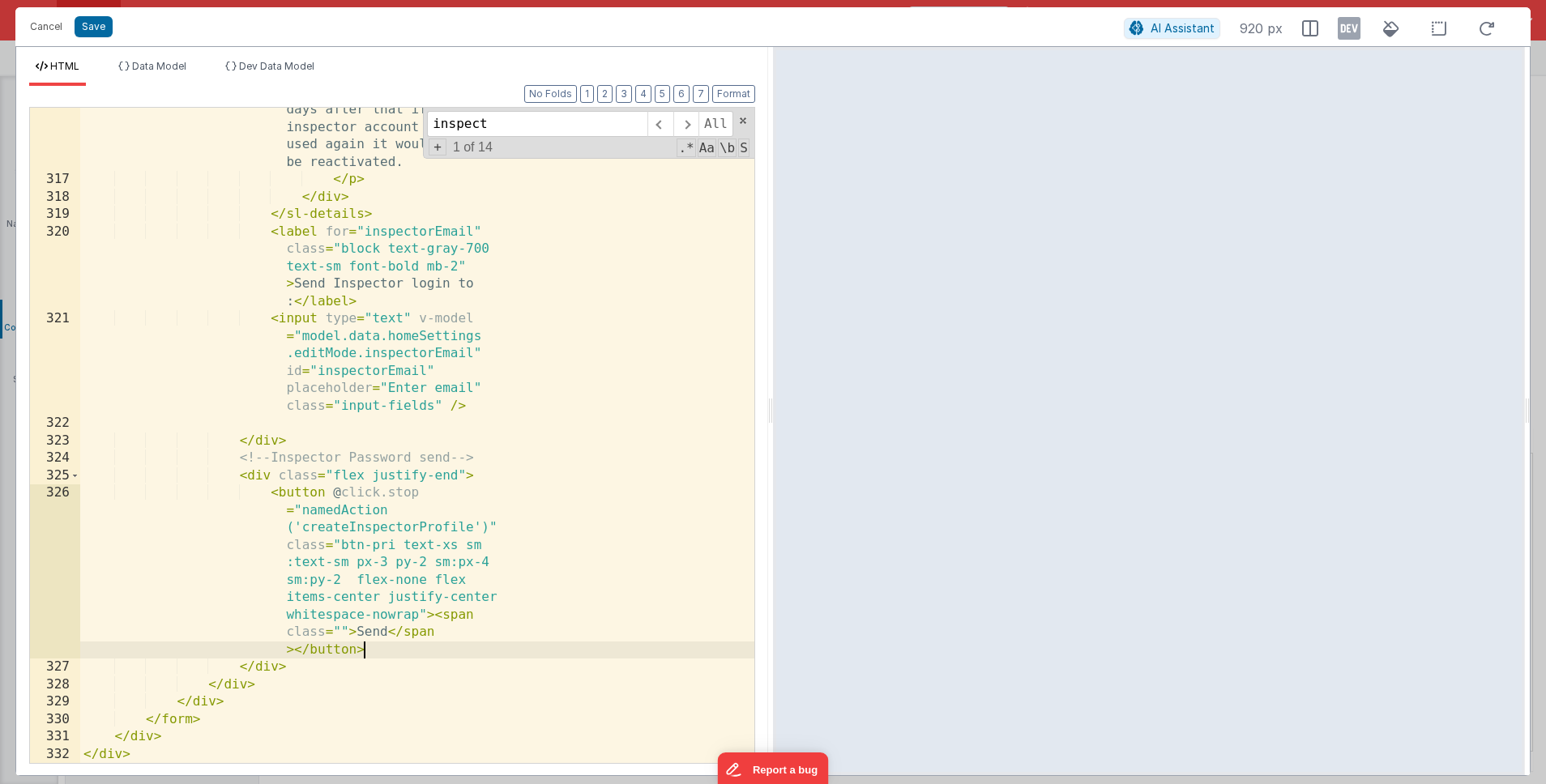
click at [378, 654] on div "All inspector accounts that are set up have an expiry of three days after that …" at bounding box center [417, 446] width 674 height 795
click at [201, 725] on div "All inspector accounts that are set up have an expiry of three days after that …" at bounding box center [417, 446] width 674 height 795
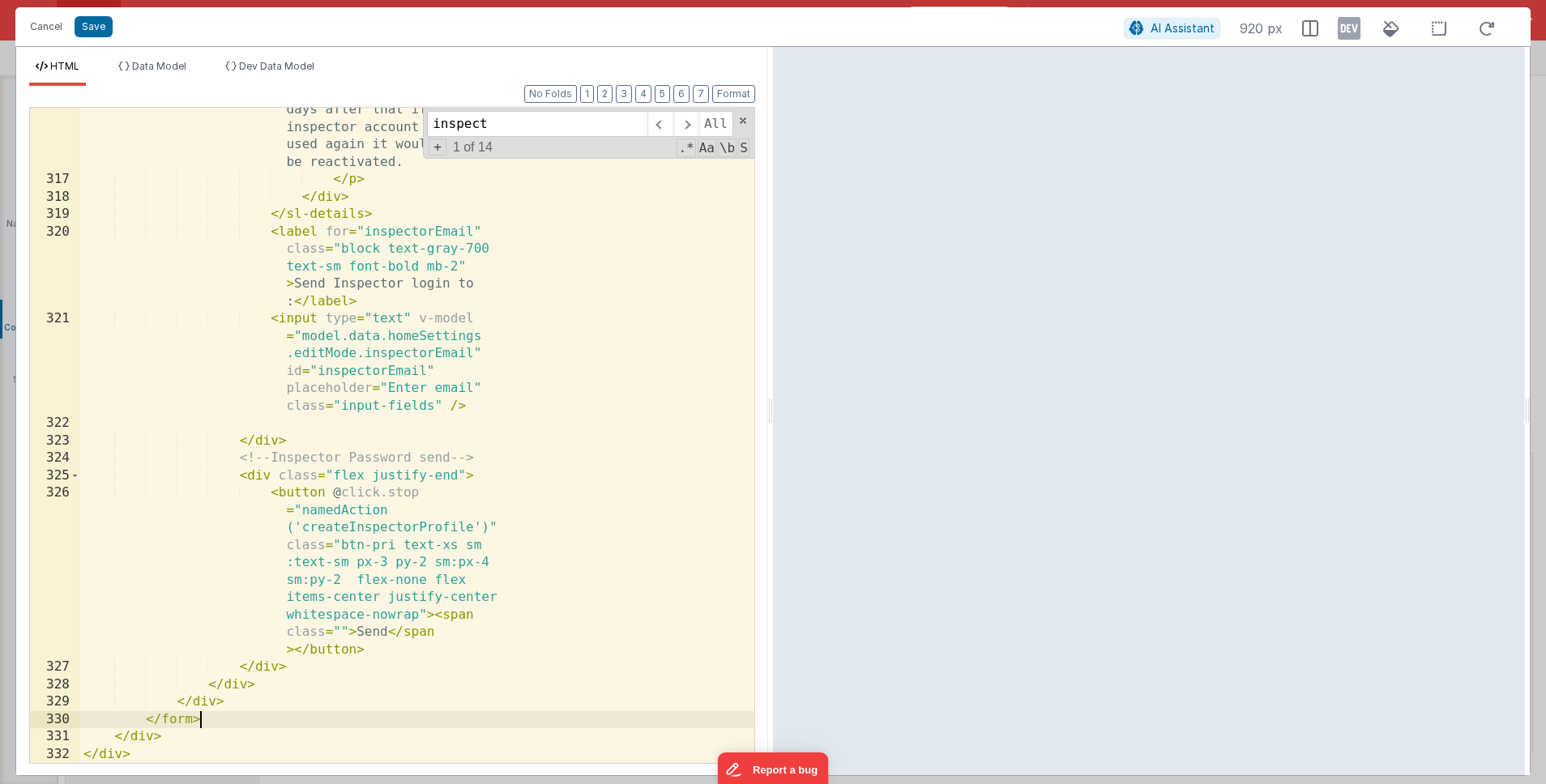
click at [183, 724] on div "All inspector accounts that are set up have an expiry of three days after that …" at bounding box center [417, 446] width 674 height 795
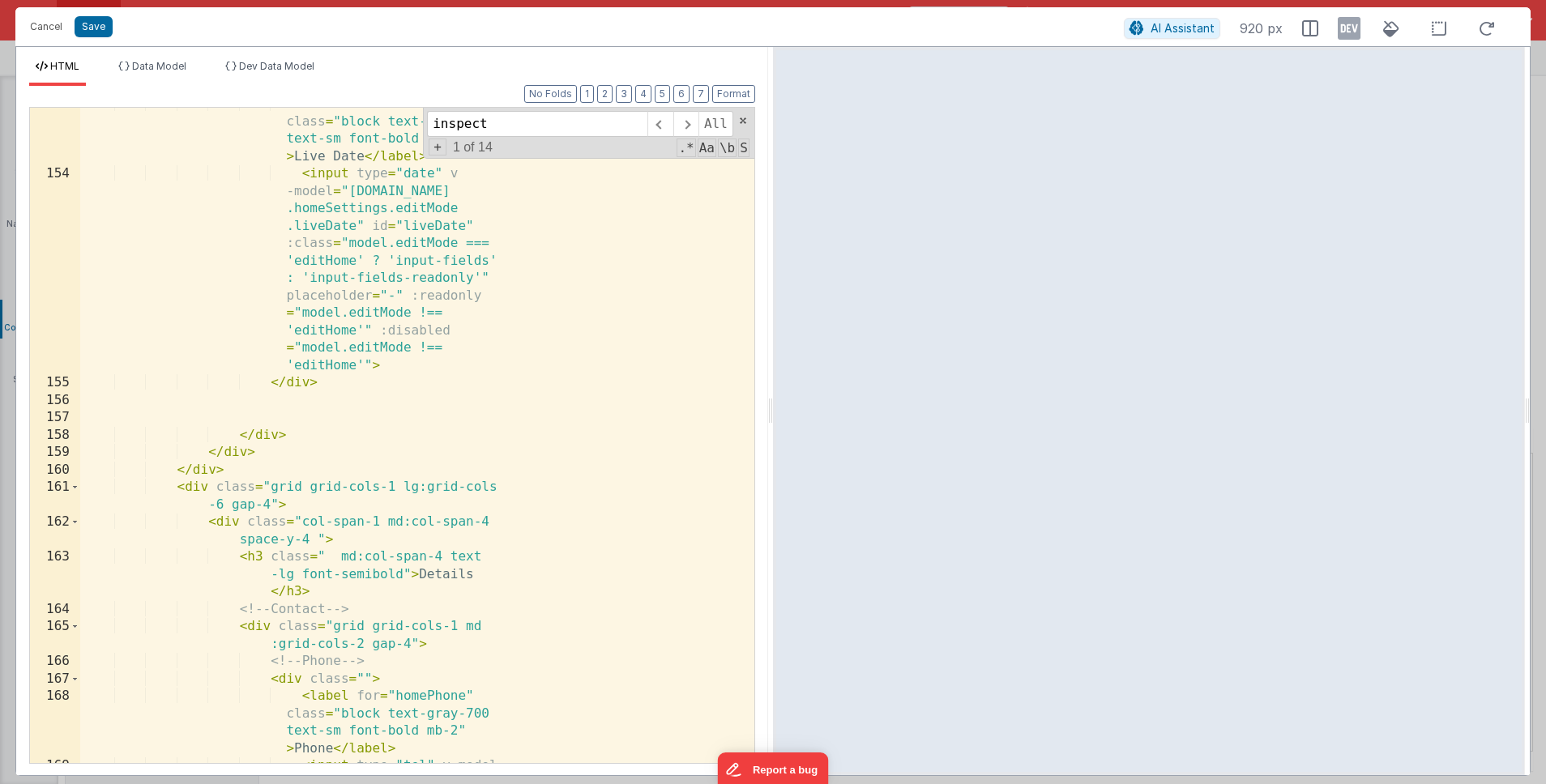
scroll to position [5396, 0]
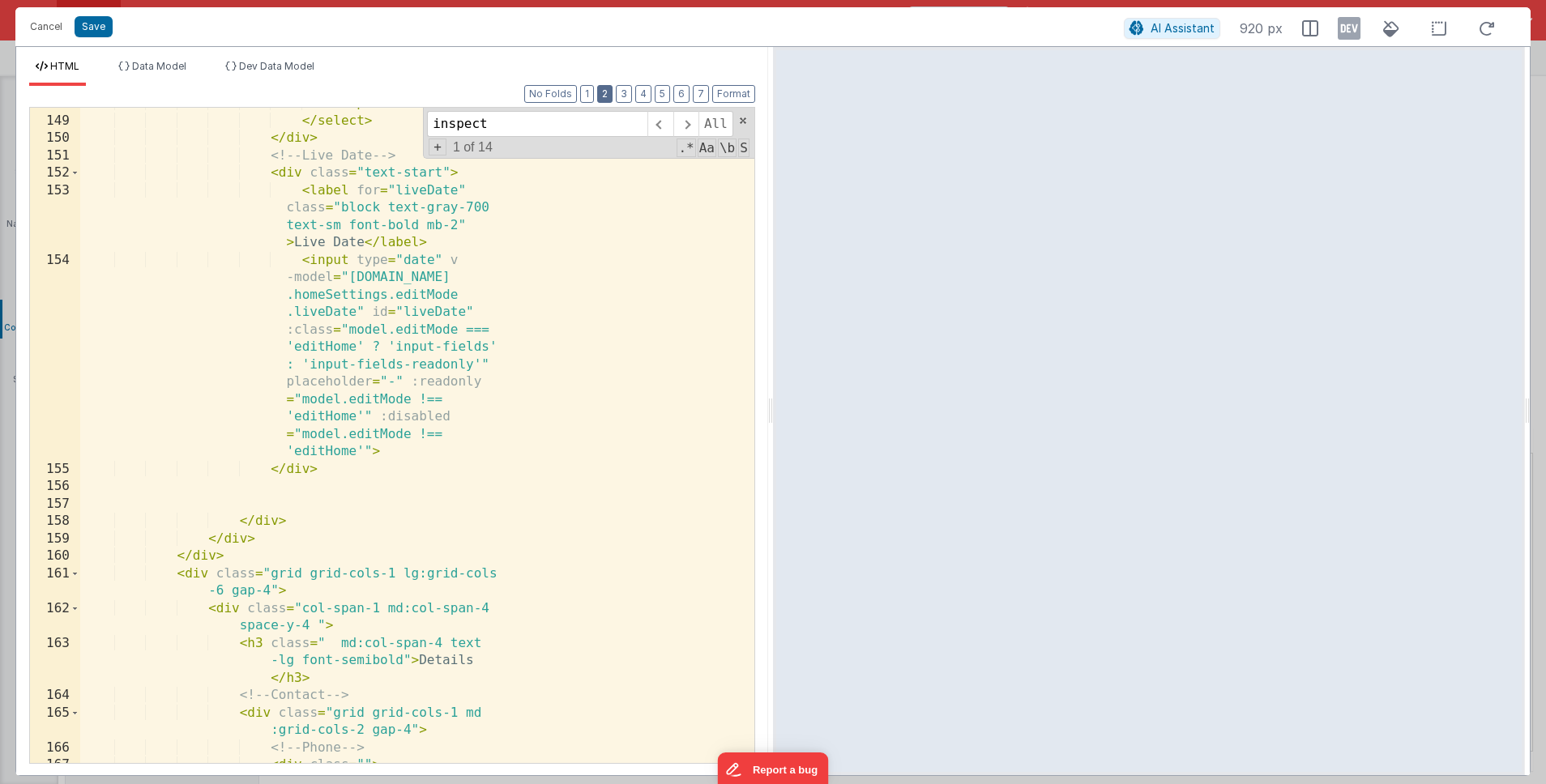
click at [611, 92] on button "2" at bounding box center [605, 94] width 16 height 18
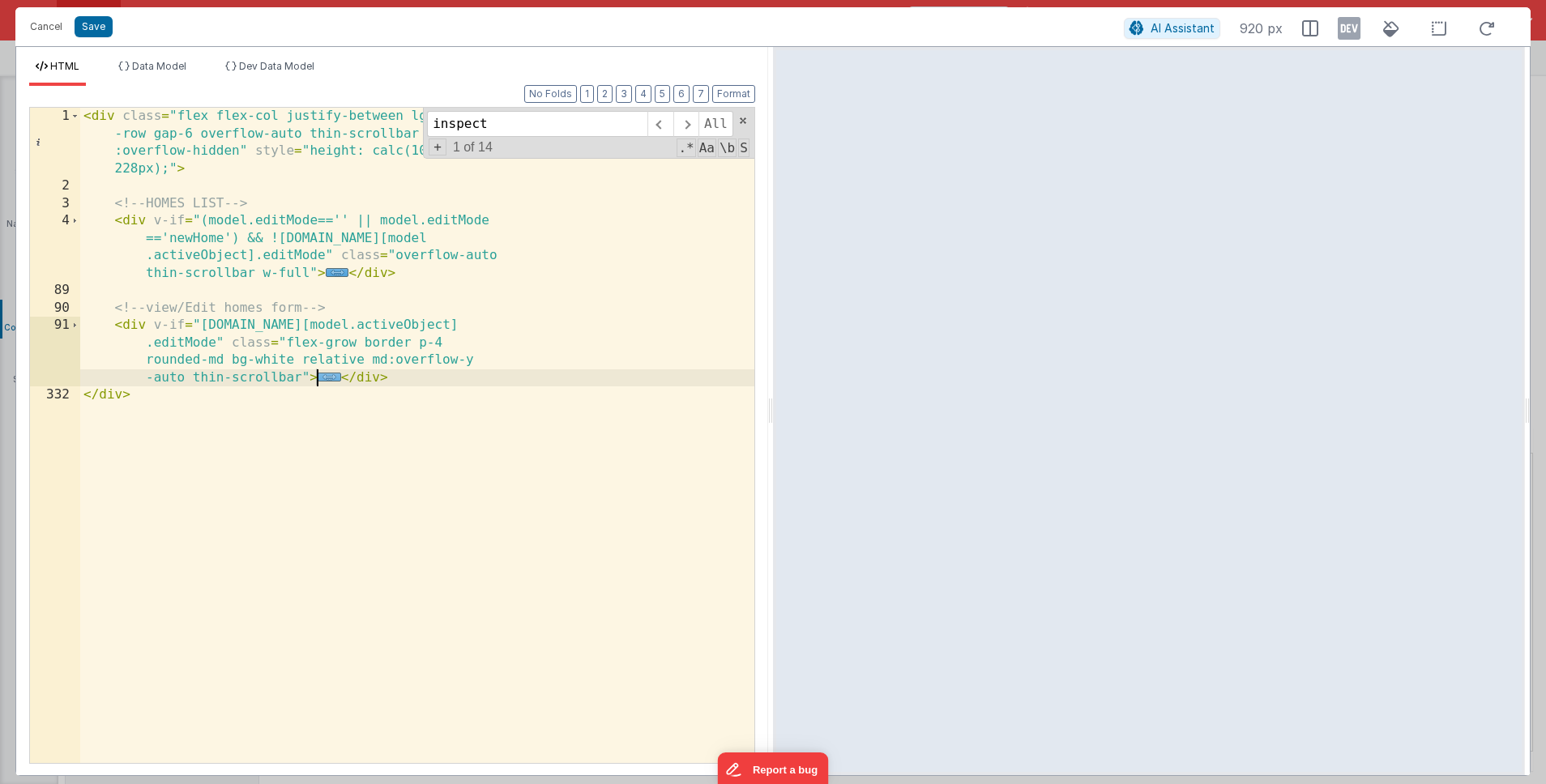
click at [327, 376] on span "..." at bounding box center [329, 376] width 24 height 9
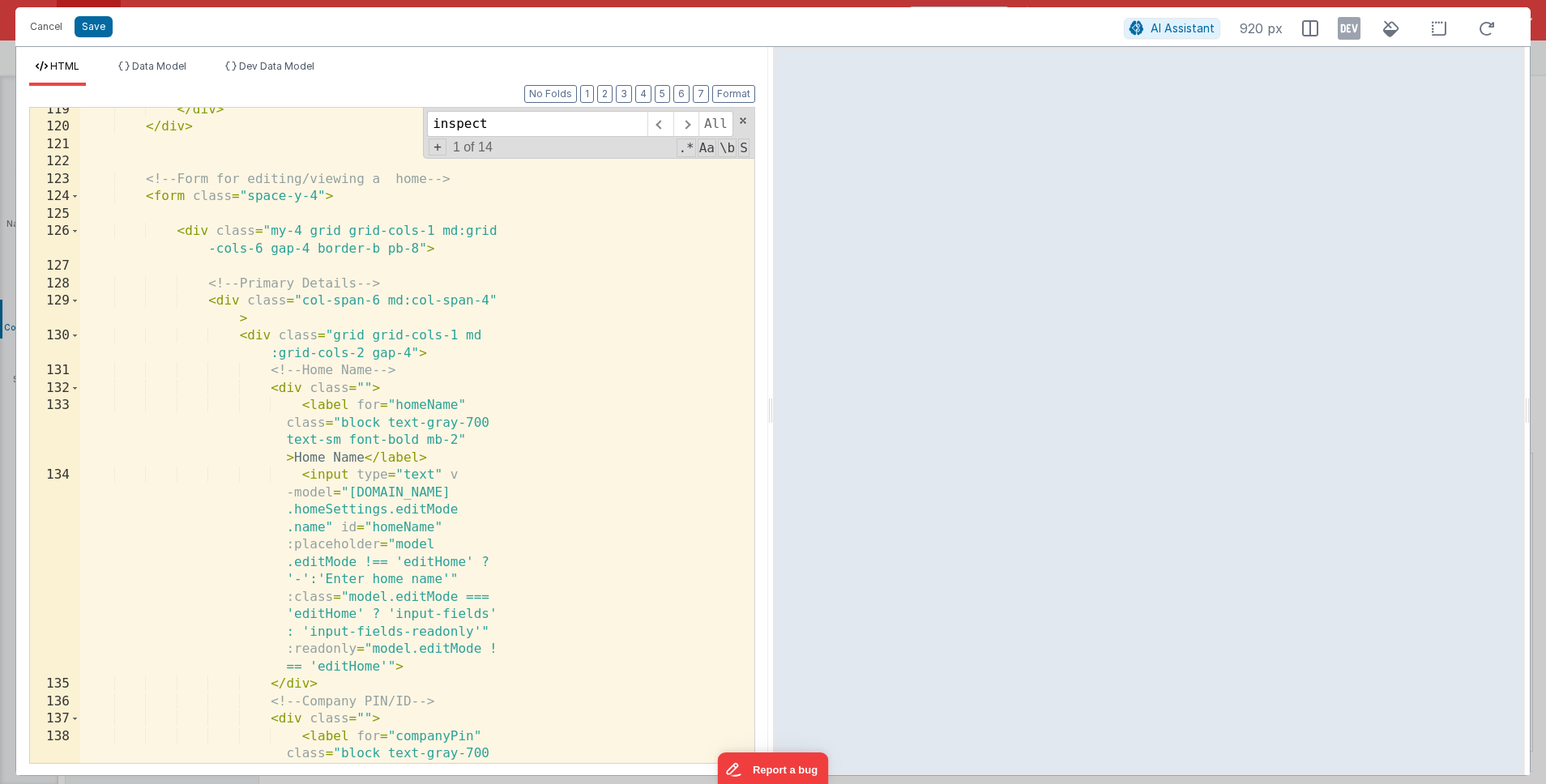
scroll to position [1088, 0]
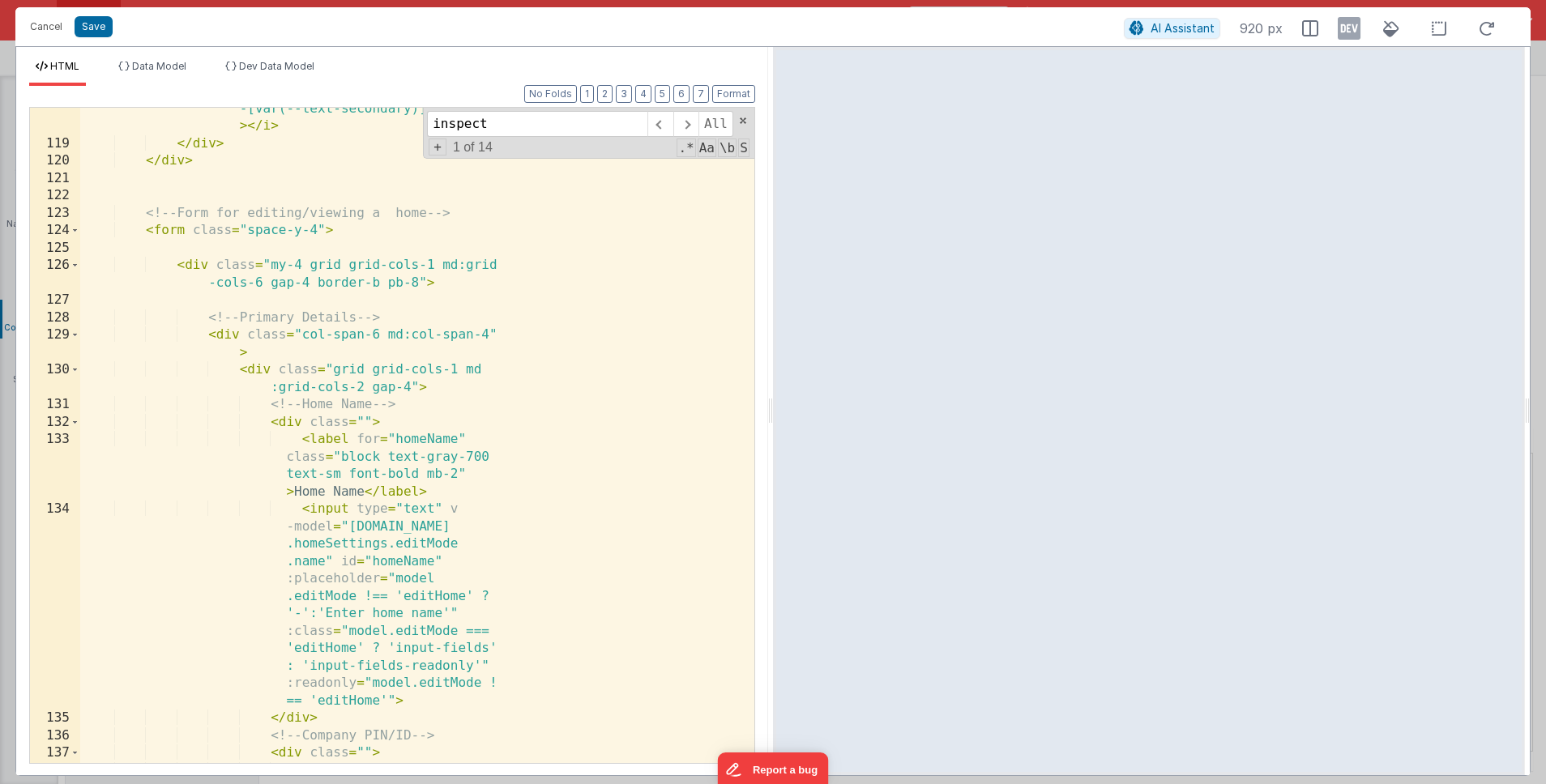
click at [399, 232] on div "< i class = "fa fa-spinner fa-spin text -[var(--text-secondary)] text-lg" > </ …" at bounding box center [417, 471] width 674 height 778
click at [77, 234] on span at bounding box center [74, 231] width 9 height 18
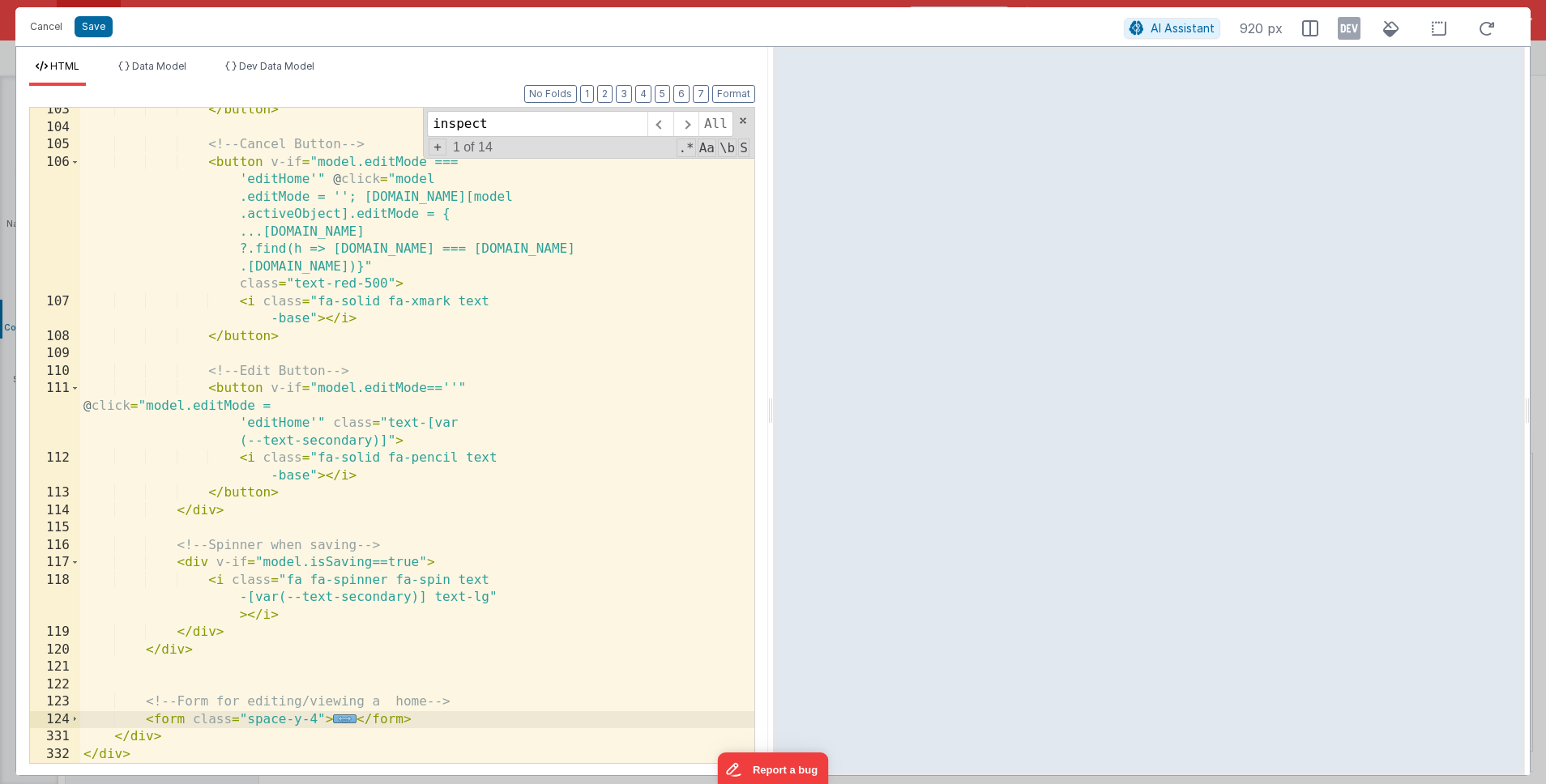
click at [346, 720] on span "..." at bounding box center [345, 719] width 24 height 9
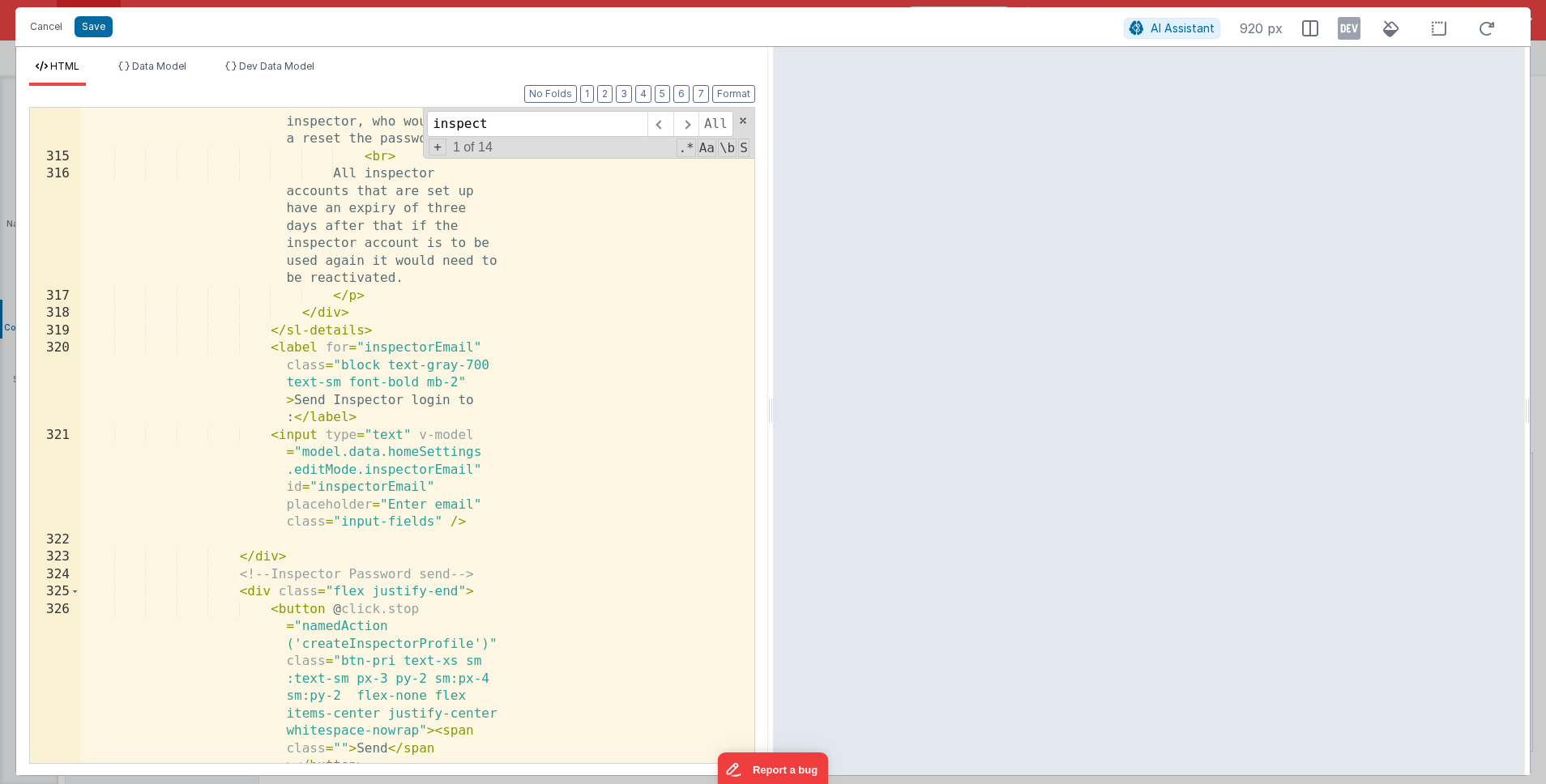
scroll to position [12255, 0]
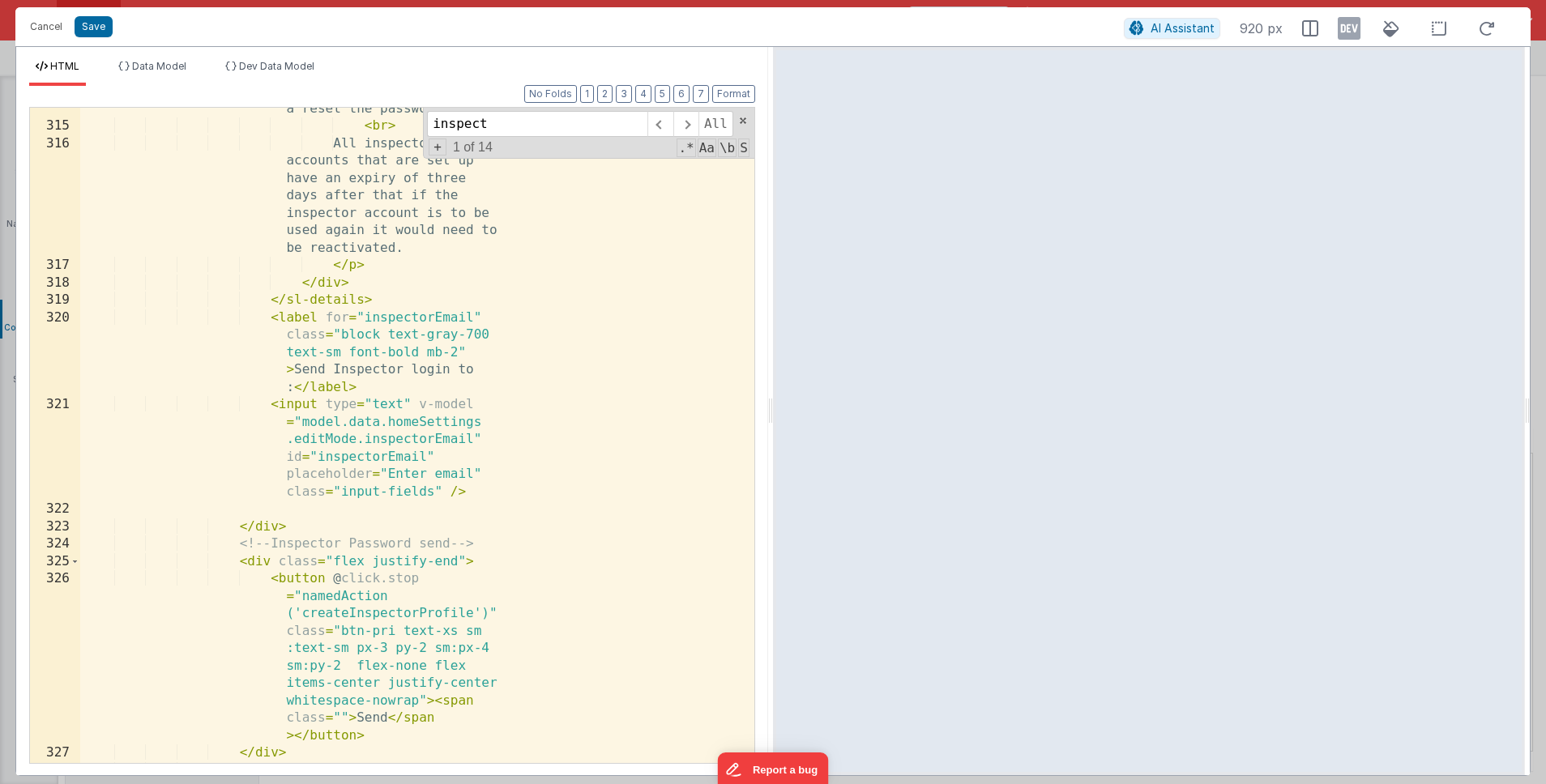
click at [294, 390] on div "For example, if your email address was < b > emma@home-email.com </ b > then yo…" at bounding box center [417, 246] width 674 height 1092
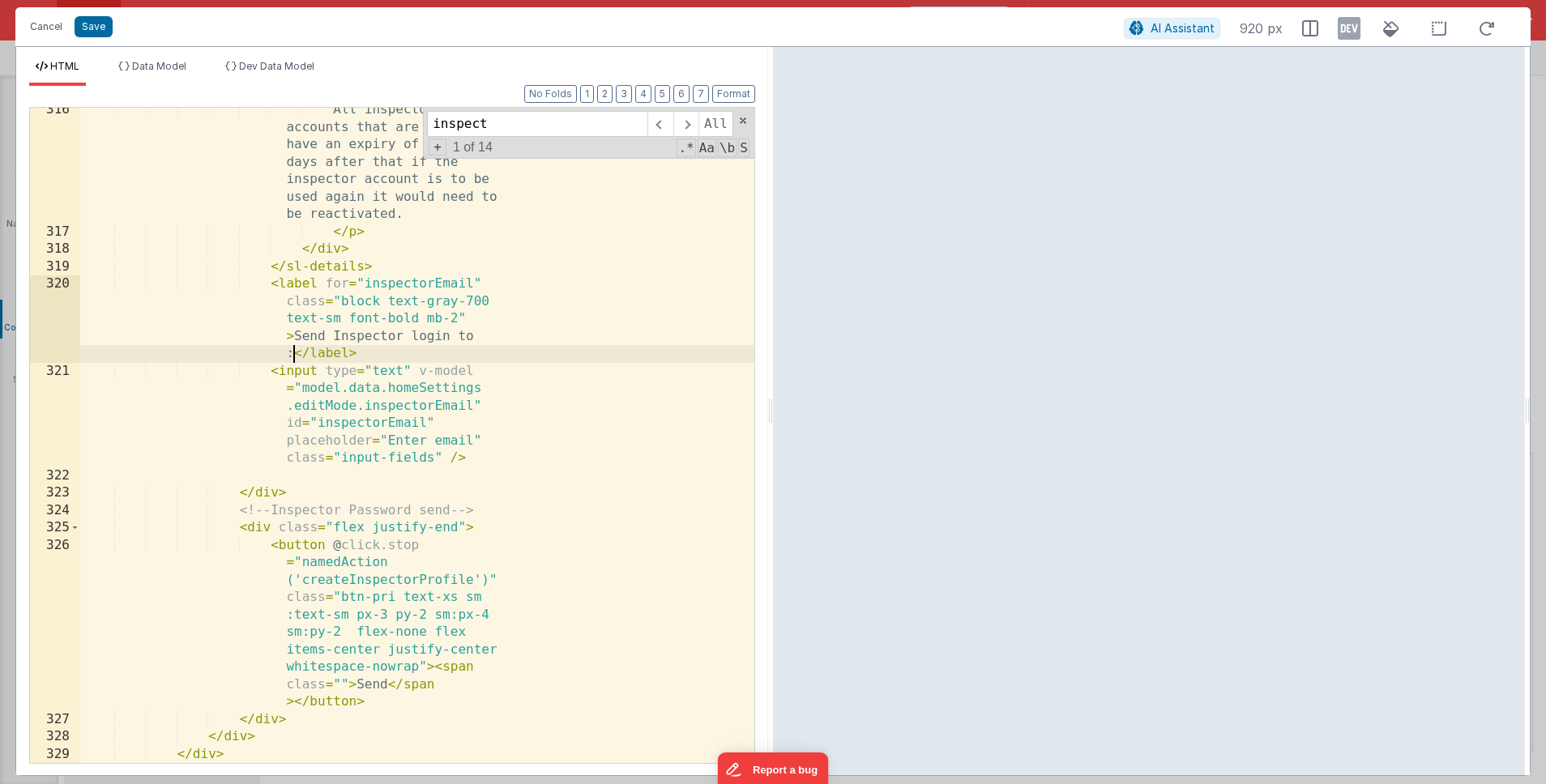
scroll to position [12271, 0]
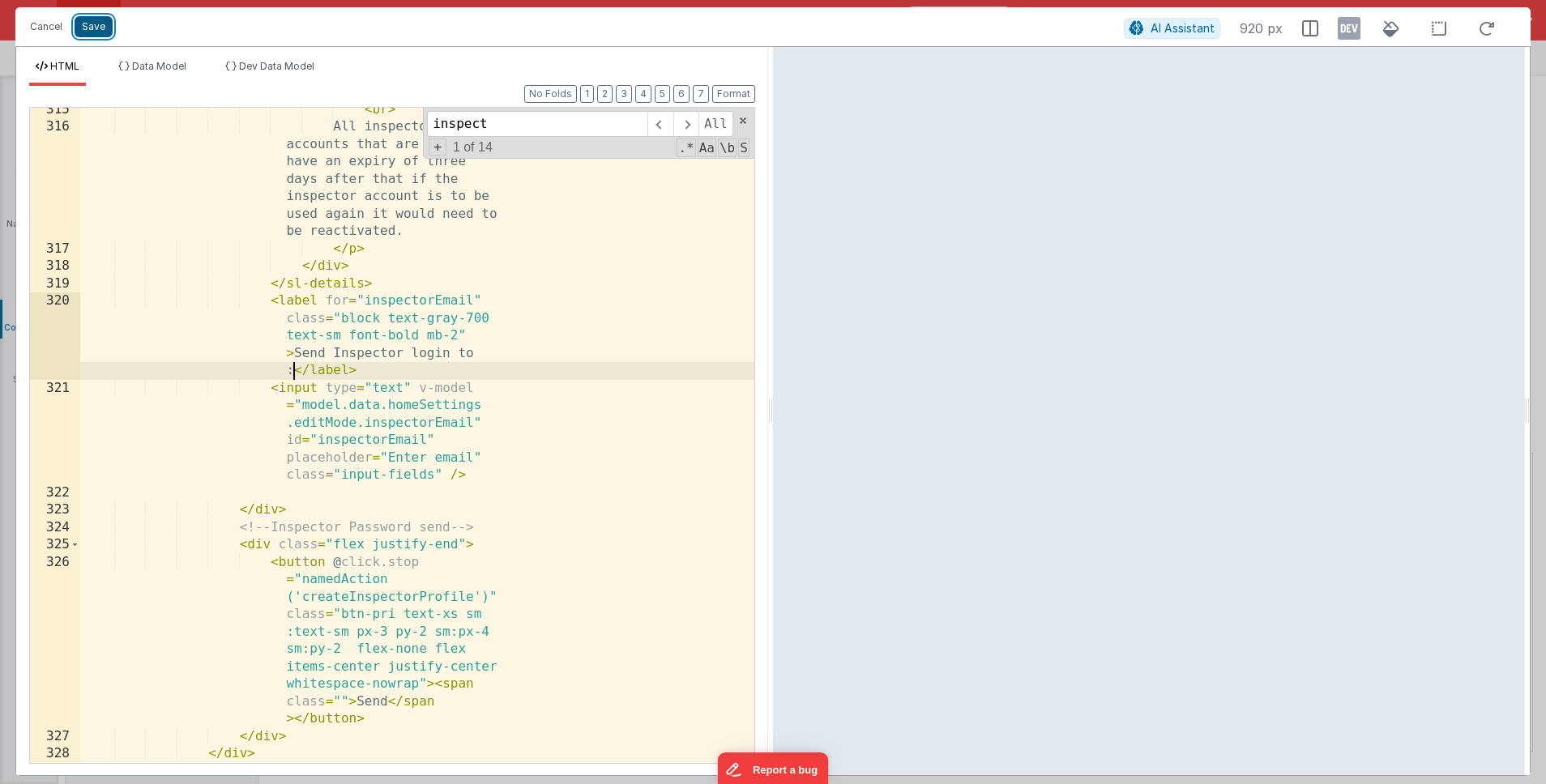
click at [96, 23] on button "Save" at bounding box center [93, 27] width 38 height 21
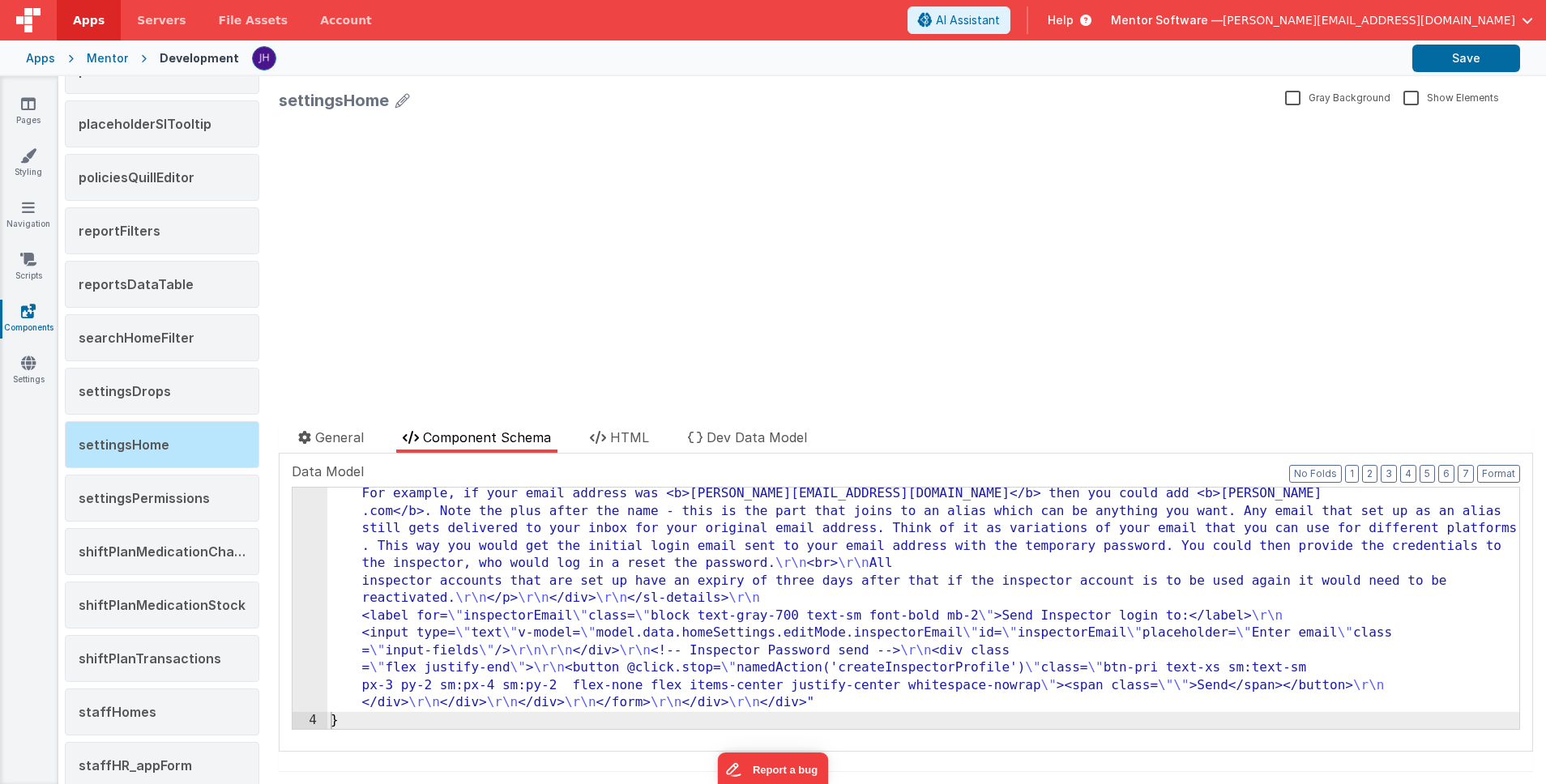
scroll to position [3120, 0]
click at [29, 105] on icon at bounding box center [29, 104] width 15 height 16
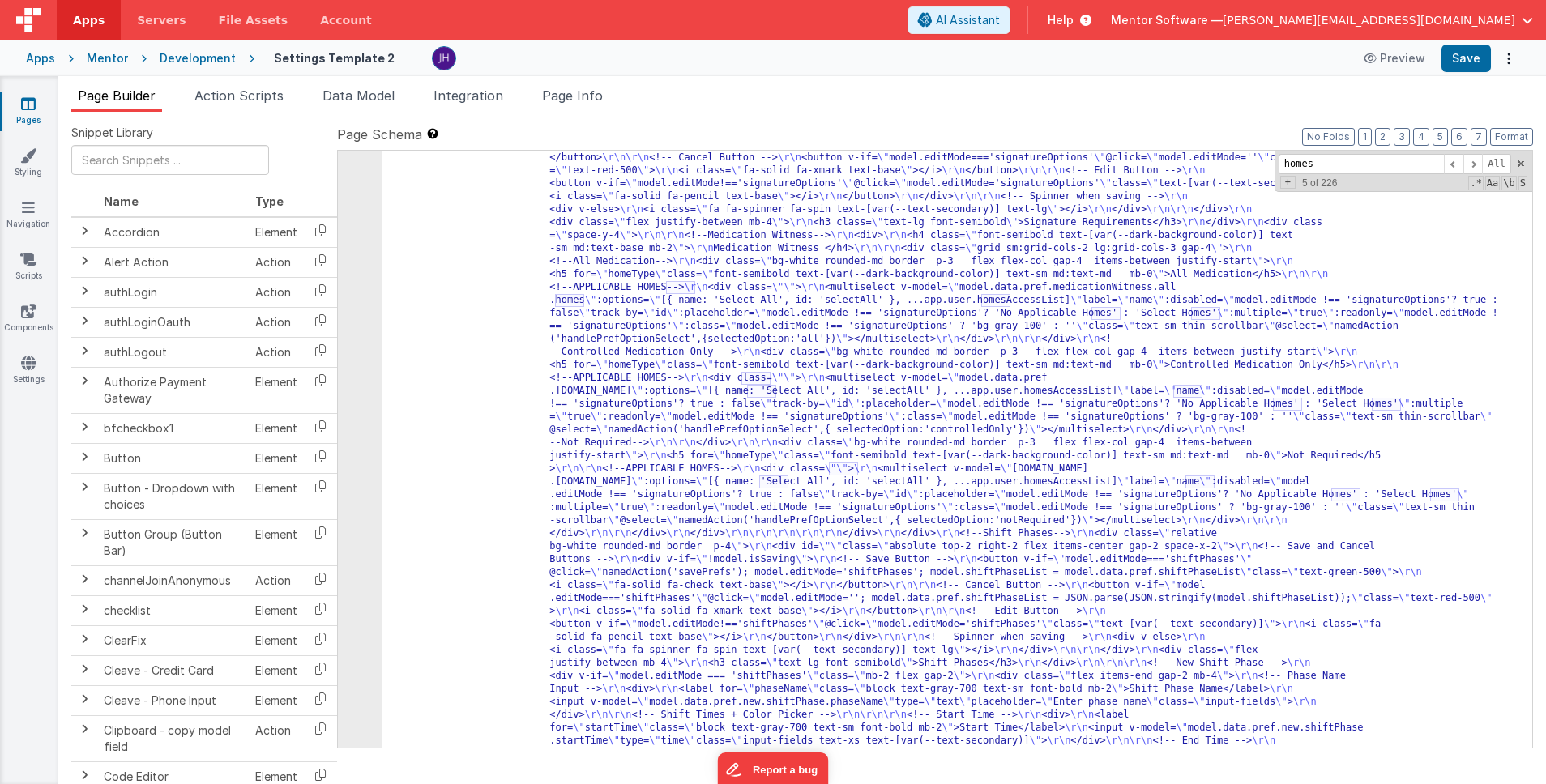
scroll to position [6159, 0]
click at [580, 97] on span "Page Info" at bounding box center [572, 96] width 61 height 16
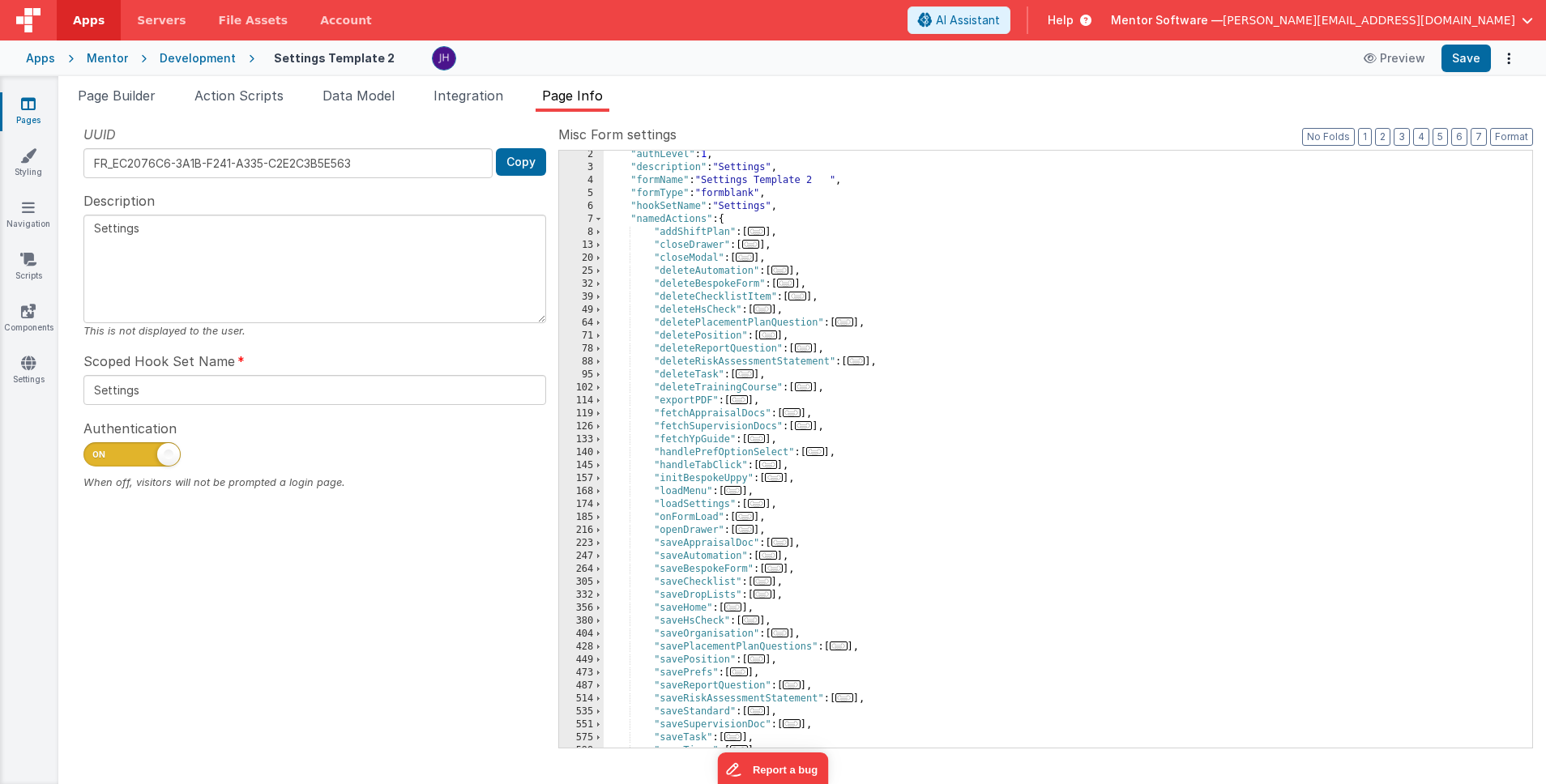
scroll to position [0, 0]
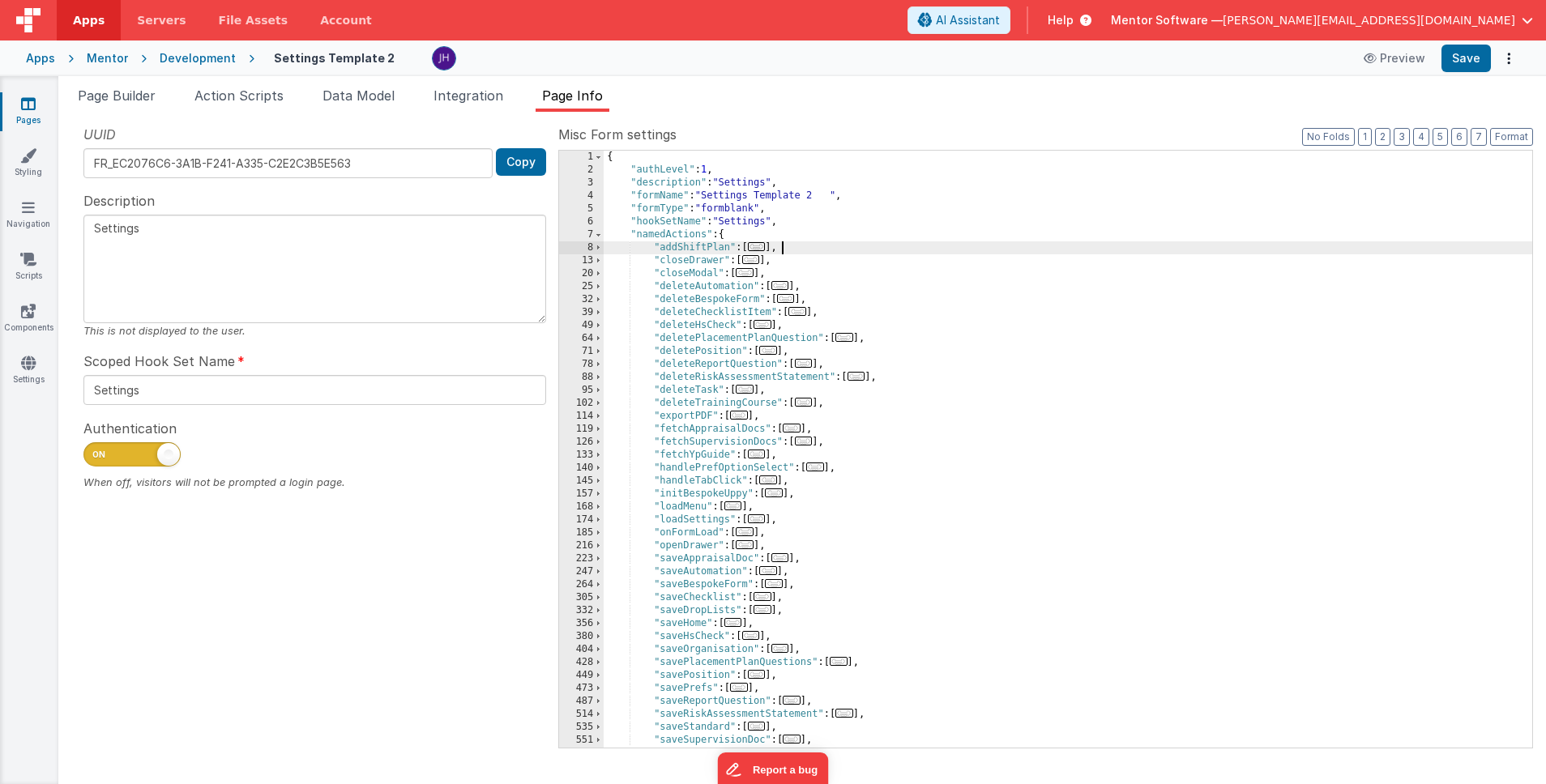
click at [797, 250] on div "{ "authLevel" : 1 , "description" : "Settings" , "formName" : "Settings Templat…" at bounding box center [1068, 462] width 929 height 623
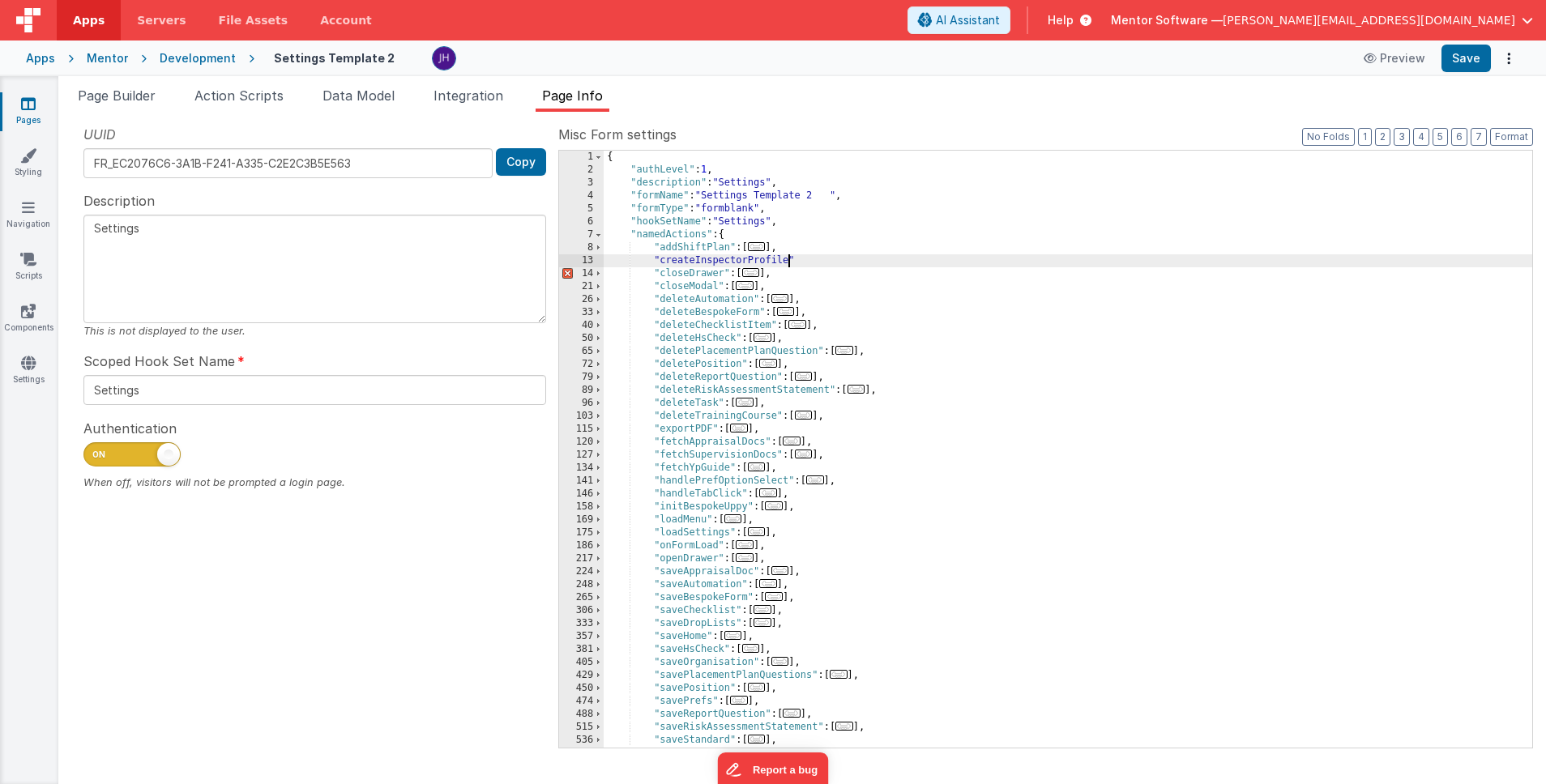
click at [837, 259] on div "{ "authLevel" : 1 , "description" : "Settings" , "formName" : "Settings Templat…" at bounding box center [1068, 462] width 929 height 623
click at [110, 95] on span "Page Builder" at bounding box center [116, 96] width 78 height 16
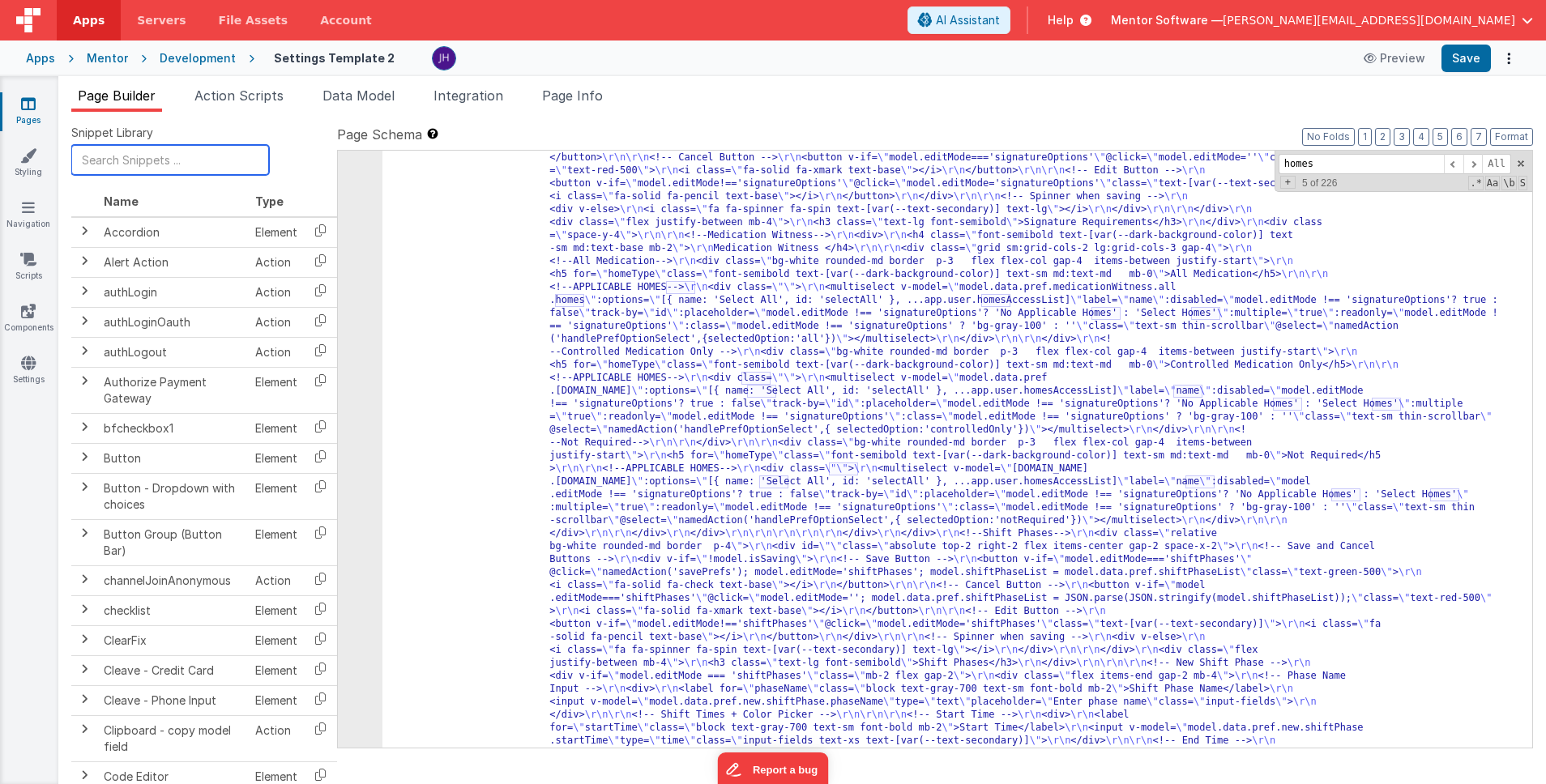
click at [169, 155] on input "text" at bounding box center [170, 160] width 198 height 30
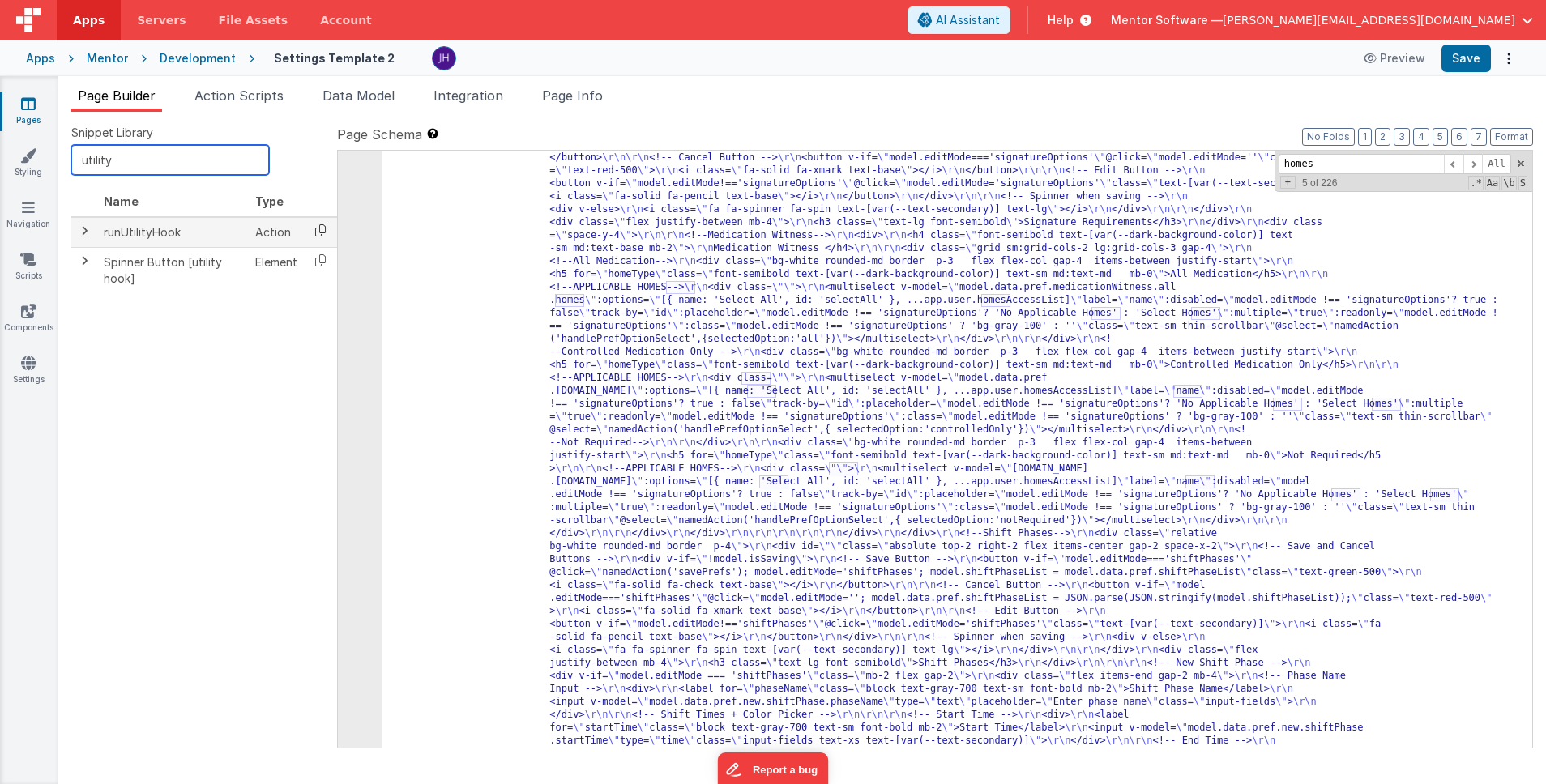
type input "utility"
click at [318, 228] on icon at bounding box center [320, 230] width 34 height 25
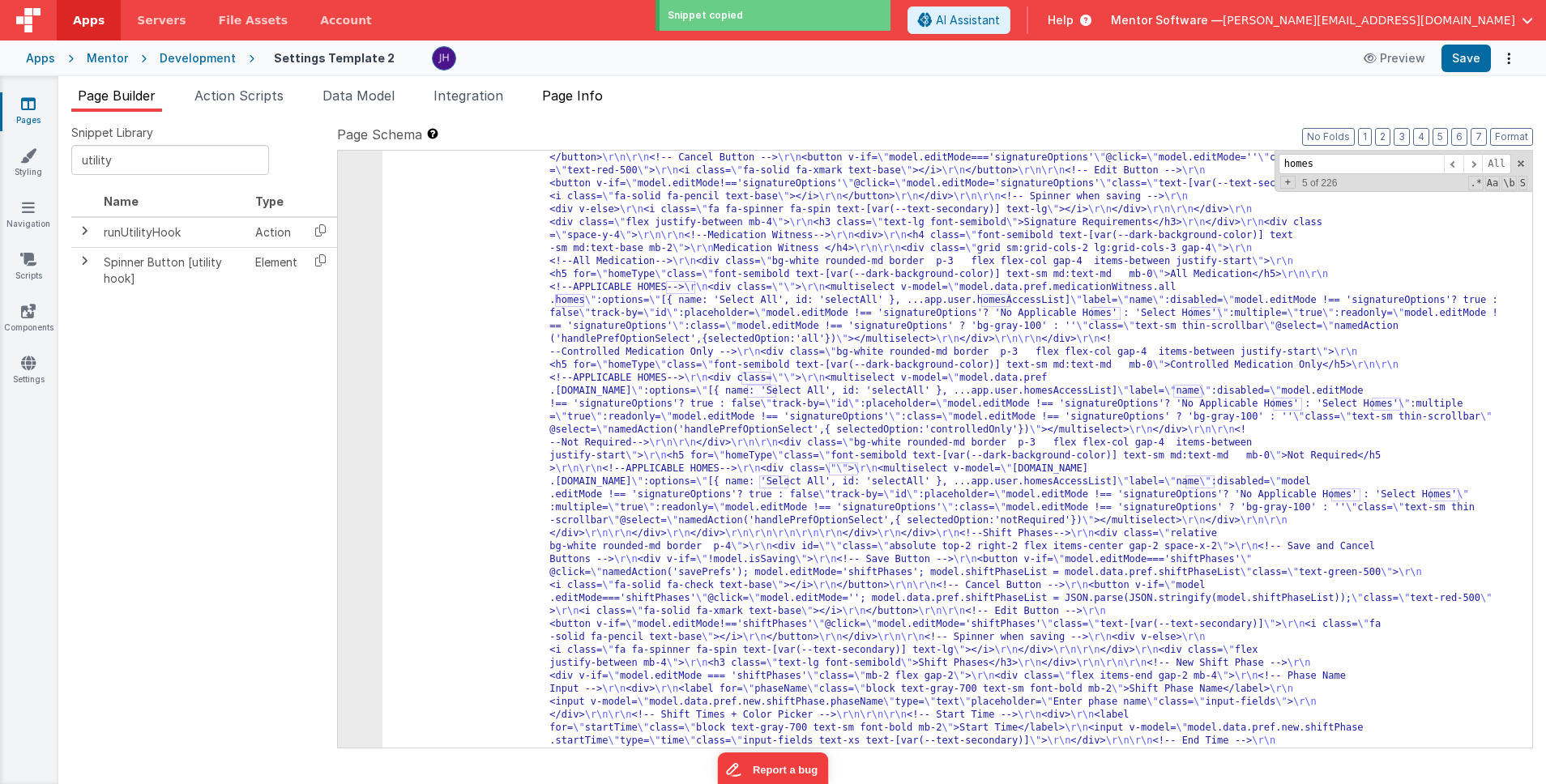
click at [596, 97] on span "Page Info" at bounding box center [572, 96] width 61 height 16
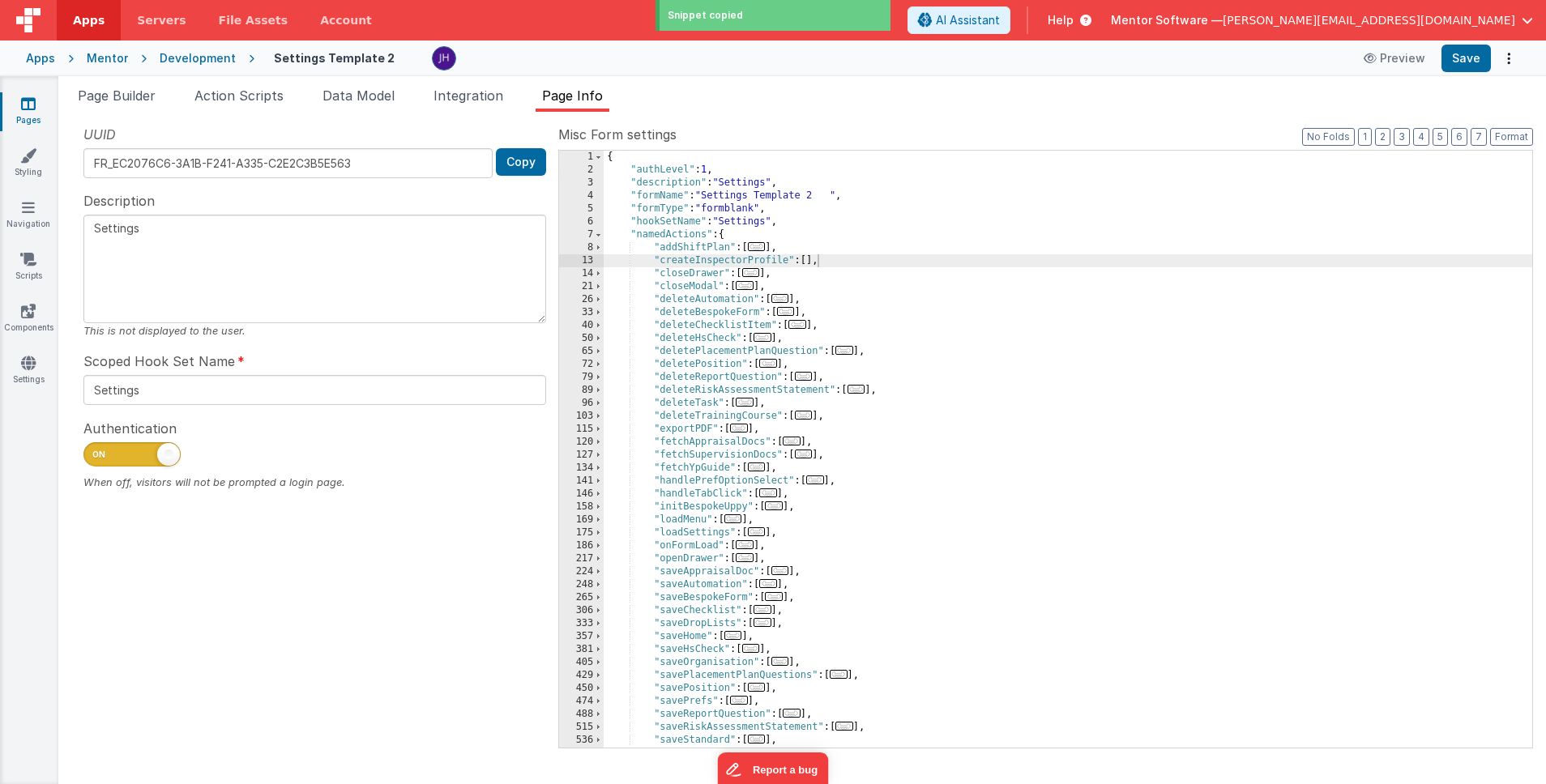
click at [805, 262] on div "{ "authLevel" : 1 , "description" : "Settings" , "formName" : "Settings Templat…" at bounding box center [1068, 462] width 929 height 623
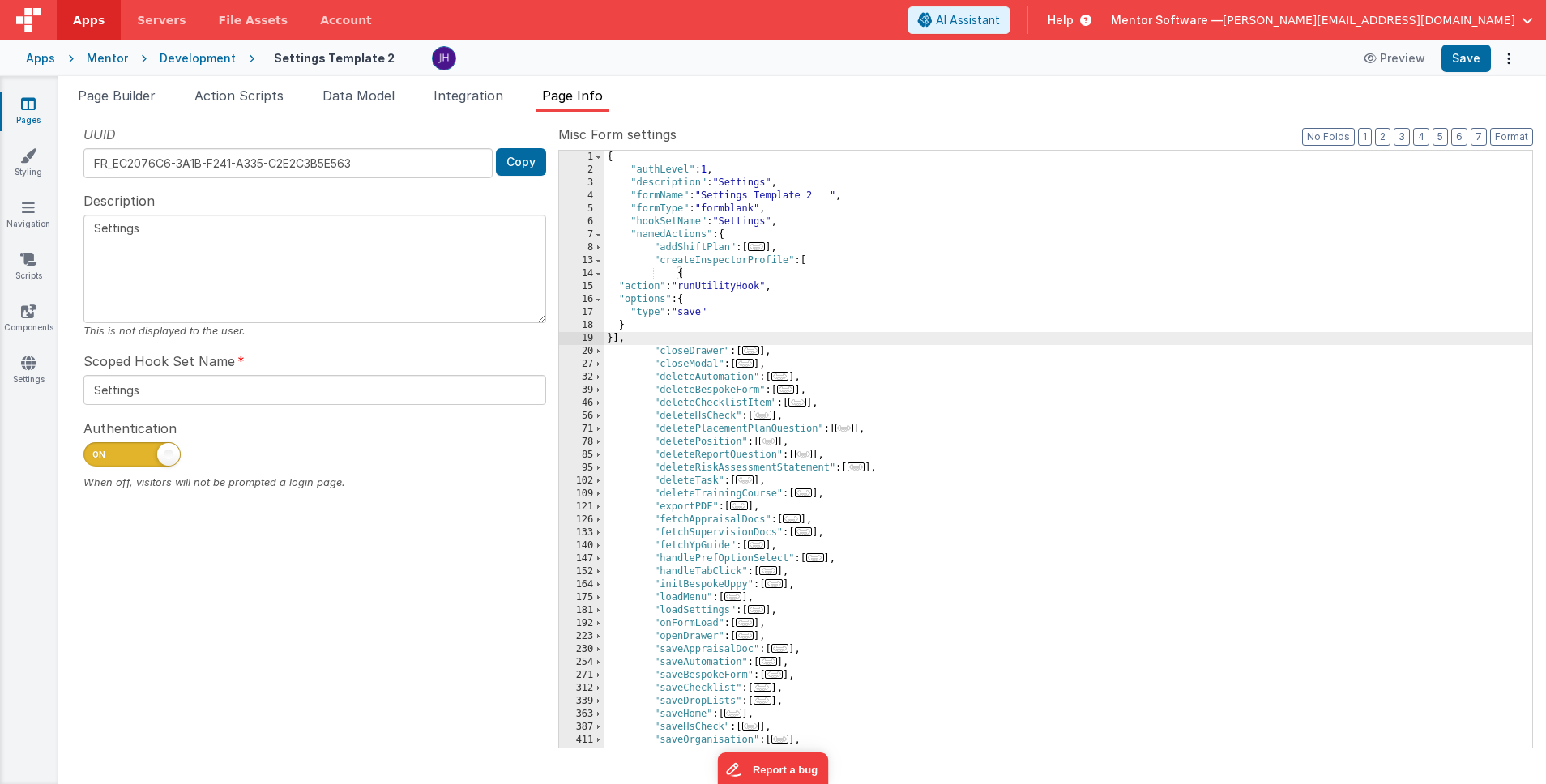
click at [800, 288] on div "{ "authLevel" : 1 , "description" : "Settings" , "formName" : "Settings Templat…" at bounding box center [1068, 462] width 929 height 623
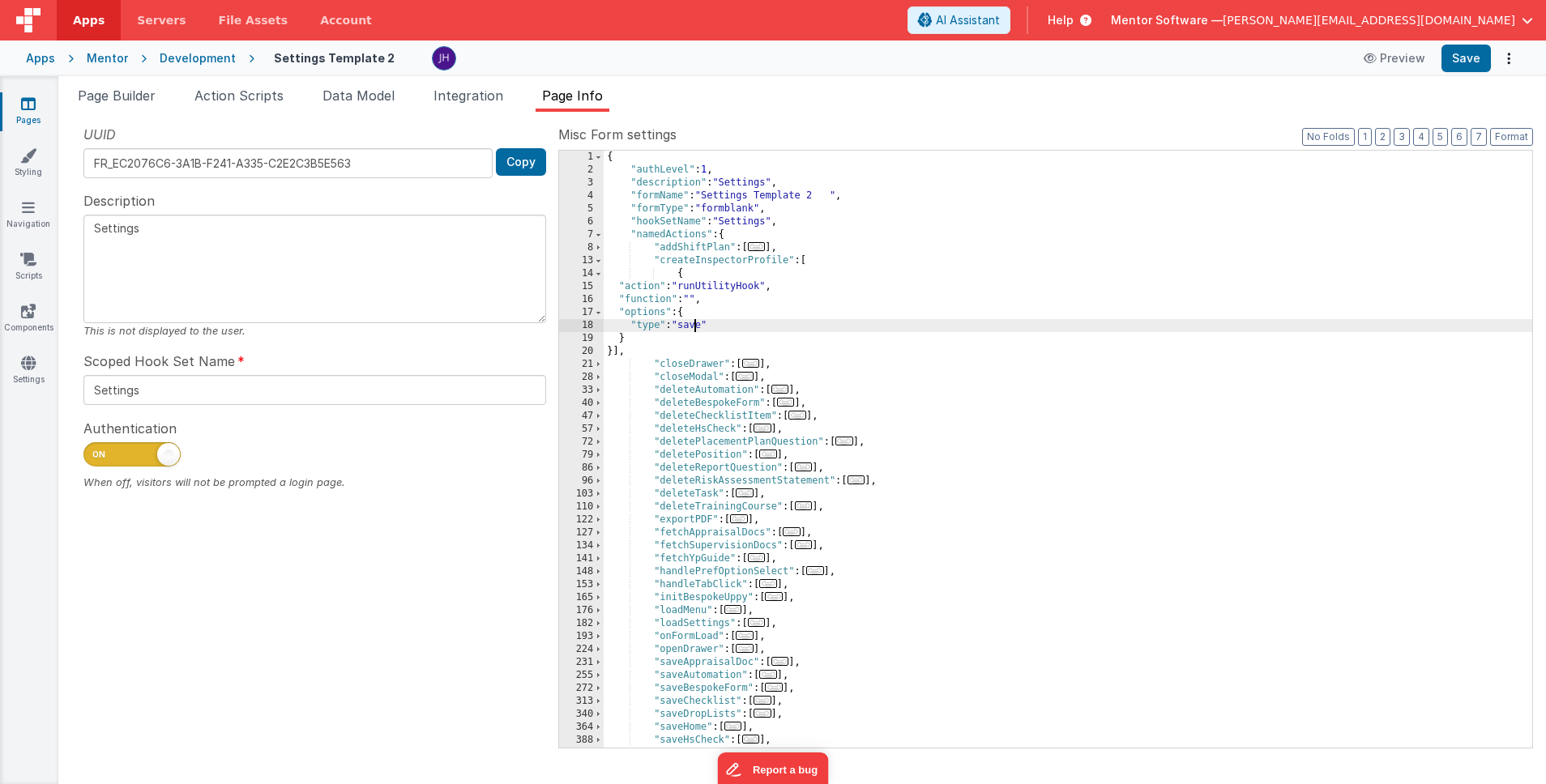
click at [692, 326] on div "{ "authLevel" : 1 , "description" : "Settings" , "formName" : "Settings Templat…" at bounding box center [1068, 462] width 929 height 623
click at [690, 327] on div "{ "authLevel" : 1 , "description" : "Settings" , "formName" : "Settings Templat…" at bounding box center [1068, 462] width 929 height 623
click at [690, 297] on div "{ "authLevel" : 1 , "description" : "Settings" , "formName" : "Settings Templat…" at bounding box center [1068, 462] width 929 height 623
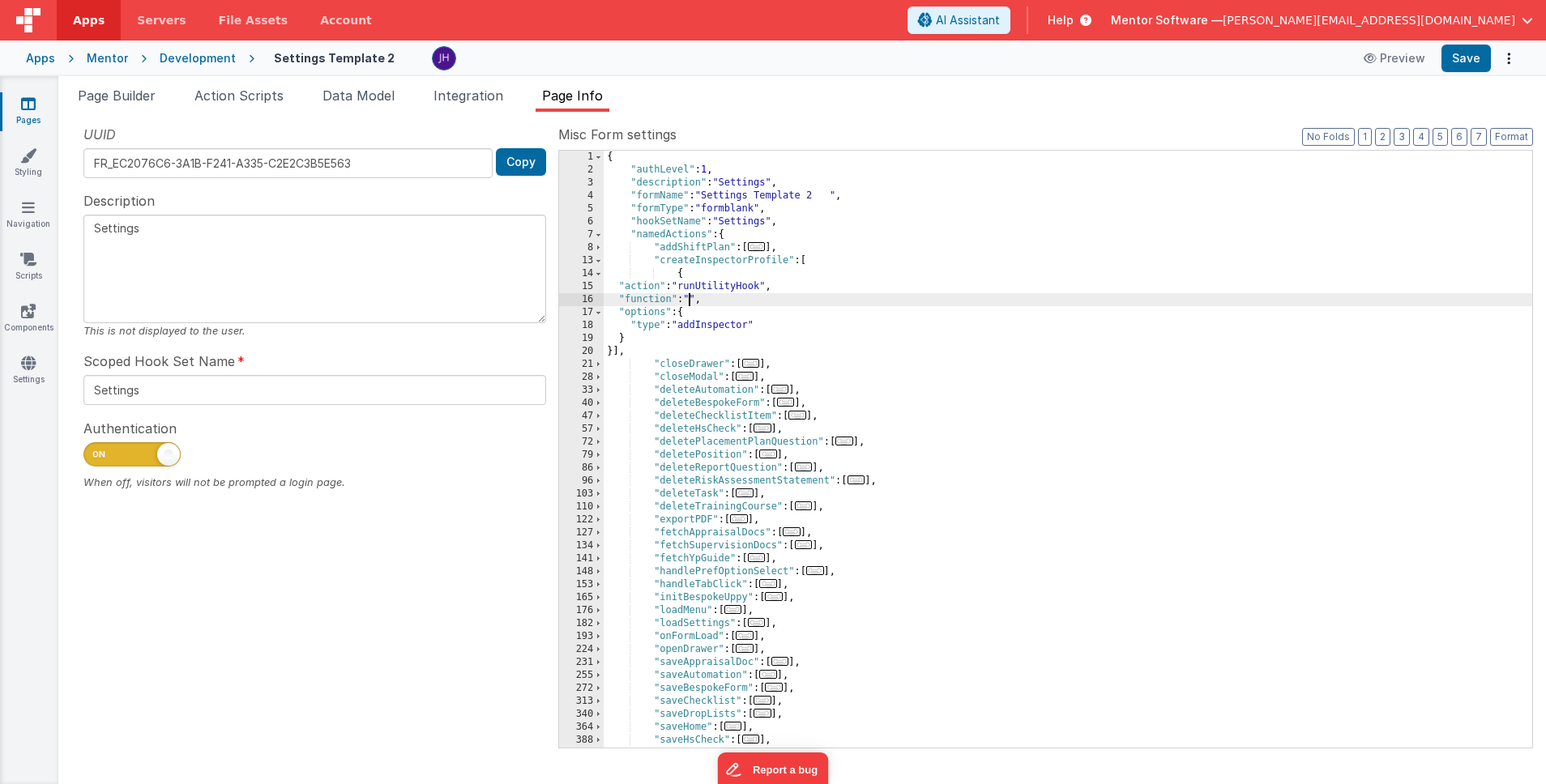
click at [590, 300] on div "16" at bounding box center [581, 300] width 44 height 13
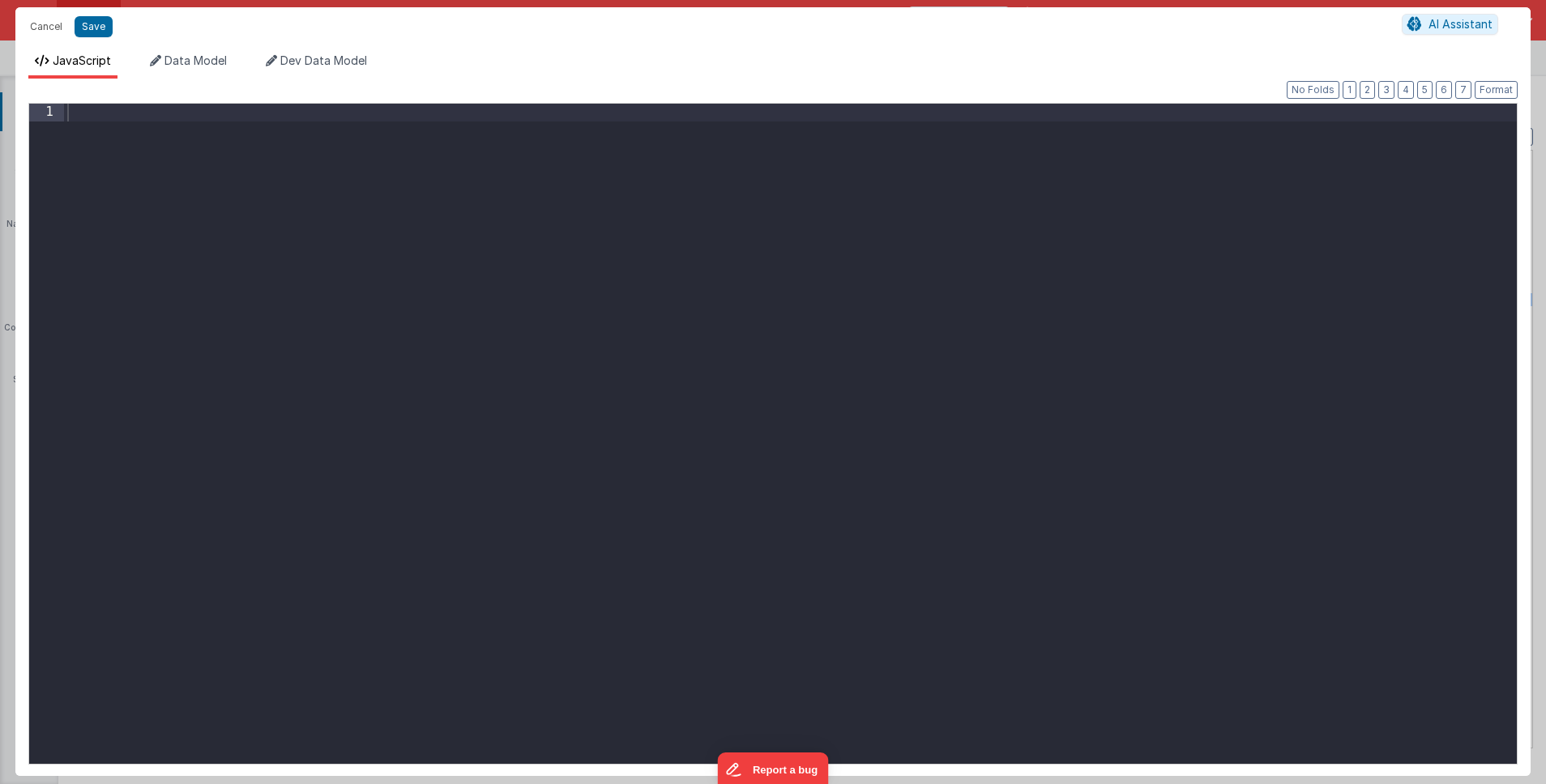
click at [526, 153] on div at bounding box center [790, 451] width 1453 height 694
click at [97, 133] on div "const inspectorData = { email : }" at bounding box center [790, 451] width 1453 height 694
click at [246, 132] on div "const inspectorData = { inspectorEmail : }" at bounding box center [790, 451] width 1453 height 694
paste textarea
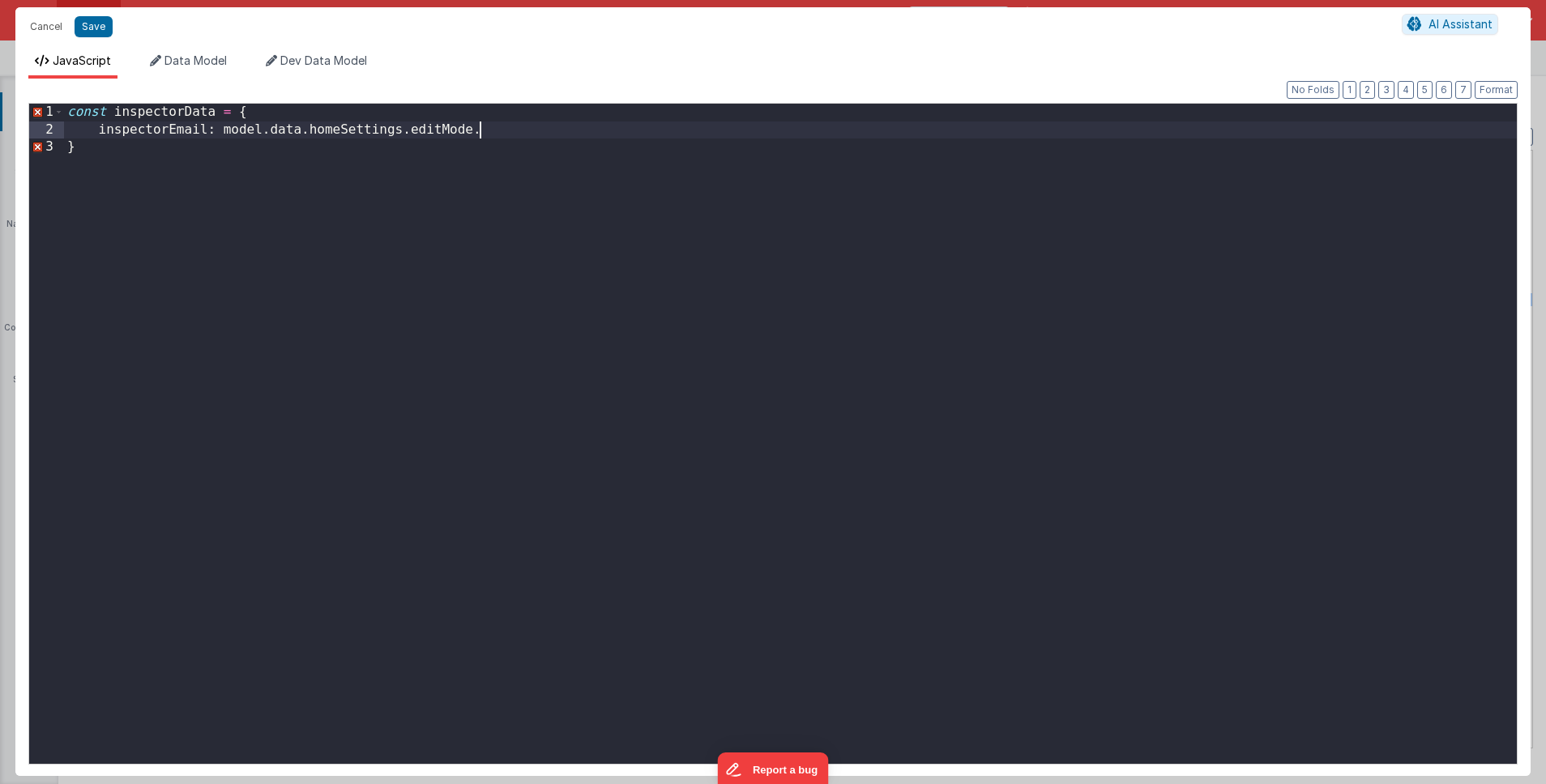
paste textarea
drag, startPoint x: 587, startPoint y: 128, endPoint x: 227, endPoint y: 133, distance: 360.0
click at [227, 133] on div "const inspectorData = { inspectorEmail : model . data . homeSettings . editMode…" at bounding box center [790, 451] width 1453 height 694
paste textarea
click at [159, 150] on div "const inspectorData = { inspectorEmail : model . data . homeSettings . editMode…" at bounding box center [790, 451] width 1453 height 694
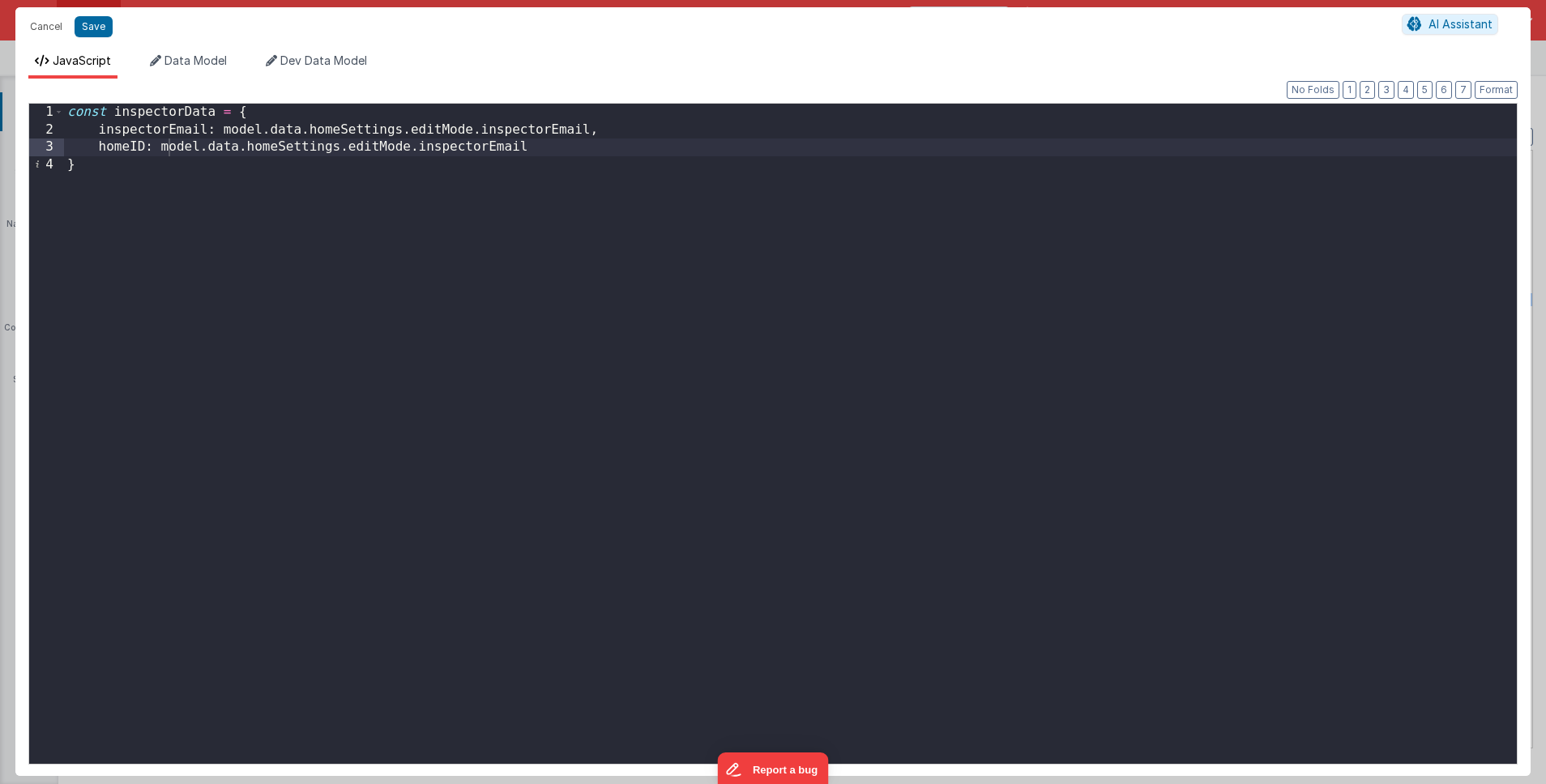
click at [448, 146] on div "const inspectorData = { inspectorEmail : model . data . homeSettings . editMode…" at bounding box center [790, 451] width 1453 height 694
paste textarea
drag, startPoint x: 161, startPoint y: 146, endPoint x: 435, endPoint y: 148, distance: 274.0
click at [435, 148] on div "const inspectorData = { inspectorEmail : model . data . homeSettings . editMode…" at bounding box center [790, 451] width 1453 height 694
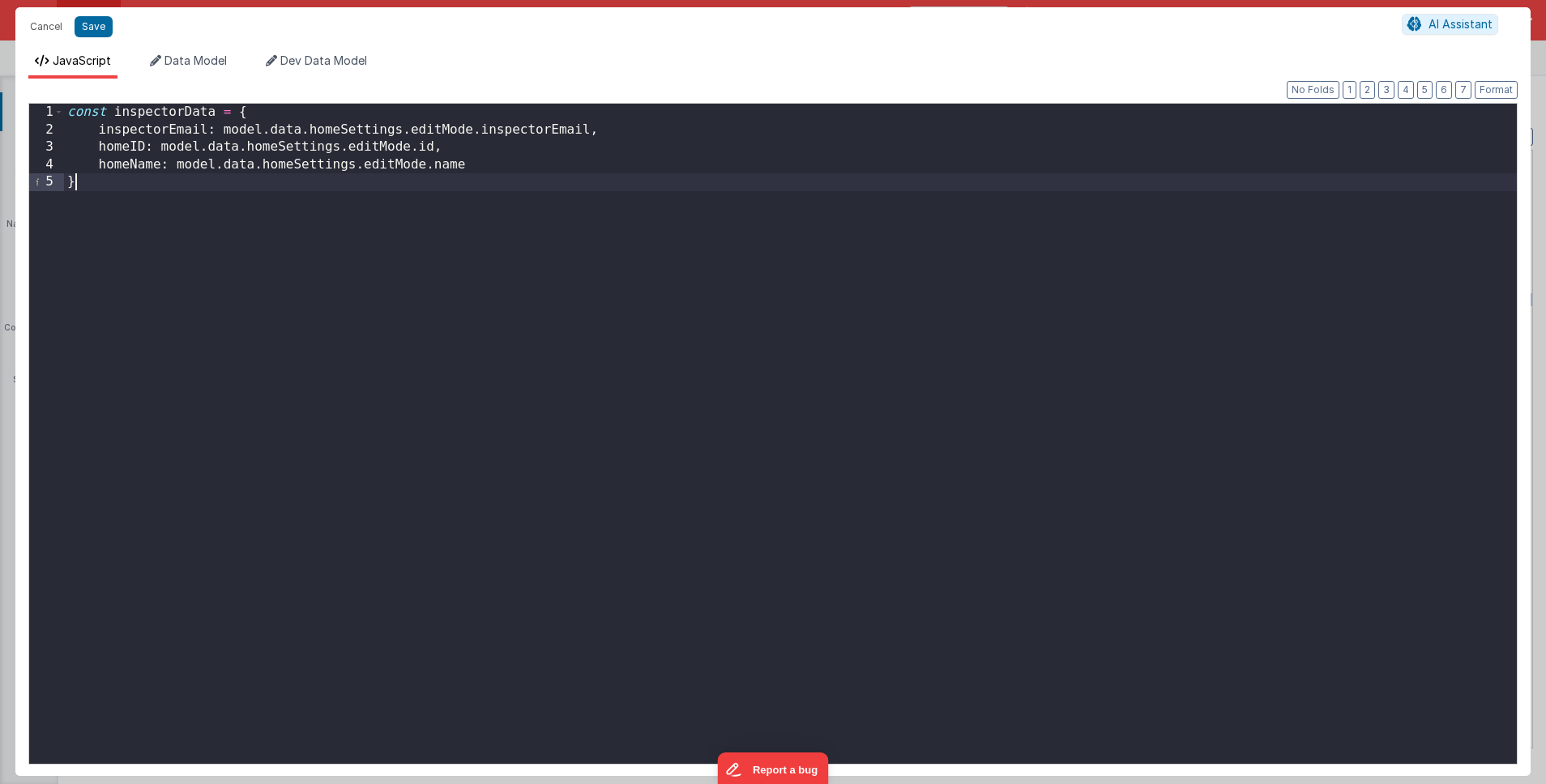
click at [420, 180] on div "const inspectorData = { inspectorEmail : model . data . homeSettings . editMode…" at bounding box center [790, 451] width 1453 height 694
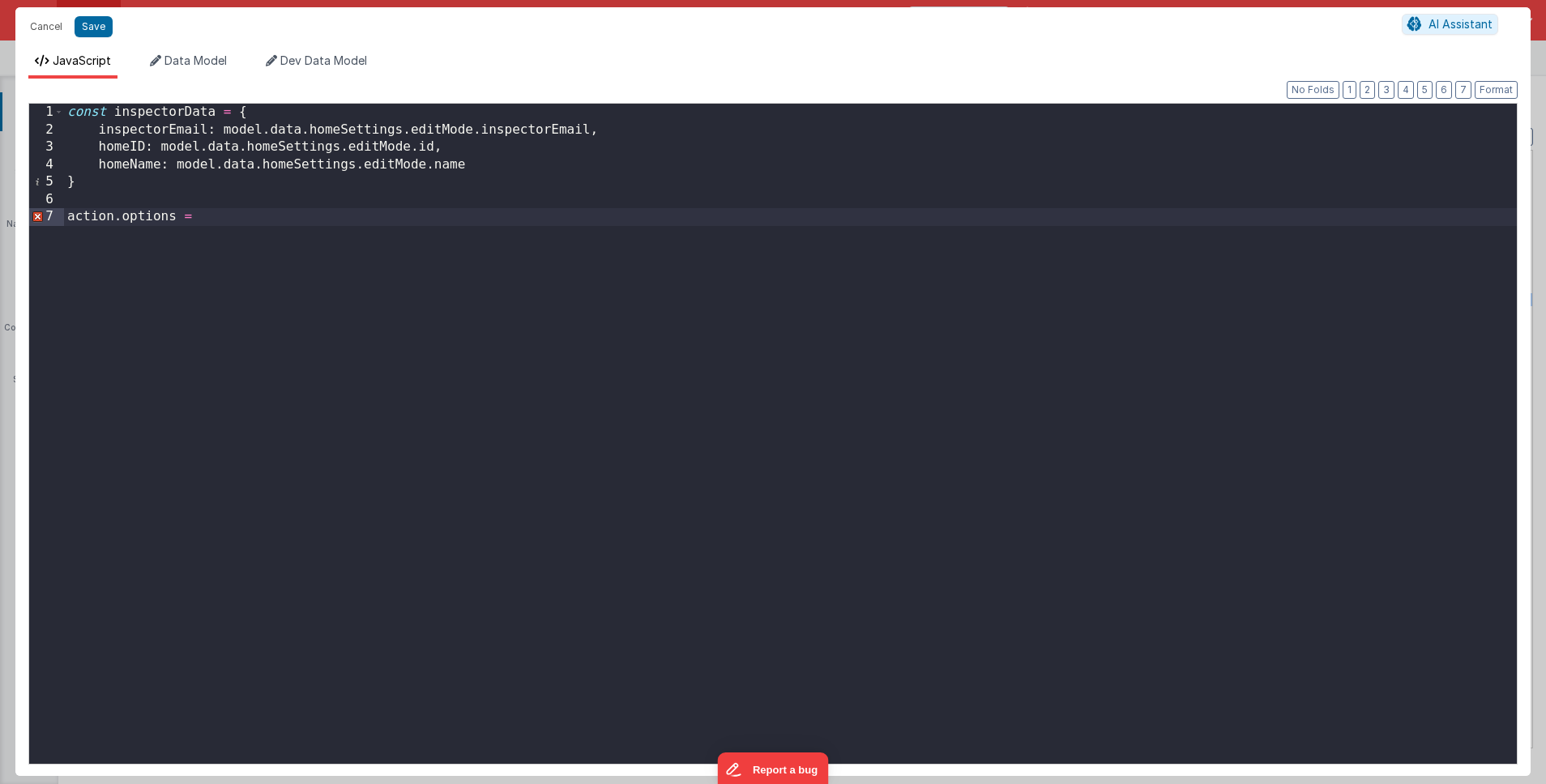
click at [106, 185] on div "const inspectorData = { inspectorEmail : model . data . homeSettings . editMode…" at bounding box center [790, 451] width 1453 height 694
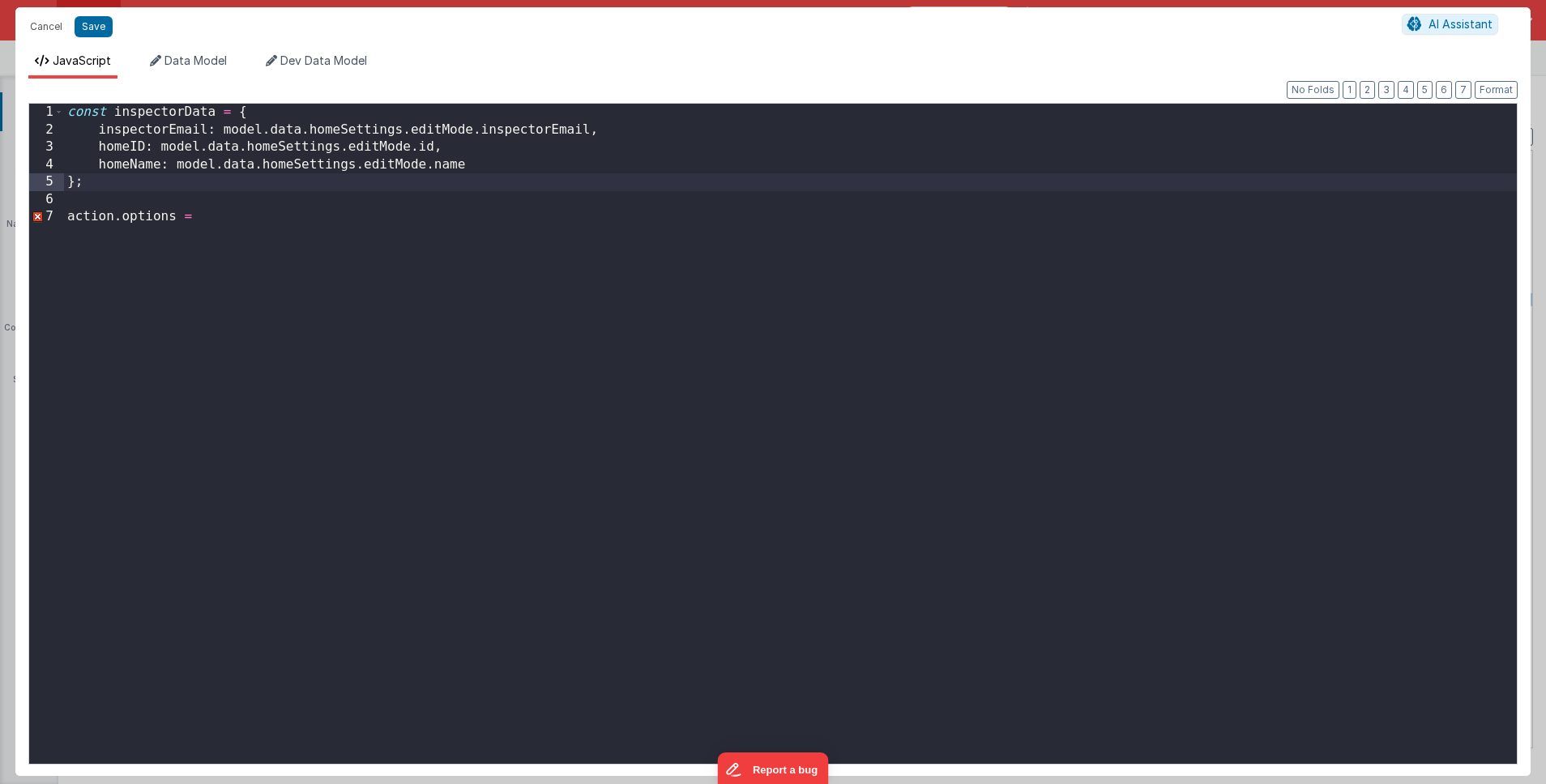
click at [214, 216] on div "const inspectorData = { inspectorEmail : model . data . homeSettings . editMode…" at bounding box center [790, 451] width 1453 height 694
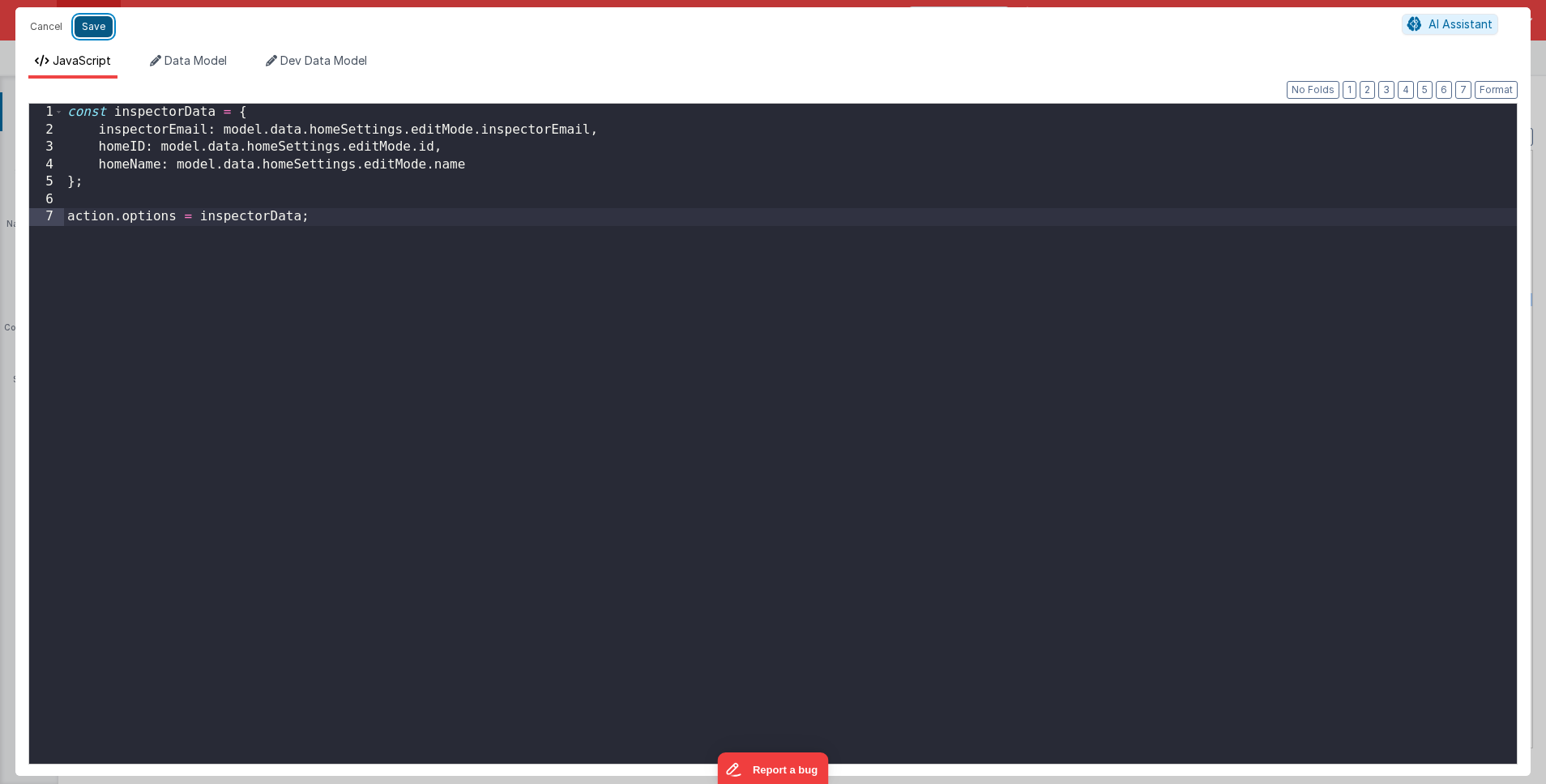
click at [93, 29] on button "Save" at bounding box center [93, 27] width 38 height 21
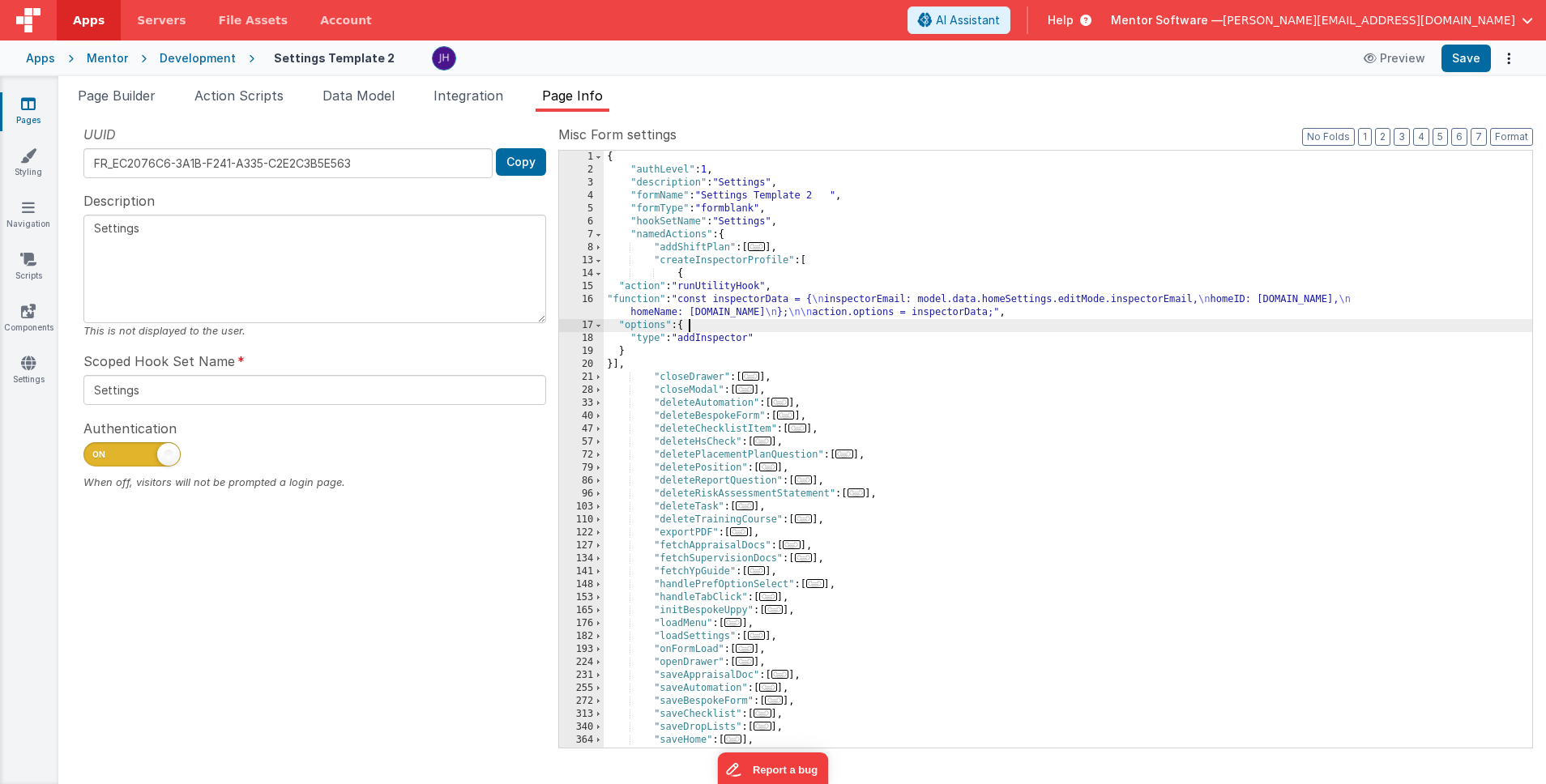
click at [702, 328] on div "{ "authLevel" : 1 , "description" : "Settings" , "formName" : "Settings Templat…" at bounding box center [1068, 462] width 929 height 623
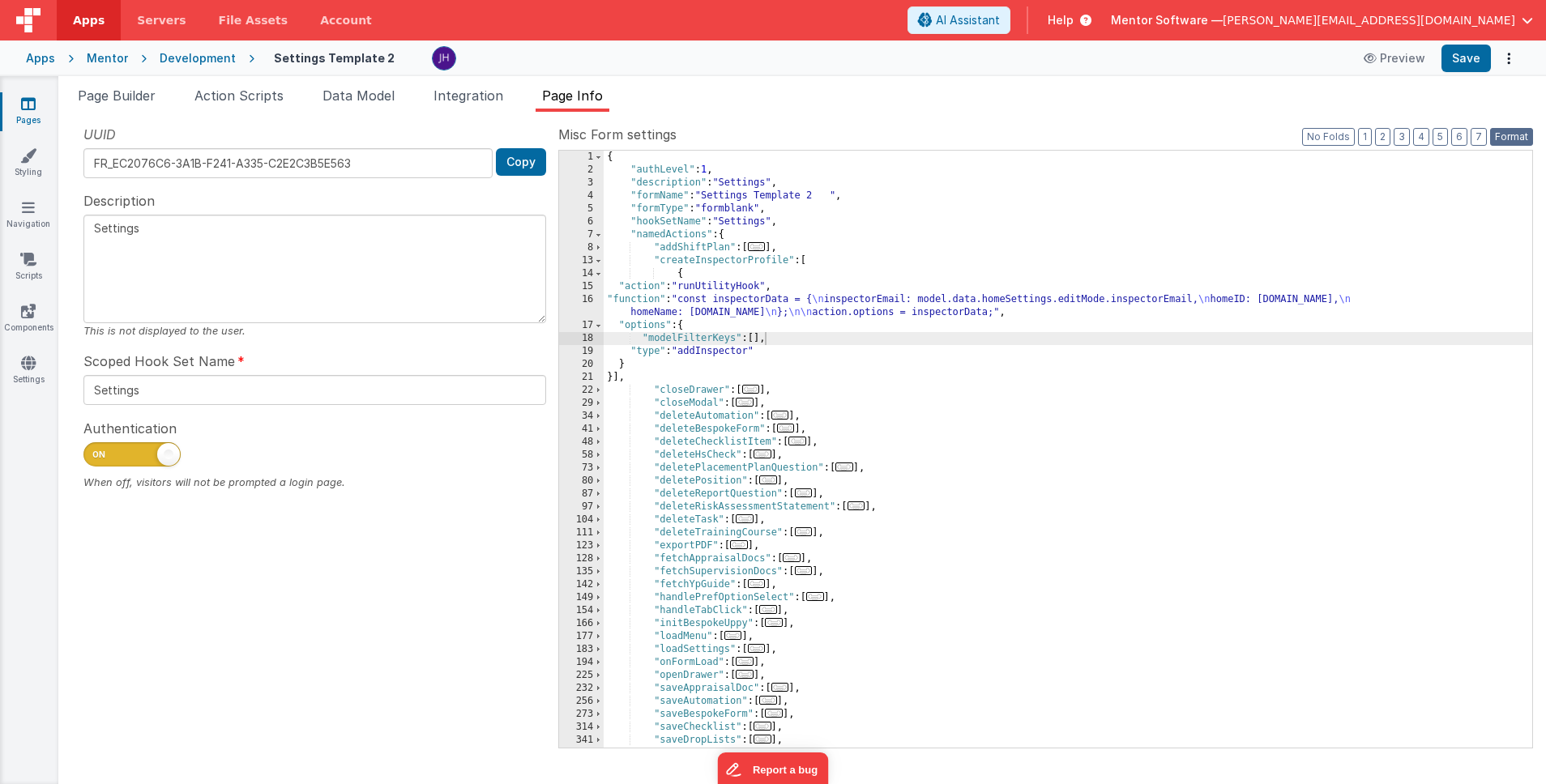
click at [1522, 137] on button "Format" at bounding box center [1512, 137] width 43 height 18
click at [1388, 141] on button "2" at bounding box center [1382, 137] width 16 height 18
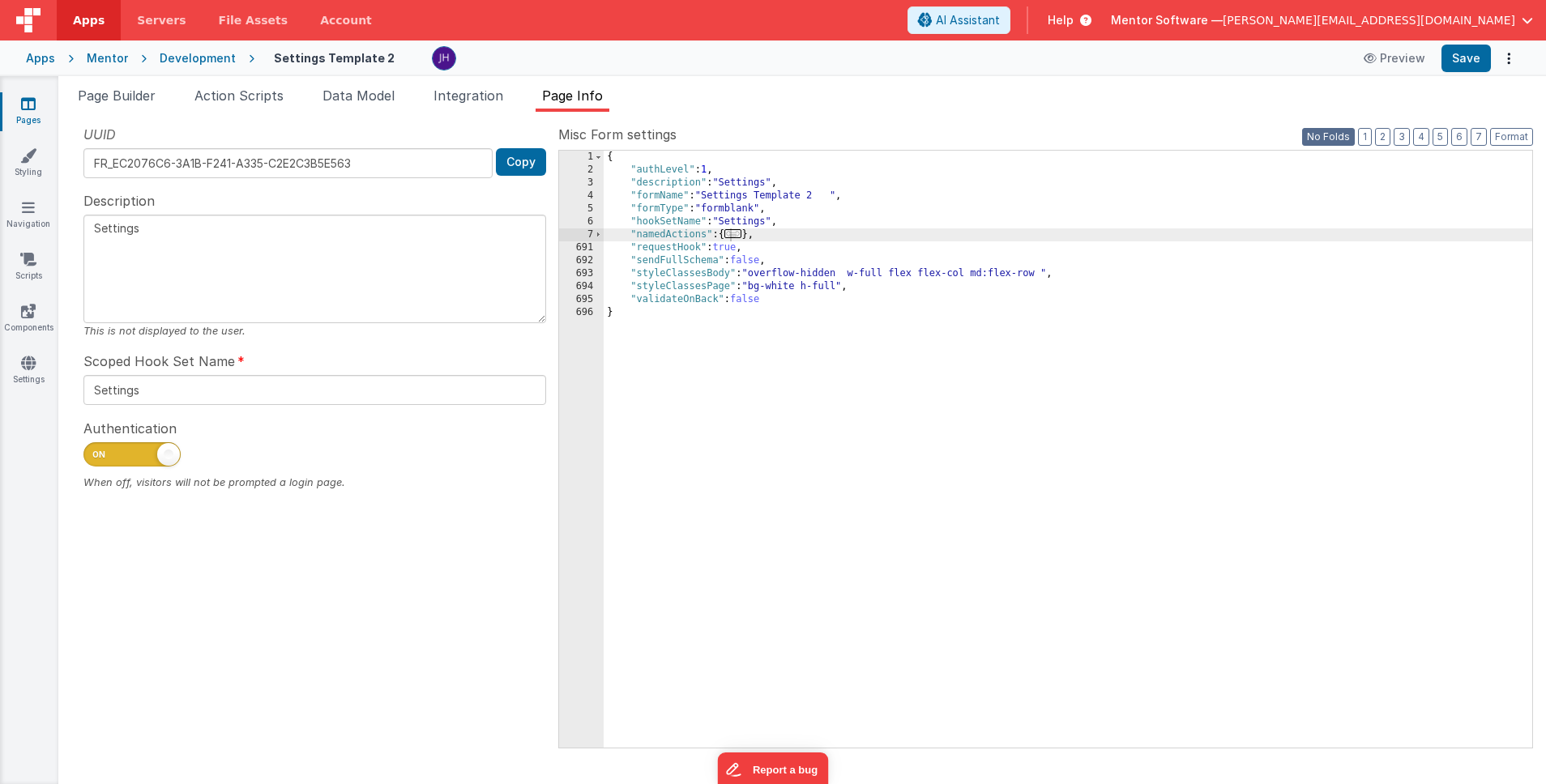
click at [1340, 139] on button "No Folds" at bounding box center [1328, 137] width 52 height 18
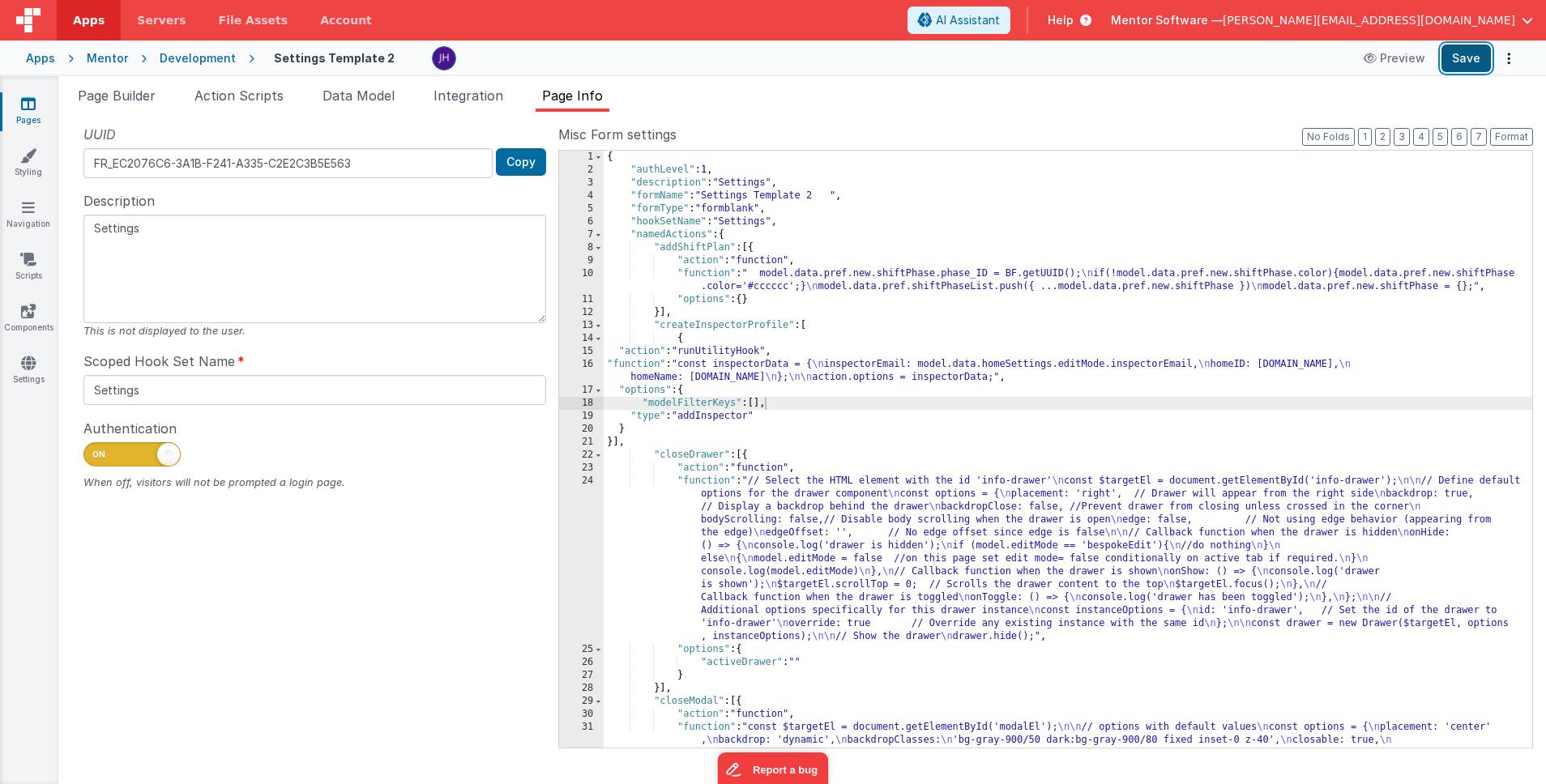
click at [1467, 56] on button "Save" at bounding box center [1466, 58] width 49 height 28
click at [1517, 131] on button "Format" at bounding box center [1512, 137] width 43 height 18
click at [1400, 137] on button "3" at bounding box center [1402, 137] width 16 height 18
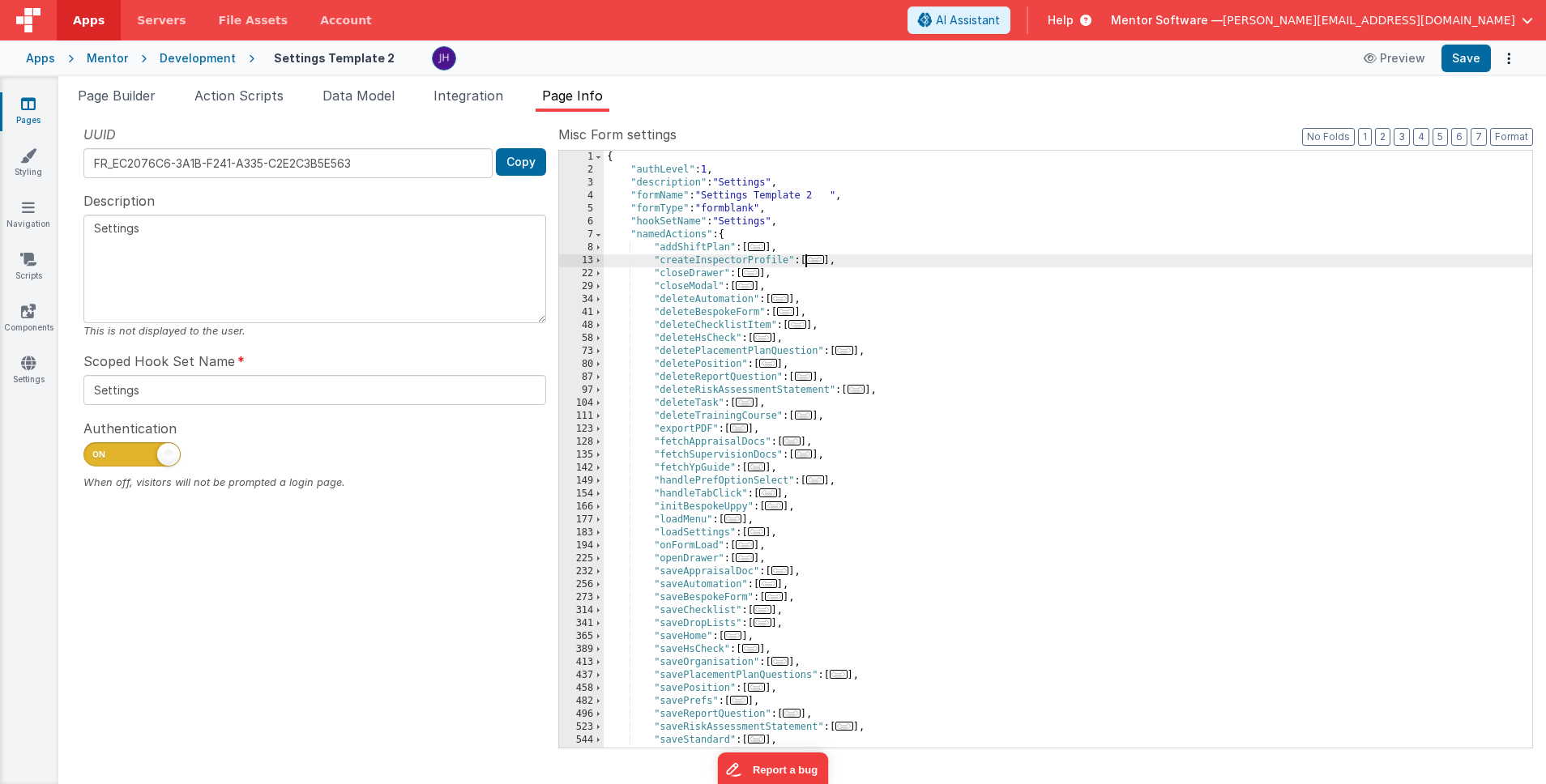
click at [811, 259] on span "..." at bounding box center [815, 259] width 18 height 9
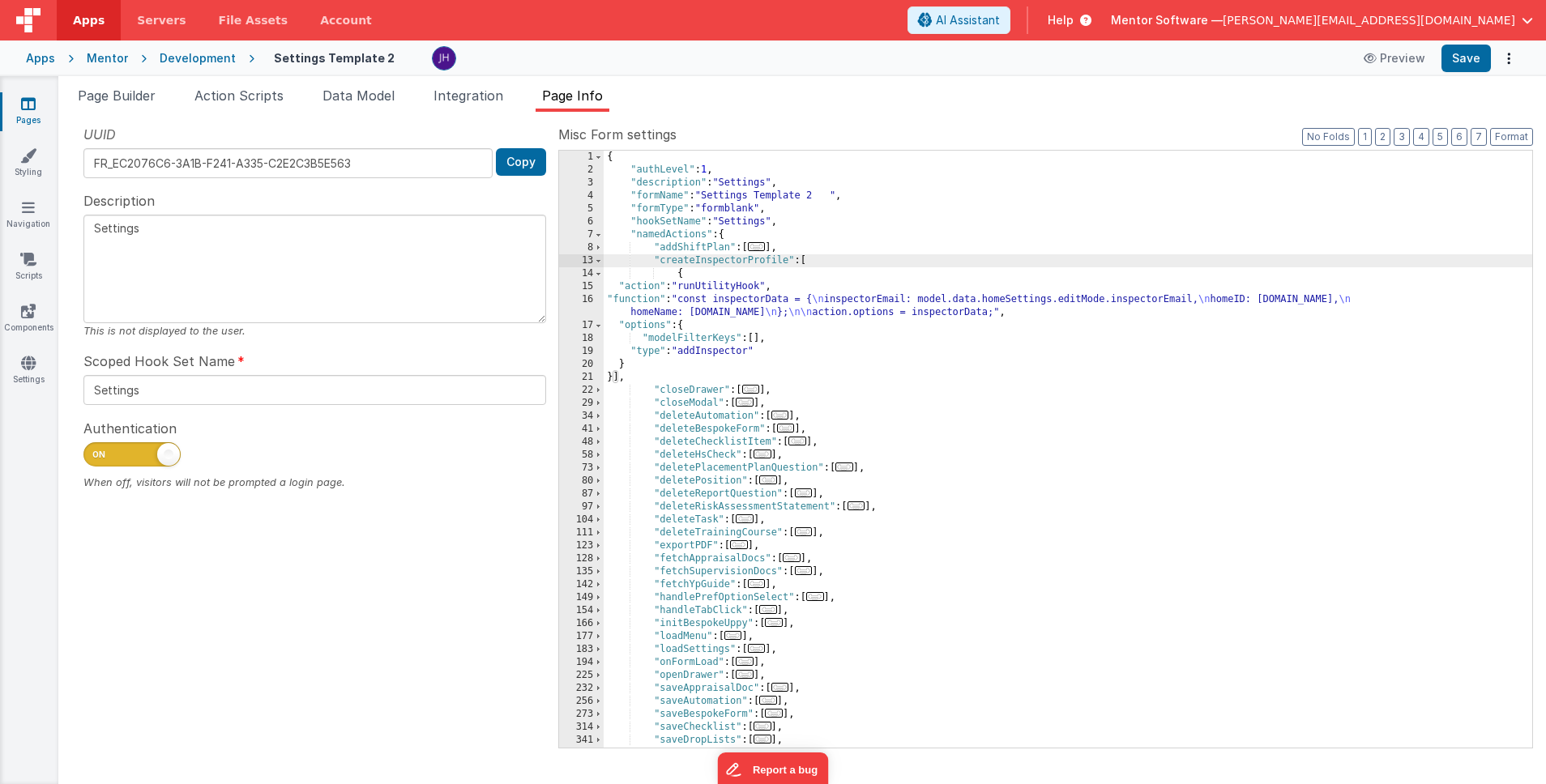
click at [617, 287] on div "{ "authLevel" : 1 , "description" : "Settings" , "formName" : "Settings Templat…" at bounding box center [1068, 462] width 929 height 623
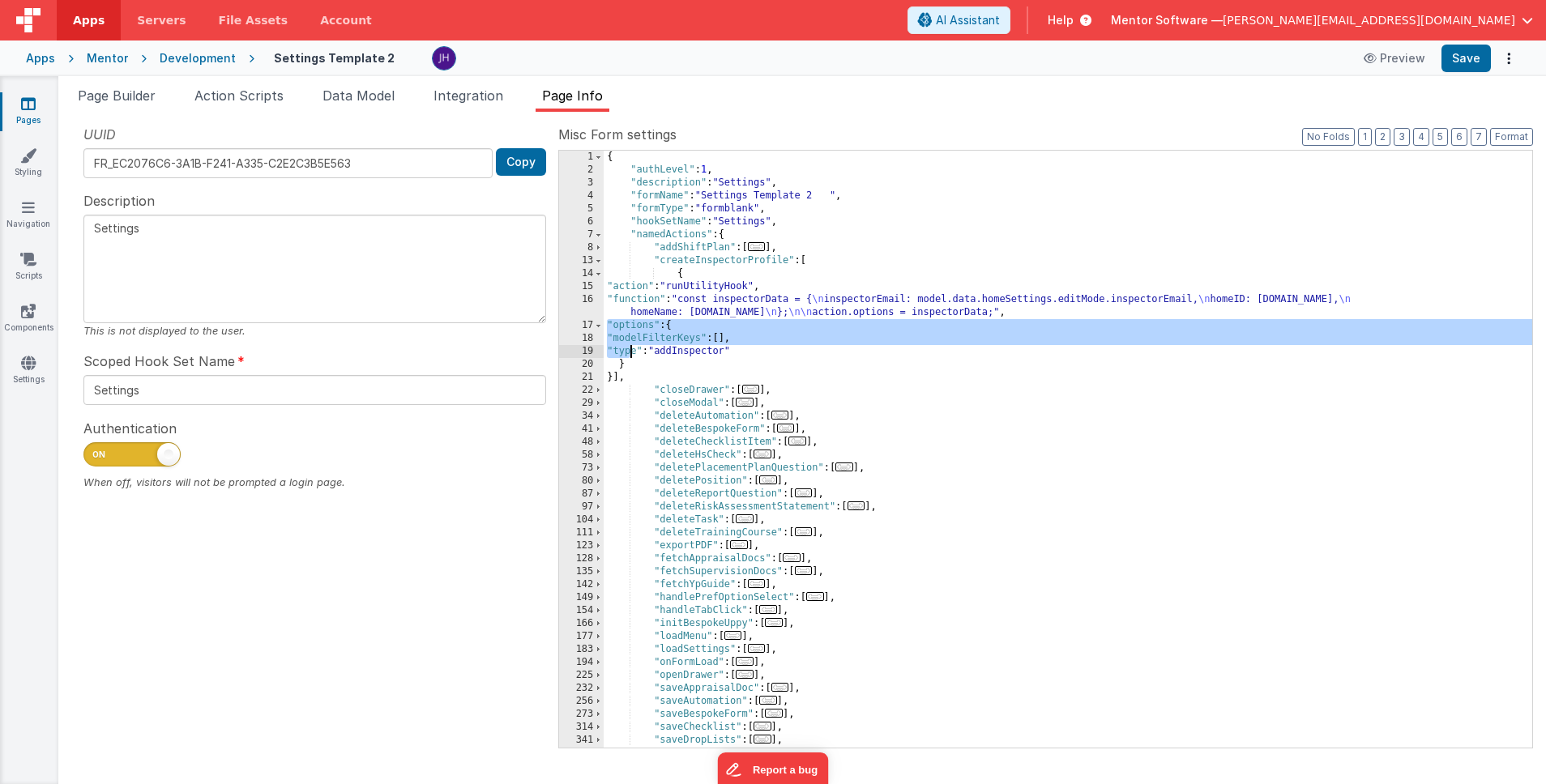
drag, startPoint x: 607, startPoint y: 324, endPoint x: 633, endPoint y: 359, distance: 43.6
click at [633, 359] on div "{ "authLevel" : 1 , "description" : "Settings" , "formName" : "Settings Templat…" at bounding box center [1068, 462] width 929 height 623
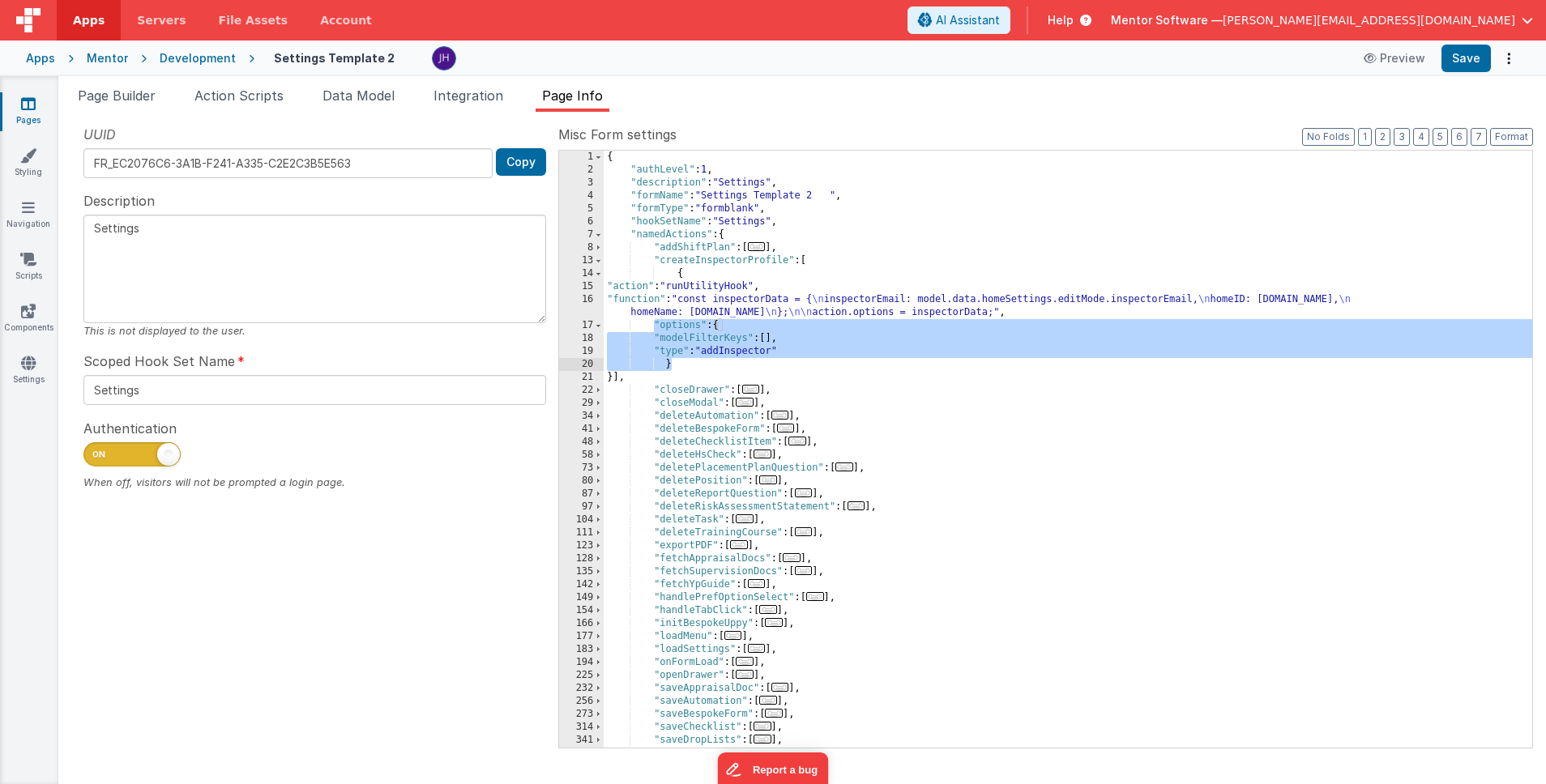
click at [652, 334] on div "{ "authLevel" : 1 , "description" : "Settings" , "formName" : "Settings Templat…" at bounding box center [1068, 462] width 929 height 623
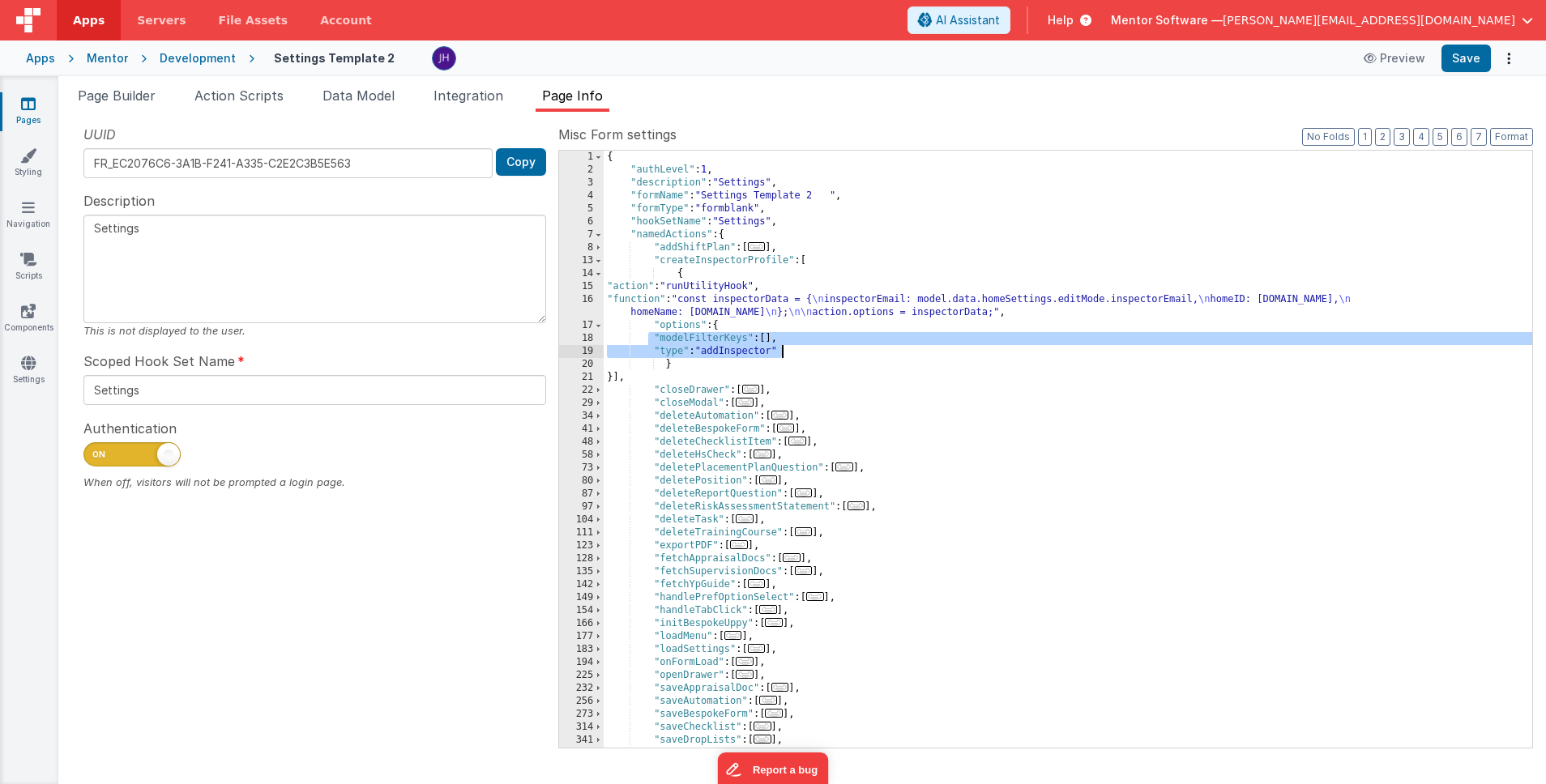
drag, startPoint x: 650, startPoint y: 337, endPoint x: 809, endPoint y: 349, distance: 159.5
click at [809, 349] on div "{ "authLevel" : 1 , "description" : "Settings" , "formName" : "Settings Templat…" at bounding box center [1068, 462] width 929 height 623
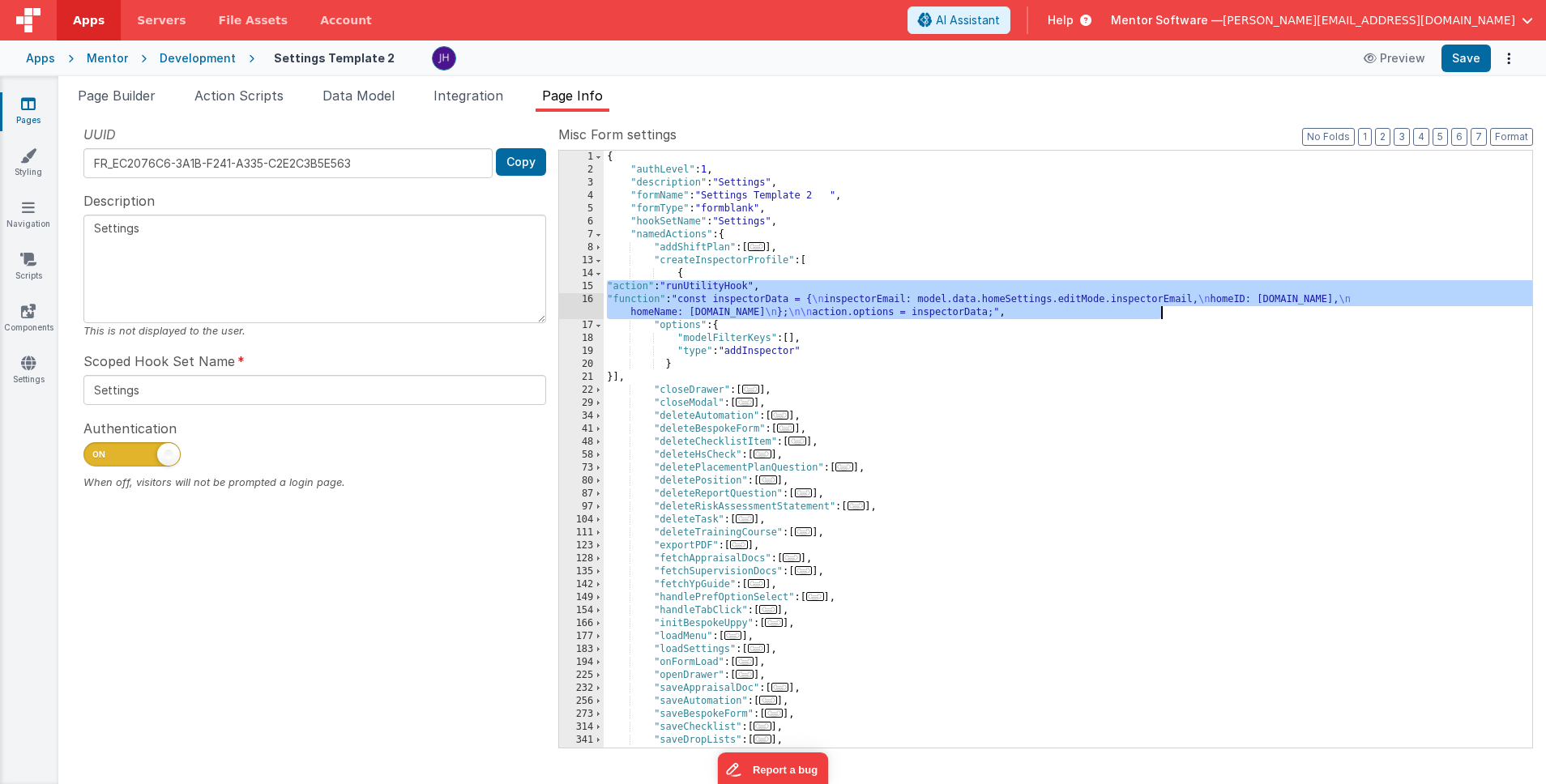
drag, startPoint x: 607, startPoint y: 286, endPoint x: 1241, endPoint y: 317, distance: 634.8
click at [1241, 317] on div "{ "authLevel" : 1 , "description" : "Settings" , "formName" : "Settings Templat…" at bounding box center [1068, 462] width 929 height 623
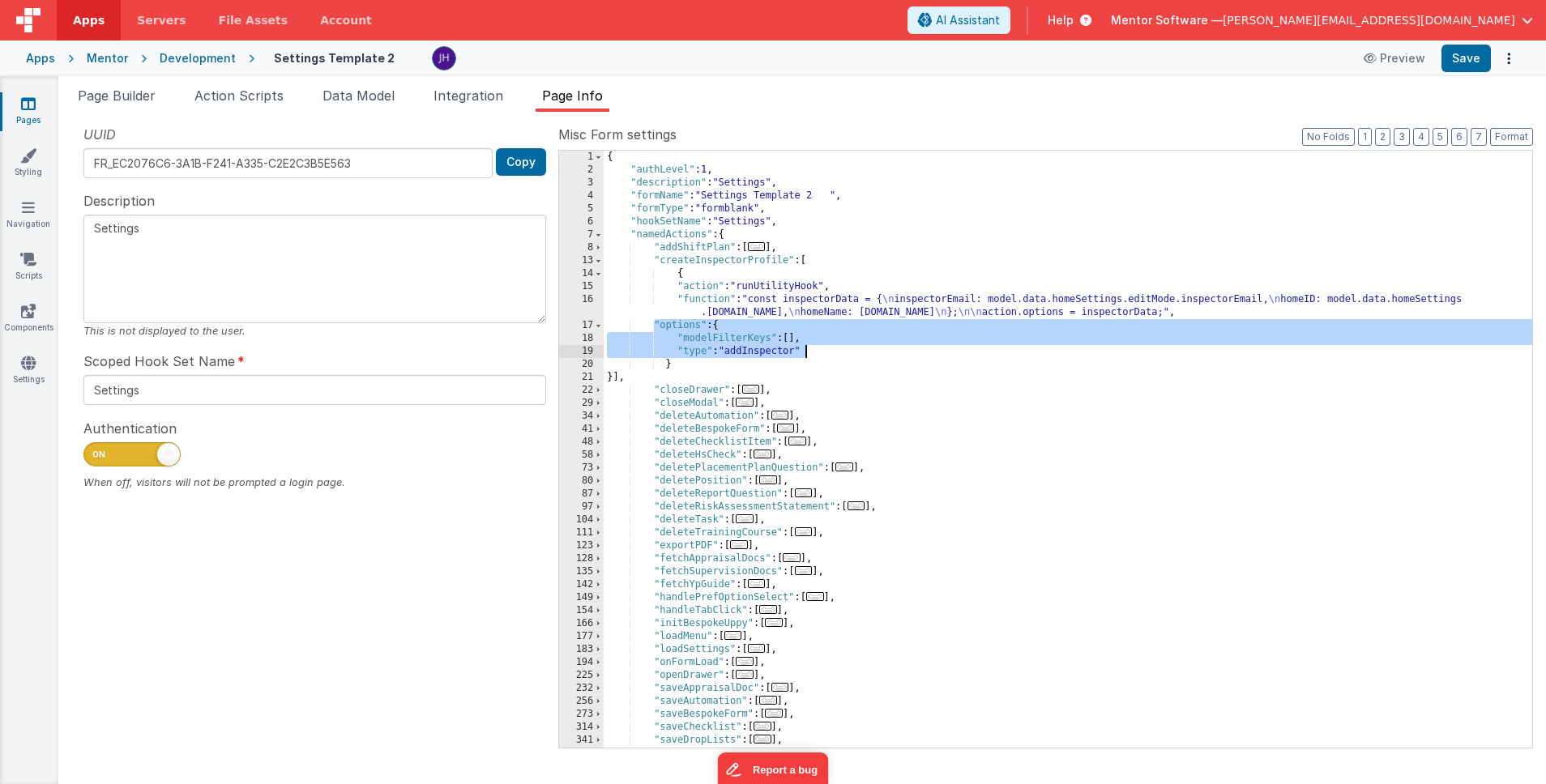
drag, startPoint x: 652, startPoint y: 326, endPoint x: 825, endPoint y: 351, distance: 174.8
click at [825, 351] on div "{ "authLevel" : 1 , "description" : "Settings" , "formName" : "Settings Templat…" at bounding box center [1068, 462] width 929 height 623
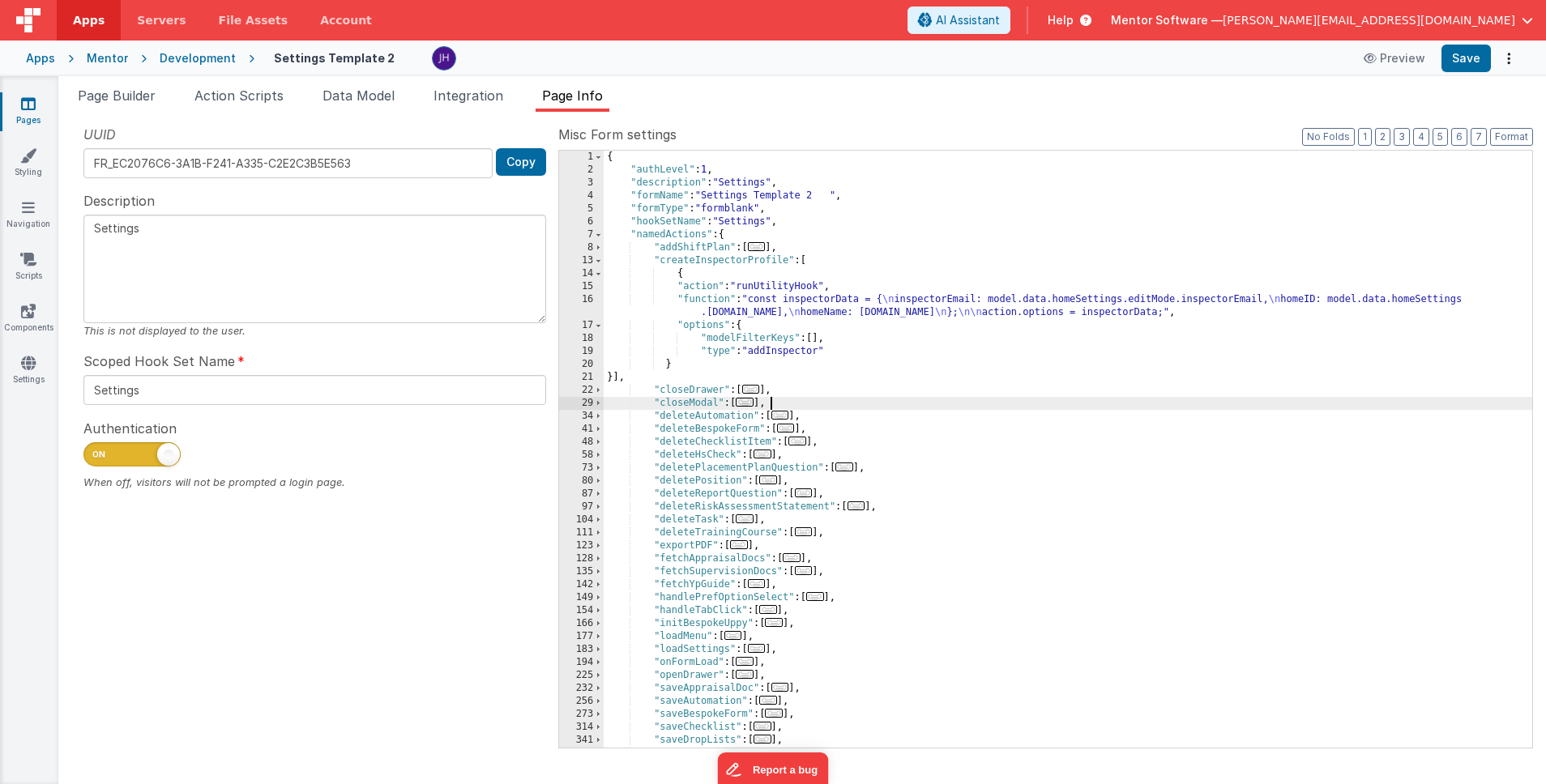
click at [943, 404] on div "{ "authLevel" : 1 , "description" : "Settings" , "formName" : "Settings Templat…" at bounding box center [1068, 462] width 929 height 623
click at [1454, 61] on button "Save" at bounding box center [1466, 58] width 49 height 28
click at [910, 105] on ul "Page Builder Action Scripts Data Model Integration Page Info" at bounding box center [802, 99] width 1488 height 26
click at [690, 368] on div "{ "authLevel" : 1 , "description" : "Settings" , "formName" : "Settings Templat…" at bounding box center [1068, 462] width 929 height 623
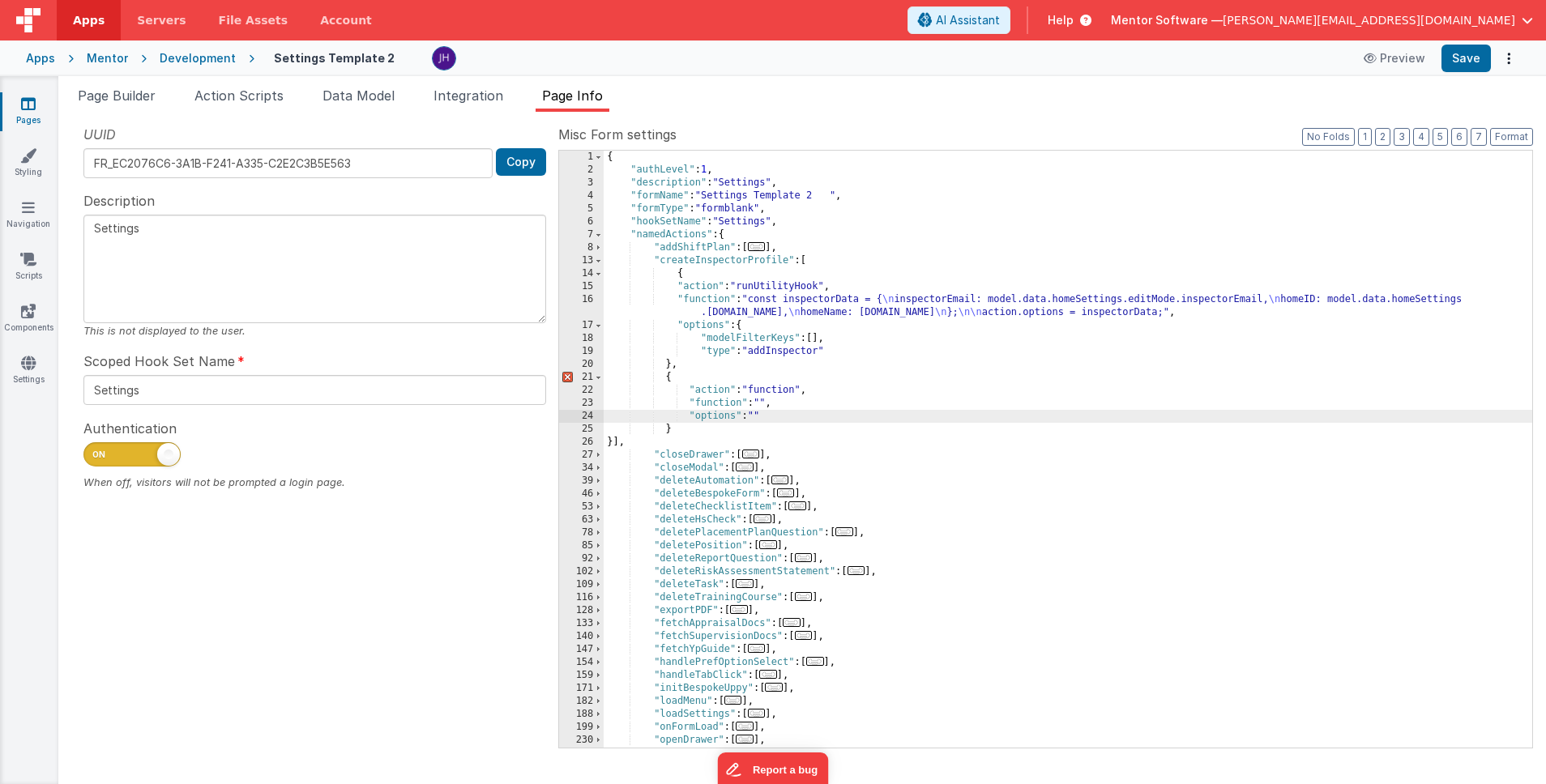
click at [717, 408] on div "{ "authLevel" : 1 , "description" : "Settings" , "formName" : "Settings Templat…" at bounding box center [1068, 462] width 929 height 623
click at [692, 368] on div "{ "authLevel" : 1 , "description" : "Settings" , "formName" : "Settings Templat…" at bounding box center [1068, 462] width 929 height 623
click at [705, 368] on div "{ "authLevel" : 1 , "description" : "Settings" , "formName" : "Settings Templat…" at bounding box center [1068, 462] width 929 height 623
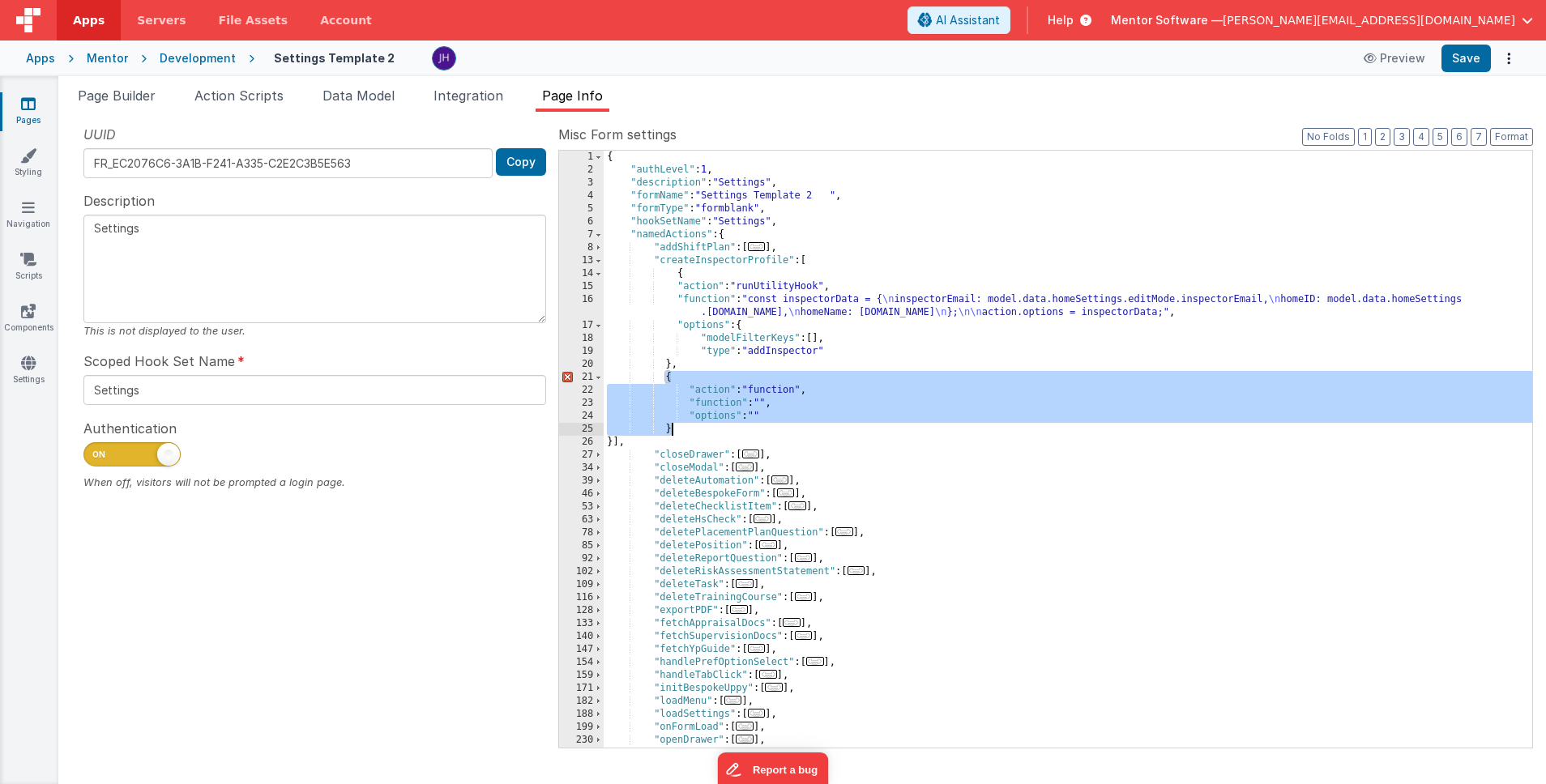
drag, startPoint x: 665, startPoint y: 379, endPoint x: 689, endPoint y: 430, distance: 56.4
click at [689, 430] on div "{ "authLevel" : 1 , "description" : "Settings" , "formName" : "Settings Templat…" at bounding box center [1068, 462] width 929 height 623
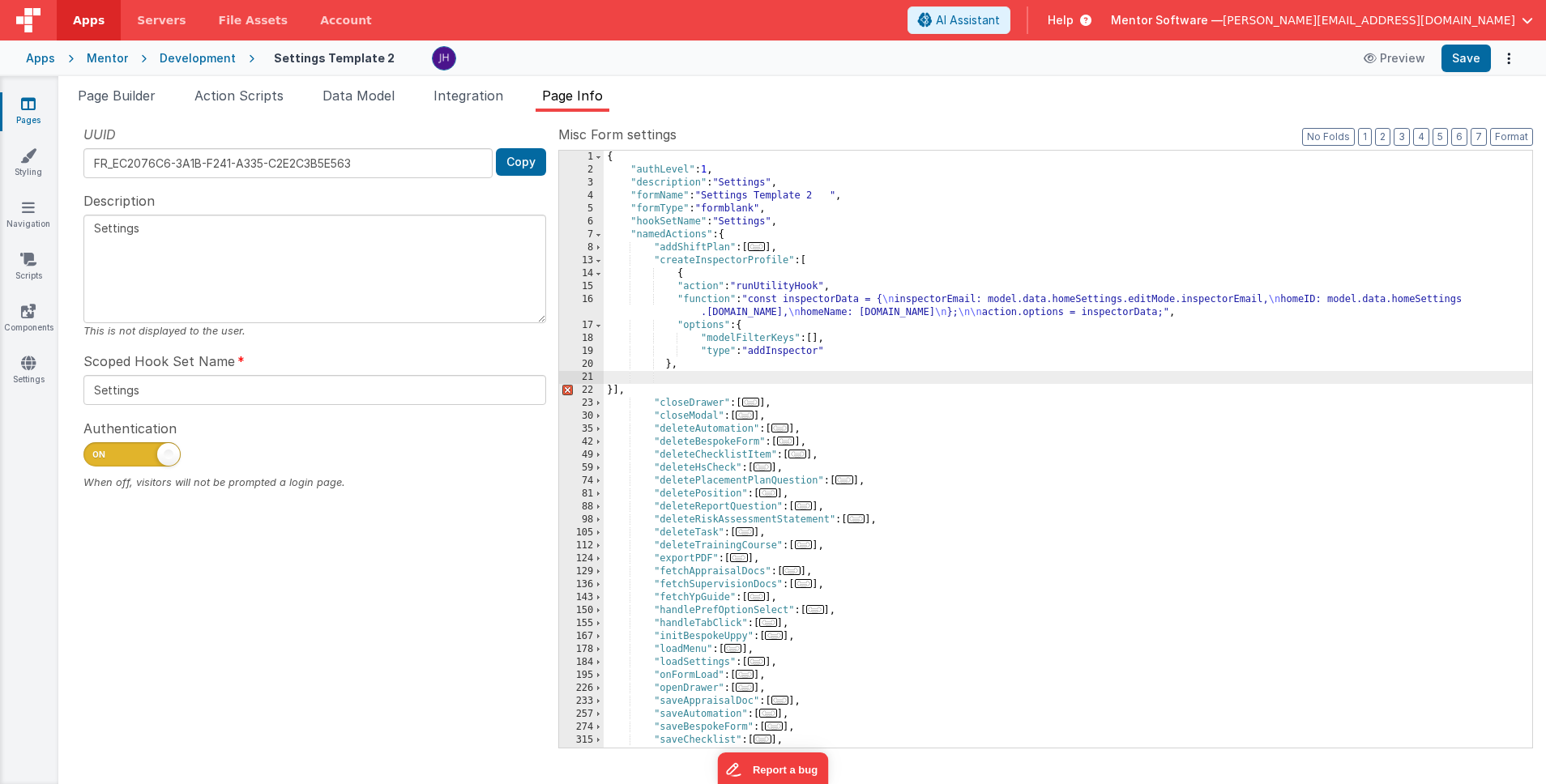
click at [682, 368] on div "{ "authLevel" : 1 , "description" : "Settings" , "formName" : "Settings Templat…" at bounding box center [1068, 462] width 929 height 623
click at [606, 387] on div "{ "authLevel" : 1 , "description" : "Settings" , "formName" : "Settings Templat…" at bounding box center [1068, 462] width 929 height 623
click at [690, 370] on div "{ "authLevel" : 1 , "description" : "Settings" , "formName" : "Settings Templat…" at bounding box center [1068, 462] width 929 height 623
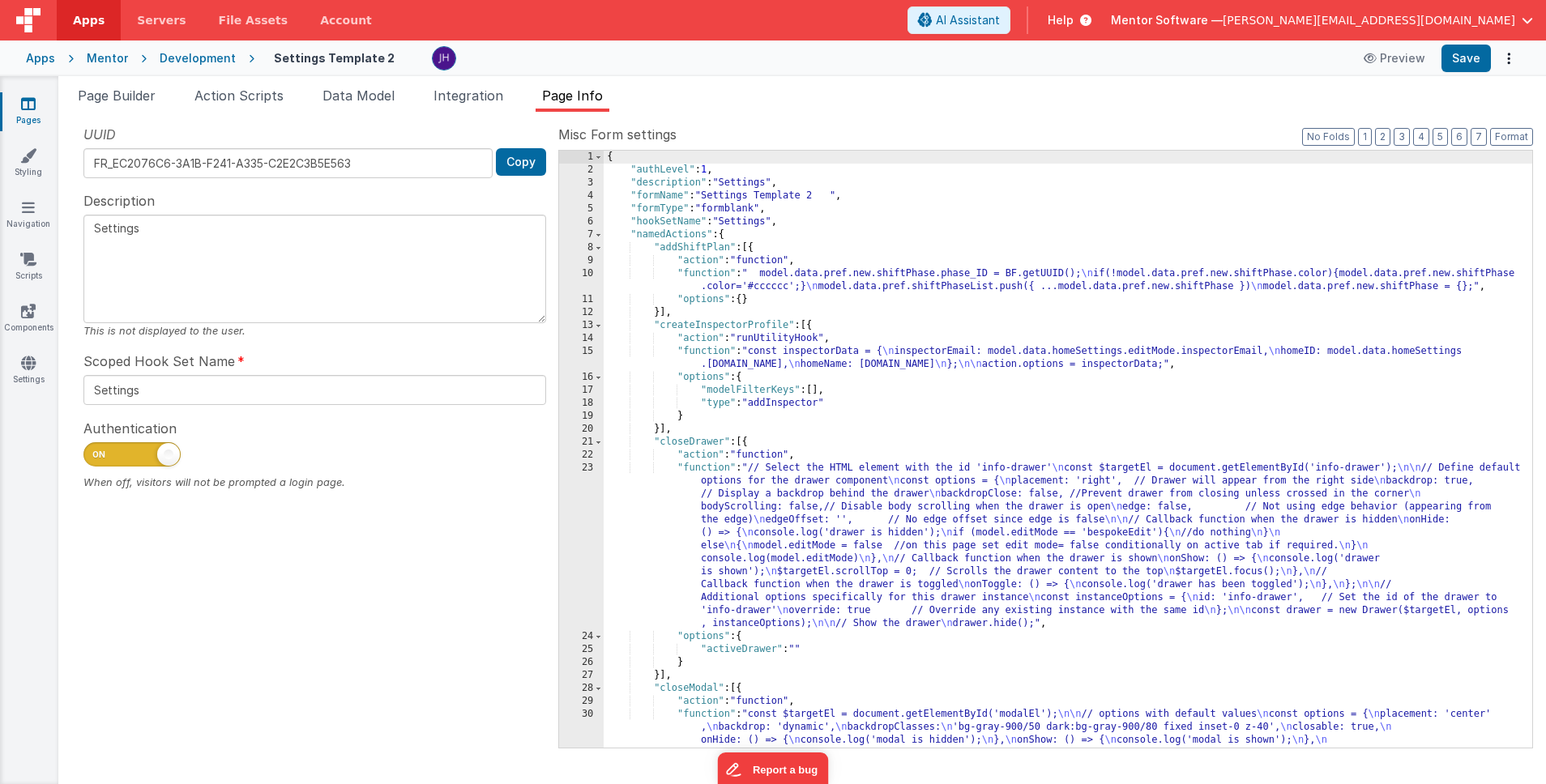
click at [727, 415] on div "{ "authLevel" : 1 , "description" : "Settings" , "formName" : "Settings Templat…" at bounding box center [1068, 488] width 929 height 675
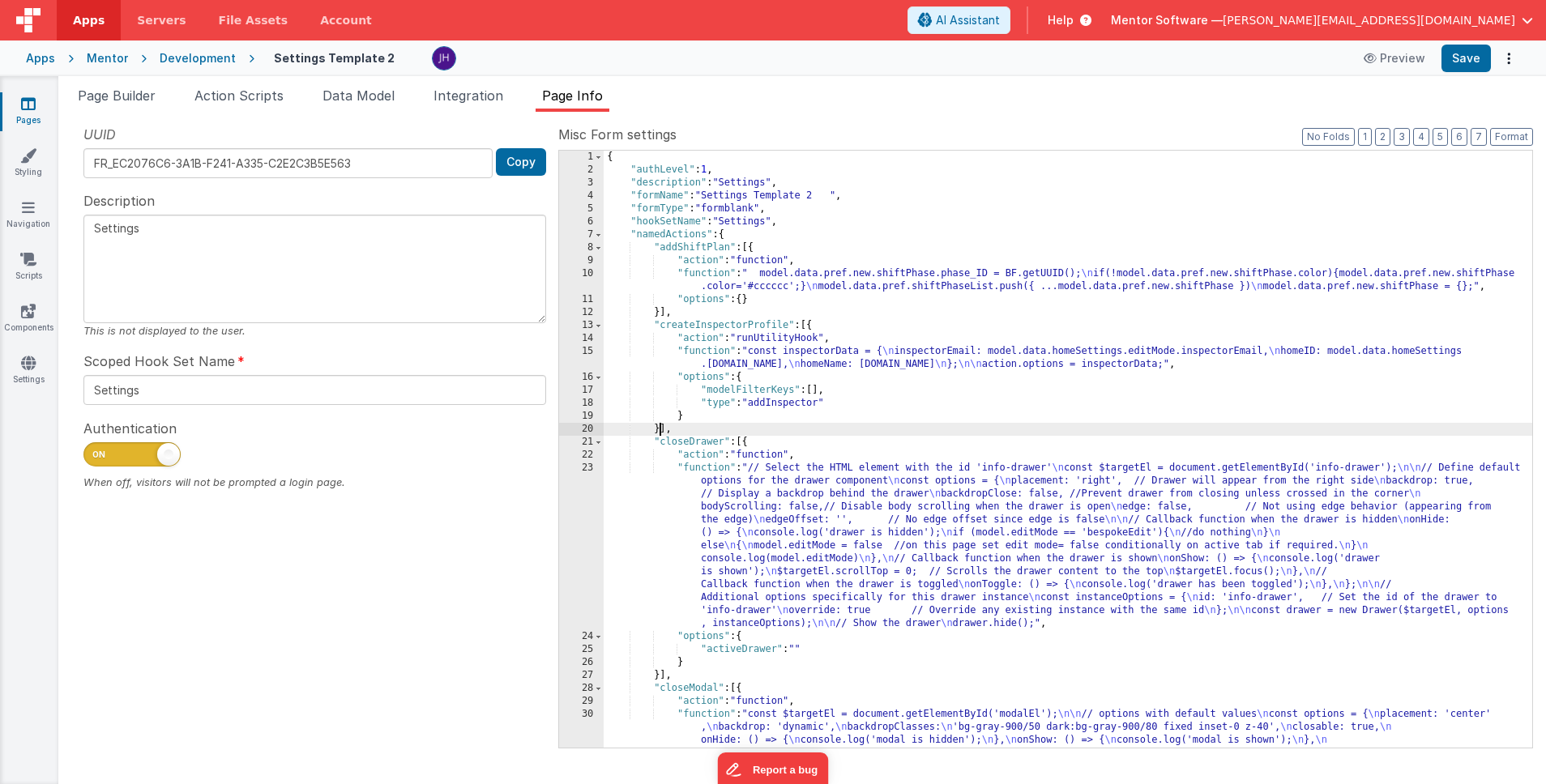
click at [660, 429] on div "{ "authLevel" : 1 , "description" : "Settings" , "formName" : "Settings Templat…" at bounding box center [1068, 488] width 929 height 675
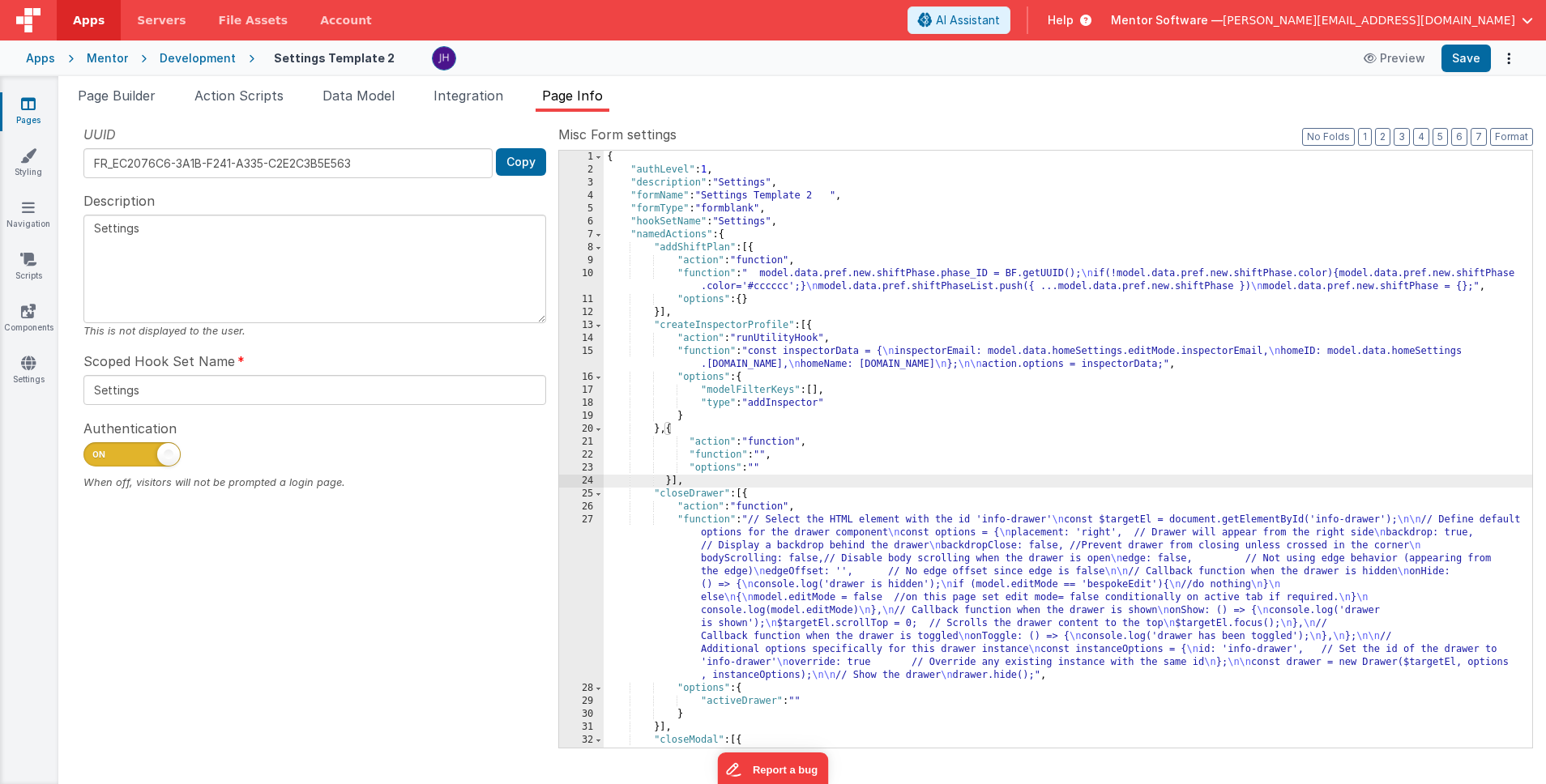
click at [701, 456] on div "{ "authLevel" : 1 , "description" : "Settings" , "formName" : "Settings Templat…" at bounding box center [1068, 488] width 929 height 675
click at [589, 456] on div "22" at bounding box center [581, 456] width 44 height 13
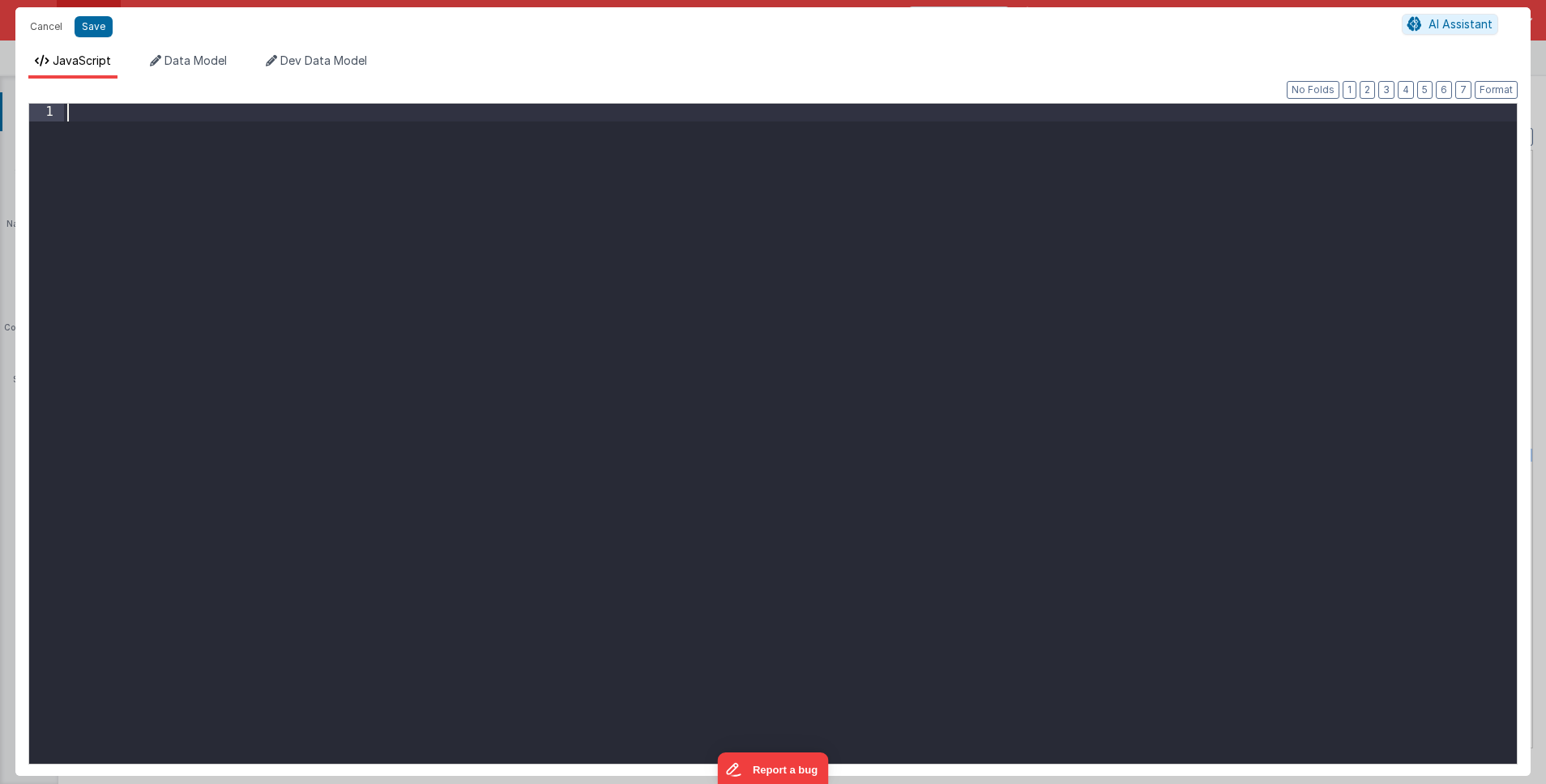
click at [610, 323] on div at bounding box center [790, 452] width 1453 height 696
click at [94, 25] on button "Save" at bounding box center [93, 27] width 38 height 21
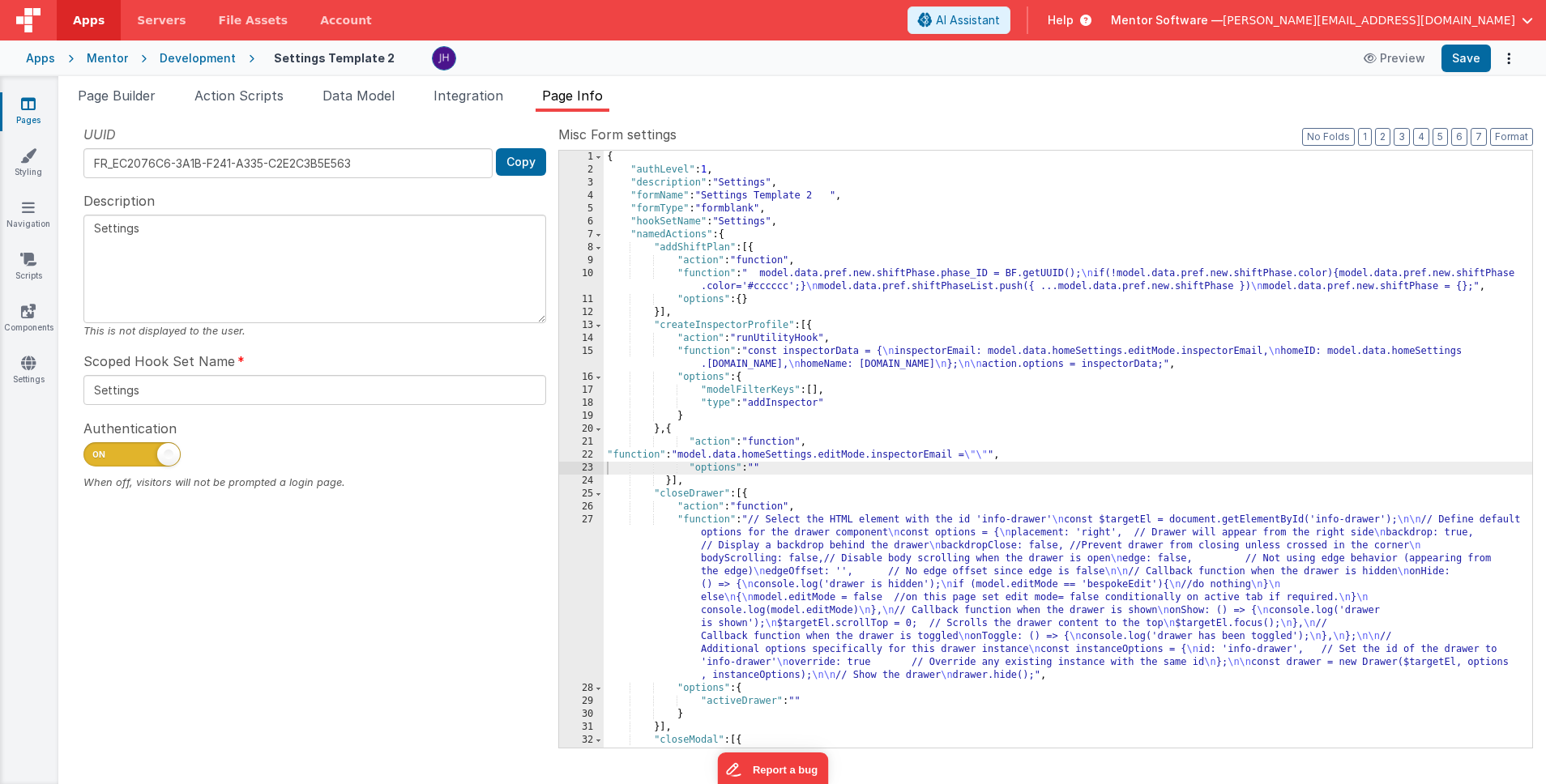
click at [589, 457] on div "22" at bounding box center [581, 456] width 44 height 13
click at [594, 452] on div "22" at bounding box center [581, 456] width 44 height 13
click at [586, 454] on div "22" at bounding box center [581, 456] width 44 height 13
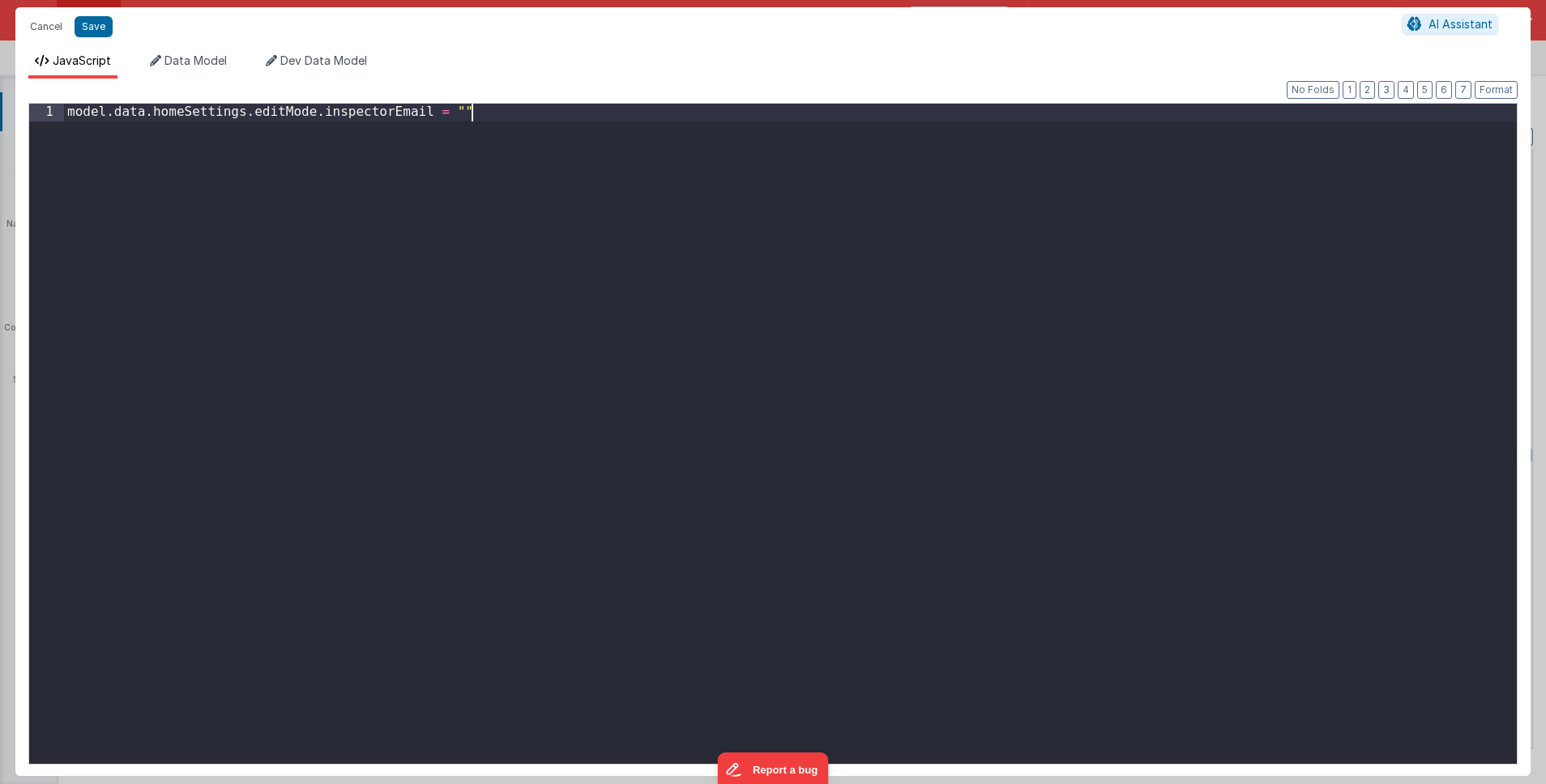
click at [586, 454] on div "model . data . homeSettings . editMode . inspectorEmail = """ at bounding box center [790, 452] width 1453 height 696
click at [665, 255] on div "//clear the email field model . data . homeSettings . editMode . inspectorEmail…" at bounding box center [790, 452] width 1453 height 696
click at [95, 29] on button "Save" at bounding box center [93, 27] width 38 height 21
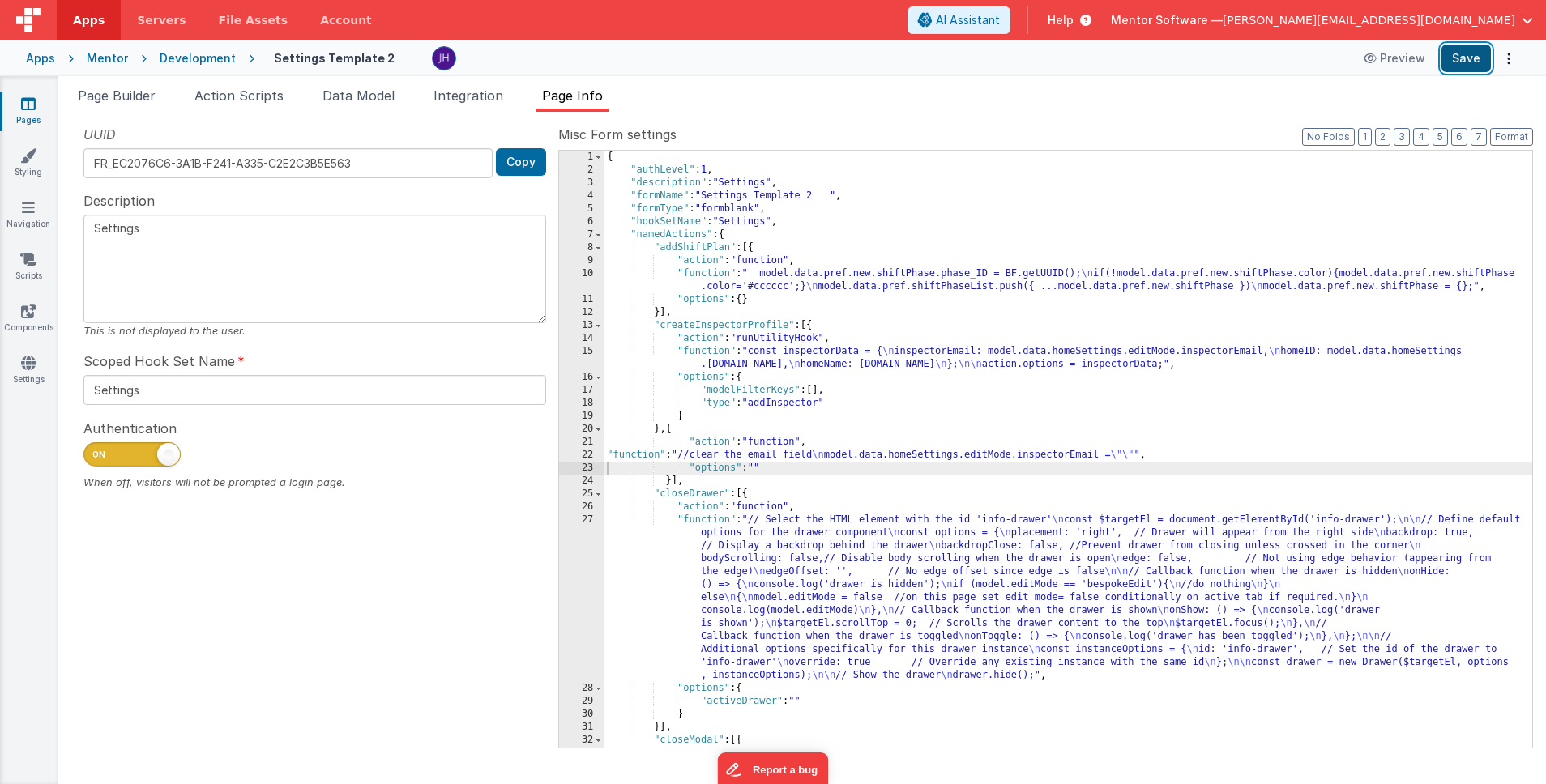
click at [1467, 65] on button "Save" at bounding box center [1466, 58] width 49 height 28
click at [1473, 70] on button "Save" at bounding box center [1466, 58] width 49 height 28
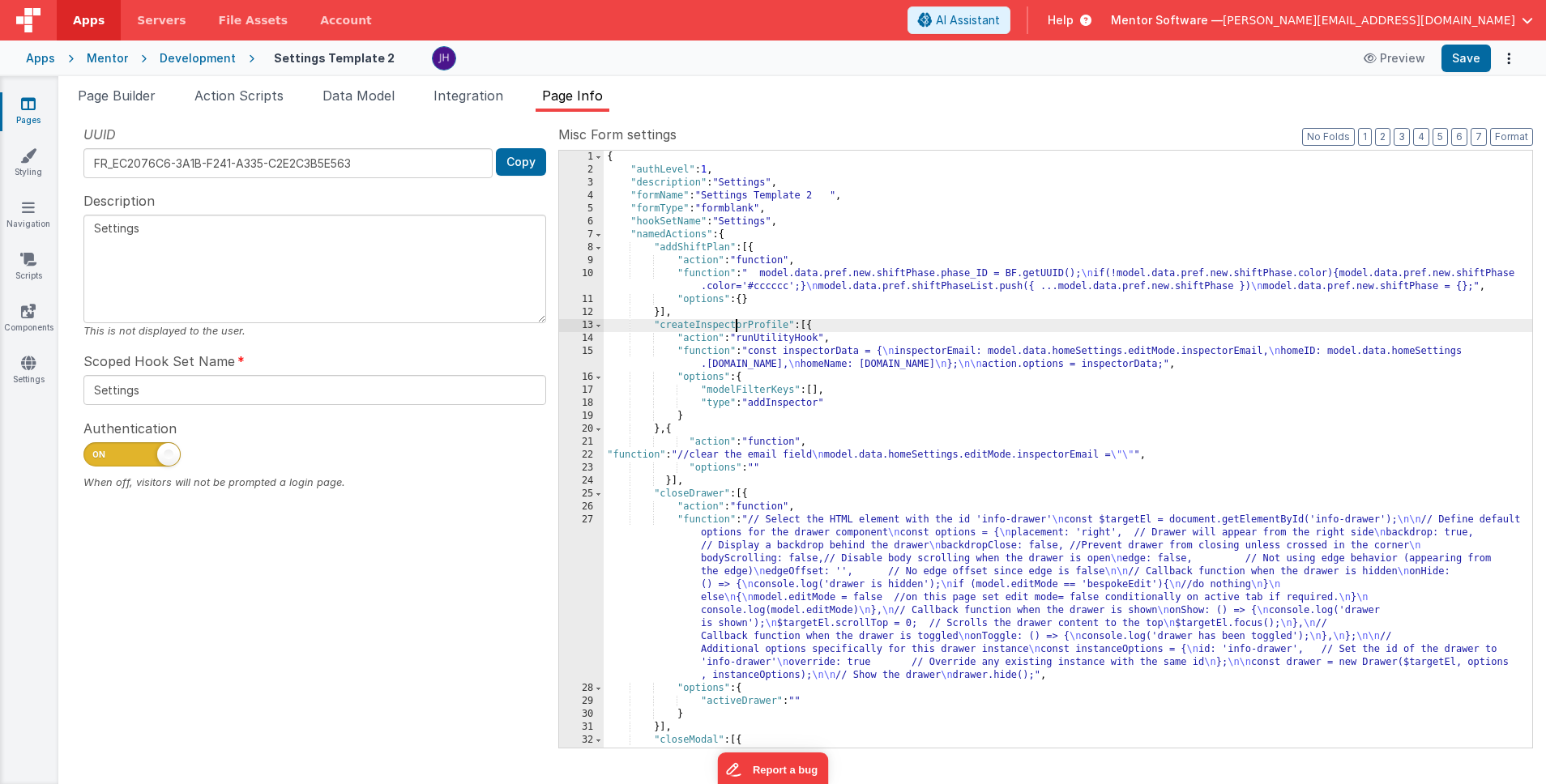
click at [734, 326] on div "{ "authLevel" : 1 , "description" : "Settings" , "formName" : "Settings Templat…" at bounding box center [1068, 488] width 929 height 675
click at [786, 336] on div "{ "authLevel" : 1 , "description" : "Settings" , "formName" : "Settings Templat…" at bounding box center [1068, 488] width 929 height 675
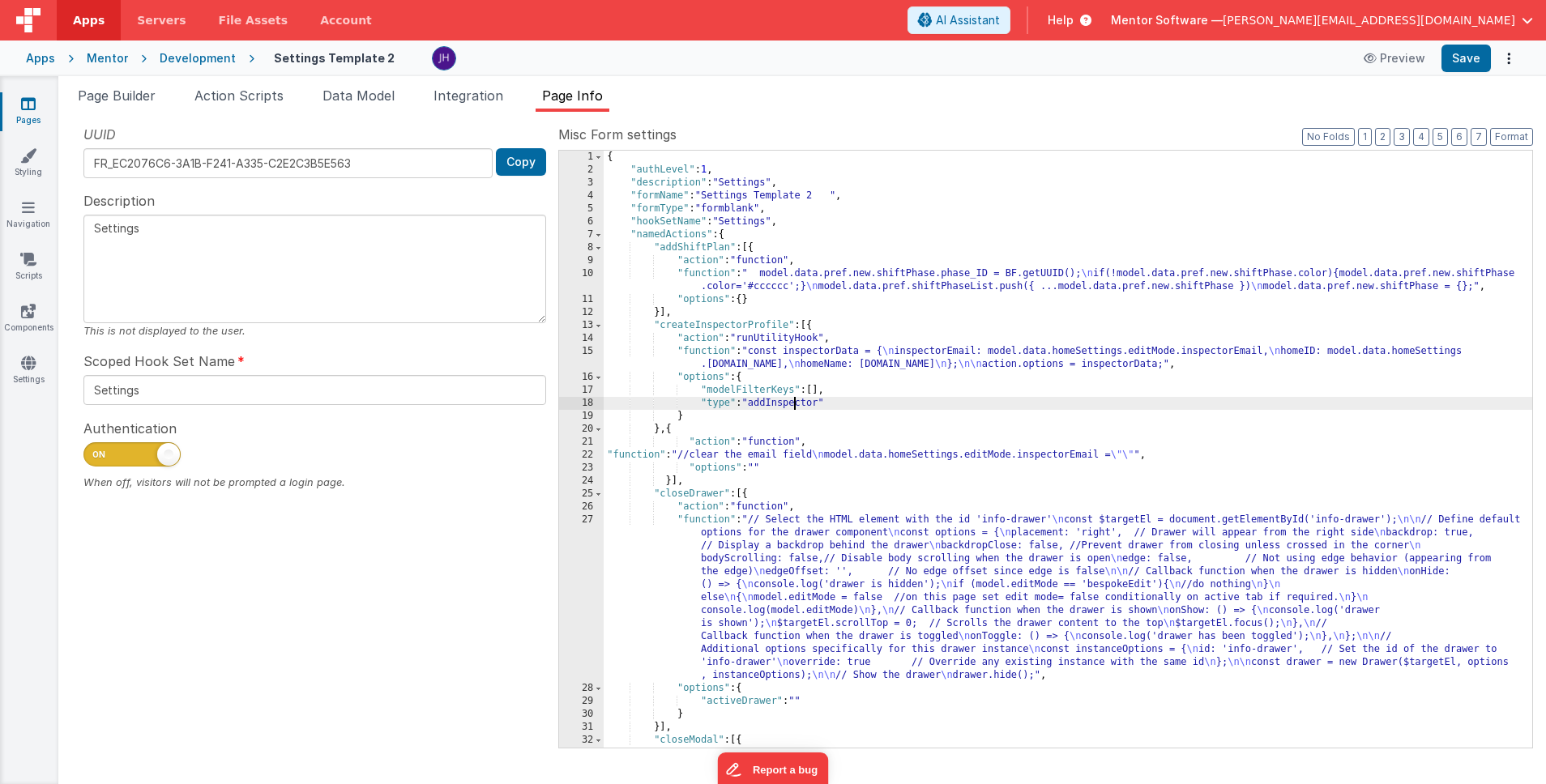
click at [791, 407] on div "{ "authLevel" : 1 , "description" : "Settings" , "formName" : "Settings Templat…" at bounding box center [1068, 488] width 929 height 675
click at [954, 347] on div "{ "authLevel" : 1 , "description" : "Settings" , "formName" : "Settings Templat…" at bounding box center [1068, 488] width 929 height 675
click at [595, 362] on div "15" at bounding box center [581, 358] width 44 height 26
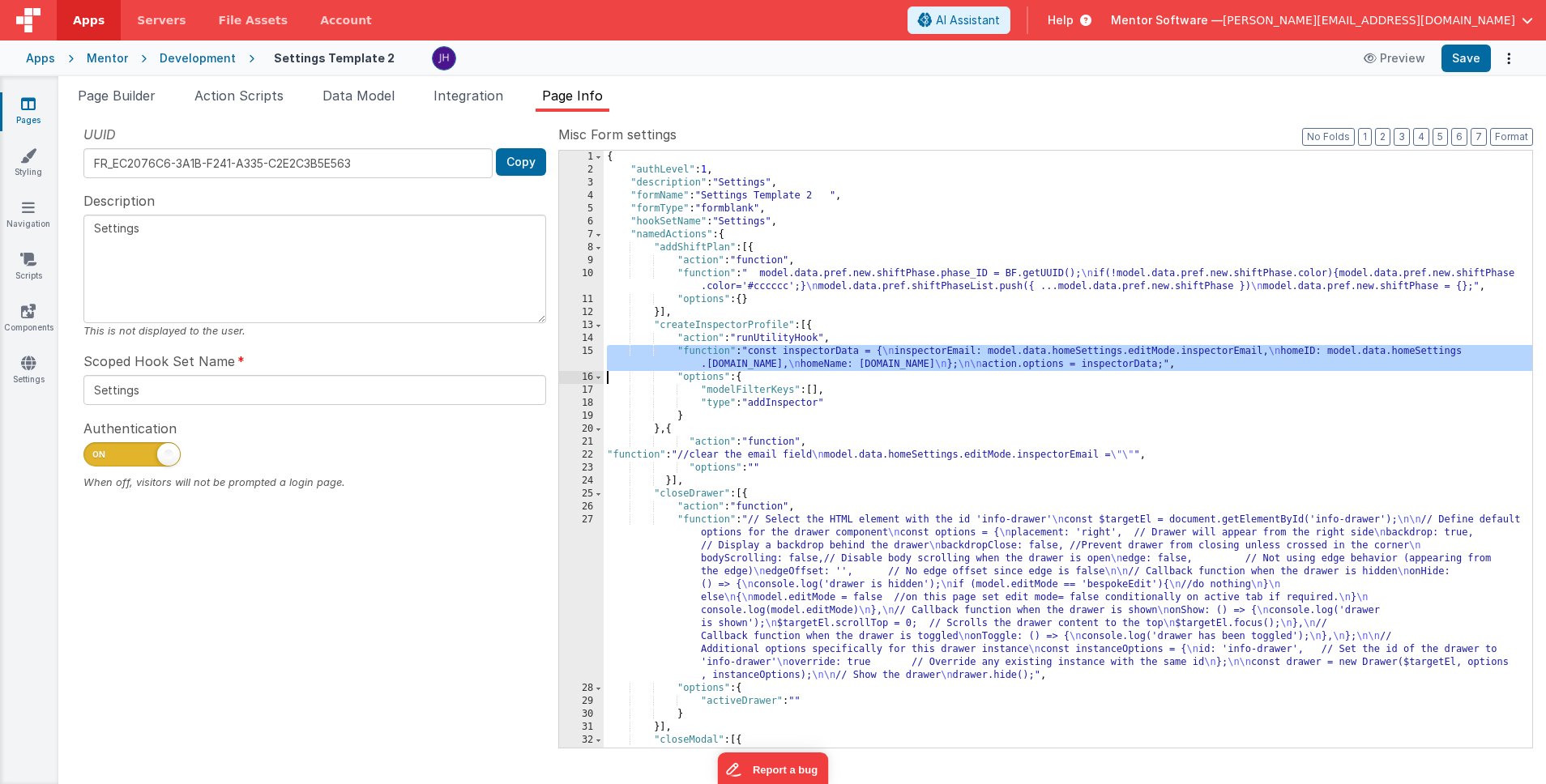
click at [589, 359] on div "15" at bounding box center [581, 358] width 44 height 26
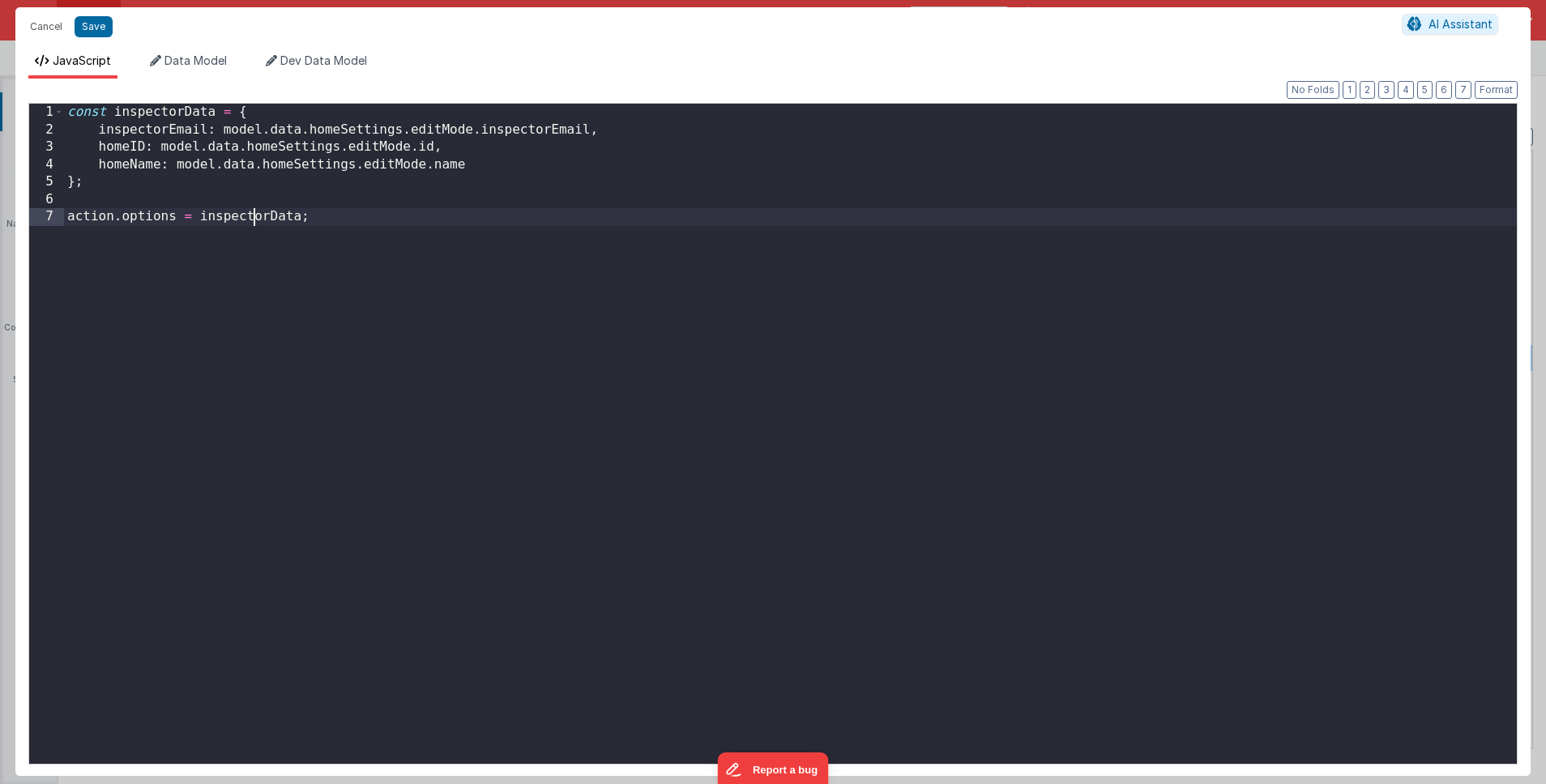
click at [250, 221] on div "const inspectorData = { inspectorEmail : model . data . homeSettings . editMode…" at bounding box center [790, 452] width 1453 height 696
click at [98, 25] on button "Save" at bounding box center [93, 27] width 38 height 21
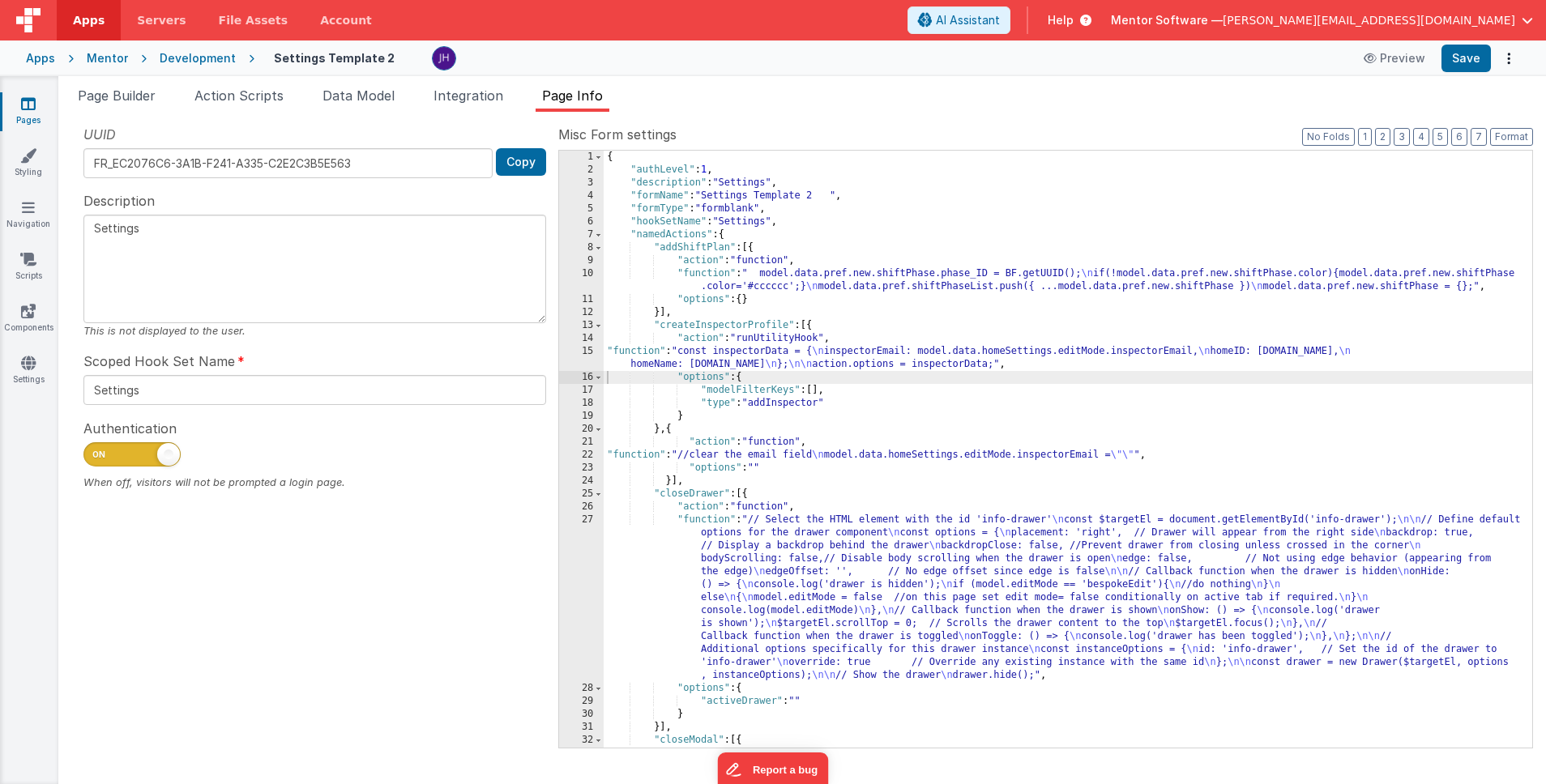
click at [871, 361] on div "{ "authLevel" : 1 , "description" : "Settings" , "formName" : "Settings Templat…" at bounding box center [1068, 488] width 929 height 675
click at [780, 405] on div "{ "authLevel" : 1 , "description" : "Settings" , "formName" : "Settings Templat…" at bounding box center [1068, 488] width 929 height 675
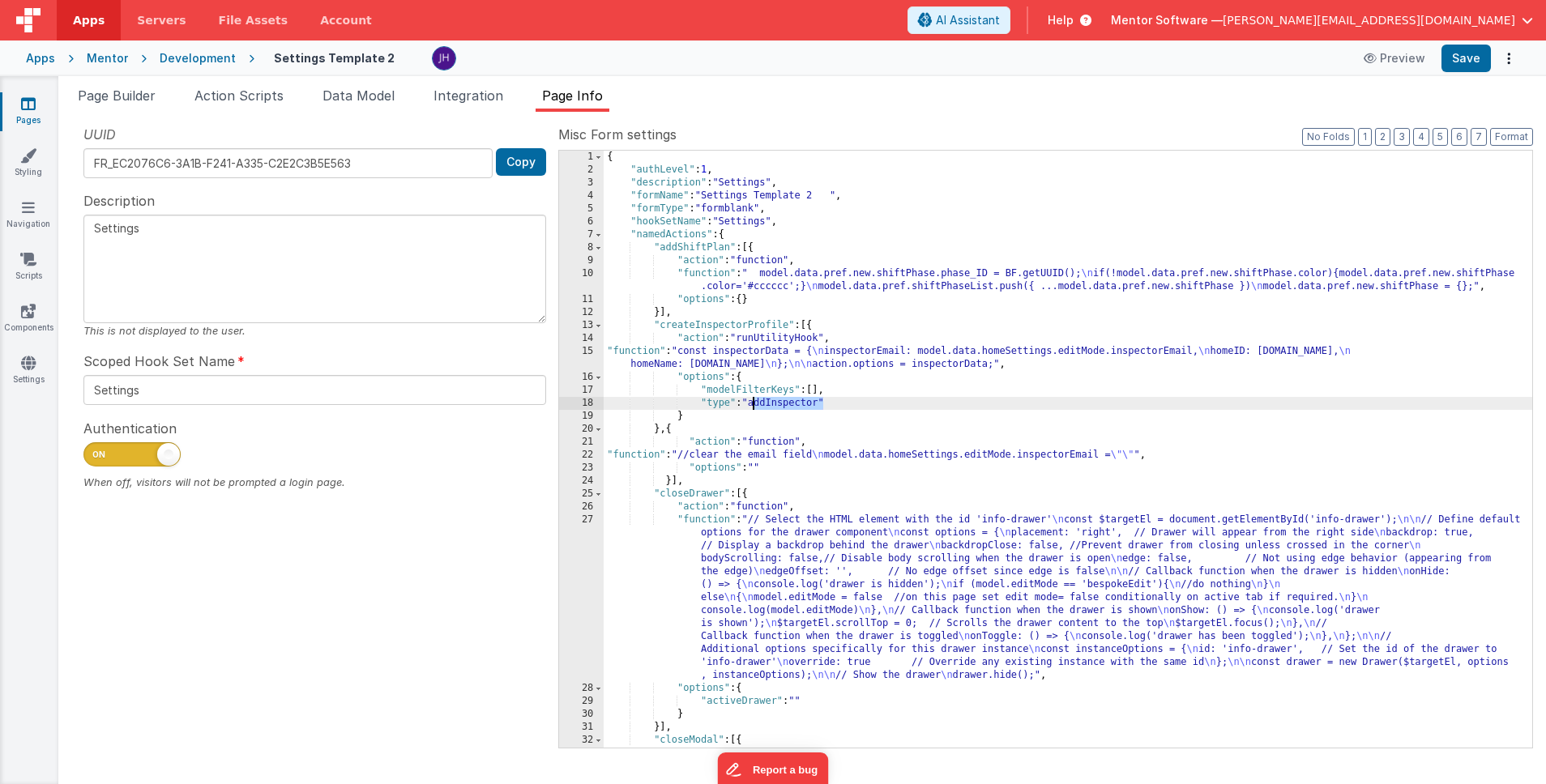
click at [780, 405] on div "{ "authLevel" : 1 , "description" : "Settings" , "formName" : "Settings Templat…" at bounding box center [1068, 488] width 929 height 675
click at [587, 356] on div "15" at bounding box center [581, 358] width 44 height 26
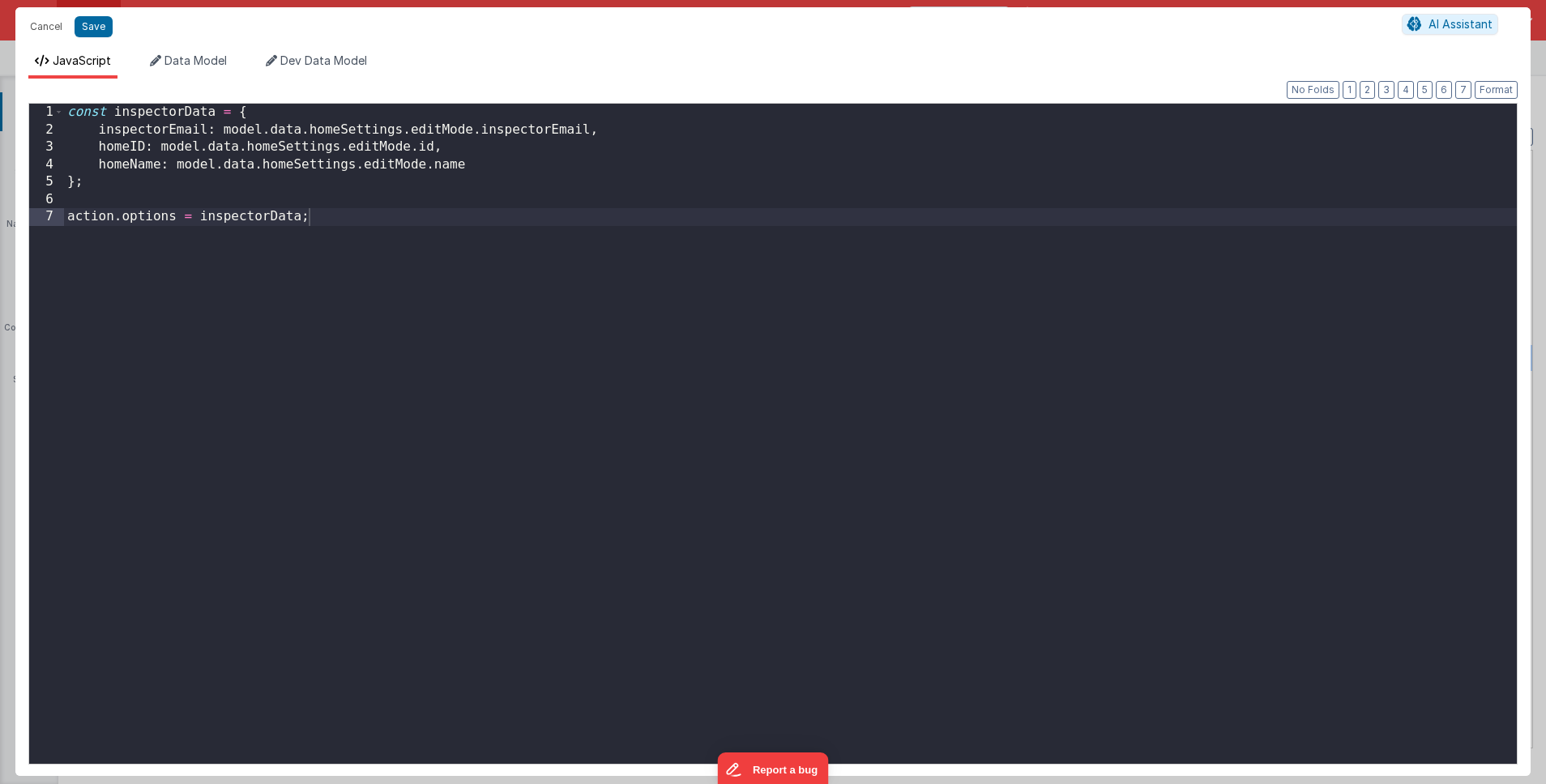
click at [176, 219] on div "const inspectorData = { inspectorEmail : model . data . homeSettings . editMode…" at bounding box center [790, 452] width 1453 height 696
click at [93, 29] on button "Save" at bounding box center [93, 27] width 38 height 21
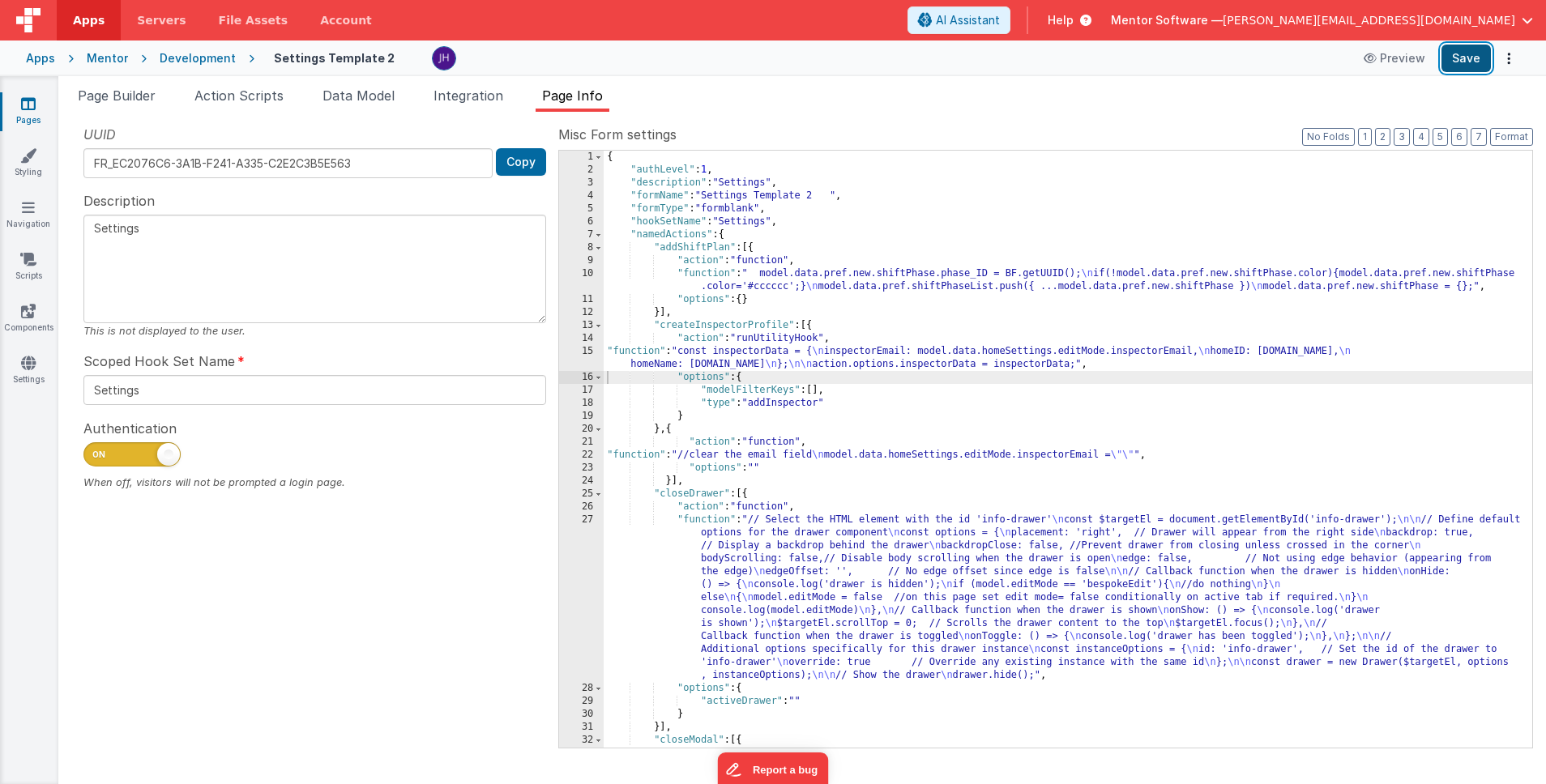
click at [1463, 63] on button "Save" at bounding box center [1466, 58] width 49 height 28
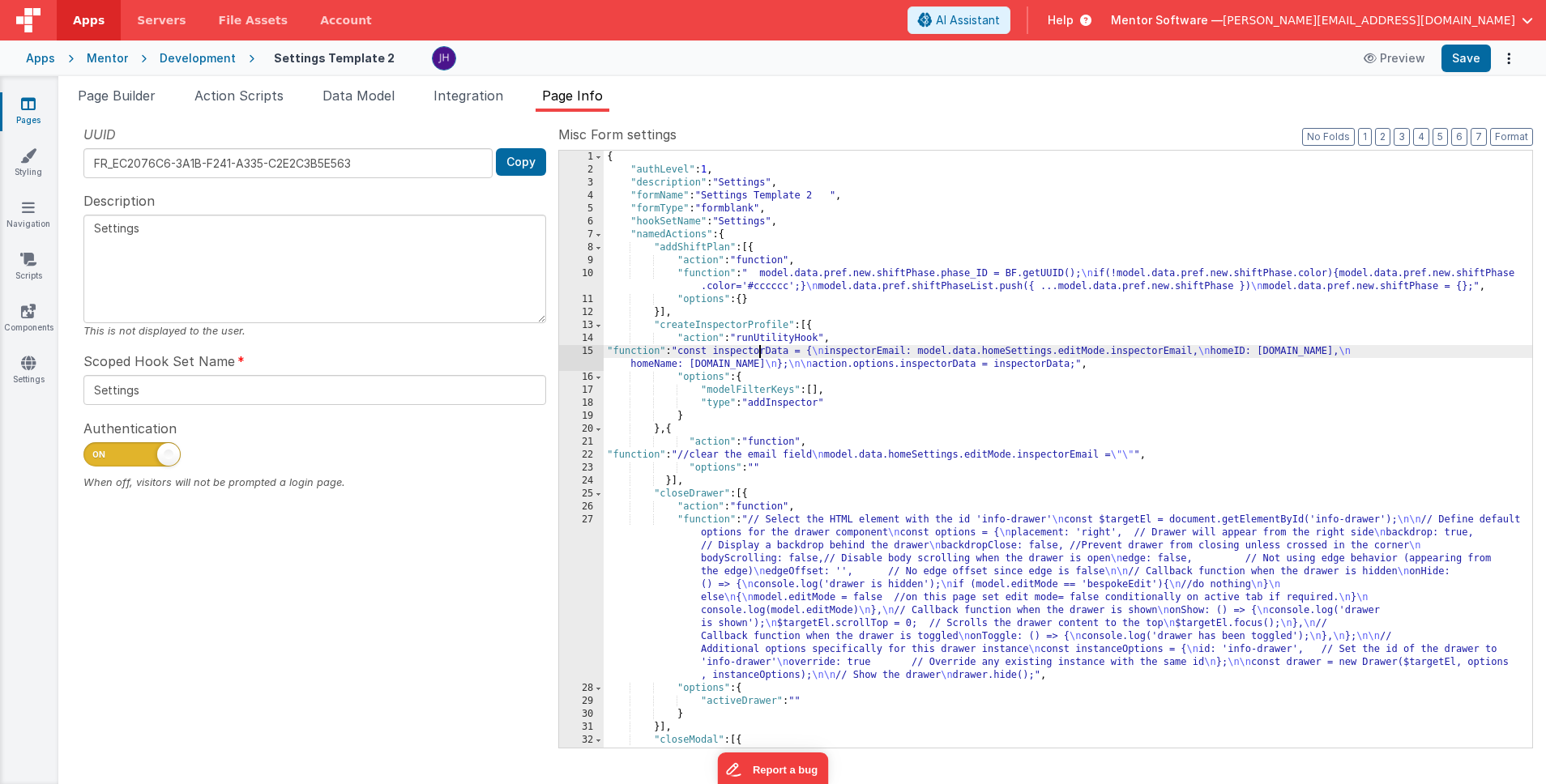
click at [756, 347] on div "{ "authLevel" : 1 , "description" : "Settings" , "formName" : "Settings Templat…" at bounding box center [1068, 488] width 929 height 675
click at [583, 358] on div "15" at bounding box center [581, 358] width 44 height 26
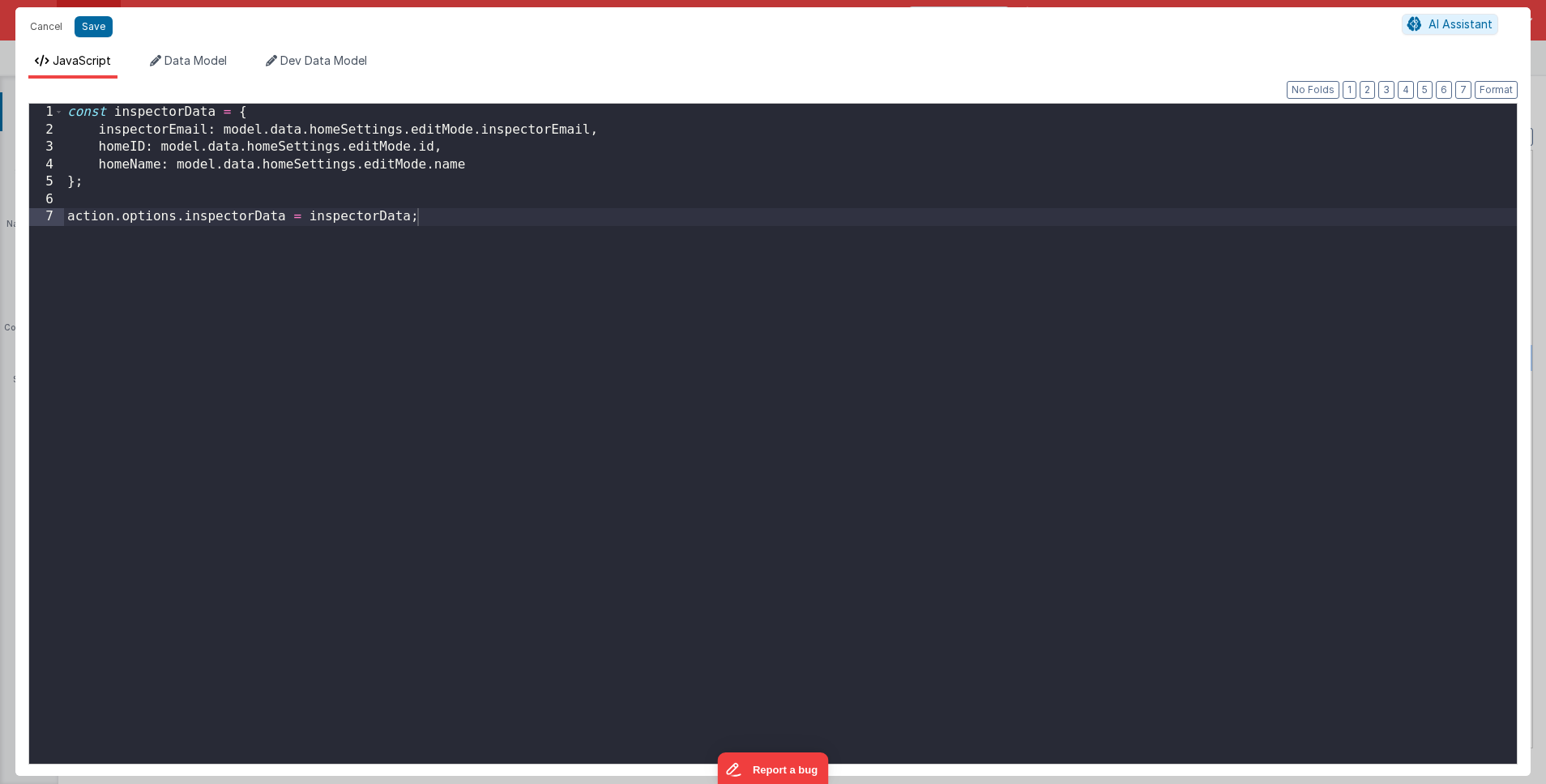
click at [712, 85] on div "Format 7 6 5 4 3 2 1 No Folds 1 2 3 4 5 6 7 const inspectorData = { inspectorEm…" at bounding box center [773, 427] width 1516 height 698
click at [359, 187] on div "const inspectorData = { inspectorEmail : model . data . homeSettings . editMode…" at bounding box center [790, 452] width 1453 height 696
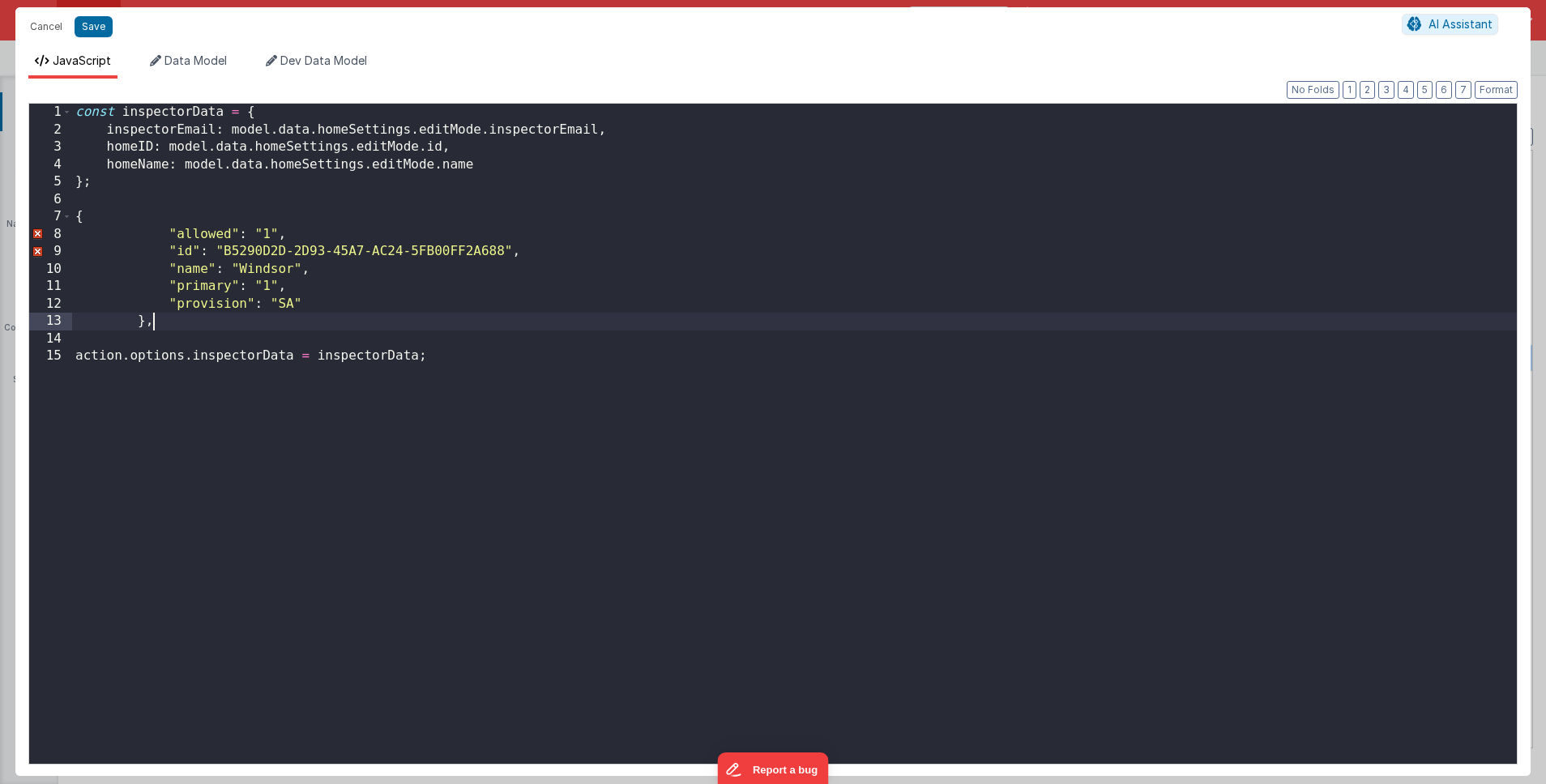
click at [77, 213] on div "const inspectorData = { inspectorEmail : model . data . homeSettings . editMode…" at bounding box center [794, 452] width 1445 height 696
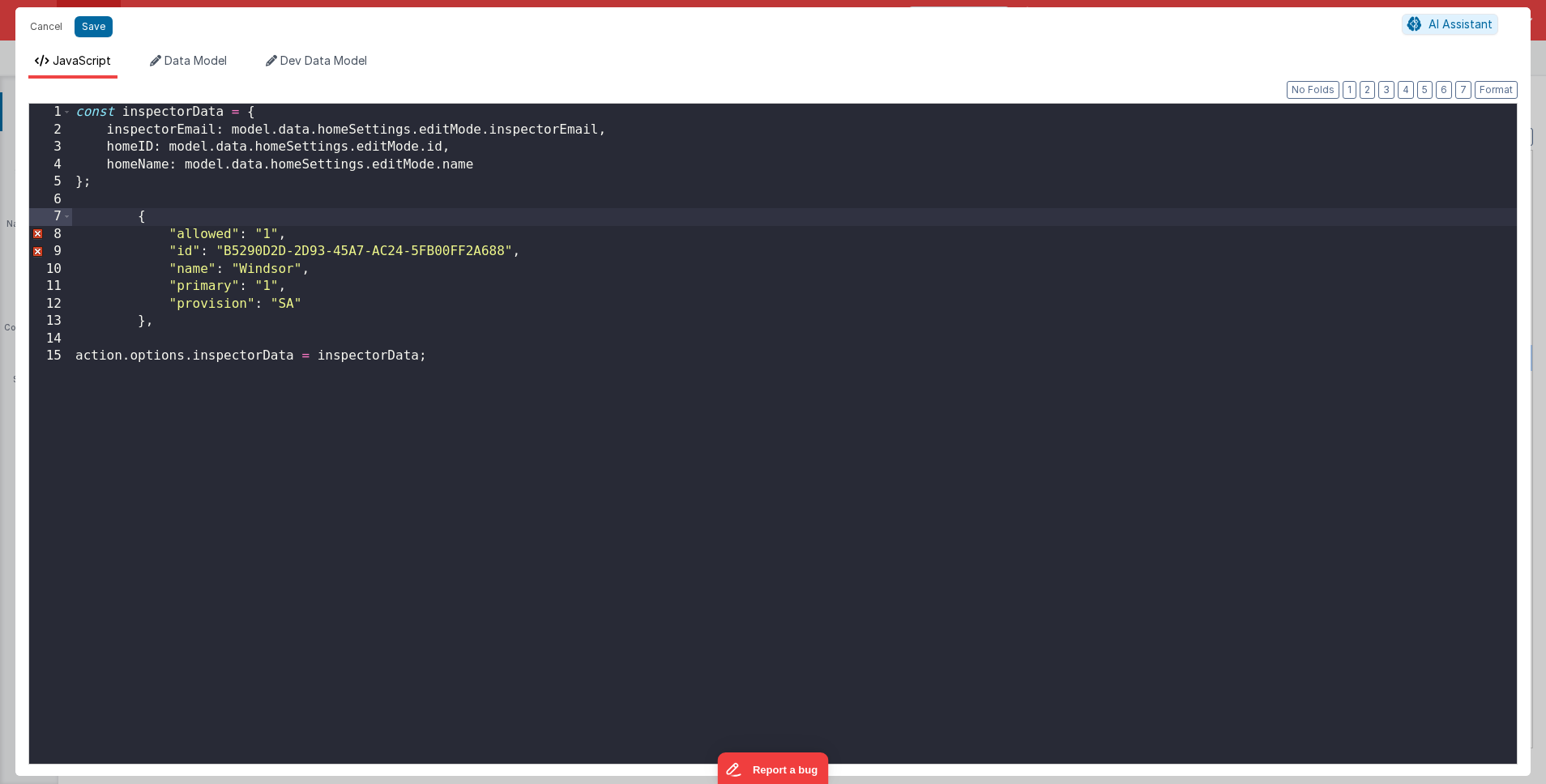
click at [210, 180] on div "const inspectorData = { inspectorEmail : model . data . homeSettings . editMode…" at bounding box center [794, 452] width 1445 height 696
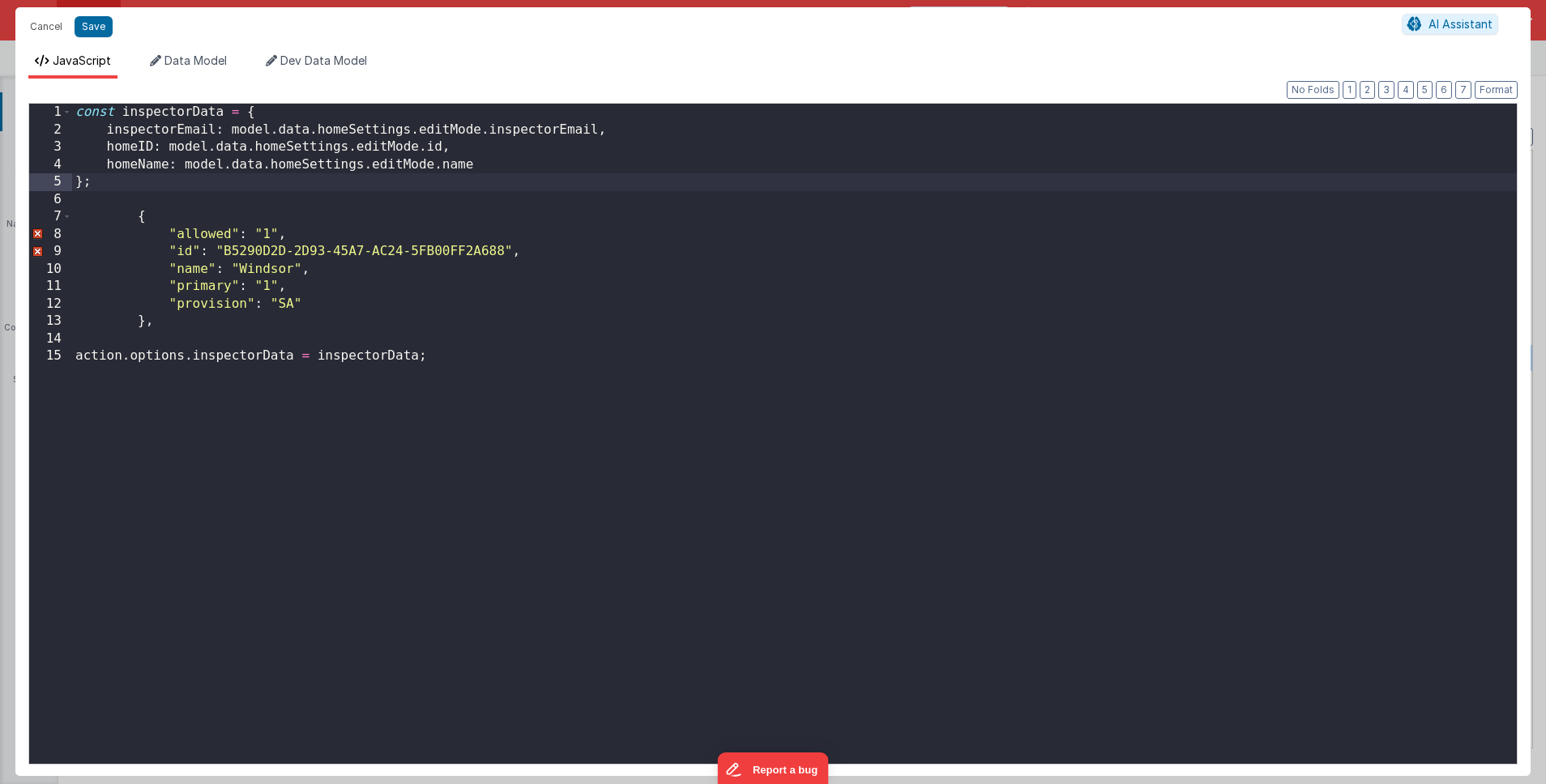
click at [489, 162] on div "const inspectorData = { inspectorEmail : model . data . homeSettings . editMode…" at bounding box center [794, 452] width 1445 height 696
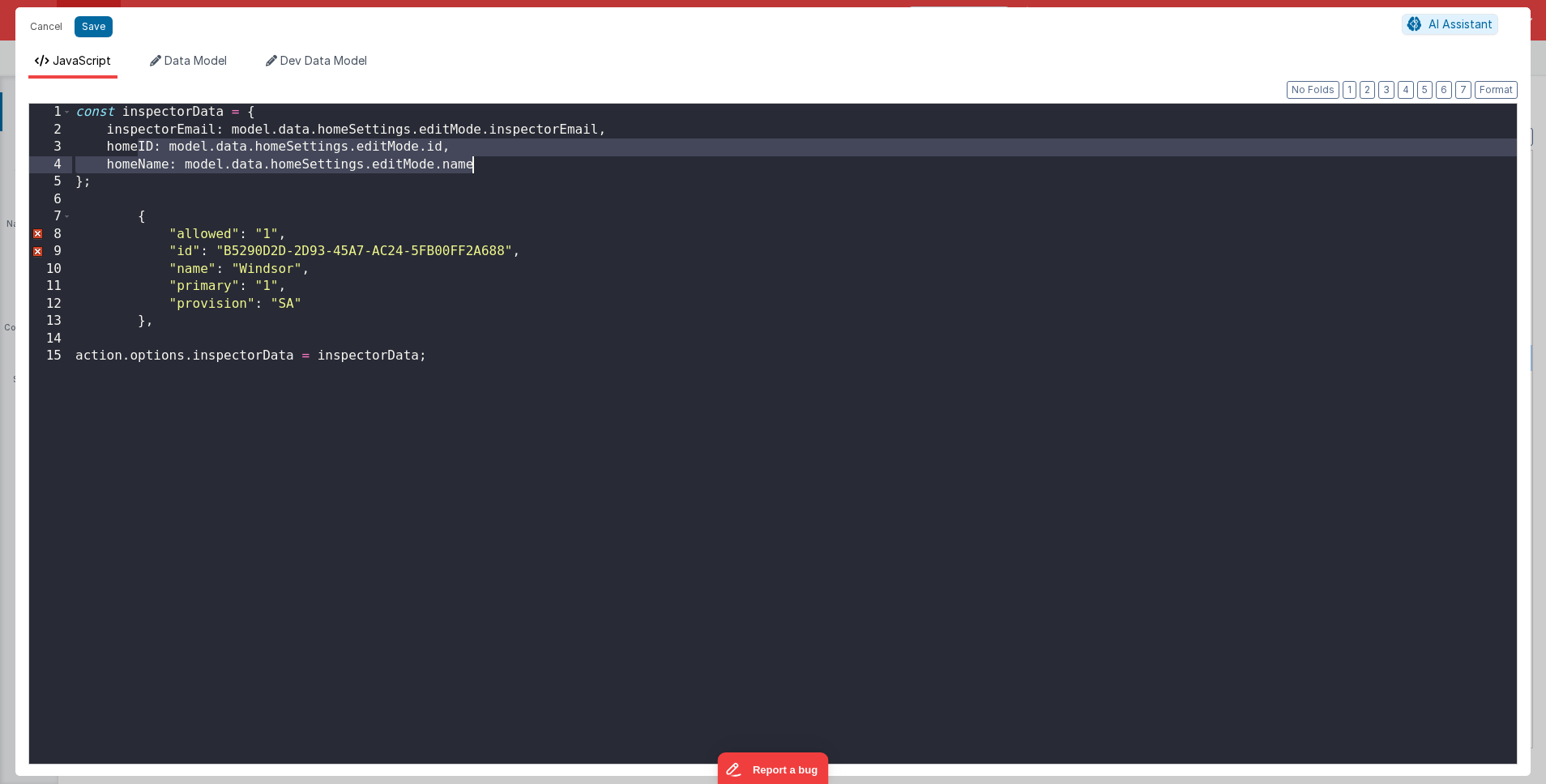
drag, startPoint x: 139, startPoint y: 146, endPoint x: 485, endPoint y: 165, distance: 346.5
click at [485, 165] on div "const inspectorData = { inspectorEmail : model . data . homeSettings . editMode…" at bounding box center [794, 452] width 1445 height 696
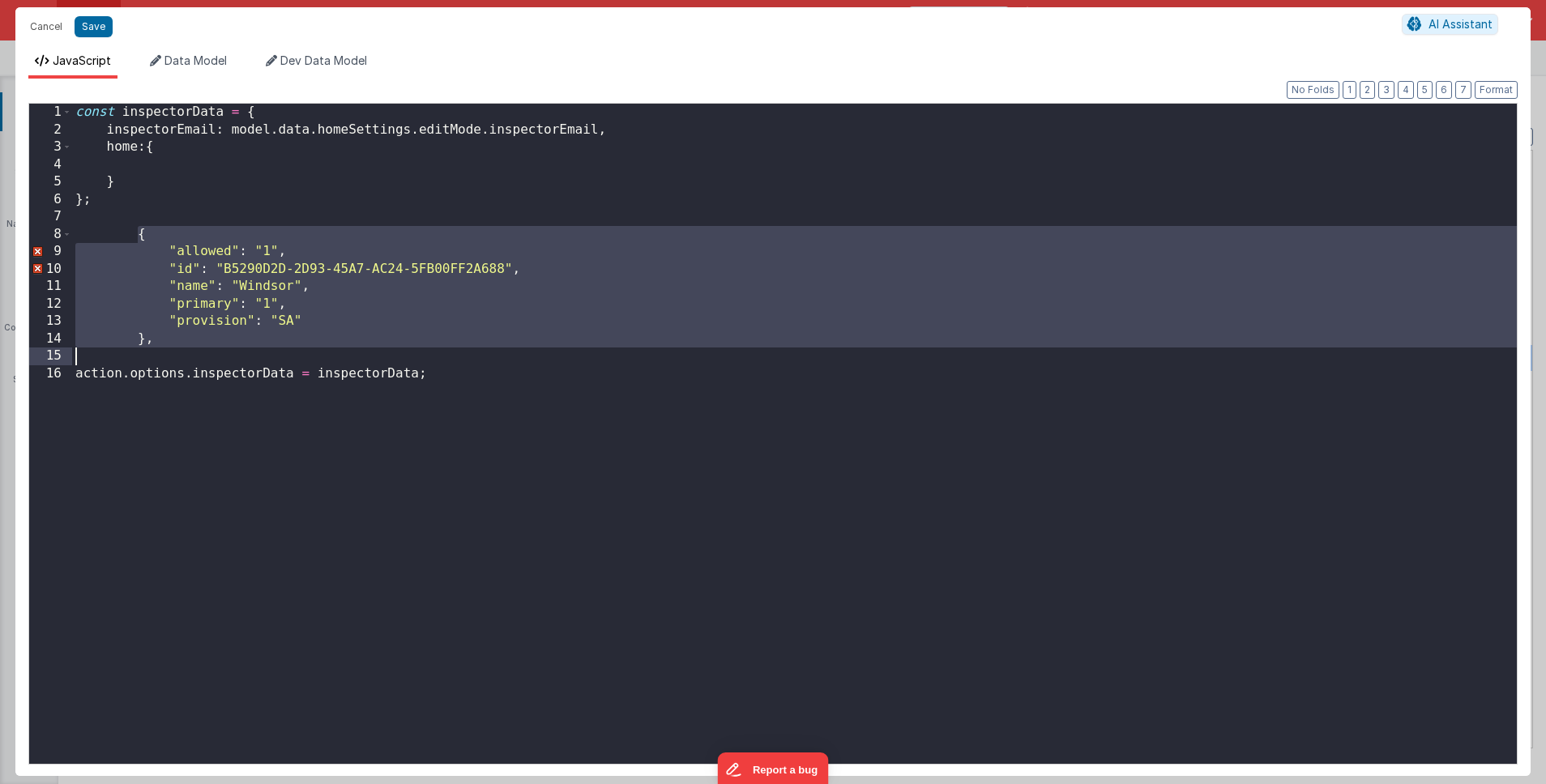
drag, startPoint x: 136, startPoint y: 234, endPoint x: 161, endPoint y: 350, distance: 118.7
click at [161, 350] on div "const inspectorData = { inspectorEmail : model . data . homeSettings . editMode…" at bounding box center [794, 452] width 1445 height 696
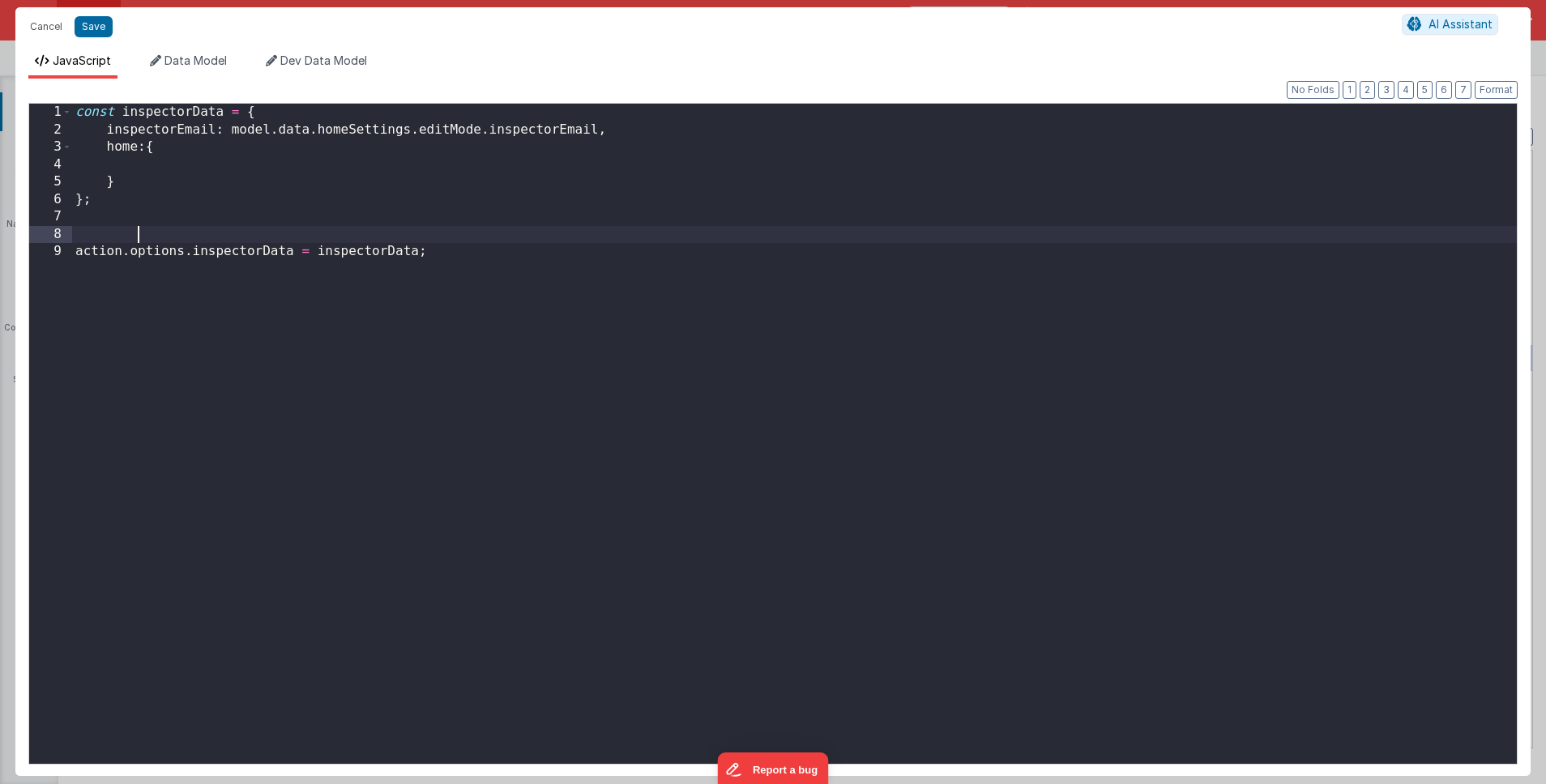
click at [166, 150] on div "const inspectorData = { inspectorEmail : model . data . homeSettings . editMode…" at bounding box center [794, 452] width 1445 height 696
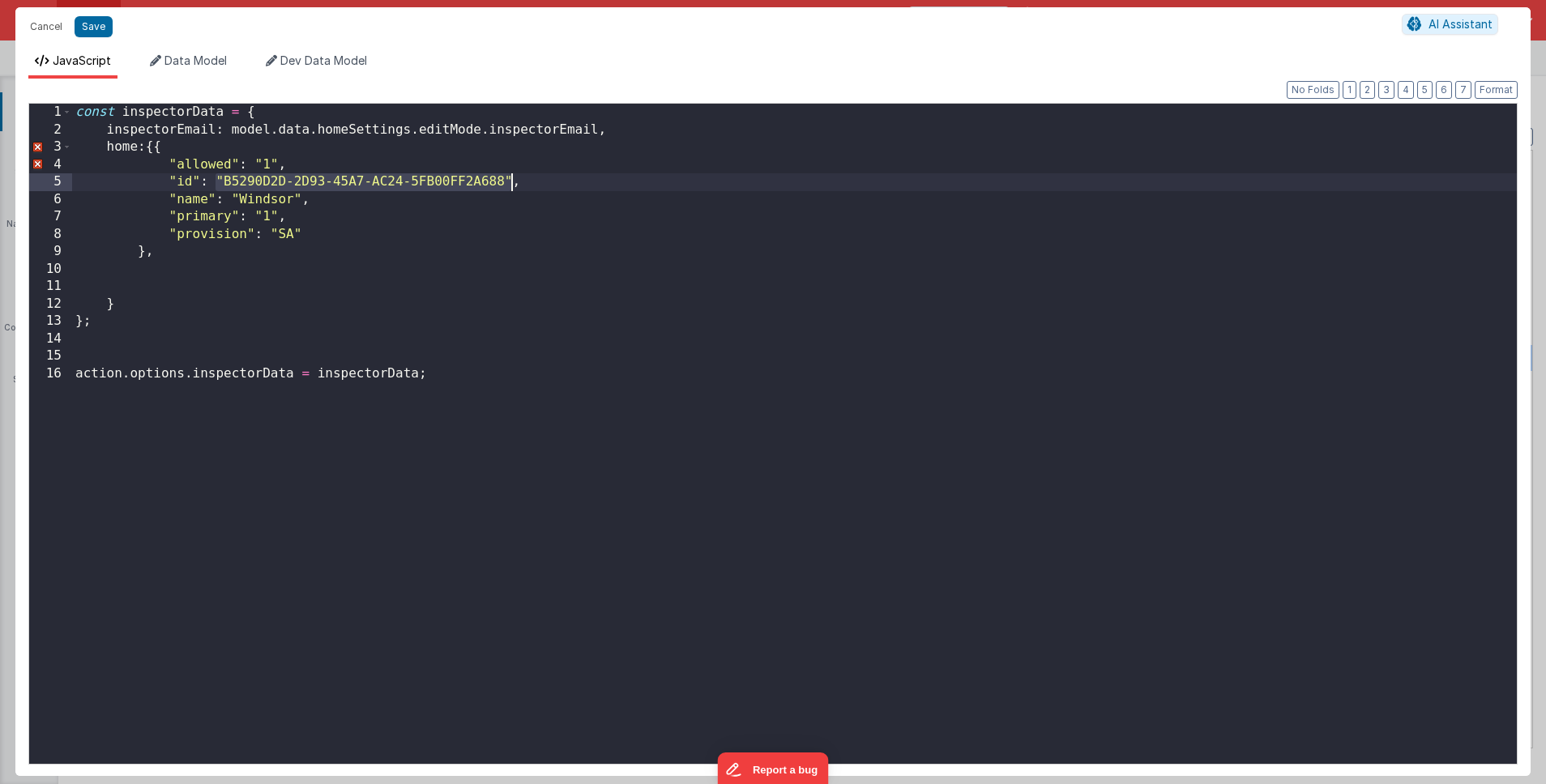
drag, startPoint x: 216, startPoint y: 181, endPoint x: 511, endPoint y: 179, distance: 295.0
click at [511, 179] on div "const inspectorData = { inspectorEmail : model . data . homeSettings . editMode…" at bounding box center [794, 452] width 1445 height 696
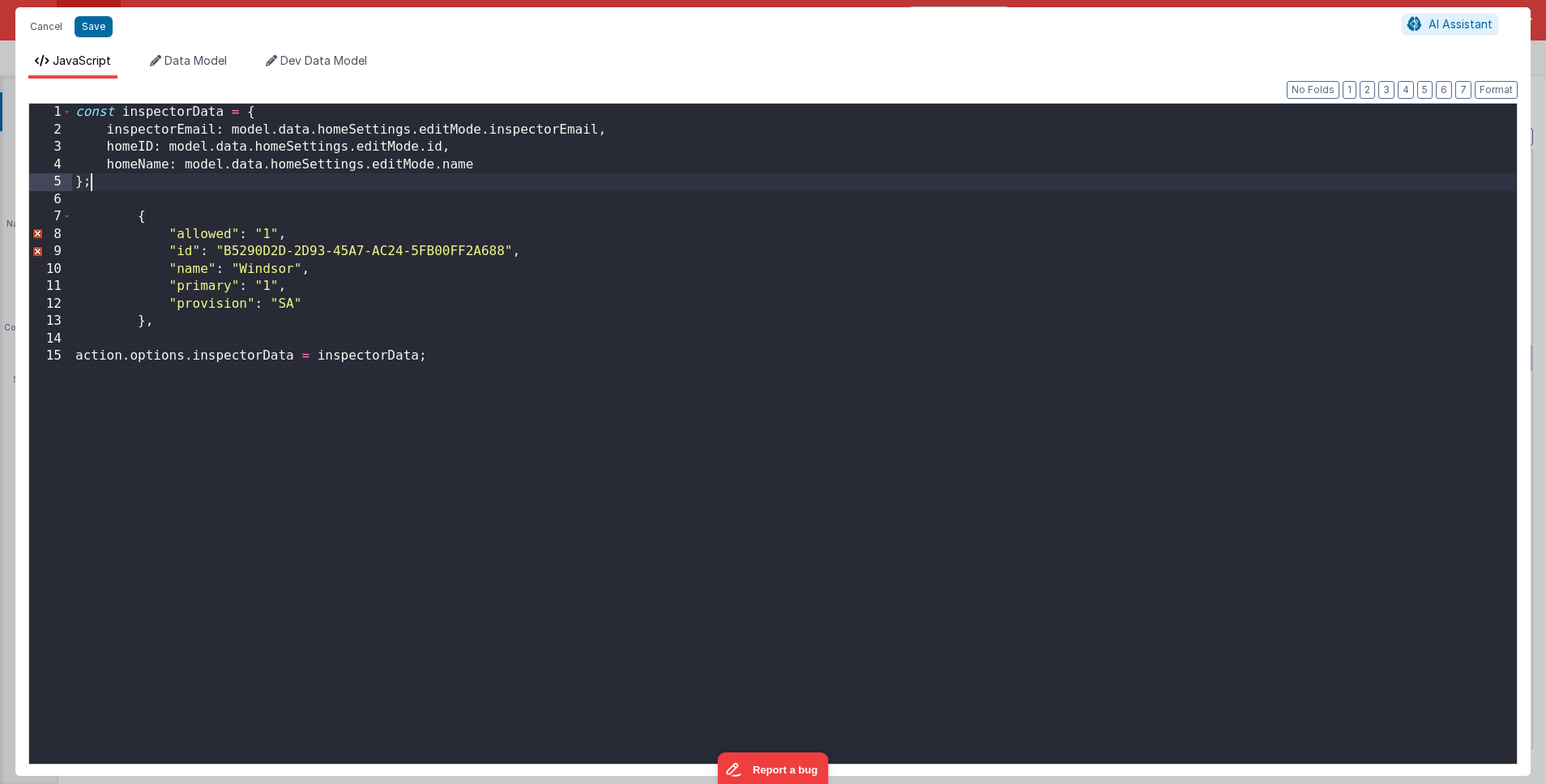
click at [511, 179] on div "const inspectorData = { inspectorEmail : model . data . homeSettings . editMode…" at bounding box center [794, 452] width 1445 height 696
click at [483, 162] on div "const inspectorData = { inspectorEmail : model . data . homeSettings . editMode…" at bounding box center [794, 452] width 1445 height 696
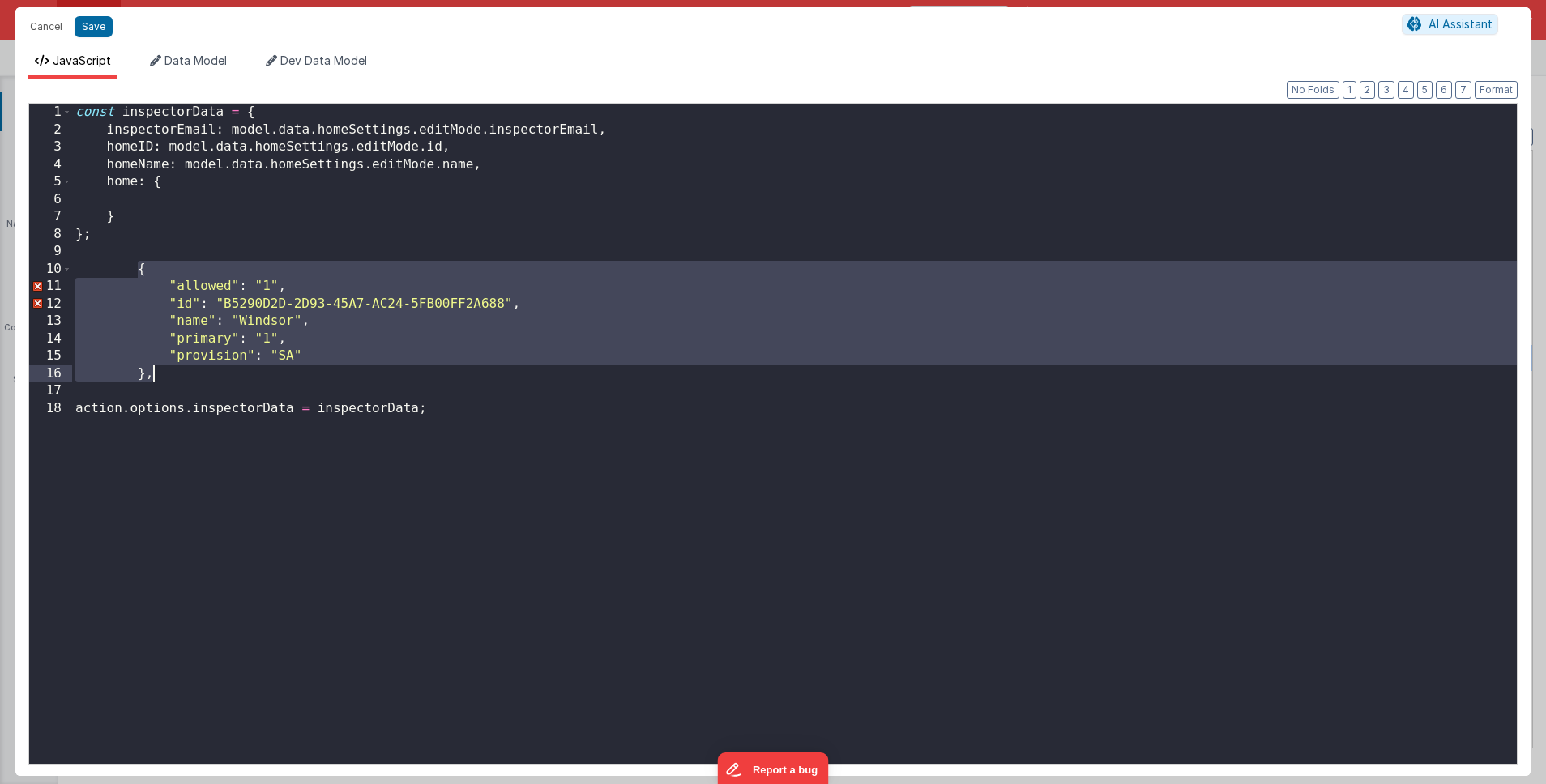
drag, startPoint x: 139, startPoint y: 268, endPoint x: 155, endPoint y: 372, distance: 105.2
click at [155, 372] on div "const inspectorData = { inspectorEmail : model . data . homeSettings . editMode…" at bounding box center [794, 452] width 1445 height 696
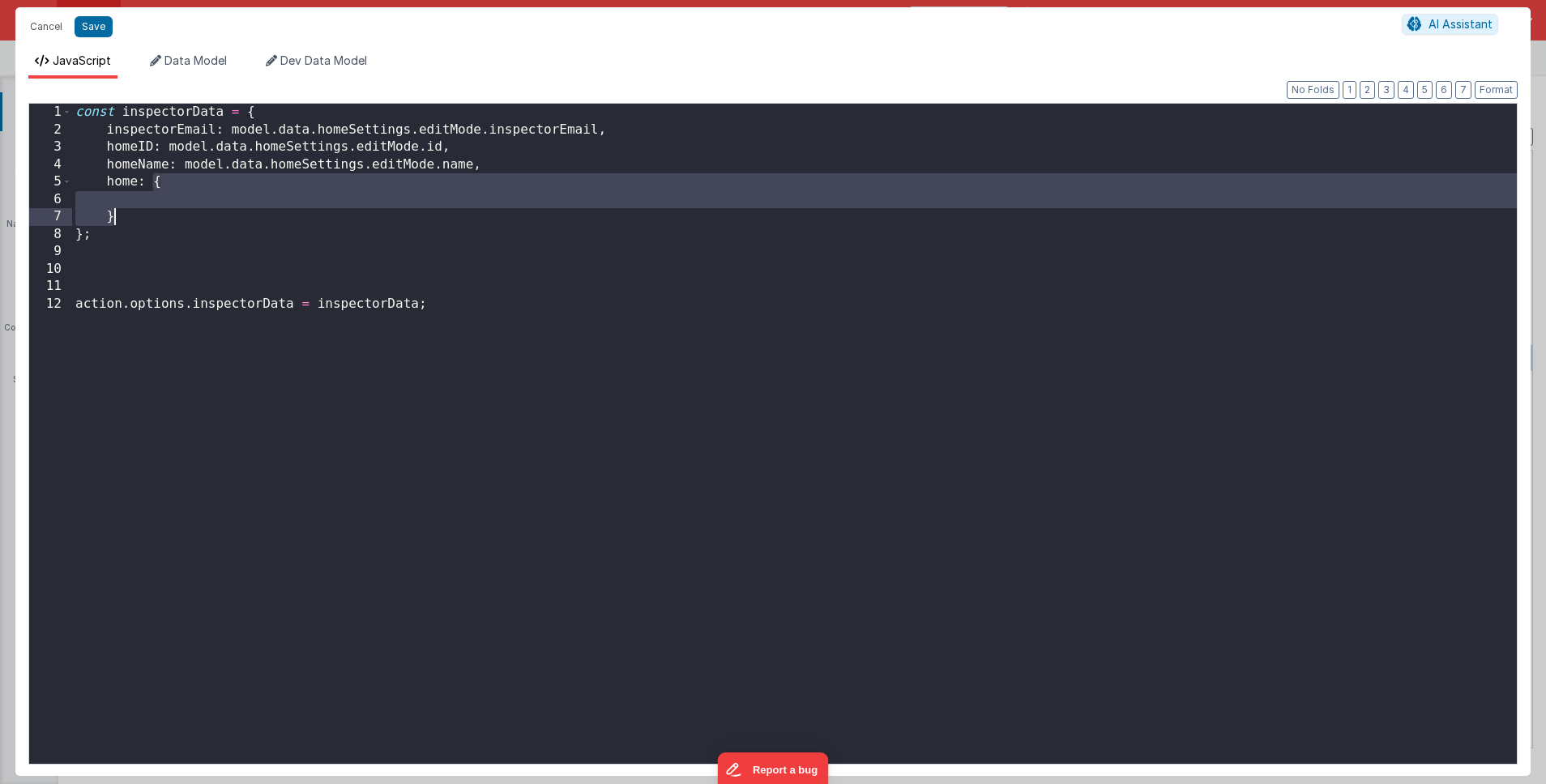
drag, startPoint x: 155, startPoint y: 180, endPoint x: 164, endPoint y: 214, distance: 35.2
click at [164, 214] on div "const inspectorData = { inspectorEmail : model . data . homeSettings . editMode…" at bounding box center [794, 452] width 1445 height 696
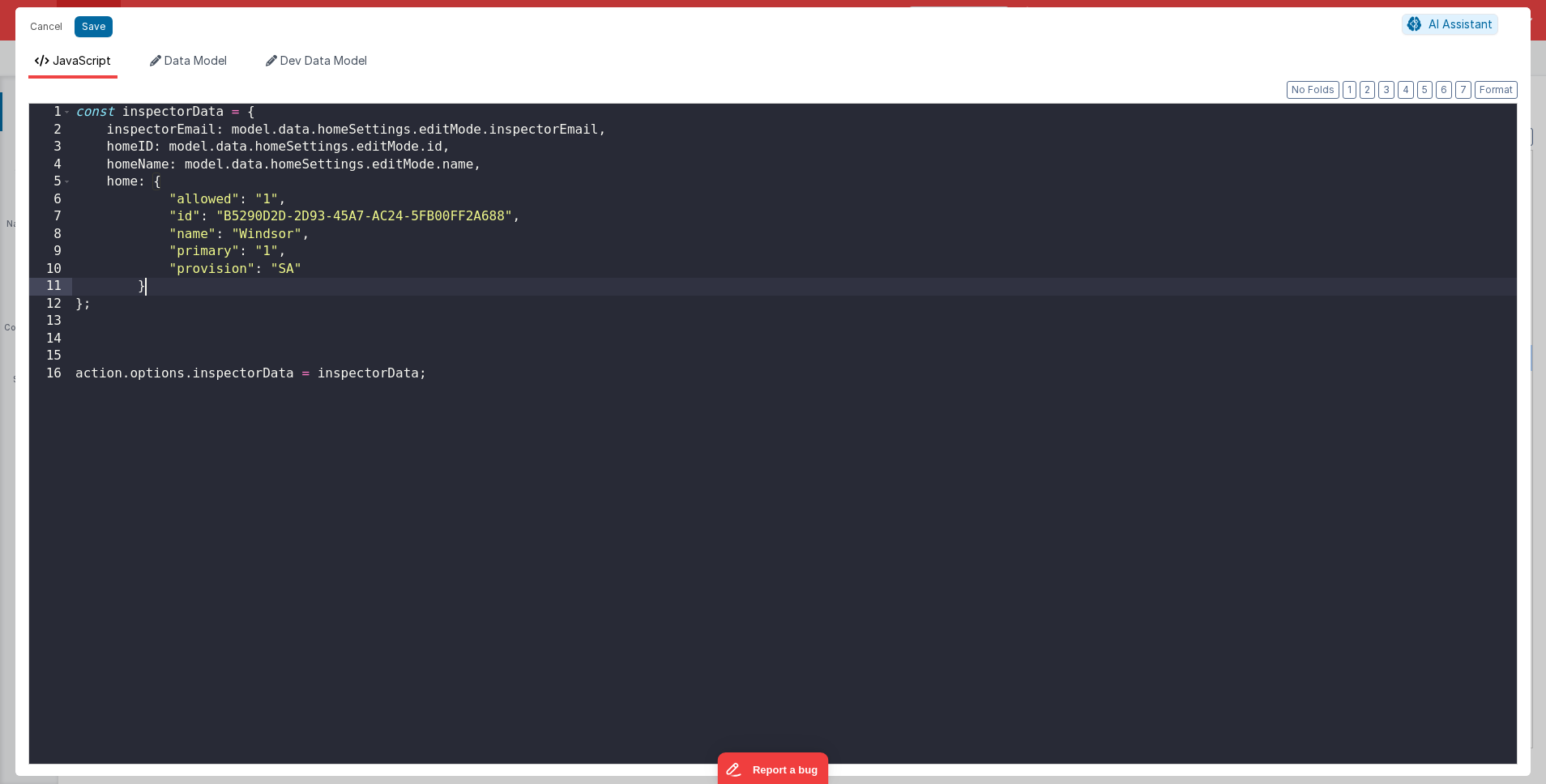
click at [177, 197] on div "const inspectorData = { inspectorEmail : model . data . homeSettings . editMode…" at bounding box center [794, 452] width 1445 height 696
click at [231, 196] on div "const inspectorData = { inspectorEmail : model . data . homeSettings . editMode…" at bounding box center [794, 452] width 1445 height 696
click at [262, 198] on div "const inspectorData = { inspectorEmail : model . data . homeSettings . editMode…" at bounding box center [794, 452] width 1445 height 696
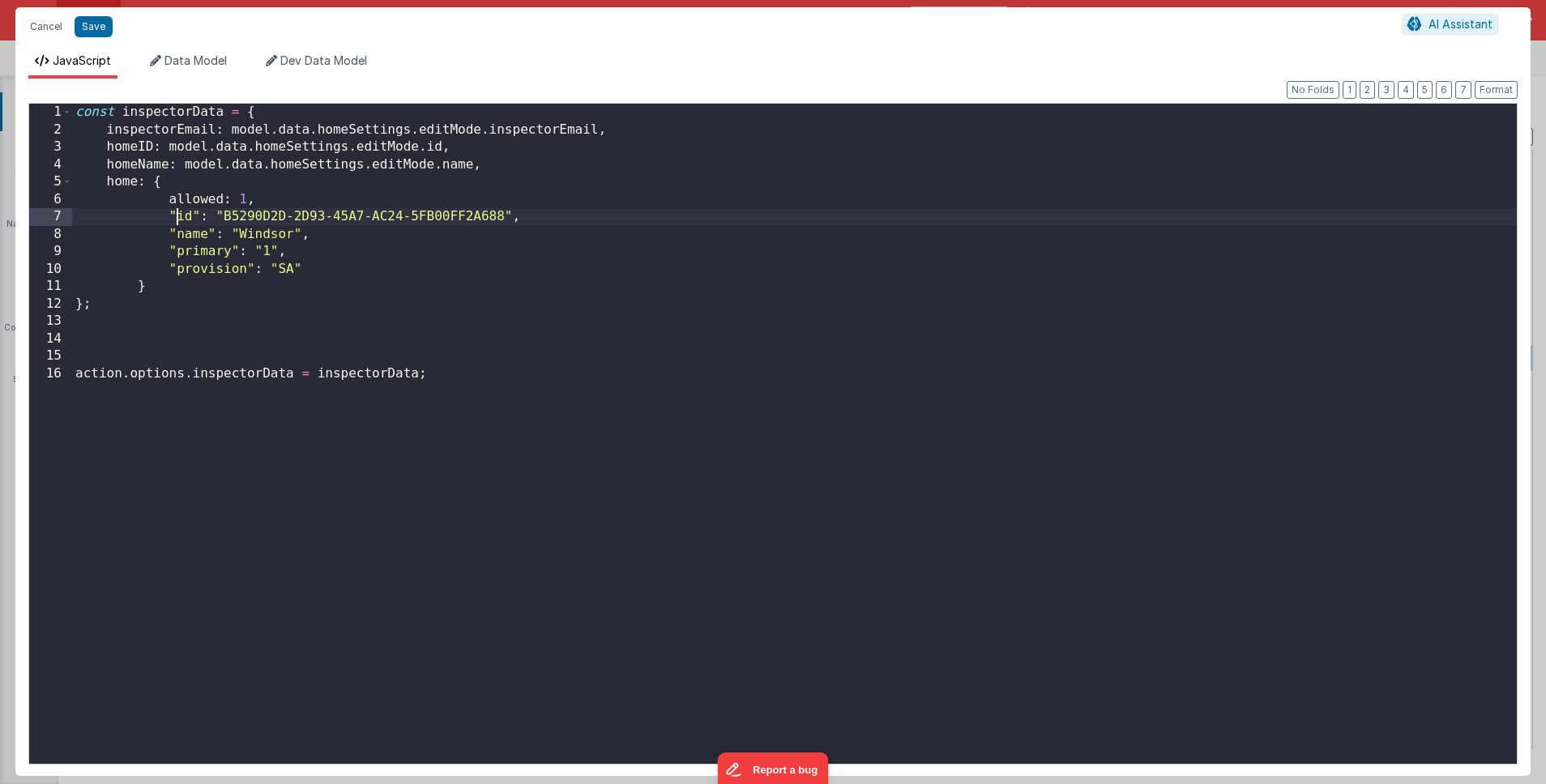
click at [179, 210] on div "const inspectorData = { inspectorEmail : model . data . homeSettings . editMode…" at bounding box center [794, 452] width 1445 height 696
click at [195, 213] on div "const inspectorData = { inspectorEmail : model . data . homeSettings . editMode…" at bounding box center [794, 452] width 1445 height 696
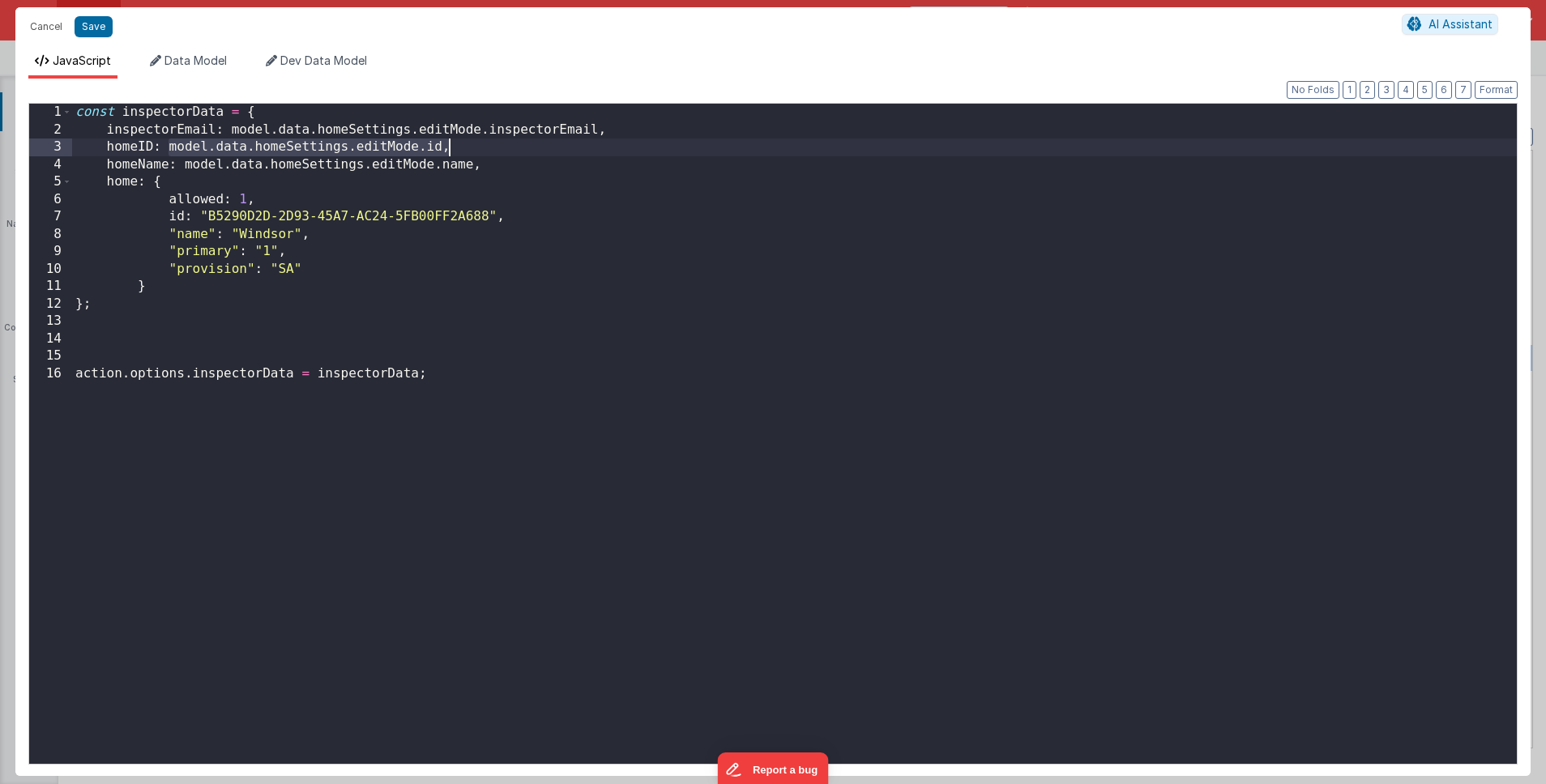
drag, startPoint x: 169, startPoint y: 147, endPoint x: 452, endPoint y: 147, distance: 283.0
click at [452, 147] on div "const inspectorData = { inspectorEmail : model . data . homeSettings . editMode…" at bounding box center [794, 452] width 1445 height 696
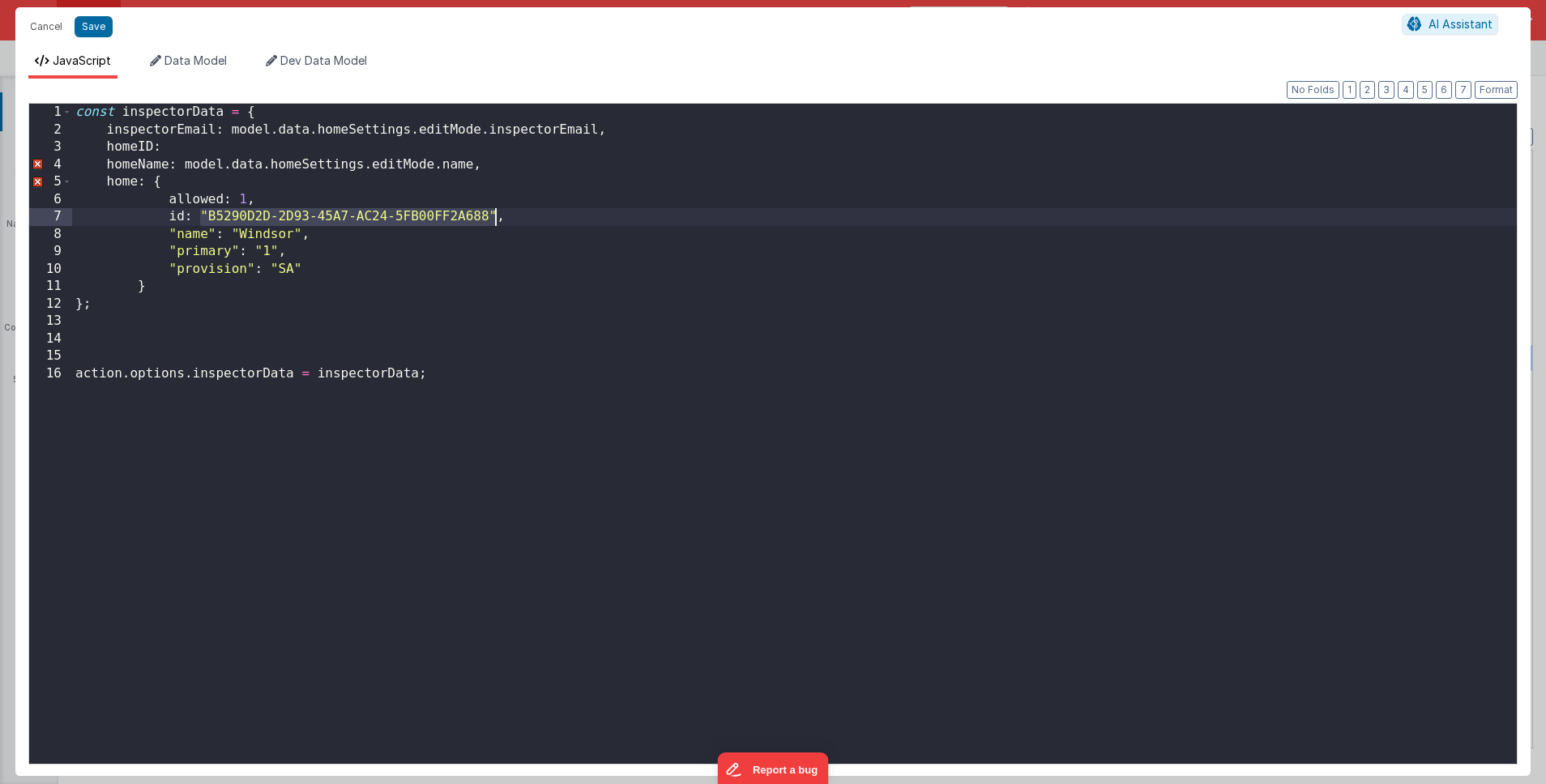
drag, startPoint x: 203, startPoint y: 213, endPoint x: 498, endPoint y: 219, distance: 295.1
click at [498, 219] on div "const inspectorData = { inspectorEmail : model . data . homeSettings . editMode…" at bounding box center [794, 452] width 1445 height 696
click at [498, 218] on div "const inspectorData = { inspectorEmail : model . data . homeSettings . editMode…" at bounding box center [794, 452] width 1445 height 696
drag, startPoint x: 510, startPoint y: 218, endPoint x: 205, endPoint y: 216, distance: 305.0
click at [205, 213] on div "const inspectorData = { inspectorEmail : model . data . homeSettings . editMode…" at bounding box center [794, 452] width 1445 height 696
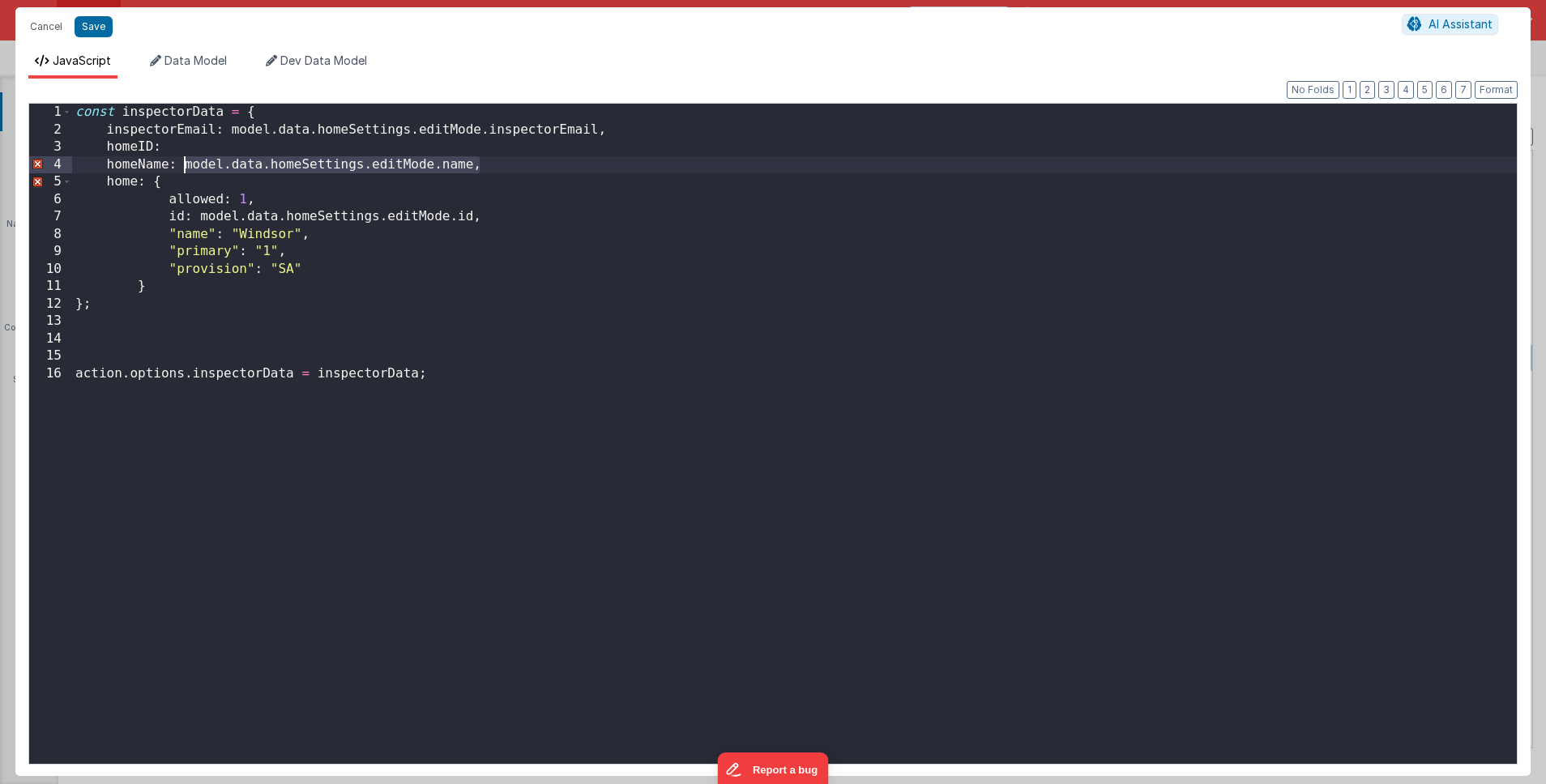
drag, startPoint x: 489, startPoint y: 162, endPoint x: 182, endPoint y: 164, distance: 307.0
click at [182, 164] on div "const inspectorData = { inspectorEmail : model . data . homeSettings . editMode…" at bounding box center [794, 452] width 1445 height 696
drag, startPoint x: 313, startPoint y: 236, endPoint x: 232, endPoint y: 233, distance: 81.1
click at [232, 233] on div "const inspectorData = { inspectorEmail : model . data . homeSettings . editMode…" at bounding box center [794, 452] width 1445 height 696
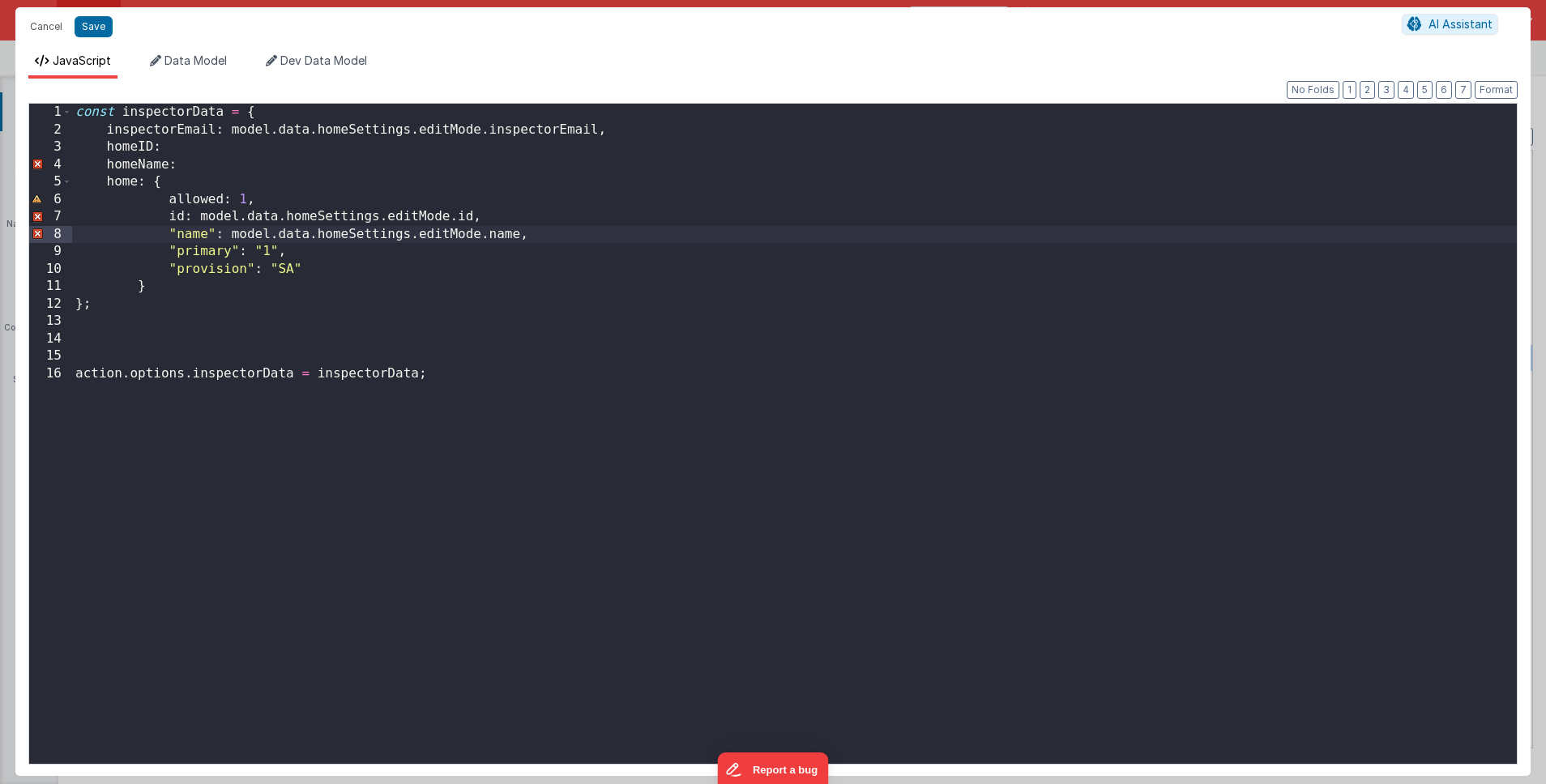
click at [214, 234] on div "const inspectorData = { inspectorEmail : model . data . homeSettings . editMode…" at bounding box center [794, 452] width 1445 height 696
click at [170, 266] on div "const inspectorData = { inspectorEmail : model . data . homeSettings . editMode…" at bounding box center [794, 452] width 1445 height 696
drag, startPoint x: 518, startPoint y: 235, endPoint x: 214, endPoint y: 235, distance: 304.0
click at [214, 235] on div "const inspectorData = { inspectorEmail : model . data . homeSettings . editMode…" at bounding box center [794, 452] width 1445 height 696
click at [272, 267] on div "const inspectorData = { inspectorEmail : model . data . homeSettings . editMode…" at bounding box center [794, 452] width 1445 height 696
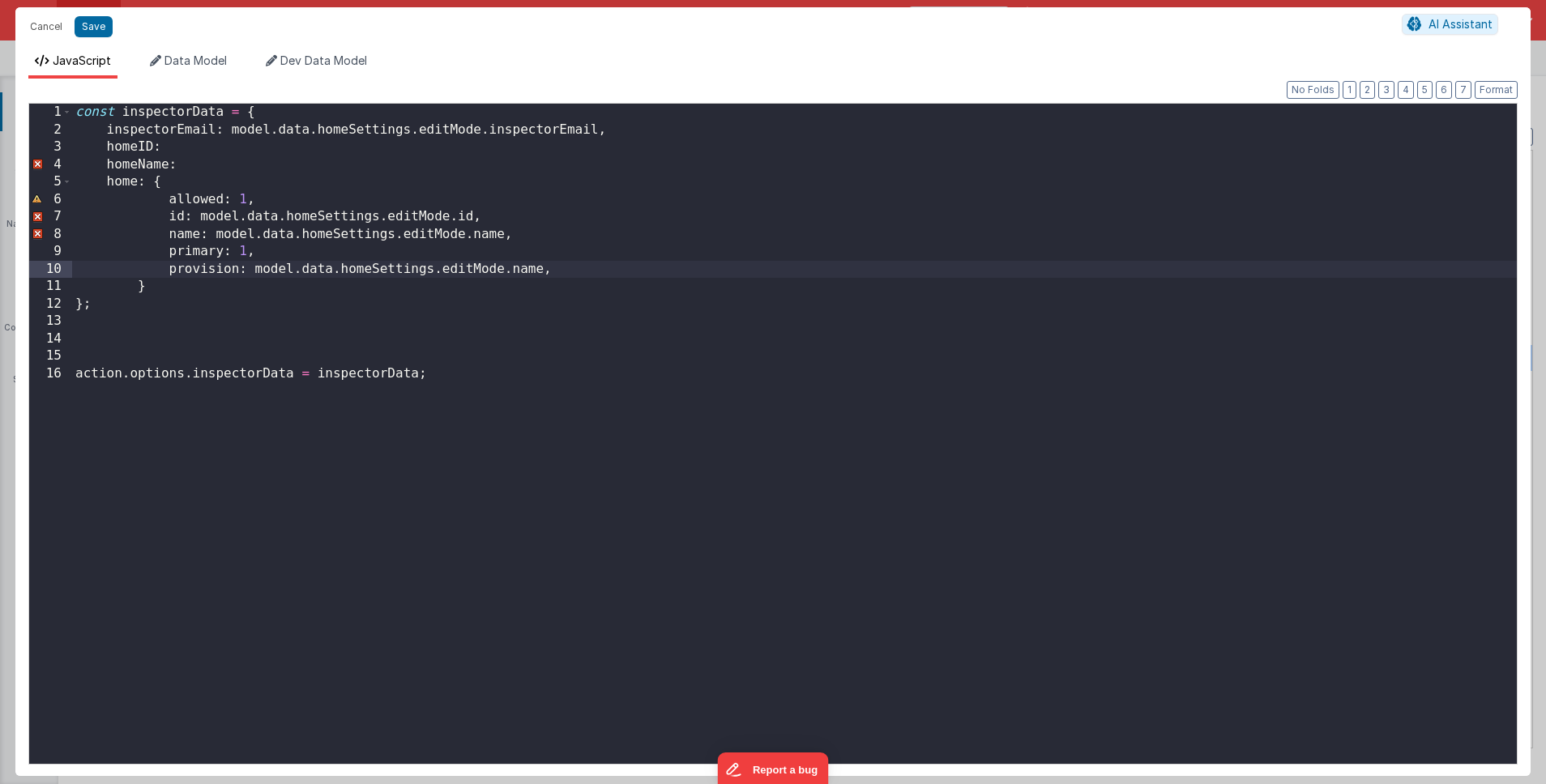
click at [523, 270] on div "const inspectorData = { inspectorEmail : model . data . homeSettings . editMode…" at bounding box center [794, 452] width 1445 height 696
click at [674, 274] on div "const inspectorData = { inspectorEmail : model . data . homeSettings . editMode…" at bounding box center [794, 452] width 1445 height 696
click at [241, 279] on div "const inspectorData = { inspectorEmail : model . data . homeSettings . editMode…" at bounding box center [794, 452] width 1445 height 696
click at [548, 327] on div "const inspectorData = { inspectorEmail : model . data . homeSettings . editMode…" at bounding box center [794, 452] width 1445 height 696
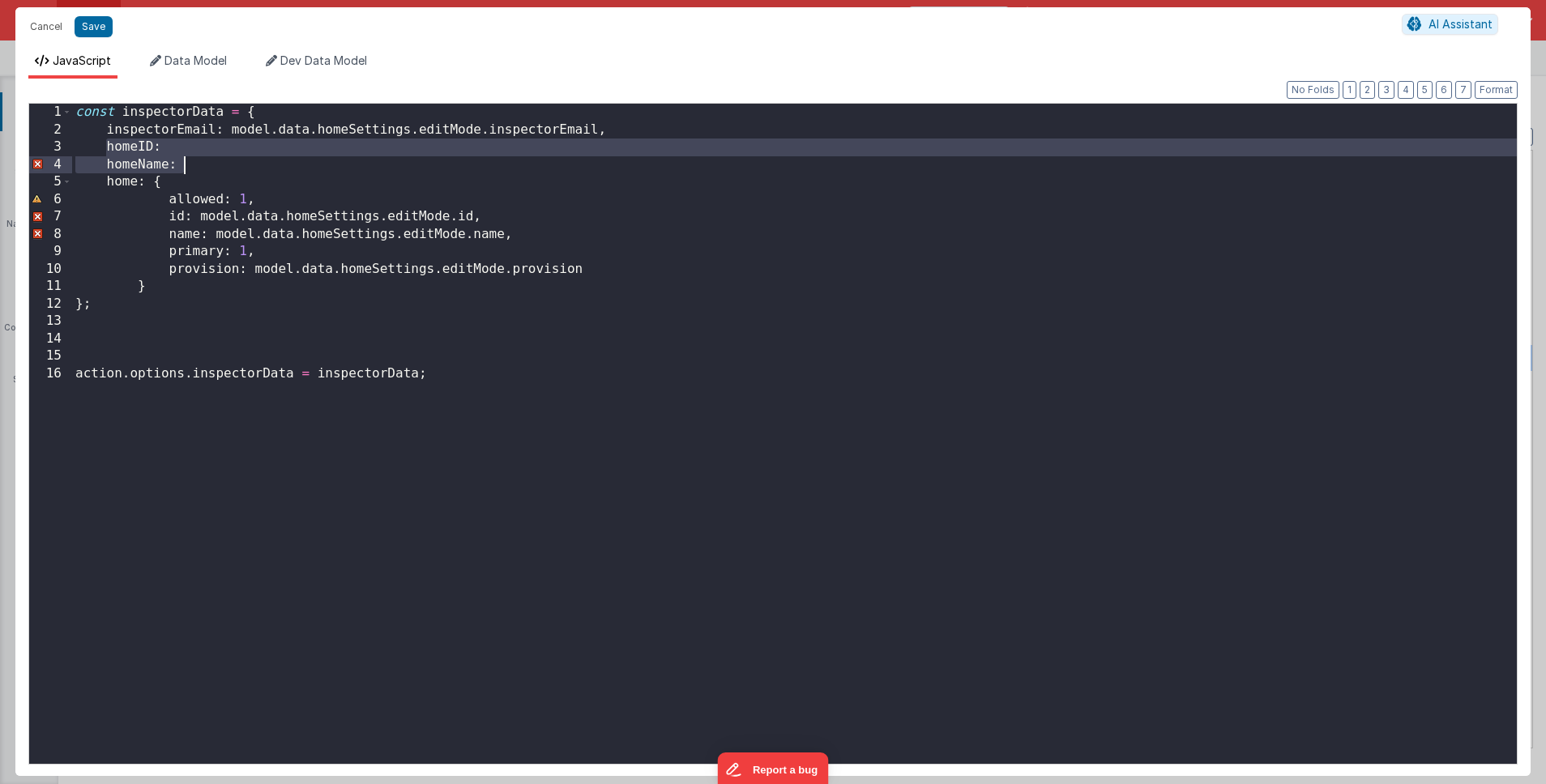
drag, startPoint x: 105, startPoint y: 146, endPoint x: 215, endPoint y: 160, distance: 110.9
click at [215, 160] on div "const inspectorData = { inspectorEmail : model . data . homeSettings . editMode…" at bounding box center [794, 452] width 1445 height 696
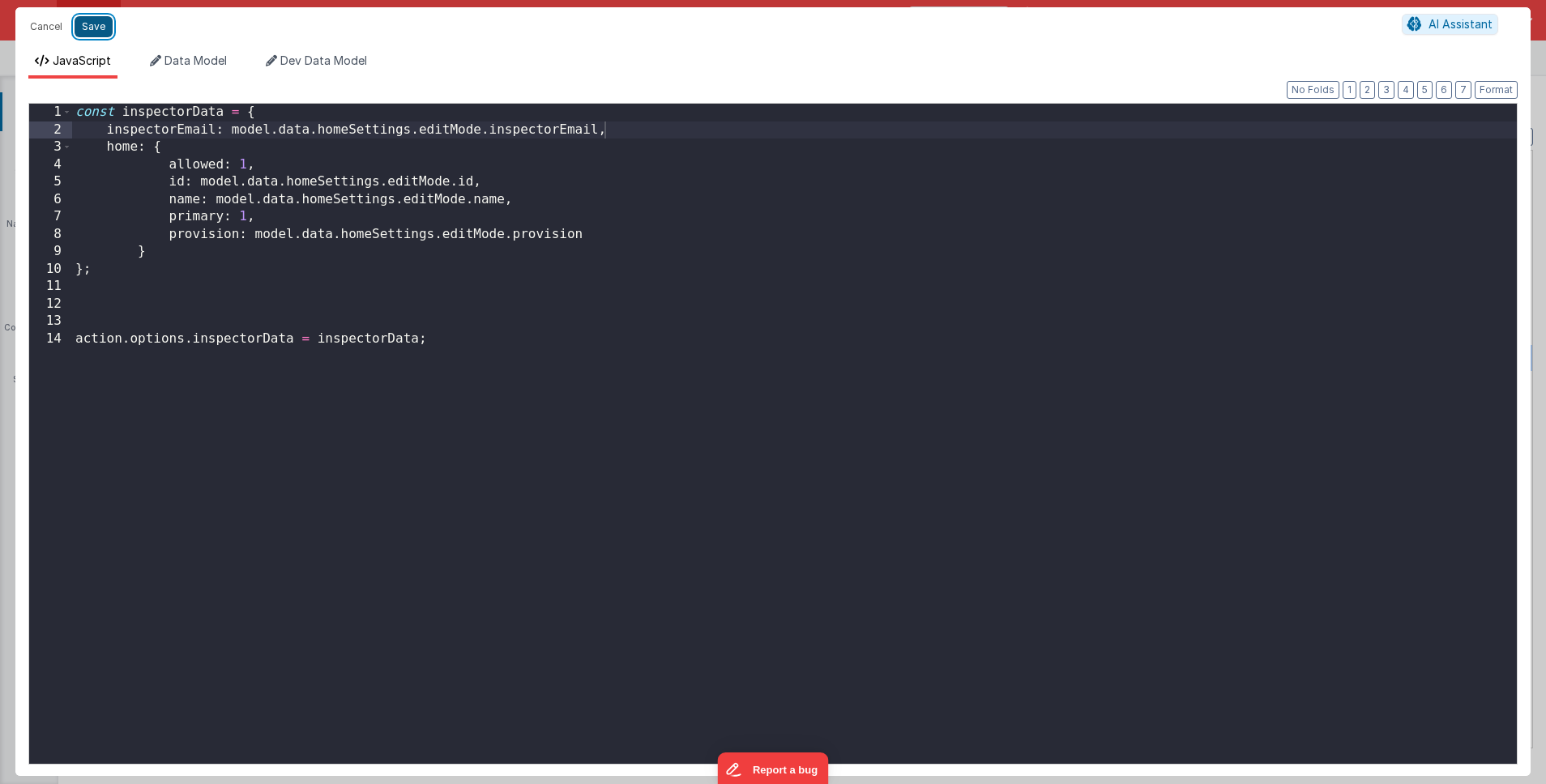
click at [97, 29] on button "Save" at bounding box center [93, 27] width 38 height 21
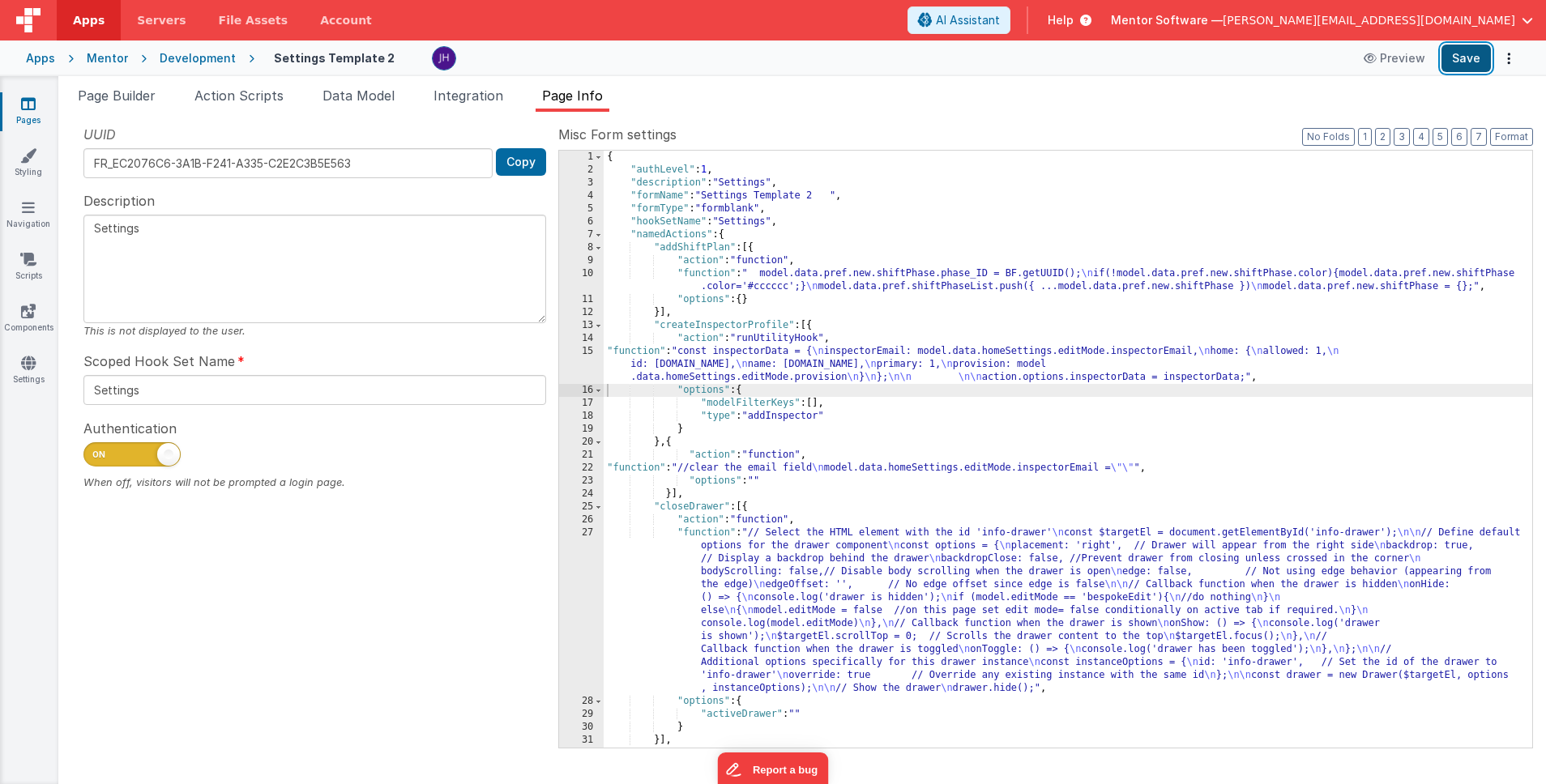
click at [1467, 58] on button "Save" at bounding box center [1466, 58] width 49 height 28
click at [799, 358] on div "{ "authLevel" : 1 , "description" : "Settings" , "formName" : "Settings Templat…" at bounding box center [1068, 462] width 929 height 623
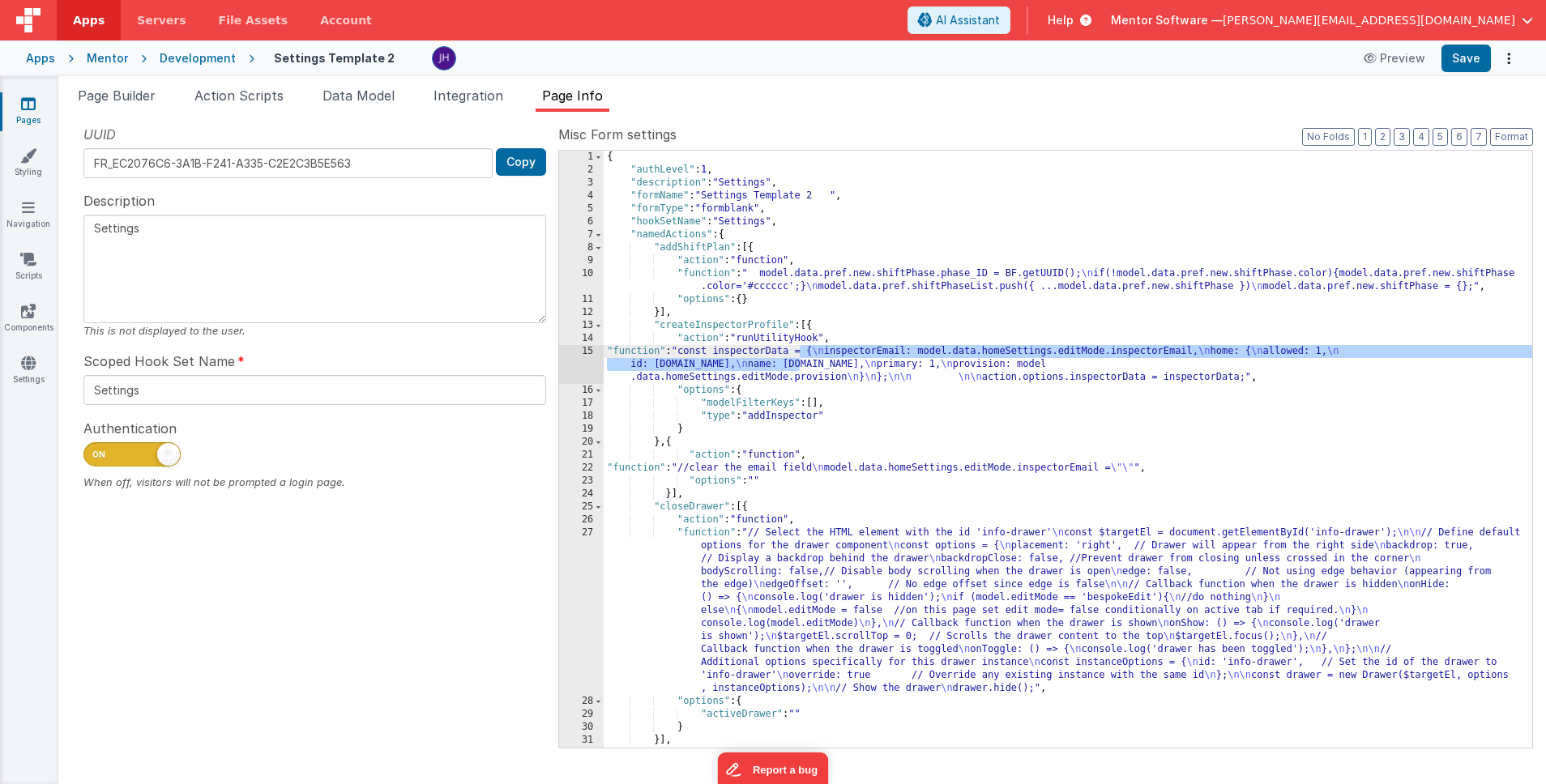
click at [585, 370] on div "15" at bounding box center [581, 365] width 44 height 39
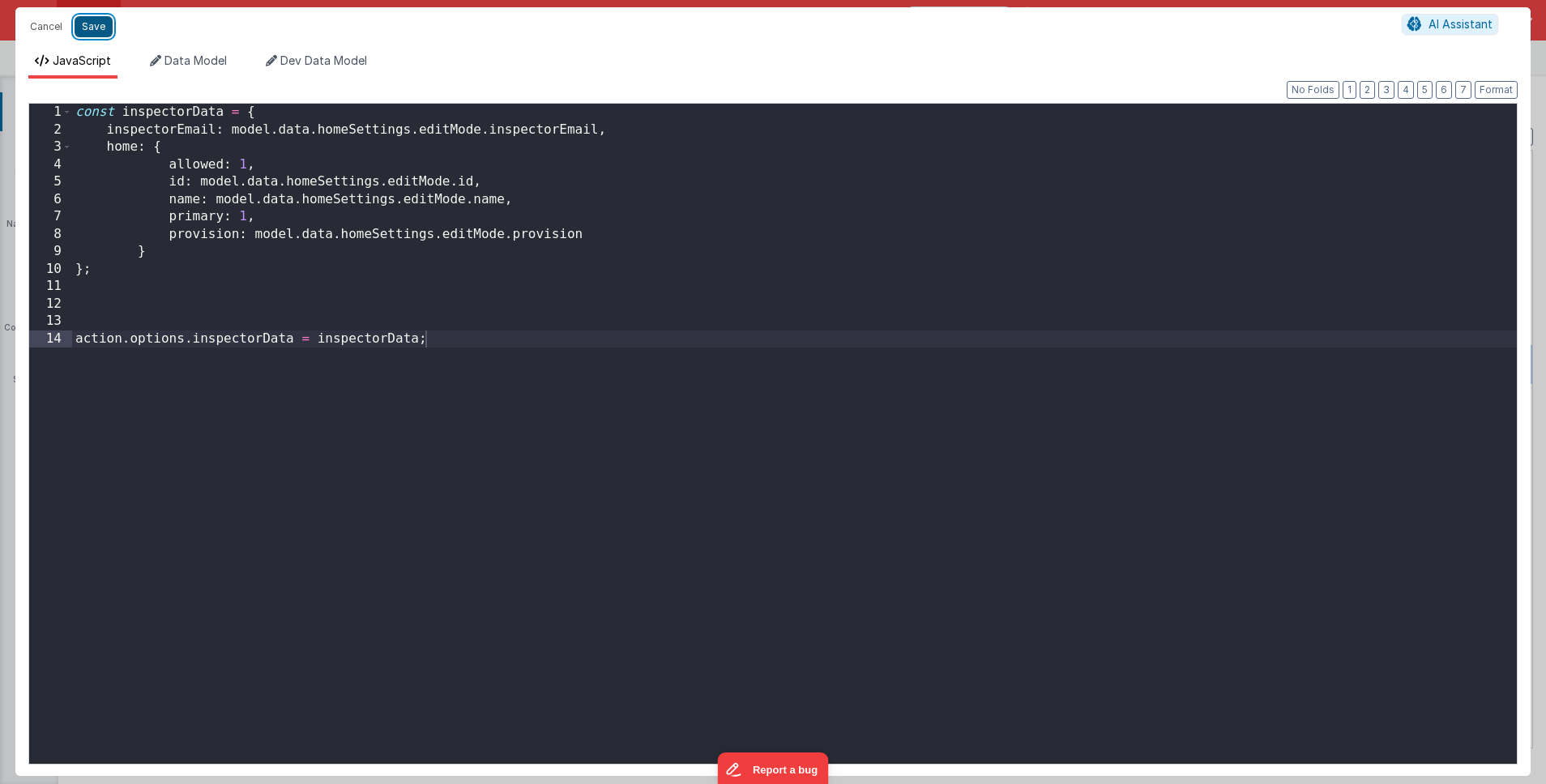
click at [98, 22] on button "Save" at bounding box center [93, 27] width 38 height 21
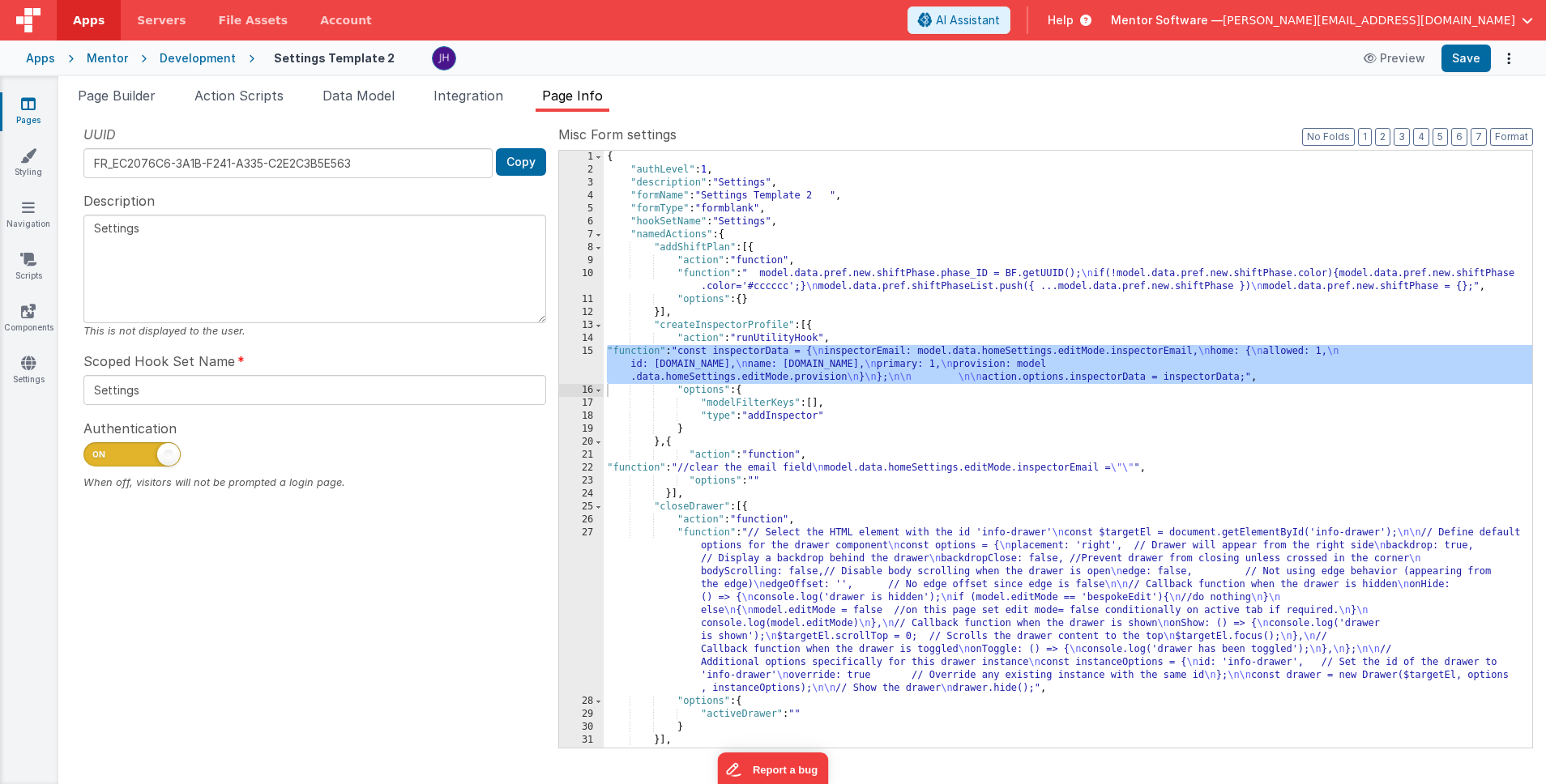
click at [592, 363] on div "15" at bounding box center [581, 365] width 44 height 39
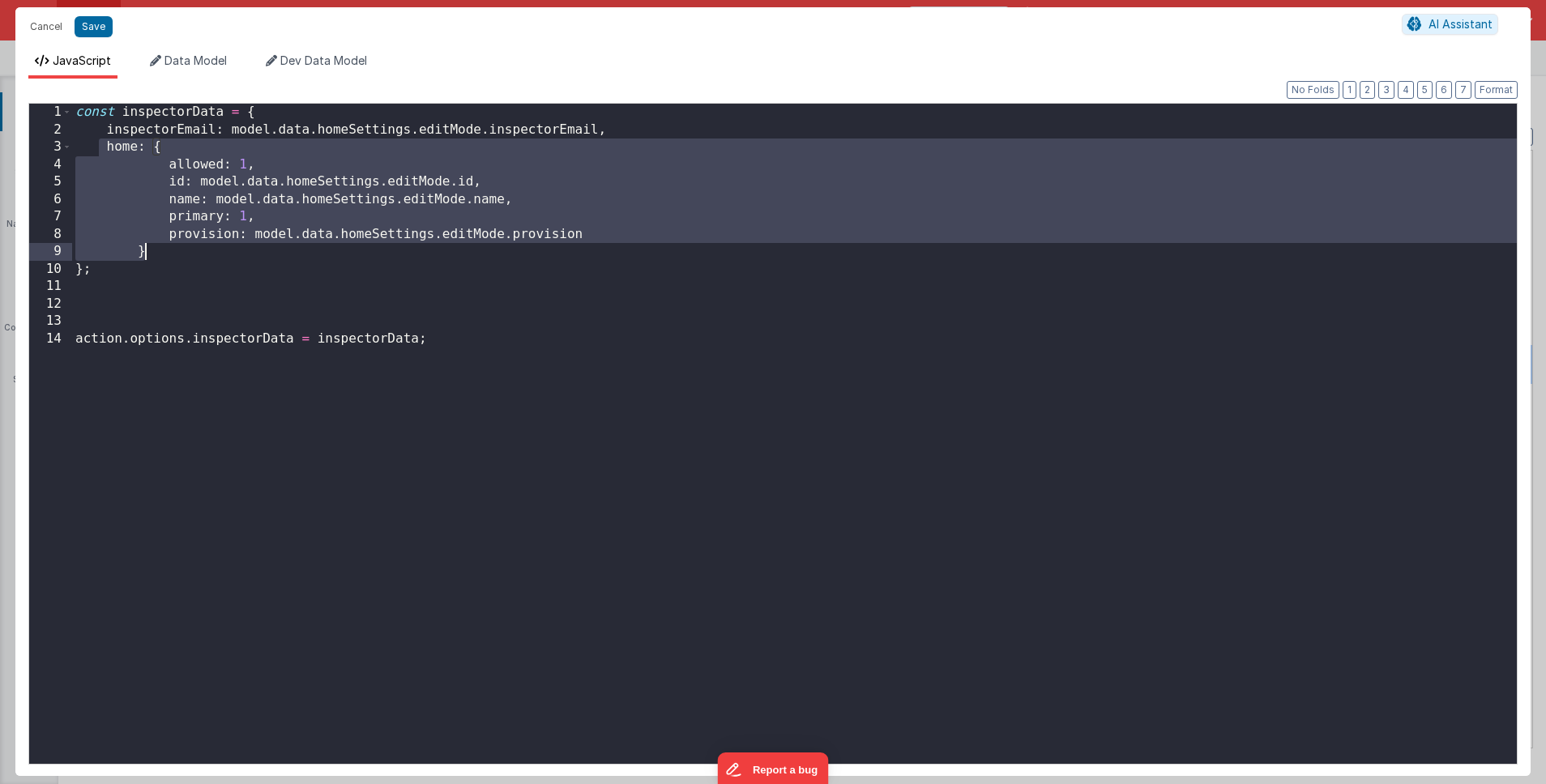
drag, startPoint x: 102, startPoint y: 146, endPoint x: 168, endPoint y: 257, distance: 129.1
click at [168, 257] on div "const inspectorData = { inspectorEmail : model . data . homeSettings . editMode…" at bounding box center [794, 452] width 1445 height 696
click at [153, 148] on div "const inspectorData = { inspectorEmail : model . data . homeSettings . editMode…" at bounding box center [794, 452] width 1445 height 696
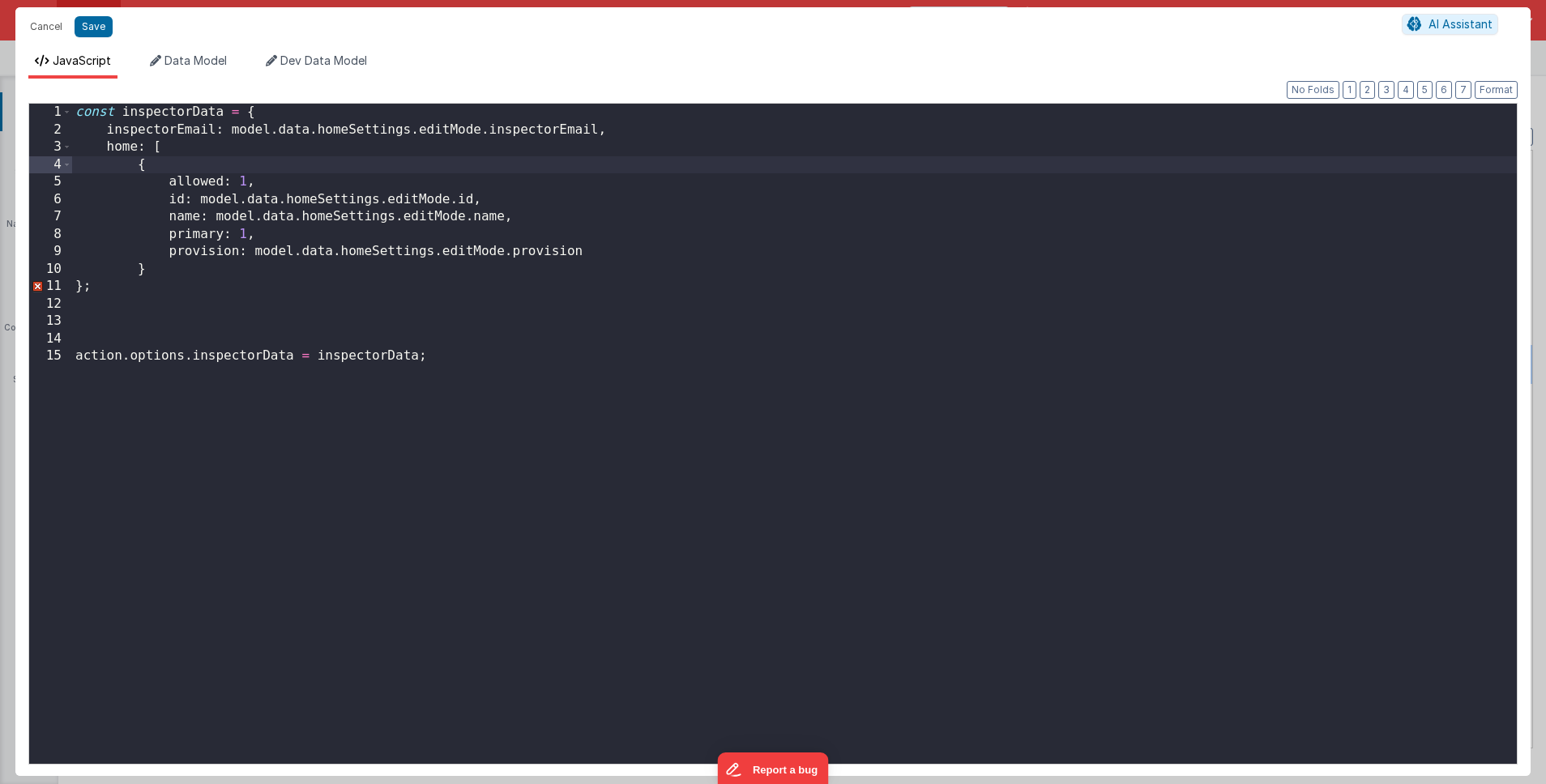
click at [169, 272] on div "const inspectorData = { inspectorEmail : model . data . homeSettings . editMode…" at bounding box center [794, 452] width 1445 height 696
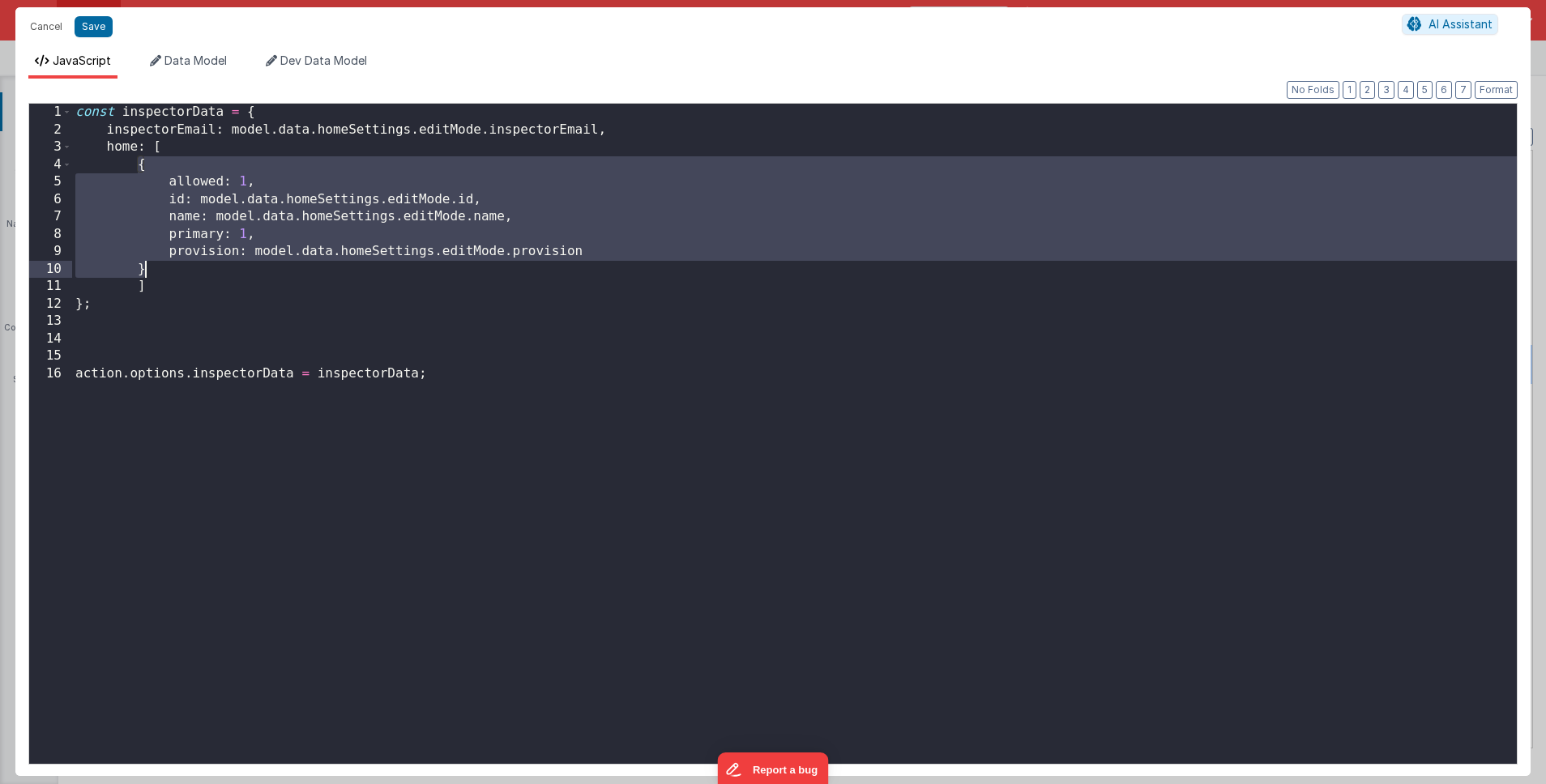
drag, startPoint x: 137, startPoint y: 164, endPoint x: 149, endPoint y: 264, distance: 100.7
click at [149, 264] on div "const inspectorData = { inspectorEmail : model . data . homeSettings . editMode…" at bounding box center [794, 452] width 1445 height 696
click at [315, 309] on div "const inspectorData = { inspectorEmail : model . data . homeSettings . editMode…" at bounding box center [794, 452] width 1445 height 696
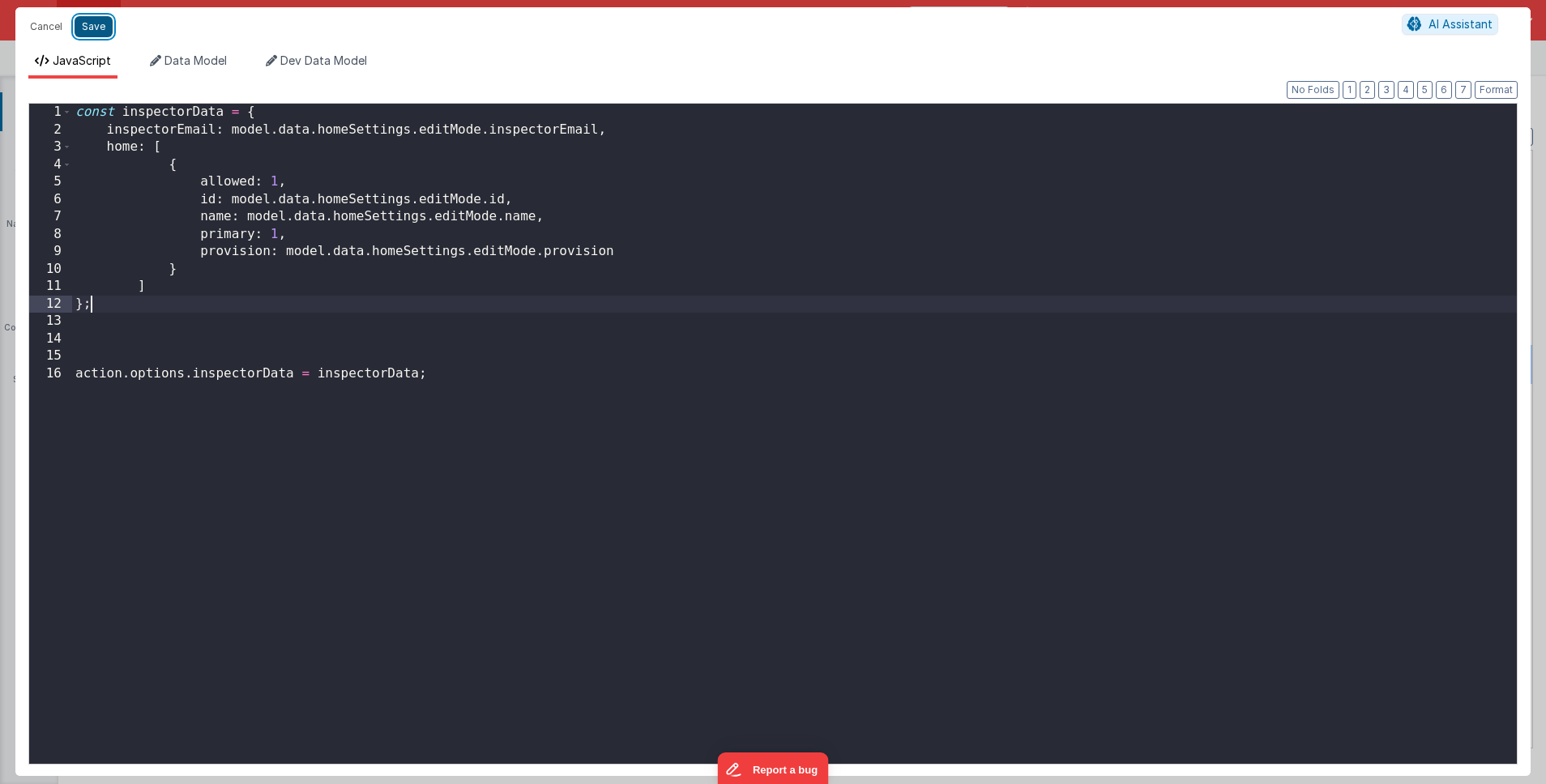
click at [89, 27] on button "Save" at bounding box center [93, 27] width 38 height 21
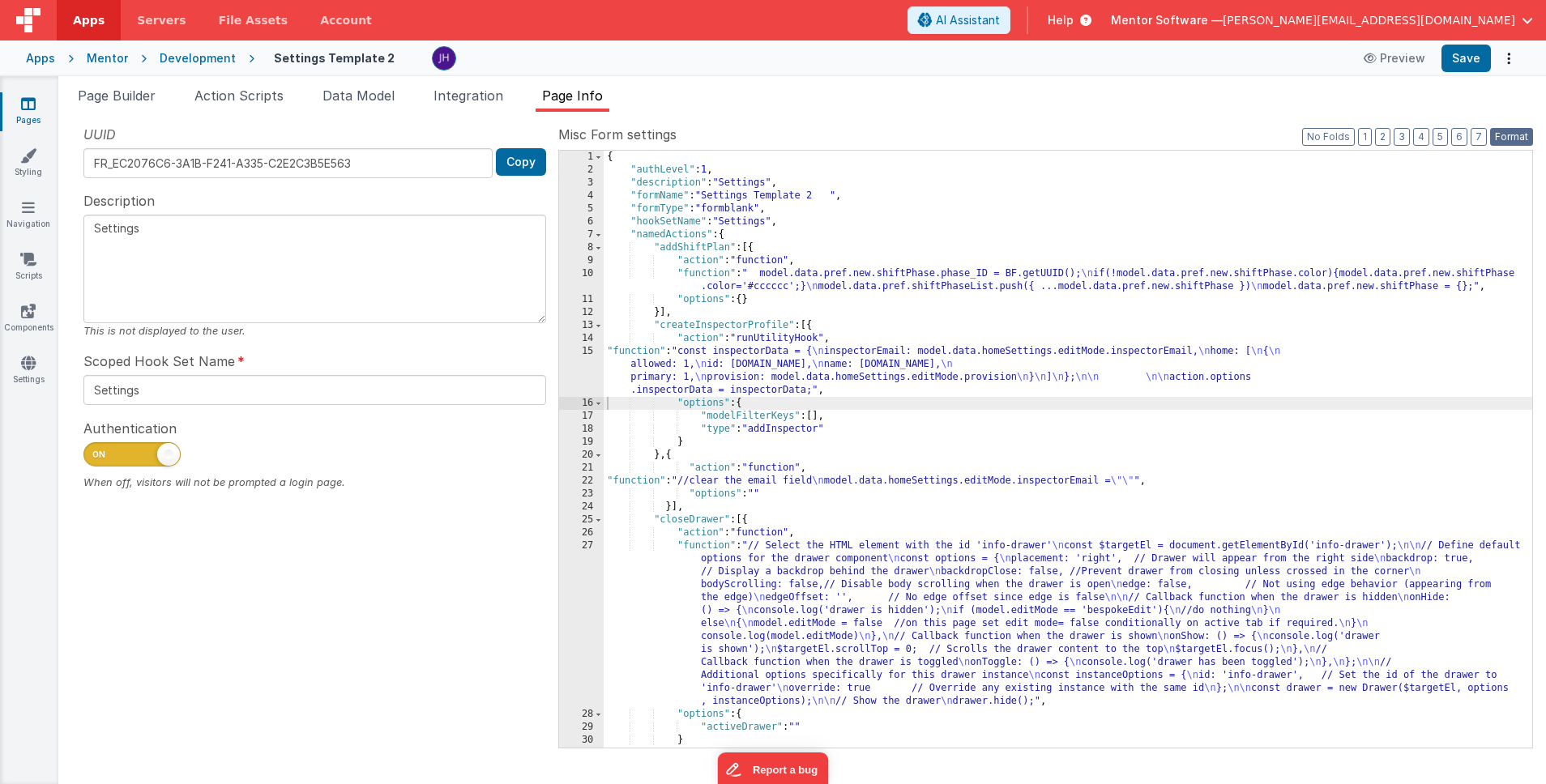
click at [1506, 138] on button "Format" at bounding box center [1512, 137] width 43 height 18
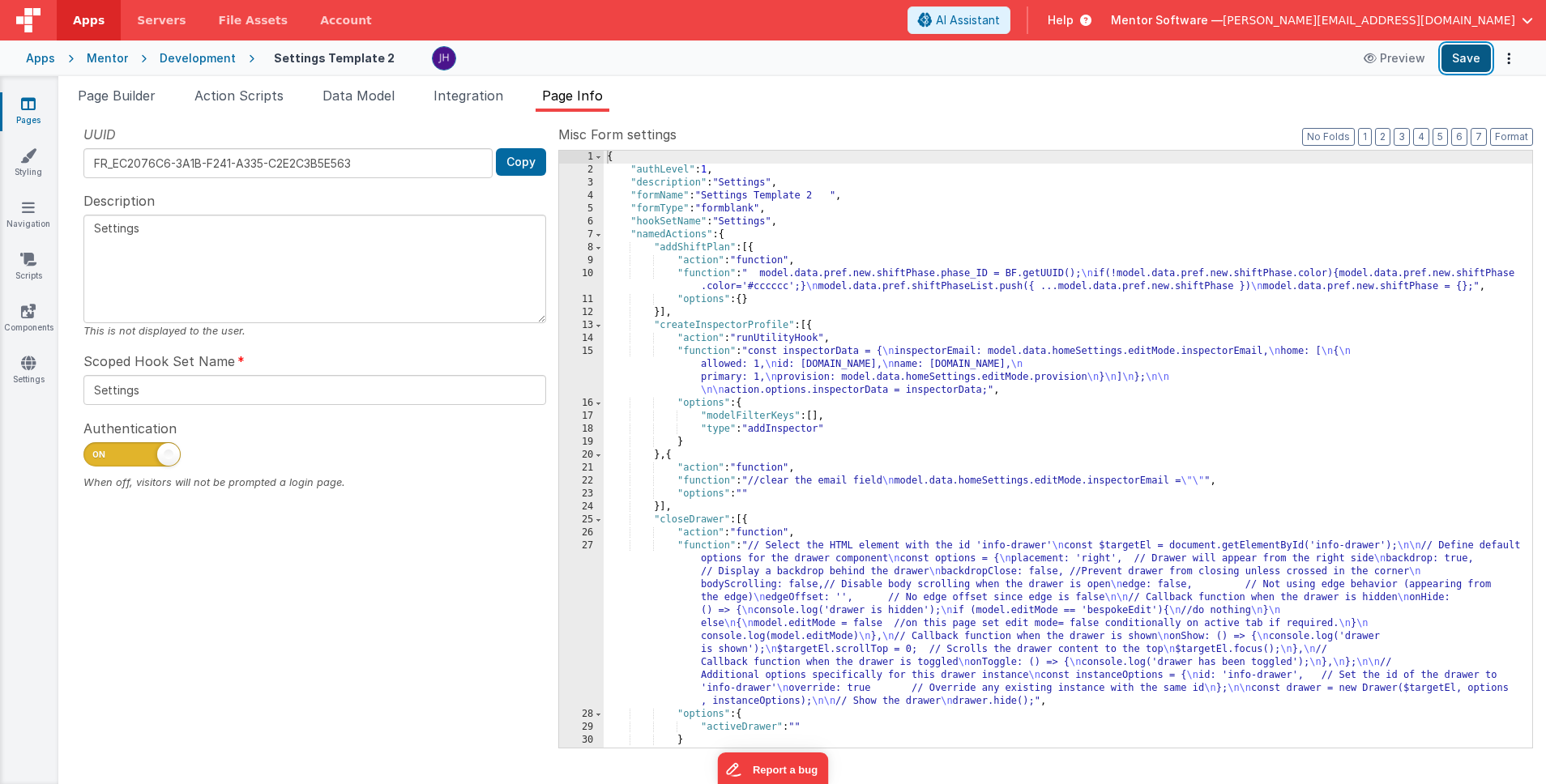
click at [1469, 56] on button "Save" at bounding box center [1466, 58] width 49 height 28
click at [773, 359] on div "{ "authLevel" : 1 , "description" : "Settings" , "formName" : "Settings Templat…" at bounding box center [1068, 462] width 929 height 623
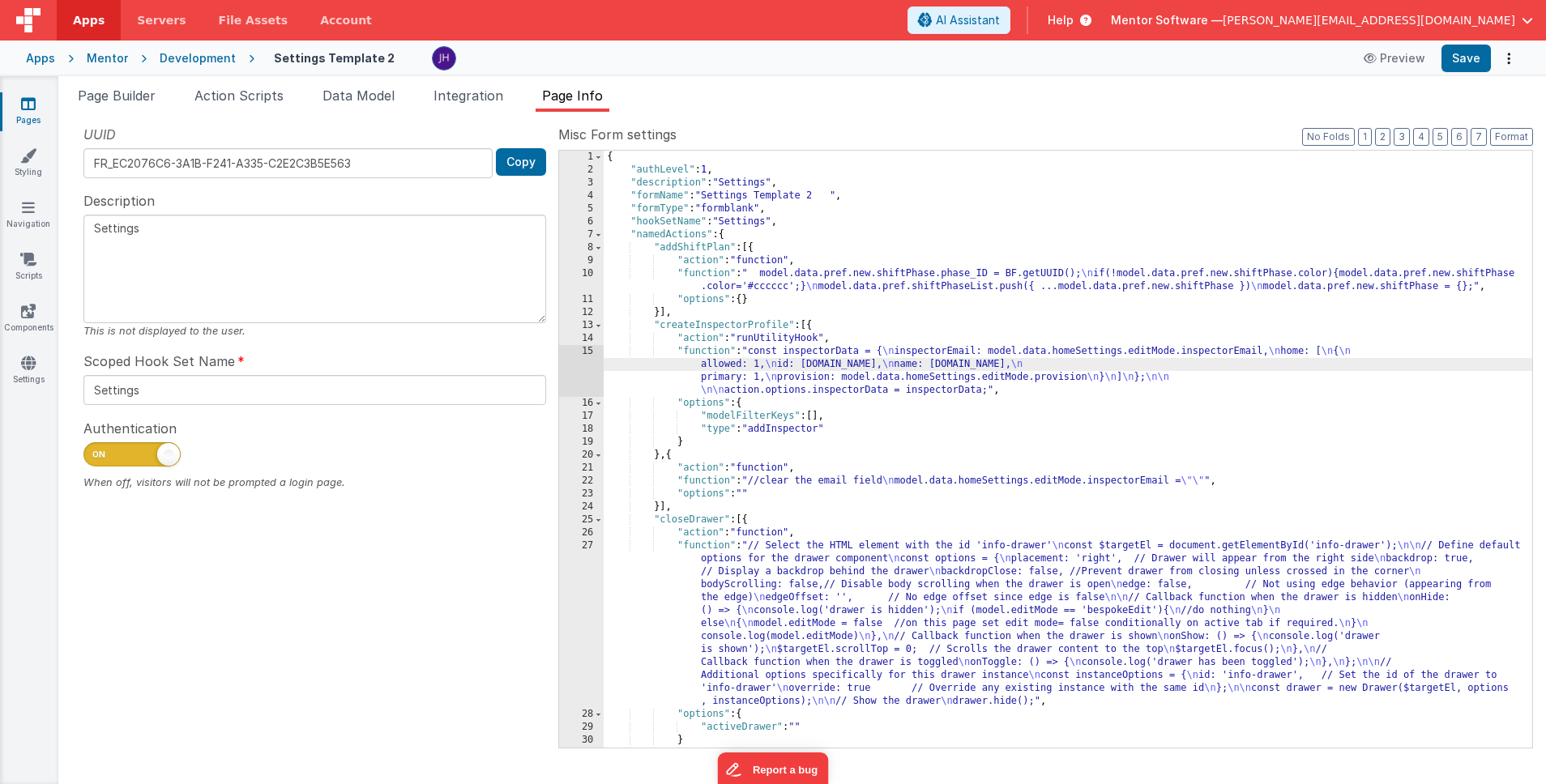
click at [585, 362] on div "15" at bounding box center [581, 371] width 44 height 52
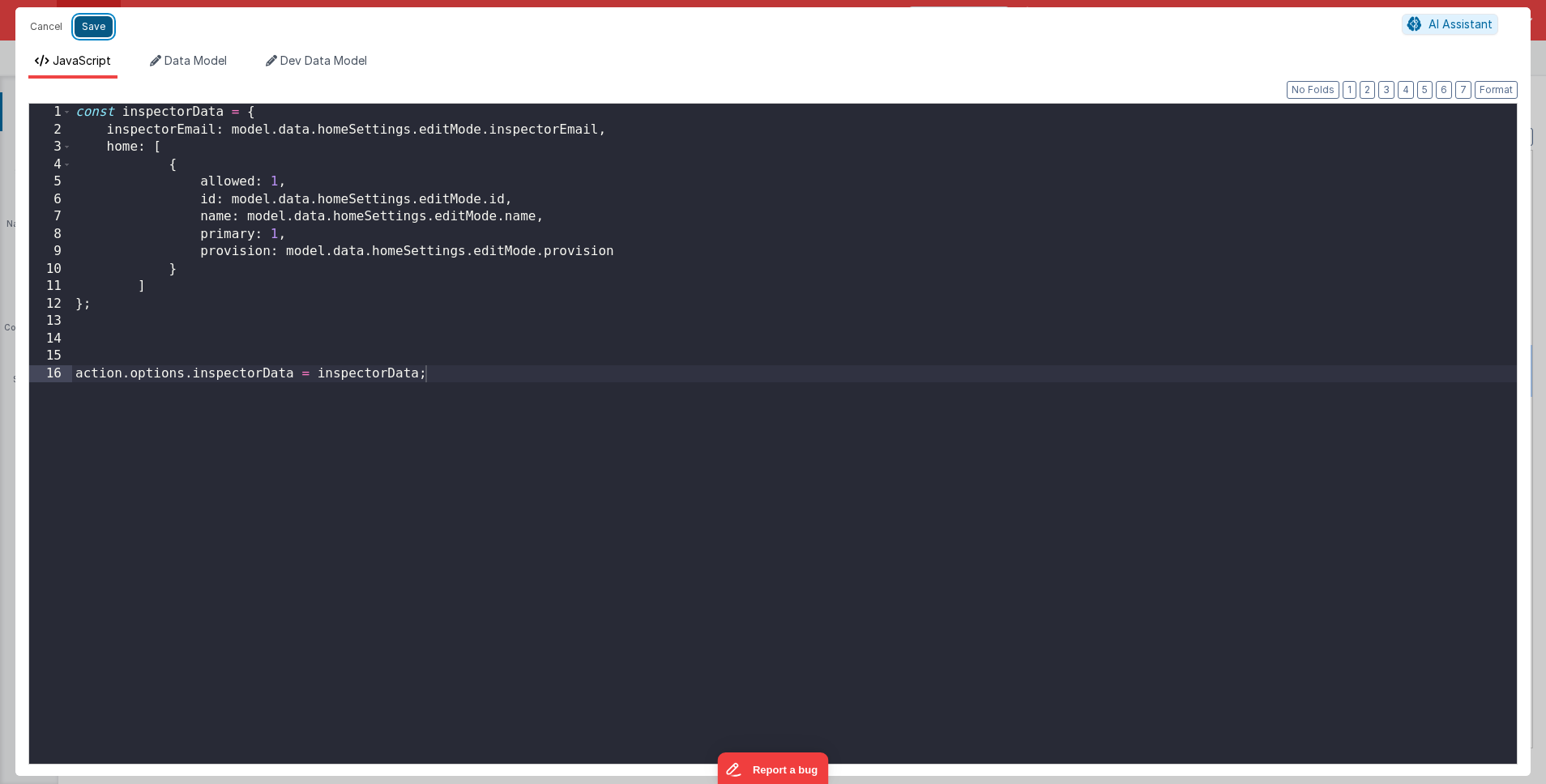
click at [101, 33] on button "Save" at bounding box center [93, 27] width 38 height 21
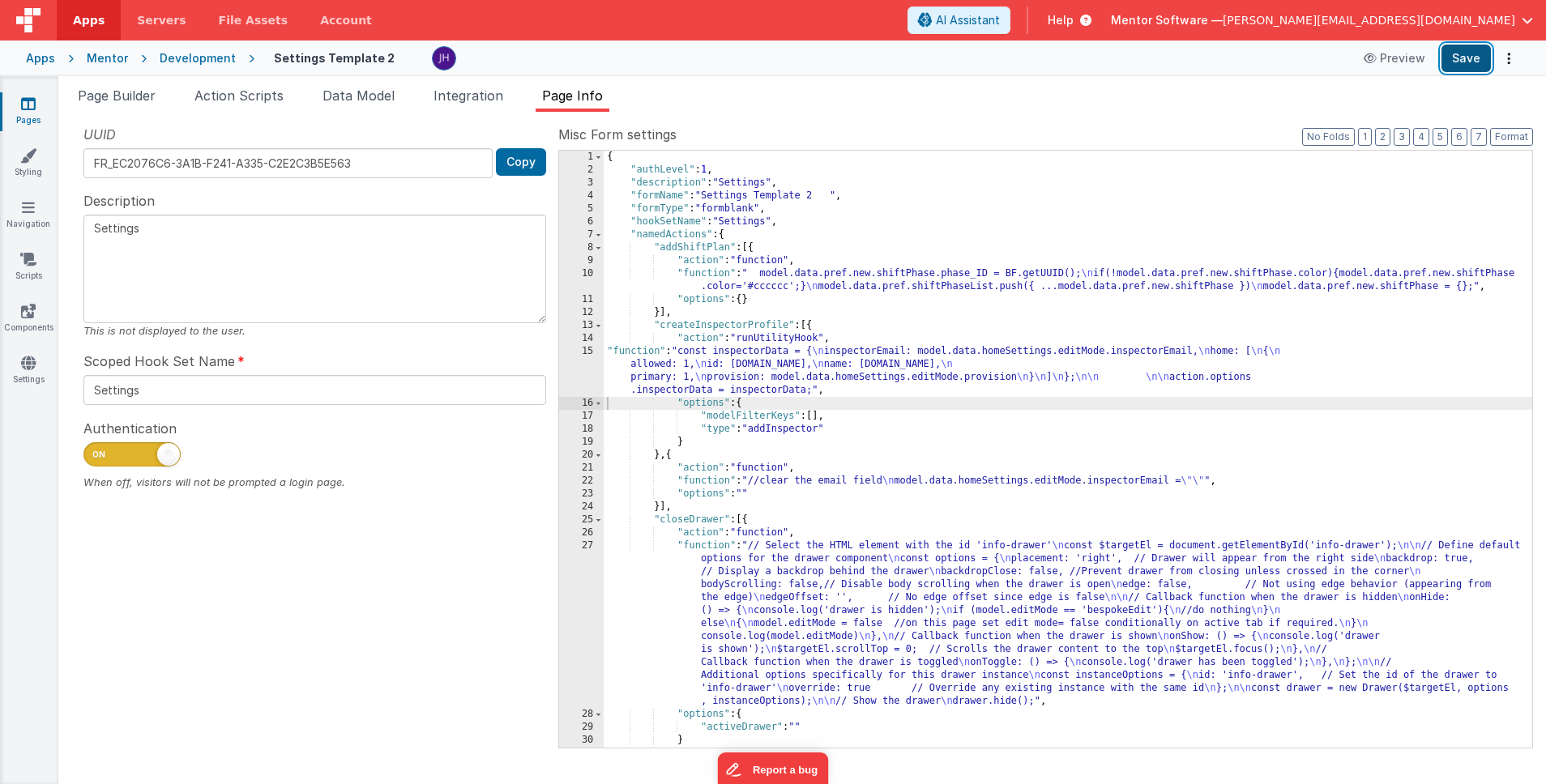
click at [1470, 59] on button "Save" at bounding box center [1466, 58] width 49 height 28
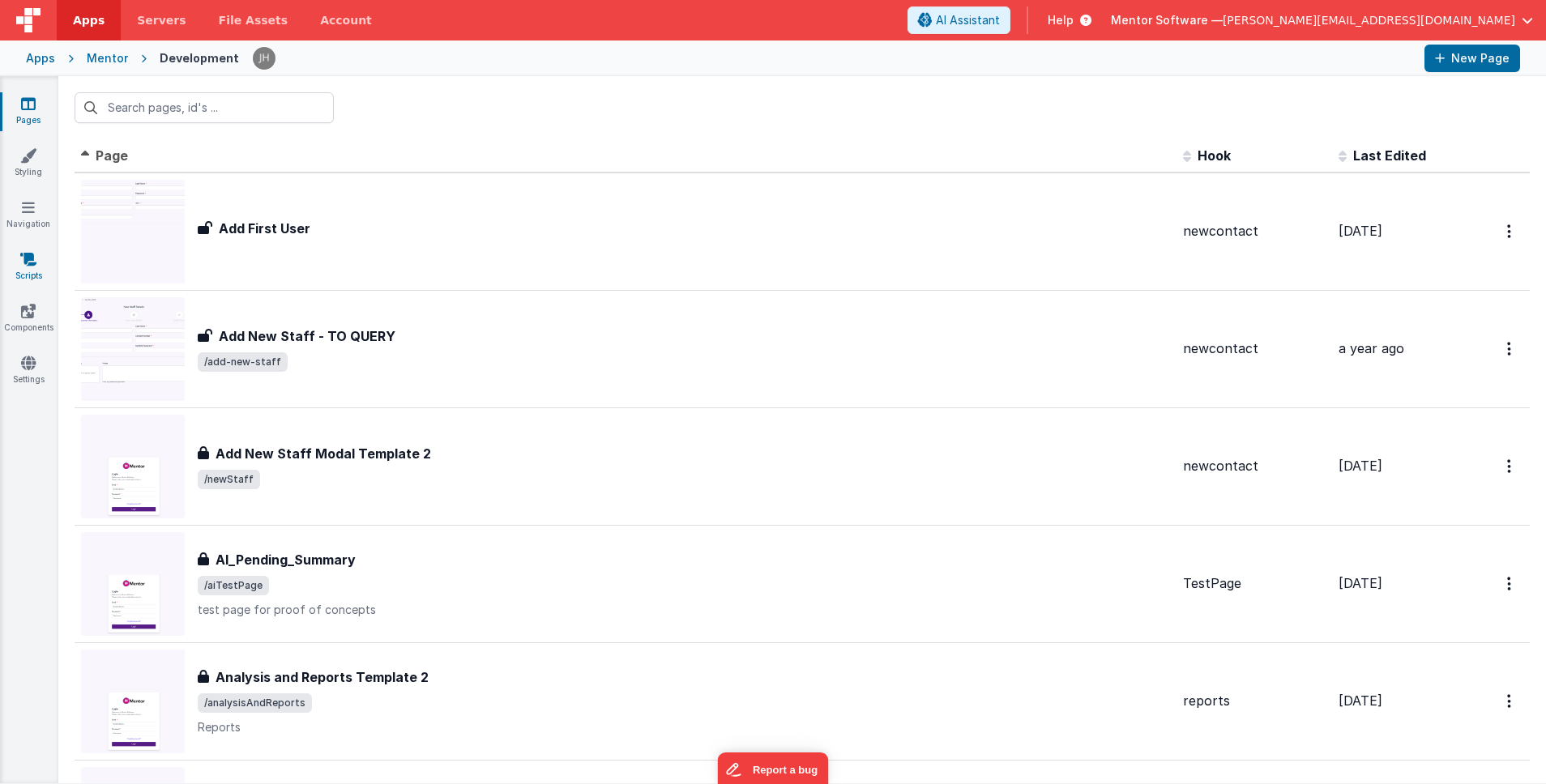
click at [35, 259] on icon at bounding box center [29, 259] width 16 height 16
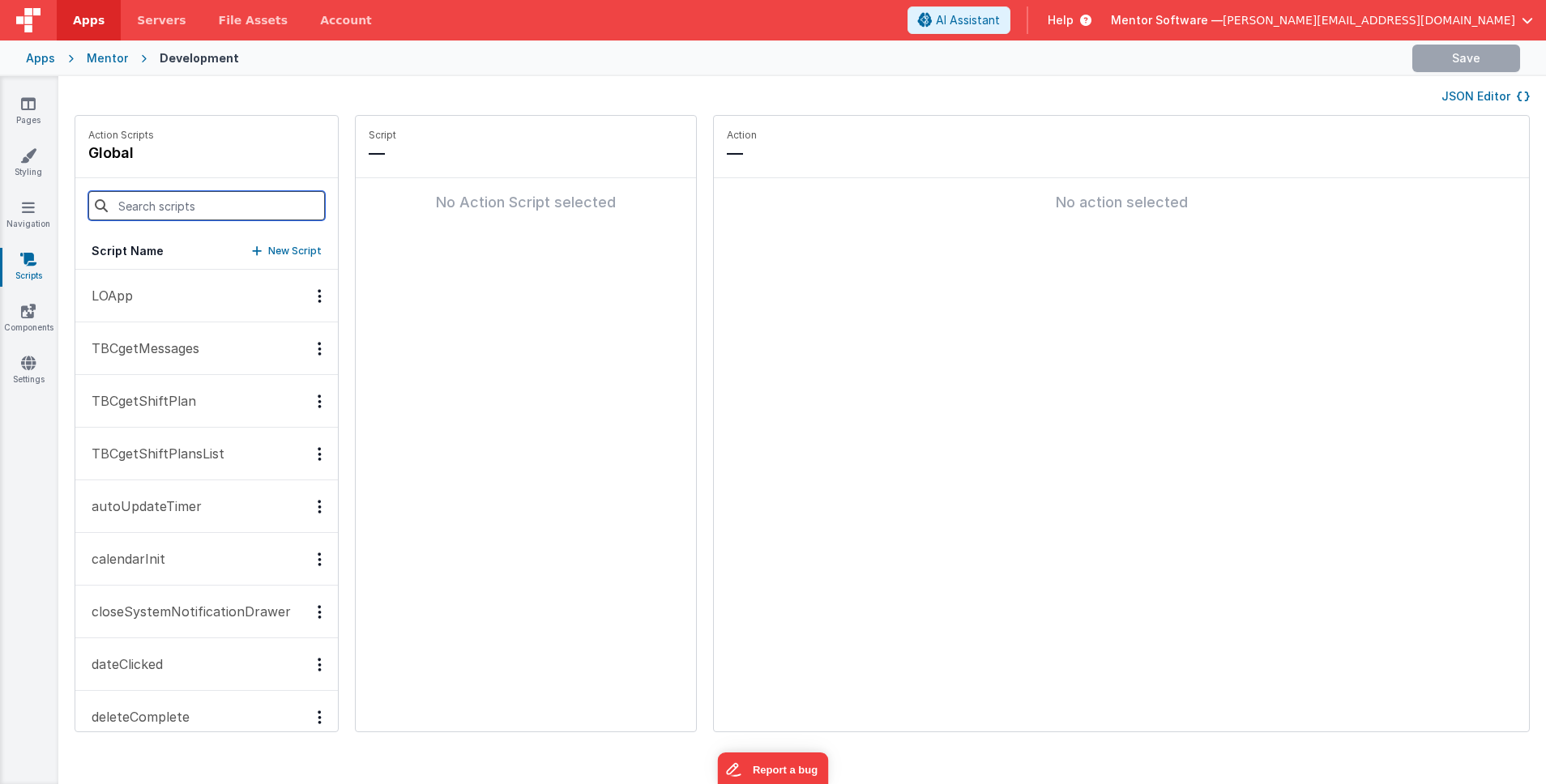
click at [156, 205] on input at bounding box center [206, 206] width 237 height 29
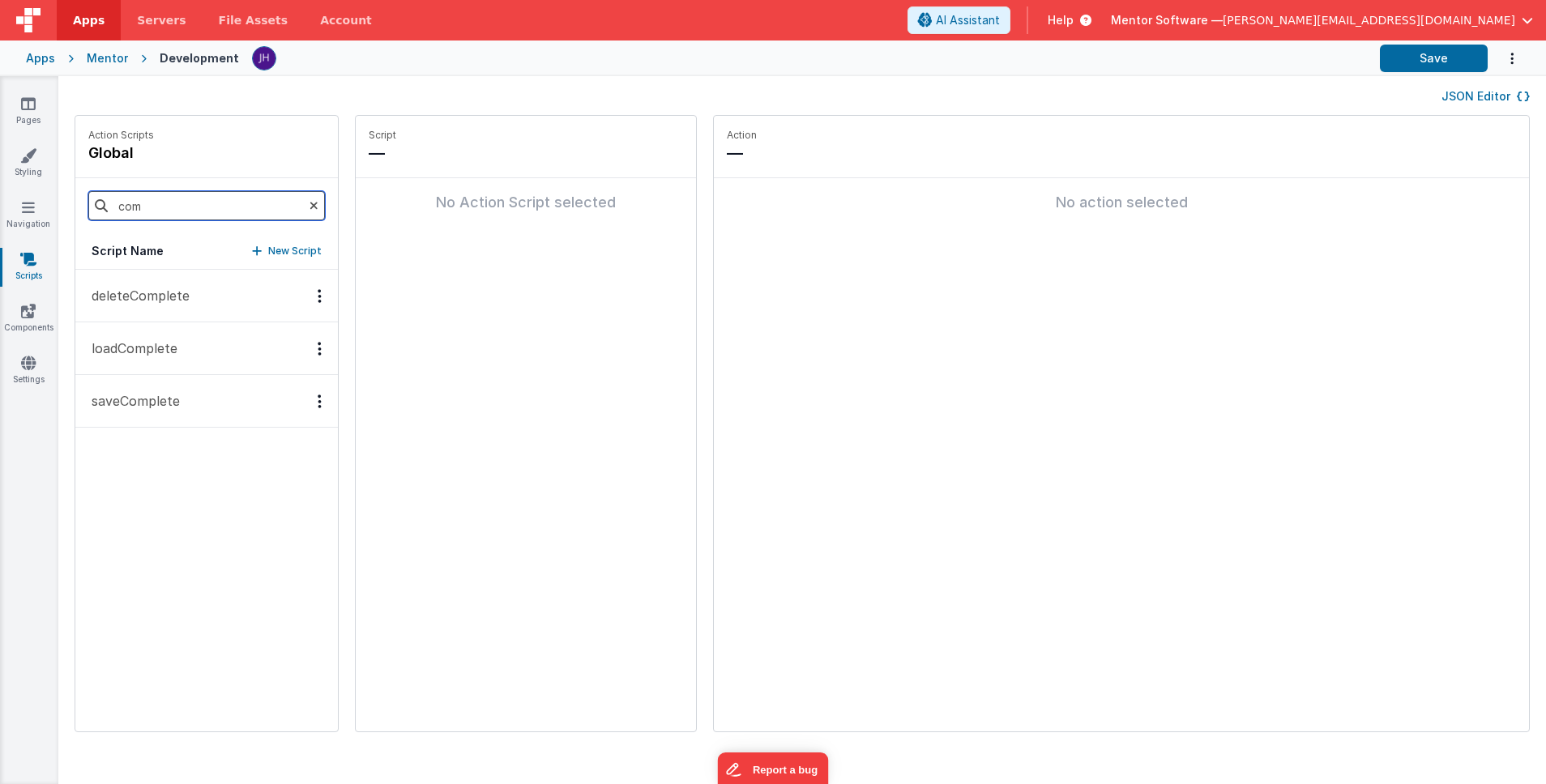
type input "com"
click at [173, 400] on p "saveComplete" at bounding box center [131, 401] width 98 height 20
